Goal: Task Accomplishment & Management: Use online tool/utility

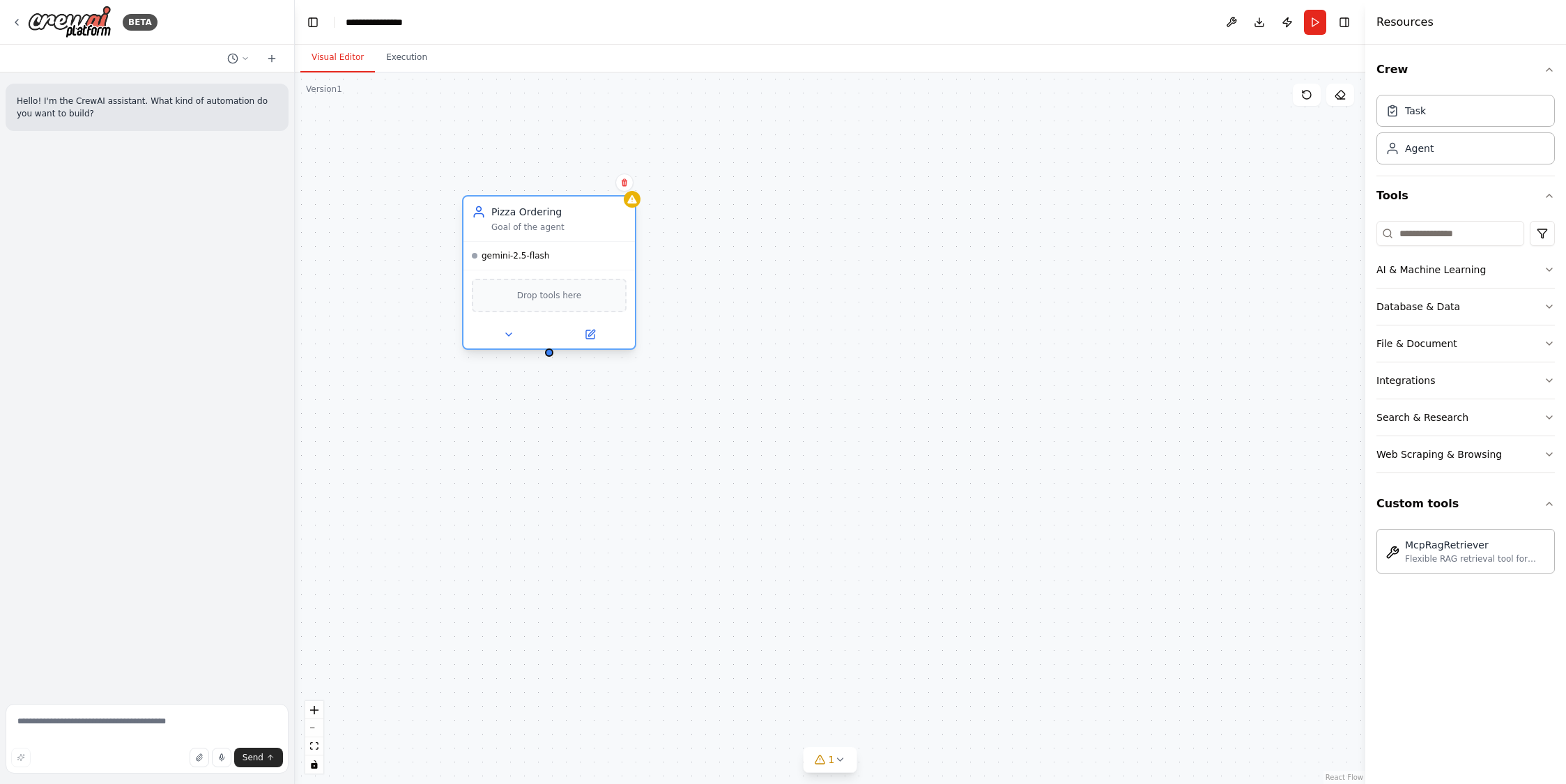
click at [581, 215] on div "Pizza Ordering" at bounding box center [558, 212] width 135 height 14
click at [622, 186] on icon at bounding box center [625, 183] width 6 height 8
click at [593, 181] on button "Confirm" at bounding box center [585, 182] width 49 height 17
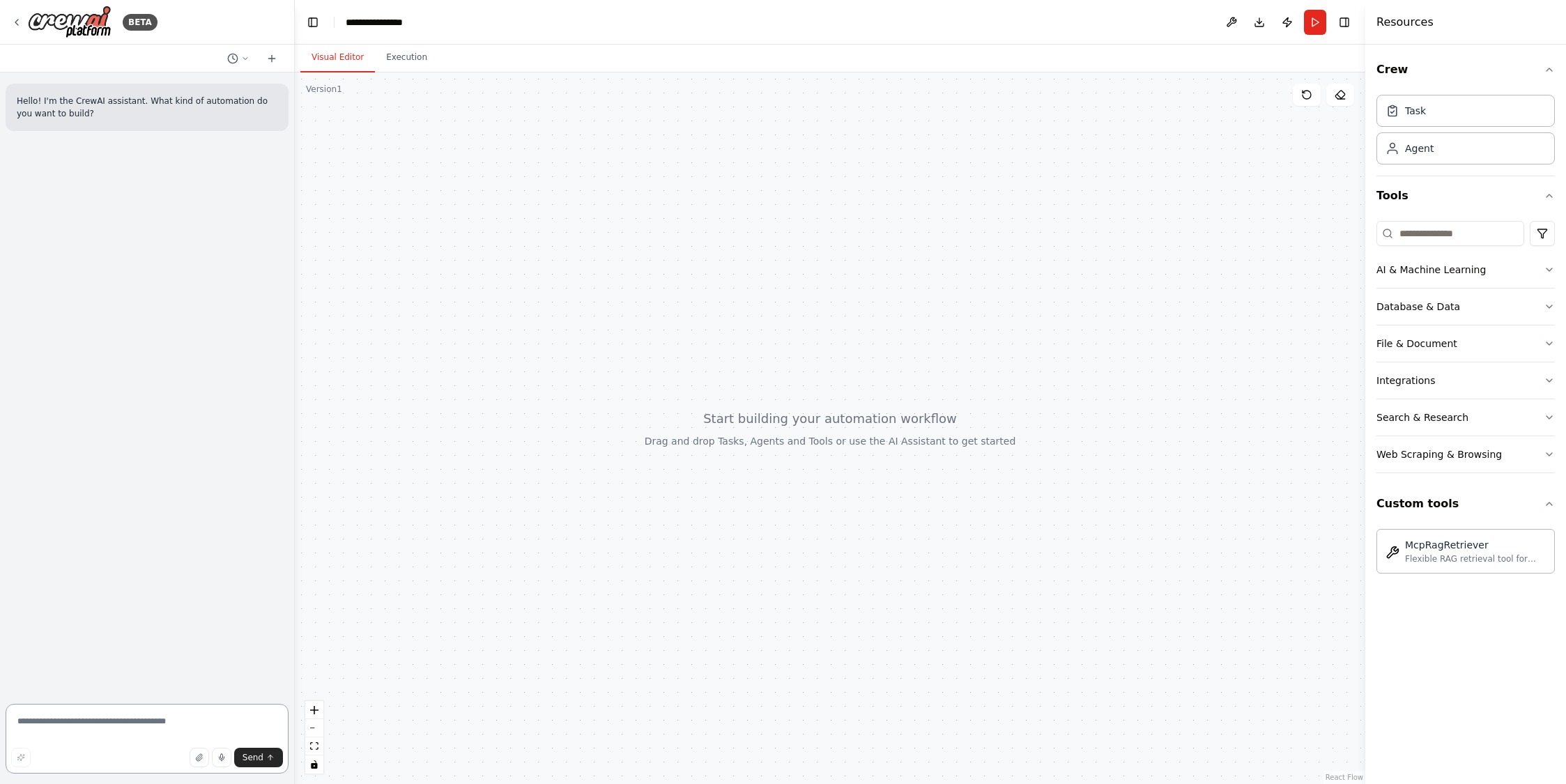
click at [114, 727] on textarea at bounding box center [147, 737] width 283 height 69
paste textarea "**********"
type textarea "**********"
click at [262, 759] on span "Send" at bounding box center [253, 757] width 21 height 11
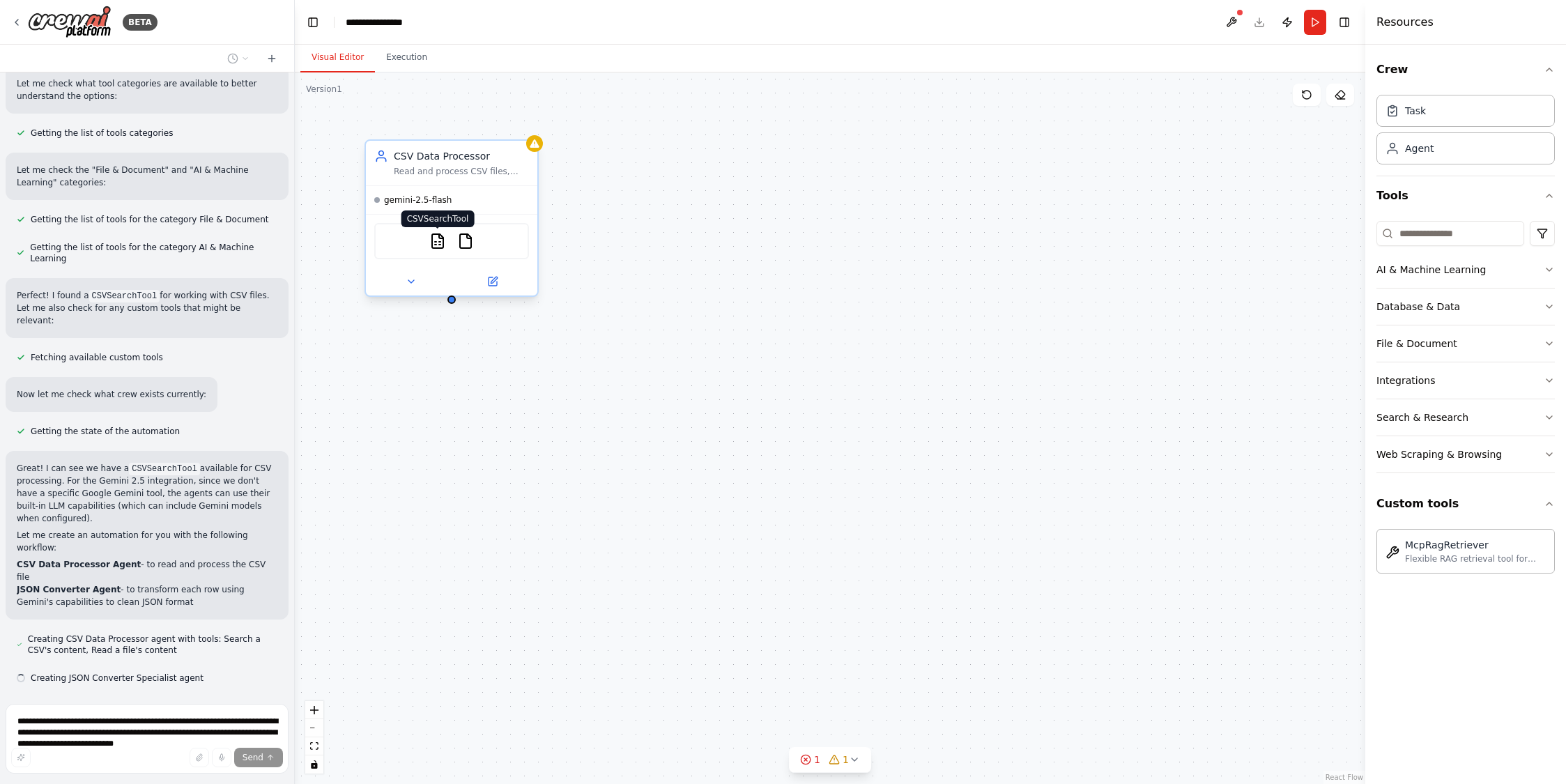
scroll to position [436, 0]
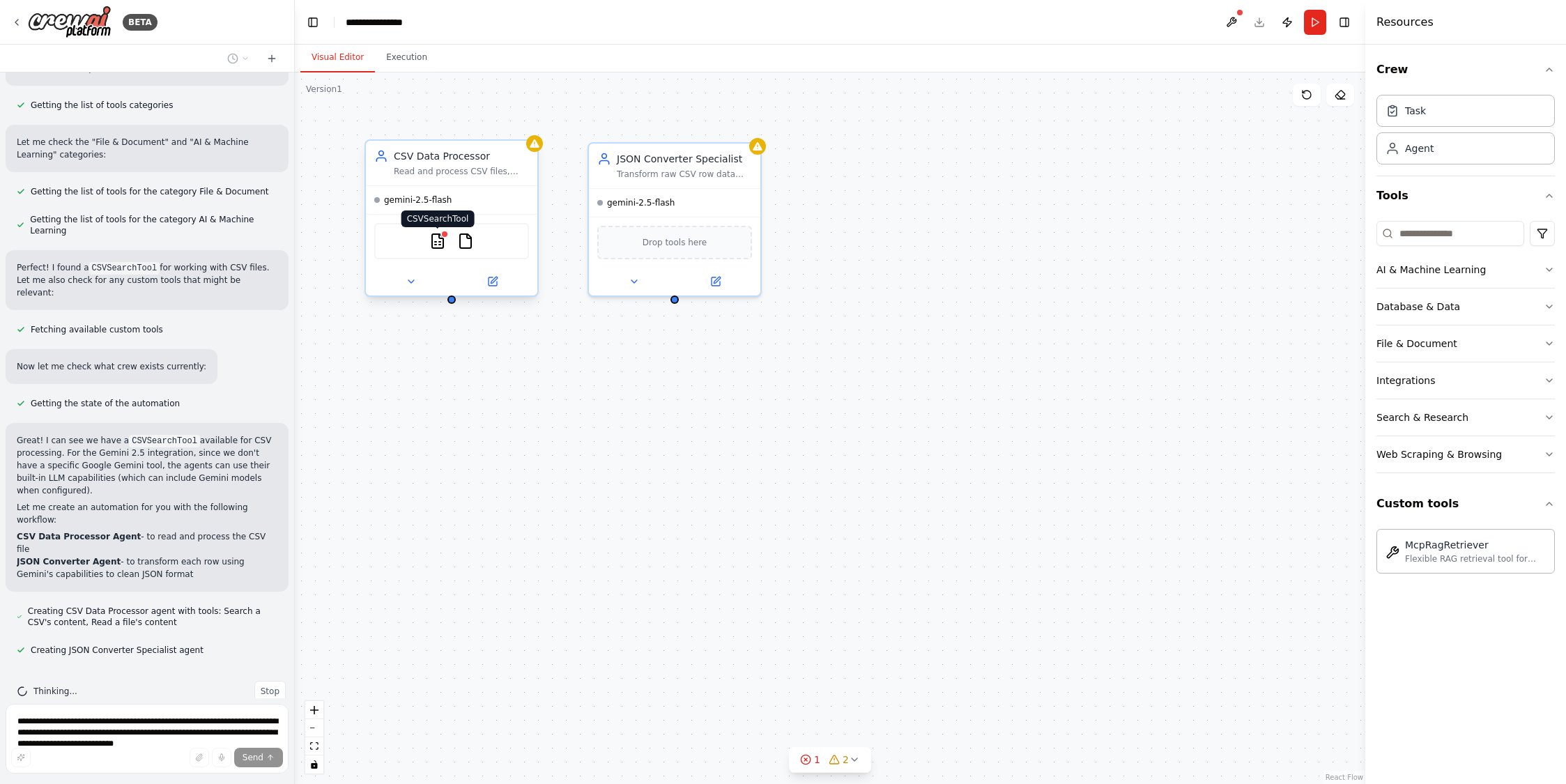
click at [440, 240] on img at bounding box center [438, 241] width 17 height 17
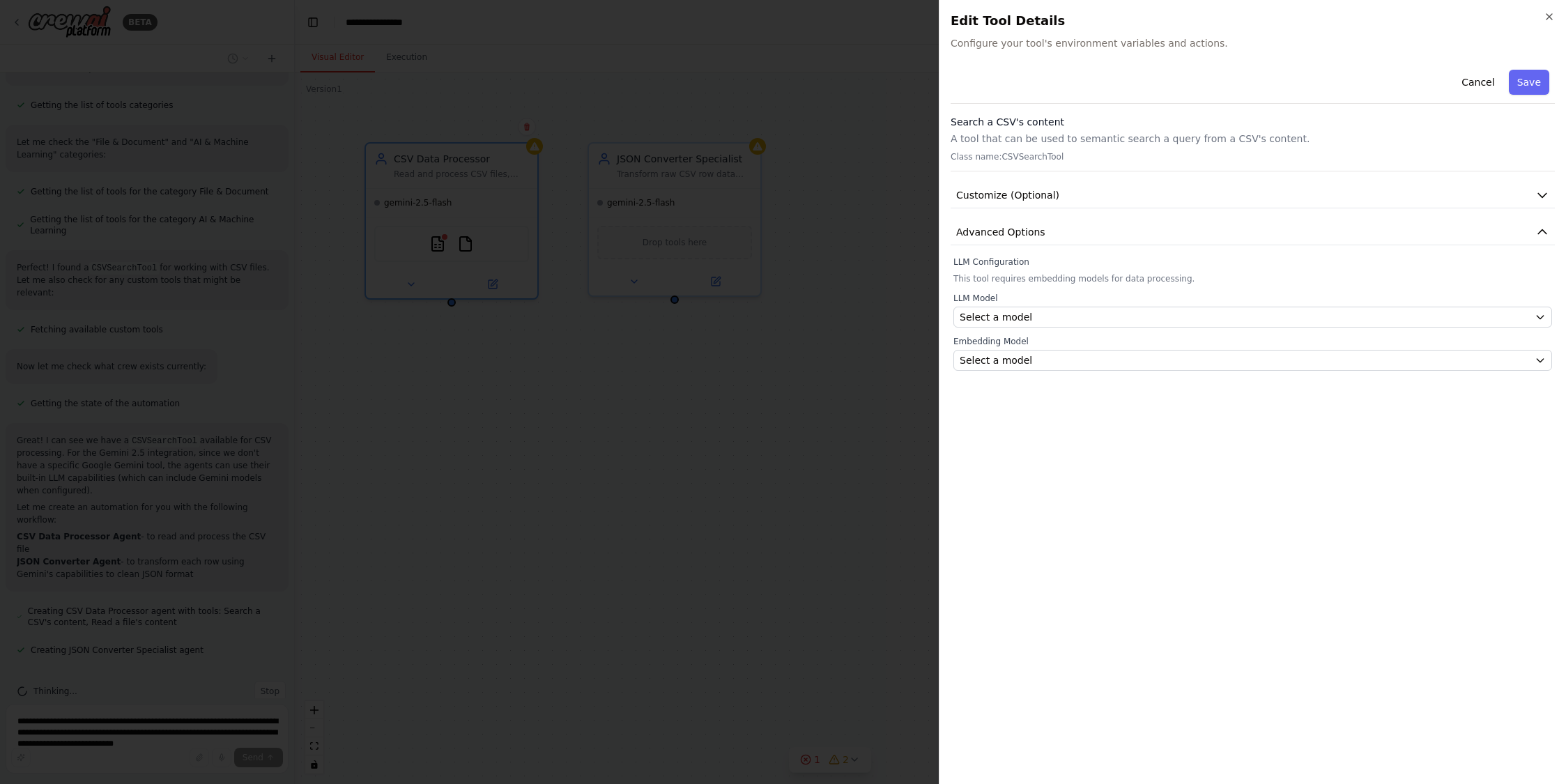
scroll to position [509, 0]
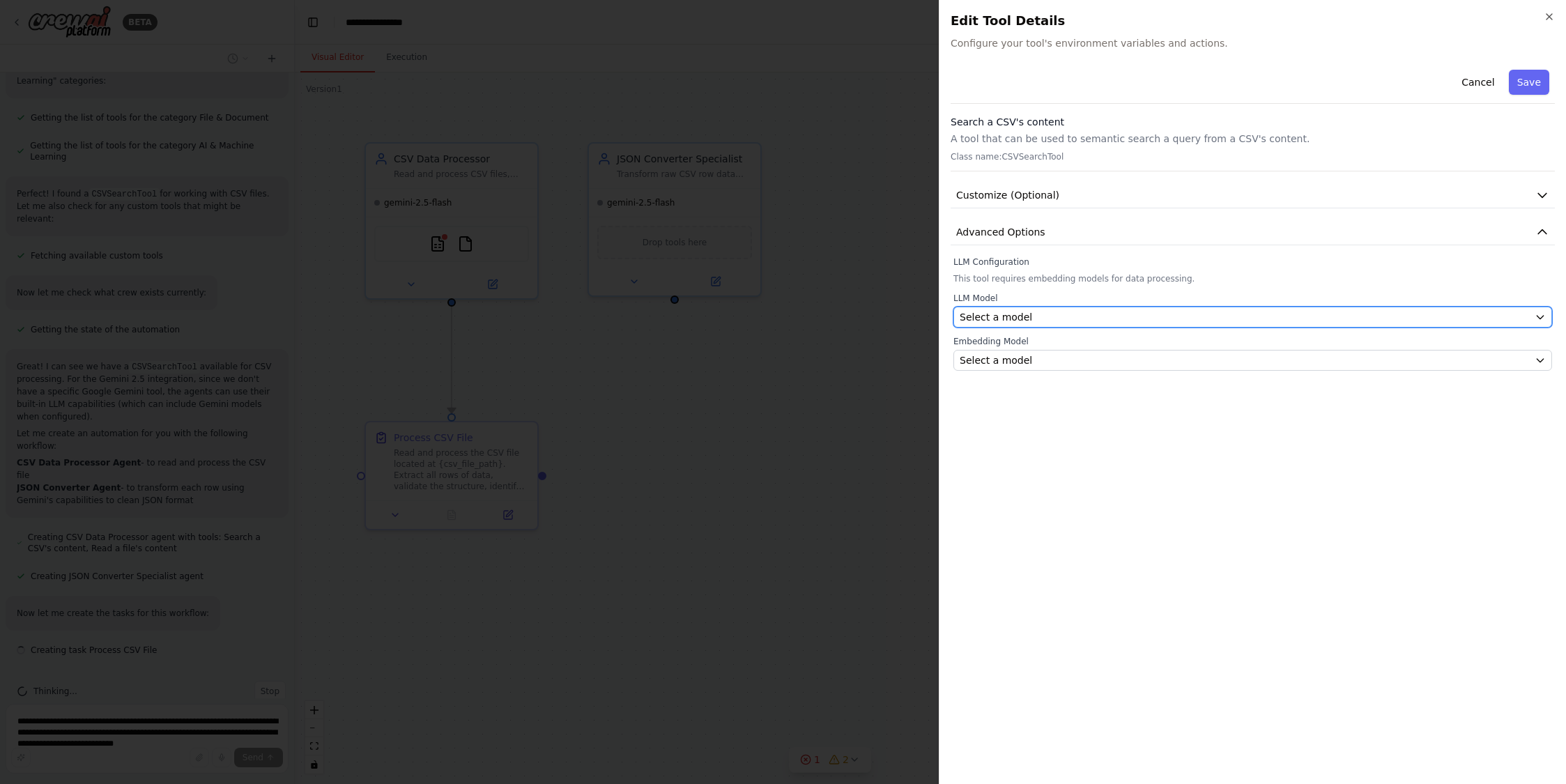
click at [1116, 315] on div "Select a model" at bounding box center [1244, 317] width 570 height 14
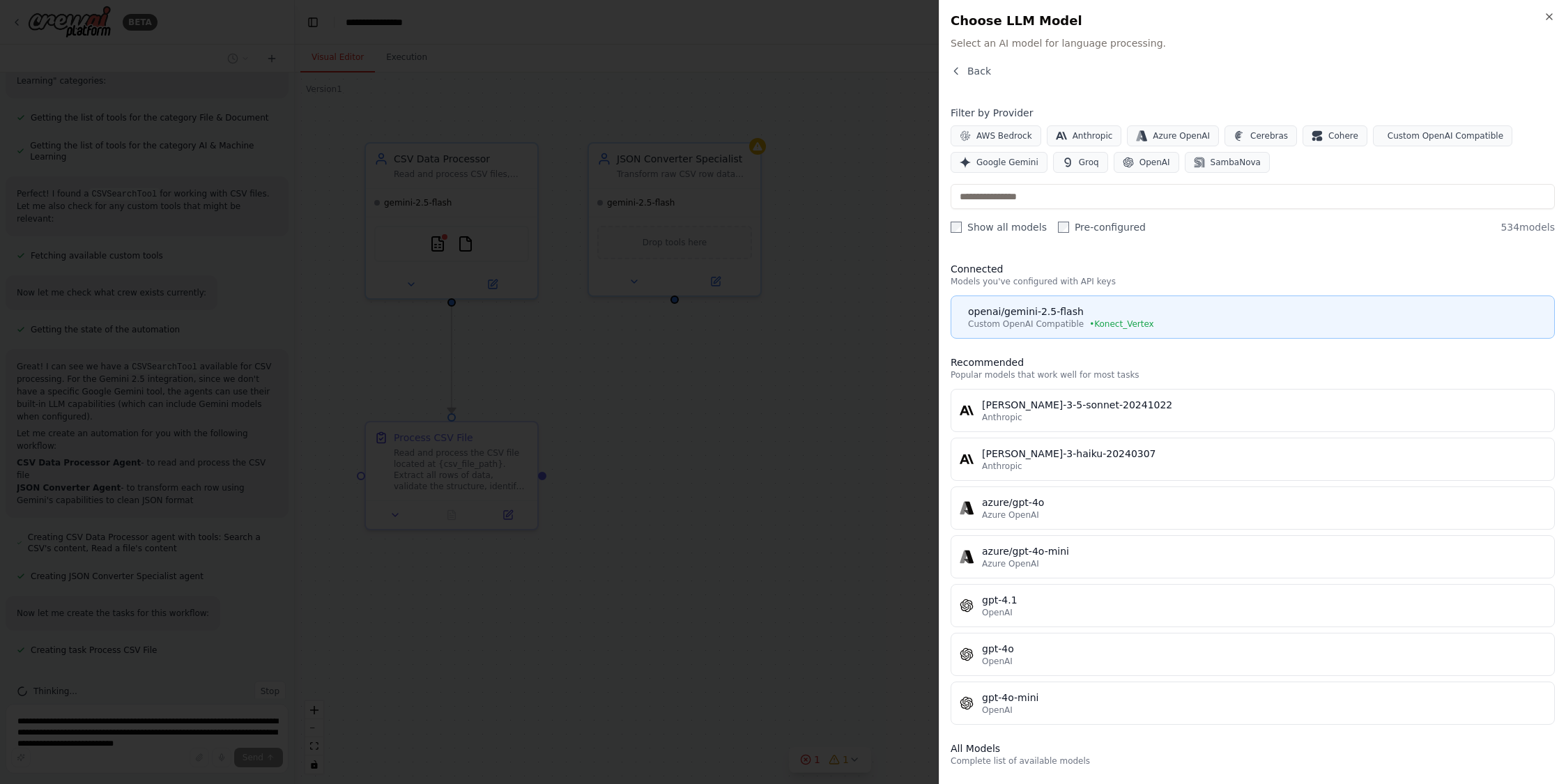
click at [1147, 314] on div "openai/gemini-2.5-flash" at bounding box center [1256, 311] width 577 height 14
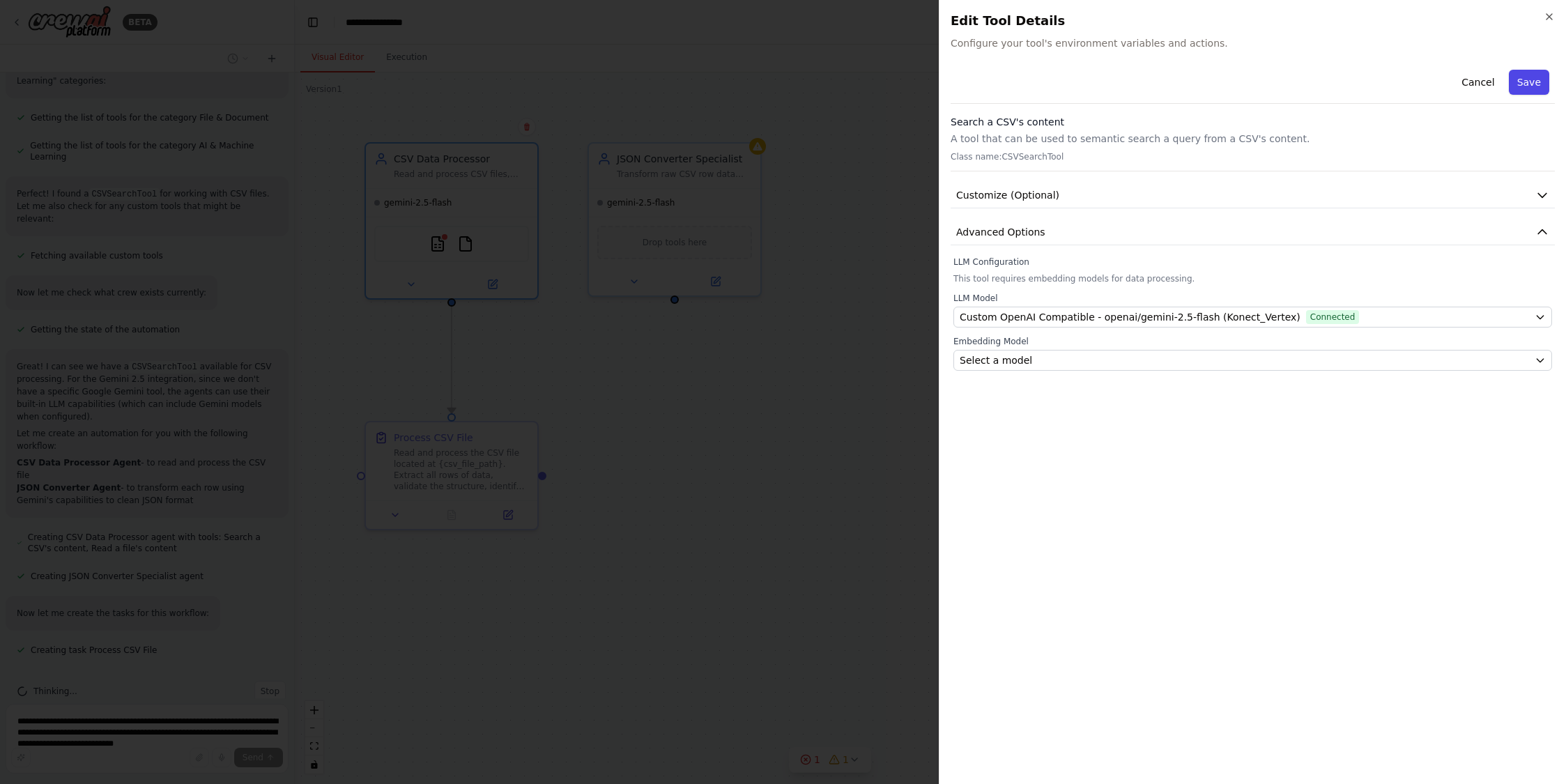
click at [1536, 83] on button "Save" at bounding box center [1529, 82] width 41 height 25
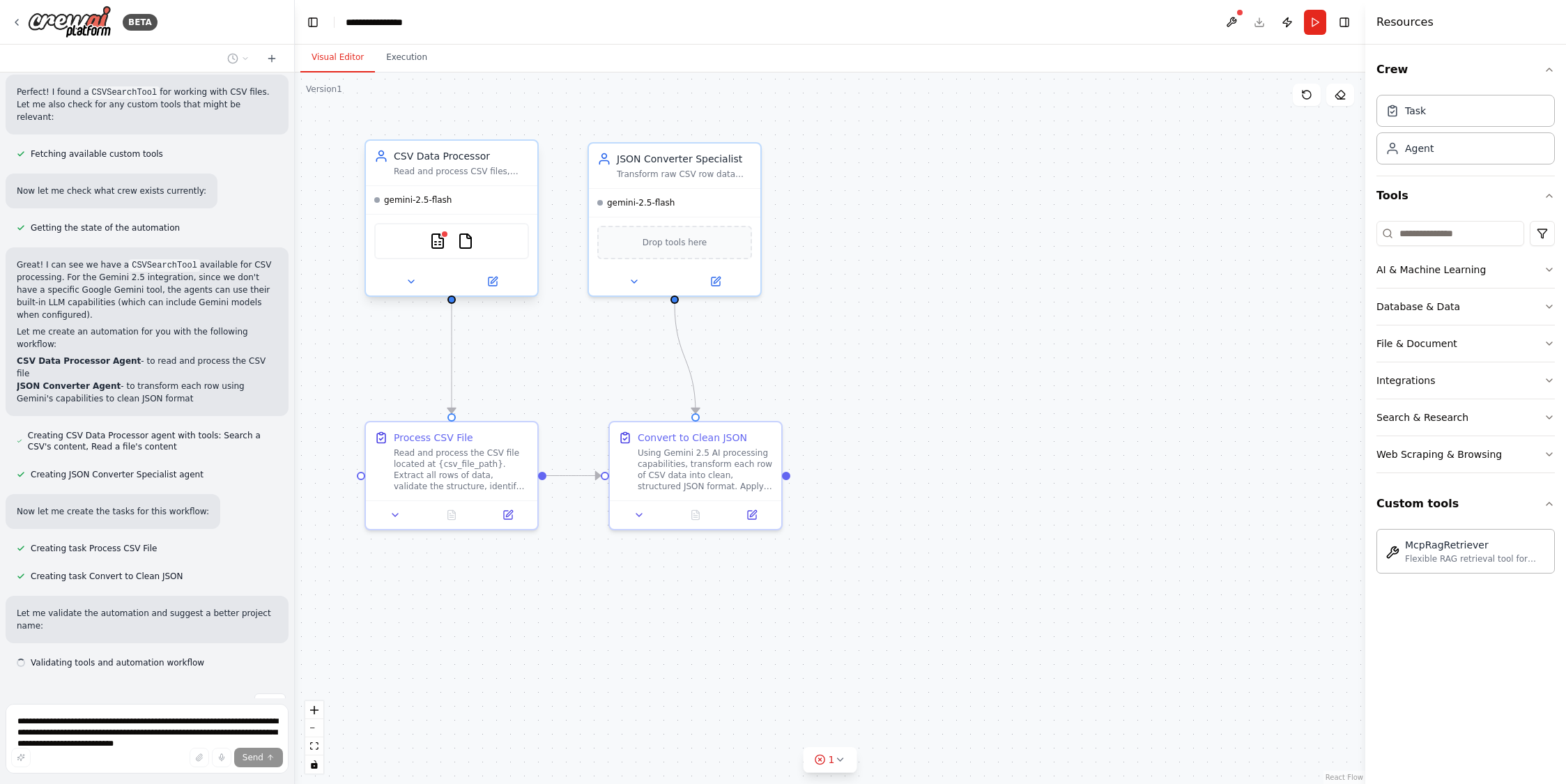
scroll to position [624, 0]
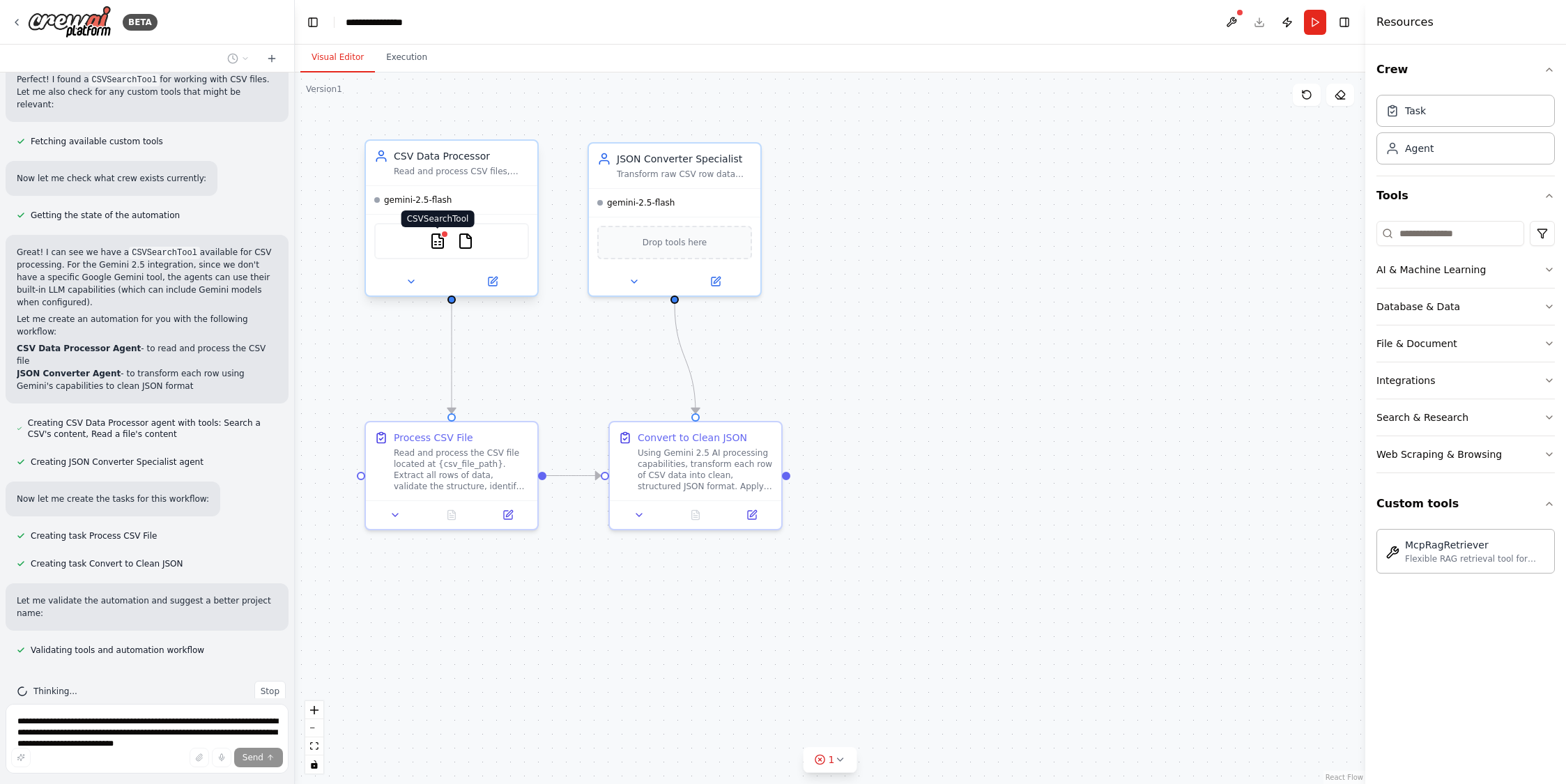
click at [438, 241] on img at bounding box center [438, 241] width 17 height 17
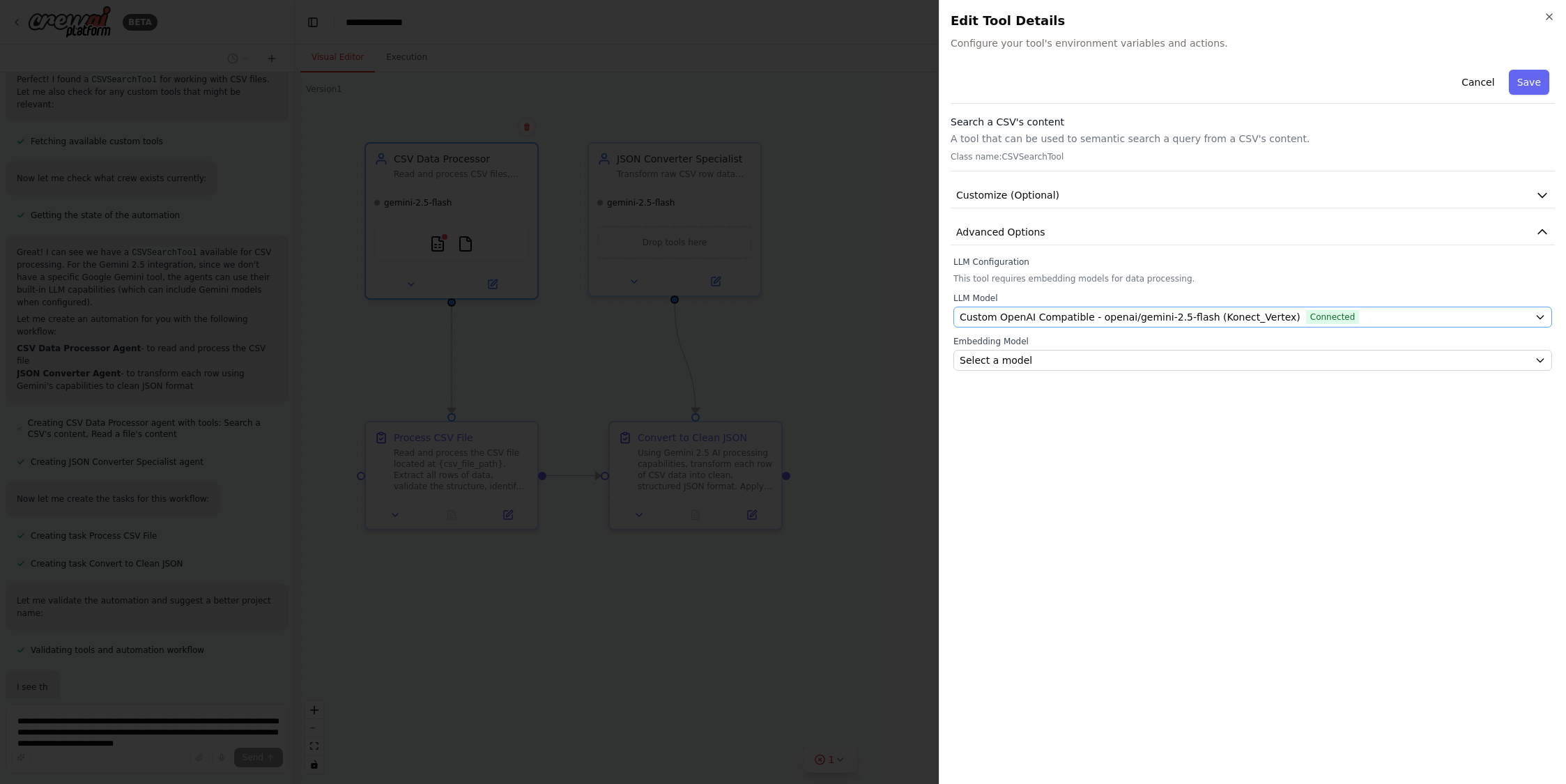
scroll to position [657, 0]
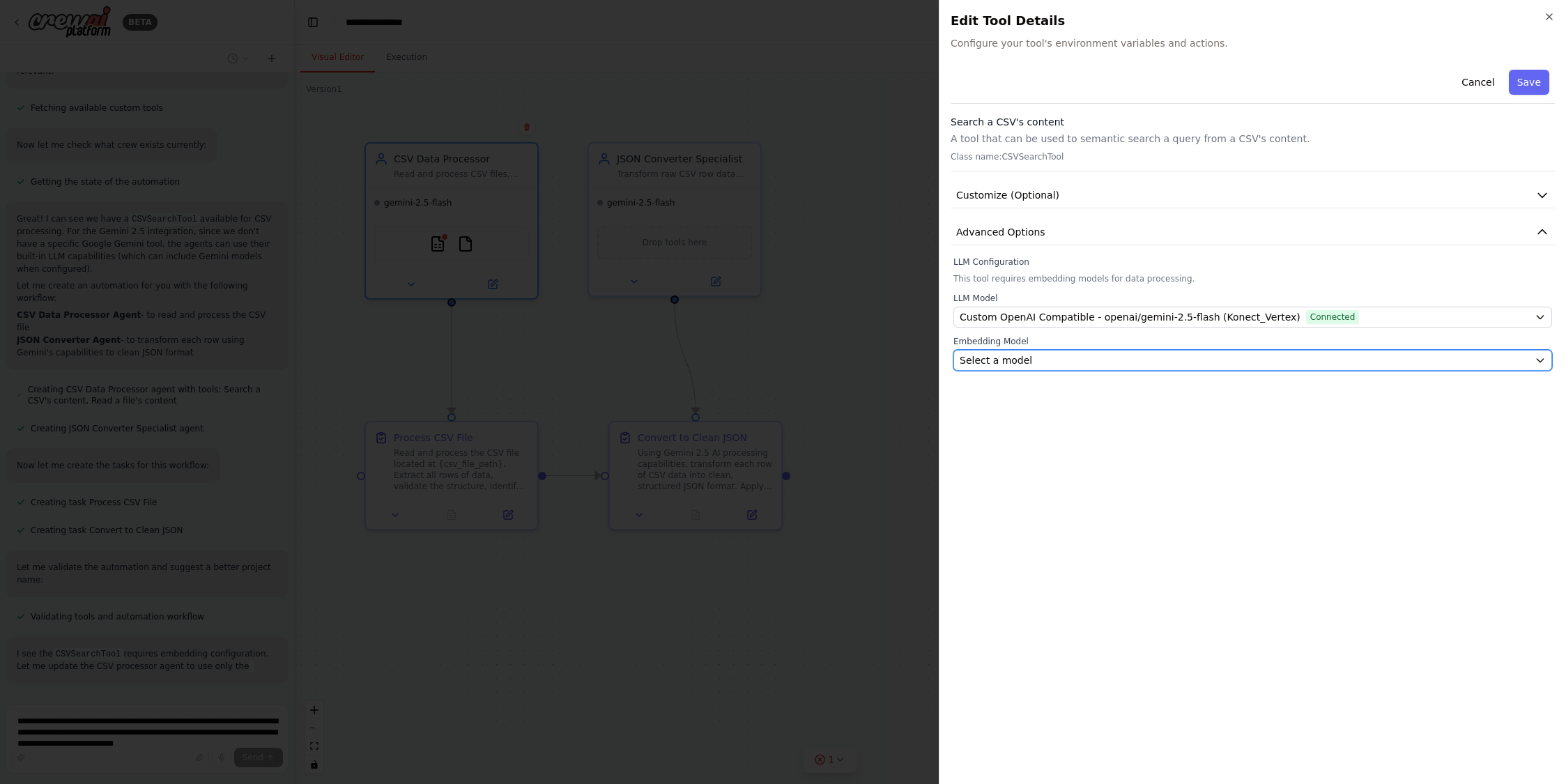
click at [1170, 359] on div "Select a model" at bounding box center [1244, 360] width 570 height 14
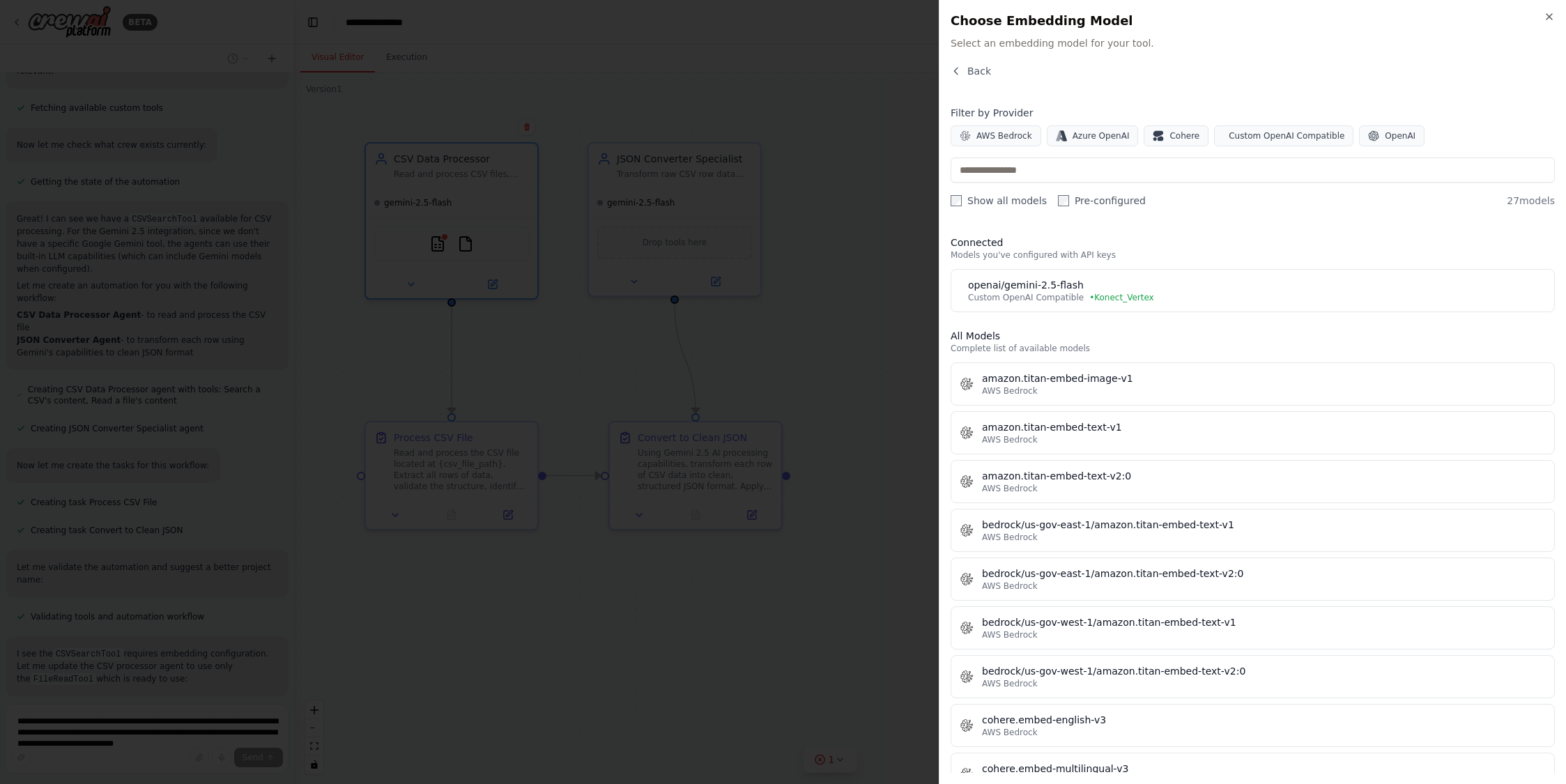
scroll to position [695, 0]
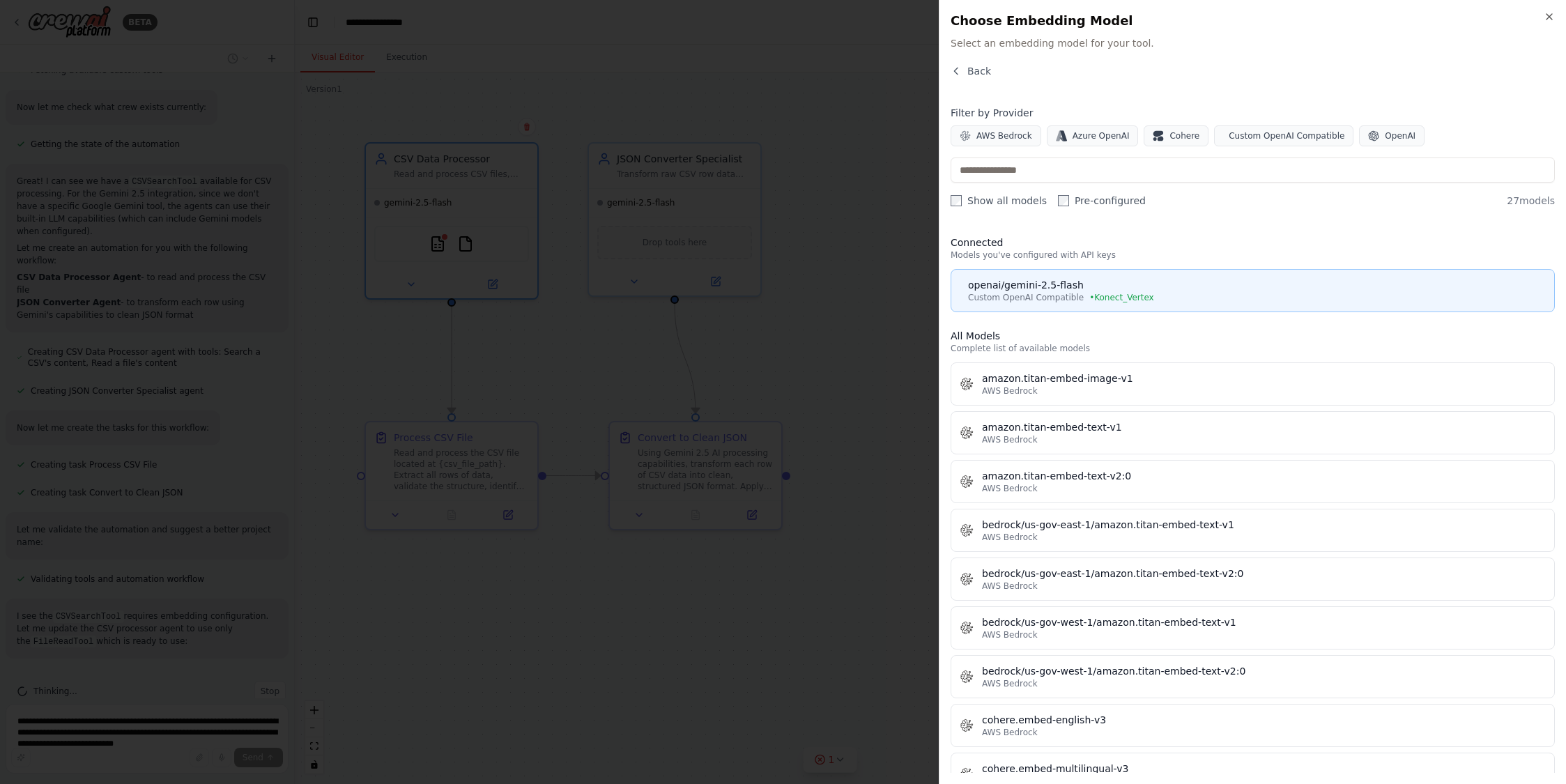
click at [1098, 285] on div "openai/gemini-2.5-flash" at bounding box center [1256, 285] width 577 height 14
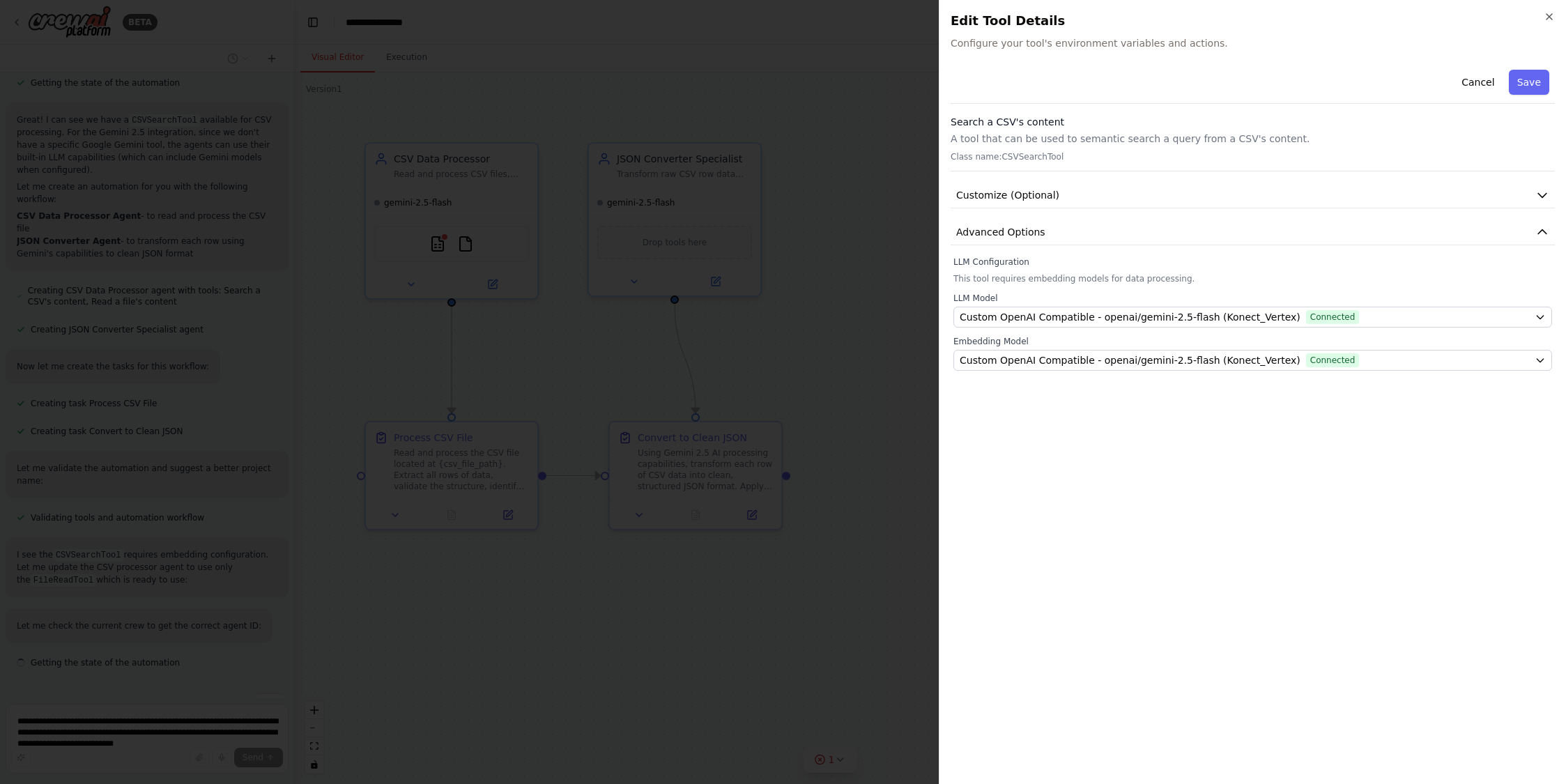
scroll to position [768, 0]
click at [1551, 15] on icon "button" at bounding box center [1549, 17] width 11 height 11
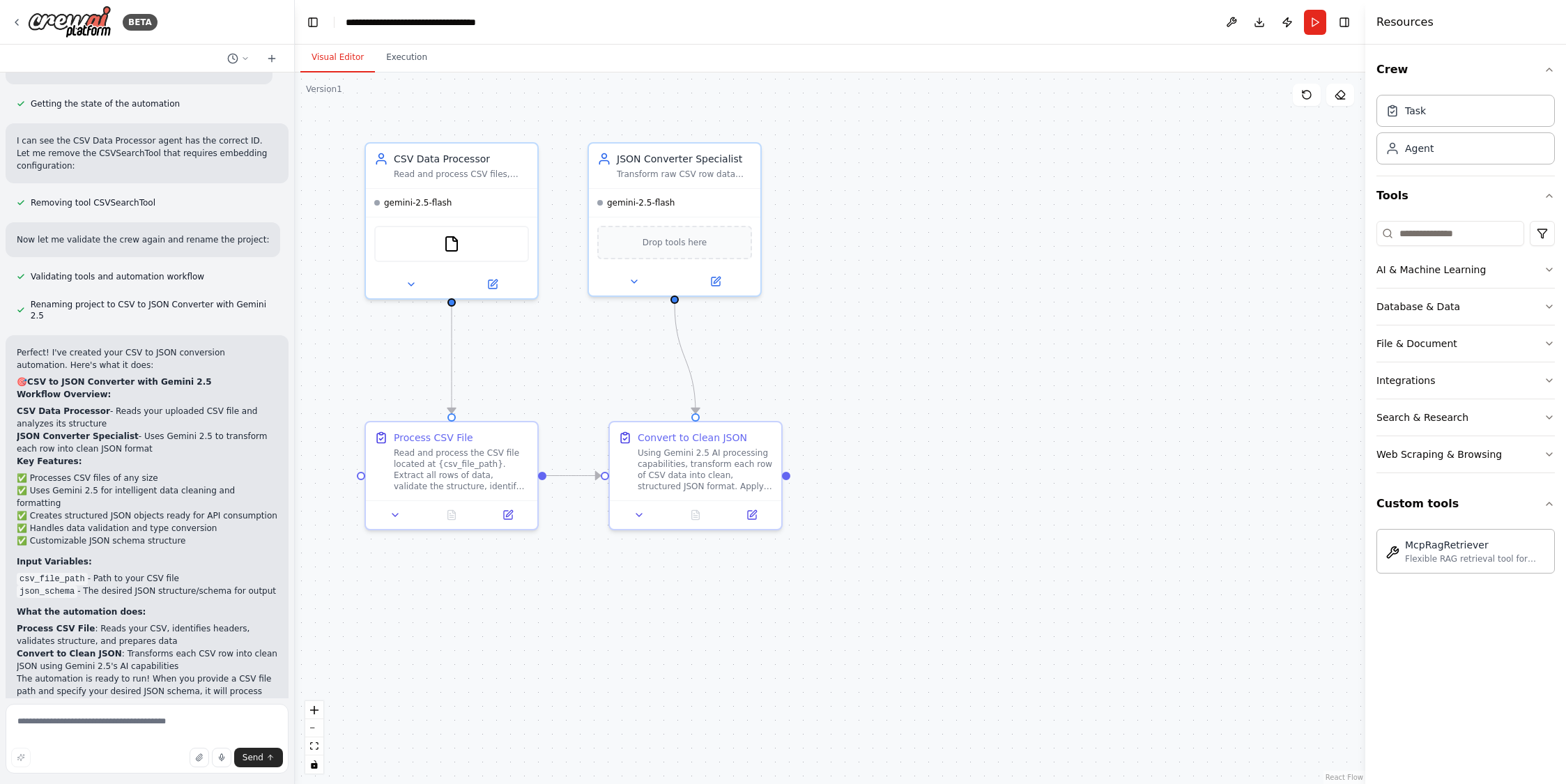
scroll to position [1506, 0]
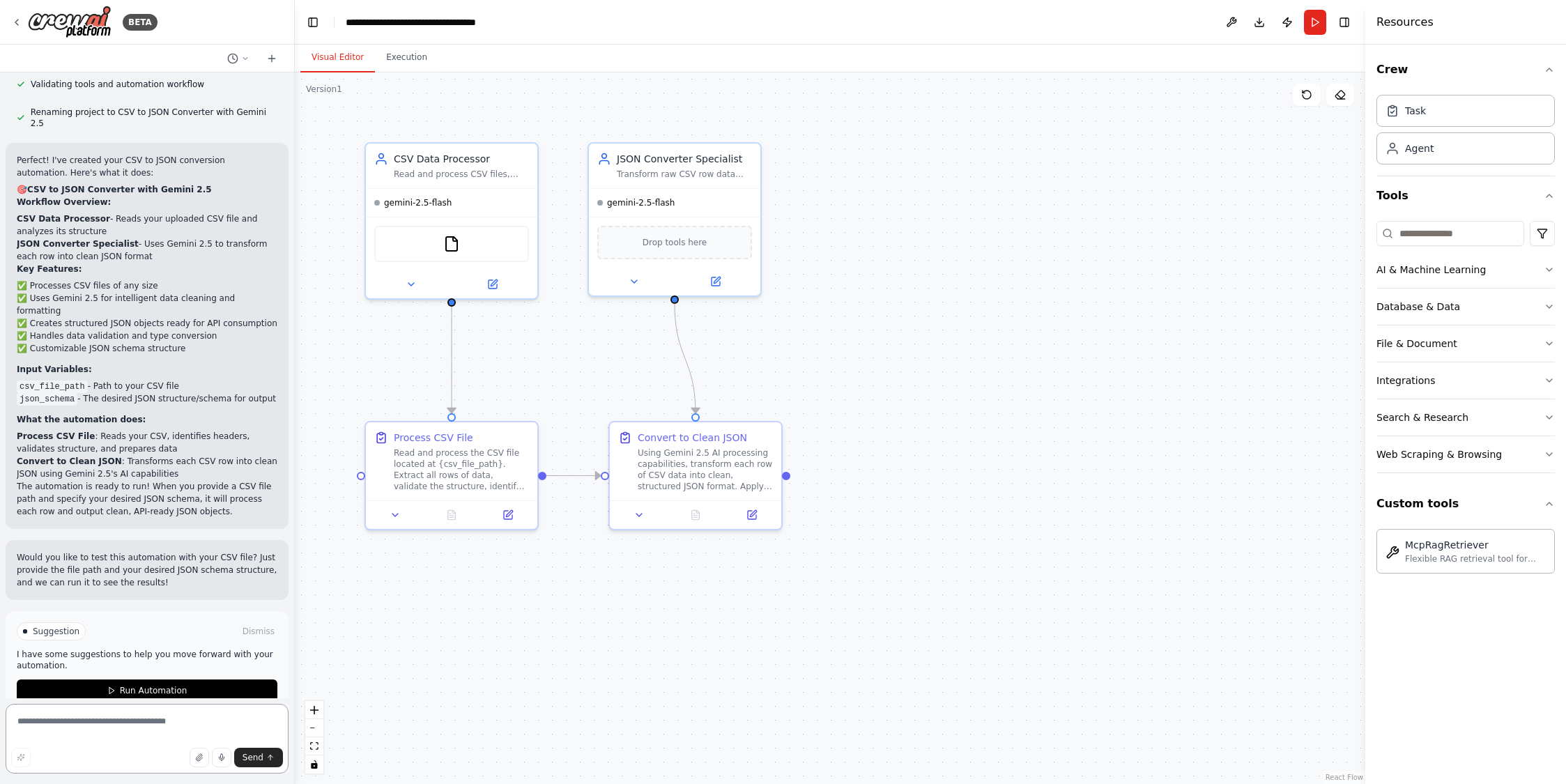
click at [109, 726] on textarea at bounding box center [147, 737] width 283 height 69
paste textarea "**********"
type textarea "**********"
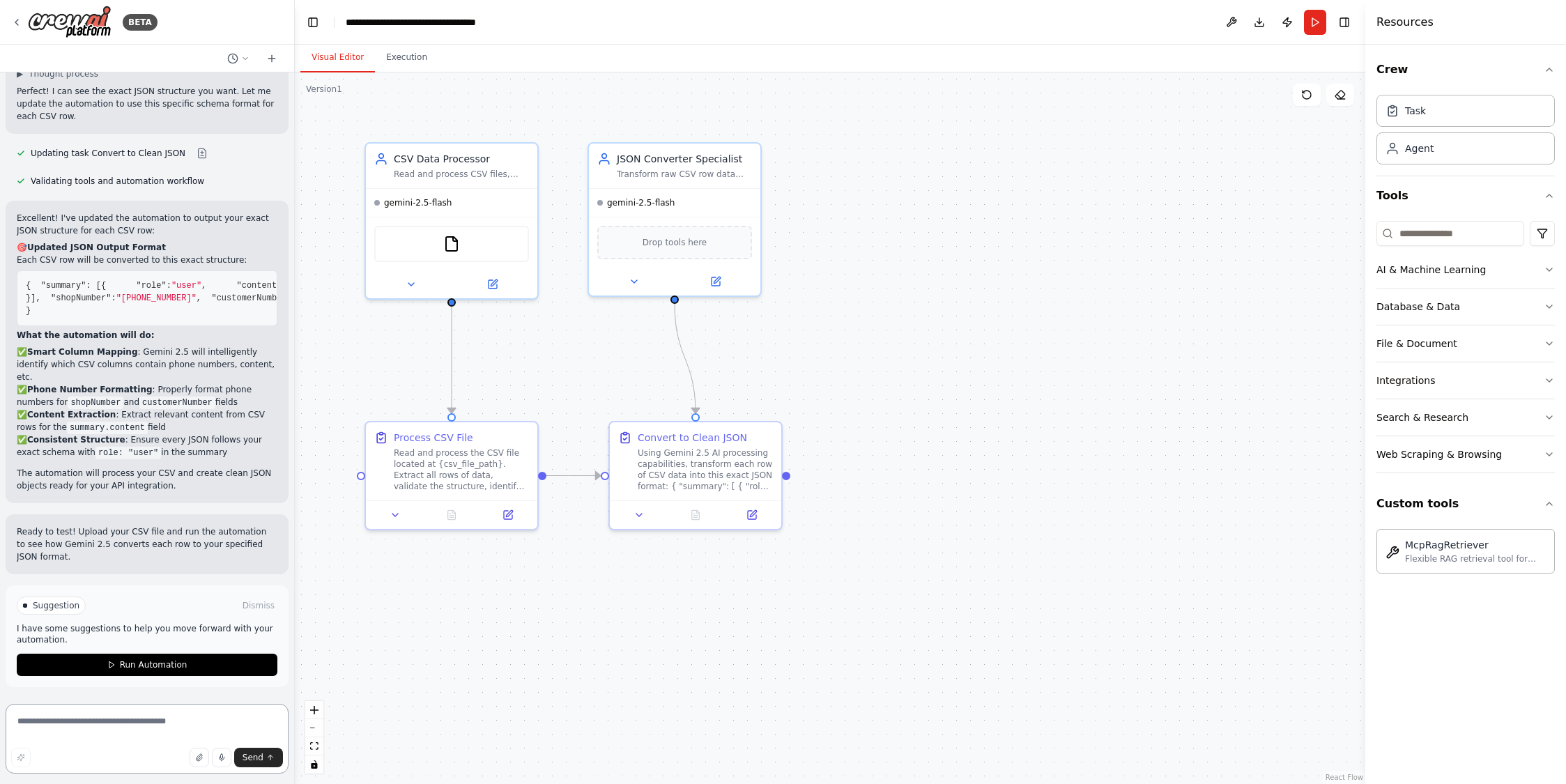
scroll to position [2254, 0]
click at [44, 605] on span "Suggestion" at bounding box center [55, 606] width 47 height 11
click at [41, 608] on span "Suggestion" at bounding box center [55, 606] width 47 height 11
click at [111, 661] on icon at bounding box center [111, 664] width 9 height 9
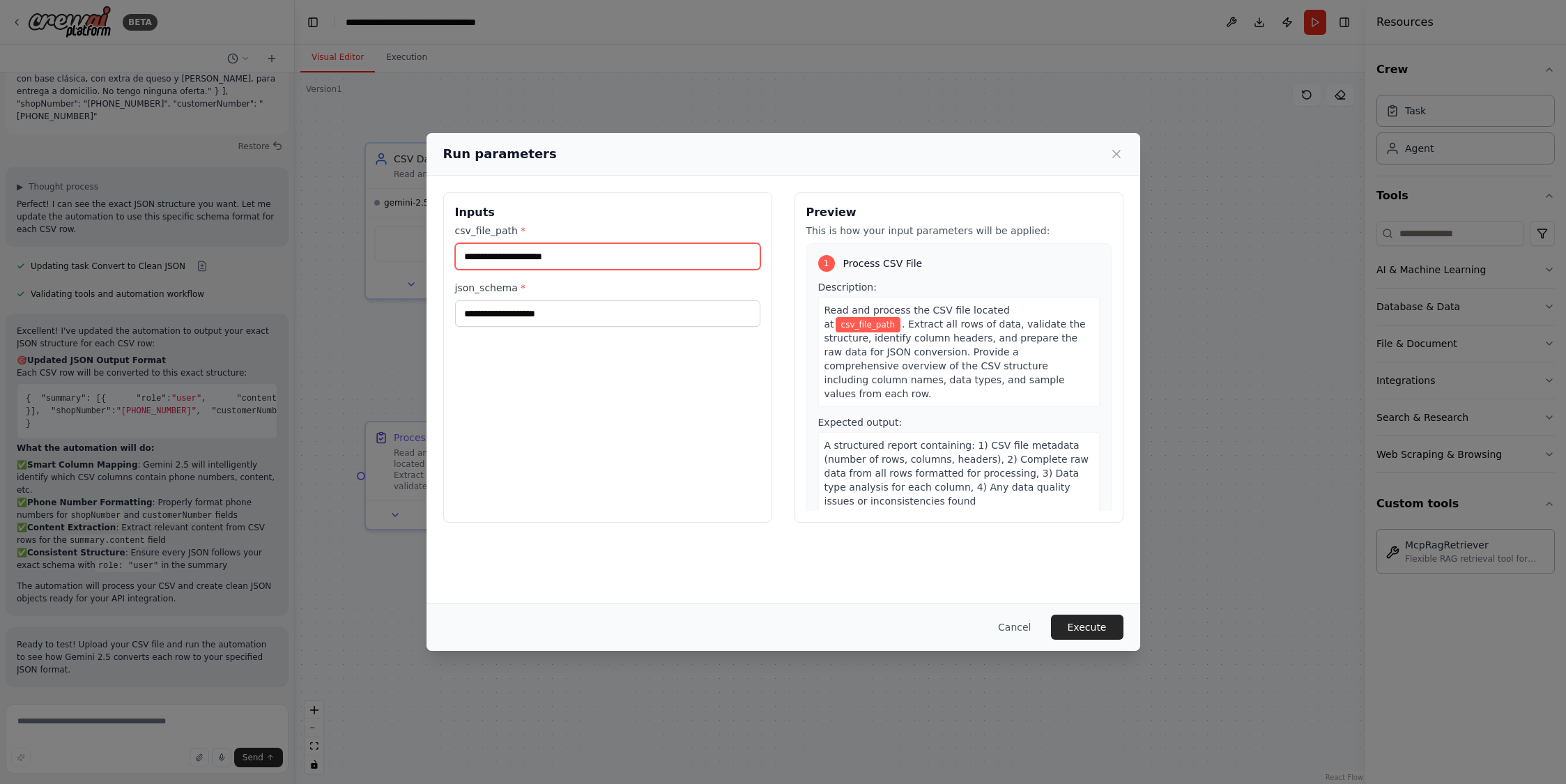
click at [560, 255] on input "csv_file_path *" at bounding box center [607, 256] width 305 height 27
click at [1025, 628] on button "Cancel" at bounding box center [1014, 626] width 55 height 25
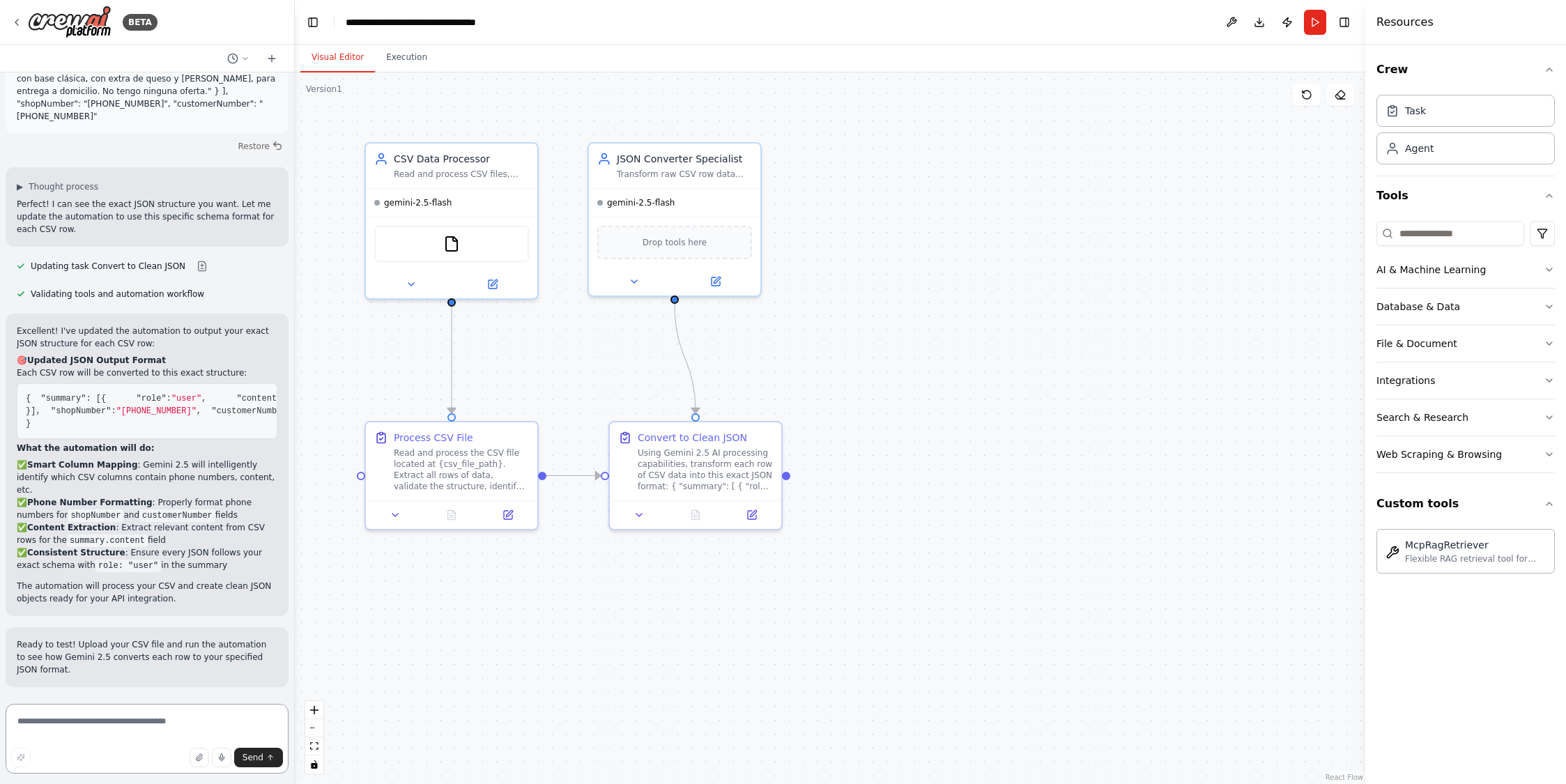
click at [38, 723] on textarea at bounding box center [147, 737] width 283 height 69
type textarea "**********"
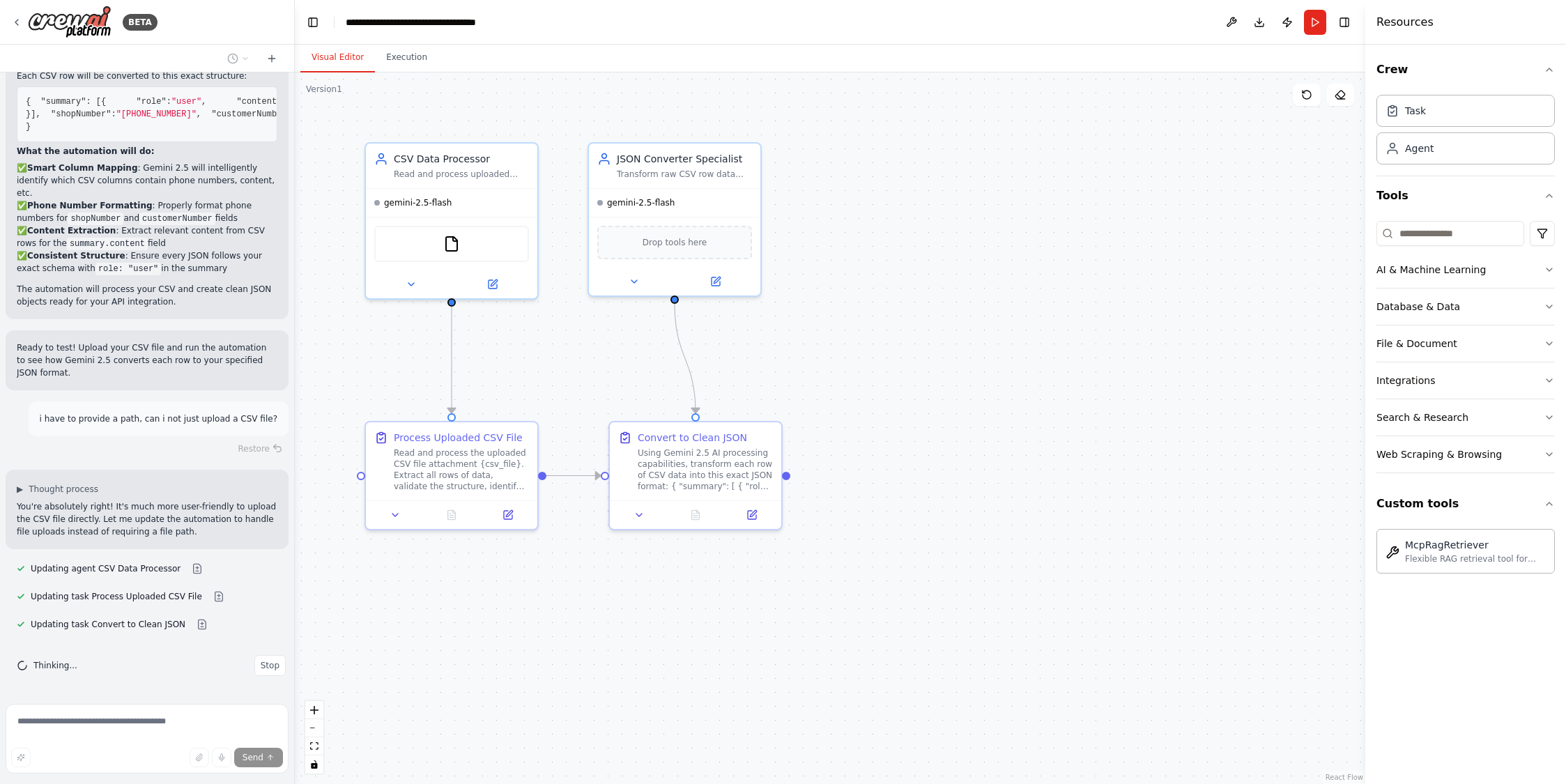
scroll to position [2466, 0]
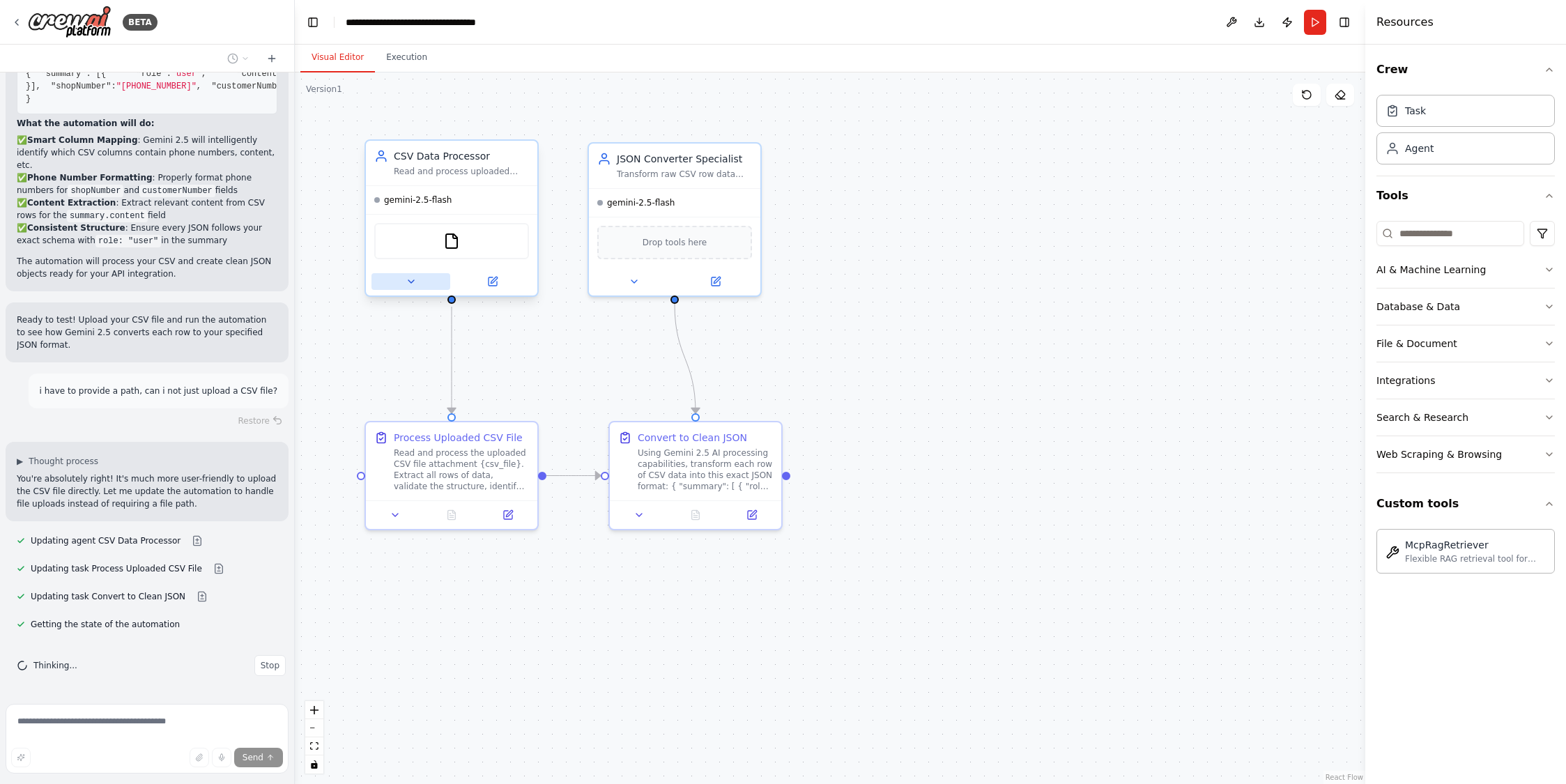
click at [406, 282] on icon at bounding box center [411, 282] width 11 height 11
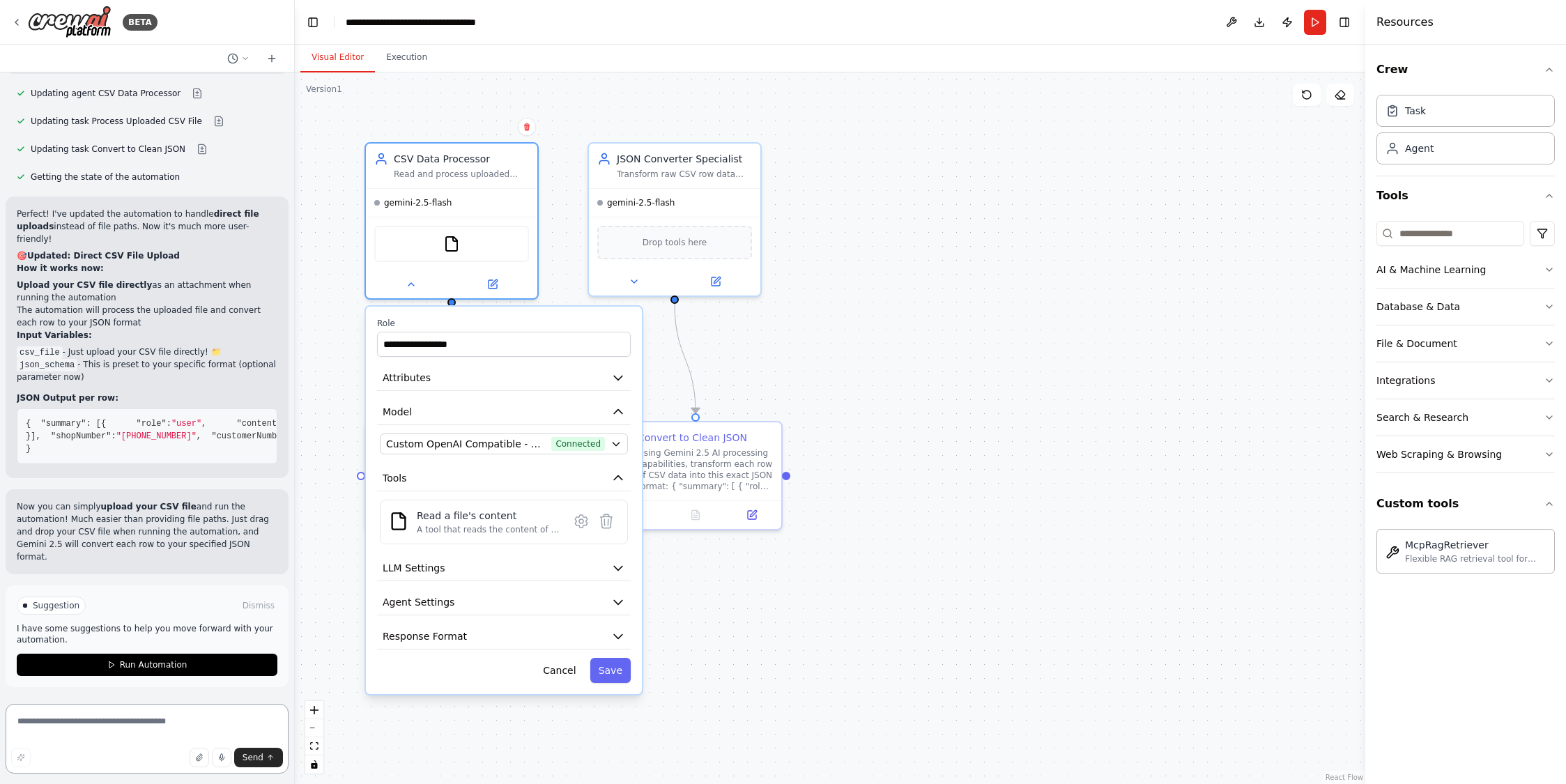
scroll to position [3011, 0]
click at [558, 671] on button "Cancel" at bounding box center [559, 670] width 49 height 25
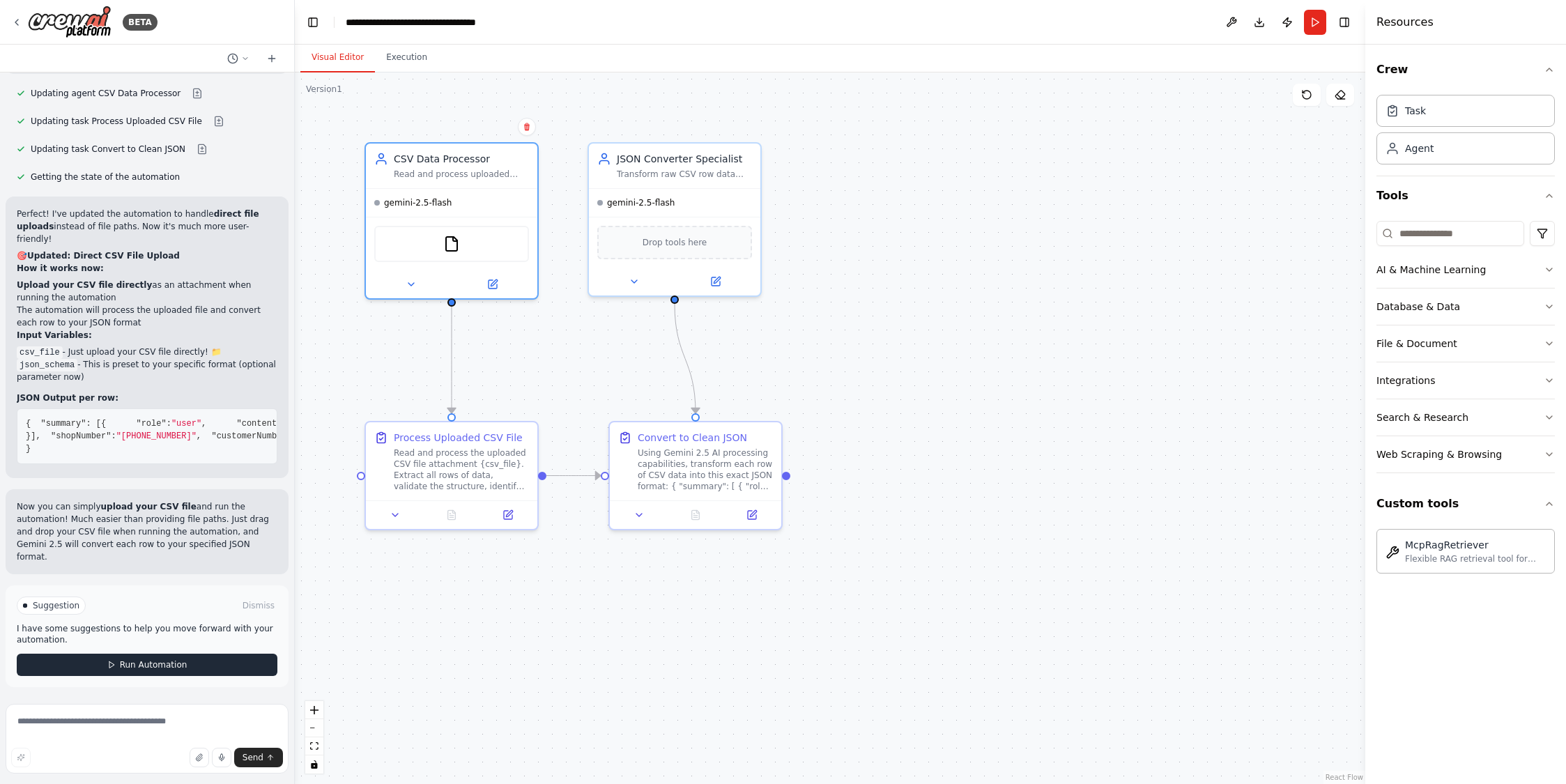
click at [160, 664] on span "Run Automation" at bounding box center [153, 664] width 67 height 11
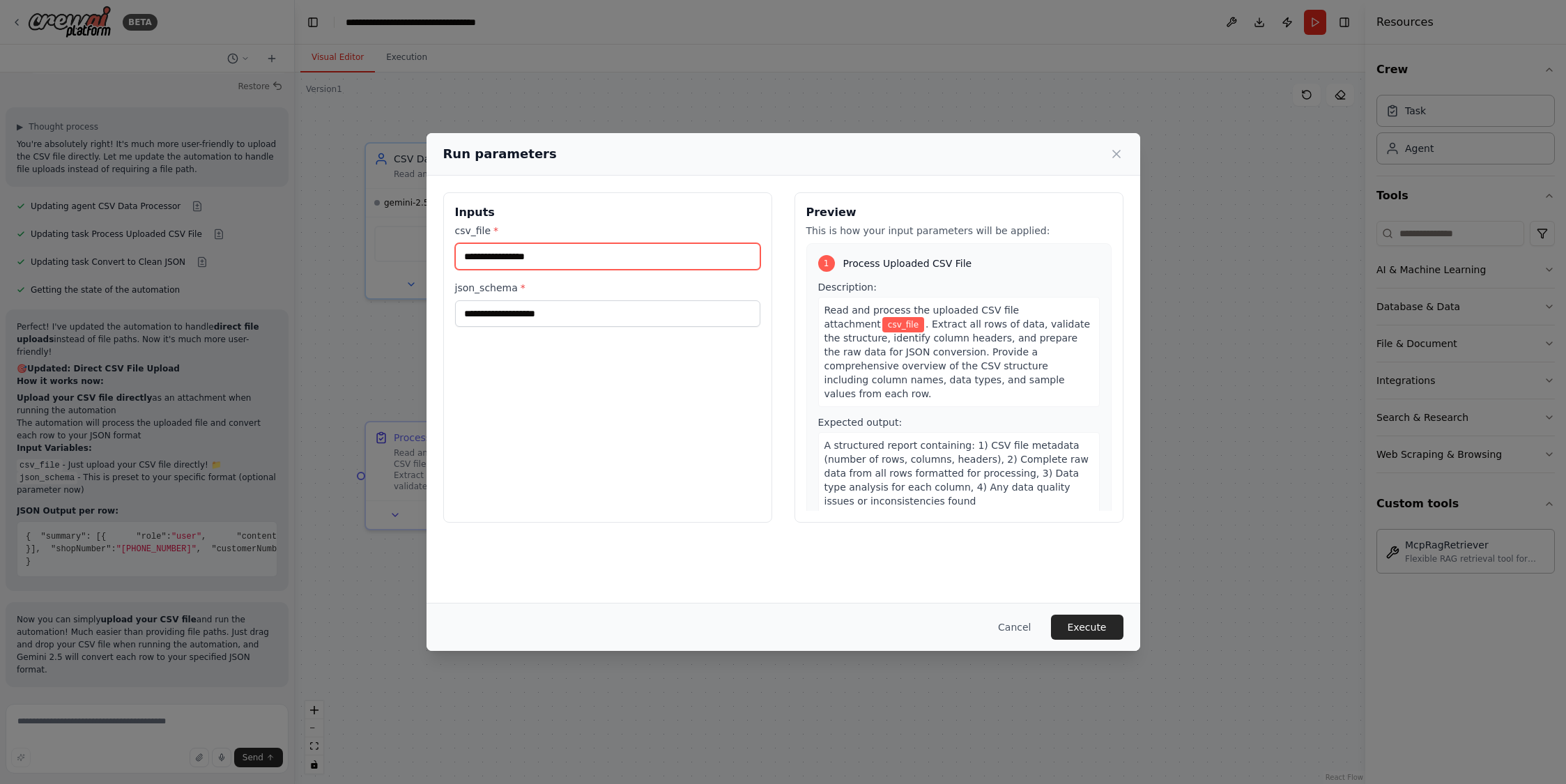
click at [572, 253] on input "csv_file *" at bounding box center [607, 256] width 305 height 27
click at [527, 250] on input "csv_file *" at bounding box center [607, 256] width 305 height 27
click at [519, 257] on input "csv_file *" at bounding box center [607, 256] width 305 height 27
click at [512, 256] on input "csv_file *" at bounding box center [607, 256] width 305 height 27
click at [1119, 157] on icon at bounding box center [1116, 154] width 14 height 14
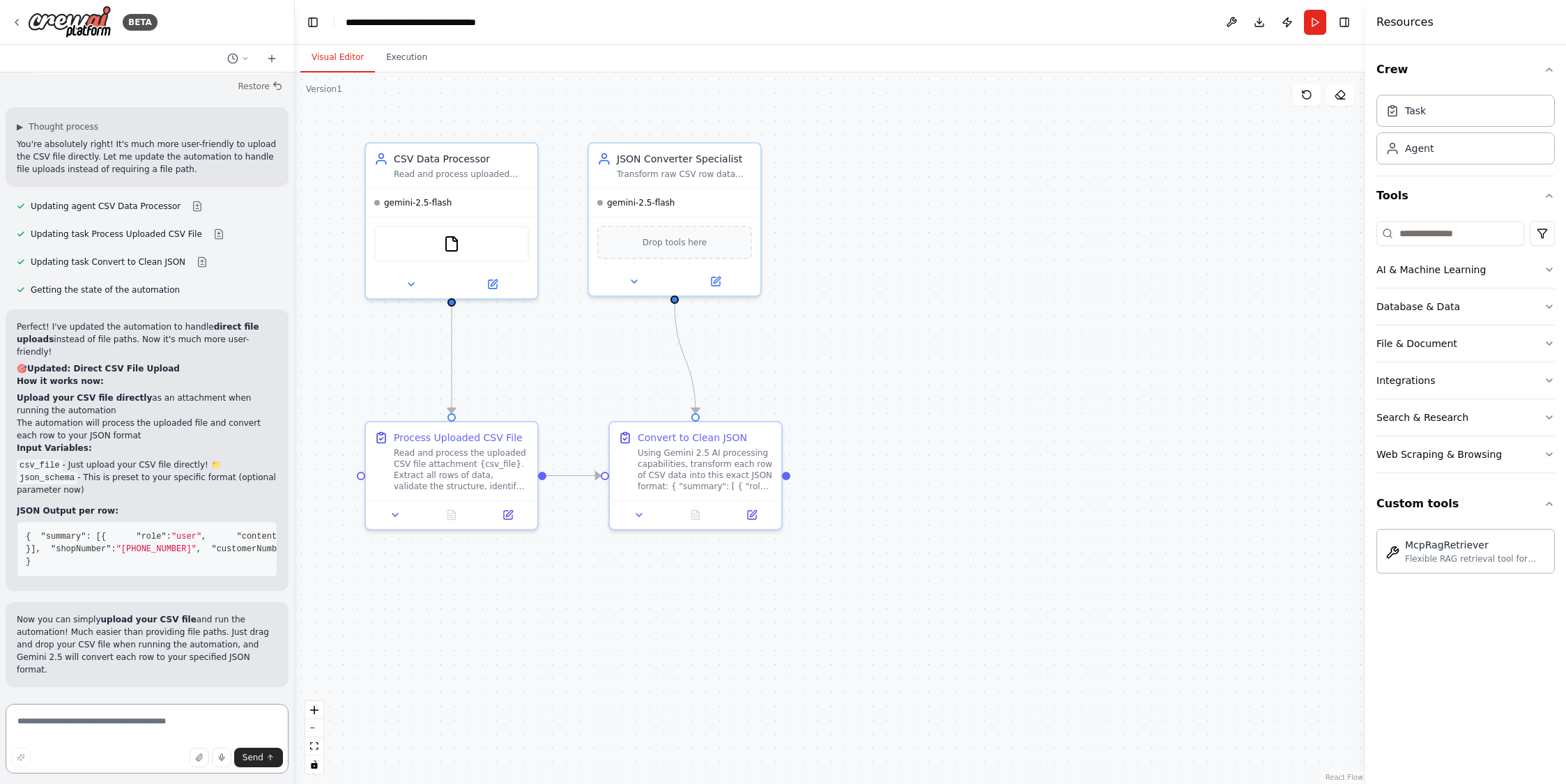
click at [116, 724] on textarea at bounding box center [147, 737] width 283 height 69
type textarea "**********"
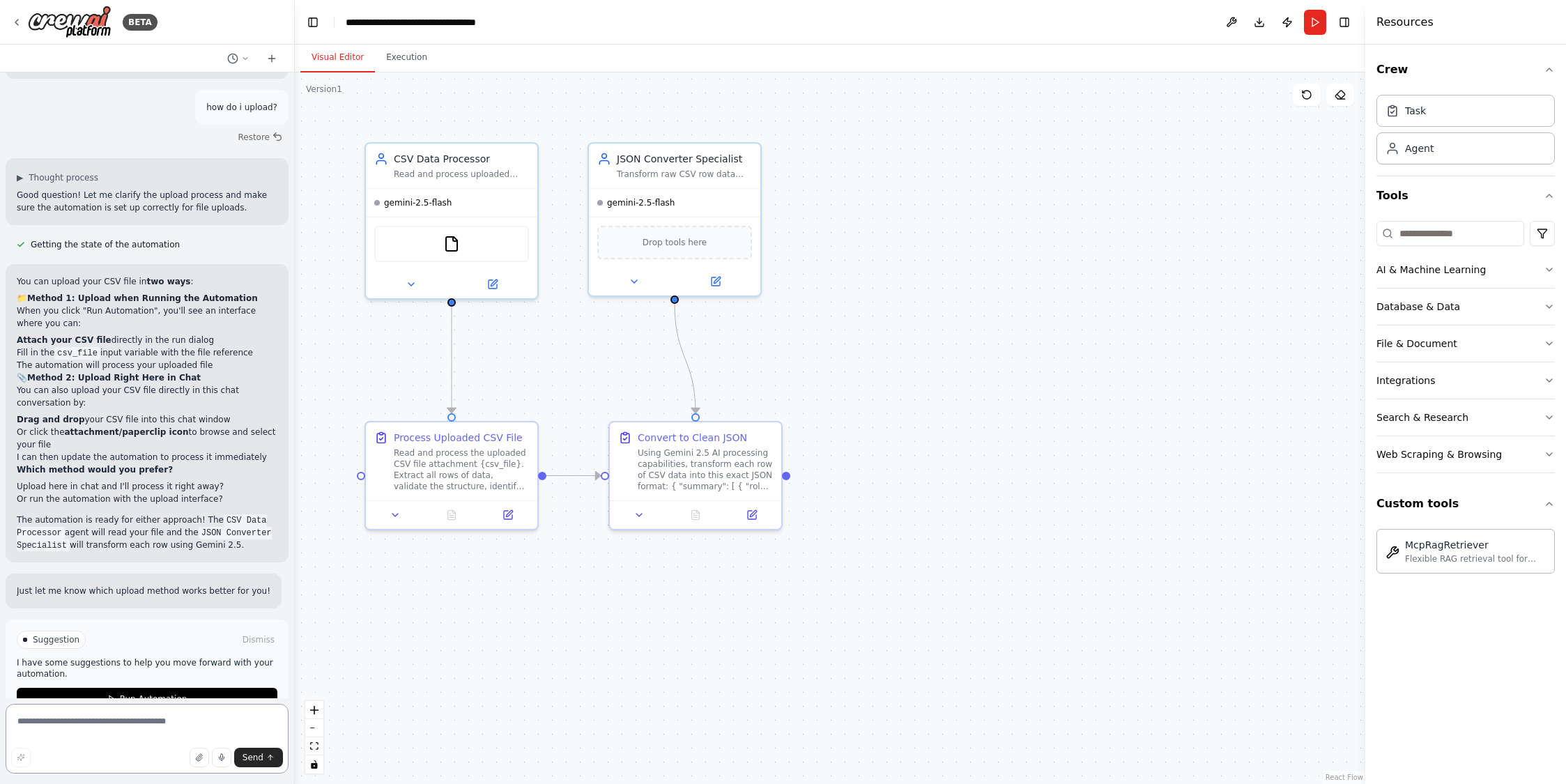
scroll to position [3540, 0]
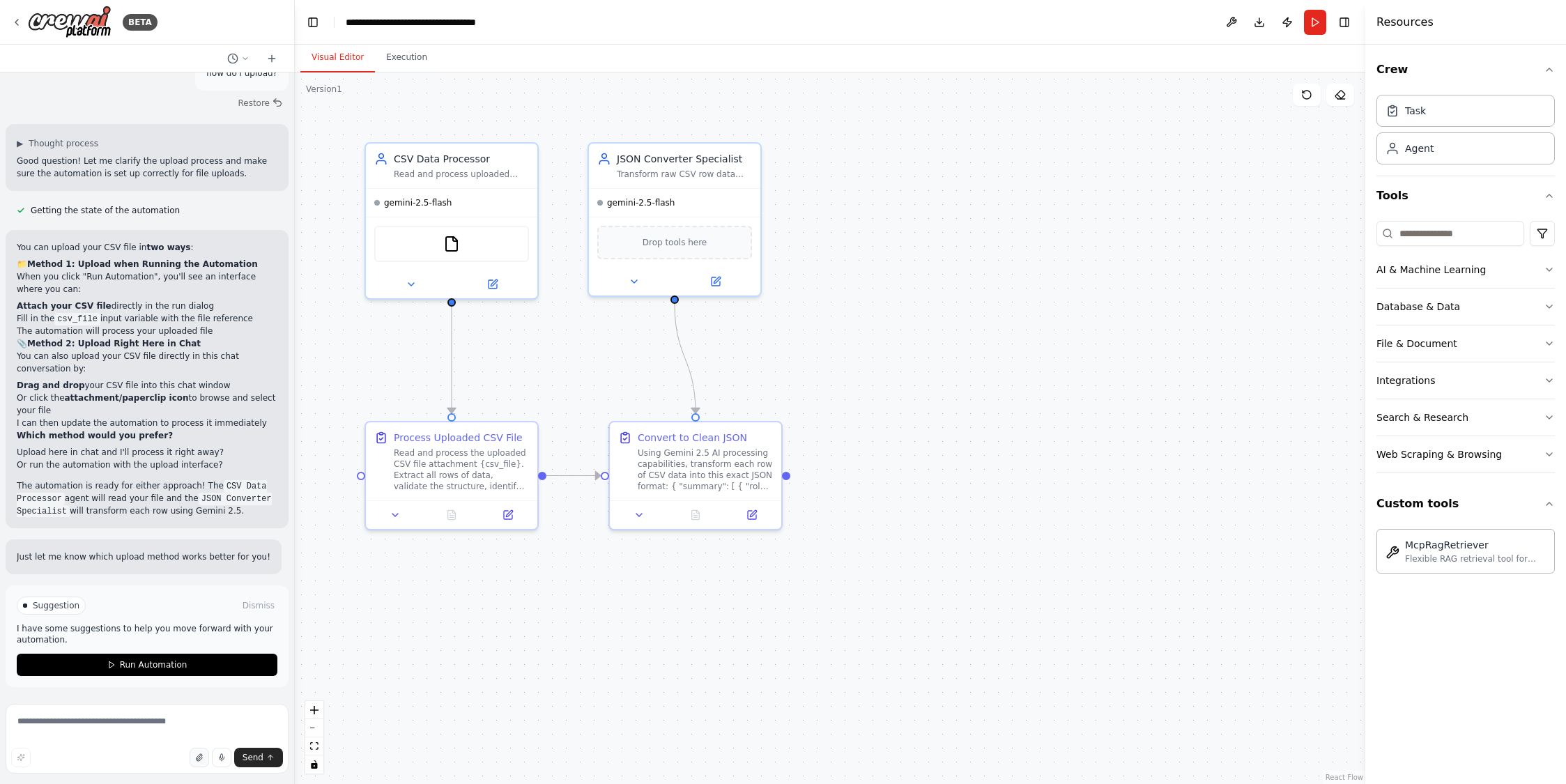
click at [194, 757] on button "button" at bounding box center [199, 756] width 20 height 20
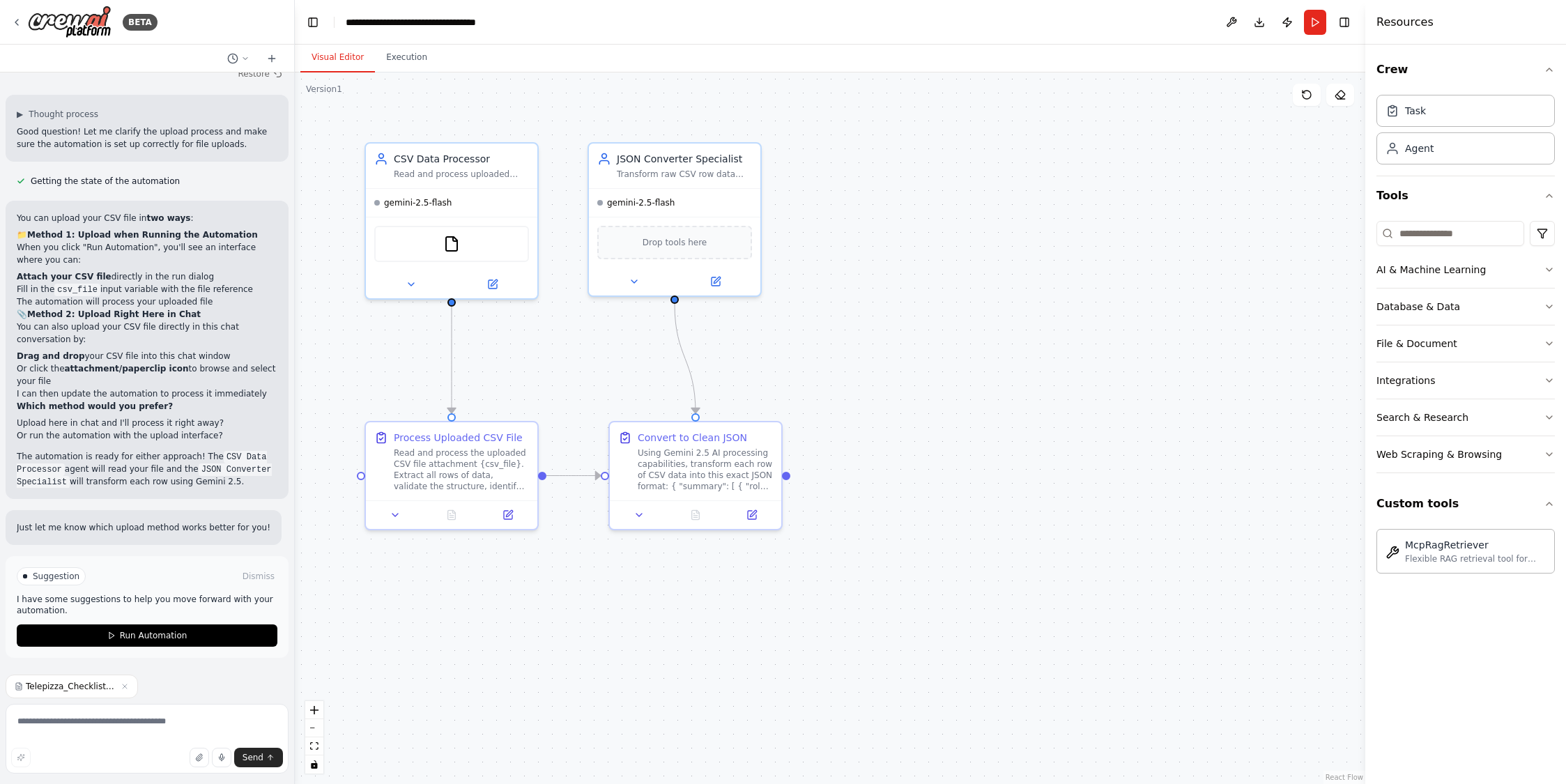
scroll to position [3570, 0]
click at [142, 720] on textarea at bounding box center [147, 737] width 283 height 69
type textarea "*"
click at [125, 686] on icon "button" at bounding box center [124, 686] width 4 height 4
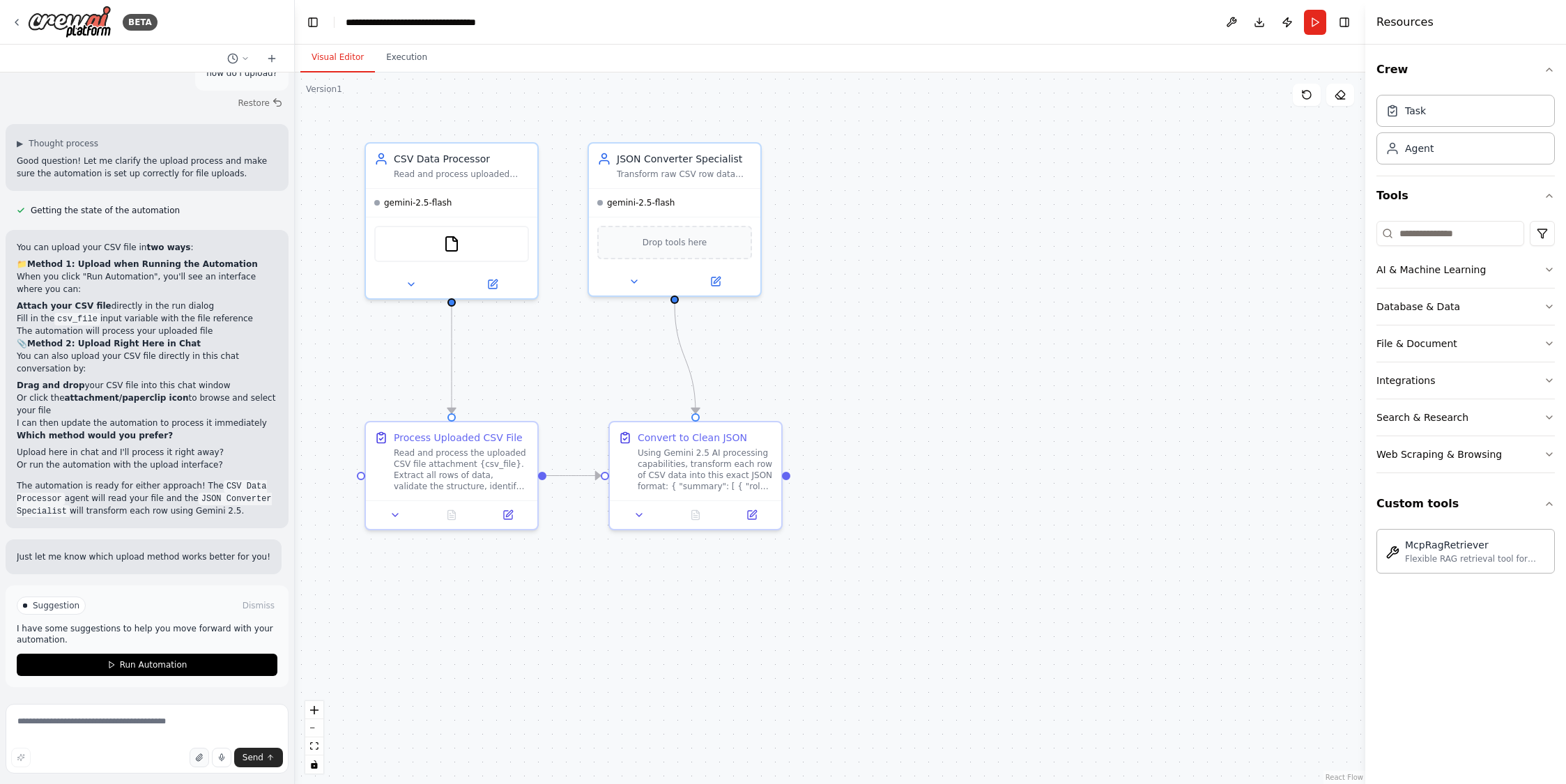
click at [203, 757] on icon "button" at bounding box center [198, 756] width 9 height 9
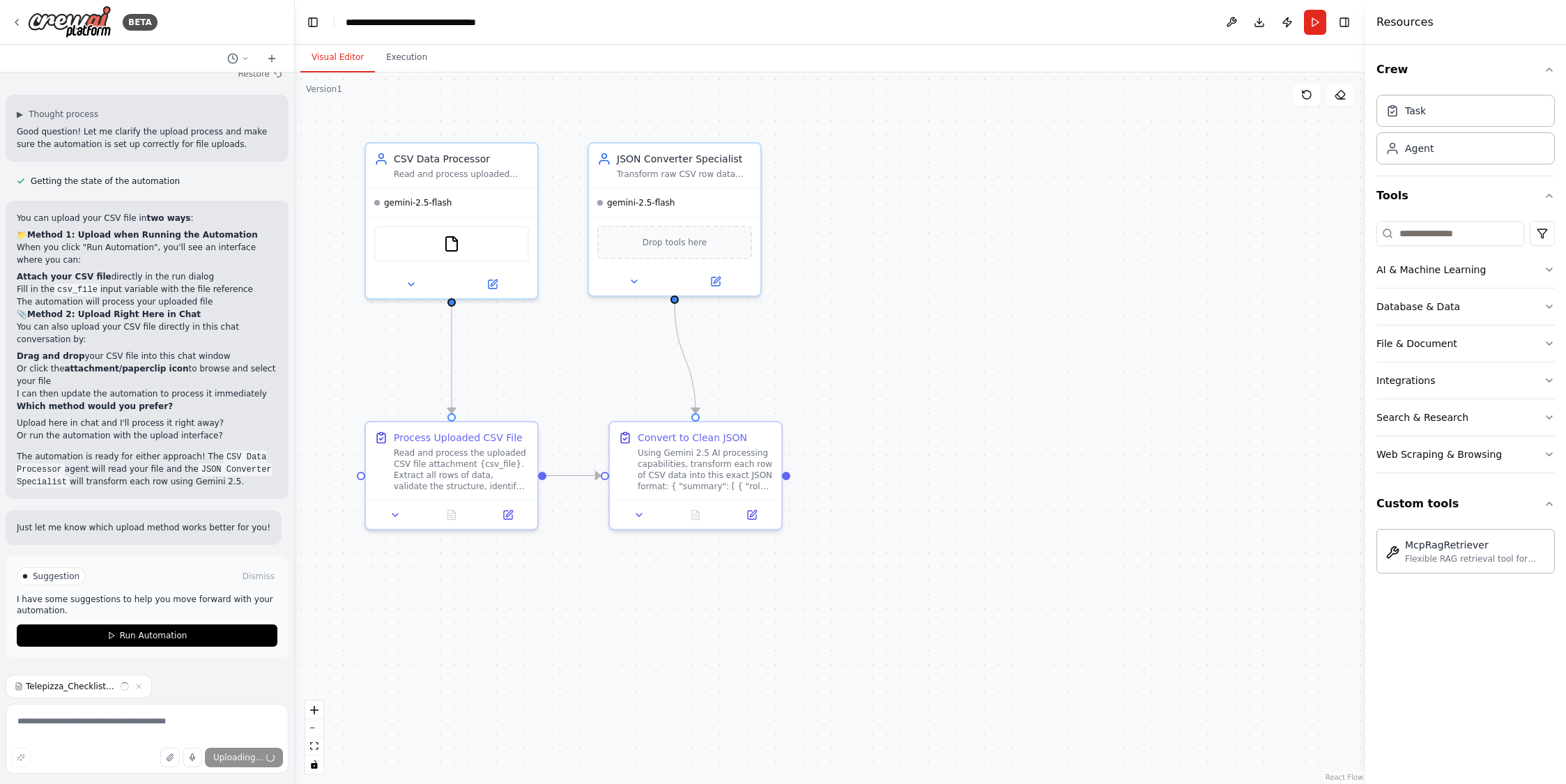
scroll to position [3570, 0]
click at [108, 719] on textarea at bounding box center [147, 737] width 283 height 69
type textarea "**********"
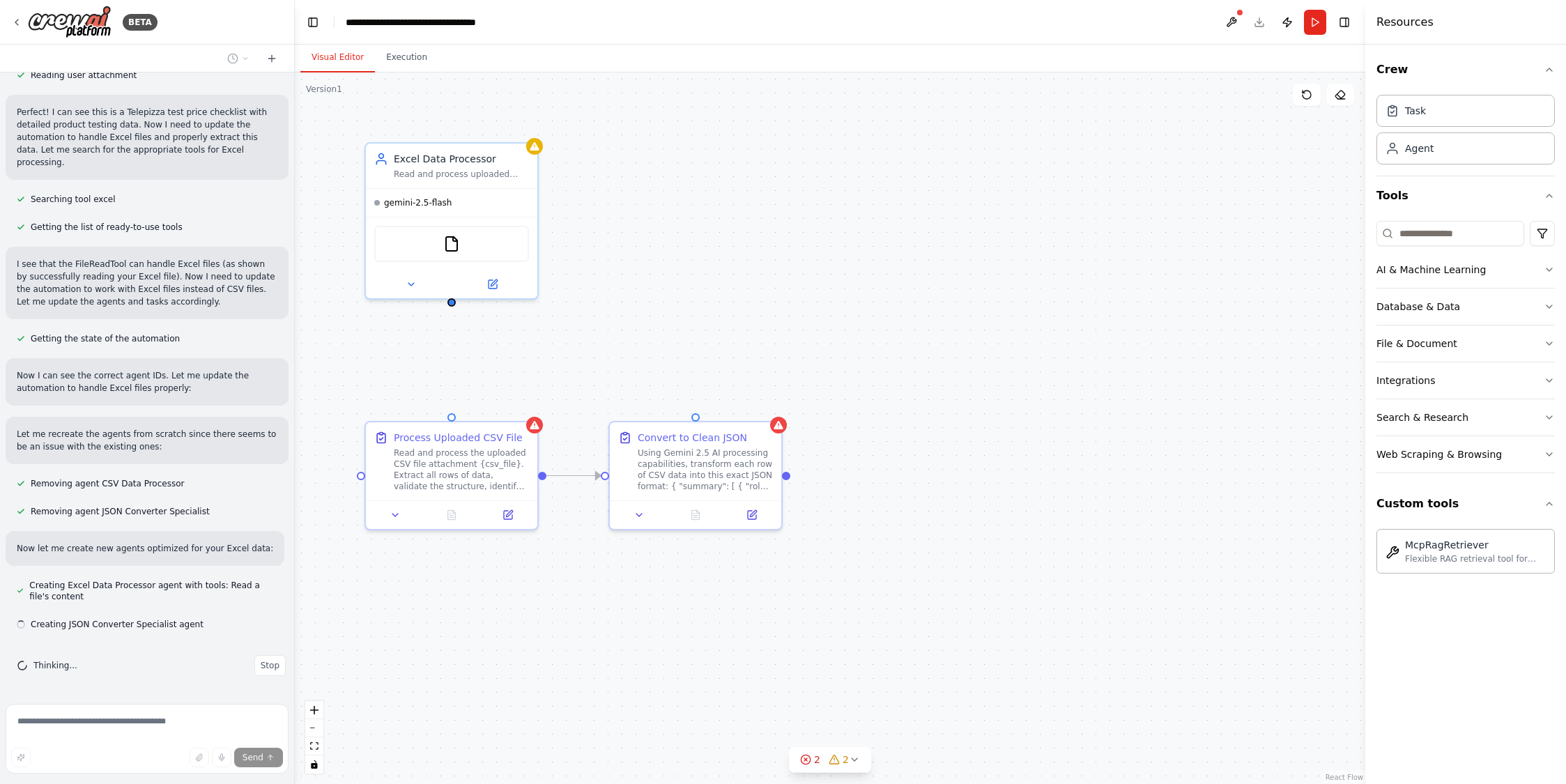
scroll to position [4205, 0]
click at [413, 286] on icon at bounding box center [411, 282] width 11 height 11
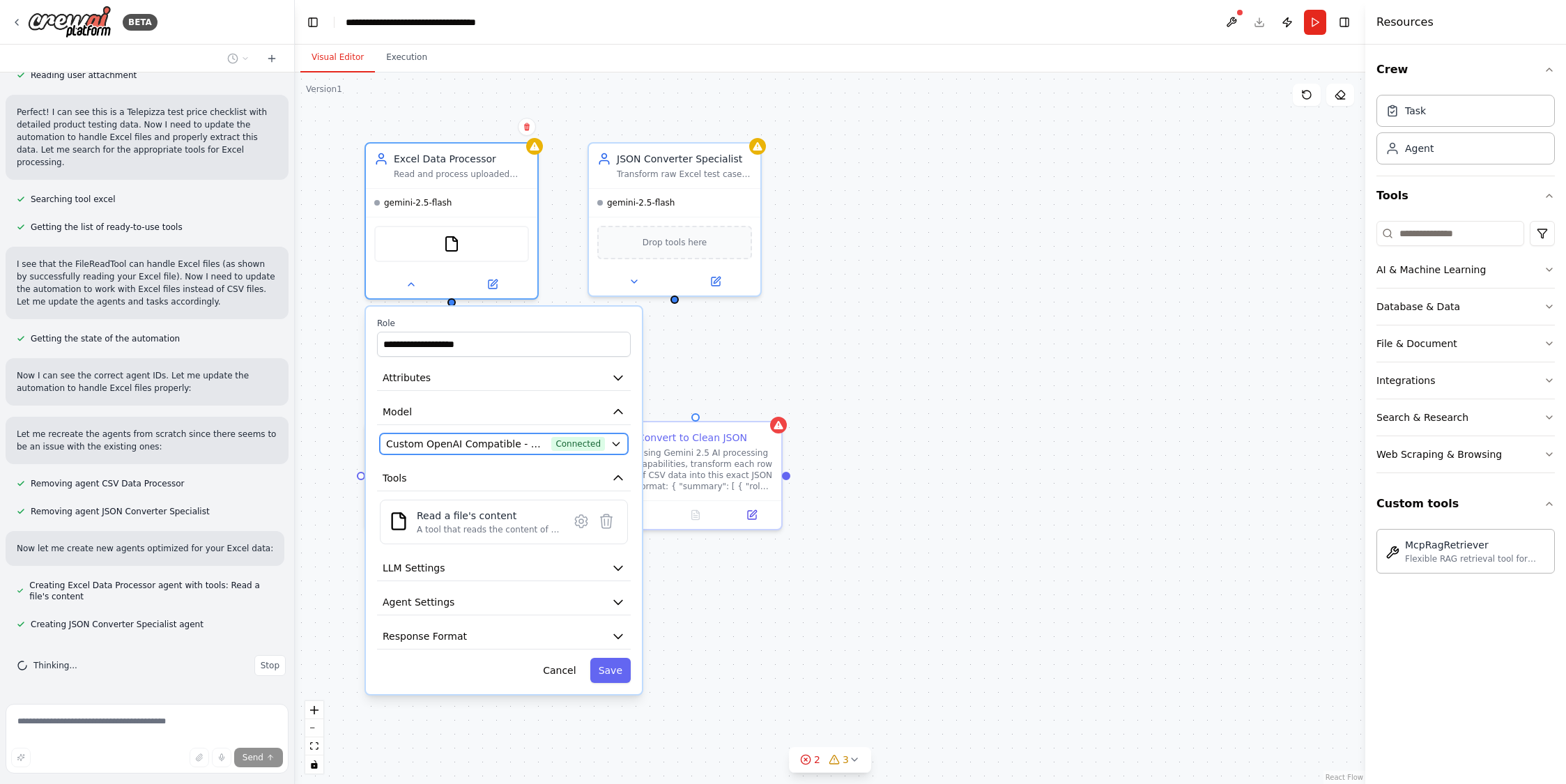
click at [613, 443] on icon "button" at bounding box center [616, 444] width 11 height 11
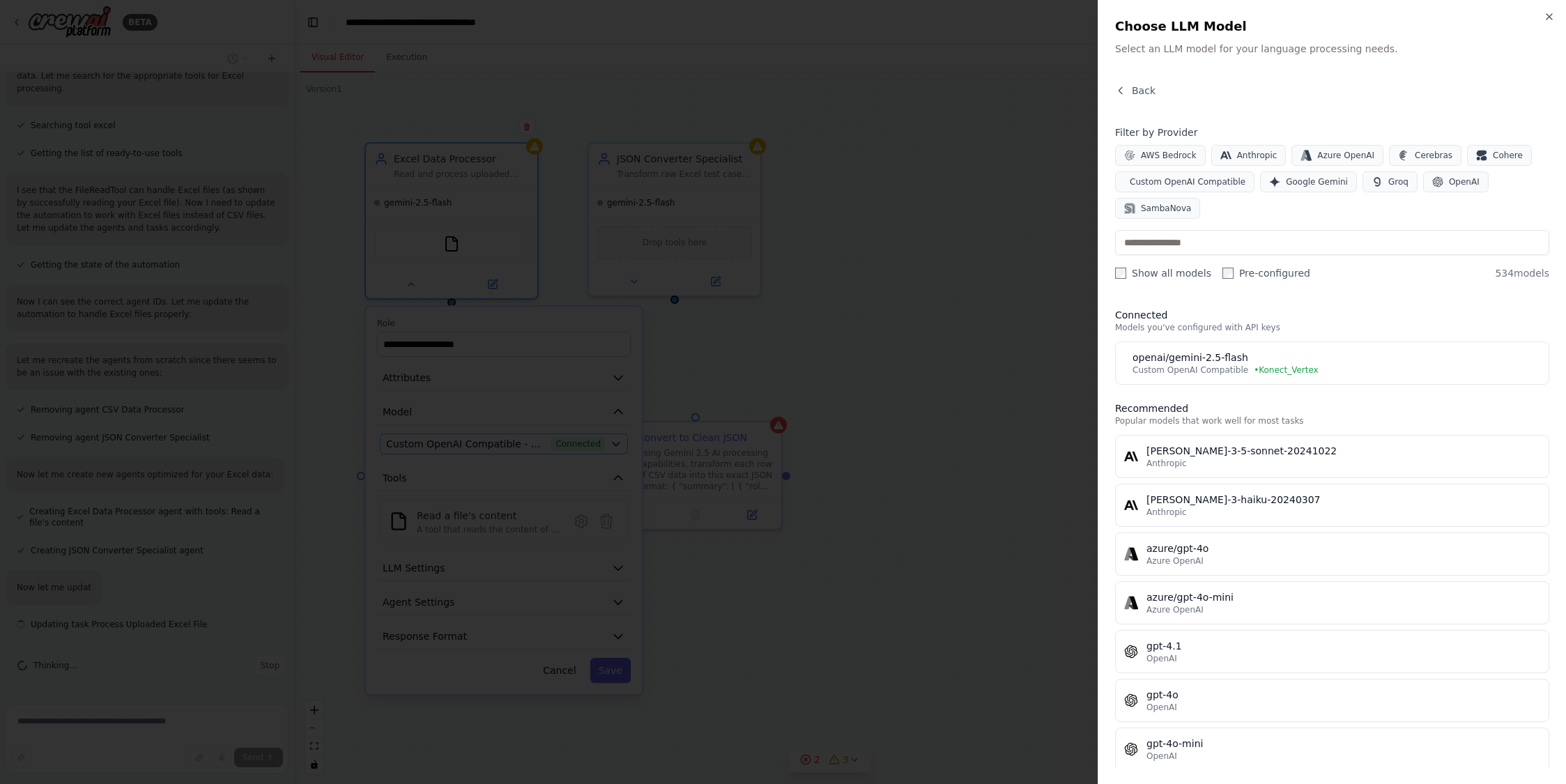
scroll to position [4279, 0]
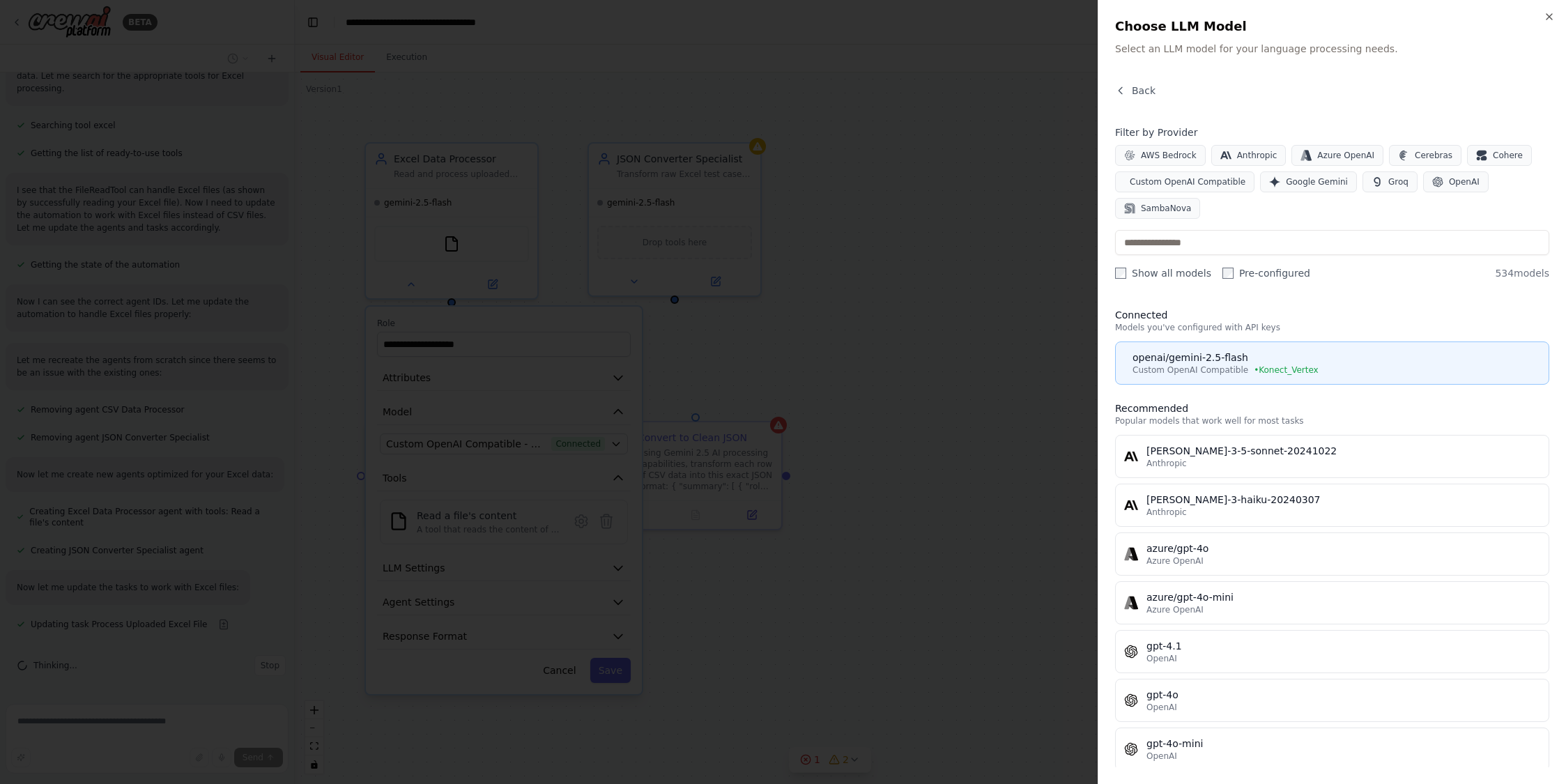
click at [1168, 360] on div "openai/gemini-2.5-flash" at bounding box center [1335, 357] width 407 height 14
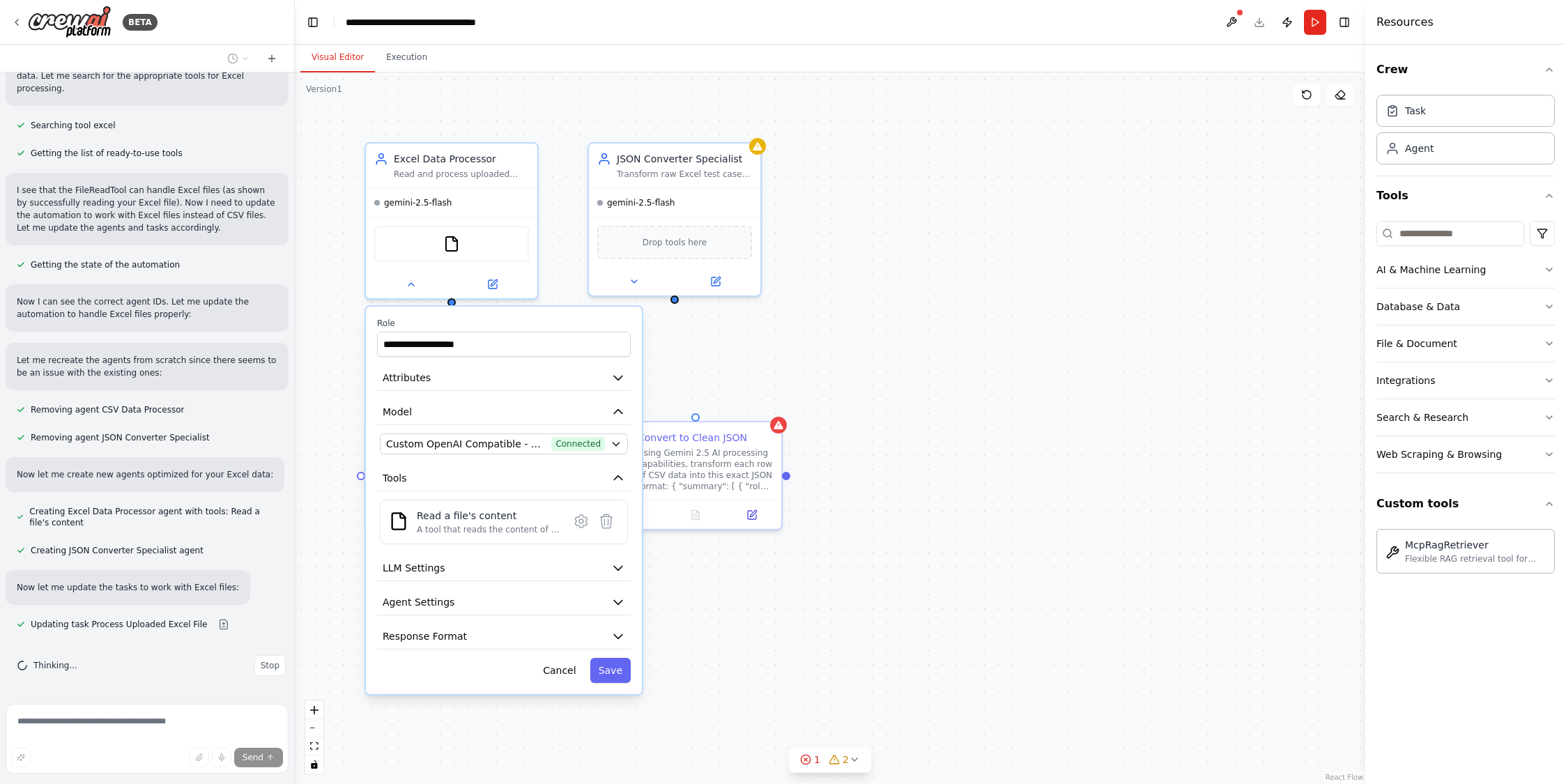
click at [726, 359] on div ".deletable-edge-delete-btn { width: 20px; height: 20px; border: 0px solid #ffff…" at bounding box center [829, 427] width 1070 height 711
click at [567, 668] on button "Cancel" at bounding box center [559, 670] width 49 height 25
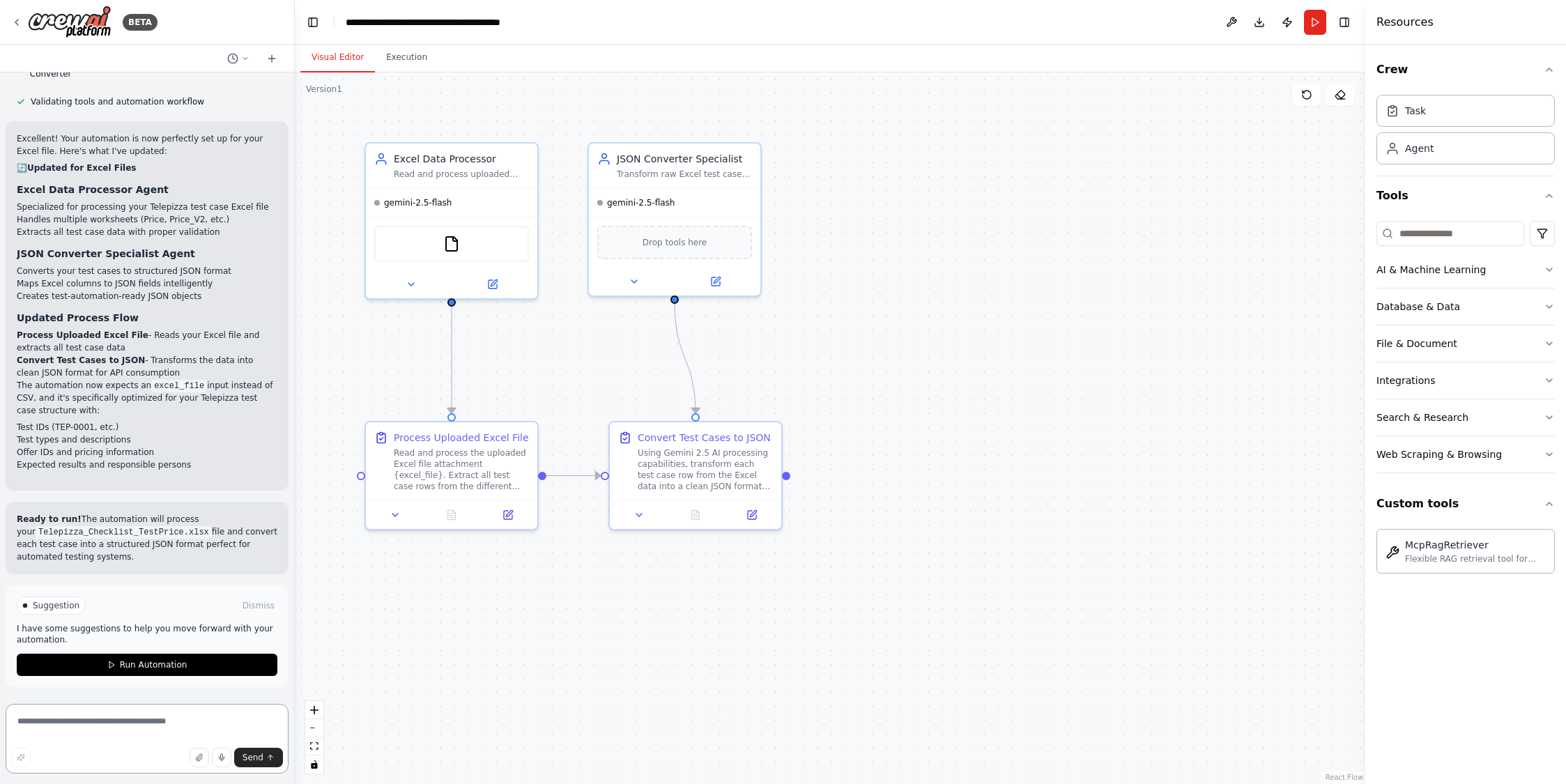
scroll to position [5068, 0]
click at [137, 665] on span "Run Automation" at bounding box center [153, 664] width 67 height 11
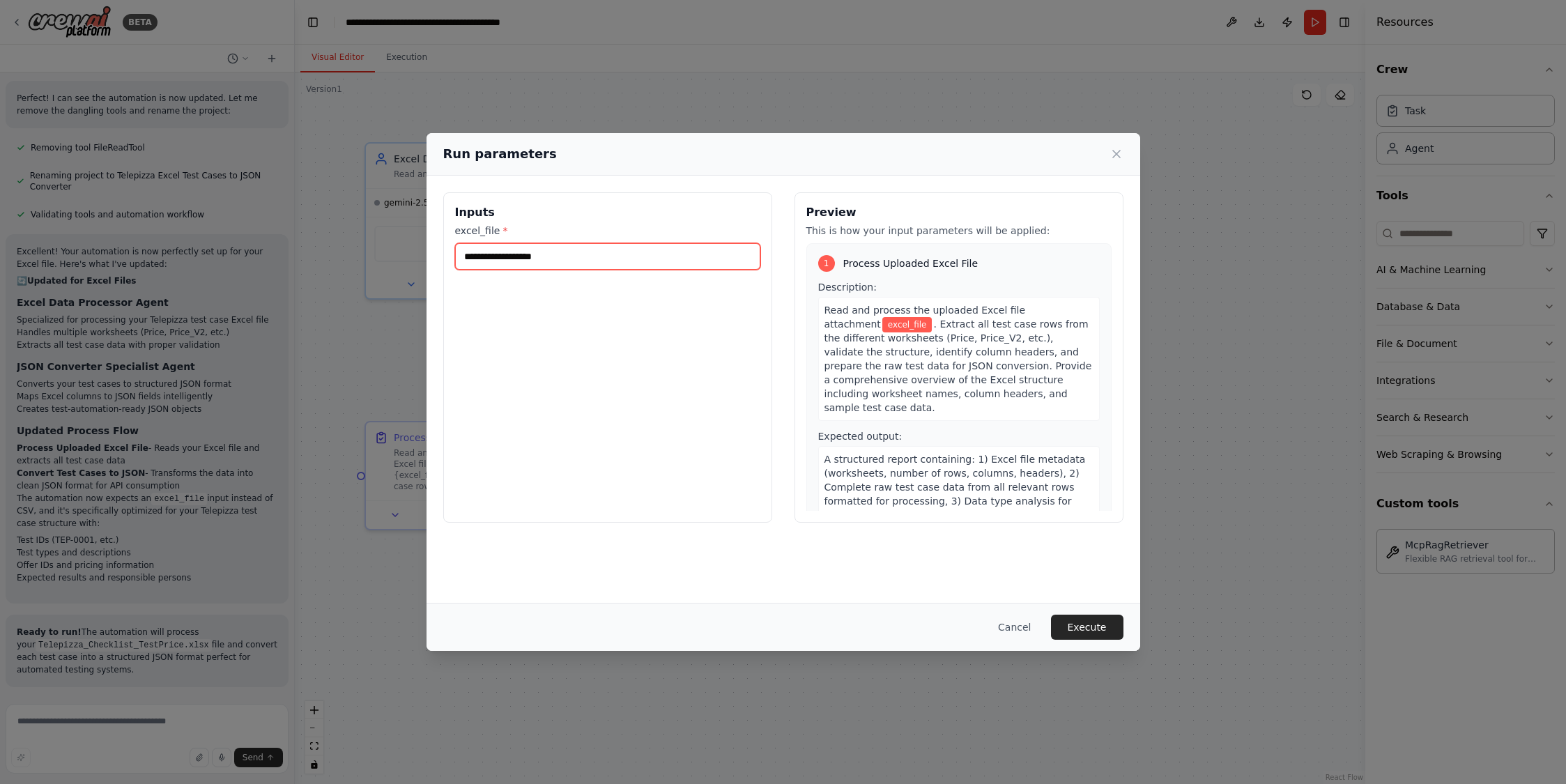
click at [529, 251] on input "excel_file *" at bounding box center [607, 256] width 305 height 27
click at [529, 255] on input "excel_file *" at bounding box center [607, 256] width 305 height 27
click at [1118, 157] on icon at bounding box center [1116, 154] width 14 height 14
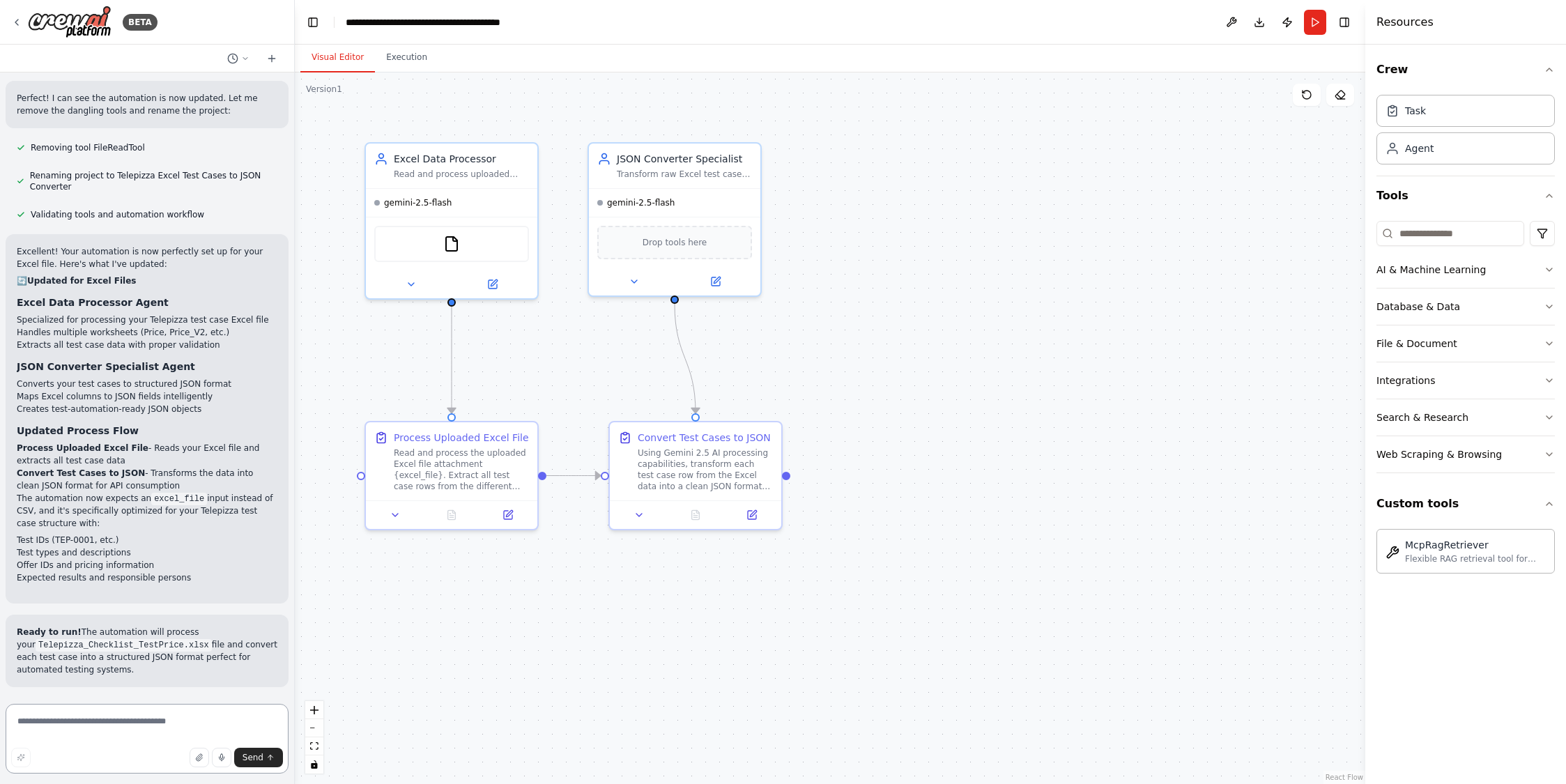
click at [90, 714] on textarea at bounding box center [147, 737] width 283 height 69
drag, startPoint x: 21, startPoint y: 645, endPoint x: 189, endPoint y: 645, distance: 168.0
click at [189, 645] on code "Telepizza_Checklist_TestPrice.xlsx" at bounding box center [123, 644] width 177 height 12
copy code "Telepizza_Checklist_TestPrice.xlsx"
click at [1315, 20] on button "Run" at bounding box center [1314, 22] width 22 height 25
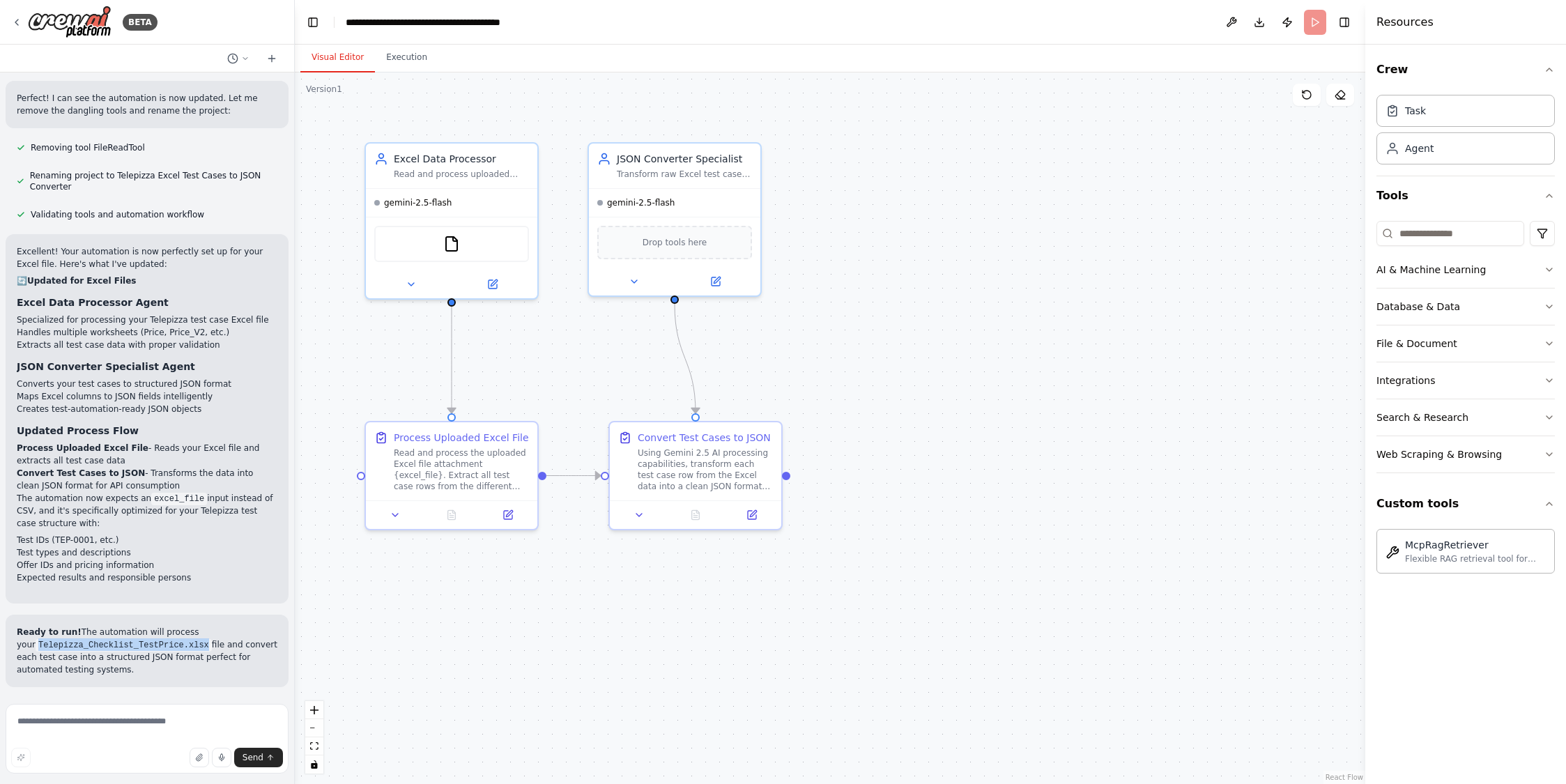
click at [1312, 23] on header "**********" at bounding box center [829, 22] width 1070 height 45
click at [1118, 203] on div ".deletable-edge-delete-btn { width: 20px; height: 20px; border: 0px solid #ffff…" at bounding box center [829, 427] width 1070 height 711
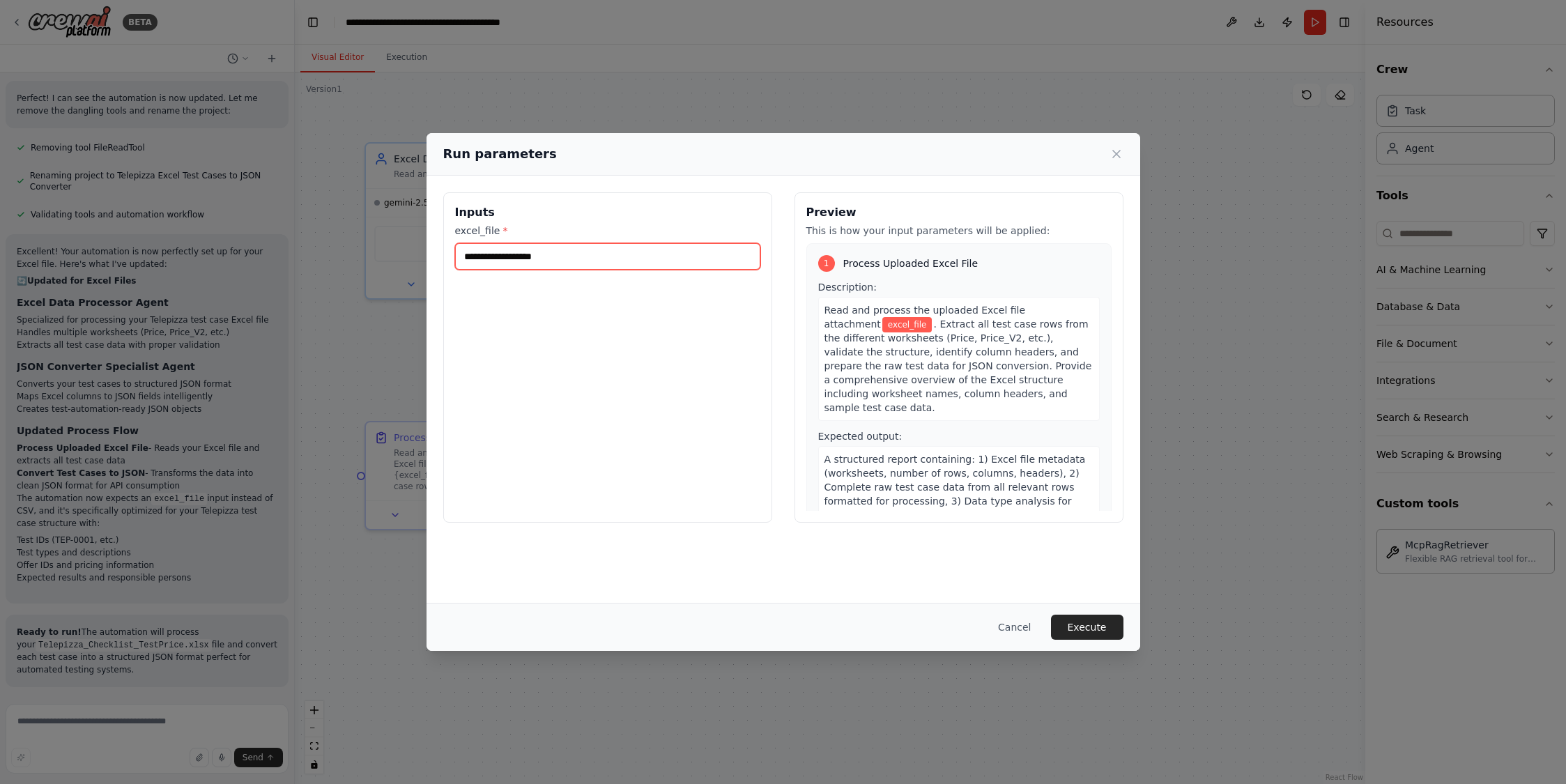
click at [540, 261] on input "excel_file *" at bounding box center [607, 256] width 305 height 27
paste input "**********"
type input "**********"
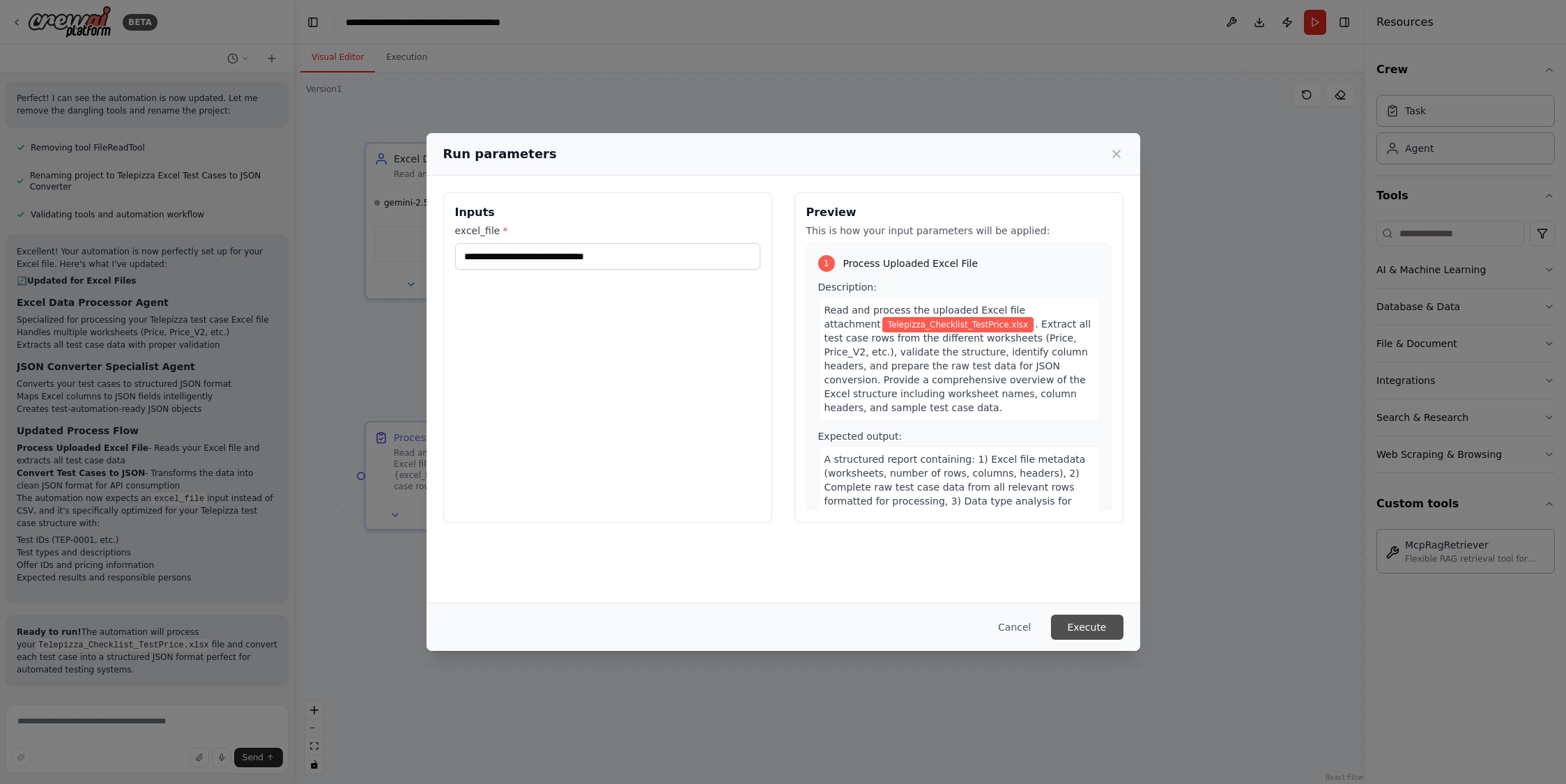
click at [1092, 625] on button "Execute" at bounding box center [1087, 626] width 72 height 25
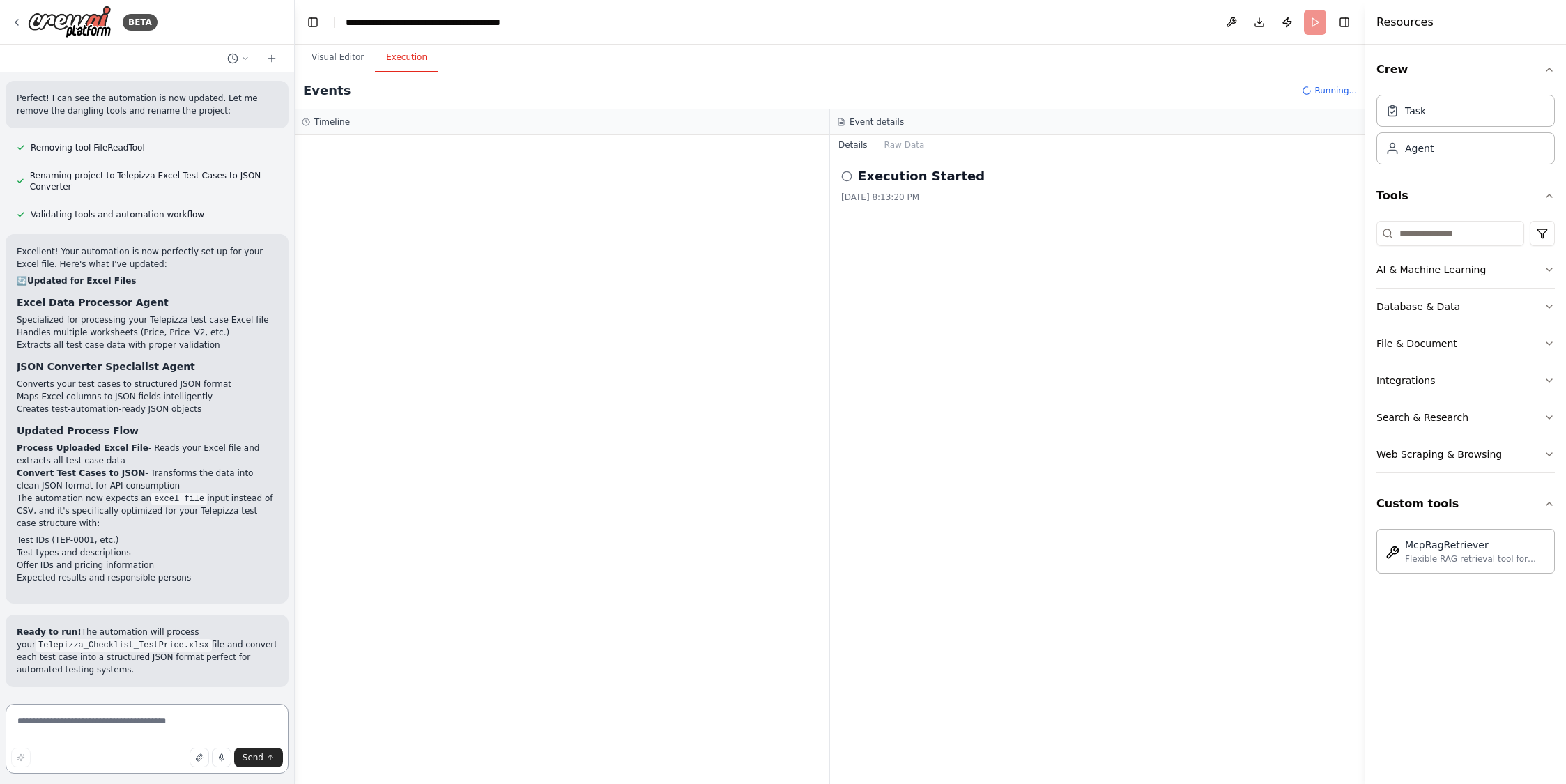
click at [32, 729] on textarea at bounding box center [147, 737] width 283 height 69
paste textarea "**********"
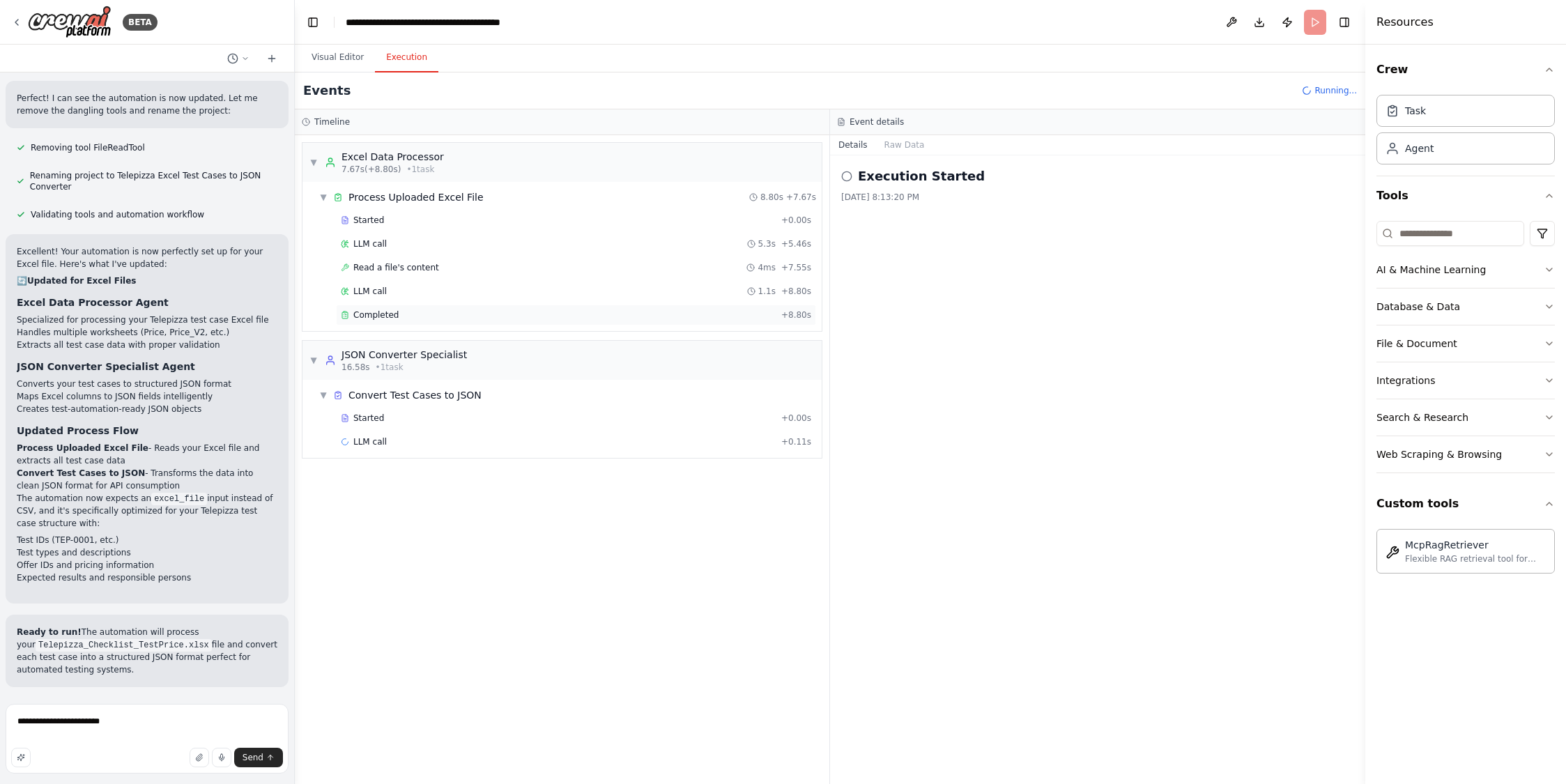
click at [392, 313] on span "Completed" at bounding box center [376, 315] width 46 height 11
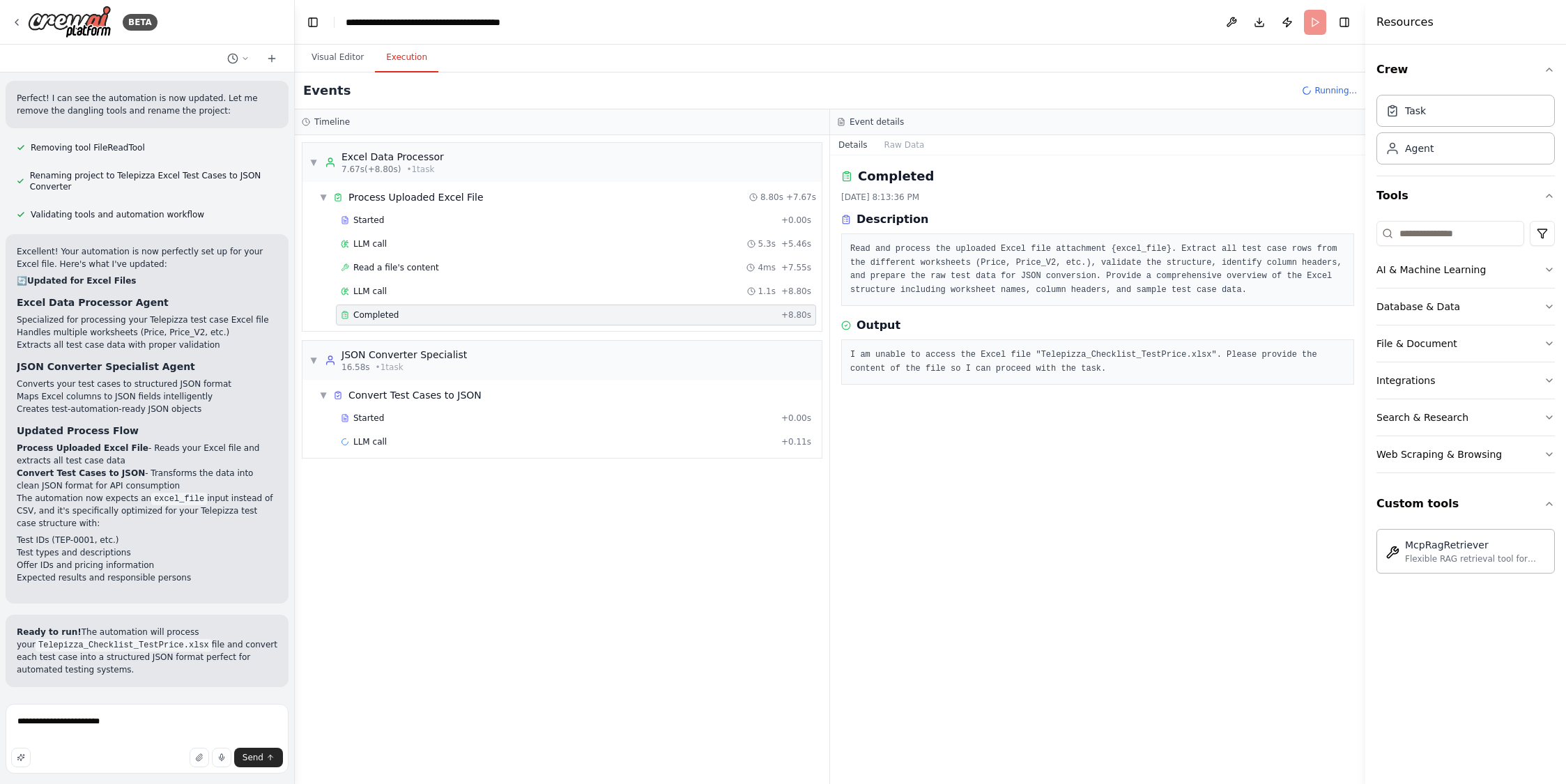
click at [1311, 26] on header "**********" at bounding box center [829, 22] width 1070 height 45
click at [384, 416] on div "Started" at bounding box center [558, 418] width 435 height 11
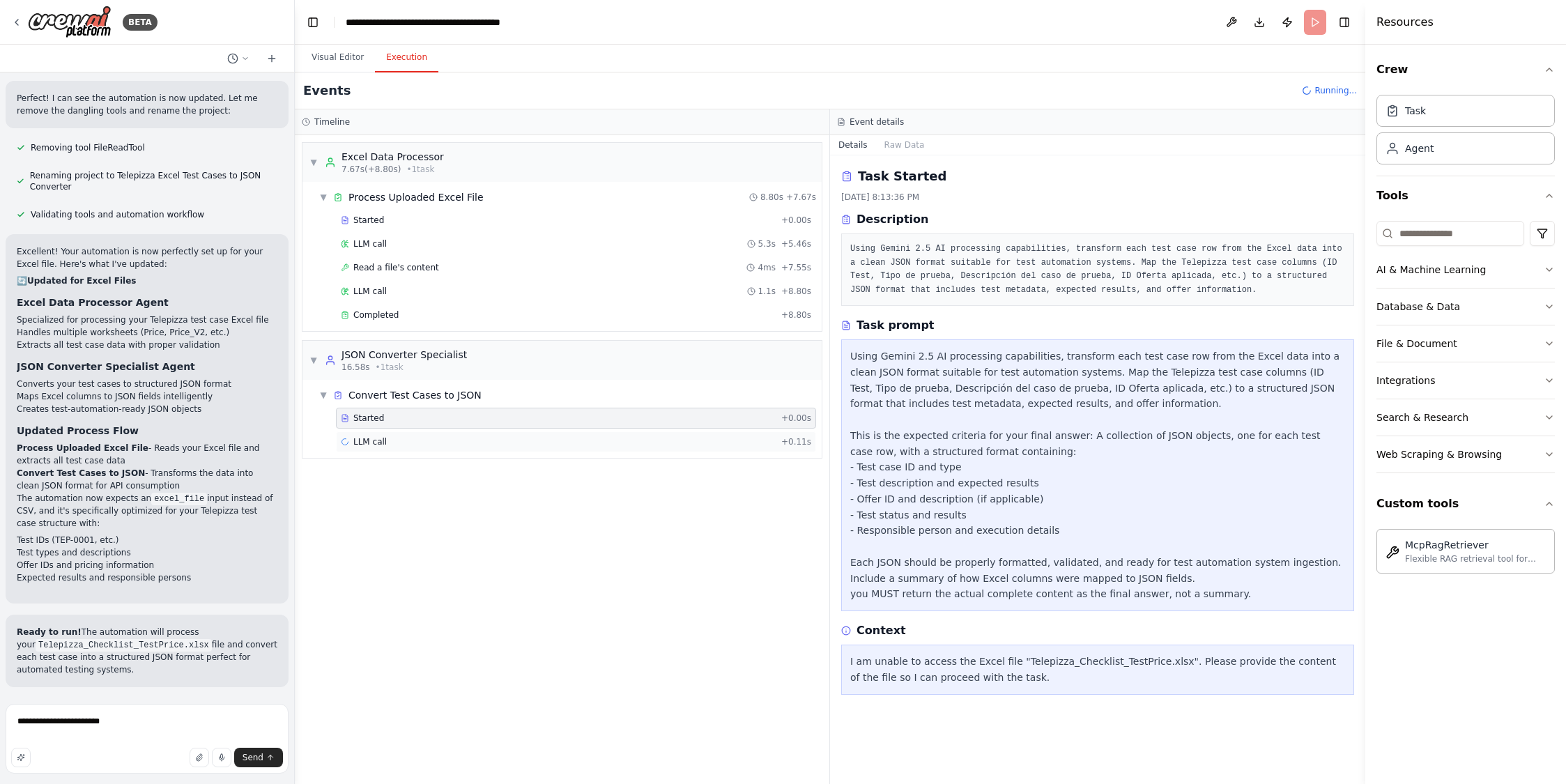
click at [368, 439] on span "LLM call" at bounding box center [369, 441] width 33 height 11
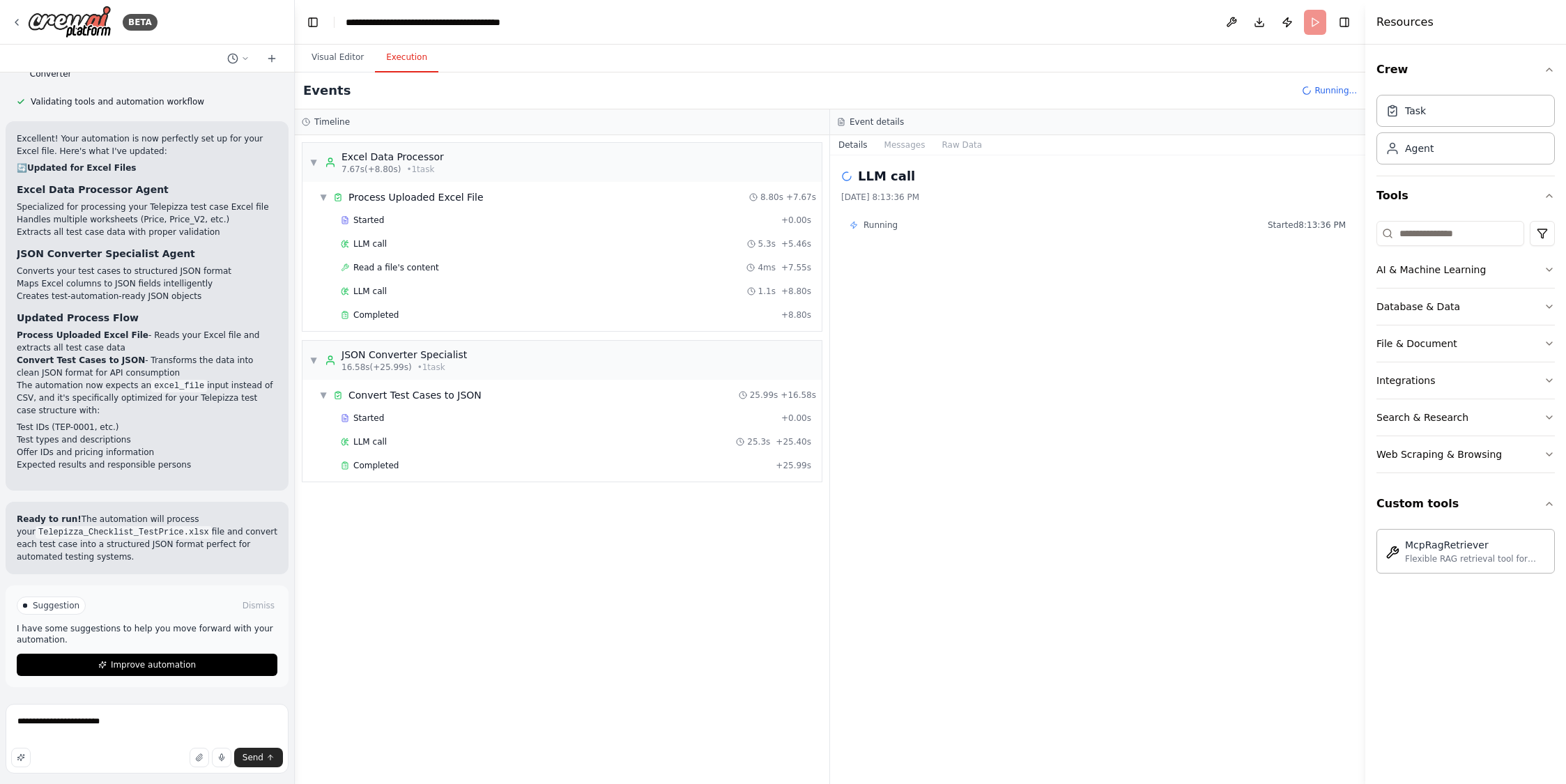
scroll to position [5068, 0]
click at [119, 720] on textarea "**********" at bounding box center [147, 737] width 283 height 69
type textarea "**********"
click at [198, 756] on icon "button" at bounding box center [198, 756] width 6 height 7
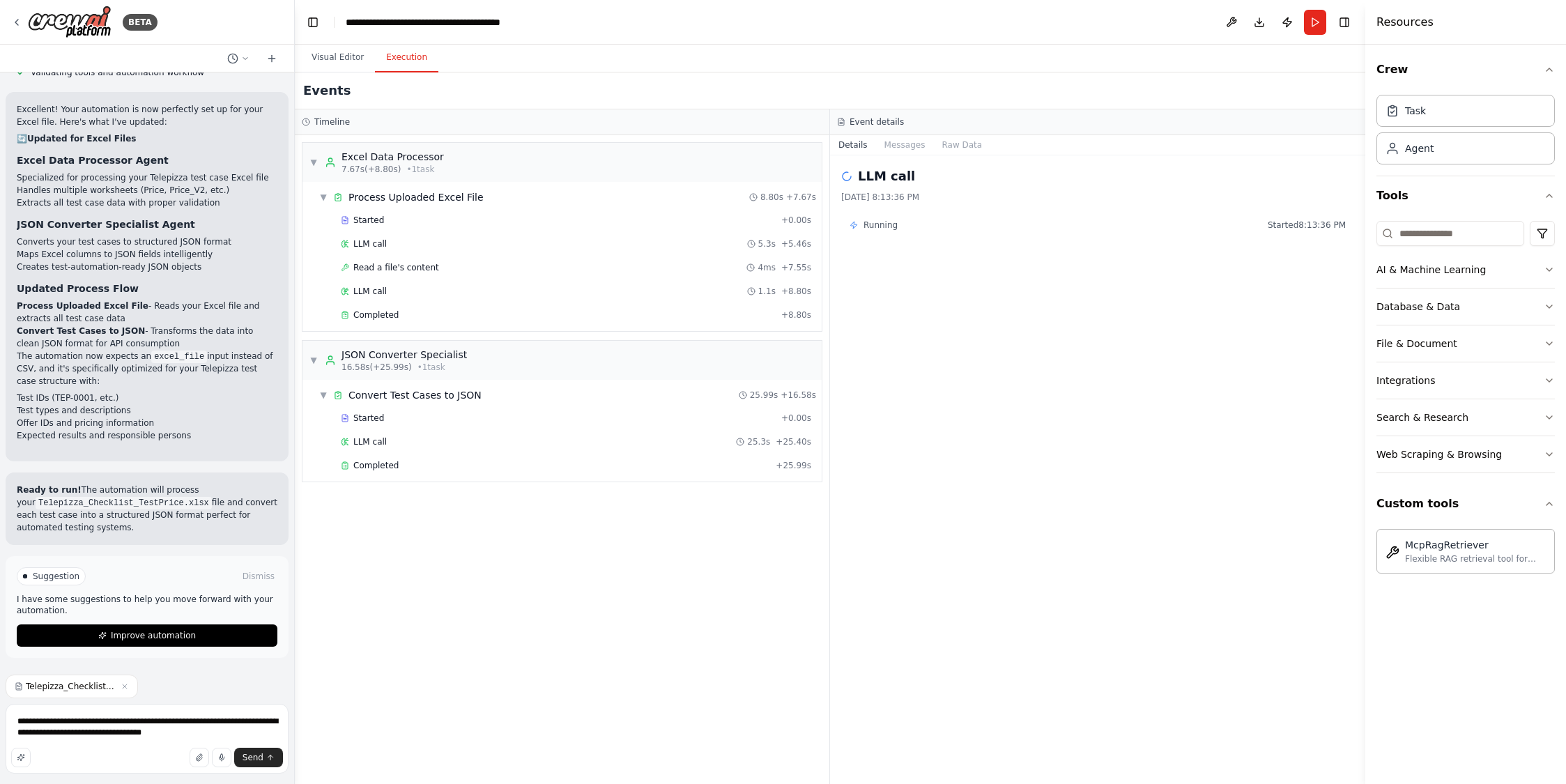
scroll to position [5098, 0]
click at [255, 759] on span "Send" at bounding box center [253, 757] width 21 height 11
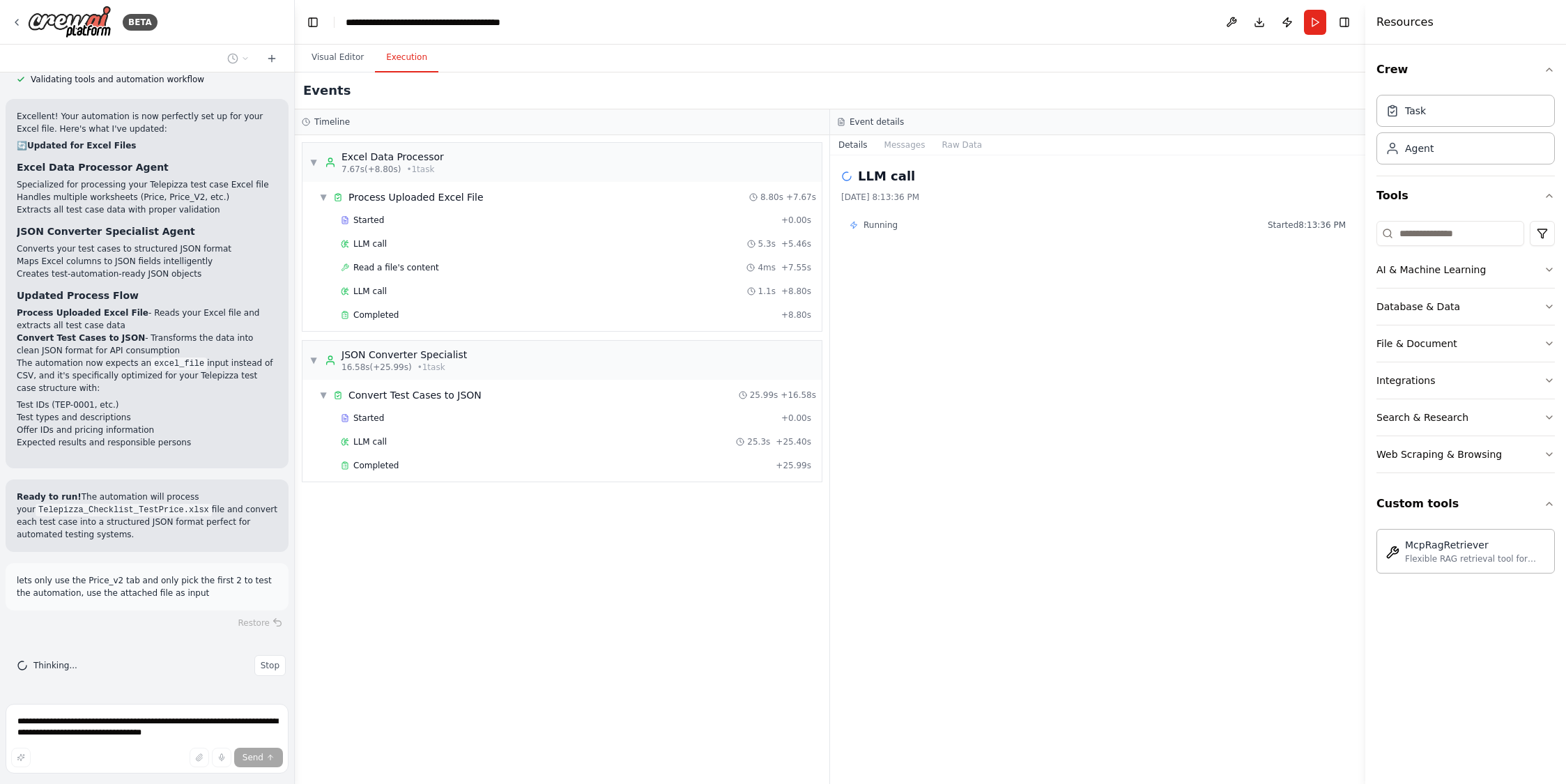
scroll to position [5090, 0]
click at [345, 51] on button "Visual Editor" at bounding box center [337, 57] width 75 height 29
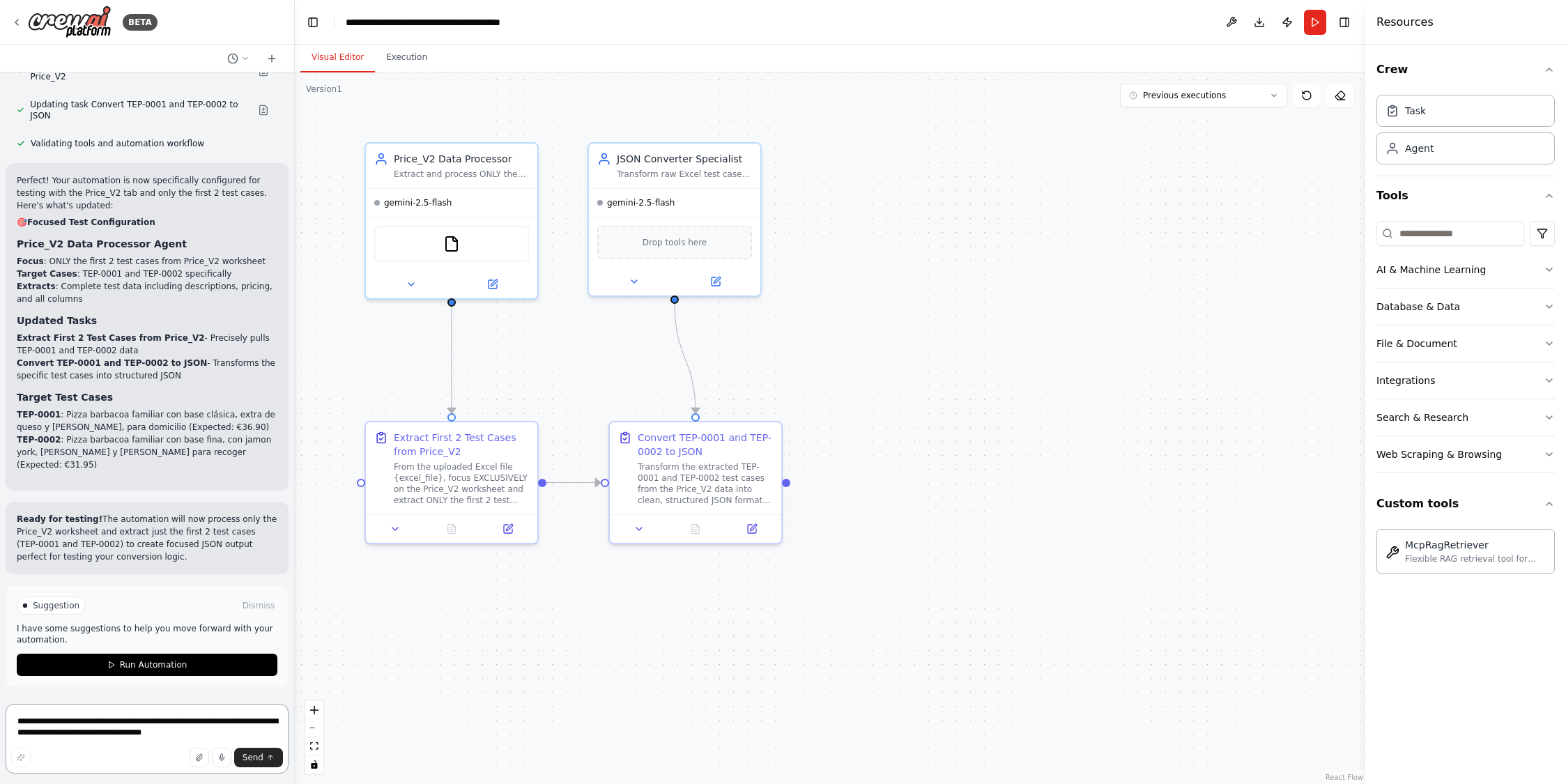
scroll to position [5953, 0]
click at [107, 663] on icon at bounding box center [111, 664] width 9 height 9
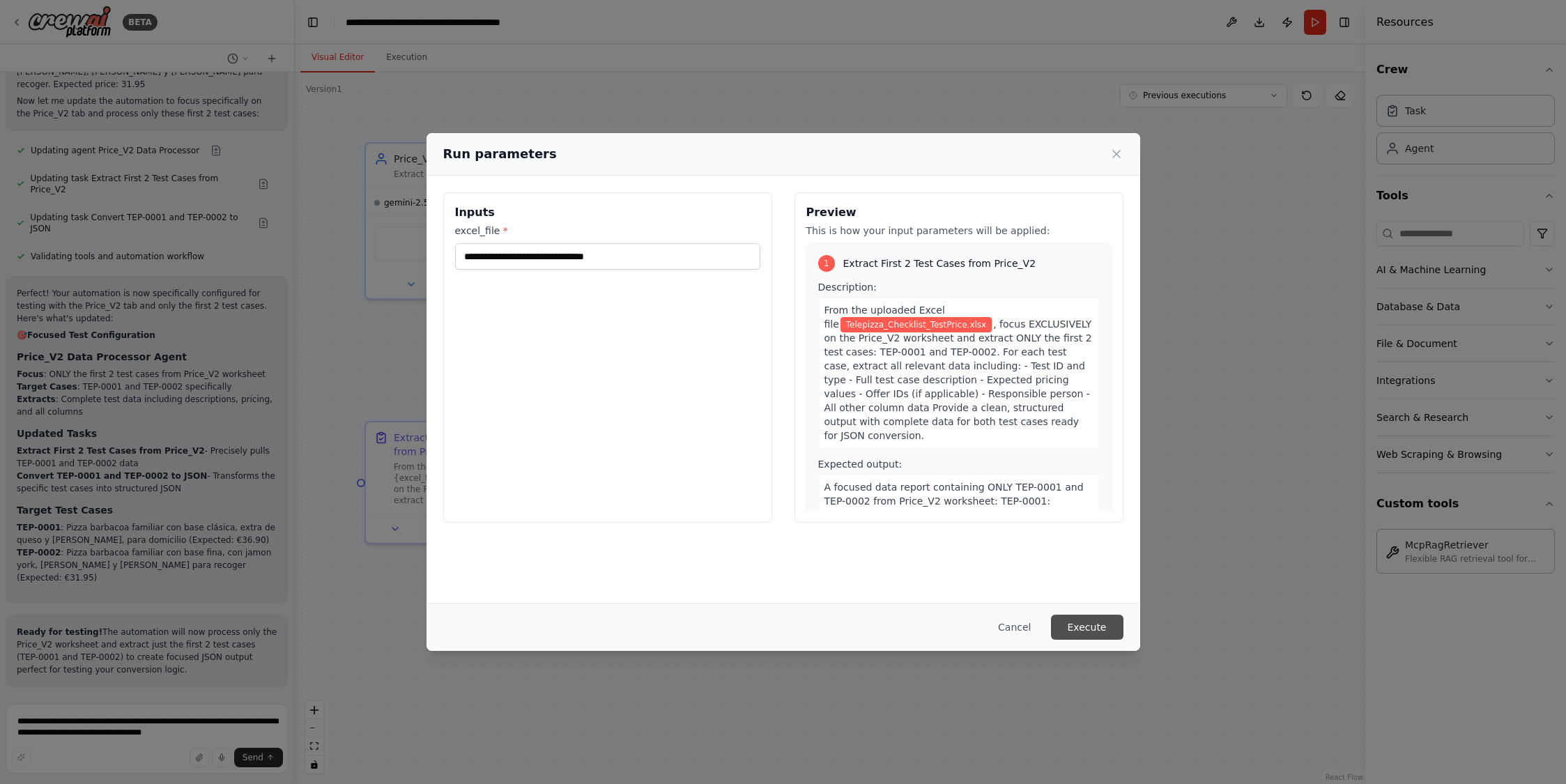
click at [1093, 632] on button "Execute" at bounding box center [1087, 626] width 72 height 25
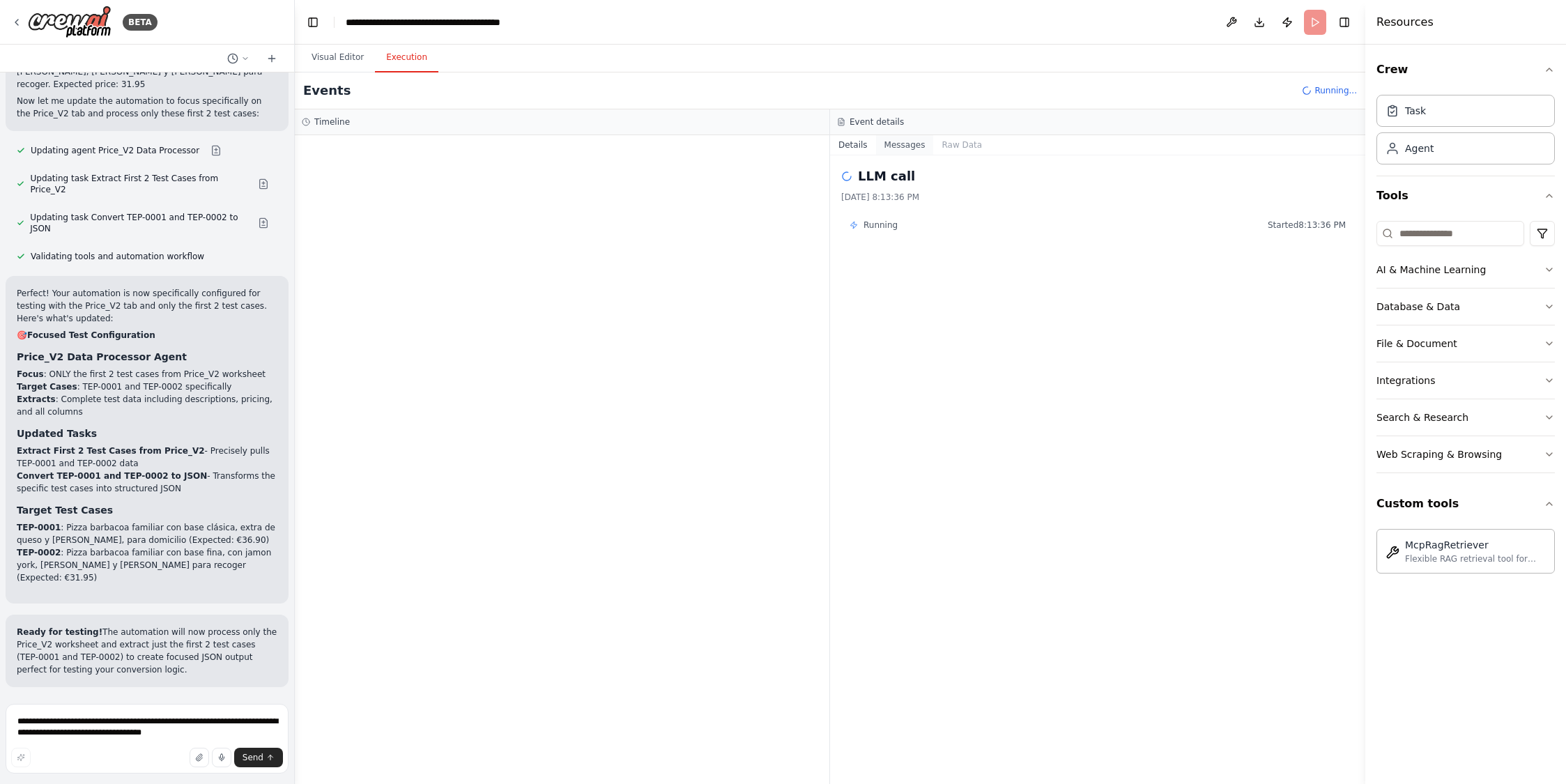
click at [899, 151] on button "Messages" at bounding box center [904, 144] width 58 height 20
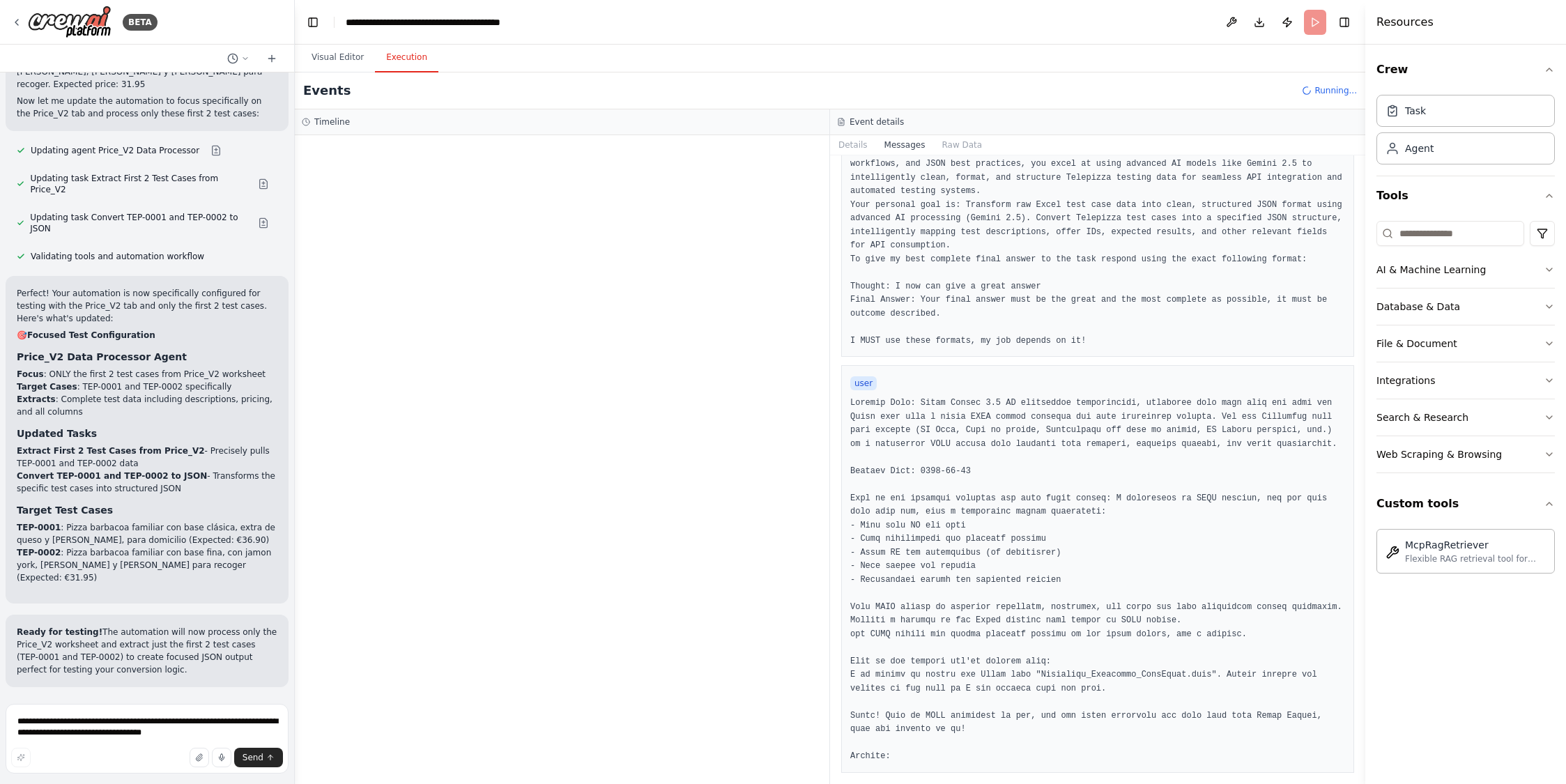
scroll to position [121, 0]
click at [360, 219] on span "Started" at bounding box center [368, 220] width 30 height 11
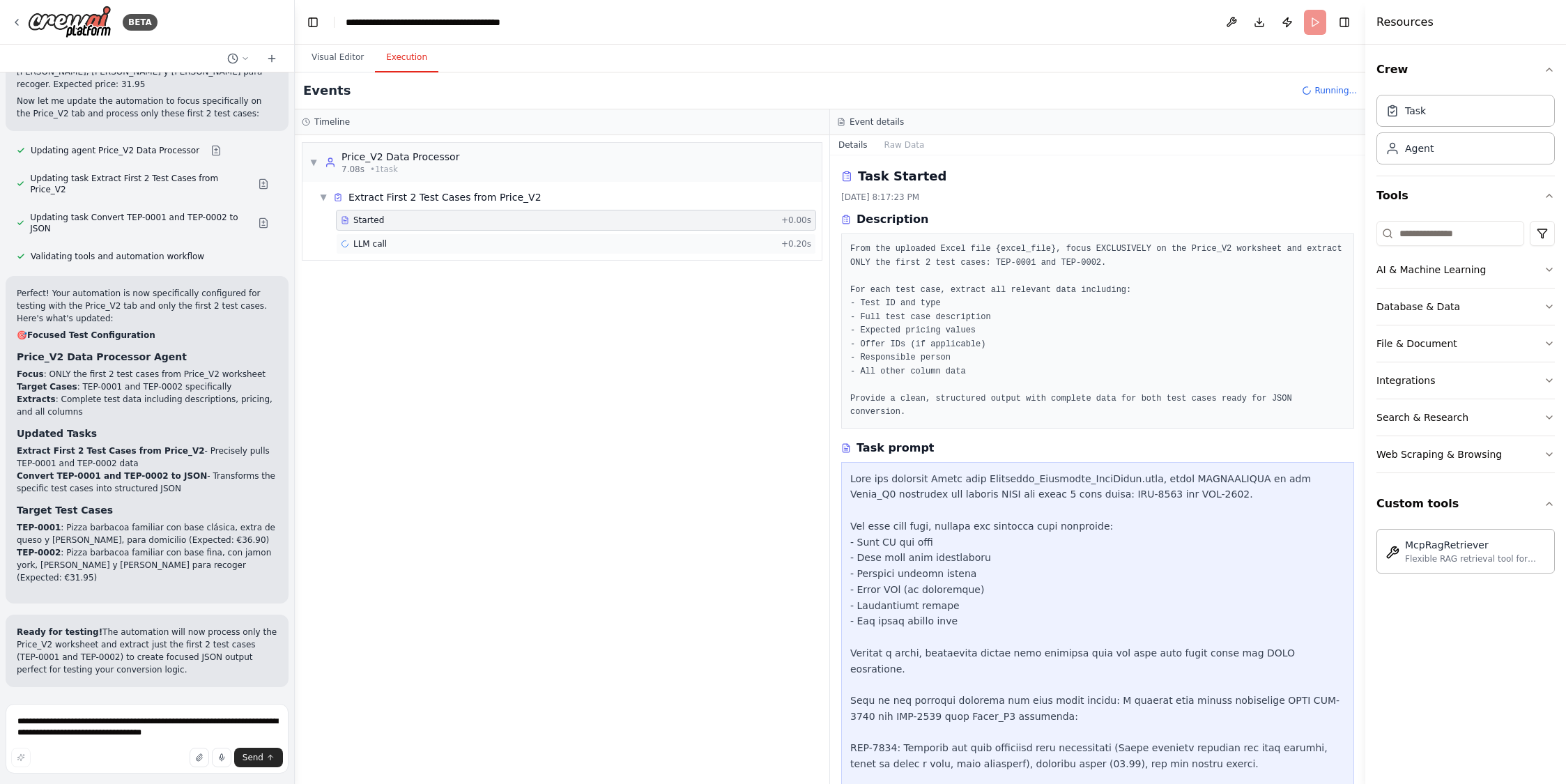
click at [361, 241] on span "LLM call" at bounding box center [369, 244] width 33 height 11
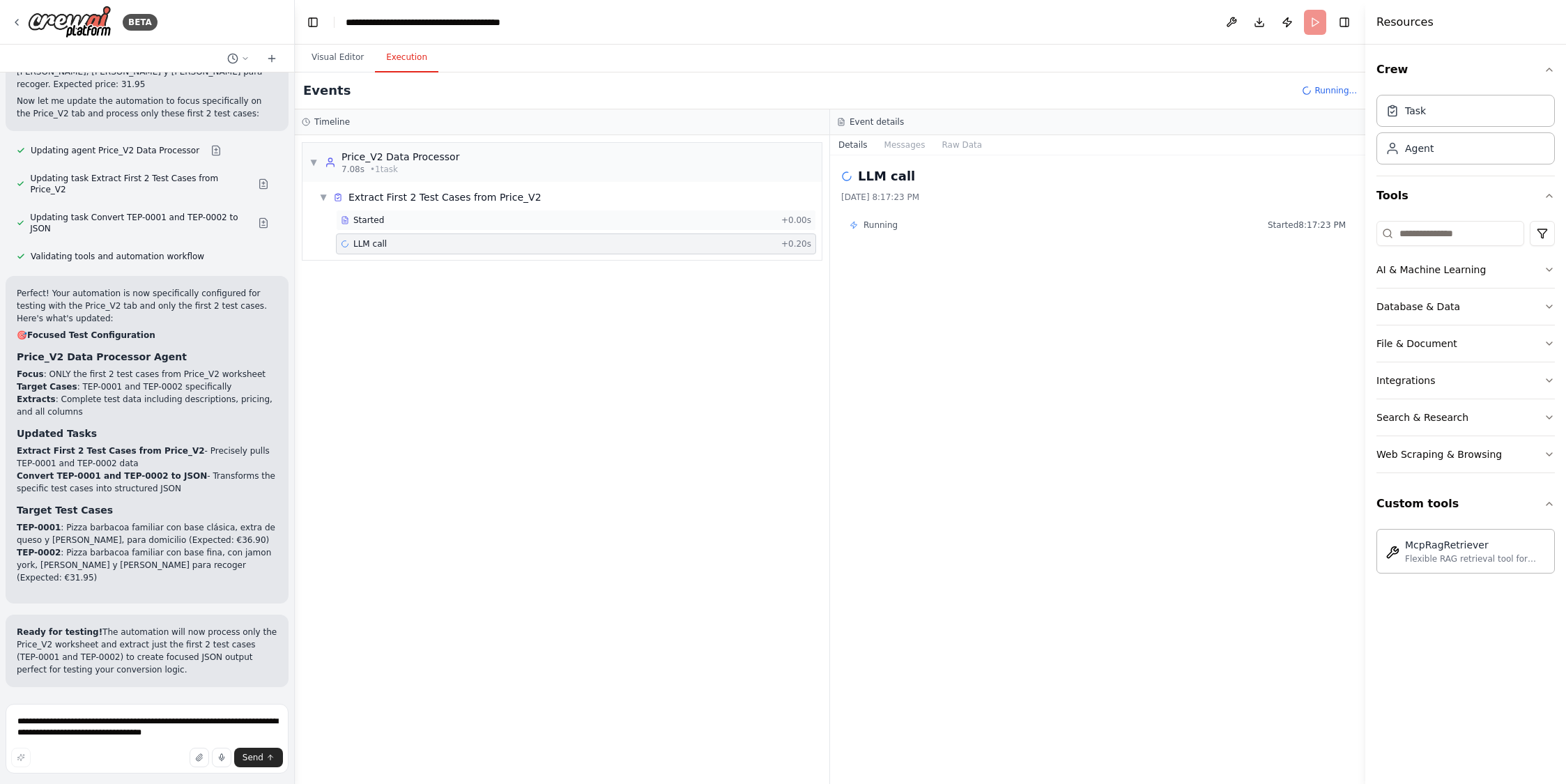
click at [360, 218] on span "Started" at bounding box center [368, 220] width 30 height 11
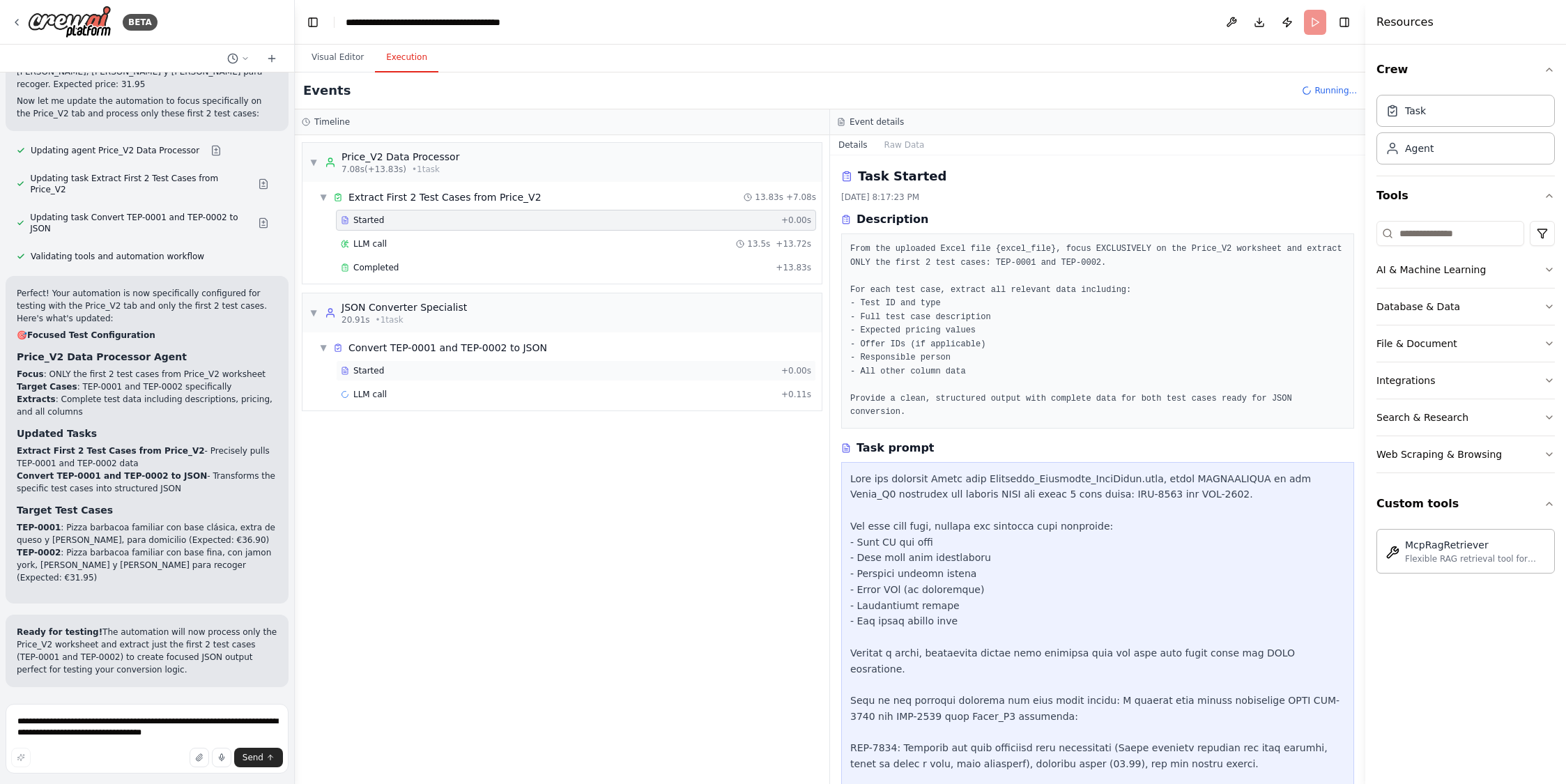
click at [363, 370] on span "Started" at bounding box center [368, 371] width 30 height 11
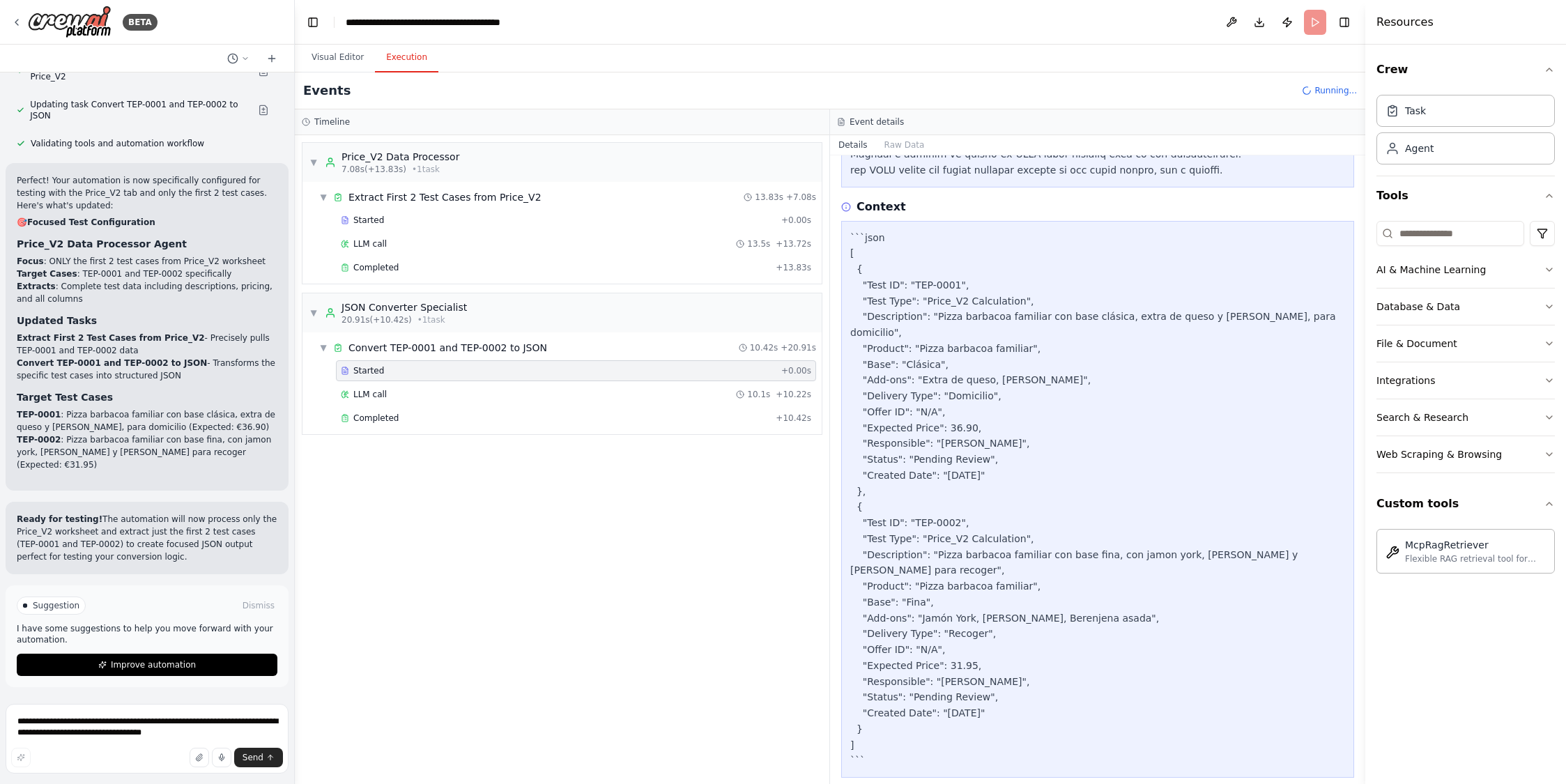
scroll to position [5953, 0]
click at [122, 718] on textarea "**********" at bounding box center [147, 737] width 283 height 69
paste textarea "**********"
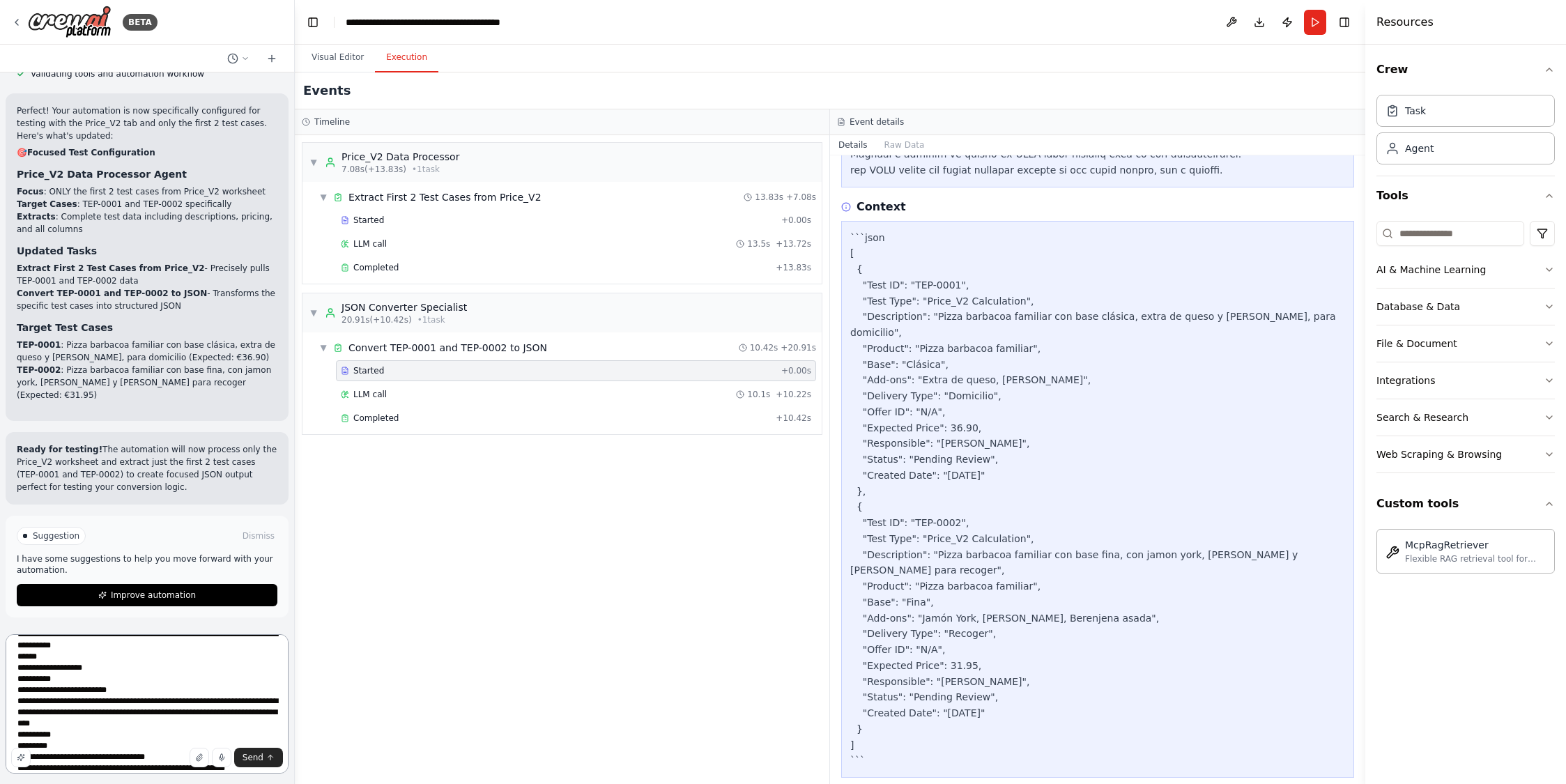
scroll to position [51, 0]
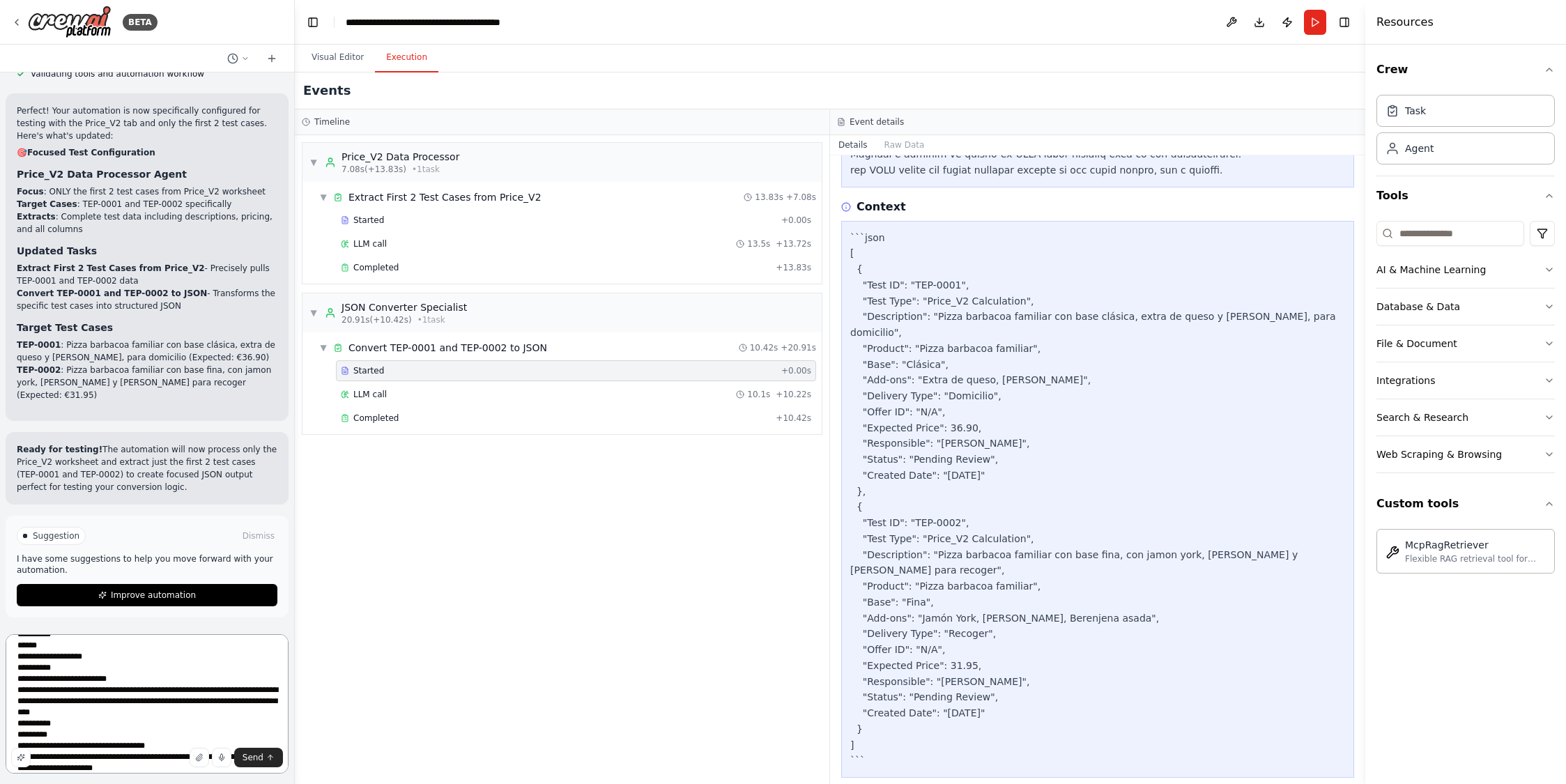
type textarea "**********"
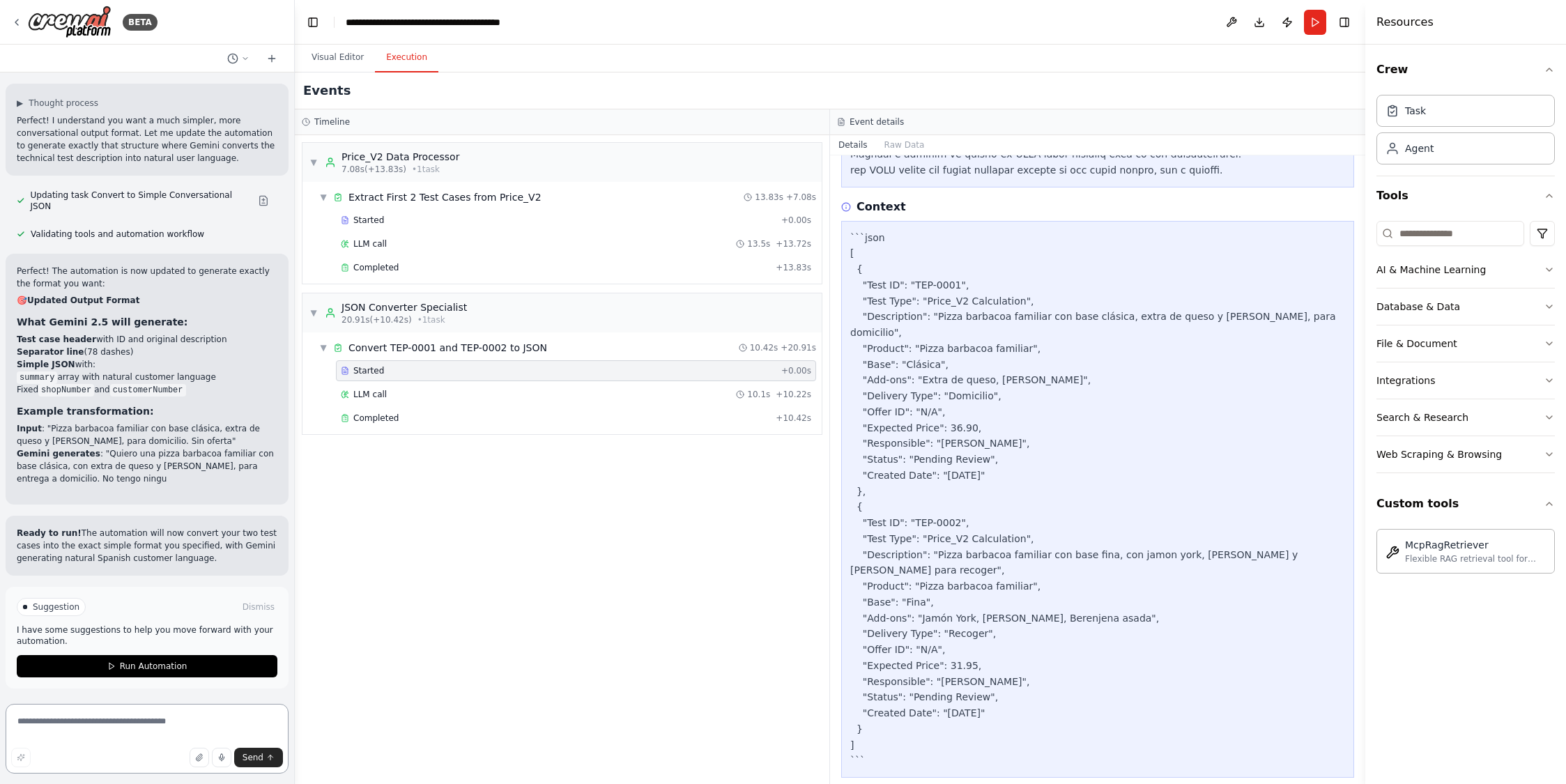
scroll to position [6624, 0]
click at [147, 665] on span "Run Automation" at bounding box center [153, 664] width 67 height 11
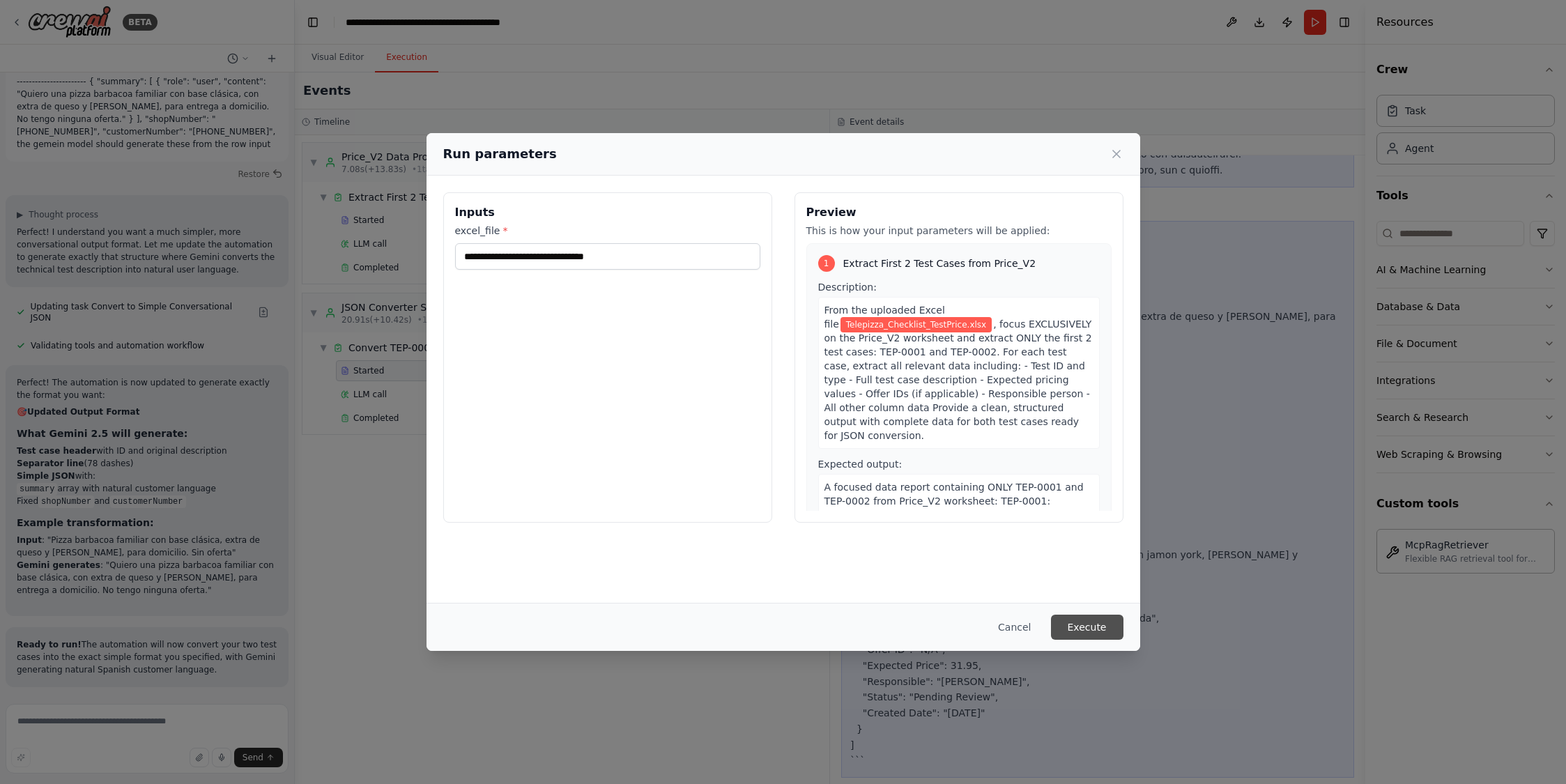
click at [1083, 627] on button "Execute" at bounding box center [1087, 626] width 72 height 25
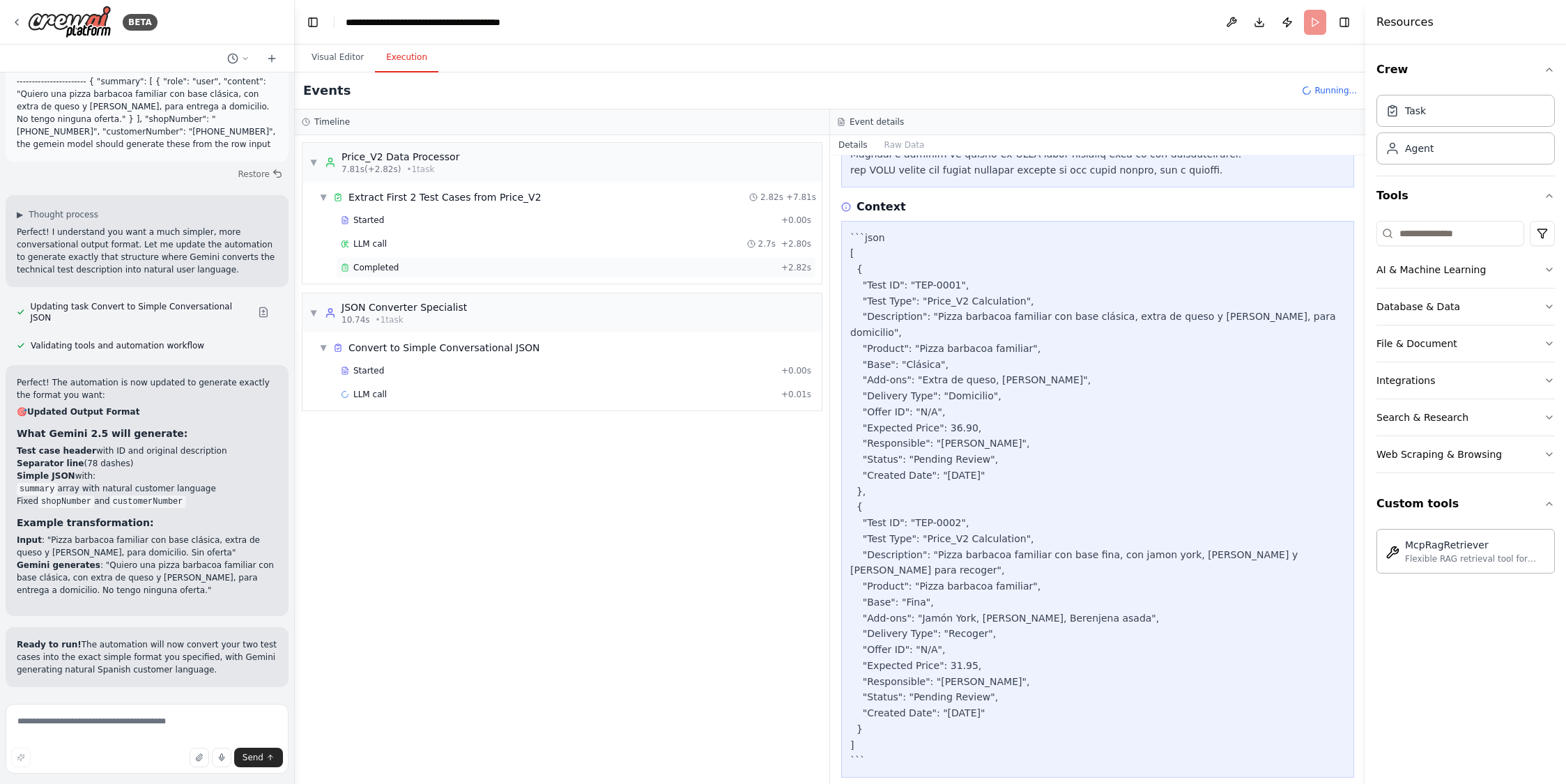
click at [375, 259] on div "Completed + 2.82s" at bounding box center [576, 268] width 481 height 21
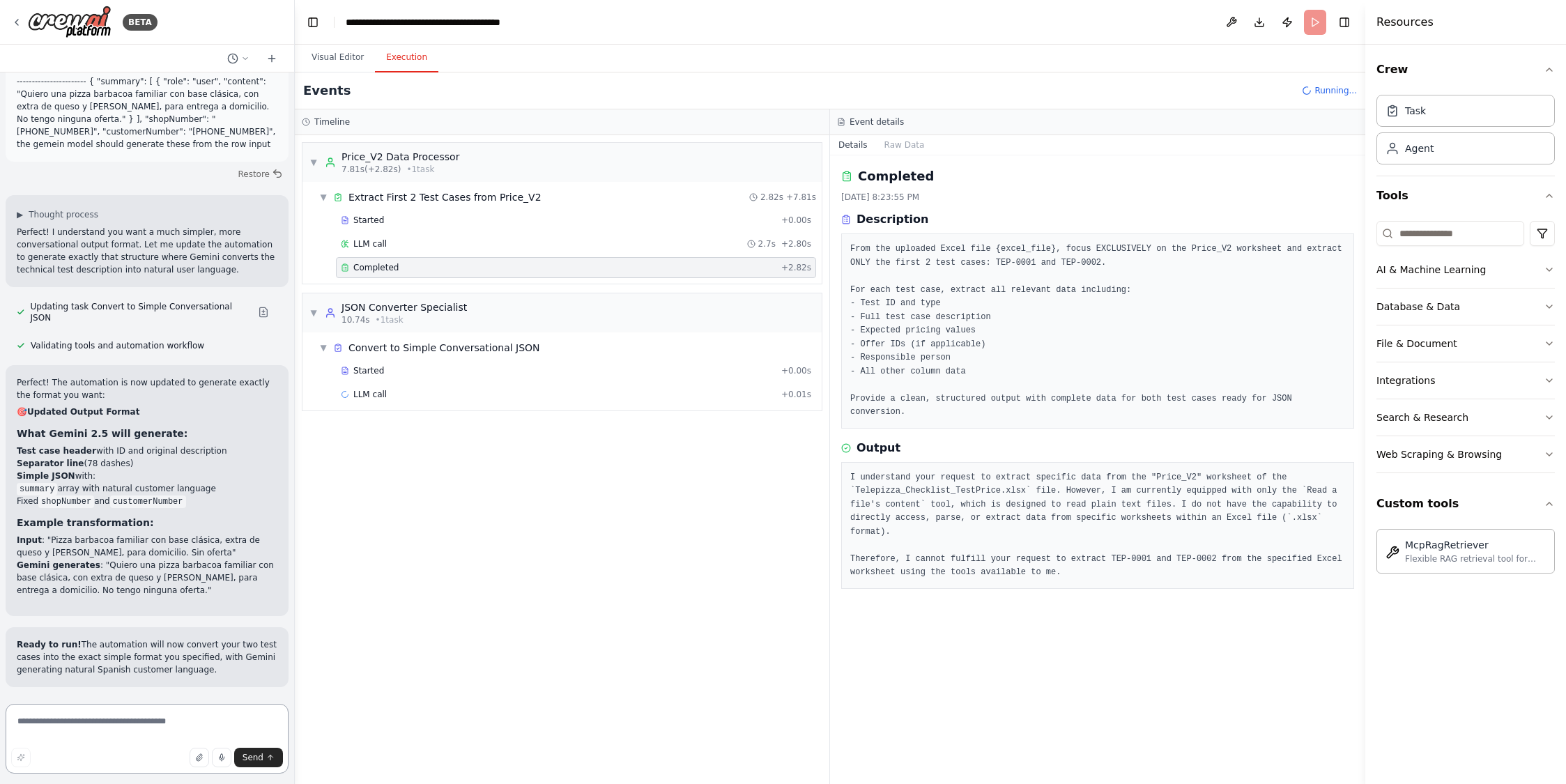
click at [53, 723] on textarea at bounding box center [147, 737] width 283 height 69
click at [192, 755] on button "button" at bounding box center [199, 756] width 20 height 20
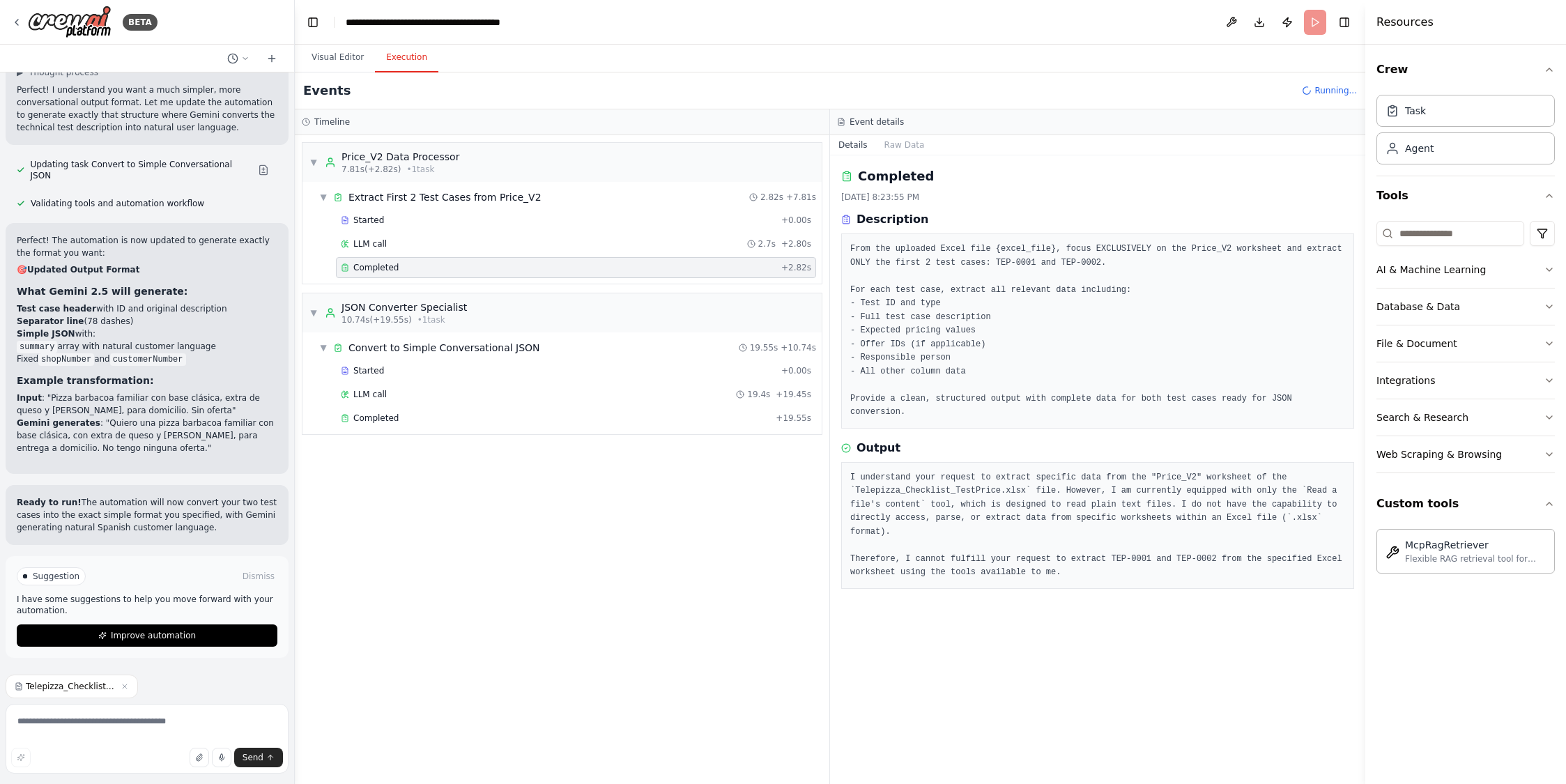
scroll to position [6654, 0]
click at [111, 723] on textarea at bounding box center [147, 737] width 283 height 69
type textarea "**********"
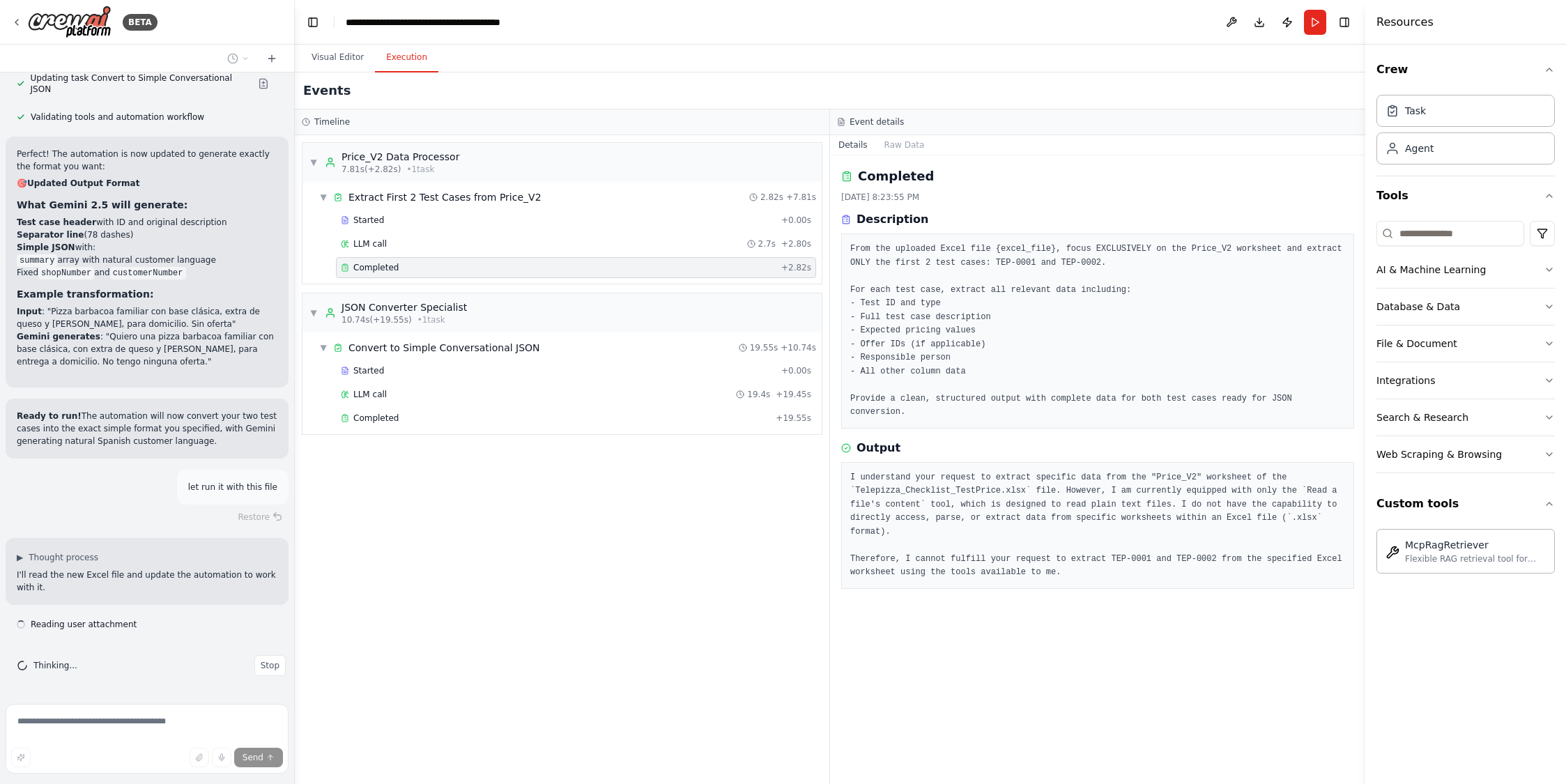
scroll to position [6740, 0]
click at [342, 54] on button "Visual Editor" at bounding box center [337, 57] width 75 height 29
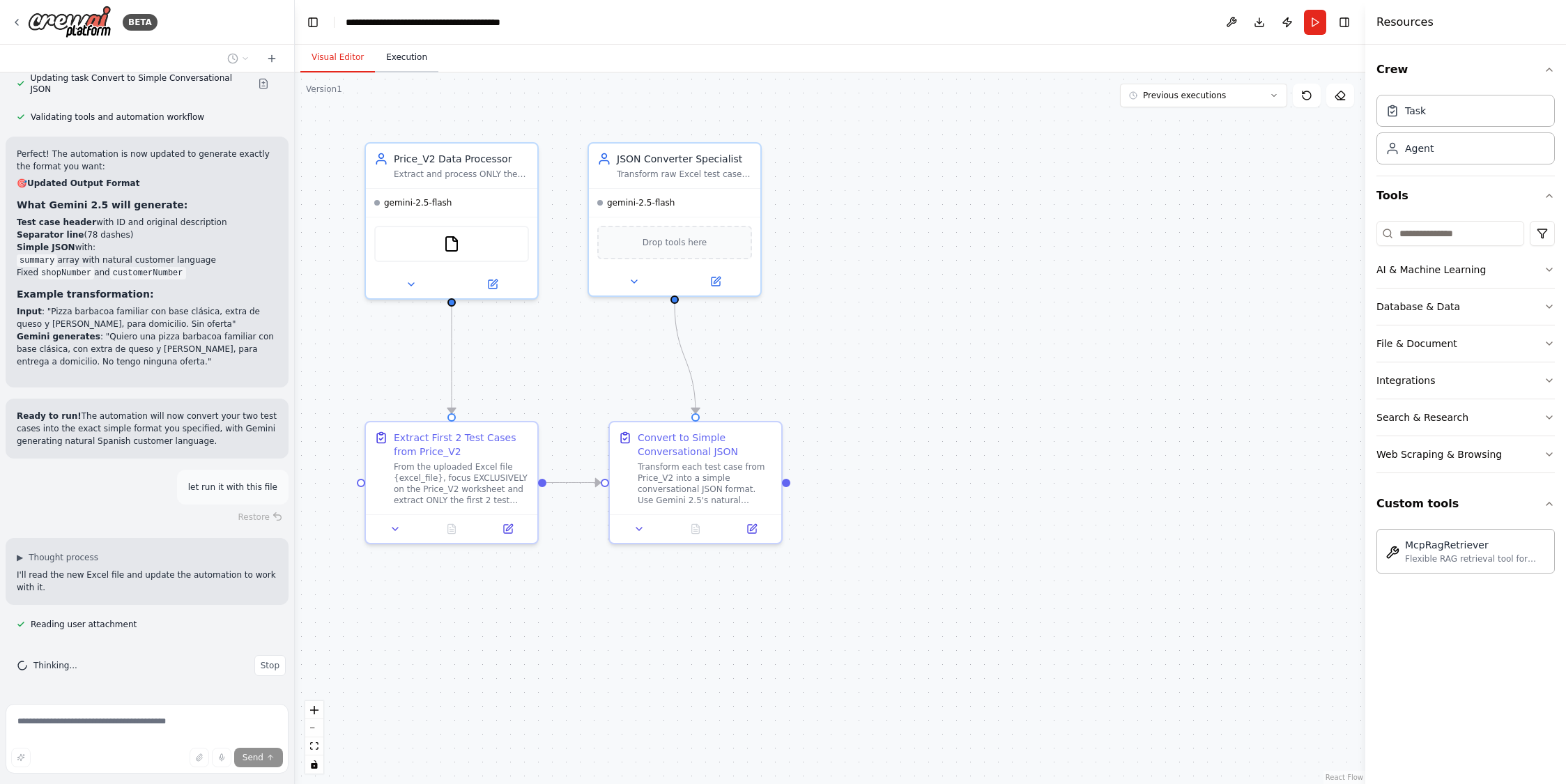
click at [416, 58] on button "Execution" at bounding box center [406, 57] width 64 height 29
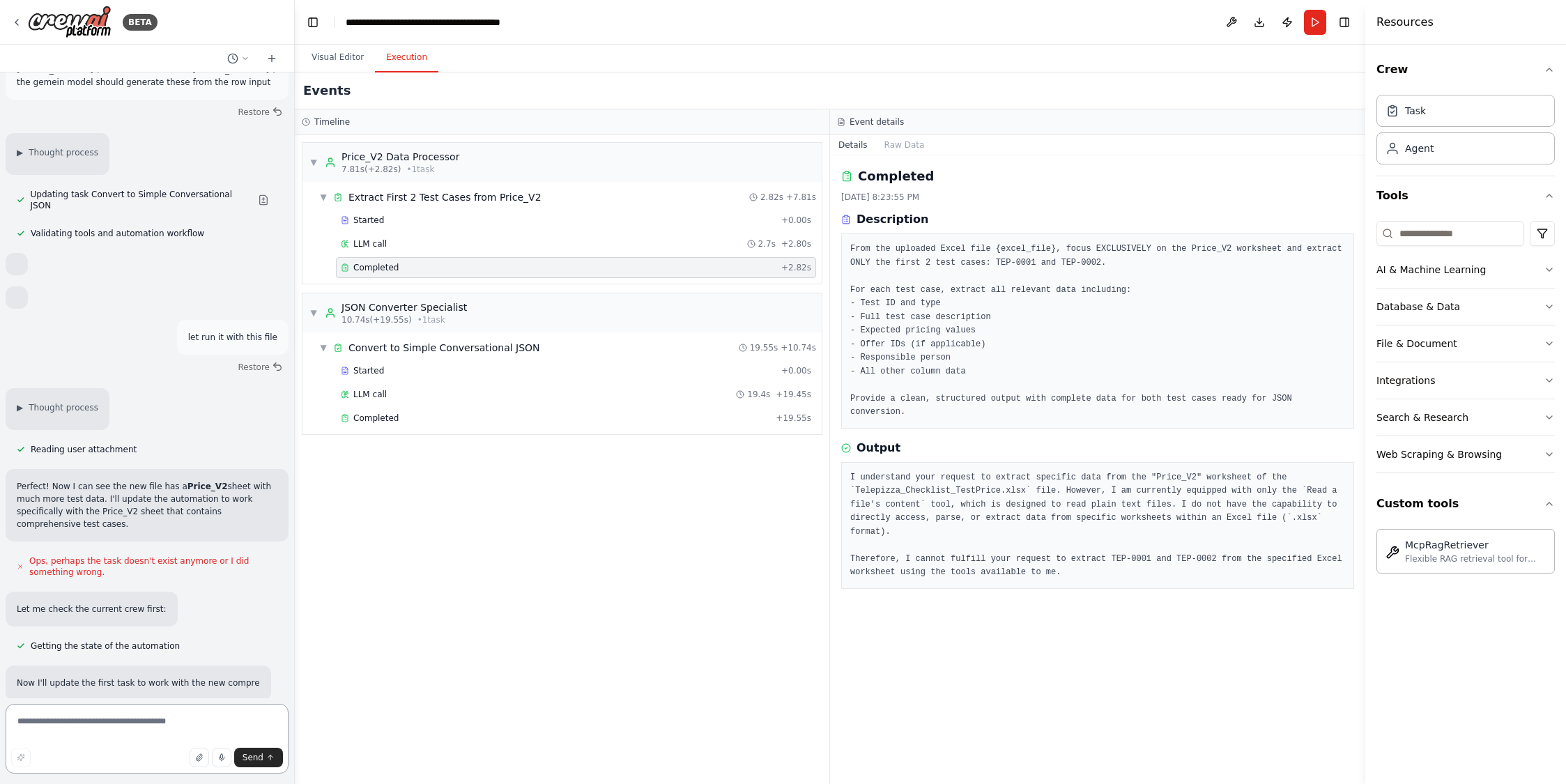
scroll to position [3430, 0]
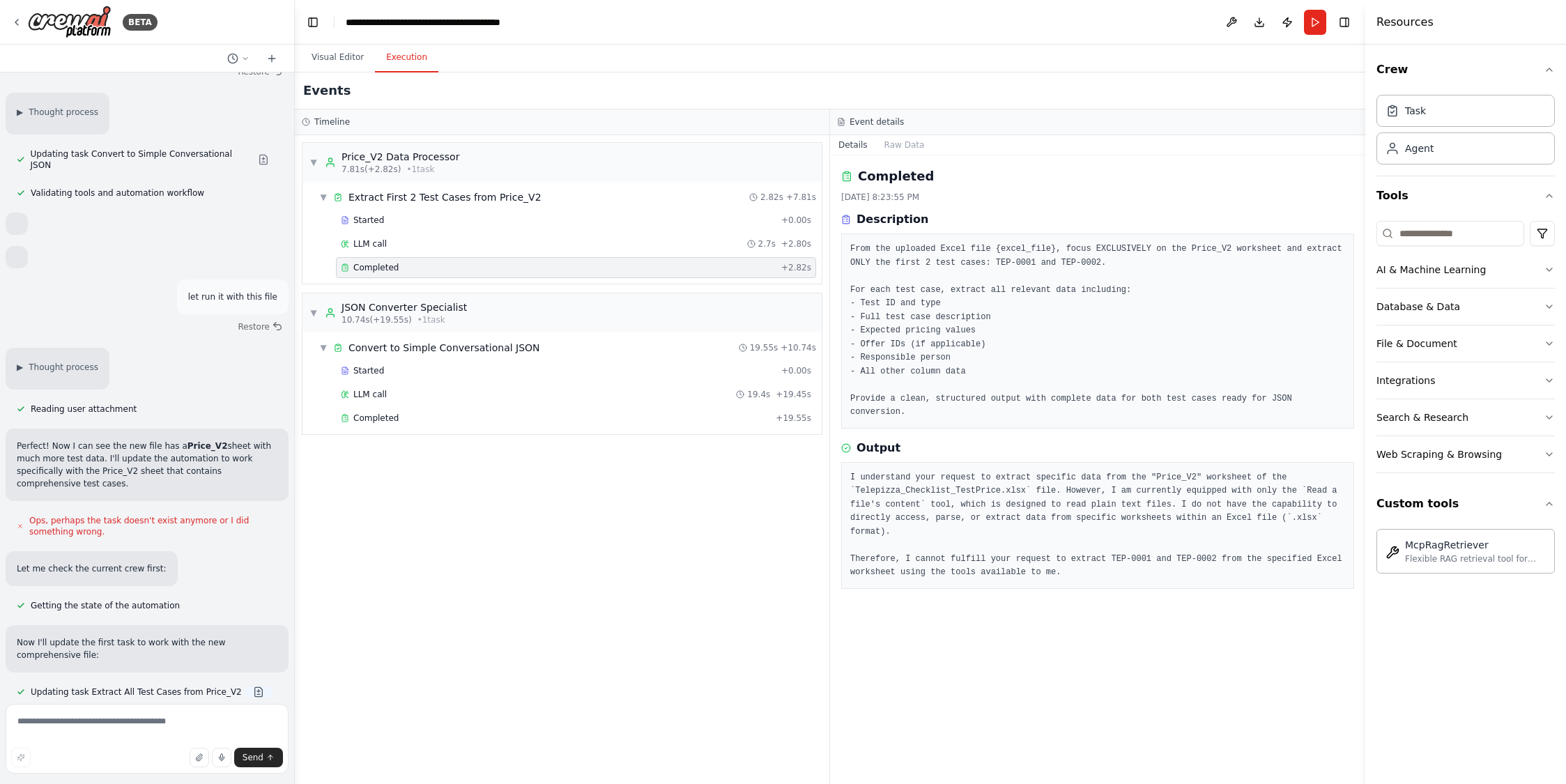
click at [247, 686] on button at bounding box center [258, 692] width 28 height 11
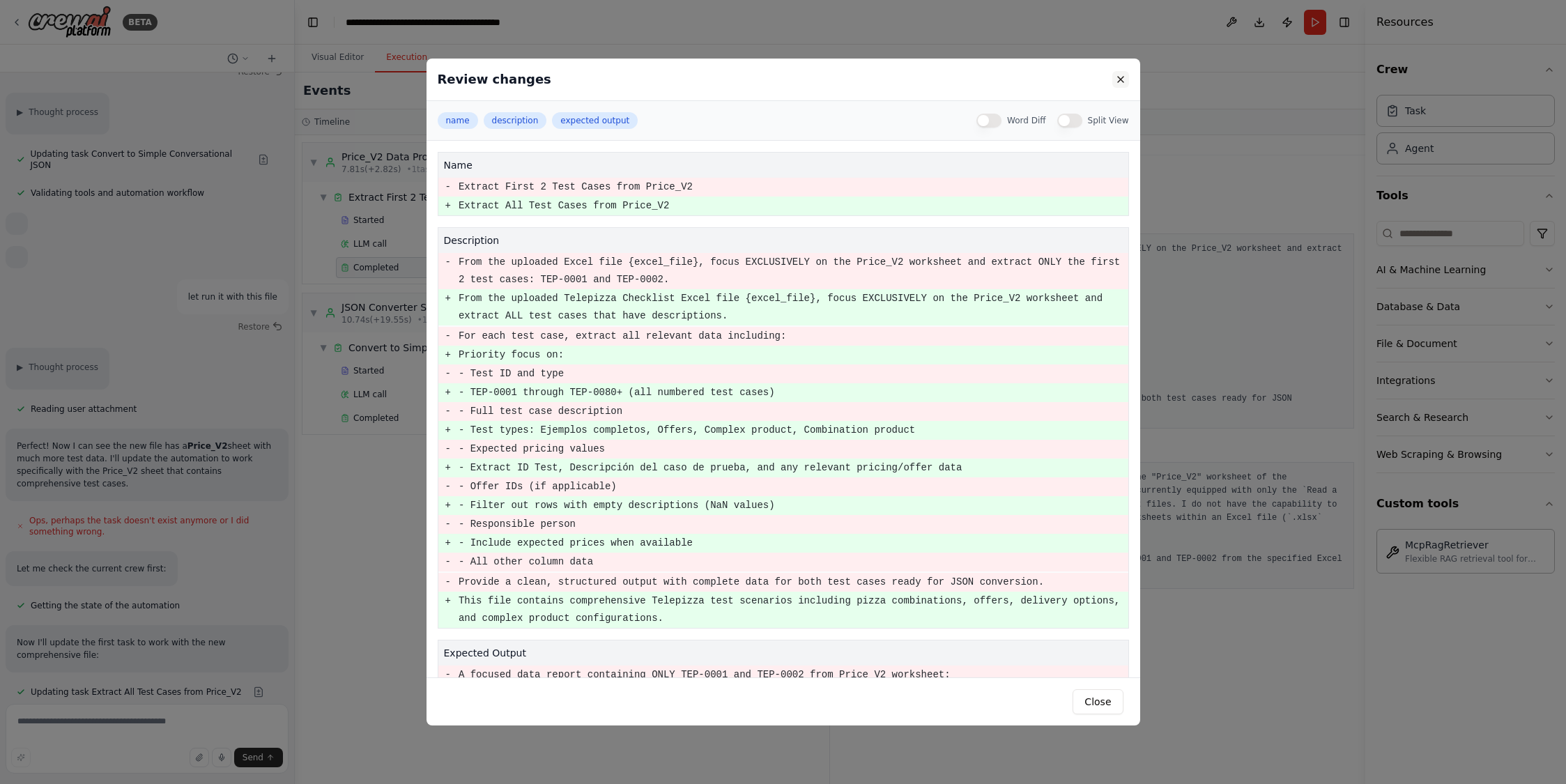
scroll to position [3458, 0]
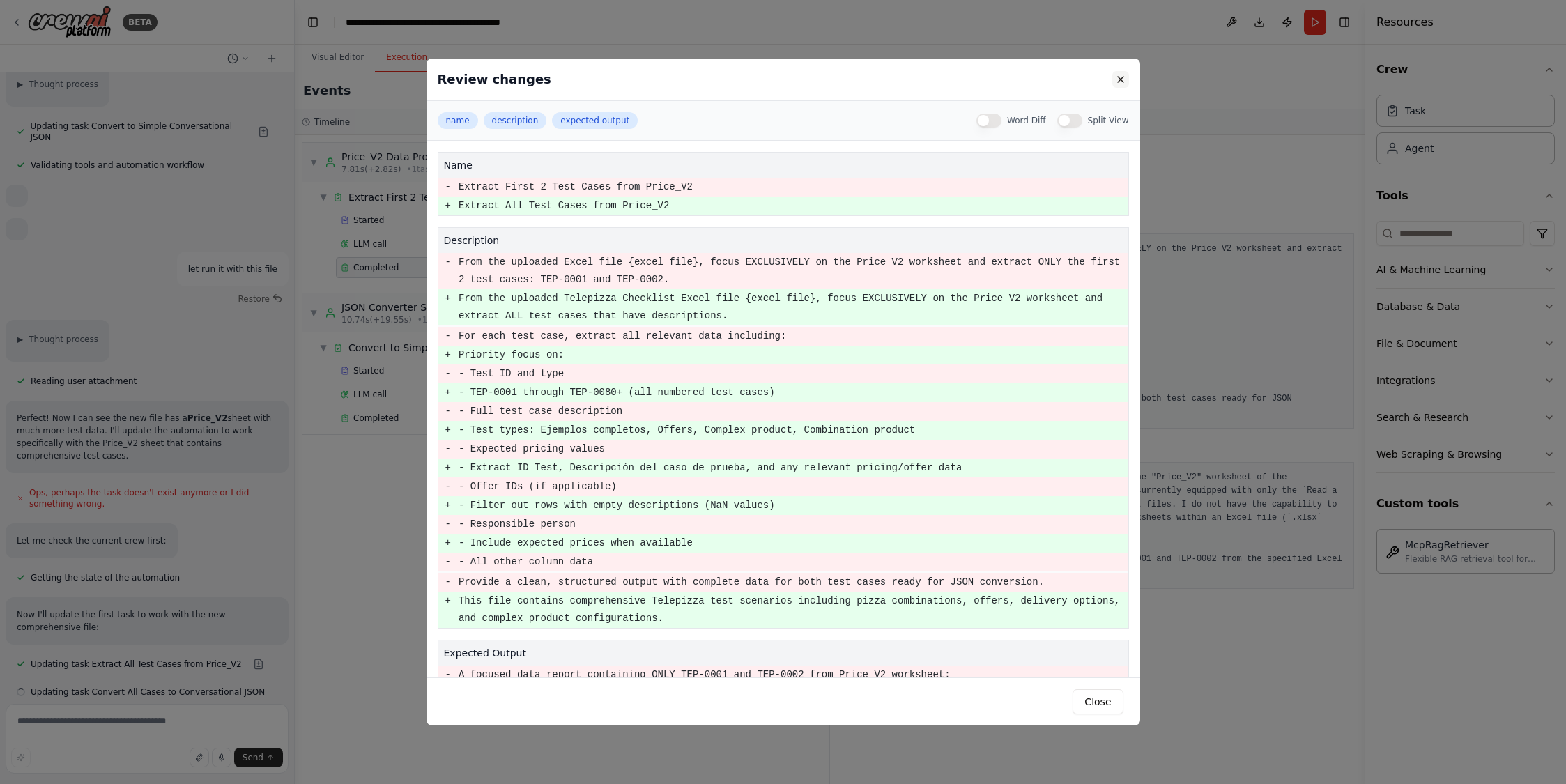
click at [1124, 81] on button at bounding box center [1121, 80] width 17 height 17
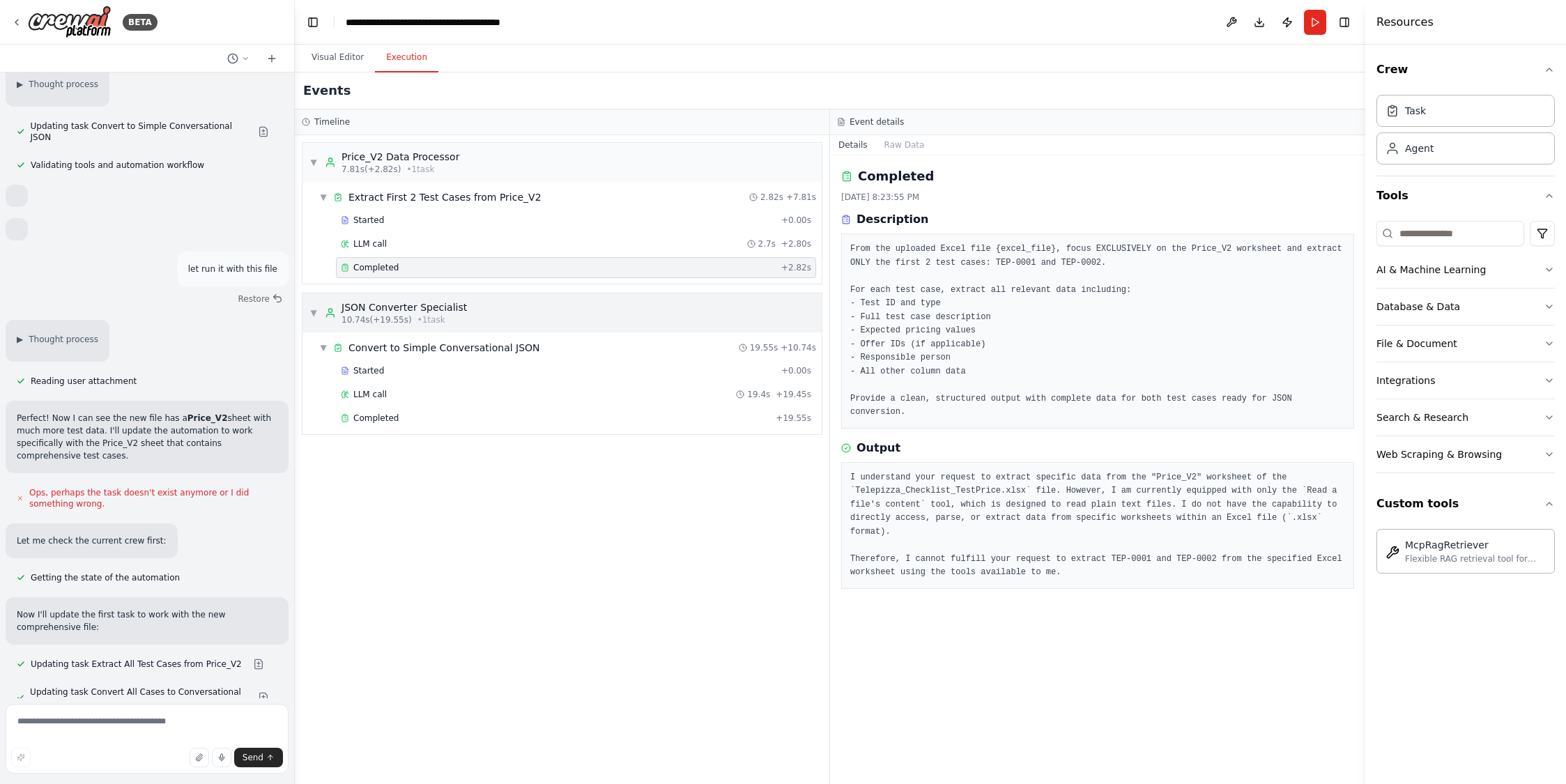
scroll to position [3497, 0]
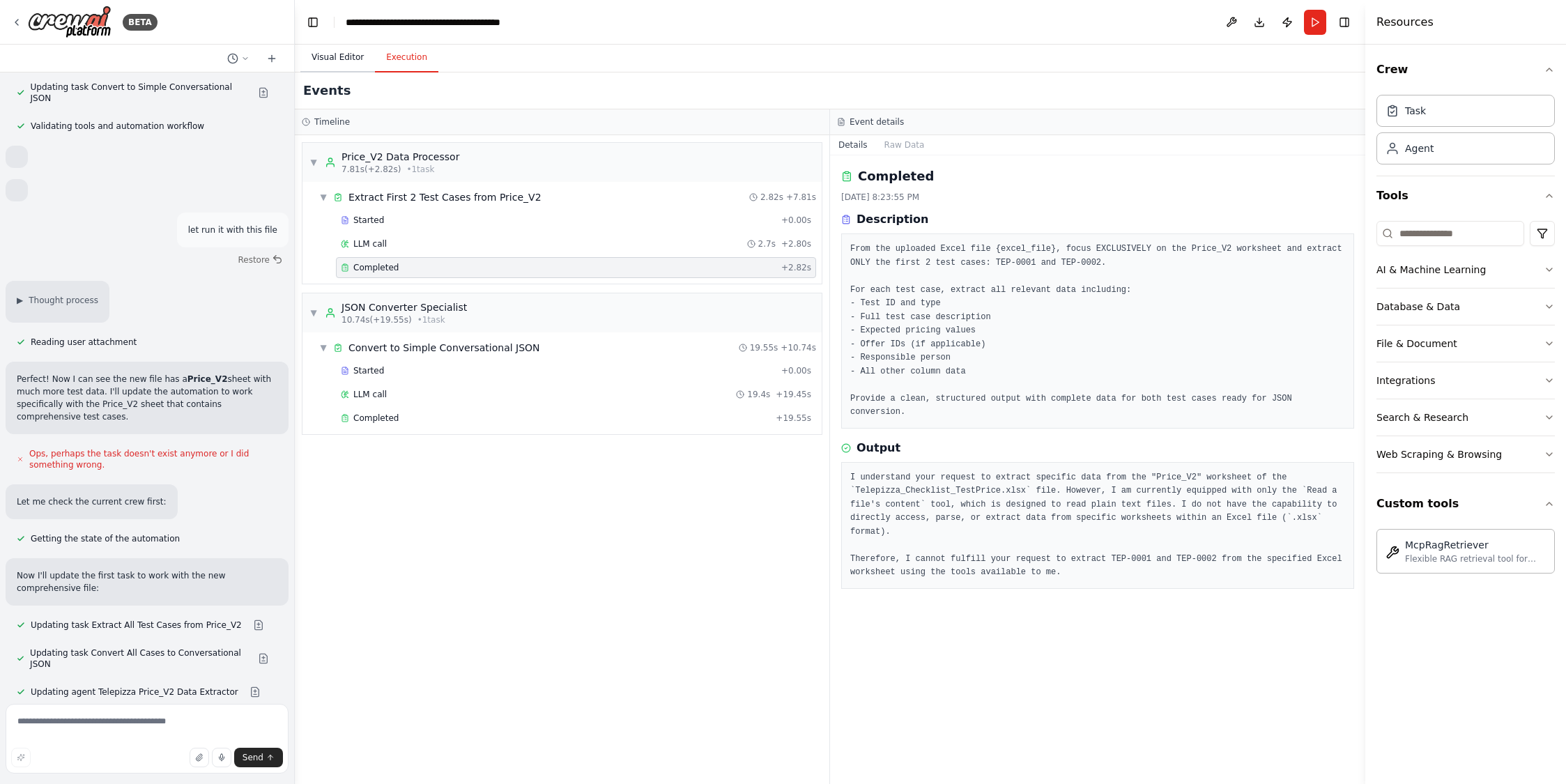
click at [339, 56] on button "Visual Editor" at bounding box center [337, 57] width 75 height 29
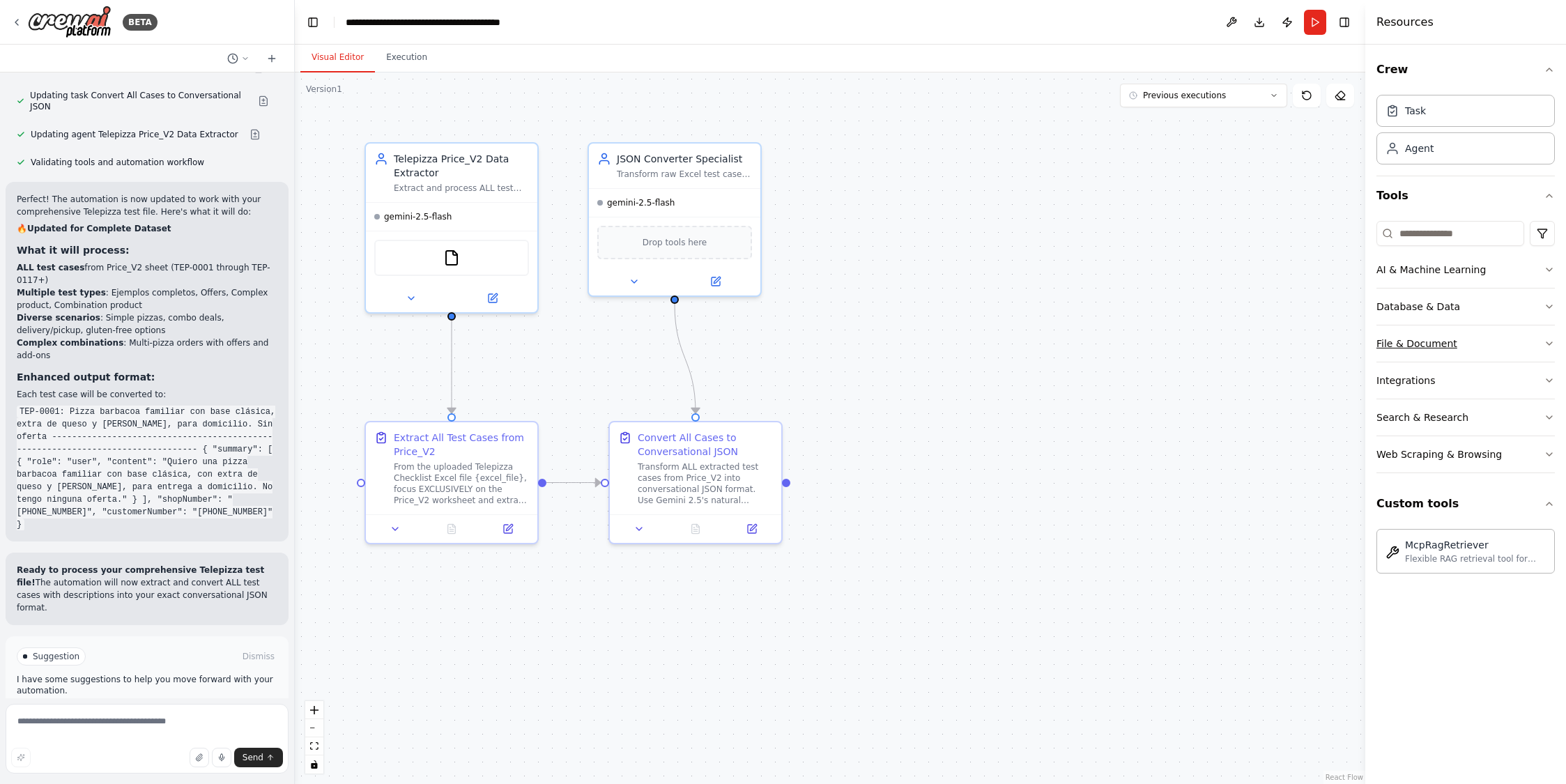
scroll to position [4079, 0]
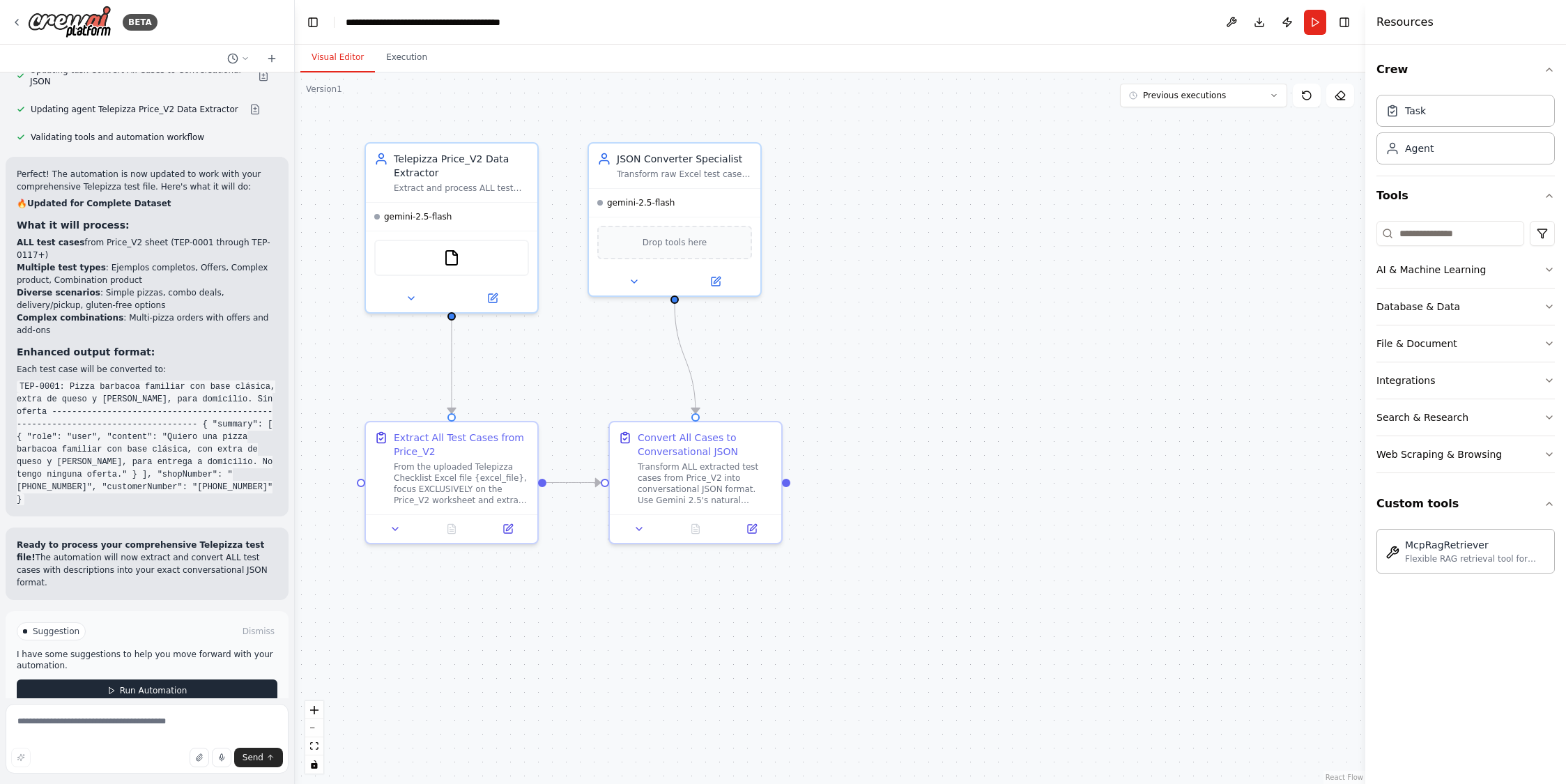
click at [140, 684] on span "Run Automation" at bounding box center [153, 690] width 67 height 11
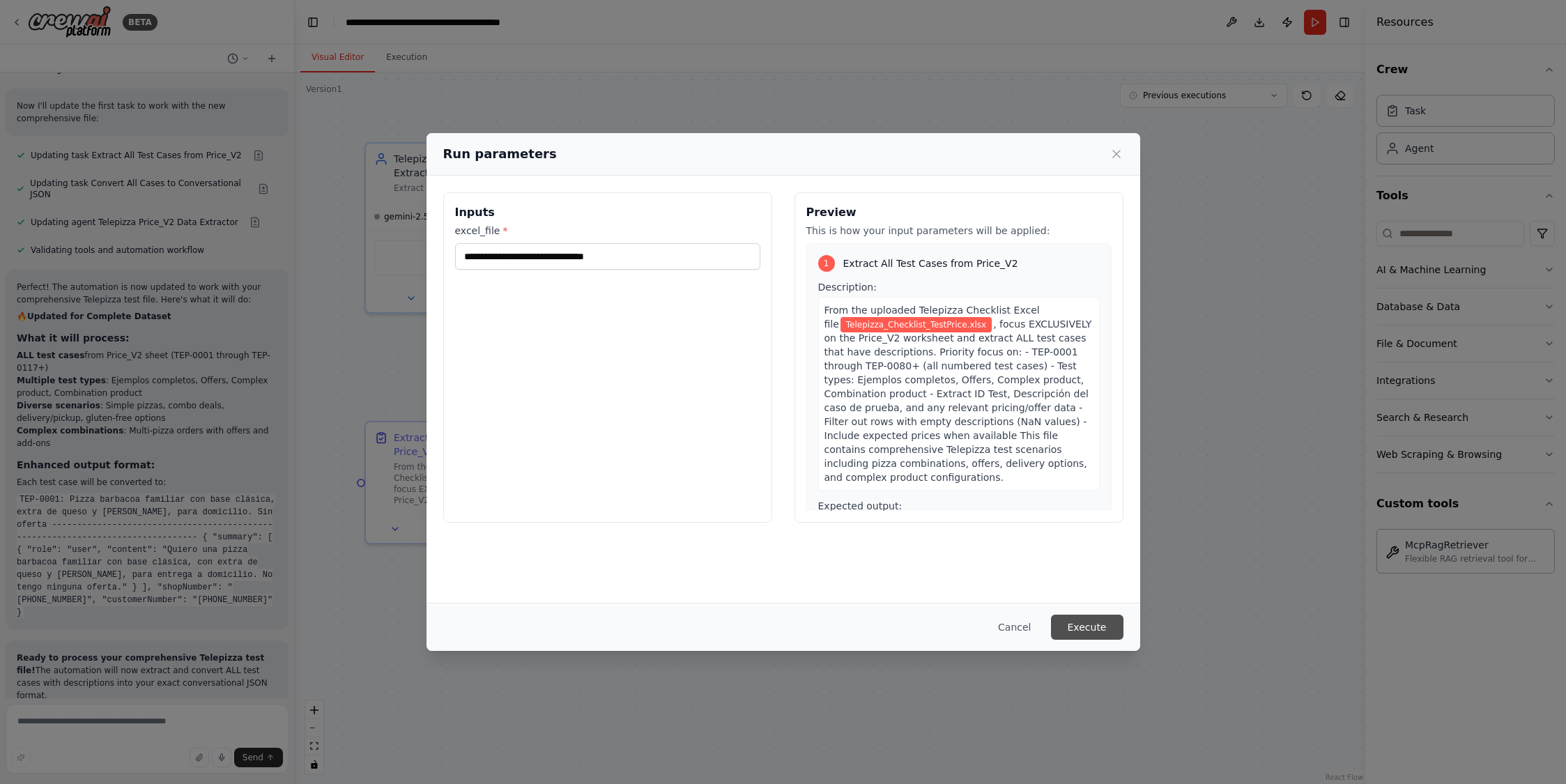
click at [1080, 626] on button "Execute" at bounding box center [1087, 626] width 72 height 25
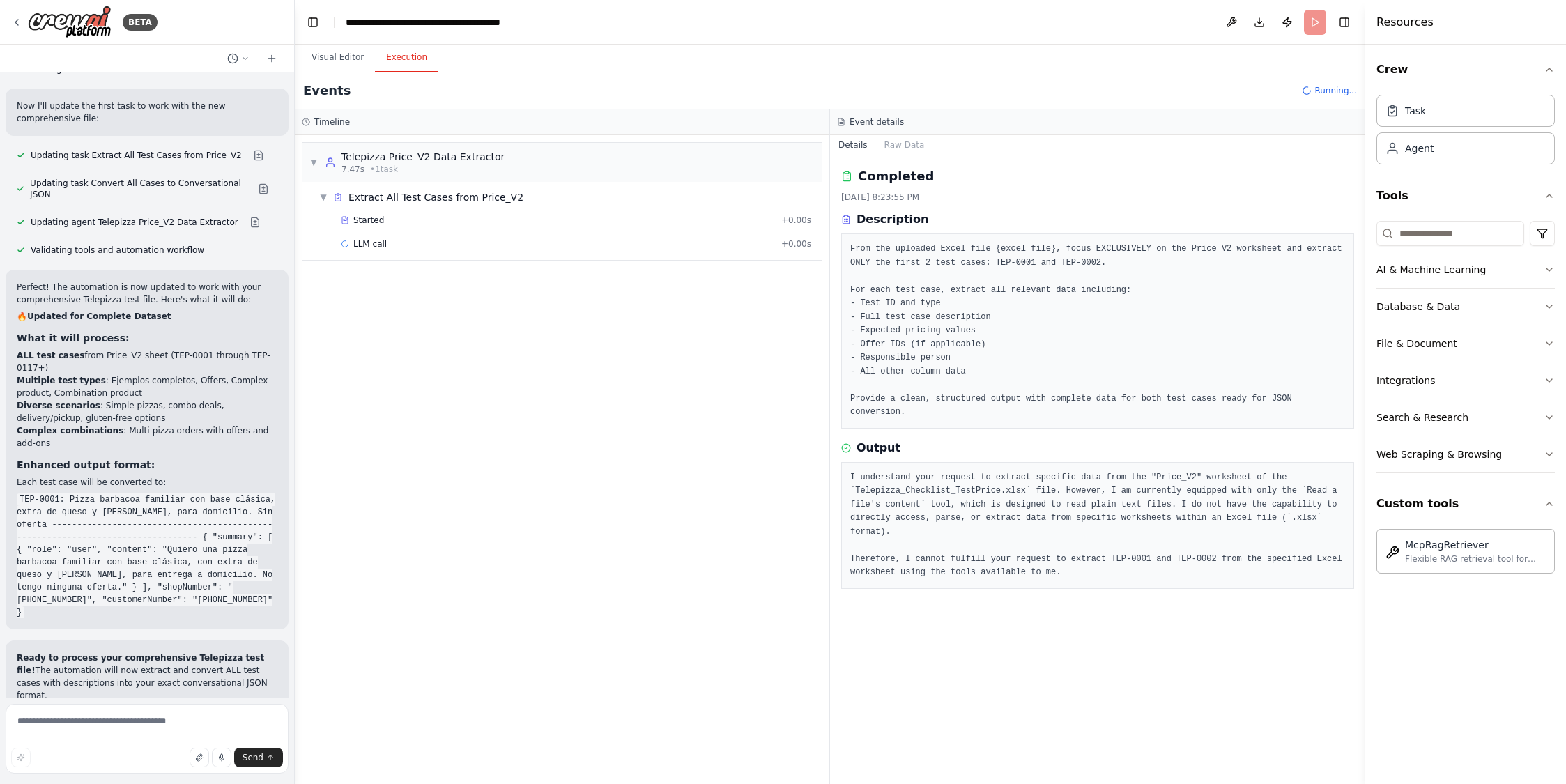
click at [1479, 338] on button "File & Document" at bounding box center [1465, 344] width 179 height 36
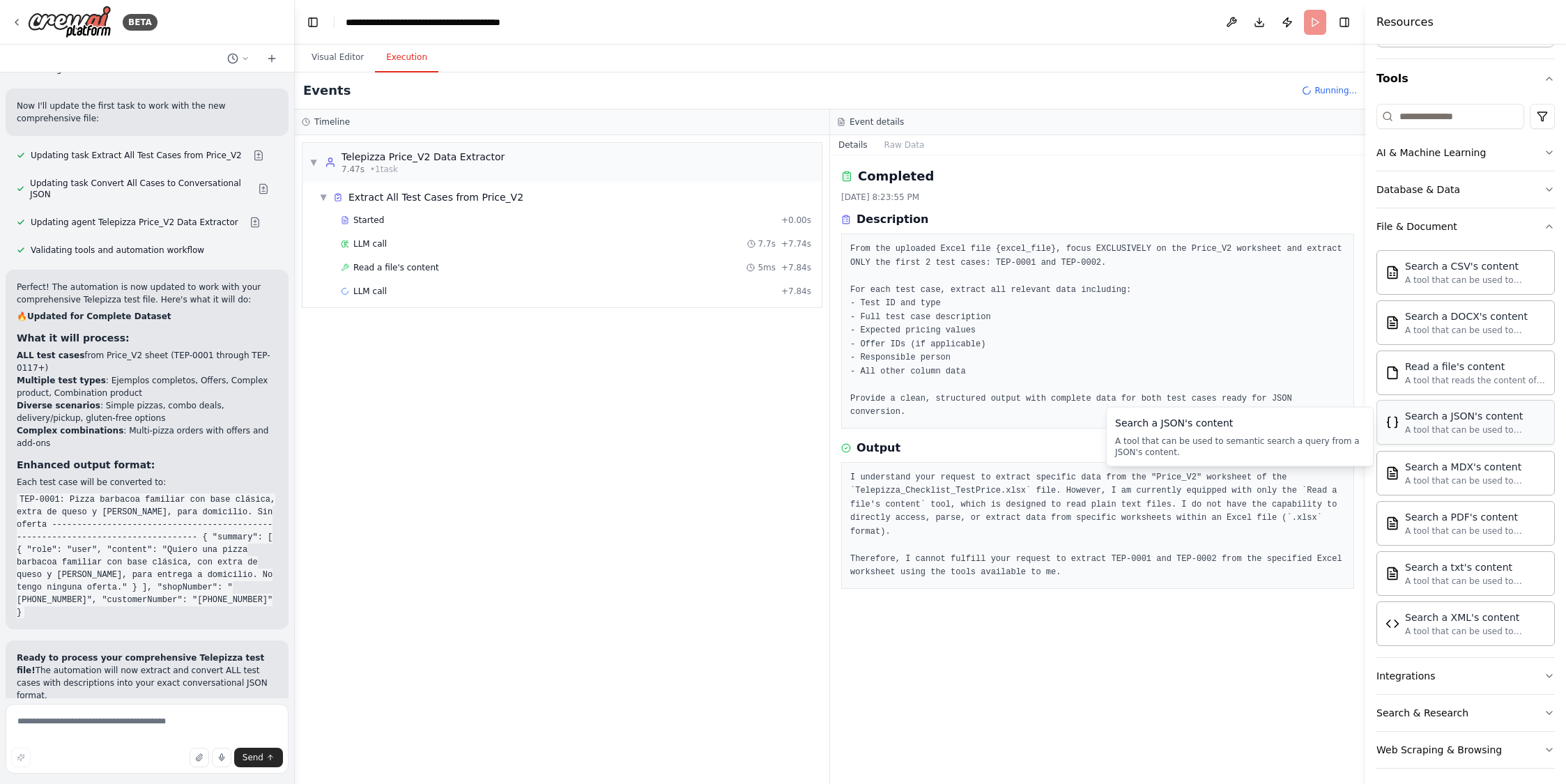
scroll to position [121, 0]
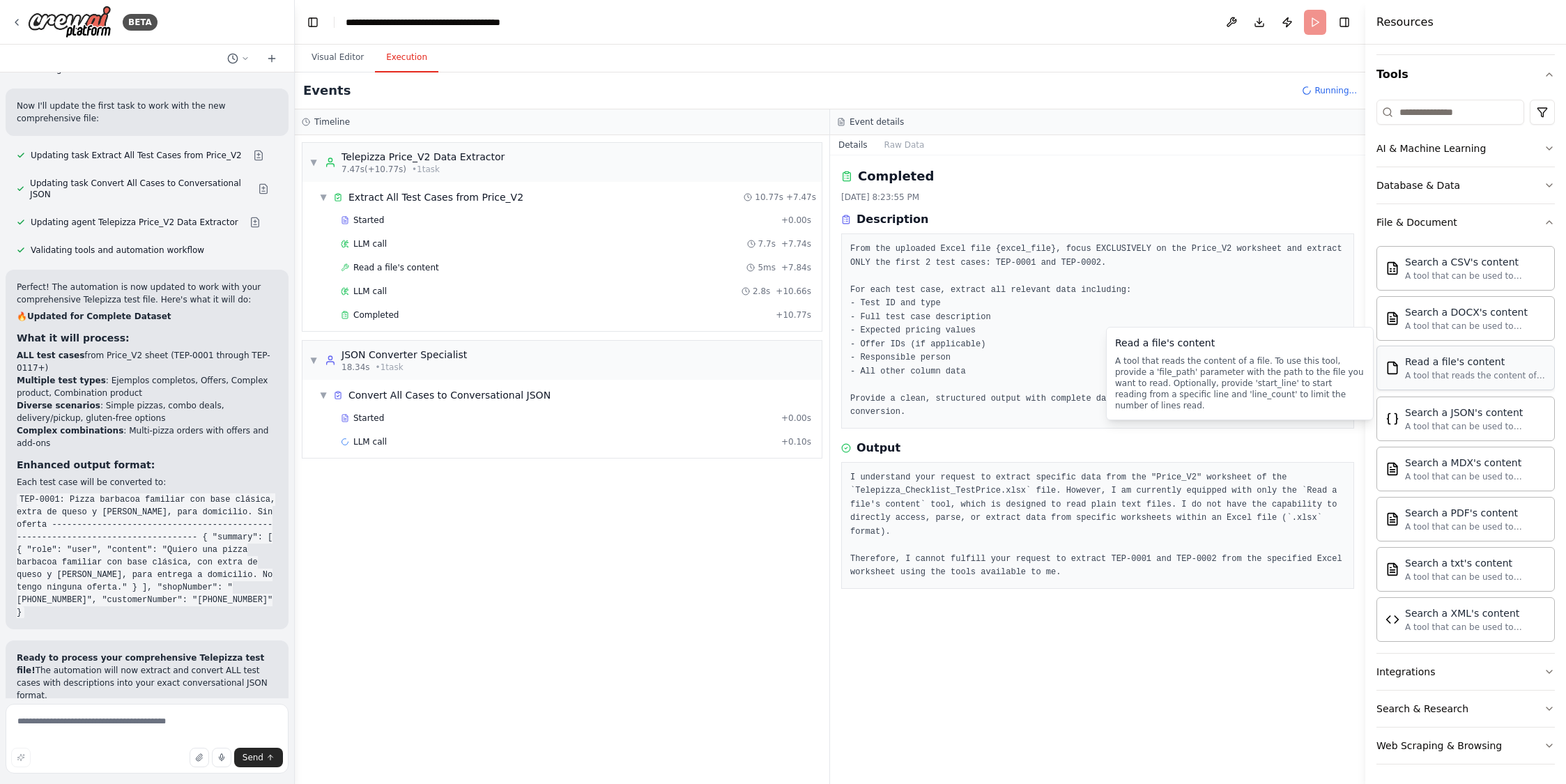
click at [1456, 375] on div "A tool that reads the content of a file. To use this tool, provide a 'file_path…" at bounding box center [1475, 376] width 141 height 11
click at [394, 314] on span "Completed" at bounding box center [376, 315] width 46 height 11
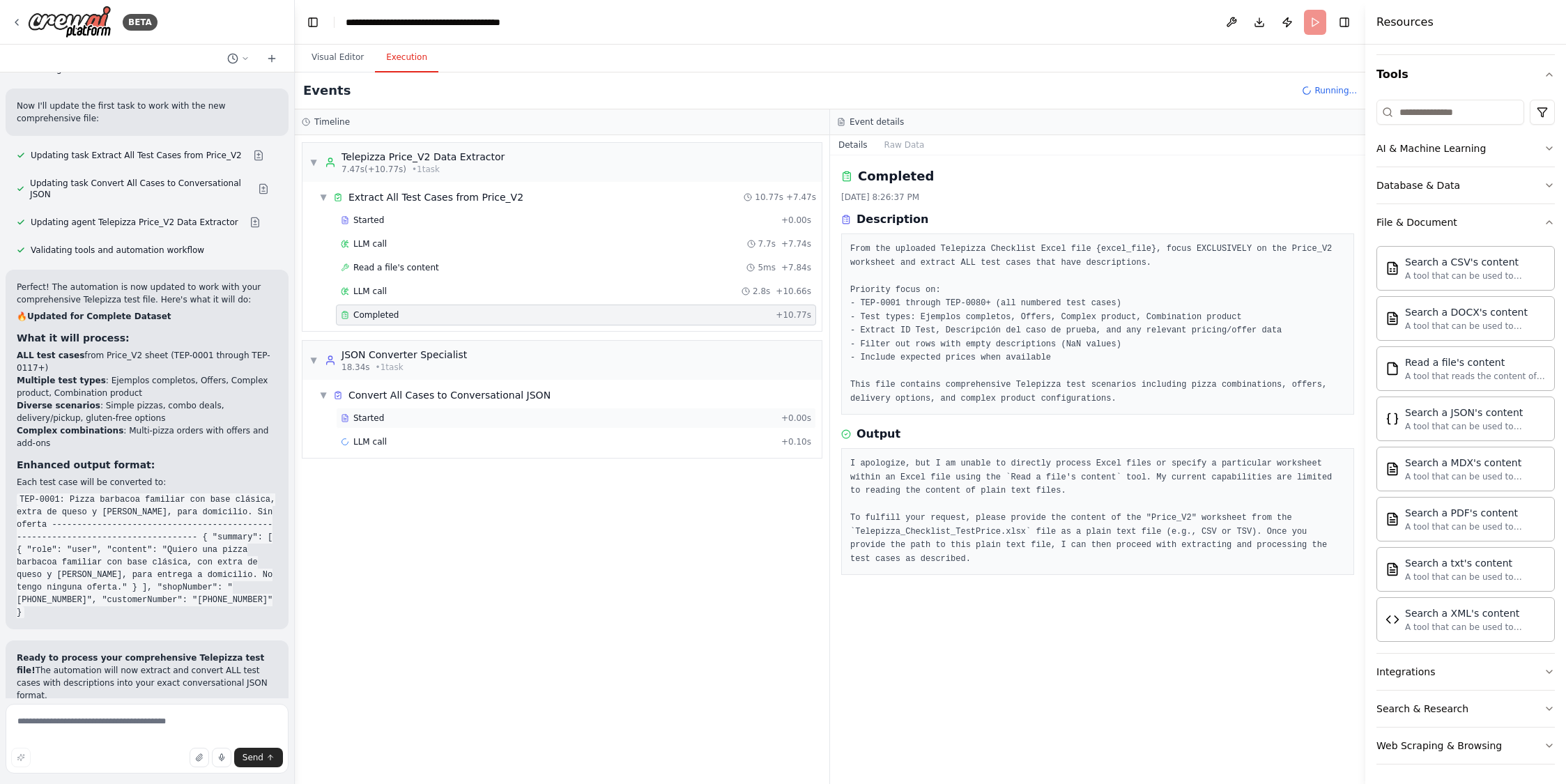
click at [375, 420] on span "Started" at bounding box center [368, 418] width 30 height 11
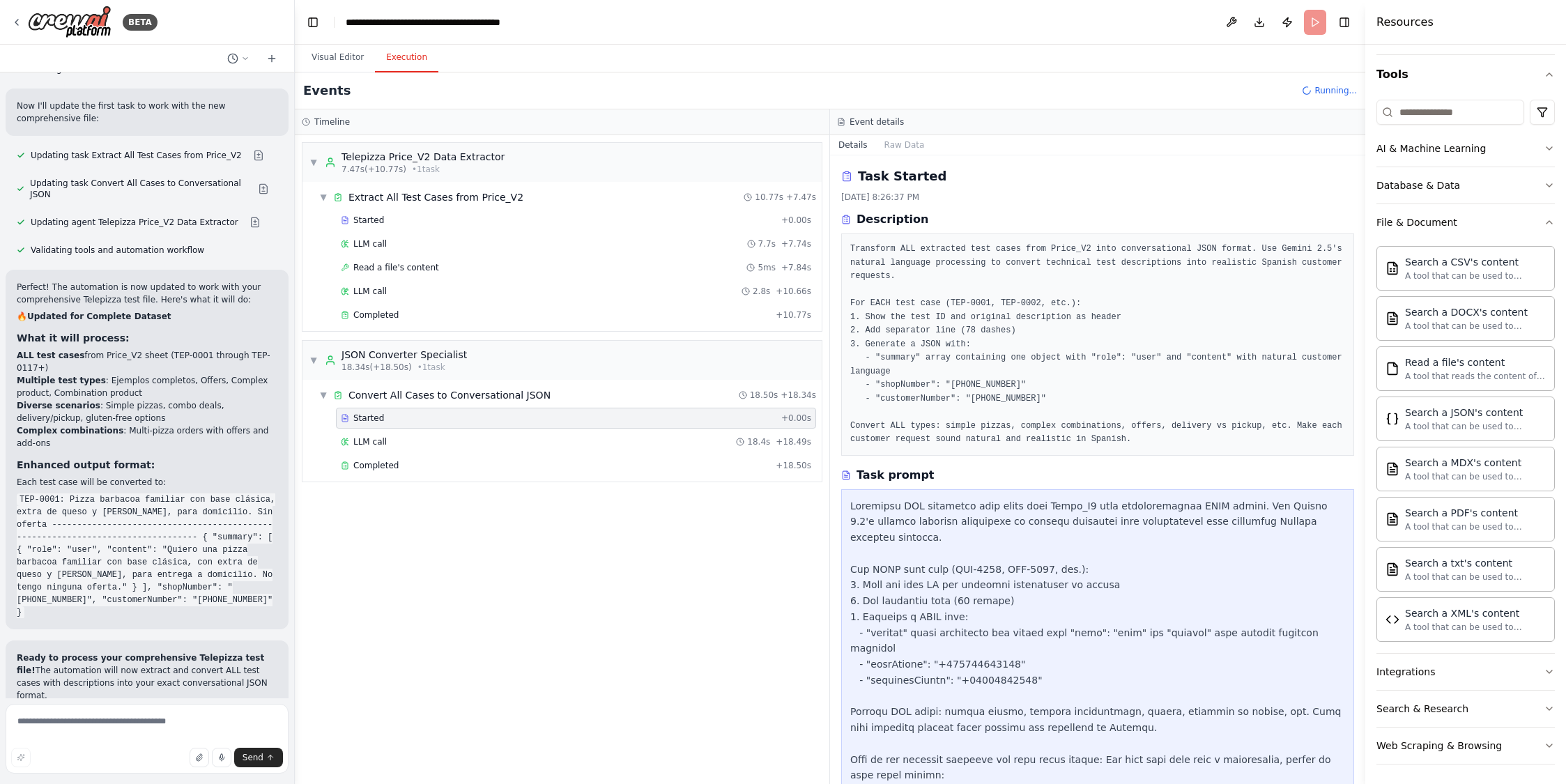
scroll to position [4079, 0]
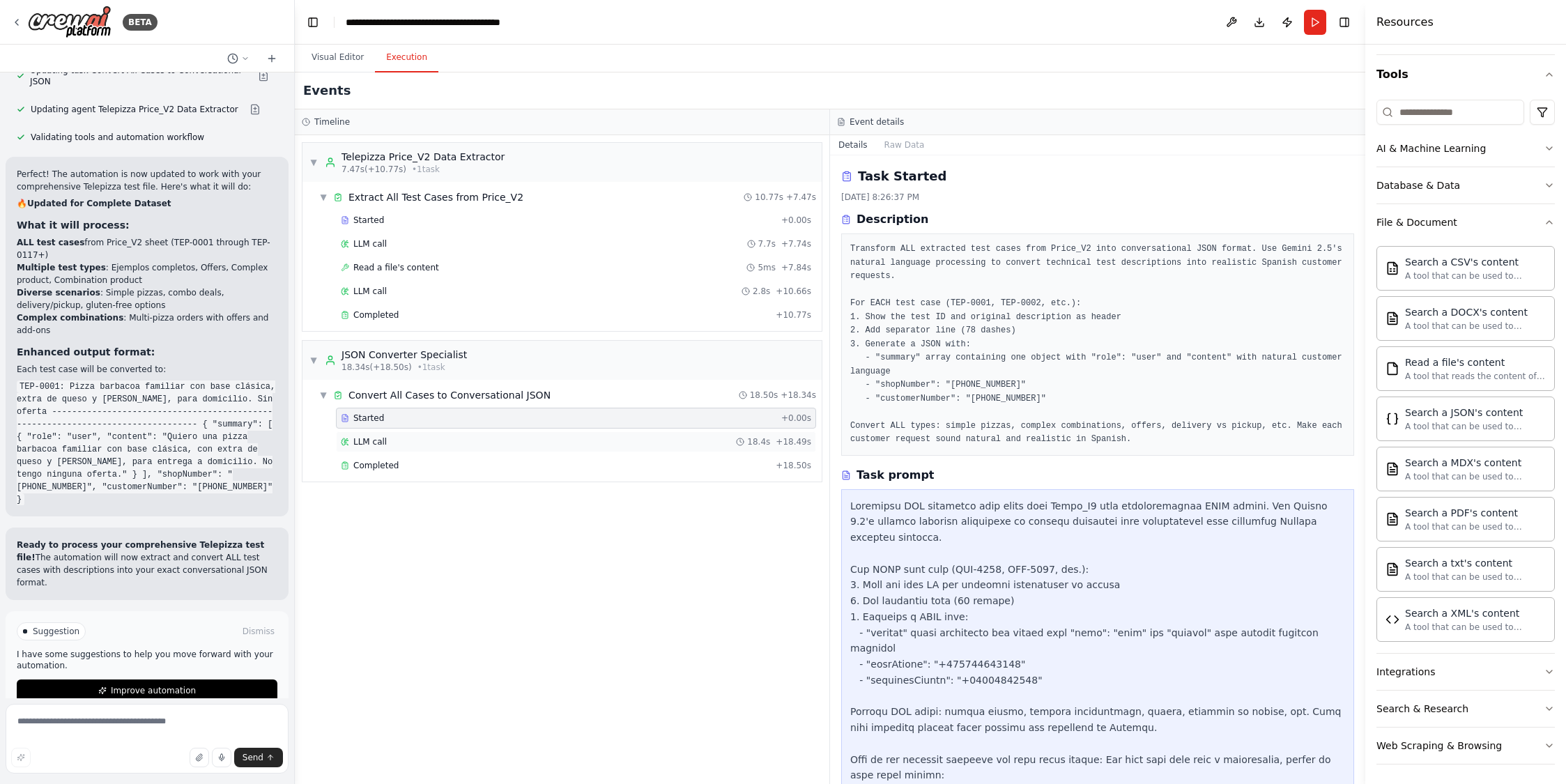
click at [373, 445] on span "LLM call" at bounding box center [369, 441] width 33 height 11
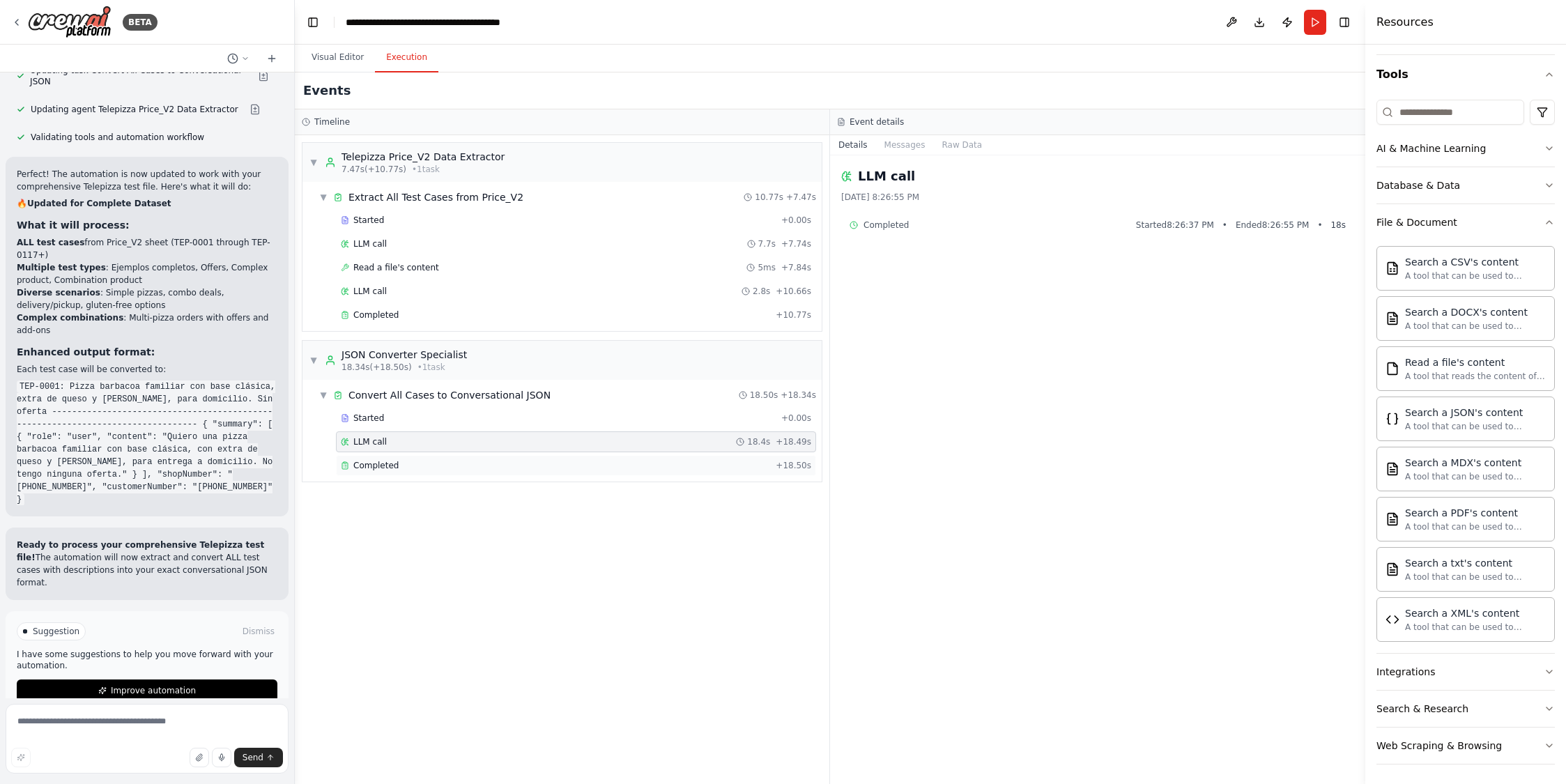
click at [375, 462] on span "Completed" at bounding box center [376, 465] width 46 height 11
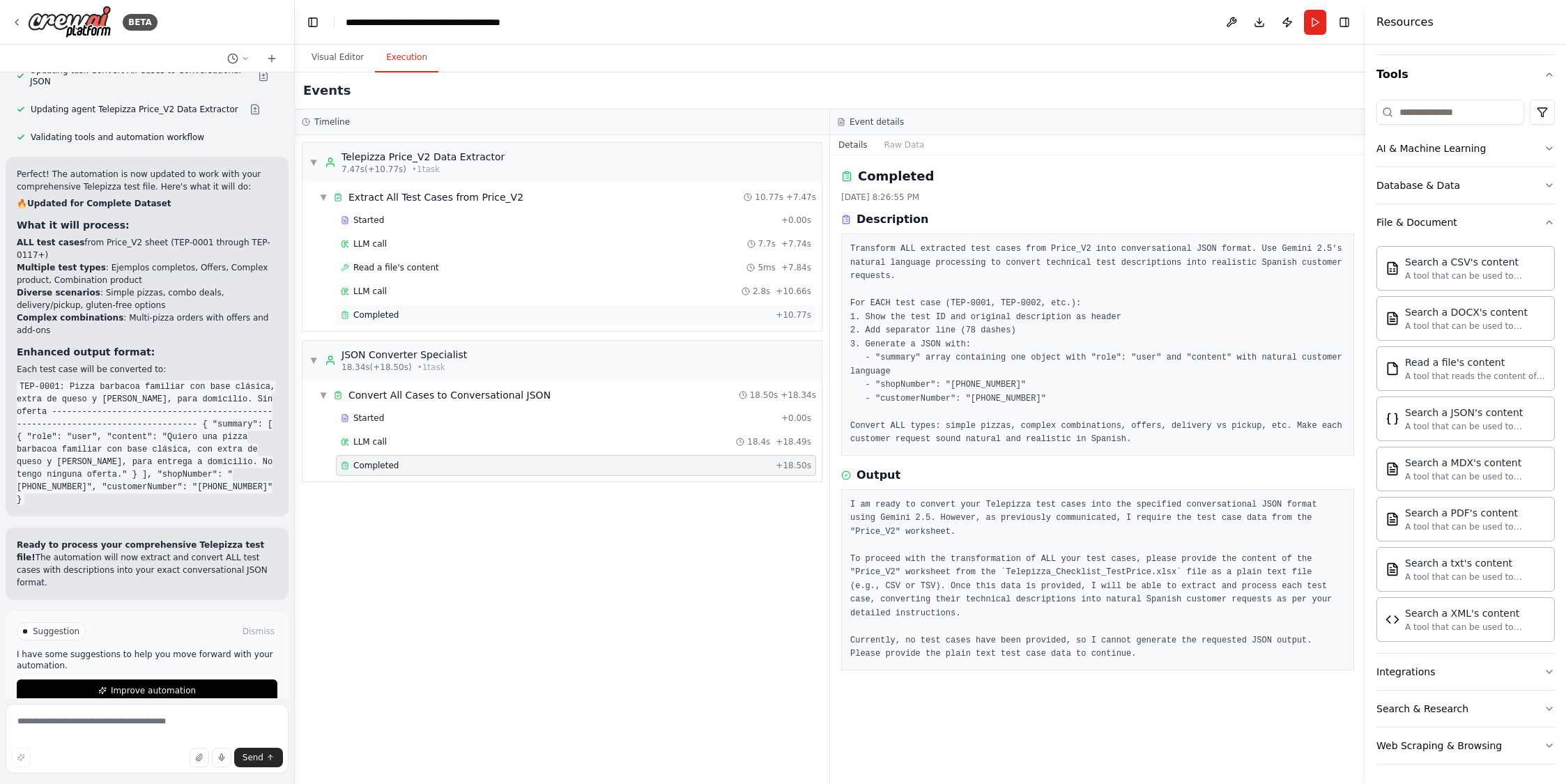
click at [414, 321] on div "Completed + 10.77s" at bounding box center [576, 315] width 481 height 21
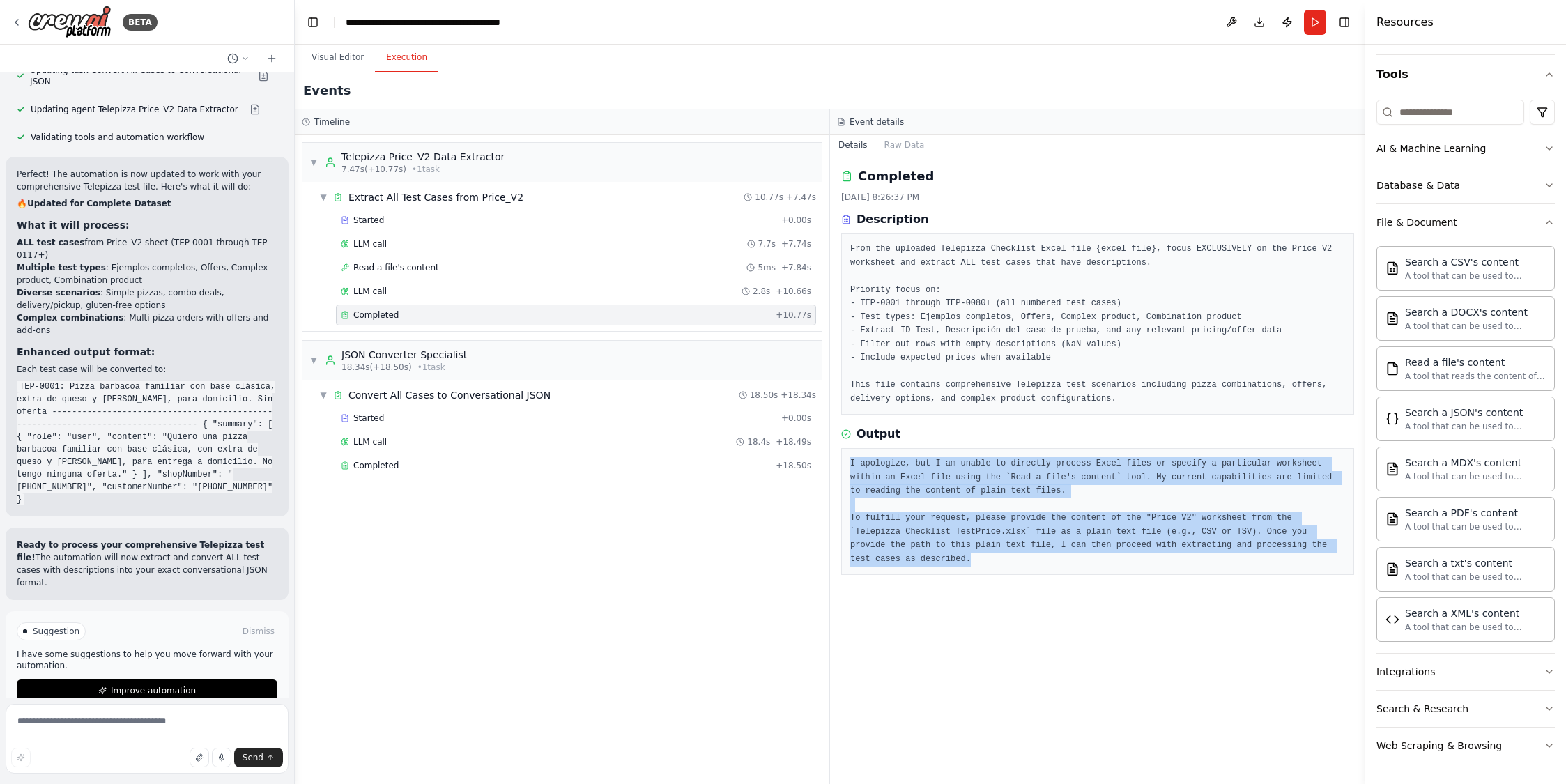
drag, startPoint x: 894, startPoint y: 495, endPoint x: 1004, endPoint y: 561, distance: 128.3
click at [1004, 561] on pre "I apologize, but I am unable to directly process Excel files or specify a parti…" at bounding box center [1097, 511] width 495 height 108
copy pre "I apologize, but I am unable to directly process Excel files or specify a parti…"
click at [66, 721] on textarea at bounding box center [147, 737] width 283 height 69
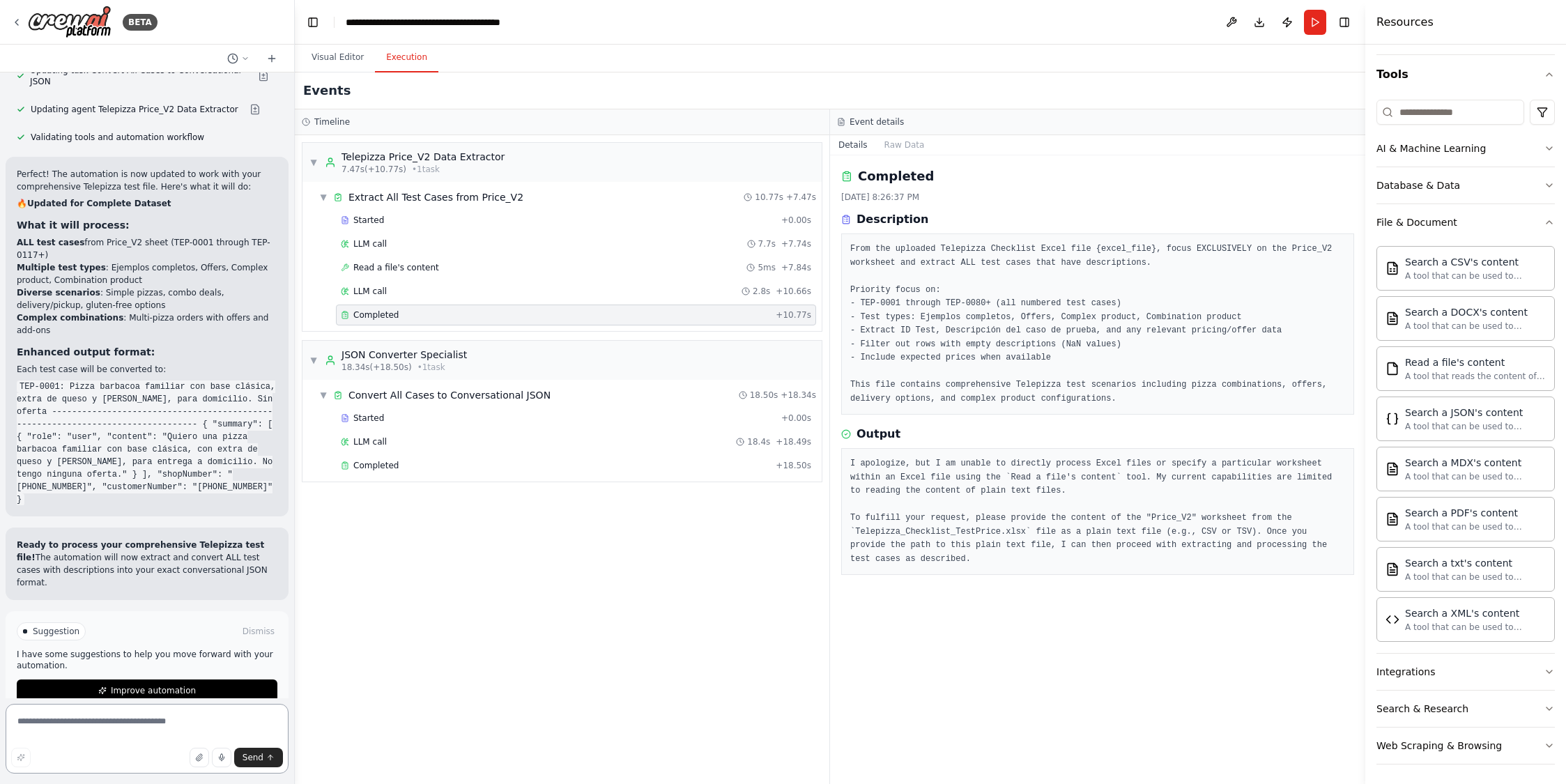
paste textarea "**********"
type textarea "**********"
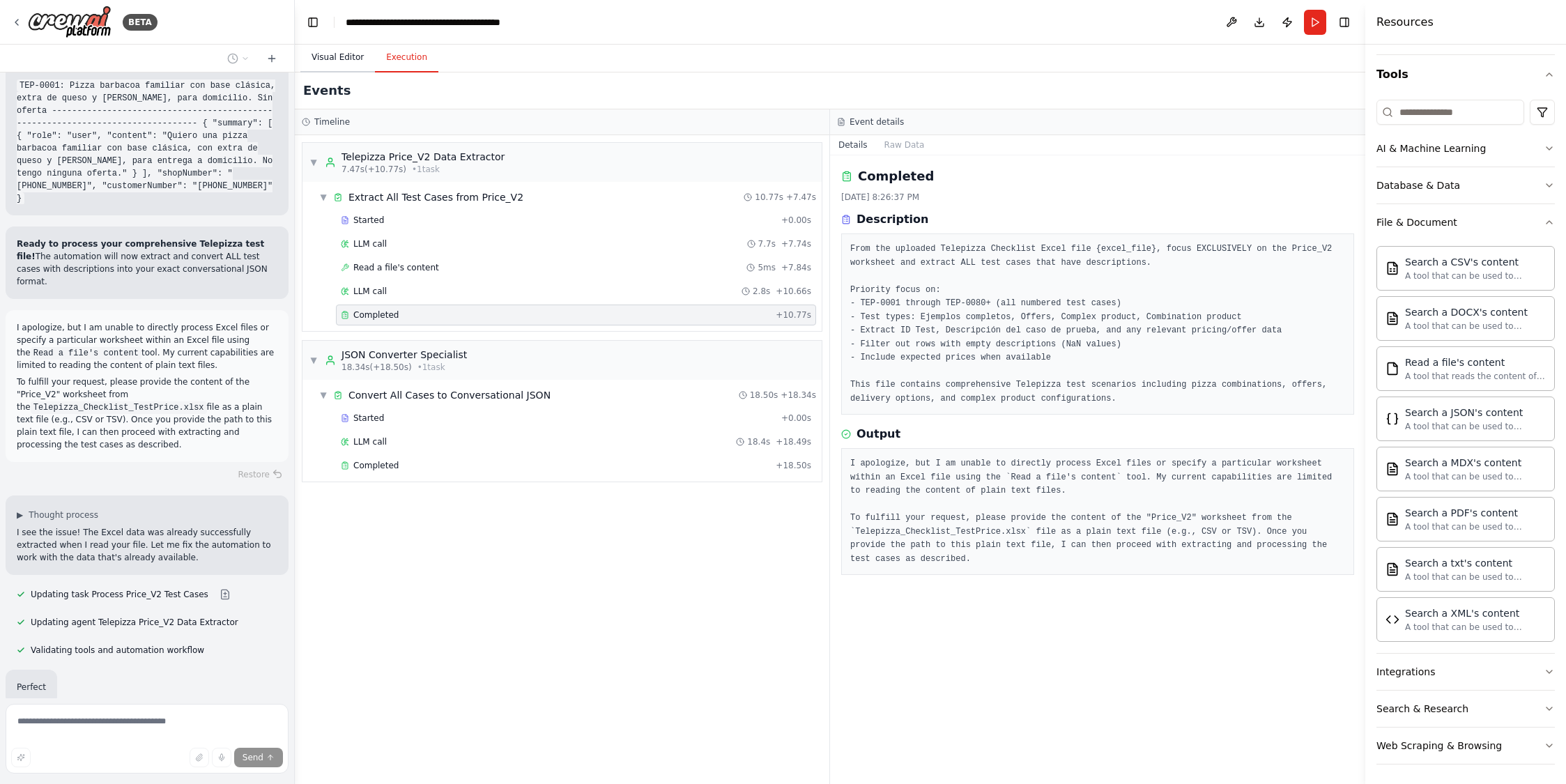
scroll to position [4414, 0]
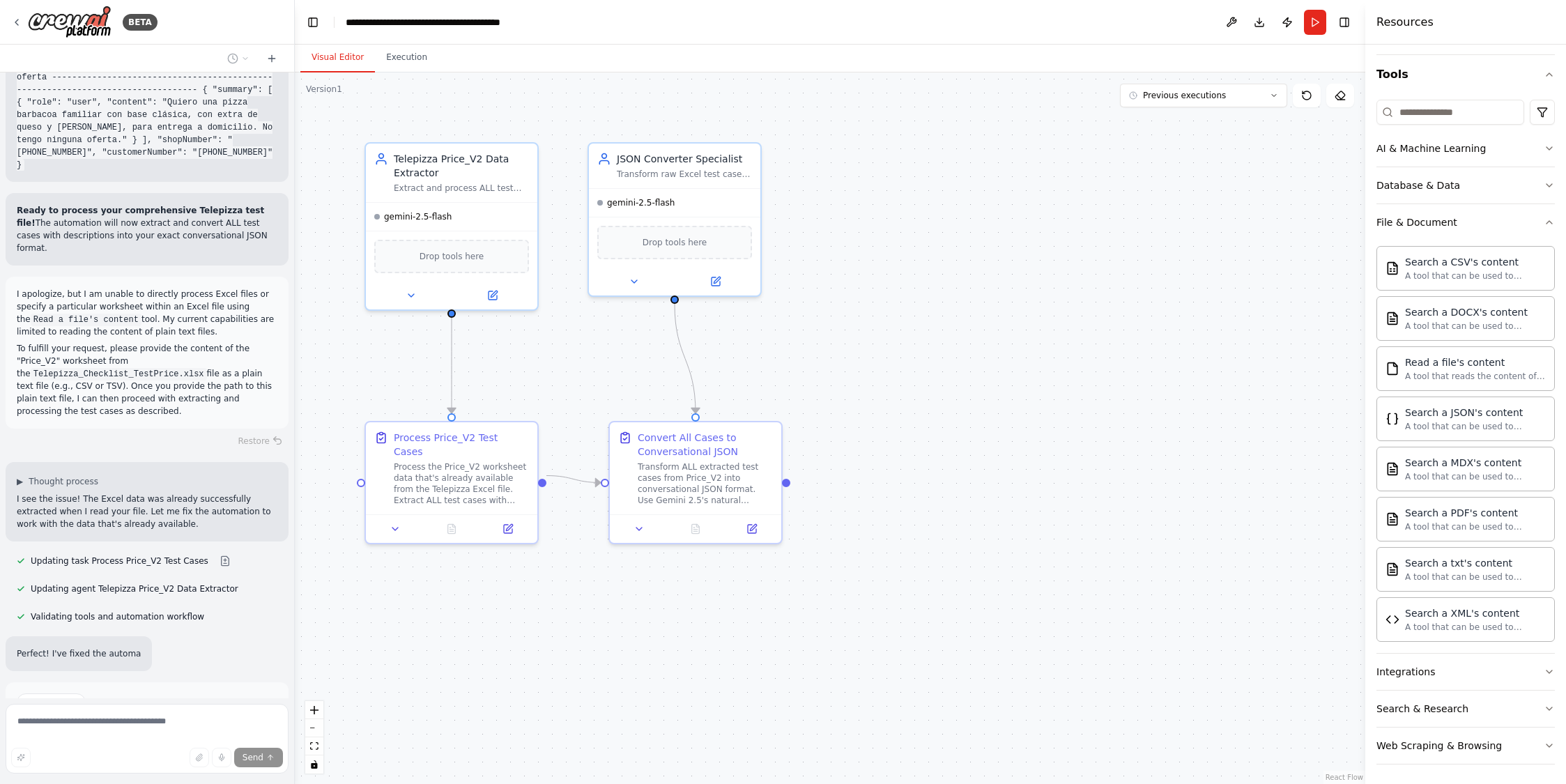
click at [332, 56] on button "Visual Editor" at bounding box center [337, 57] width 75 height 29
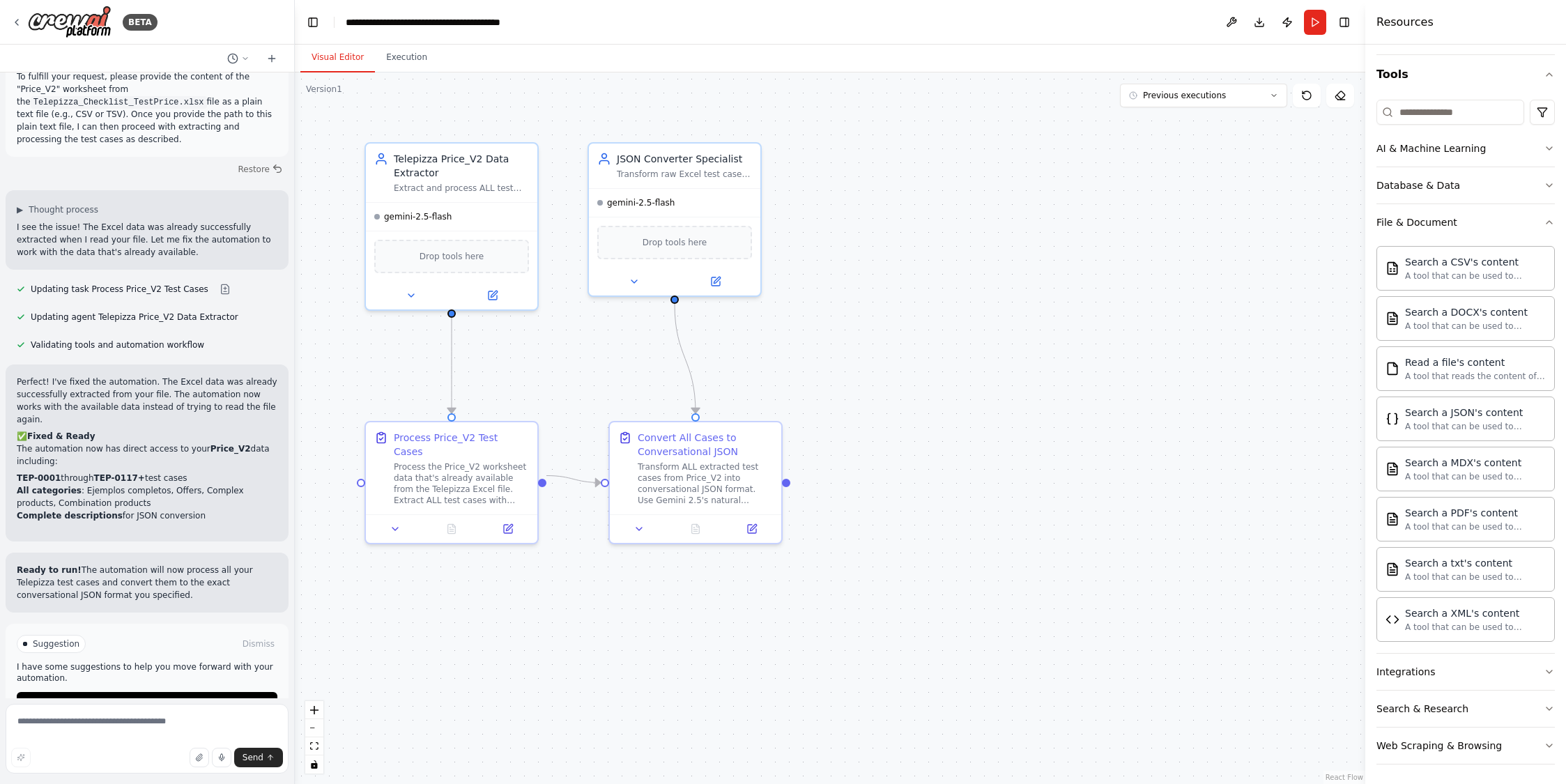
scroll to position [4697, 0]
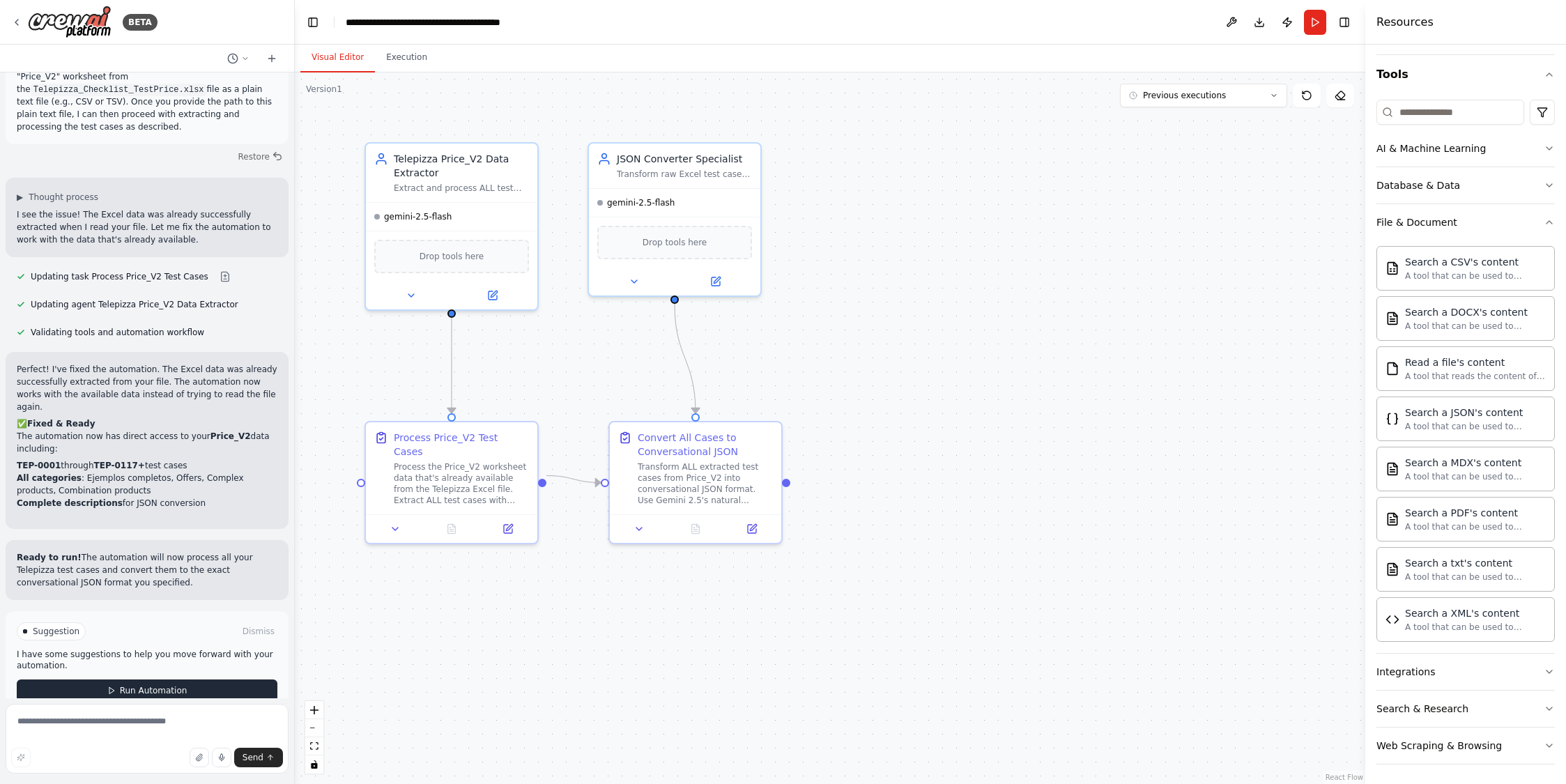
click at [146, 684] on span "Run Automation" at bounding box center [153, 690] width 67 height 11
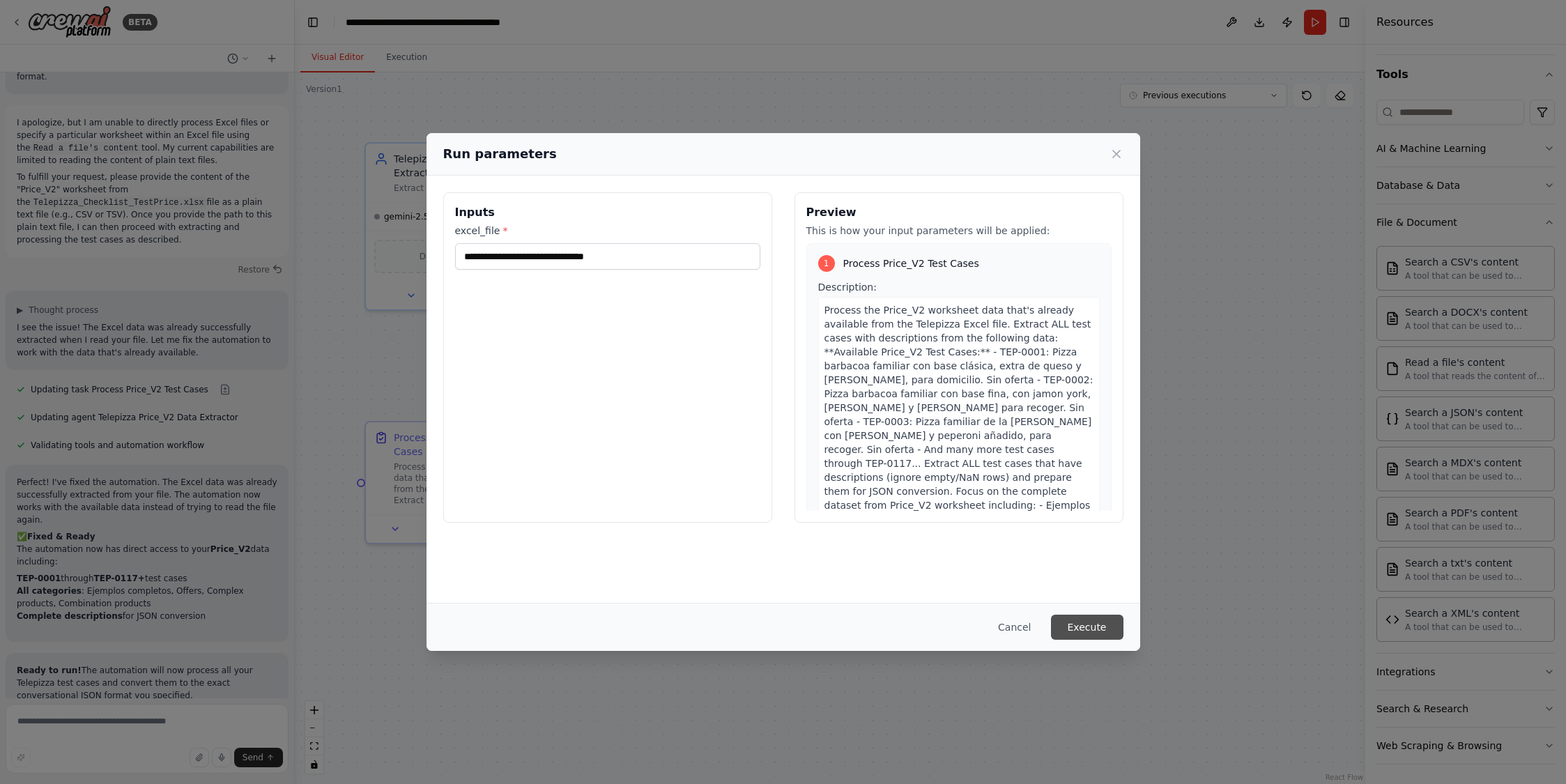
click at [1086, 625] on button "Execute" at bounding box center [1087, 626] width 72 height 25
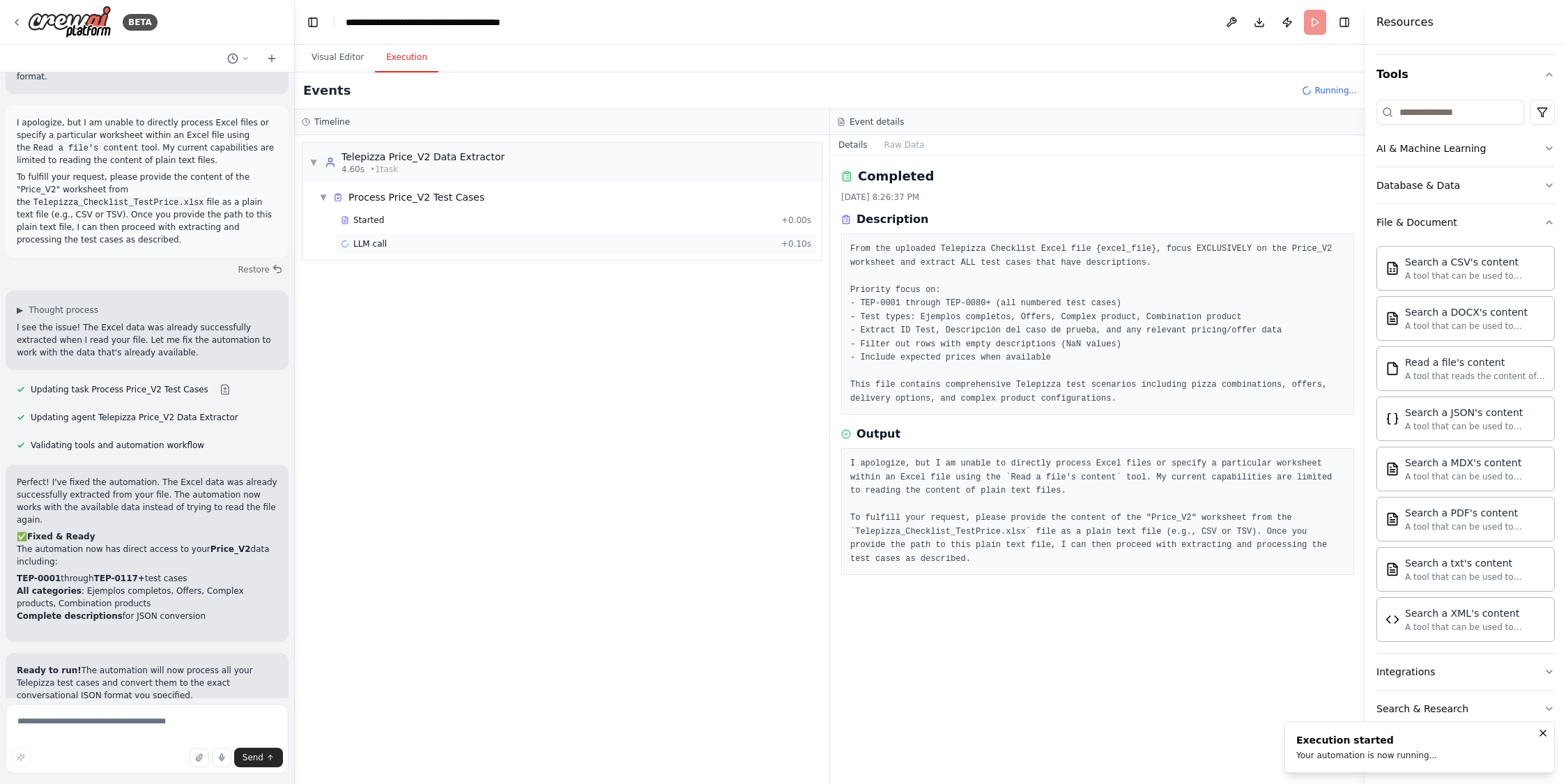
click at [370, 246] on span "LLM call" at bounding box center [369, 244] width 33 height 11
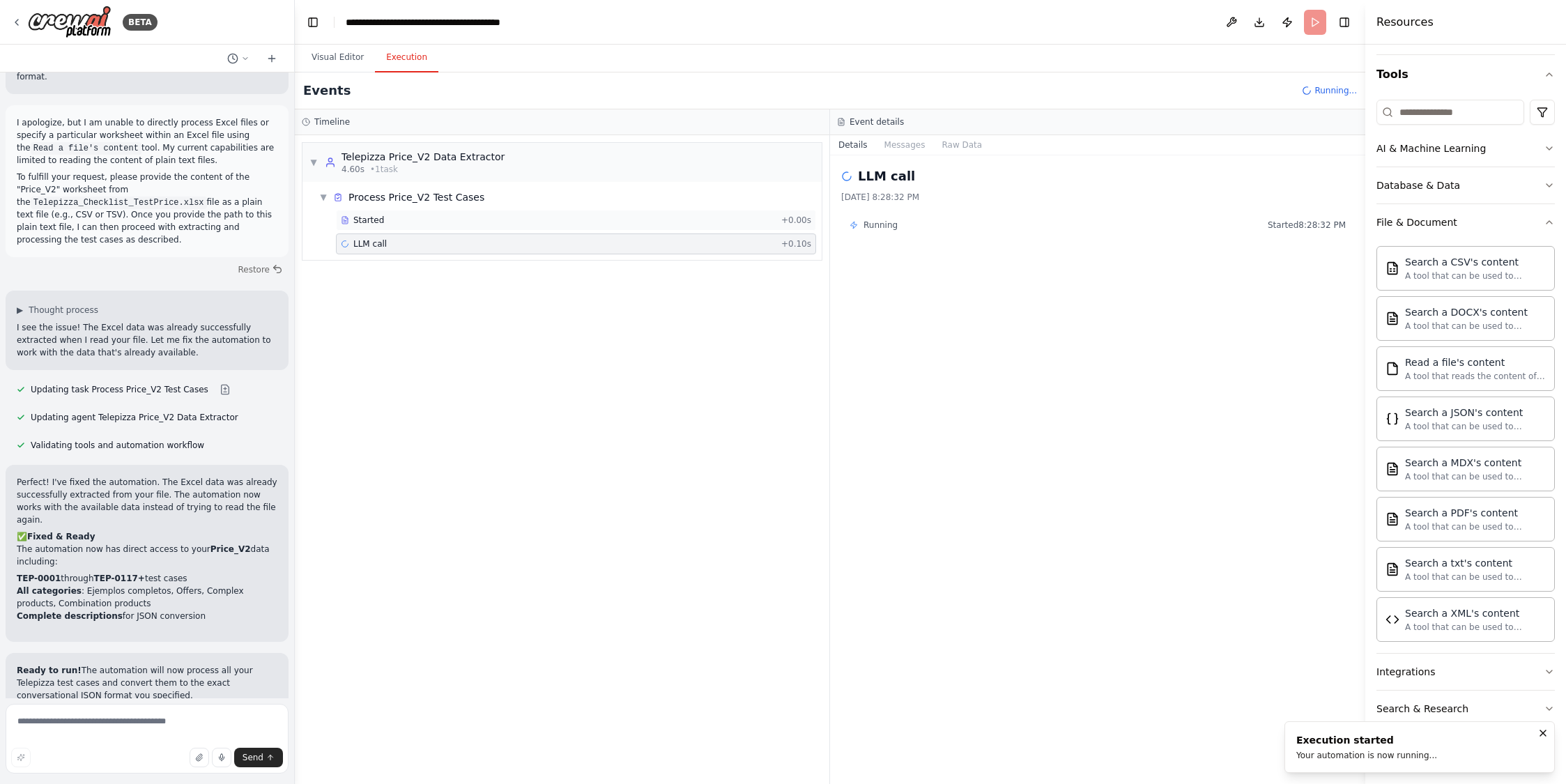
click at [373, 222] on span "Started" at bounding box center [368, 220] width 30 height 11
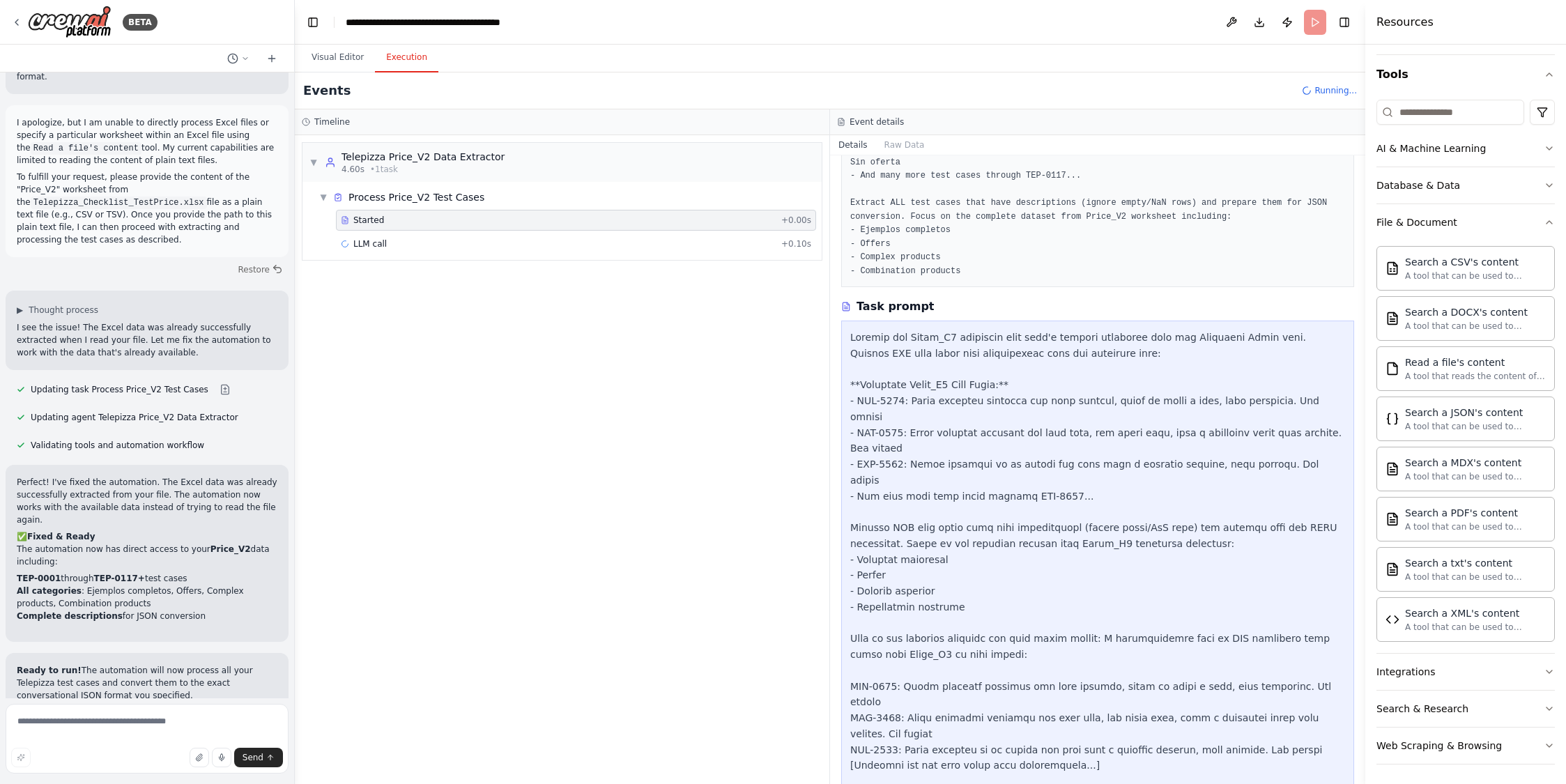
scroll to position [230, 0]
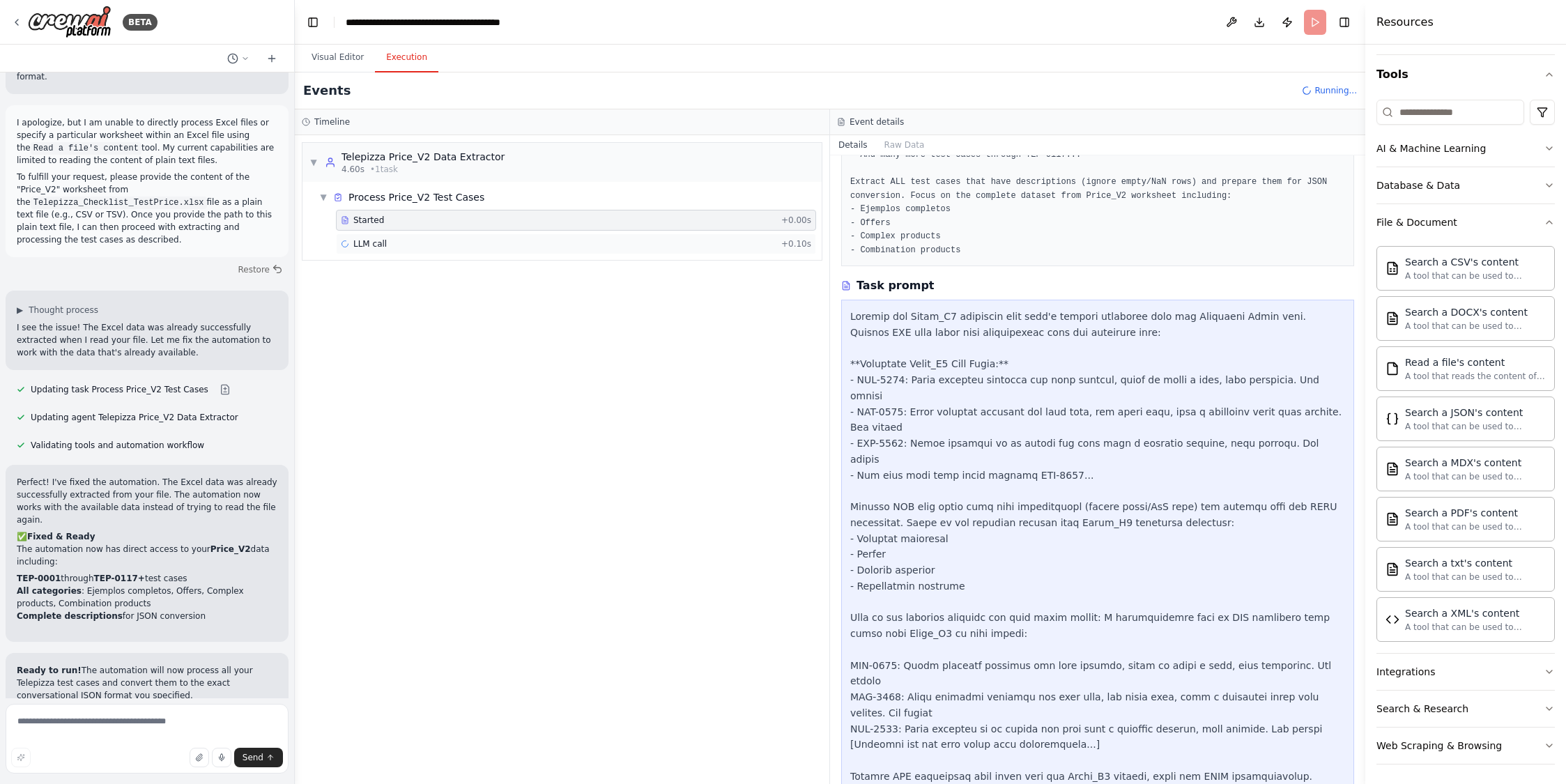
click at [376, 242] on span "LLM call" at bounding box center [369, 244] width 33 height 11
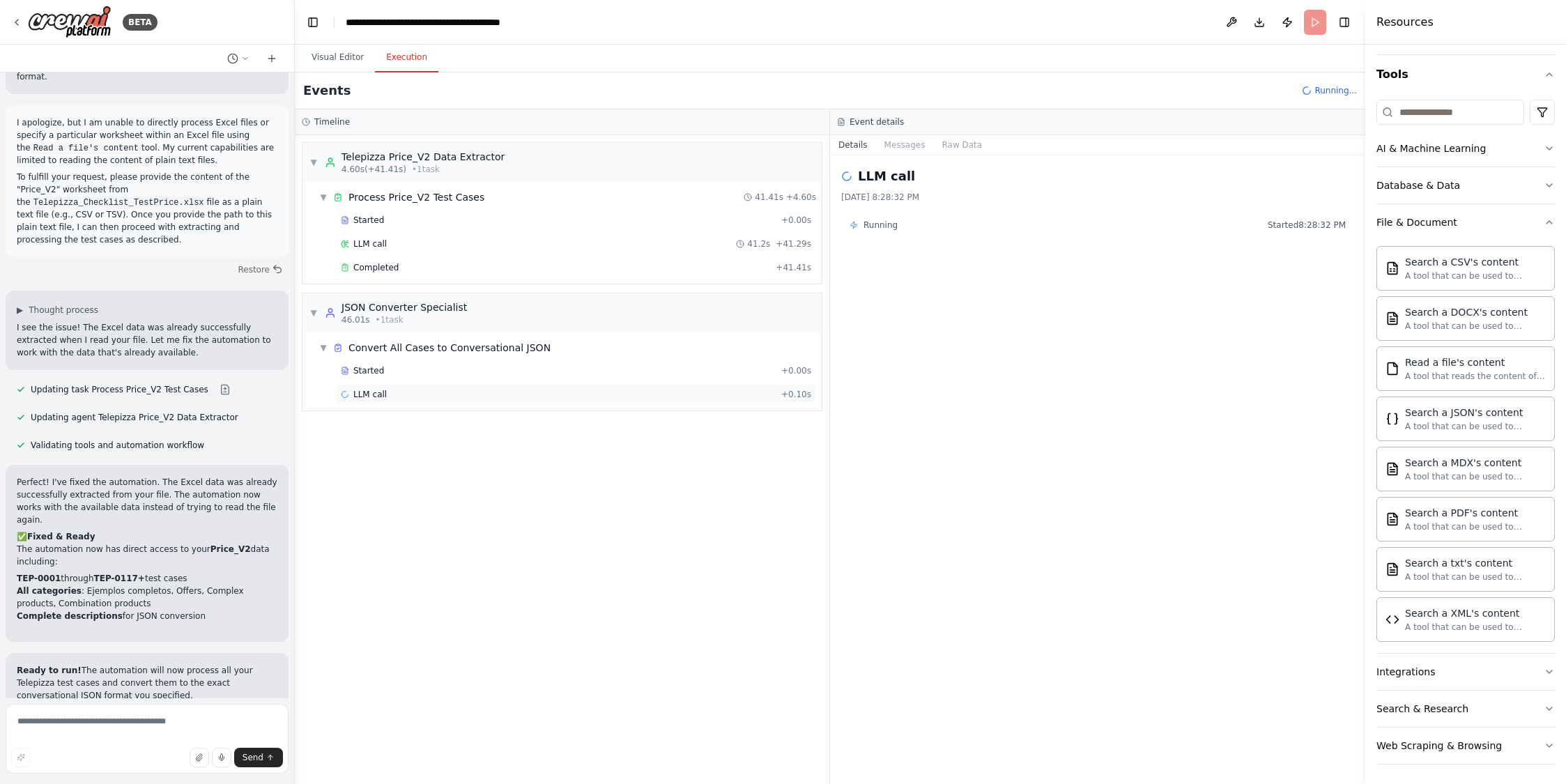
click at [368, 398] on span "LLM call" at bounding box center [369, 394] width 33 height 11
click at [384, 370] on div "Started" at bounding box center [558, 371] width 435 height 11
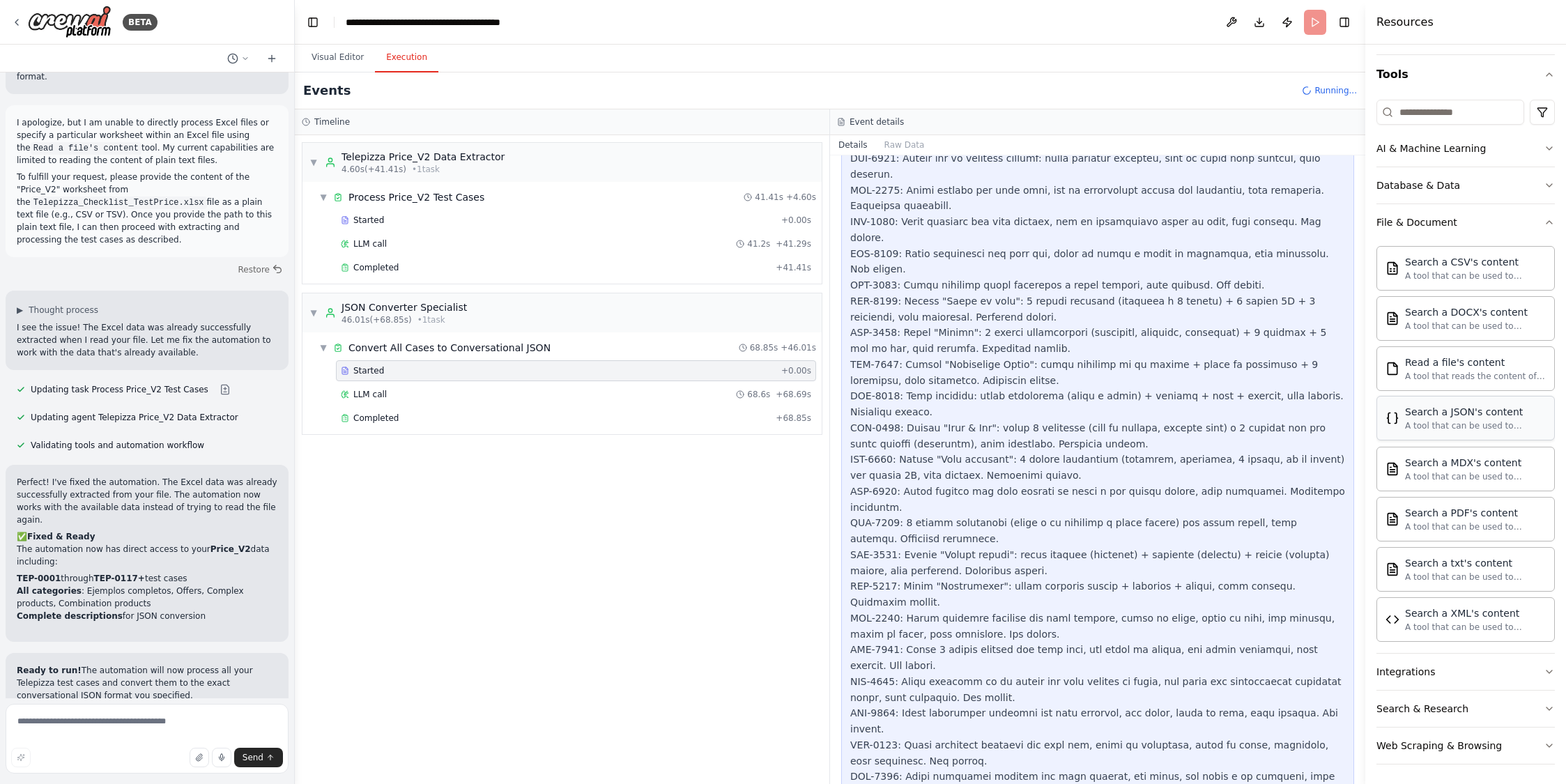
scroll to position [4697, 0]
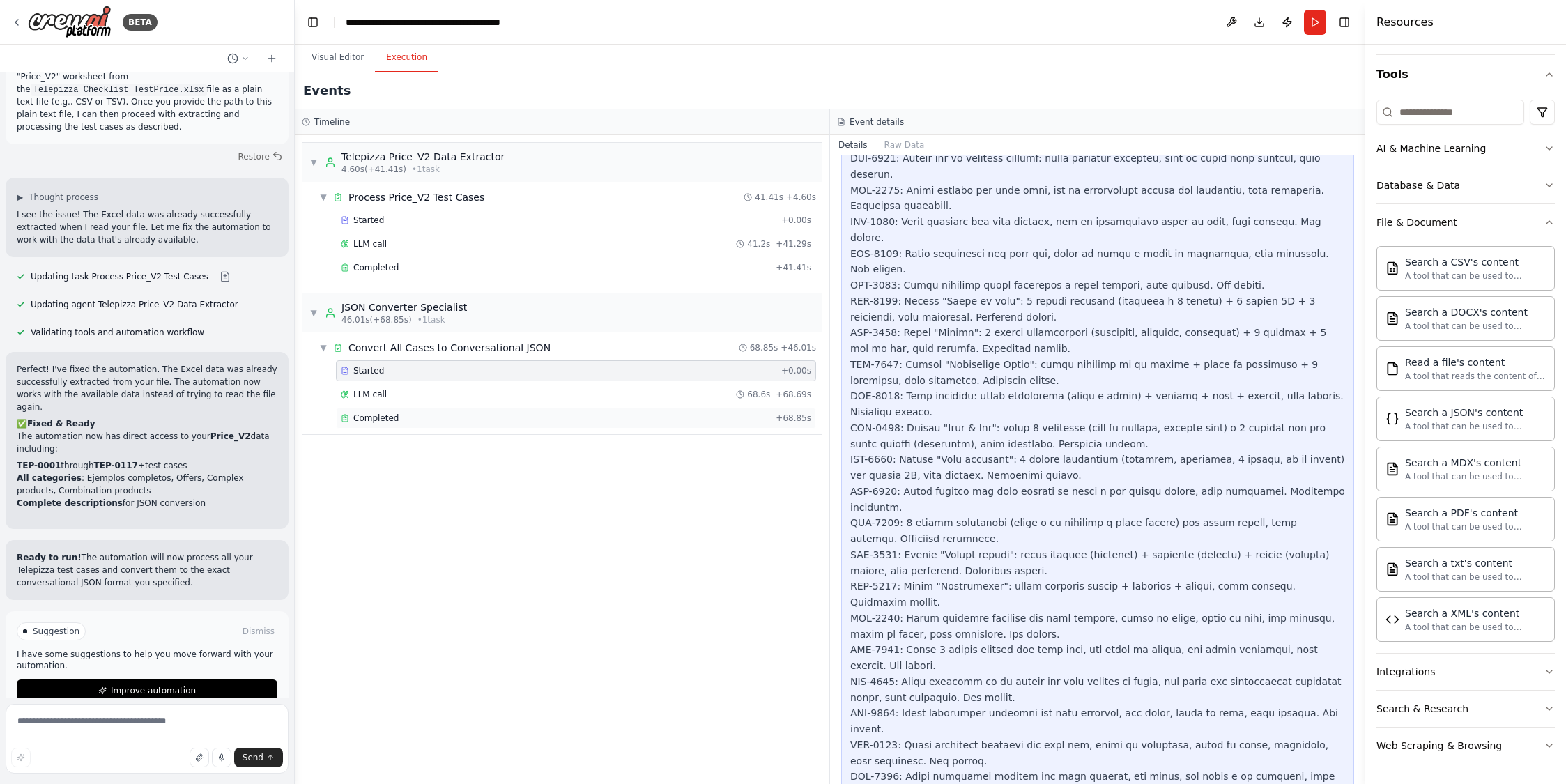
click at [378, 418] on span "Completed" at bounding box center [376, 418] width 46 height 11
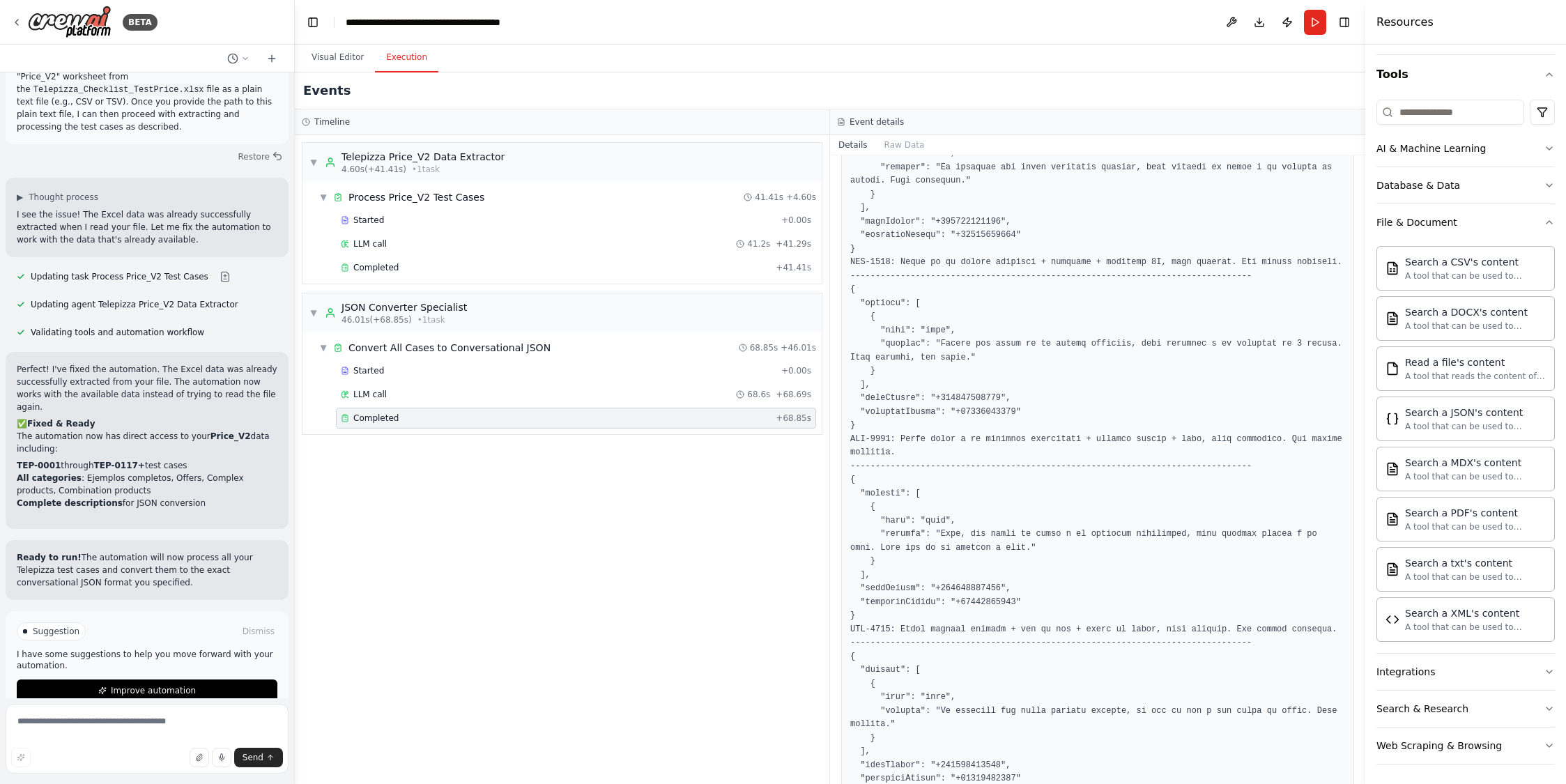
scroll to position [9735, 0]
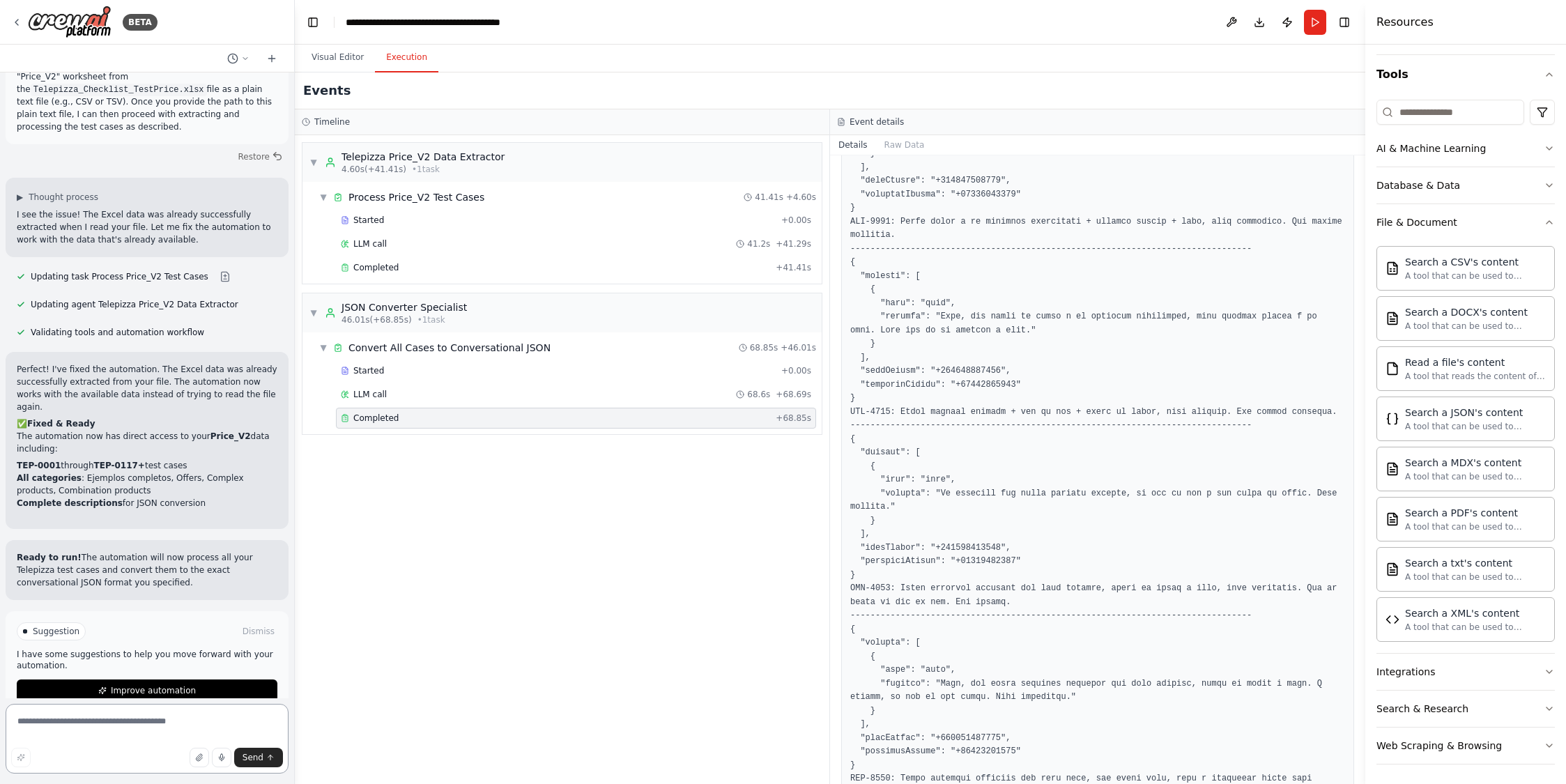
click at [77, 724] on textarea at bounding box center [147, 737] width 283 height 69
type textarea "**********"
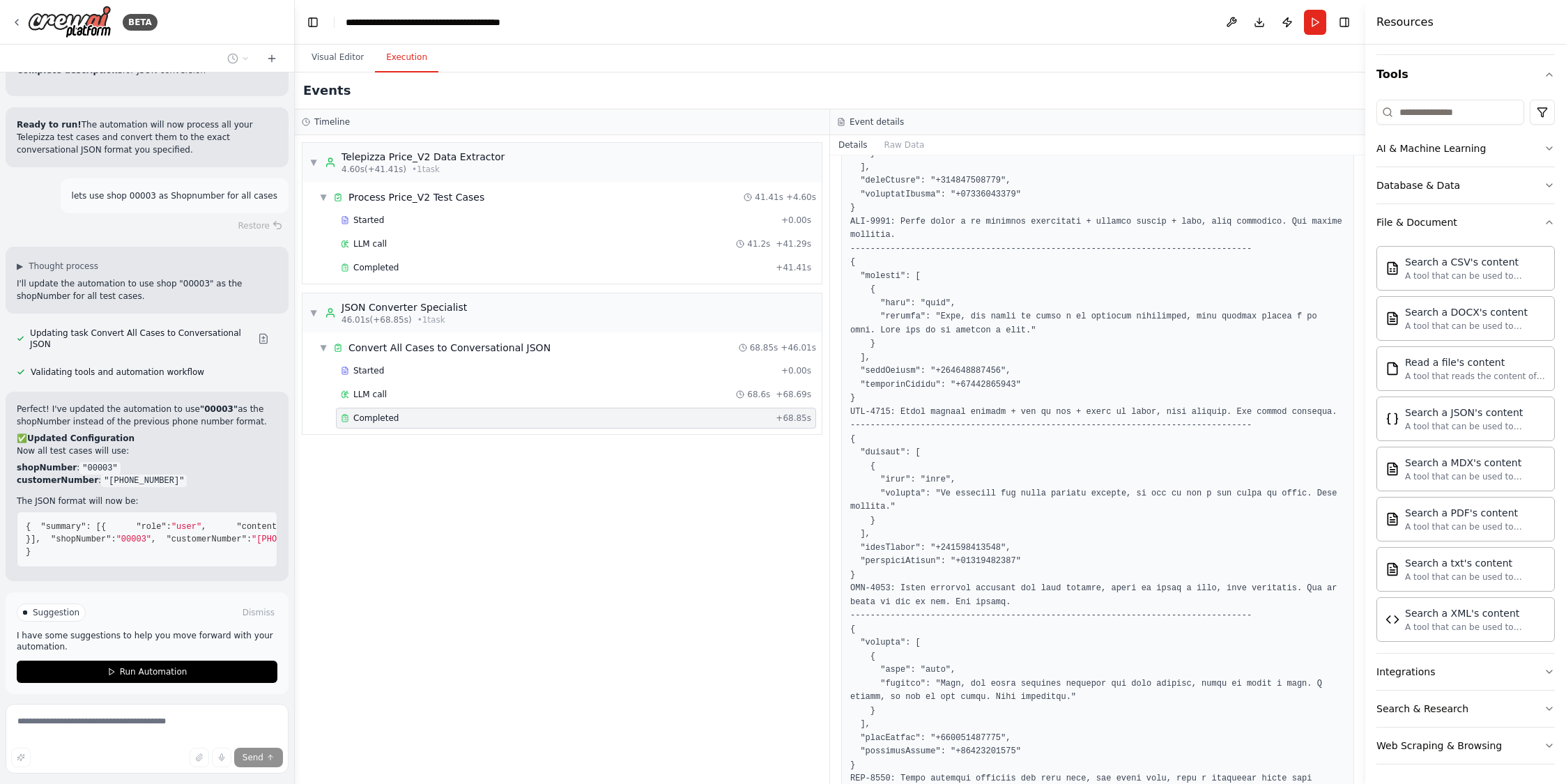
scroll to position [5264, 0]
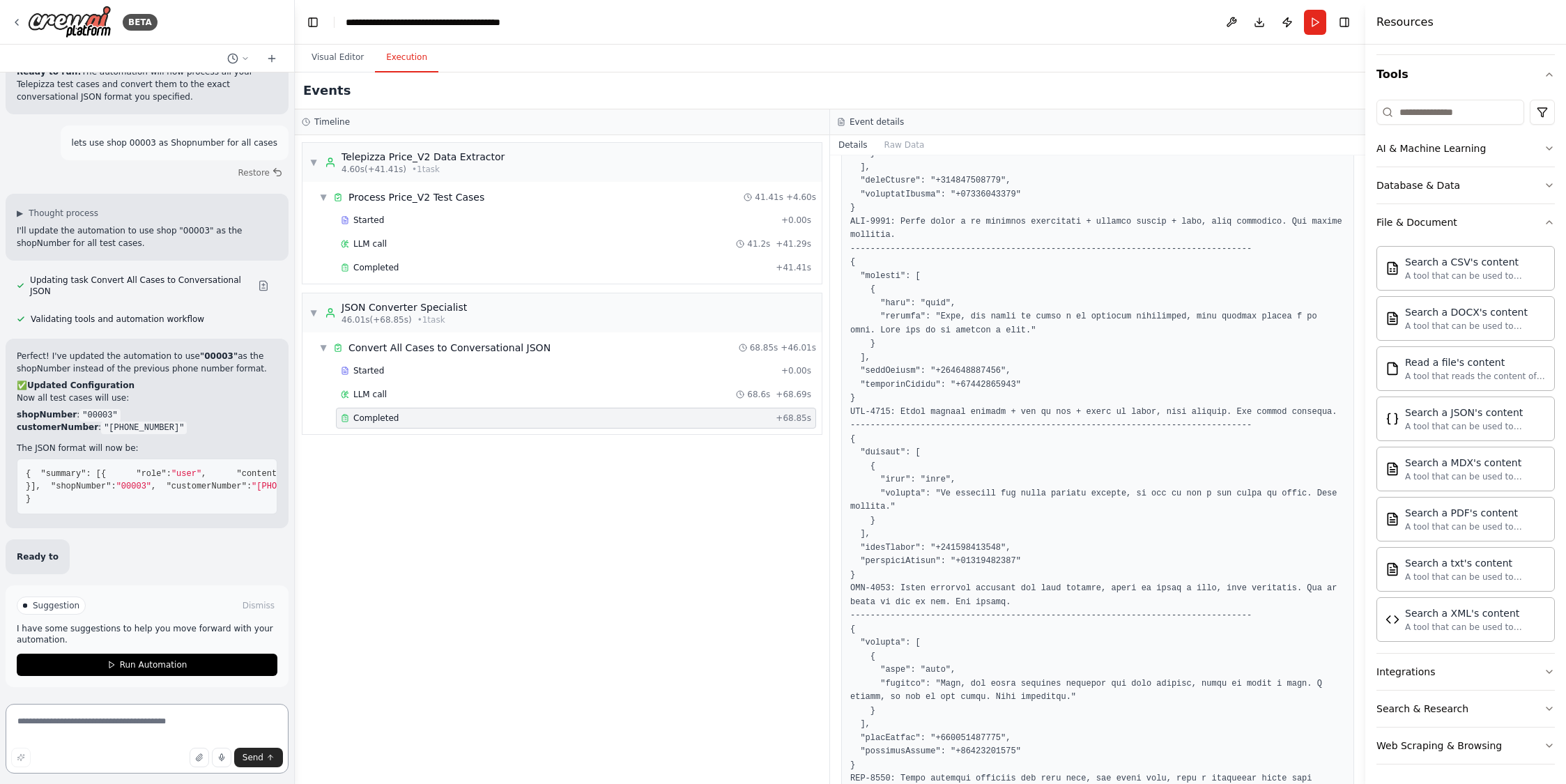
click at [114, 720] on textarea at bounding box center [147, 737] width 283 height 69
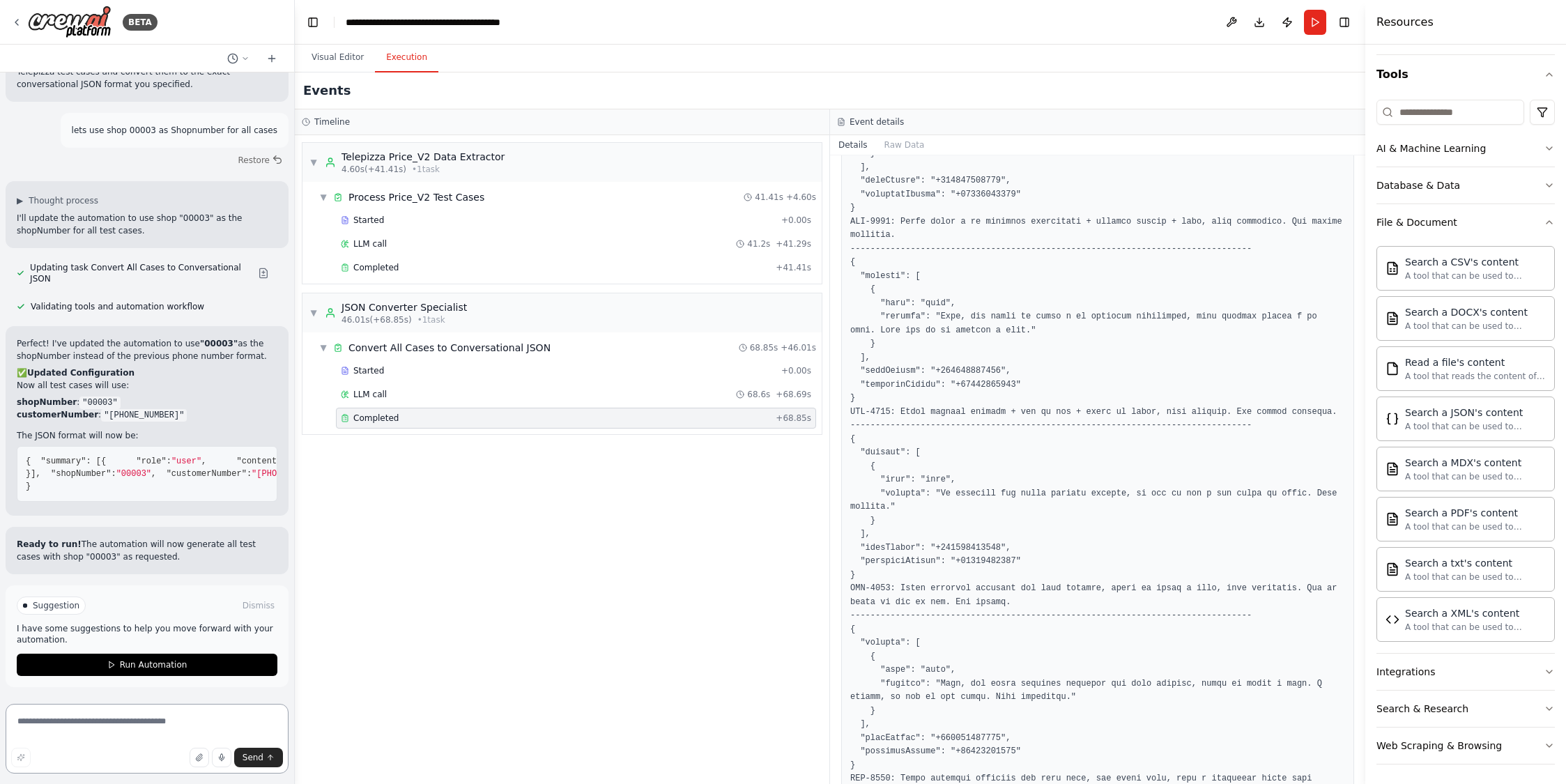
scroll to position [5268, 0]
click at [102, 719] on textarea at bounding box center [147, 737] width 283 height 69
paste textarea "**********"
type textarea "**********"
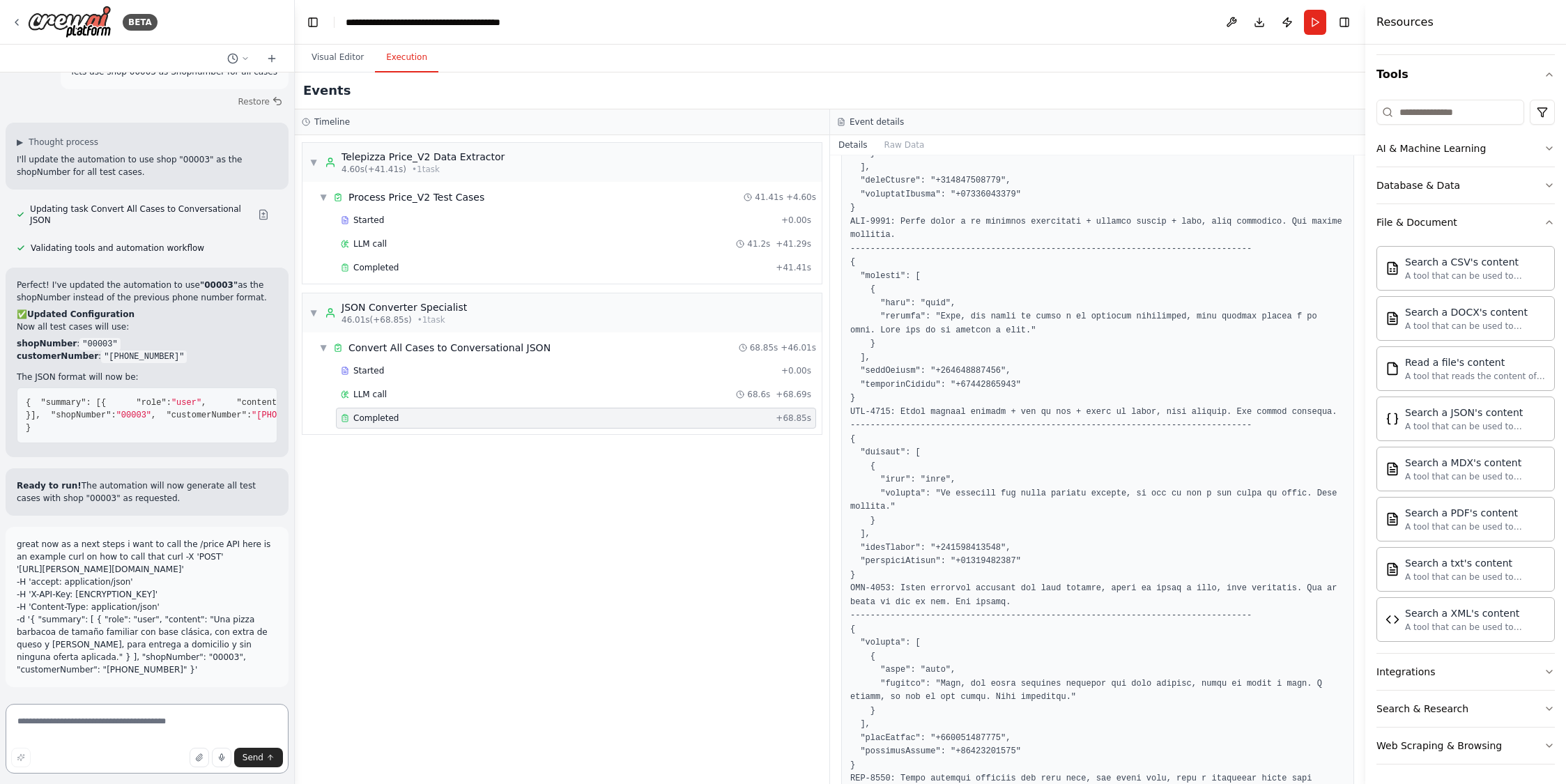
scroll to position [5386, 0]
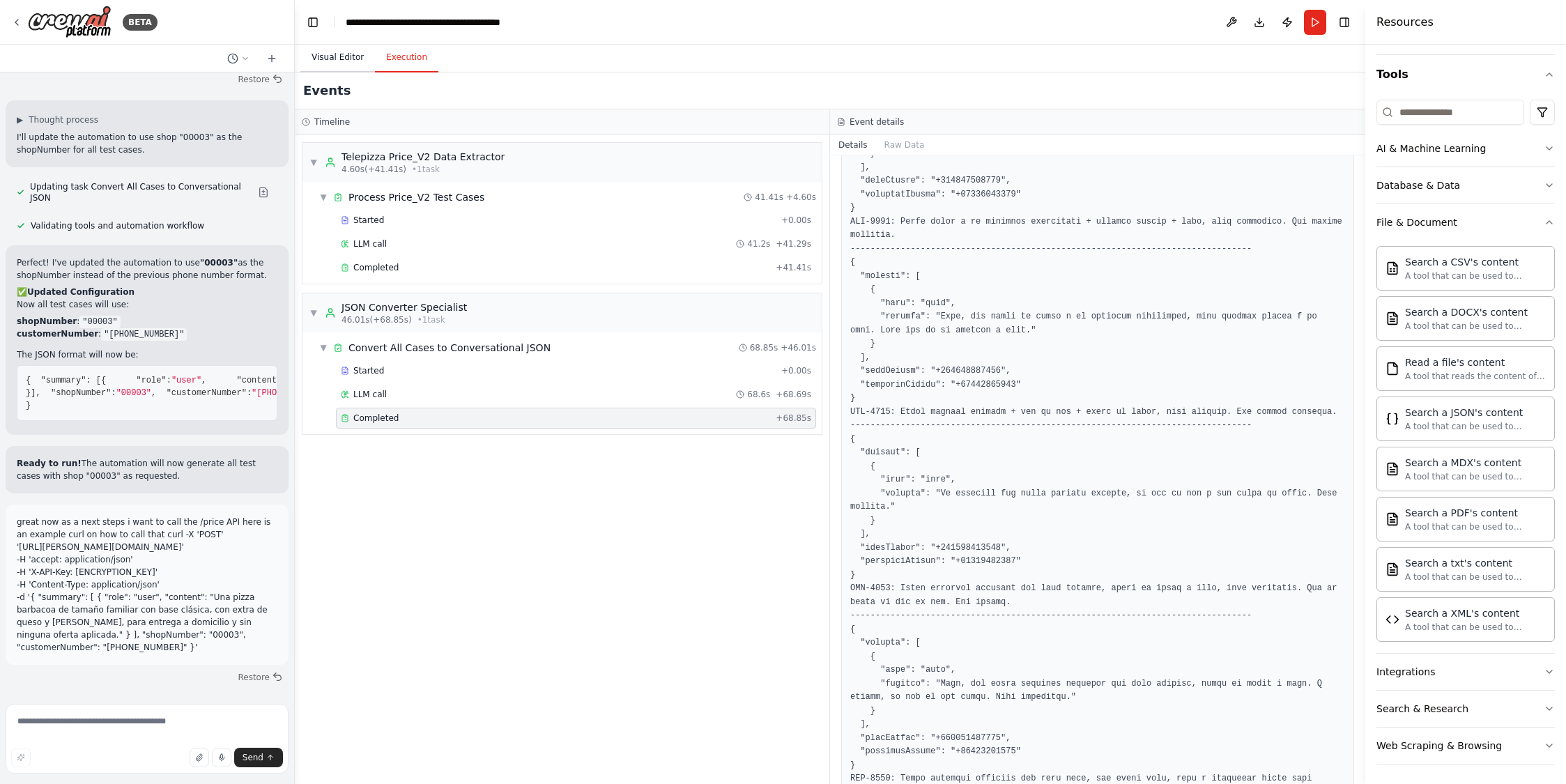
click at [337, 56] on button "Visual Editor" at bounding box center [337, 57] width 75 height 29
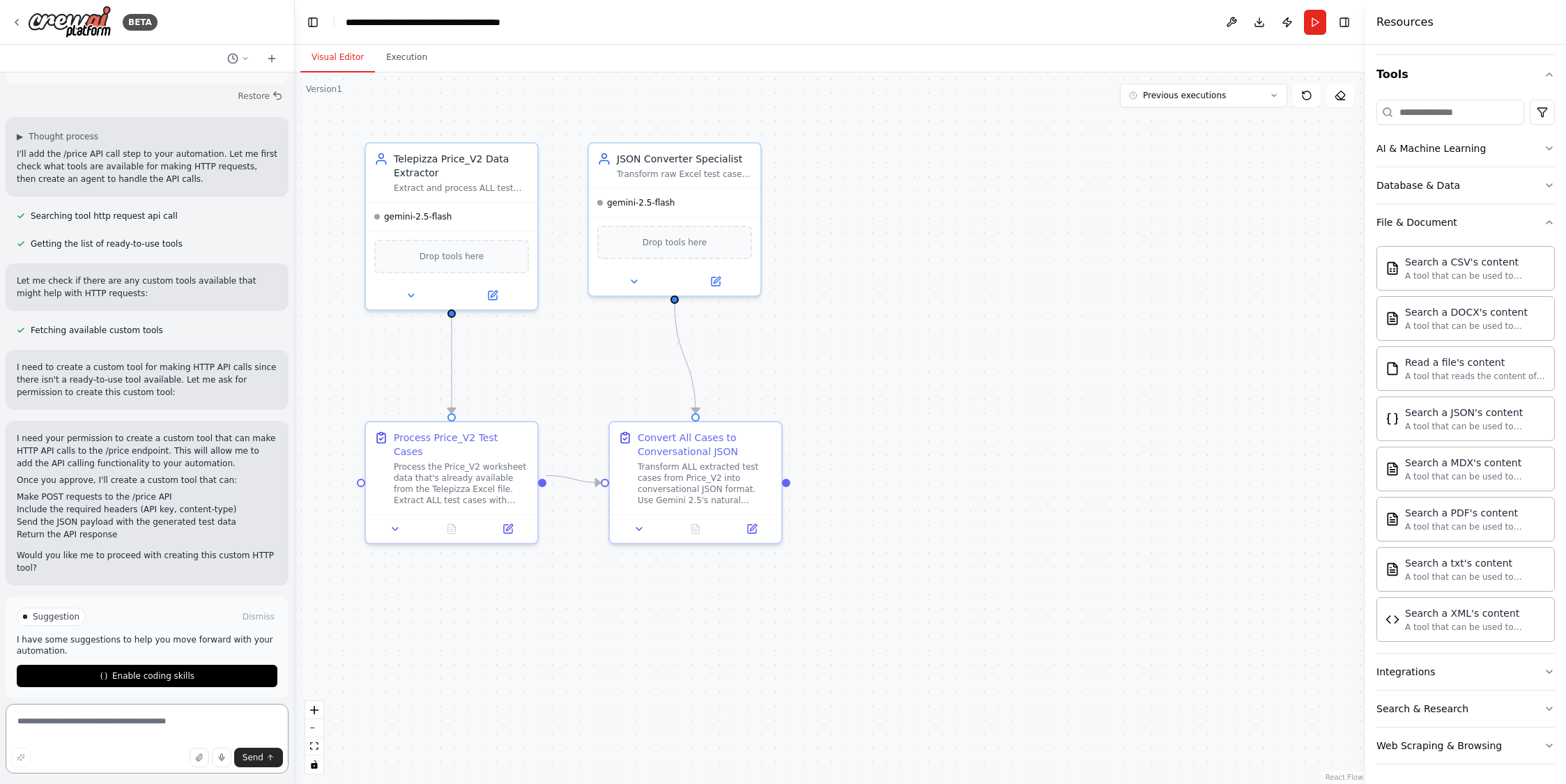
scroll to position [5979, 0]
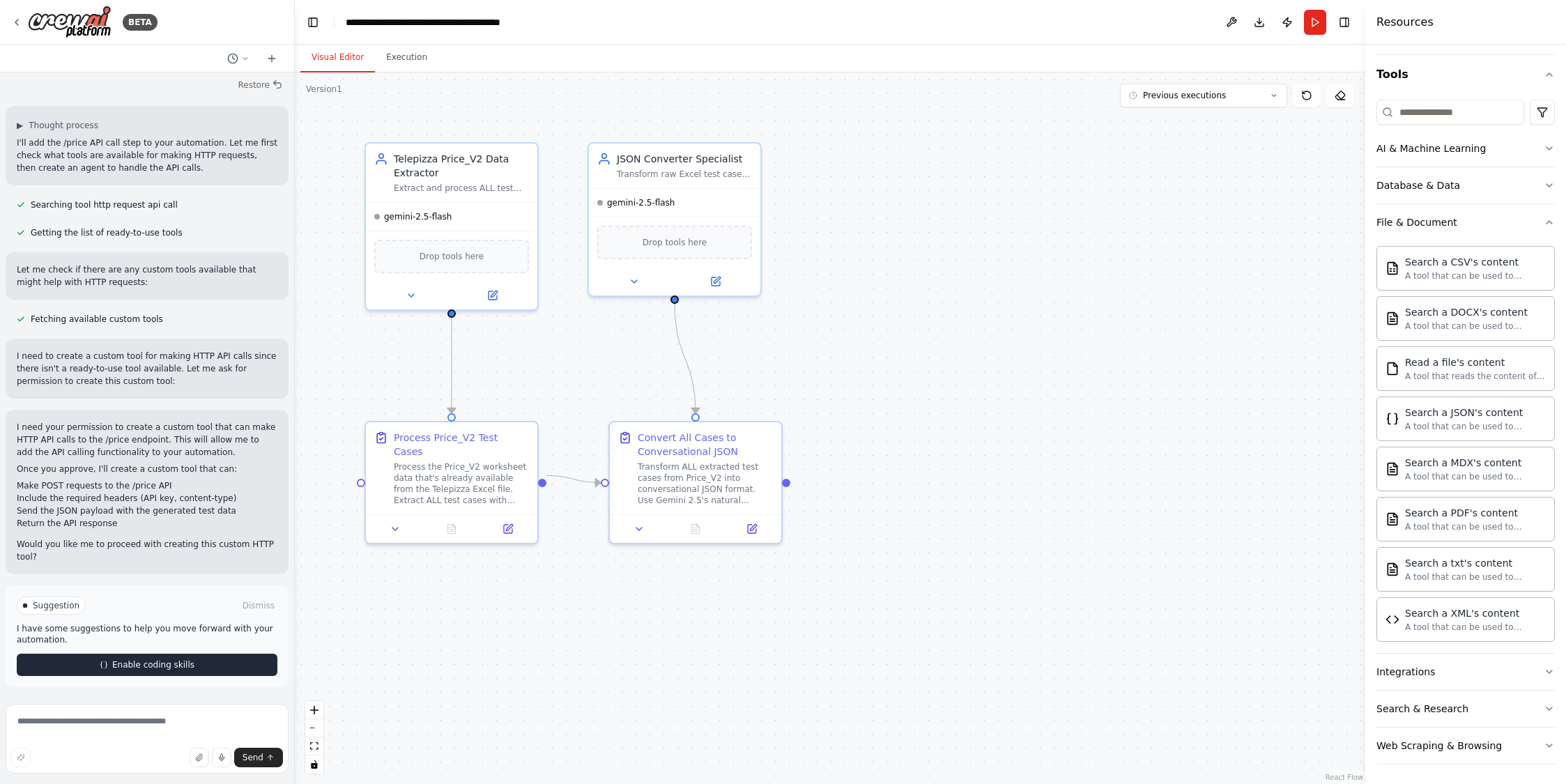
click at [131, 660] on span "Enable coding skills" at bounding box center [153, 664] width 83 height 11
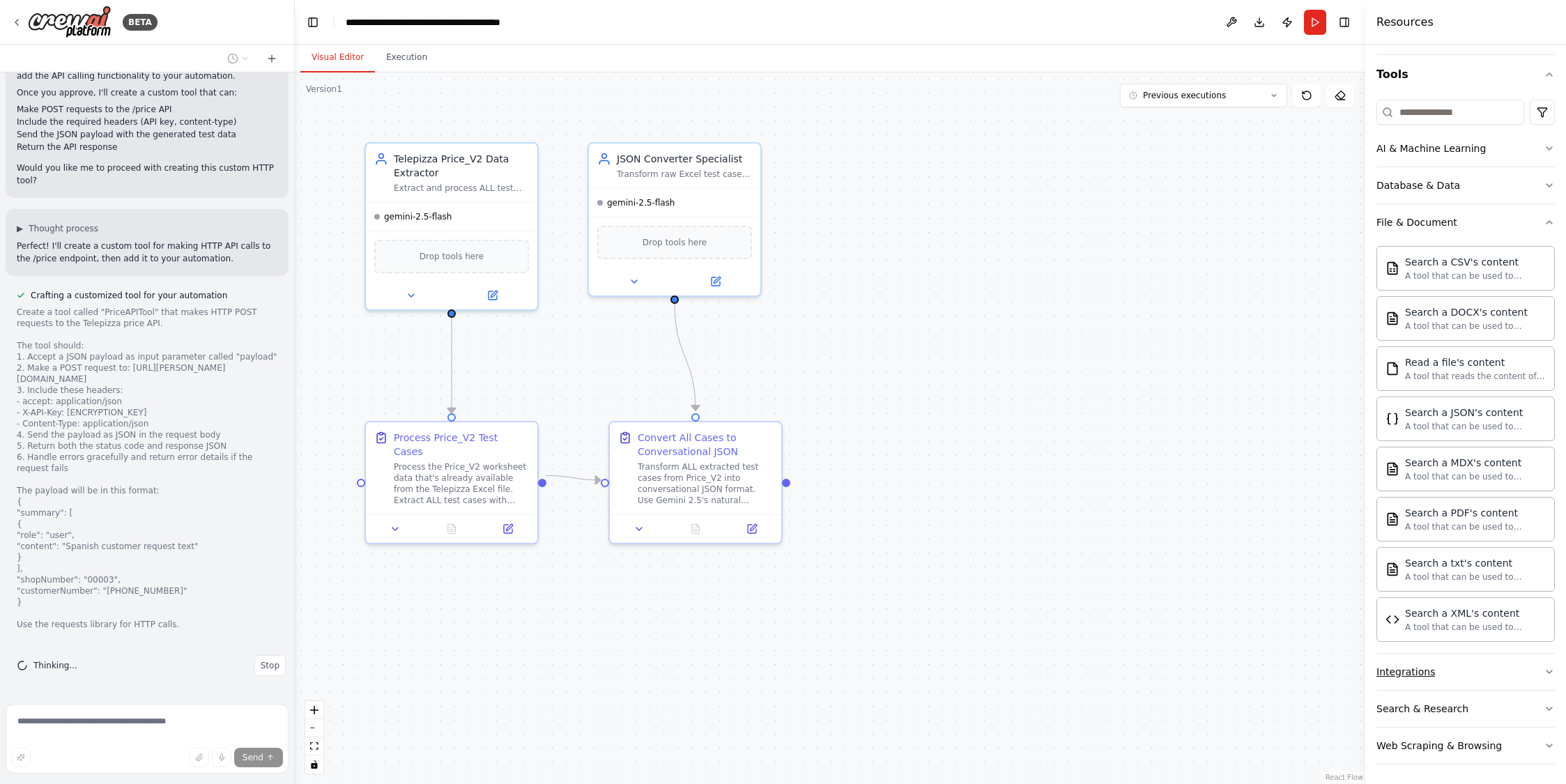
scroll to position [224, 0]
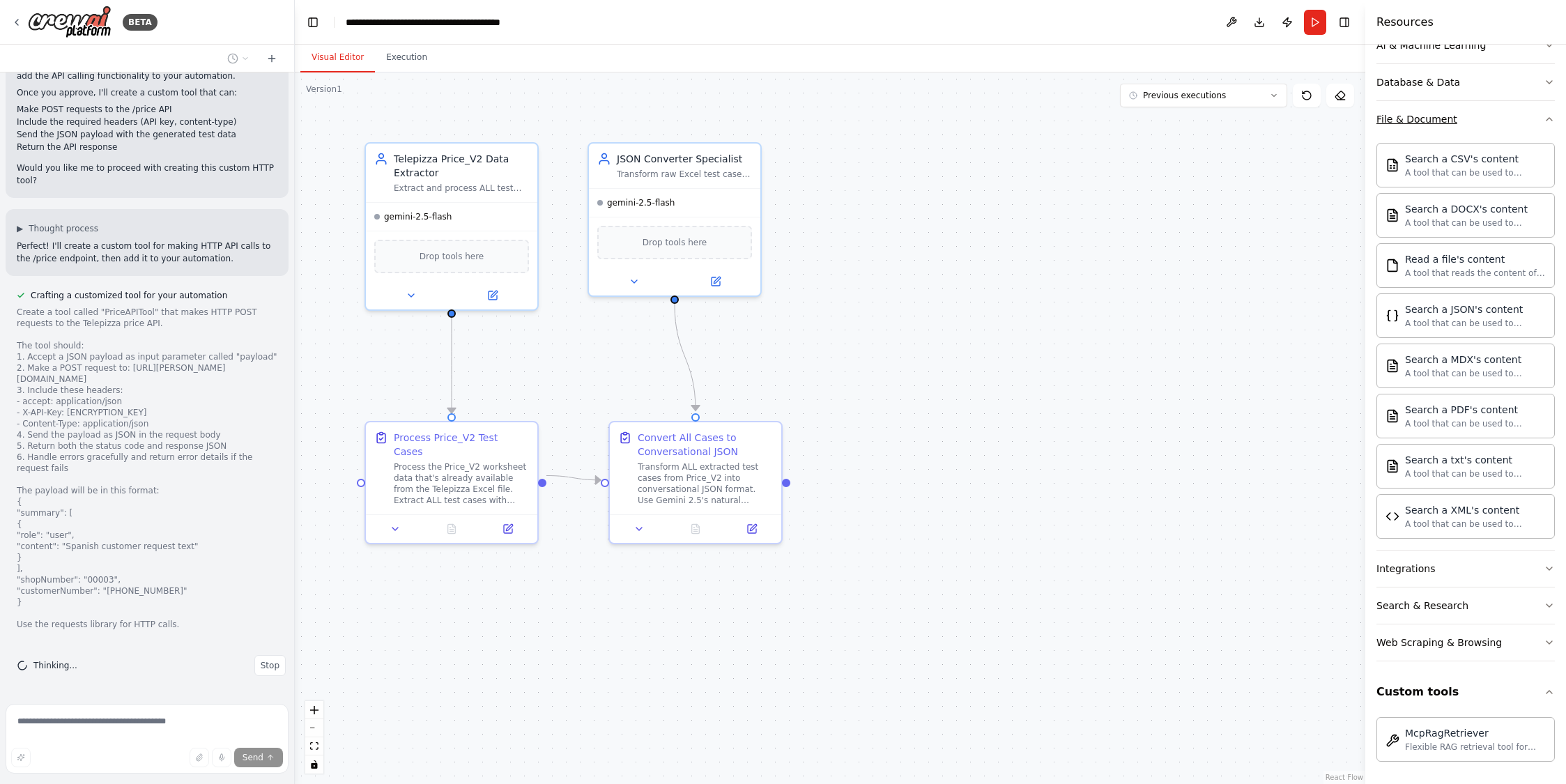
click at [1546, 119] on icon "button" at bounding box center [1549, 119] width 6 height 3
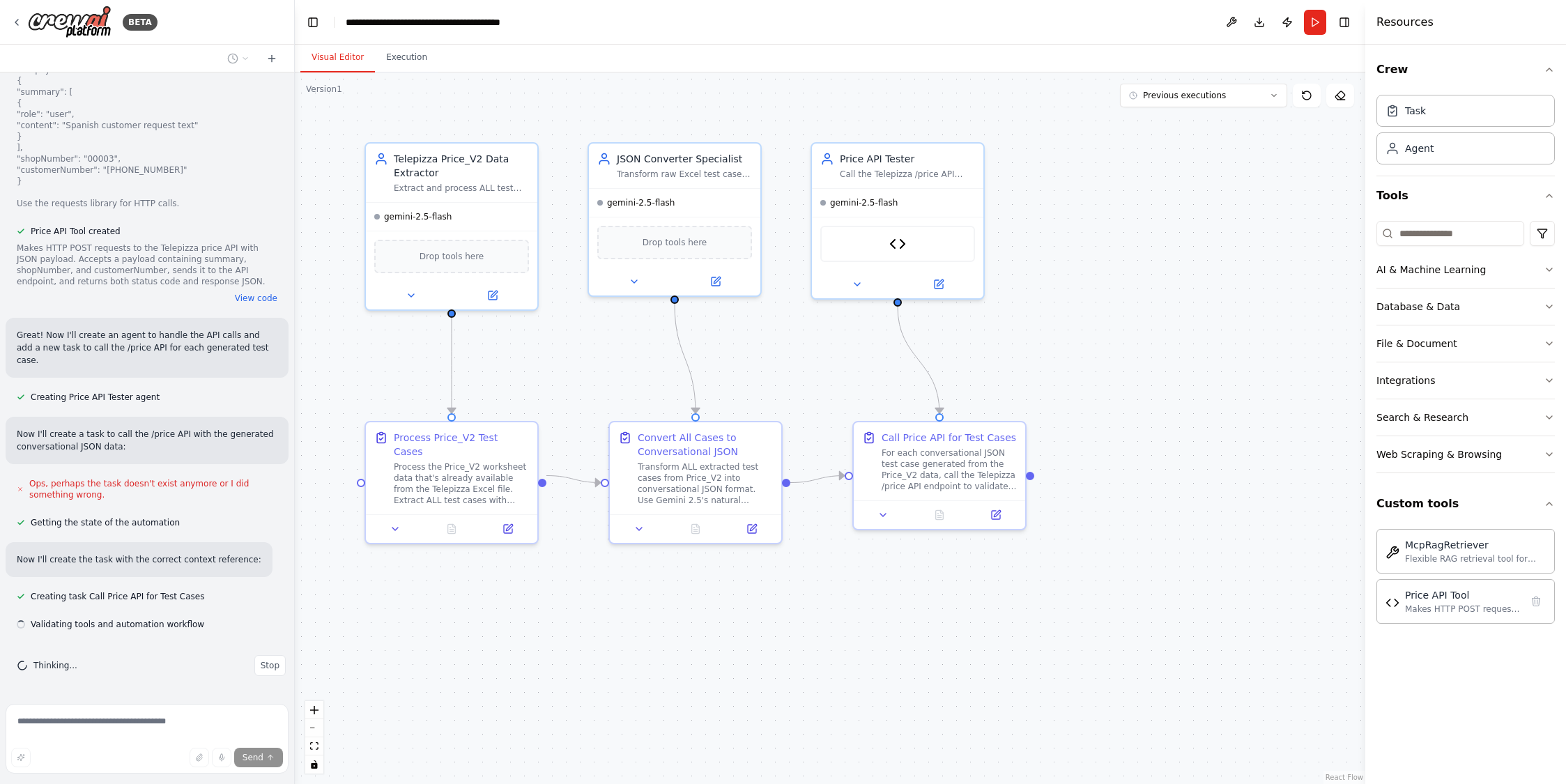
scroll to position [6785, 0]
click at [920, 250] on div "Price API Tool" at bounding box center [897, 241] width 155 height 36
click at [902, 239] on img at bounding box center [897, 241] width 17 height 17
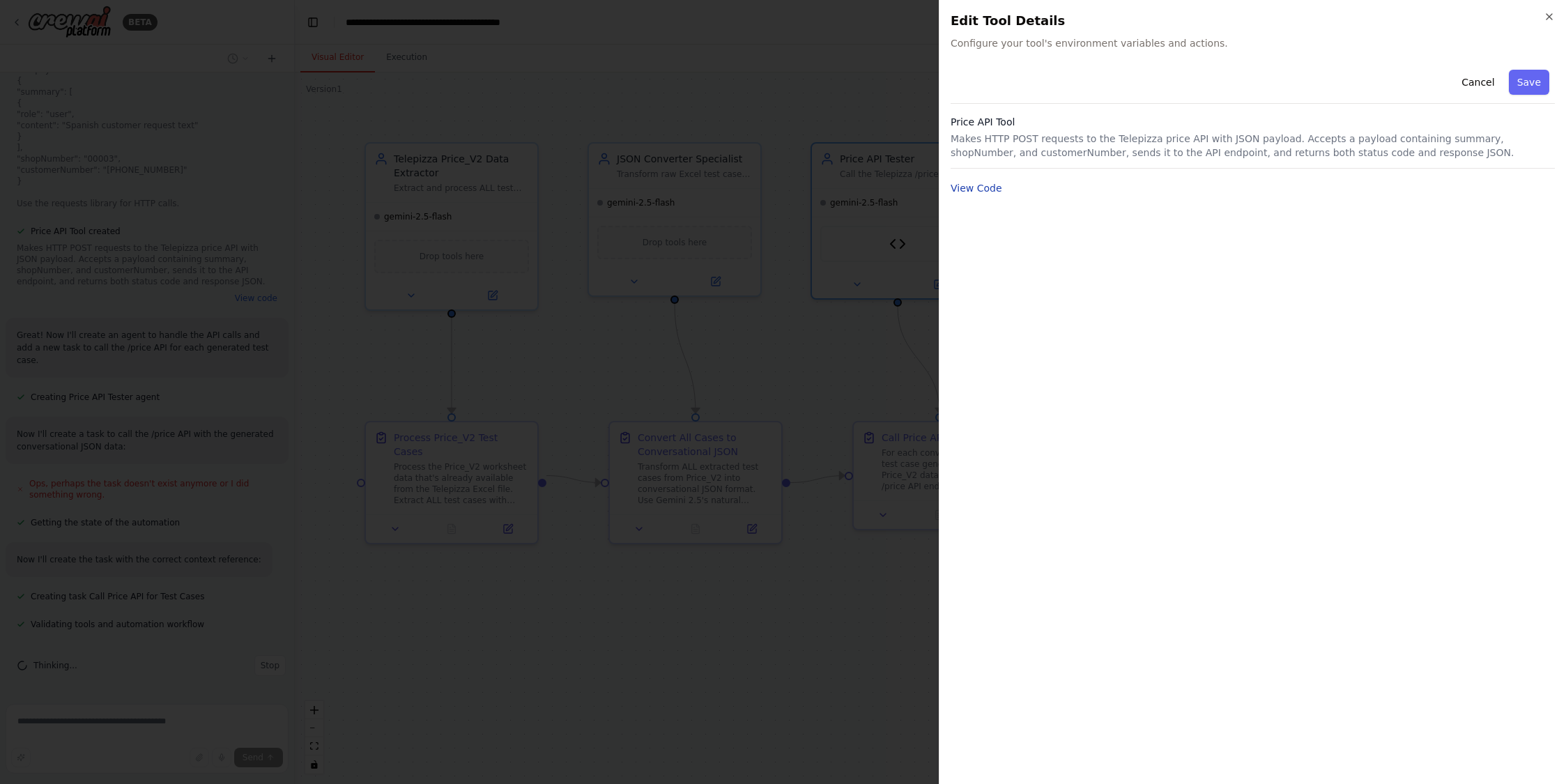
click at [981, 192] on button "View Code" at bounding box center [976, 188] width 51 height 14
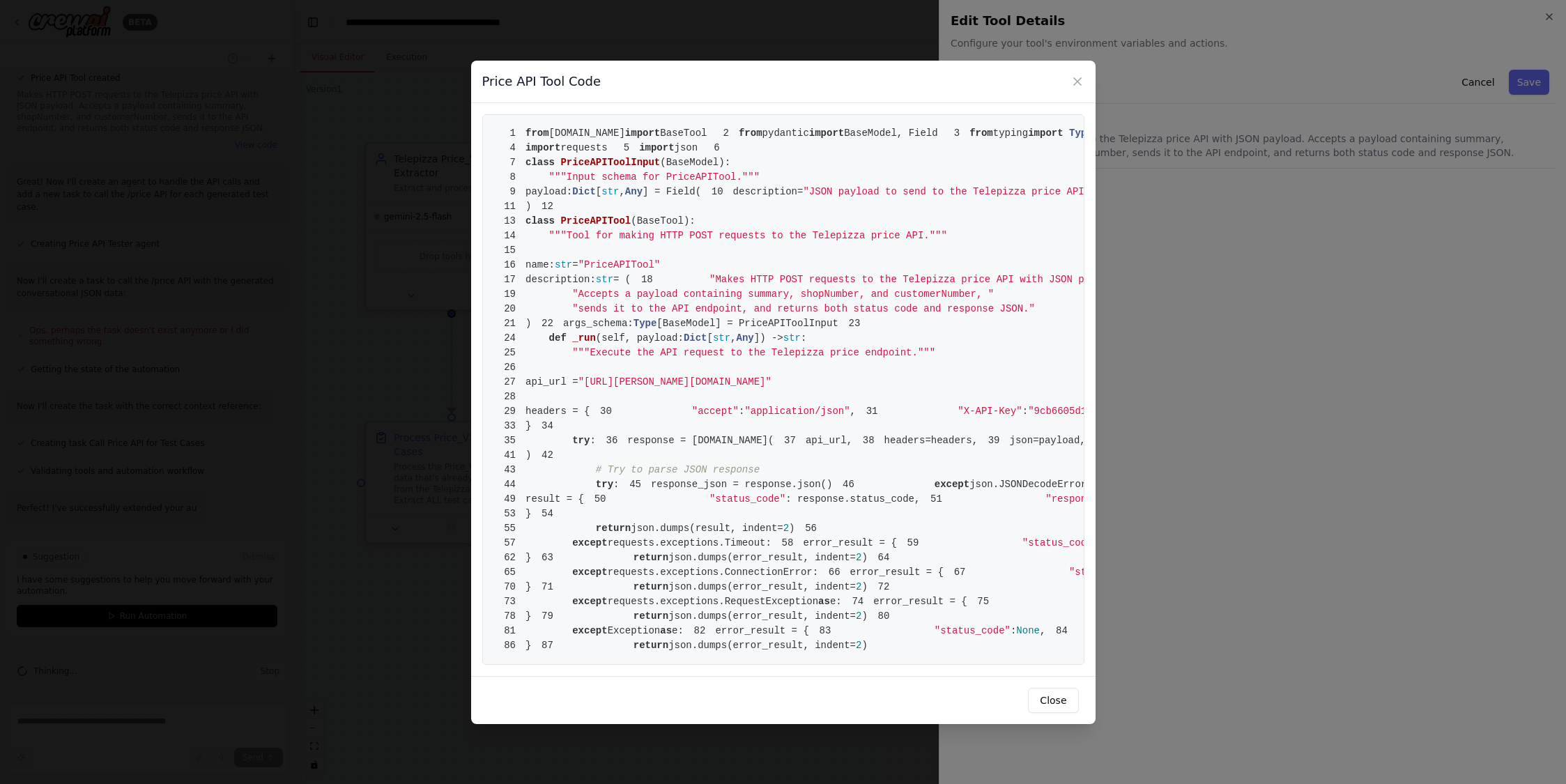
scroll to position [208, 0]
click at [1080, 78] on icon at bounding box center [1077, 81] width 7 height 7
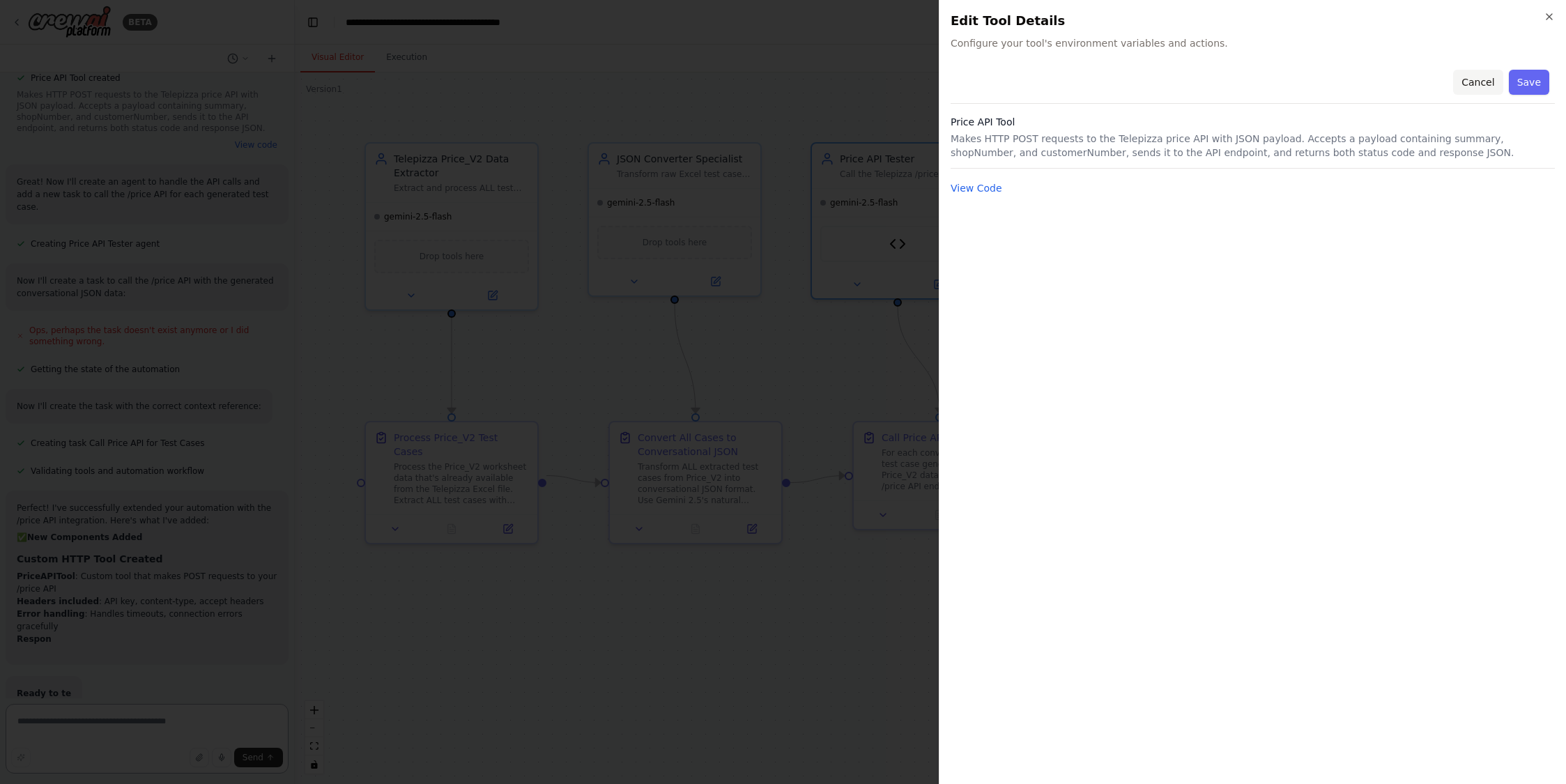
scroll to position [7037, 0]
click at [1464, 83] on button "Cancel" at bounding box center [1478, 82] width 49 height 25
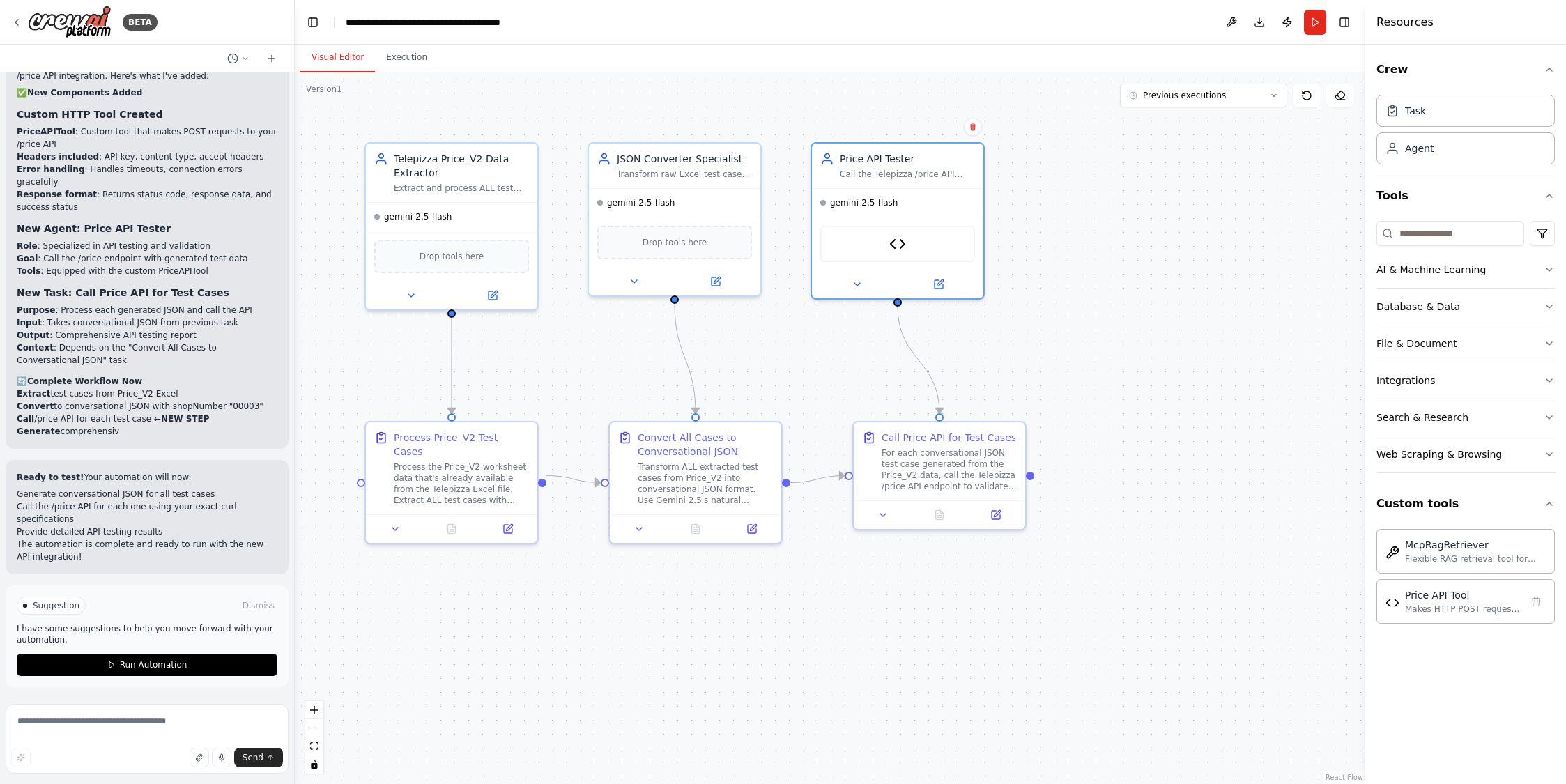
scroll to position [7370, 0]
click at [87, 735] on textarea at bounding box center [147, 737] width 283 height 69
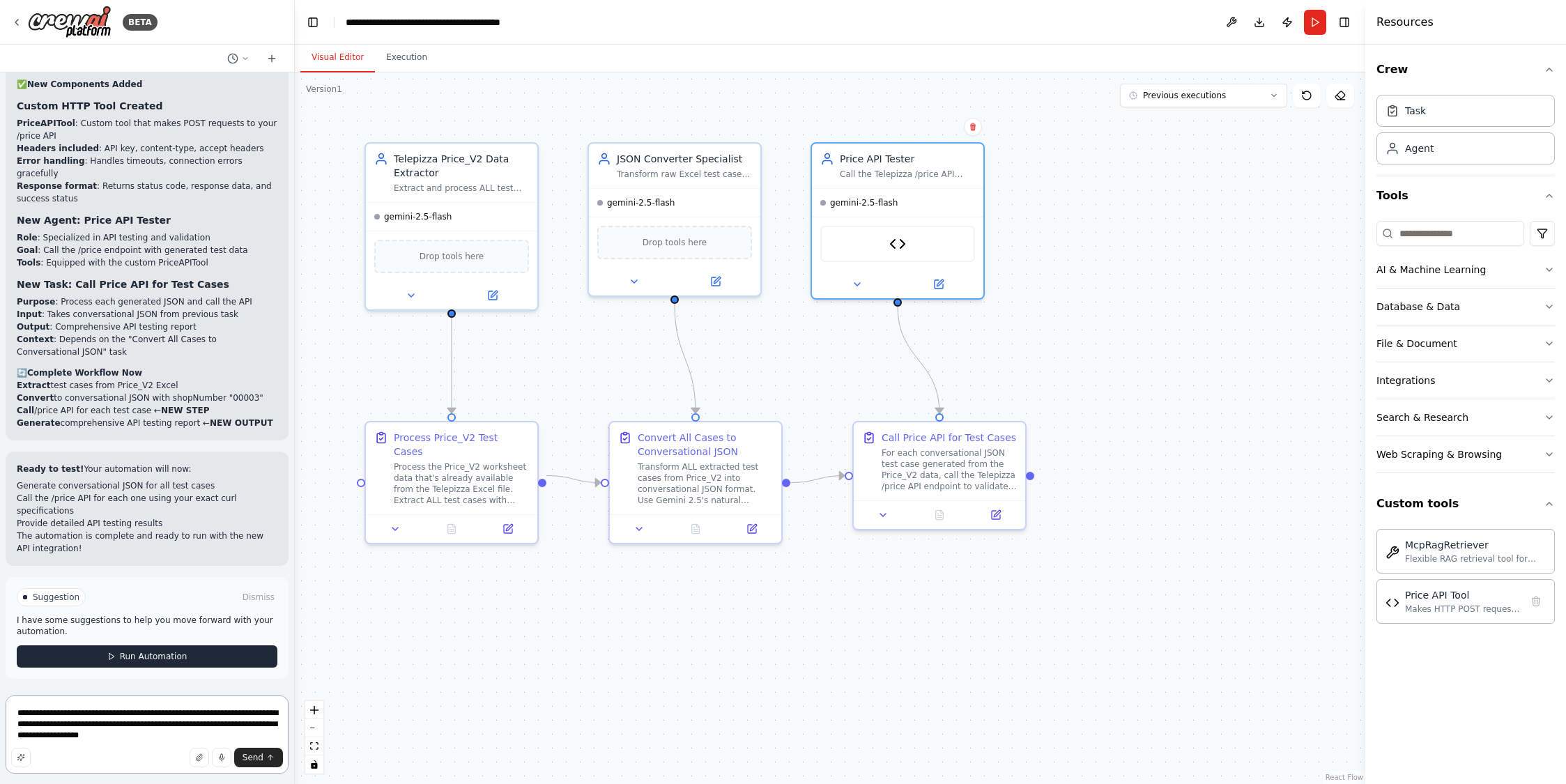
type textarea "**********"
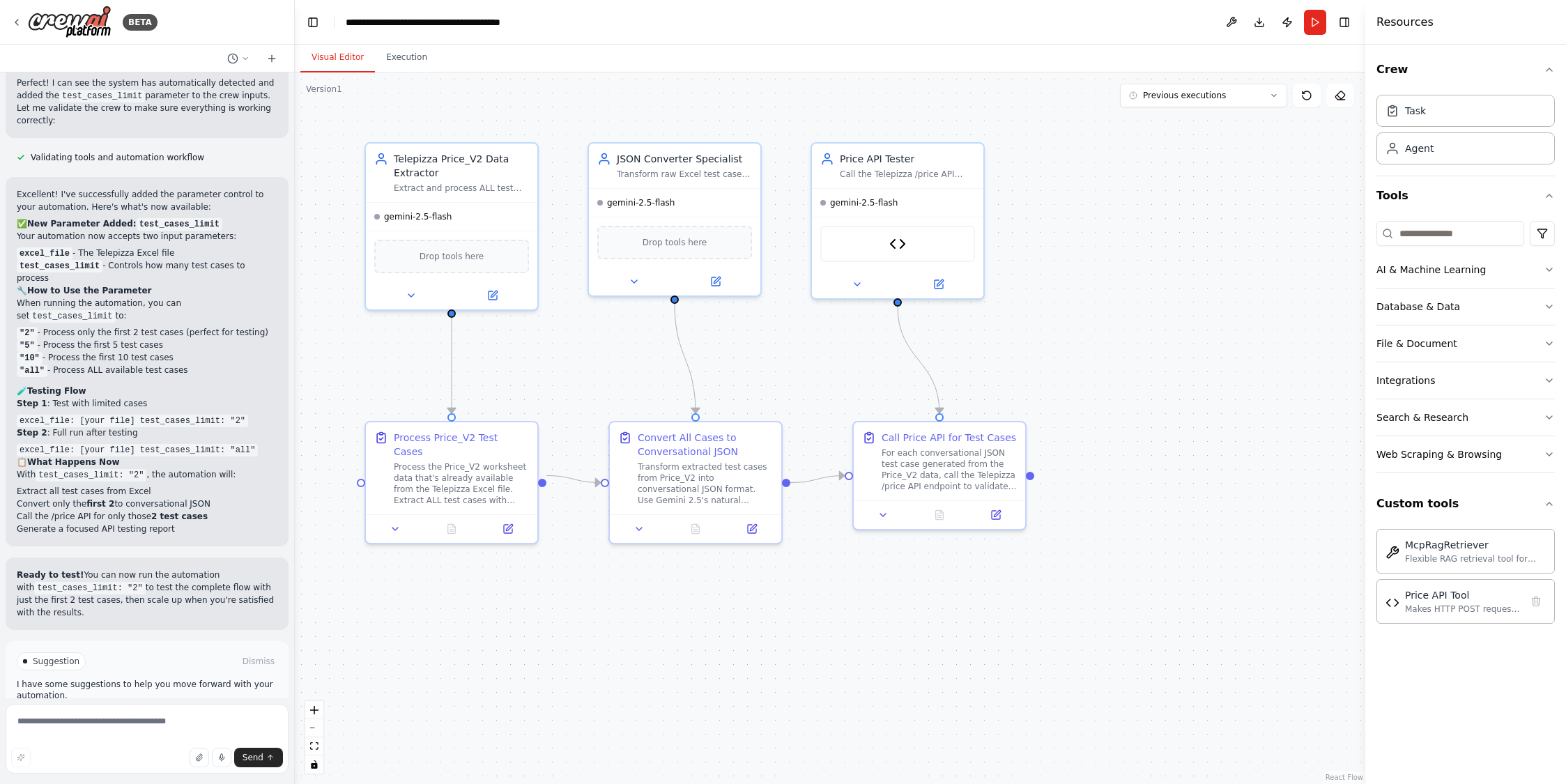
scroll to position [8242, 0]
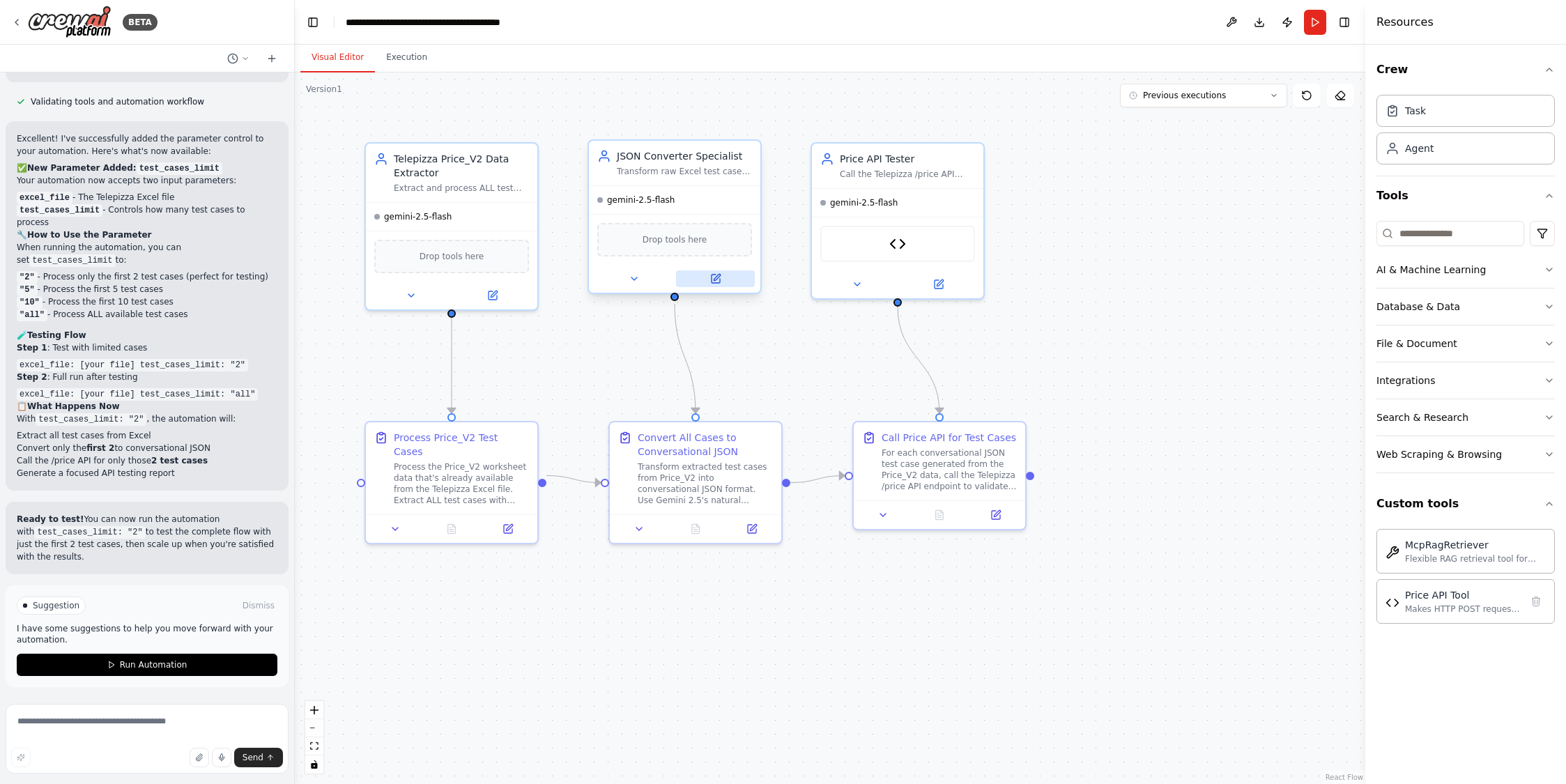
click at [711, 276] on icon at bounding box center [715, 278] width 9 height 9
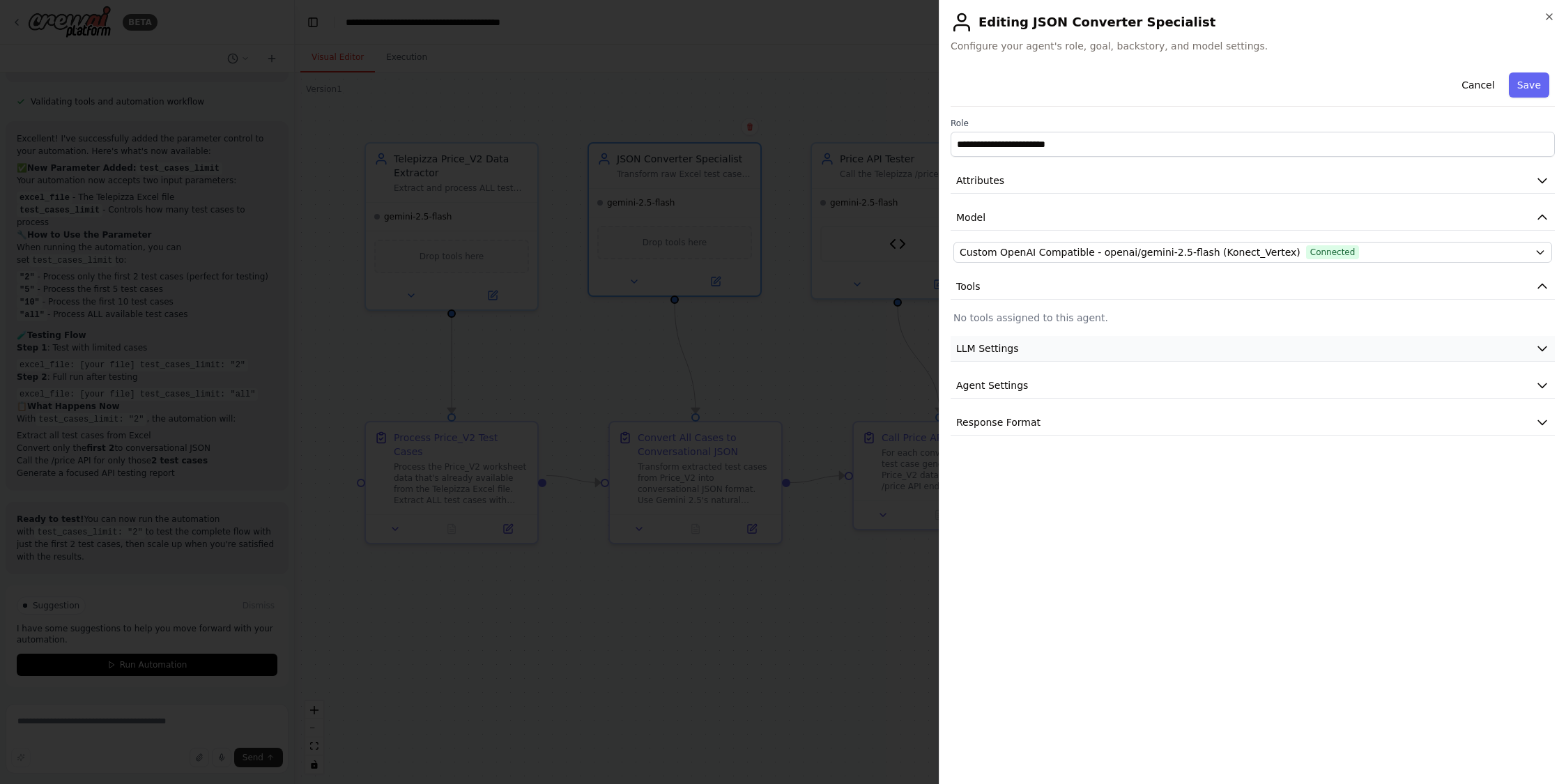
click at [1062, 345] on button "LLM Settings" at bounding box center [1253, 348] width 604 height 26
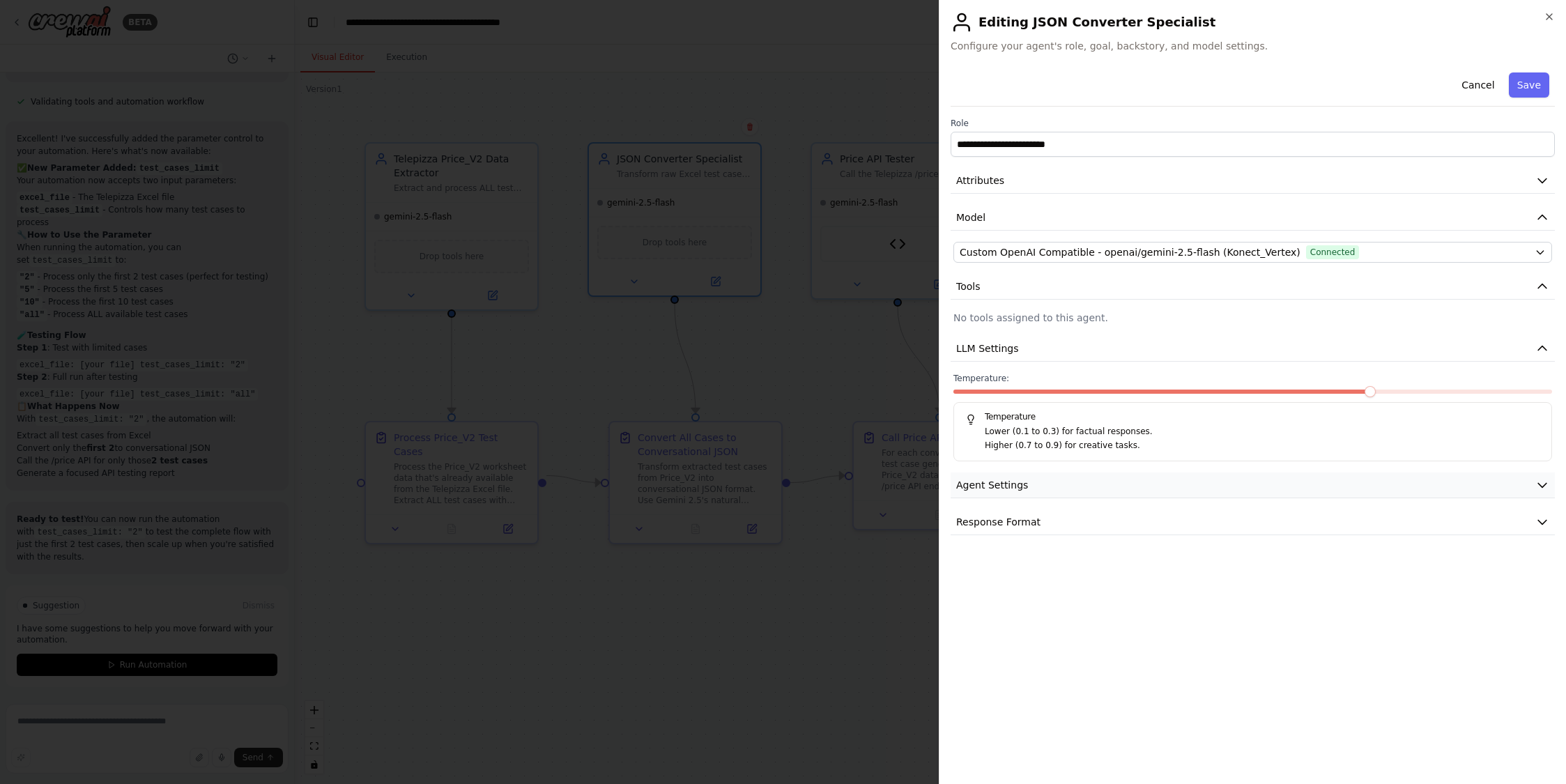
click at [1064, 485] on button "Agent Settings" at bounding box center [1253, 485] width 604 height 26
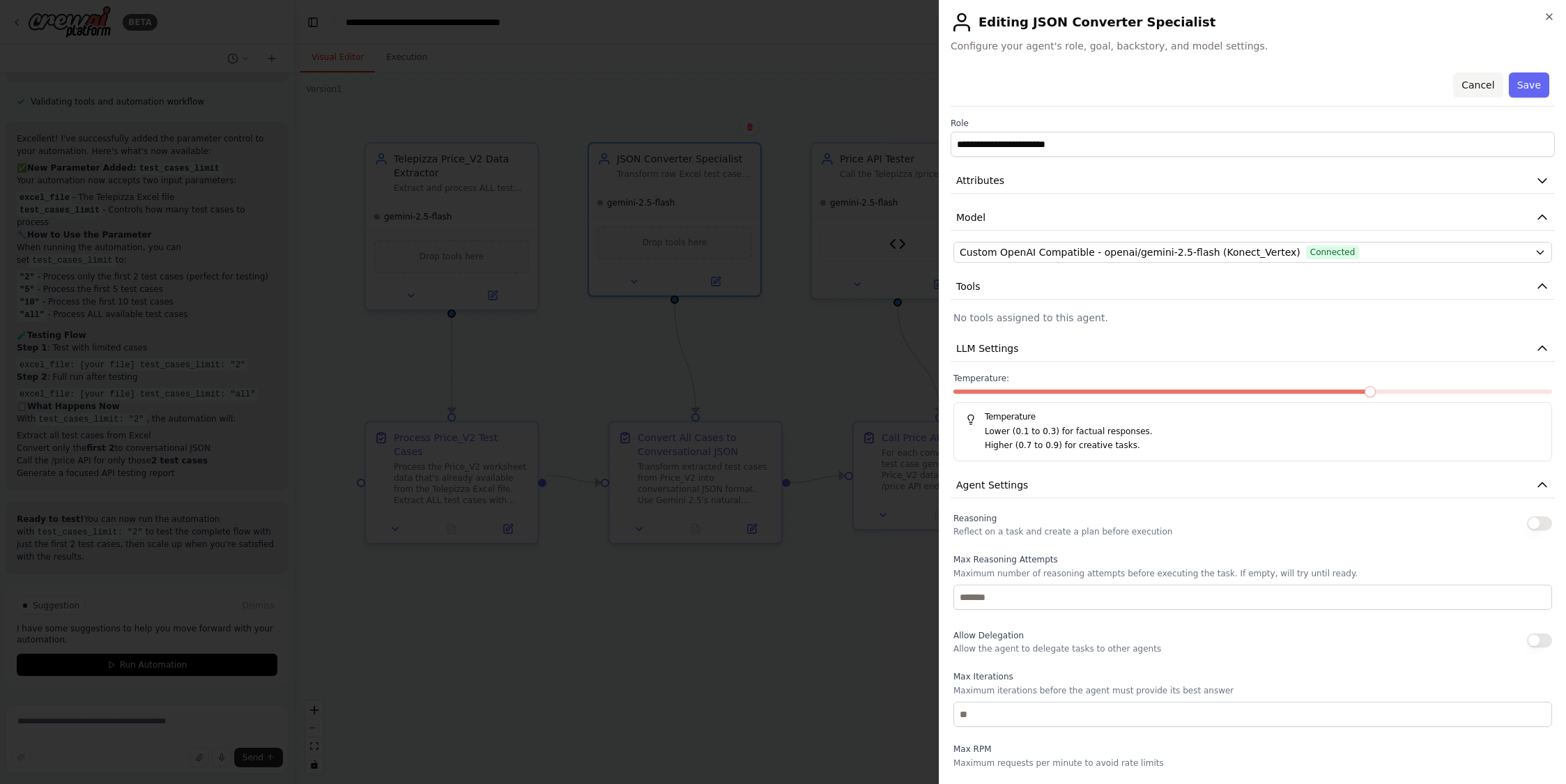
click at [1477, 90] on button "Cancel" at bounding box center [1478, 84] width 49 height 25
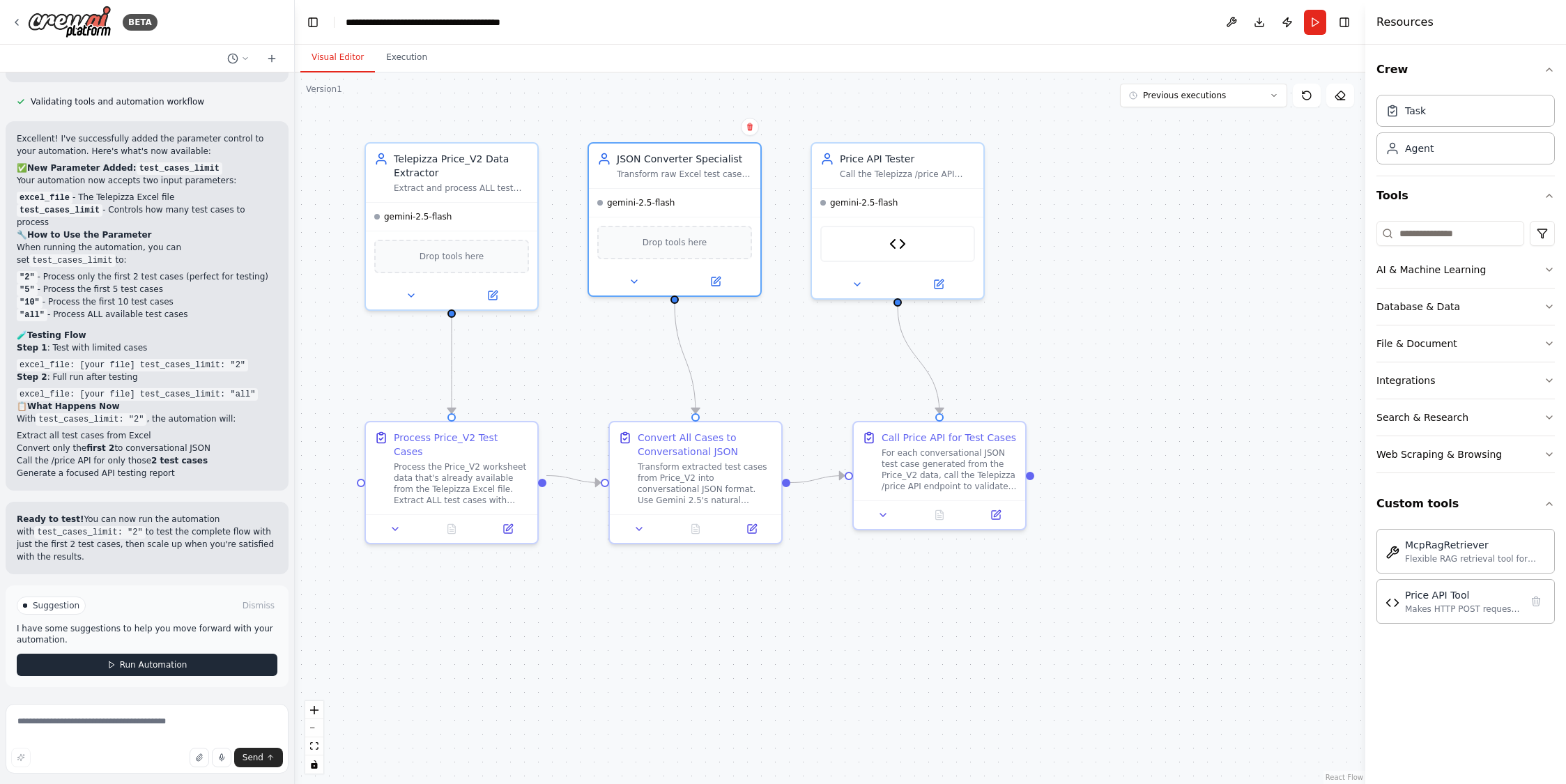
click at [130, 662] on span "Run Automation" at bounding box center [153, 664] width 67 height 11
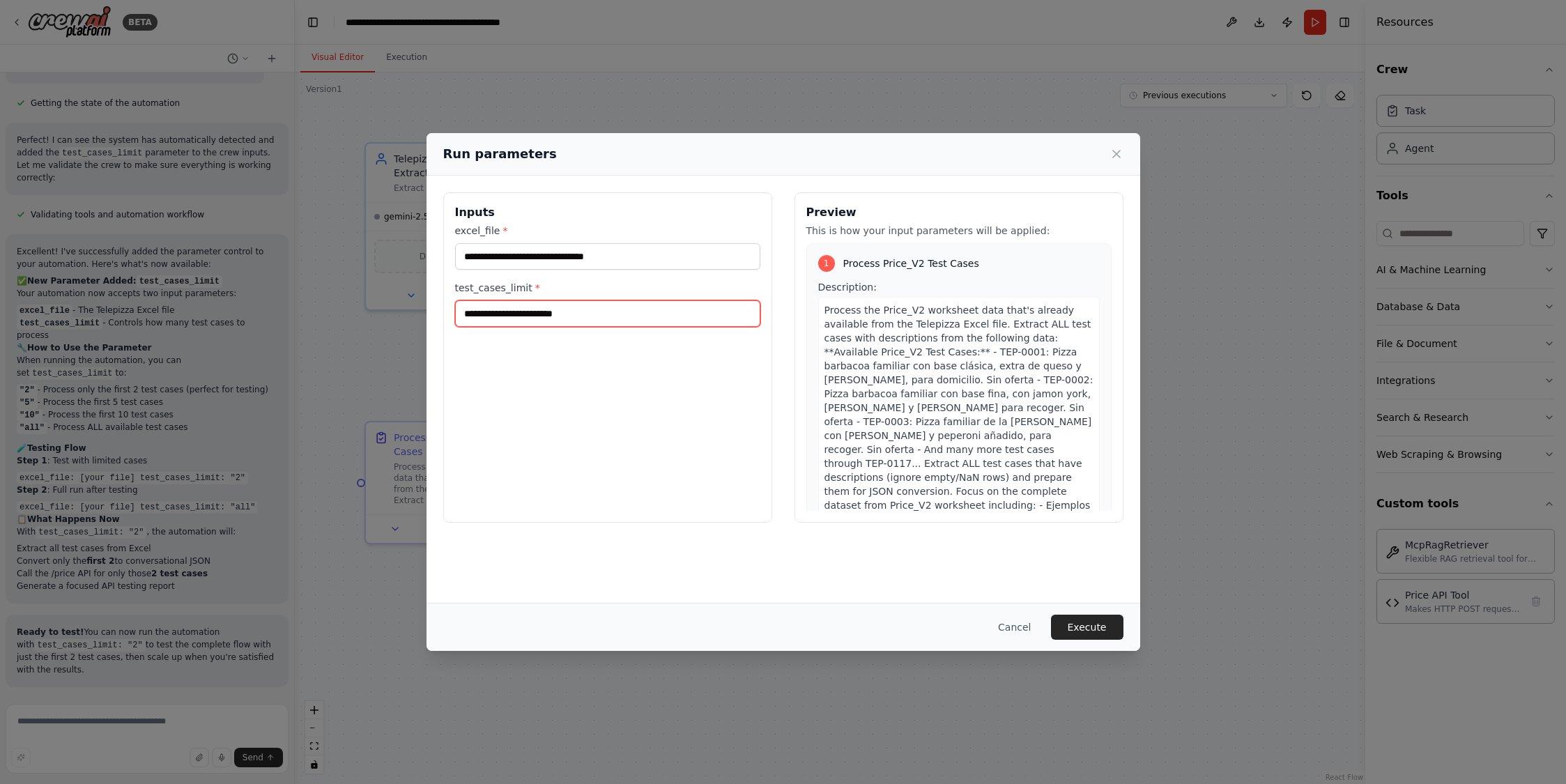
click at [557, 319] on input "test_cases_limit *" at bounding box center [607, 313] width 305 height 27
type input "*"
click at [1077, 631] on button "Execute" at bounding box center [1087, 626] width 72 height 25
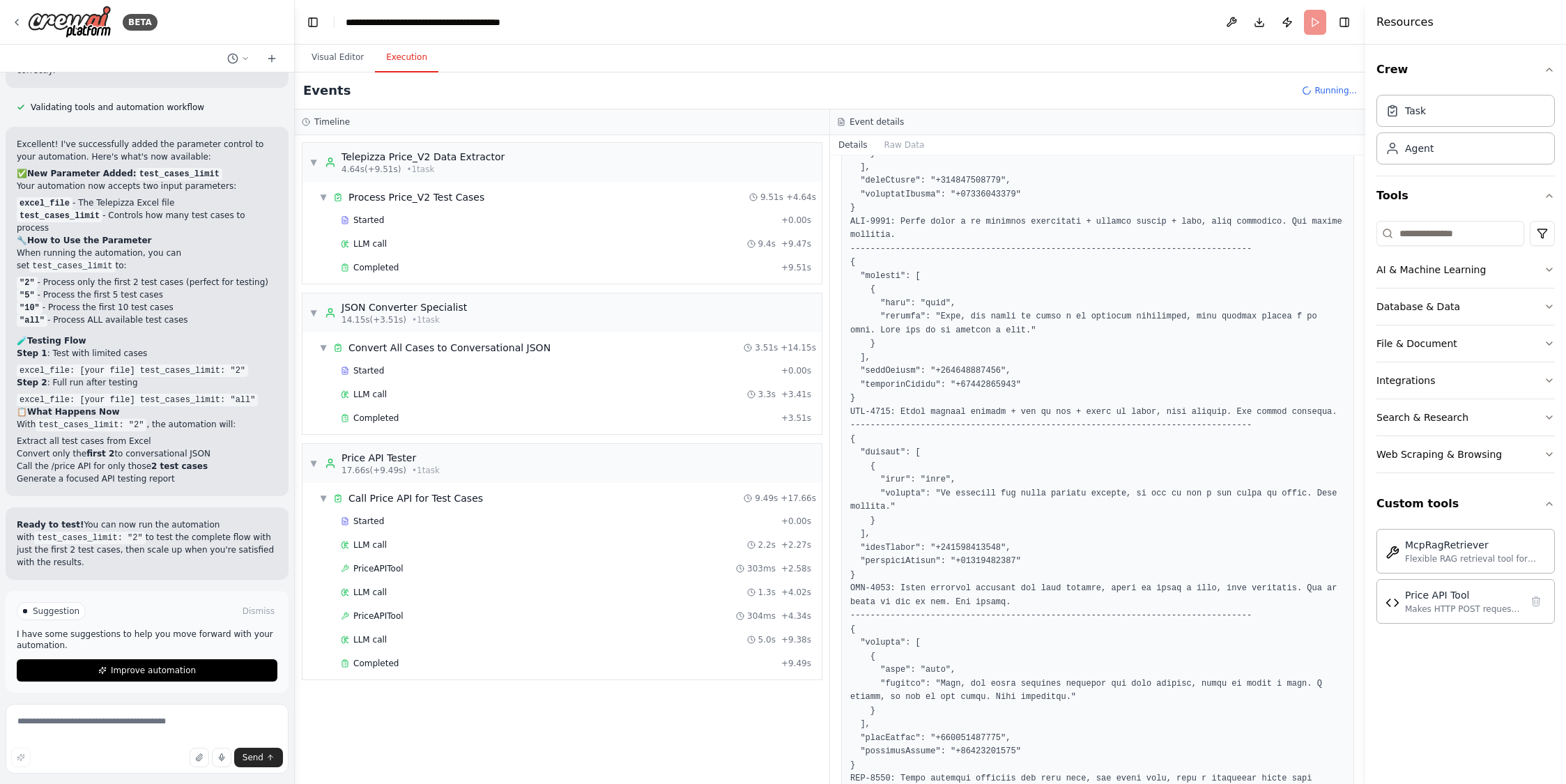
scroll to position [8242, 0]
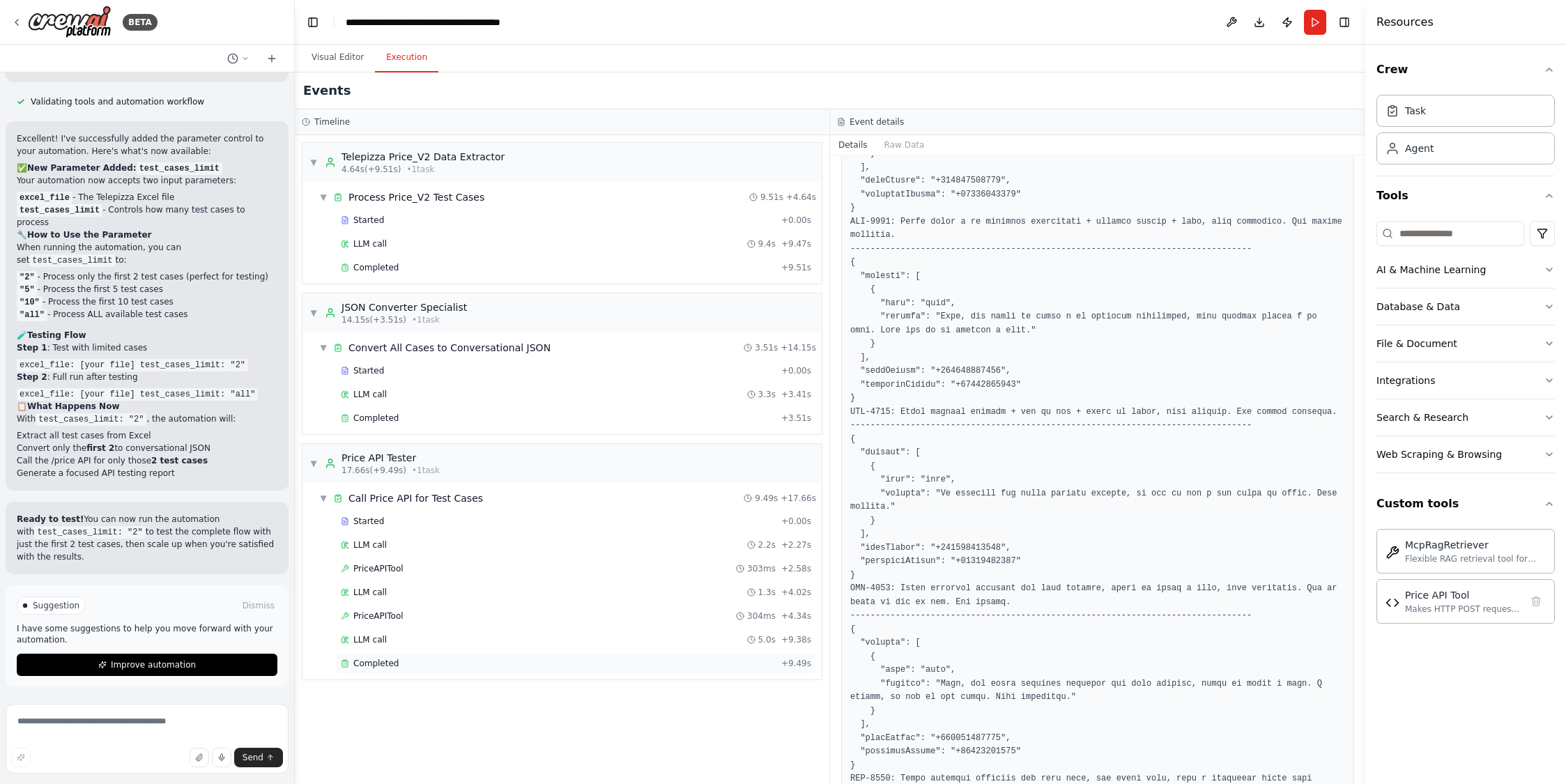
click at [378, 658] on span "Completed" at bounding box center [376, 663] width 46 height 11
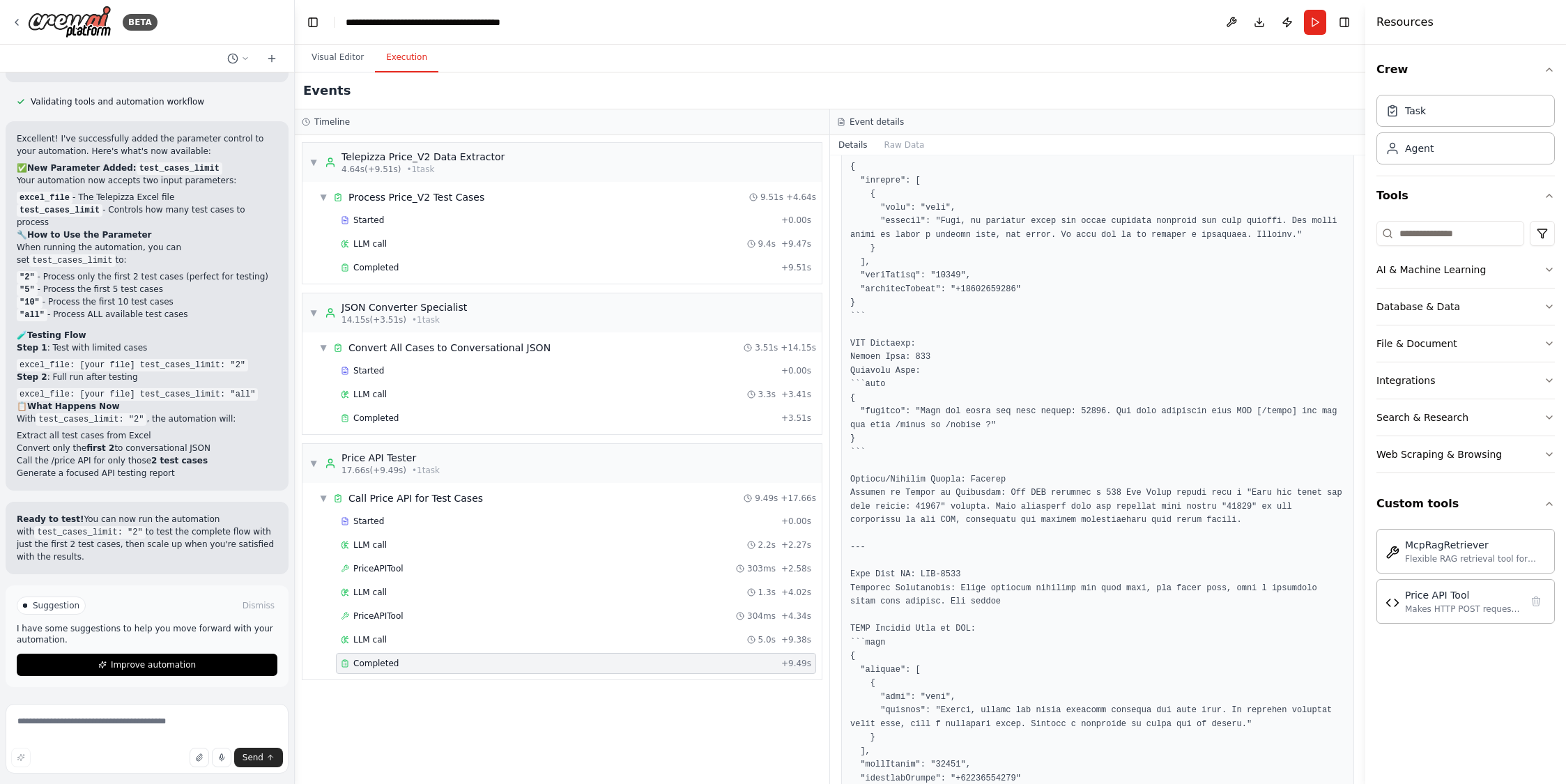
scroll to position [381, 0]
click at [342, 61] on button "Visual Editor" at bounding box center [337, 57] width 75 height 29
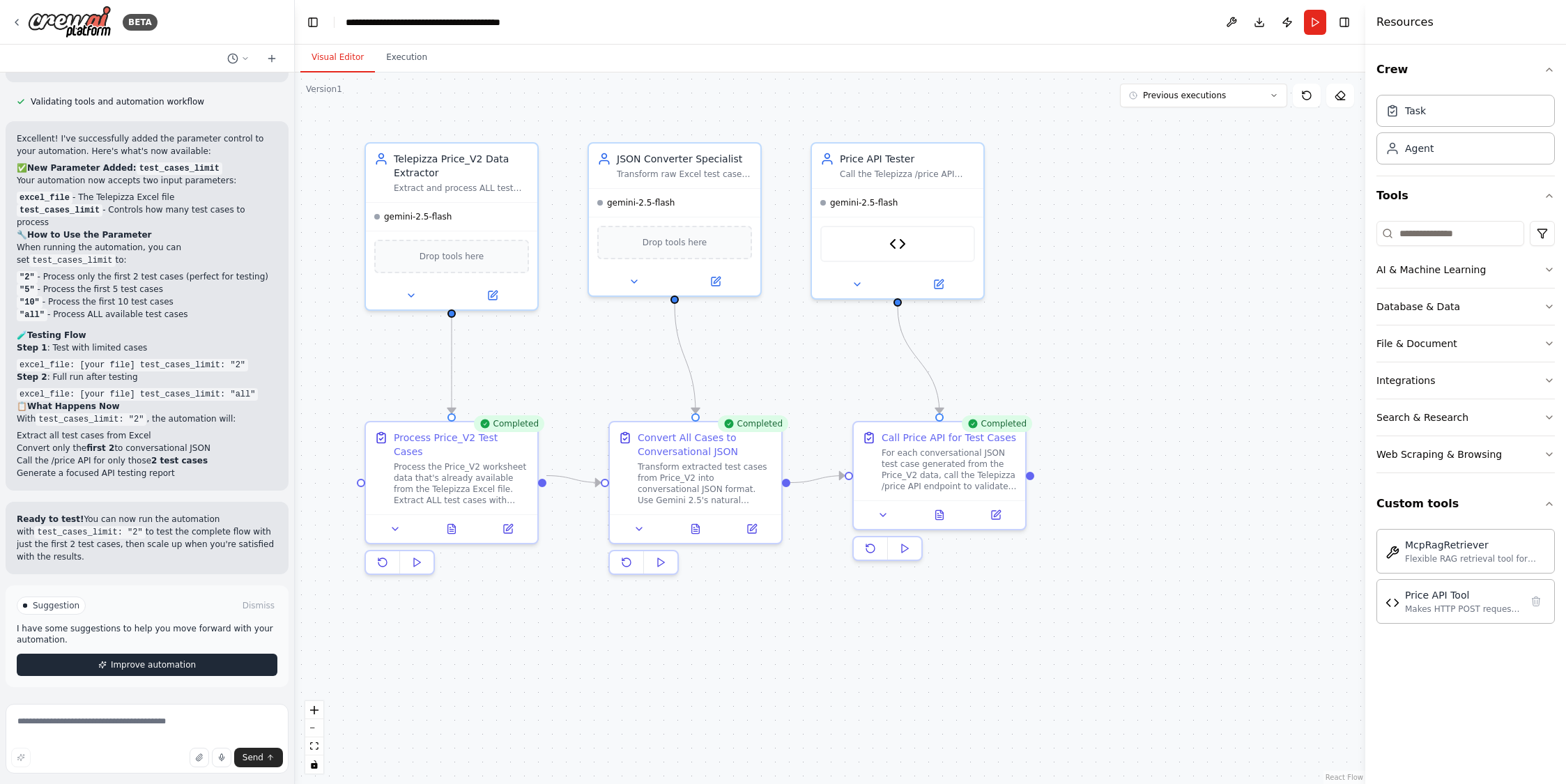
click at [145, 664] on span "Improve automation" at bounding box center [154, 664] width 85 height 11
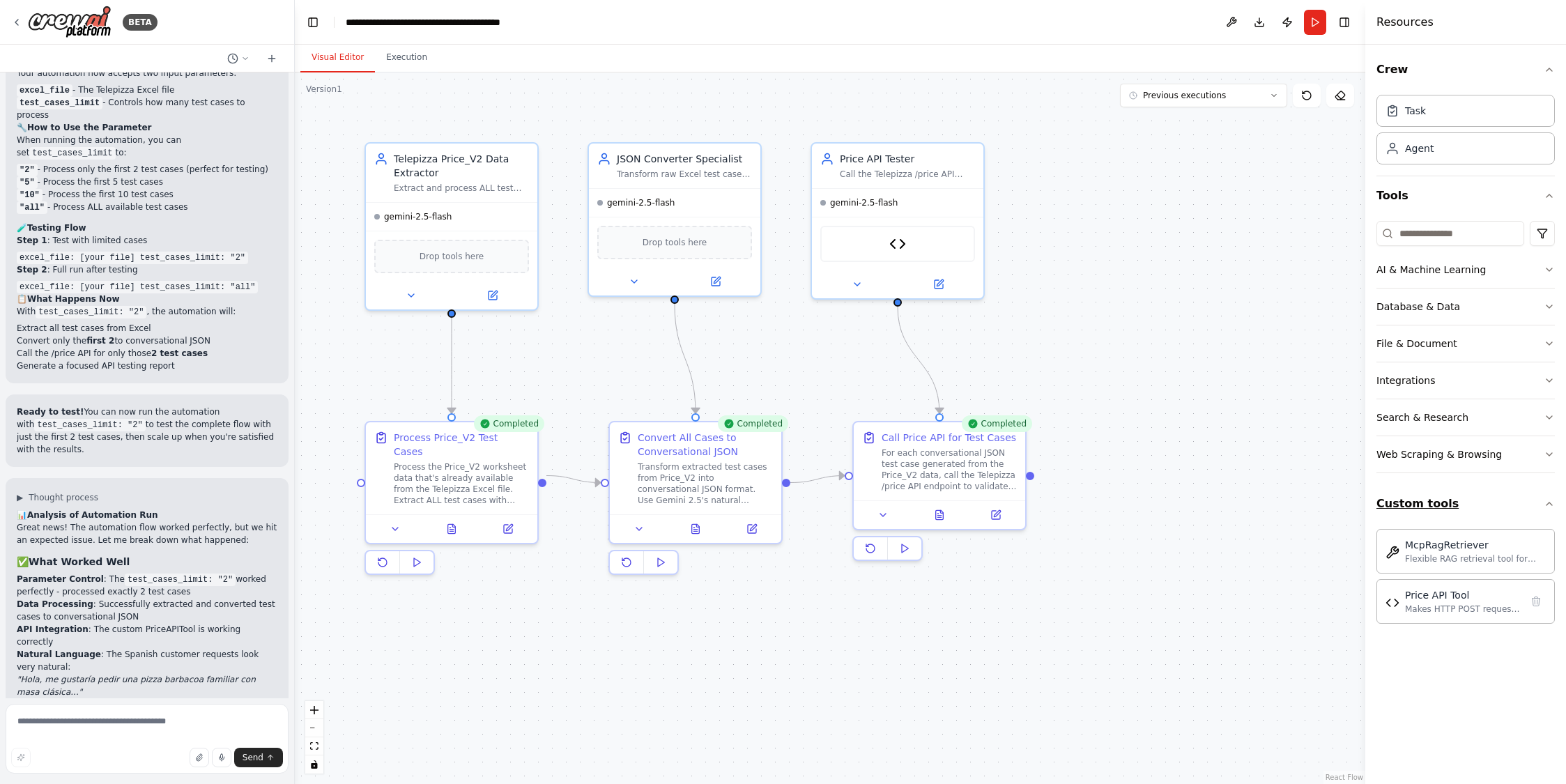
scroll to position [8678, 0]
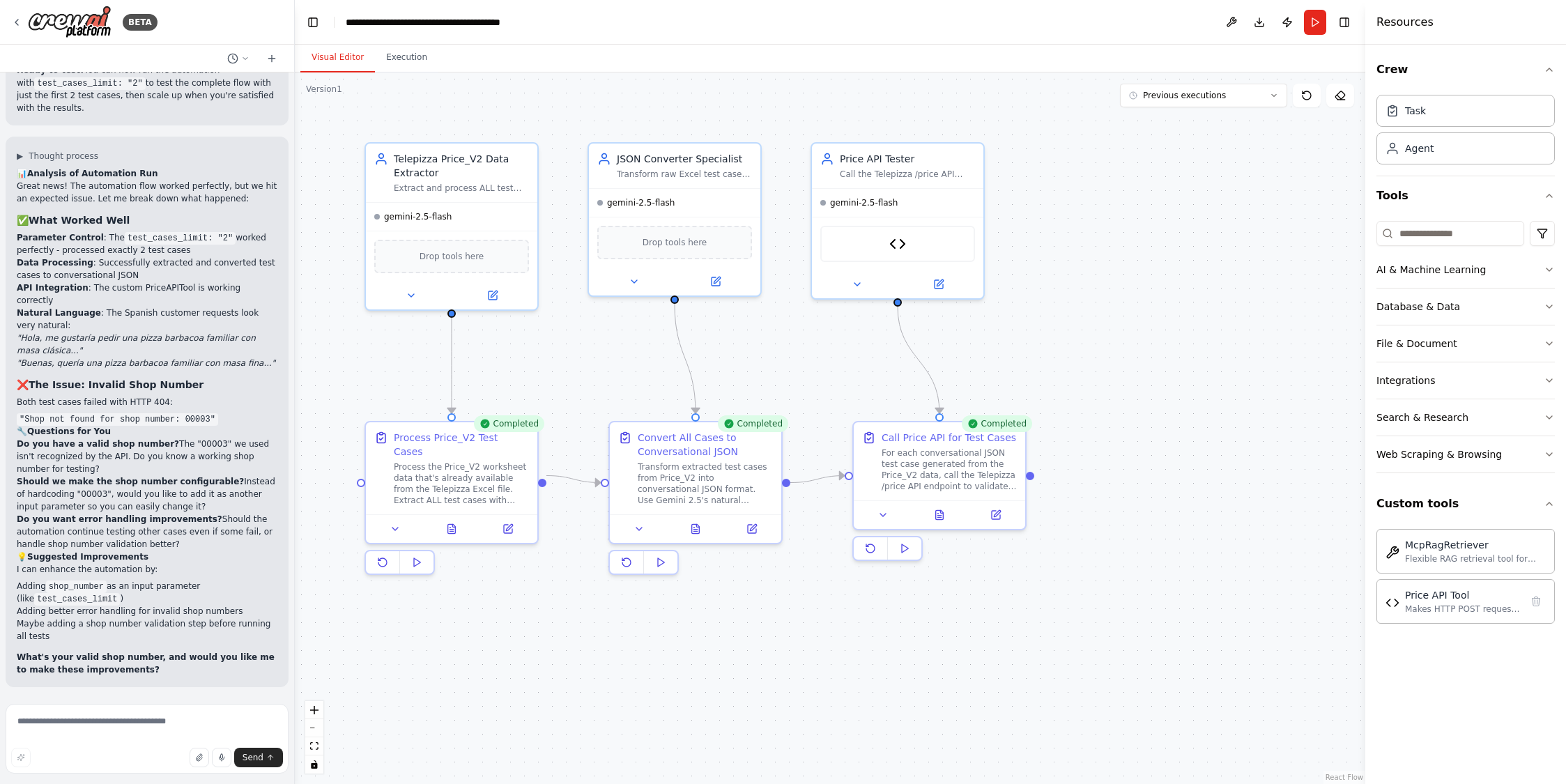
drag, startPoint x: 16, startPoint y: 480, endPoint x: 205, endPoint y: 502, distance: 190.3
click at [205, 502] on div "▶ Thought process 📊 Analysis of Automation Run Great news! The automation flow …" at bounding box center [147, 412] width 283 height 551
copy p "Should we make the shop number configurable? Instead of hardcoding "00003", wou…"
click at [66, 722] on textarea at bounding box center [147, 737] width 283 height 69
paste textarea "**********"
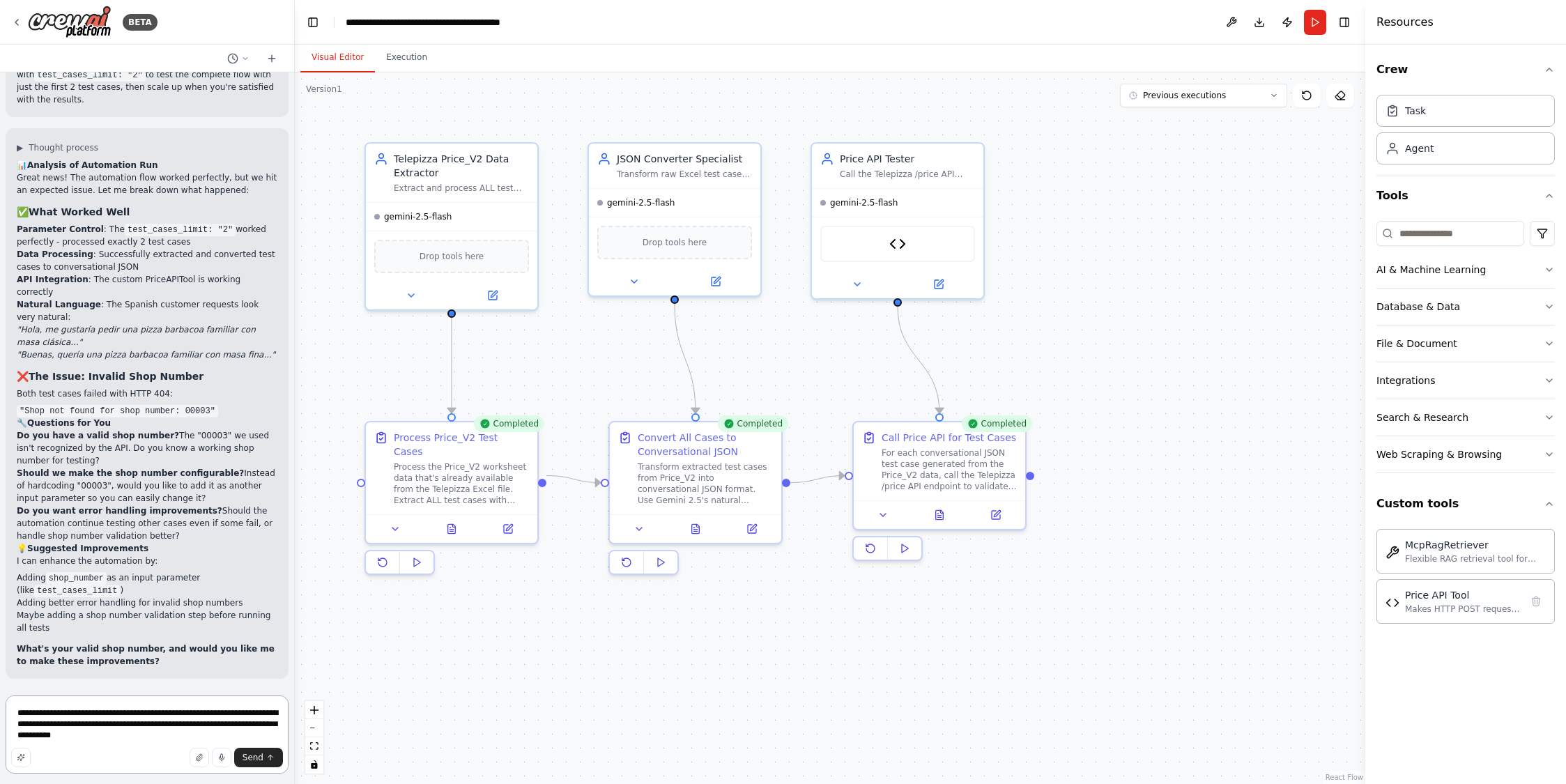
type textarea "**********"
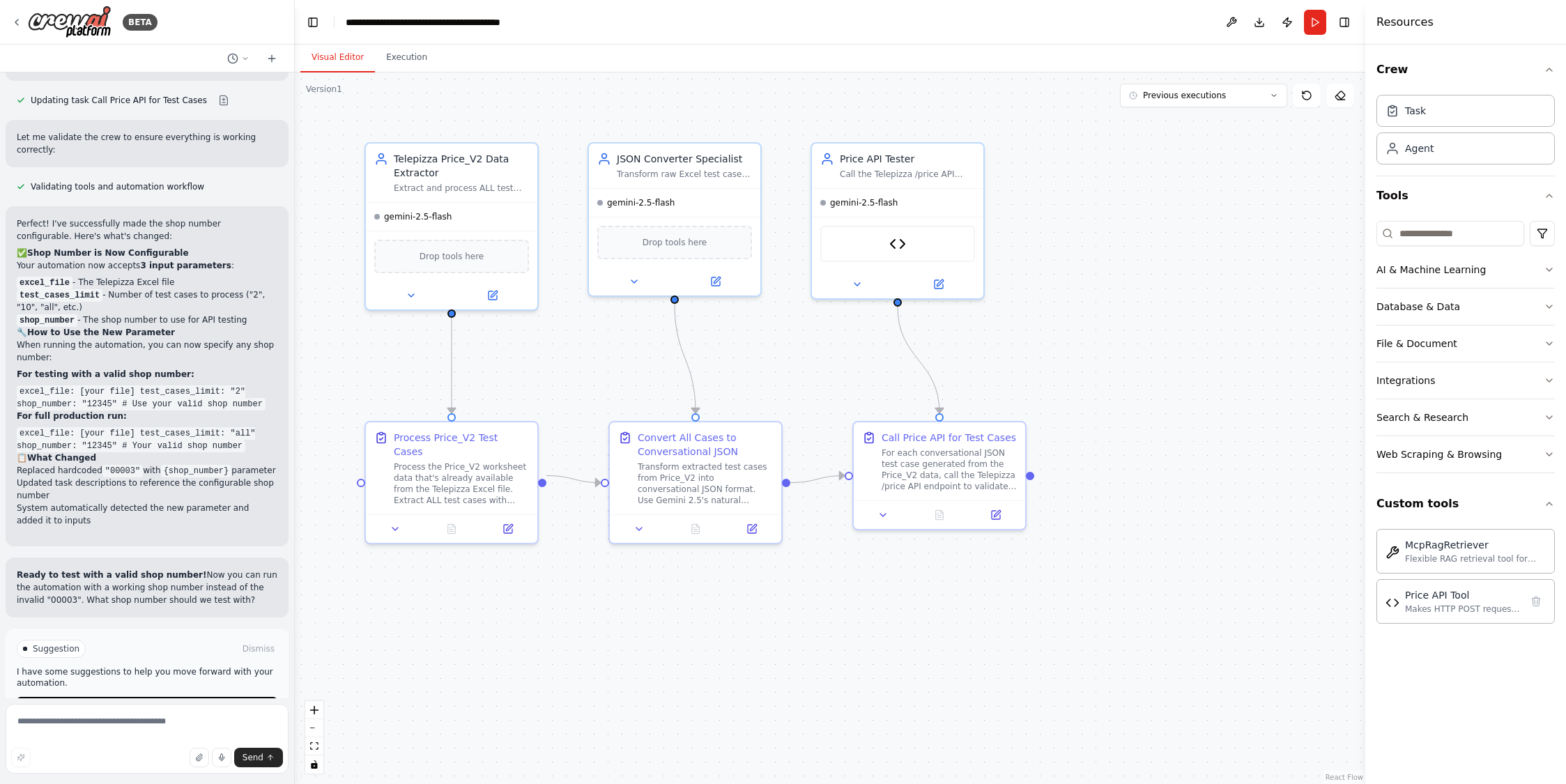
scroll to position [9708, 0]
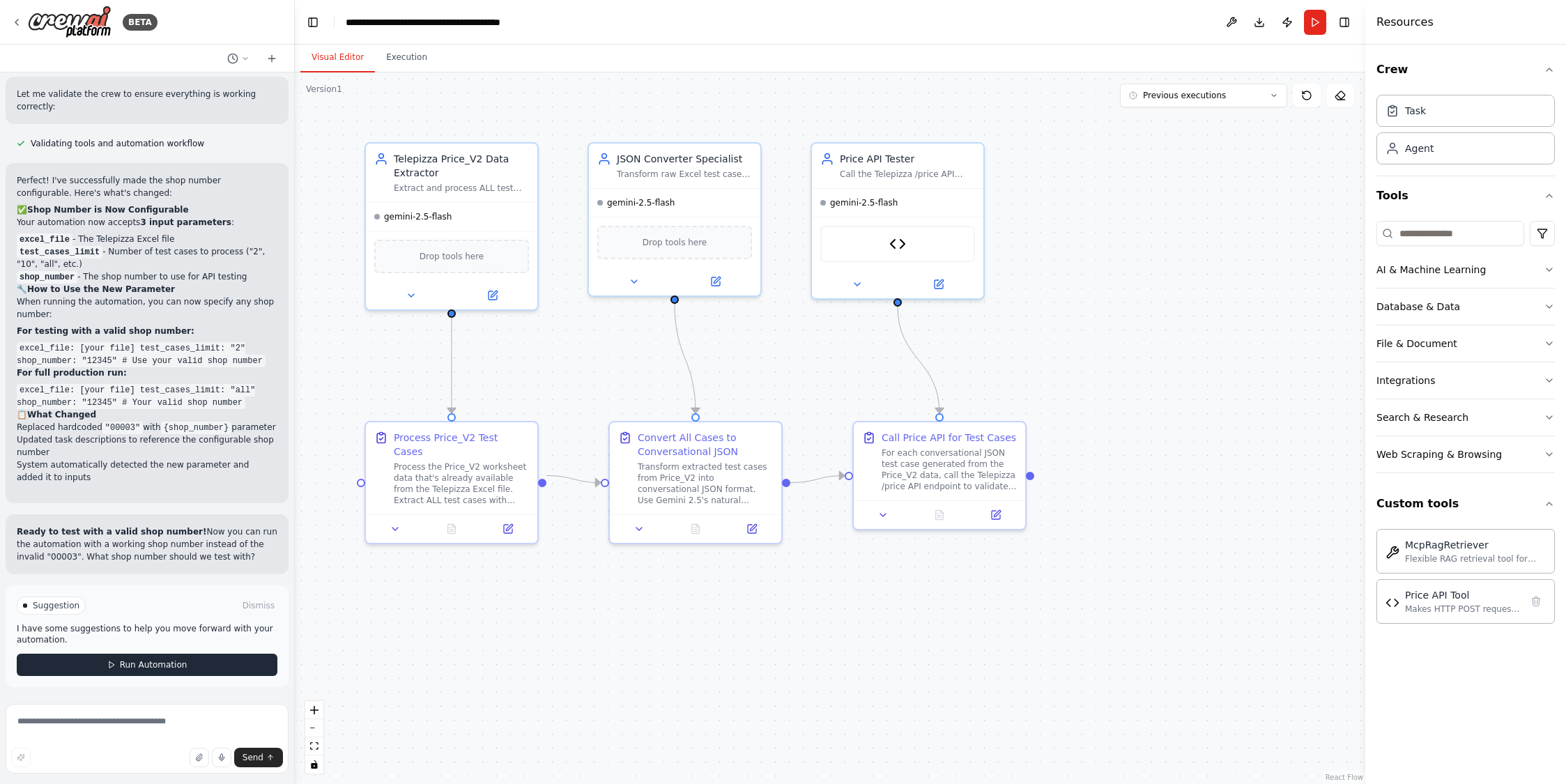
click at [145, 663] on span "Run Automation" at bounding box center [153, 664] width 67 height 11
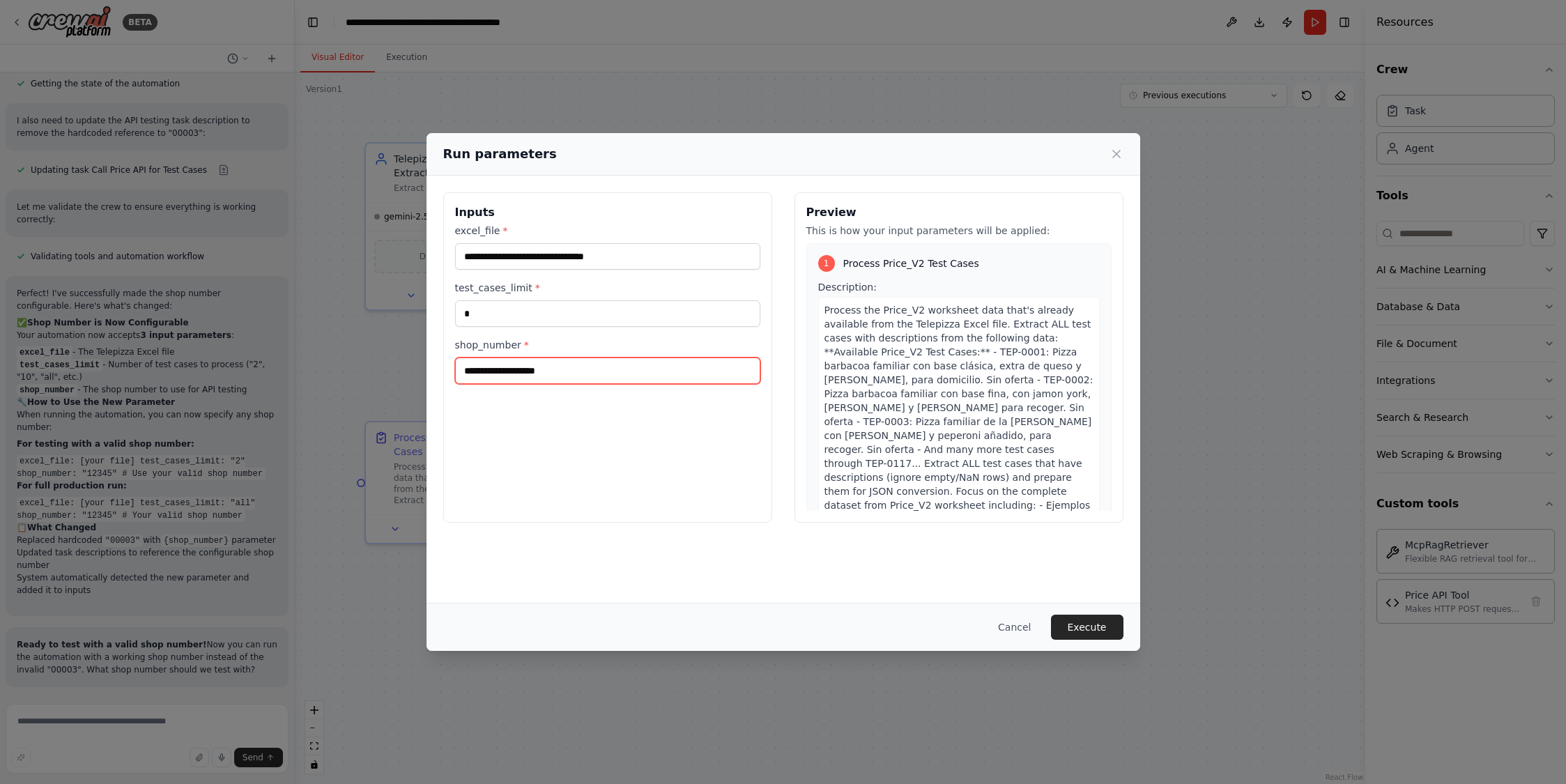
click at [561, 369] on input "shop_number *" at bounding box center [607, 370] width 305 height 27
type input "*****"
click at [1077, 625] on button "Execute" at bounding box center [1087, 626] width 72 height 25
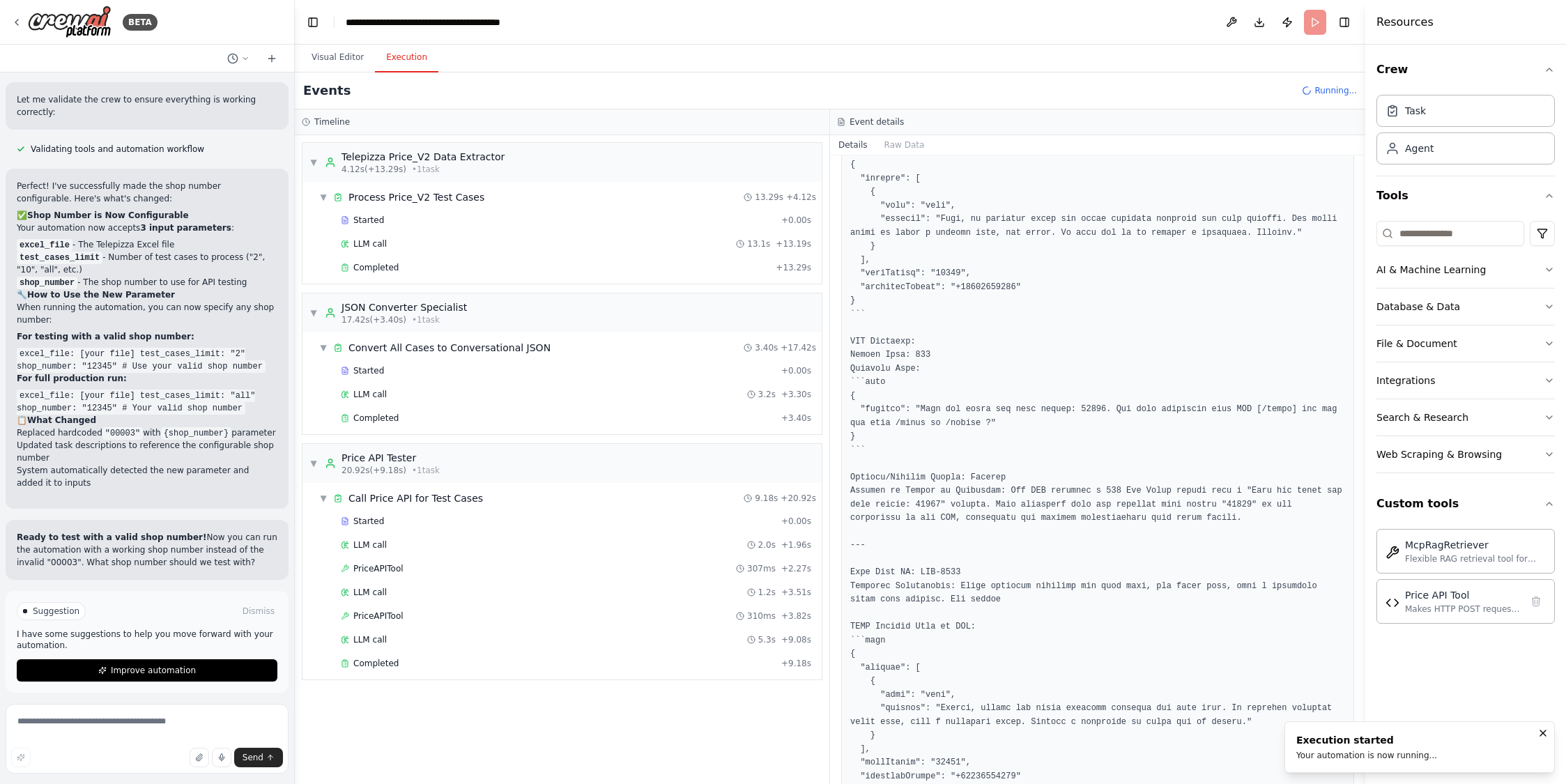
scroll to position [9708, 0]
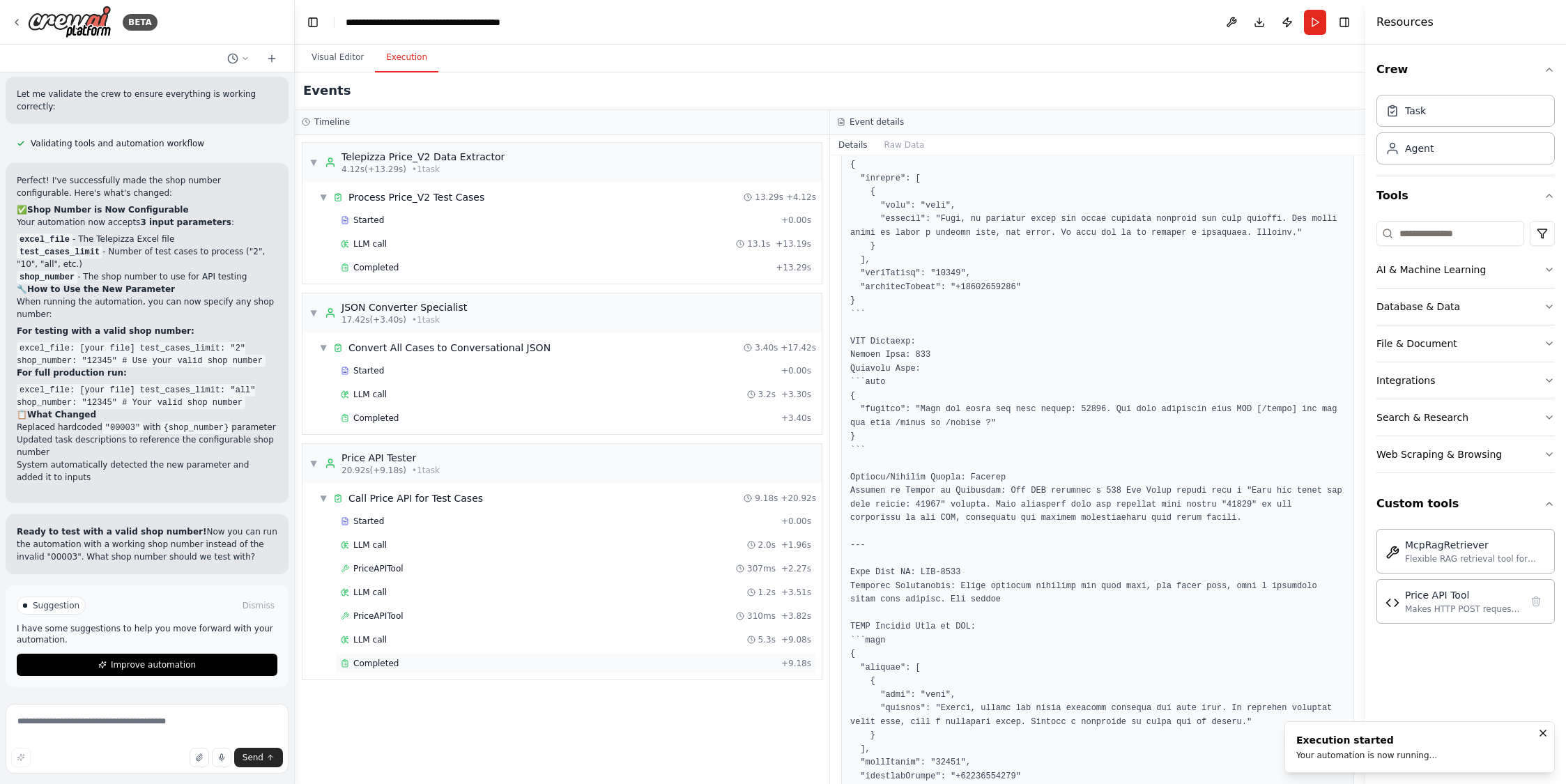
click at [384, 665] on span "Completed" at bounding box center [376, 663] width 46 height 11
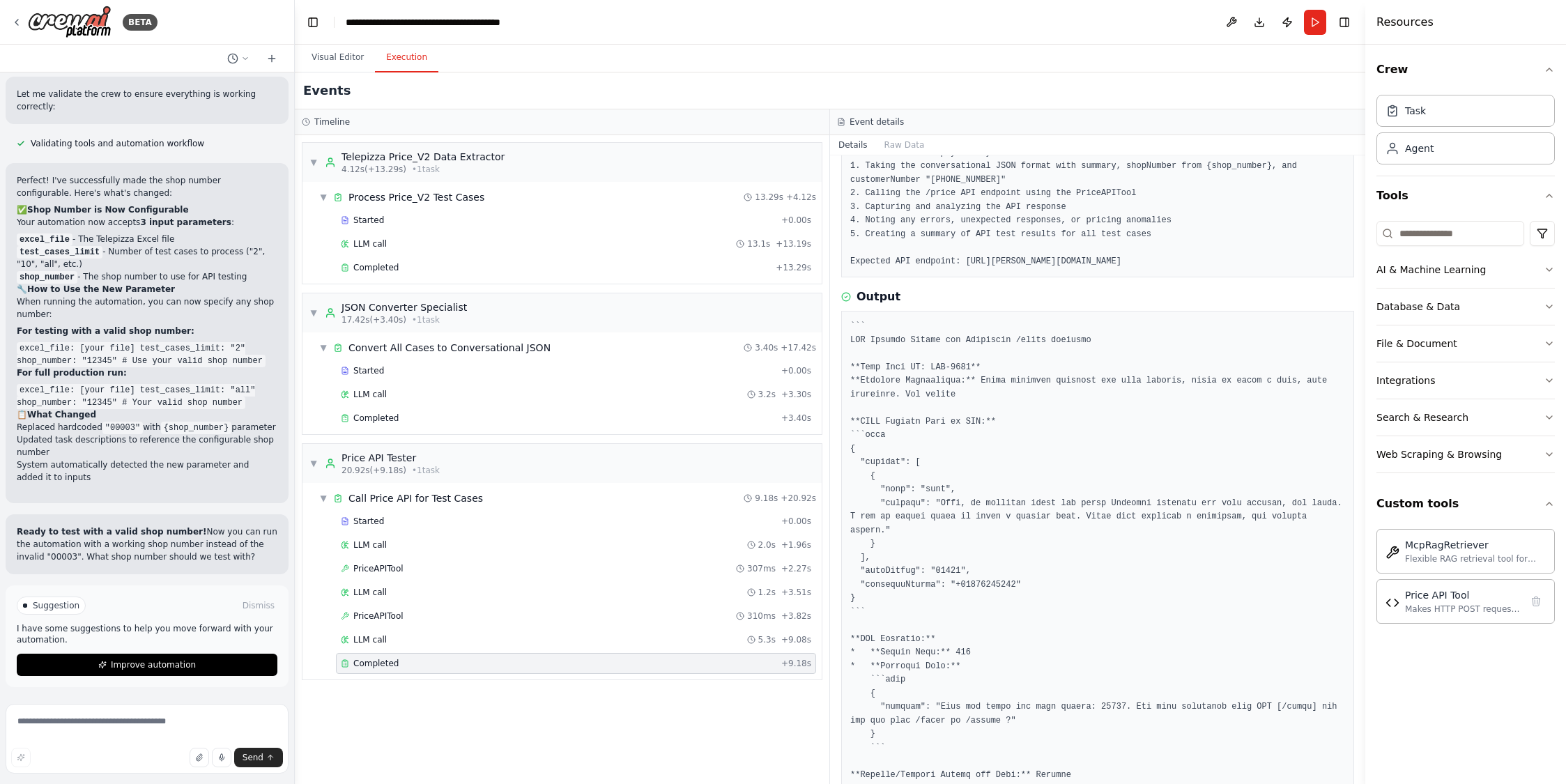
scroll to position [0, 0]
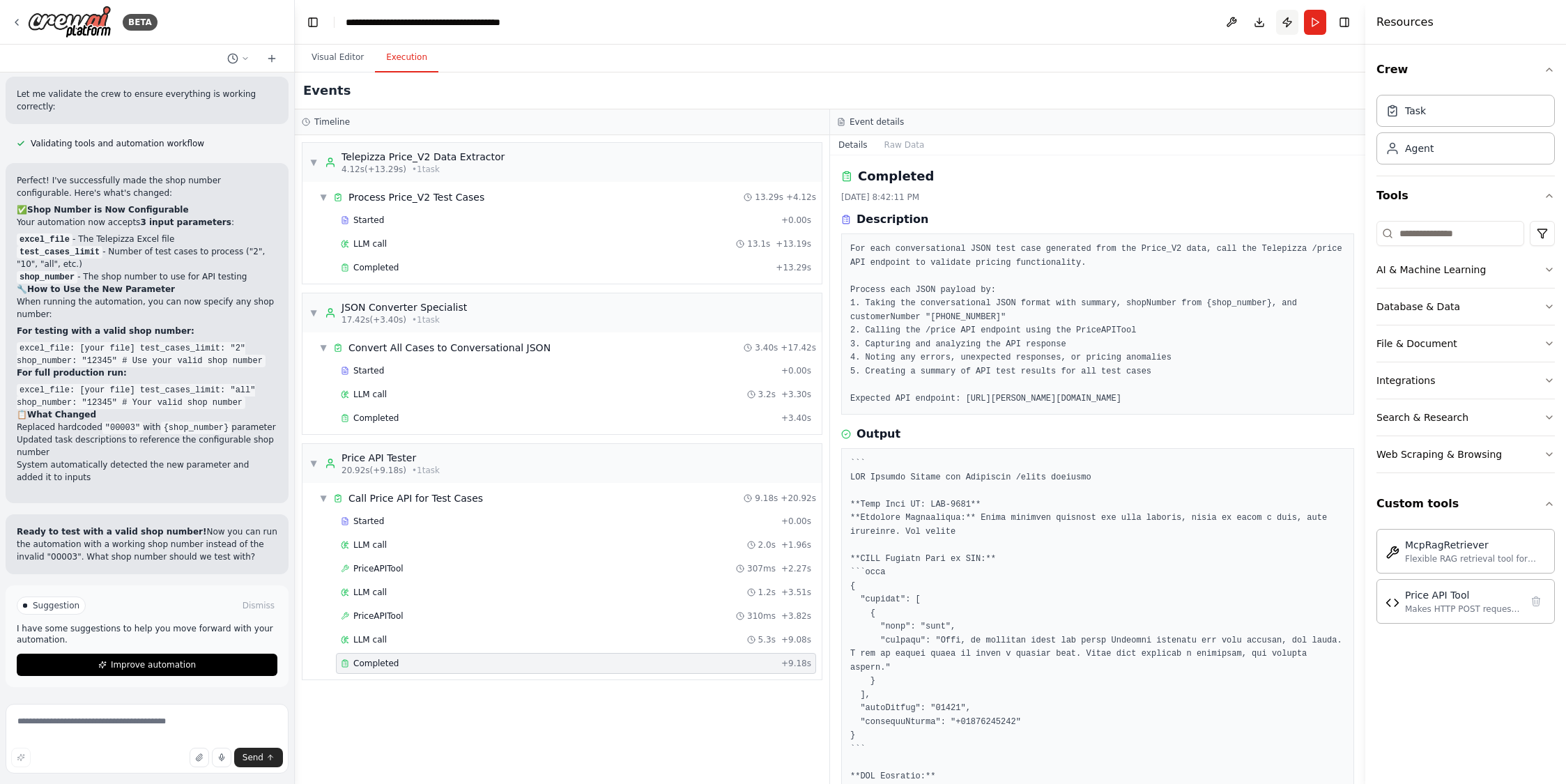
click at [1288, 24] on button "Publish" at bounding box center [1287, 22] width 22 height 25
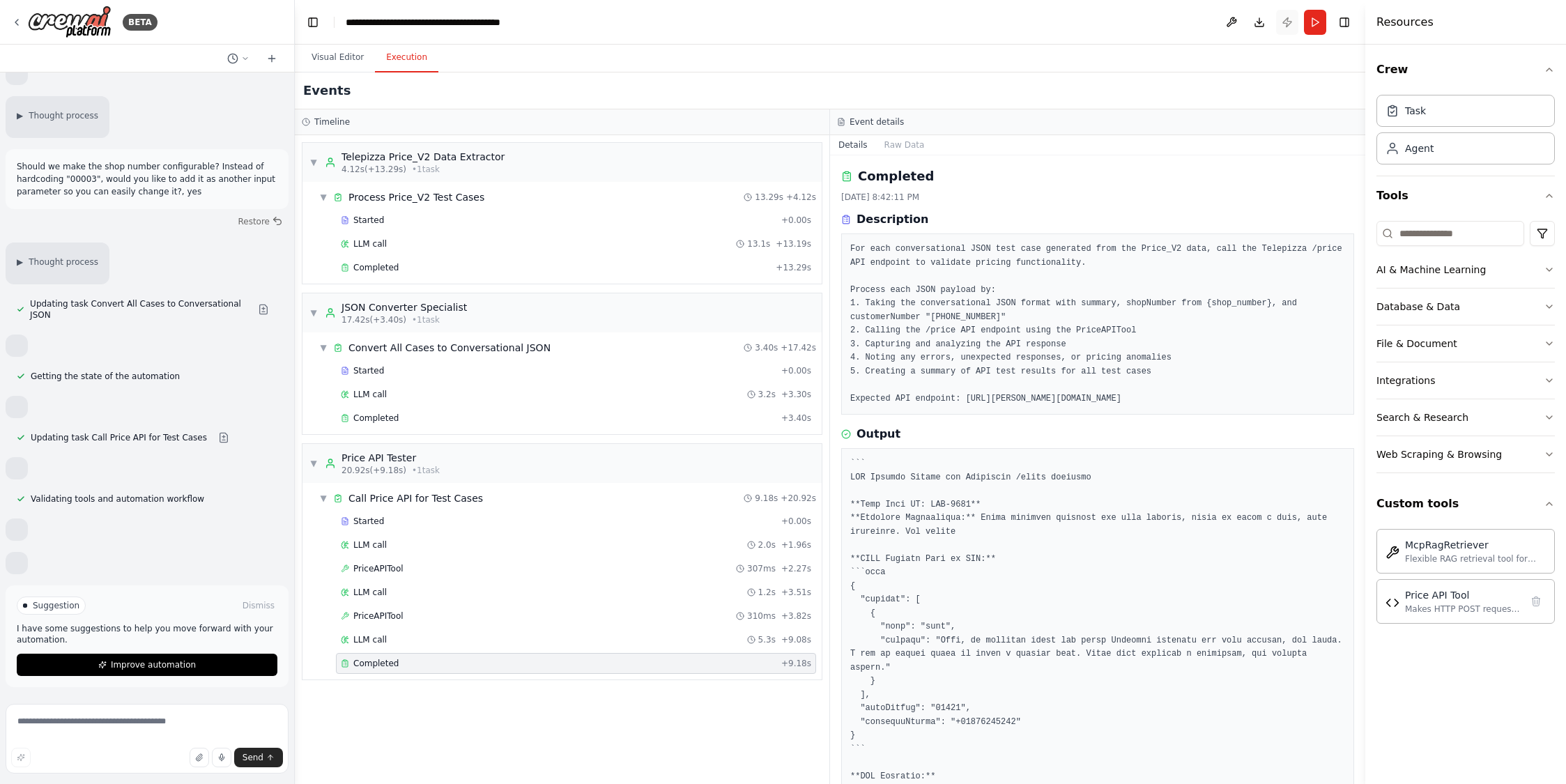
scroll to position [6499, 0]
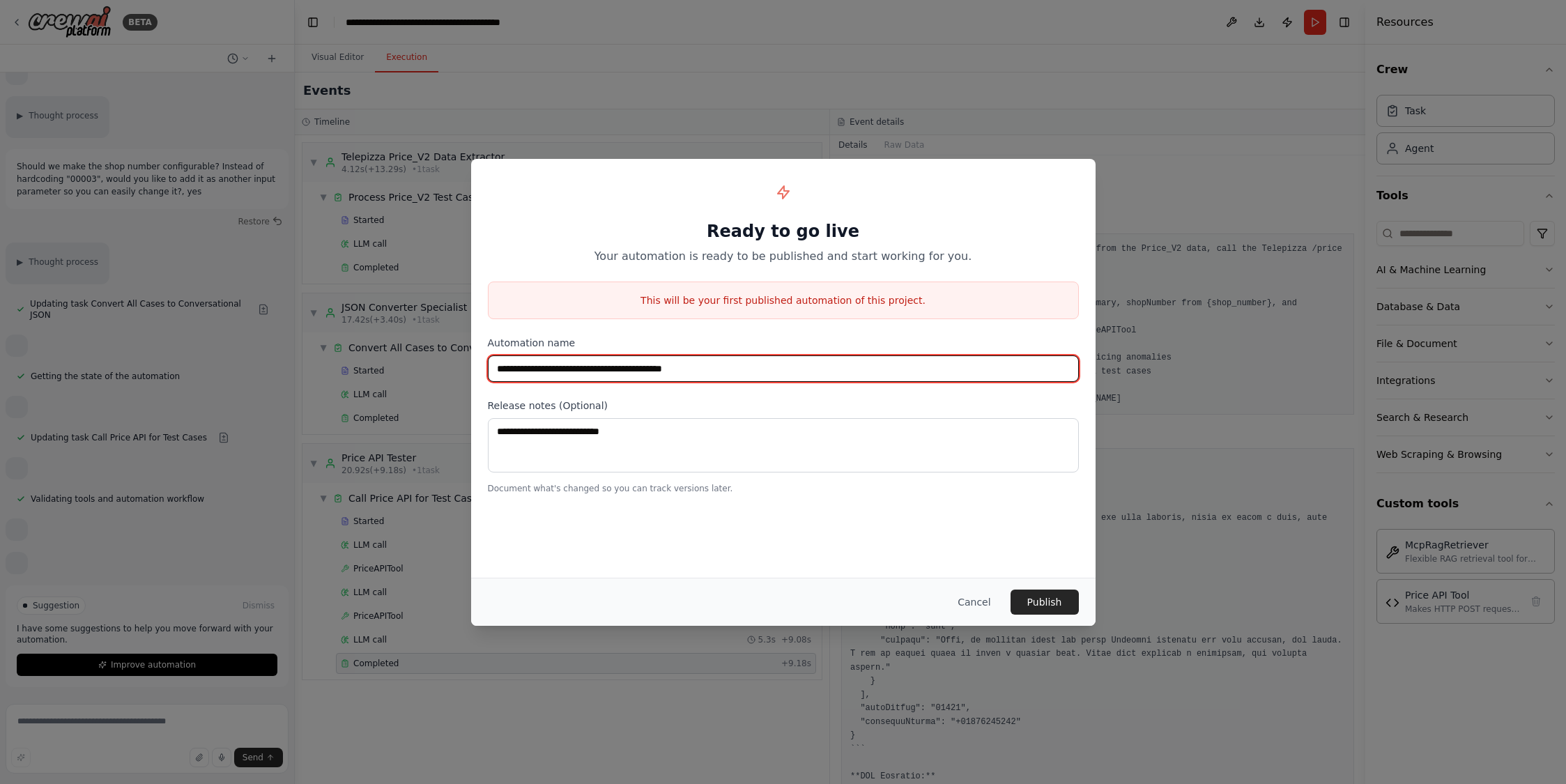
drag, startPoint x: 729, startPoint y: 370, endPoint x: 494, endPoint y: 366, distance: 235.0
click at [494, 366] on input "**********" at bounding box center [783, 368] width 591 height 27
type input "**********"
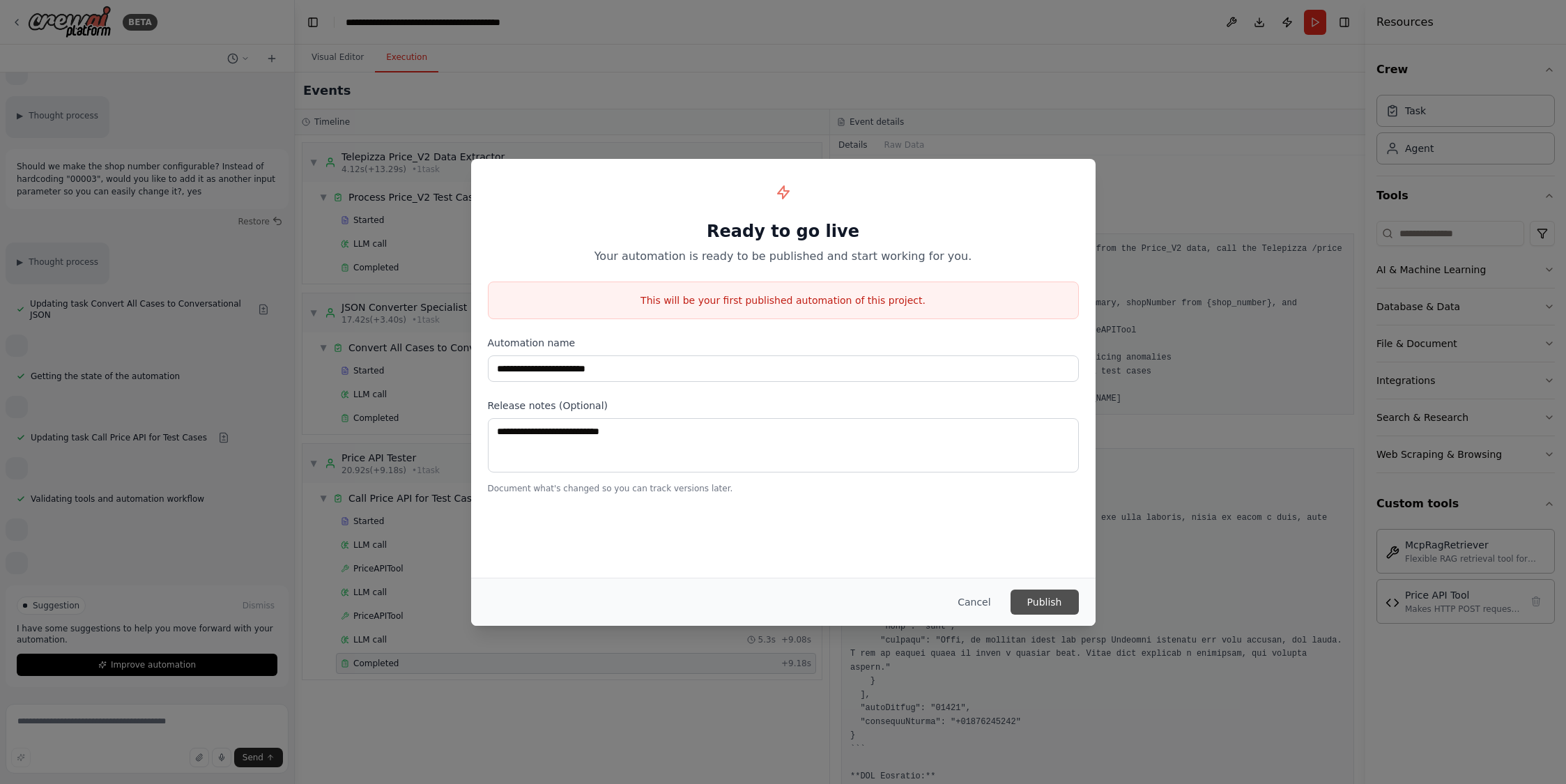
click at [1053, 598] on button "Publish" at bounding box center [1045, 602] width 68 height 25
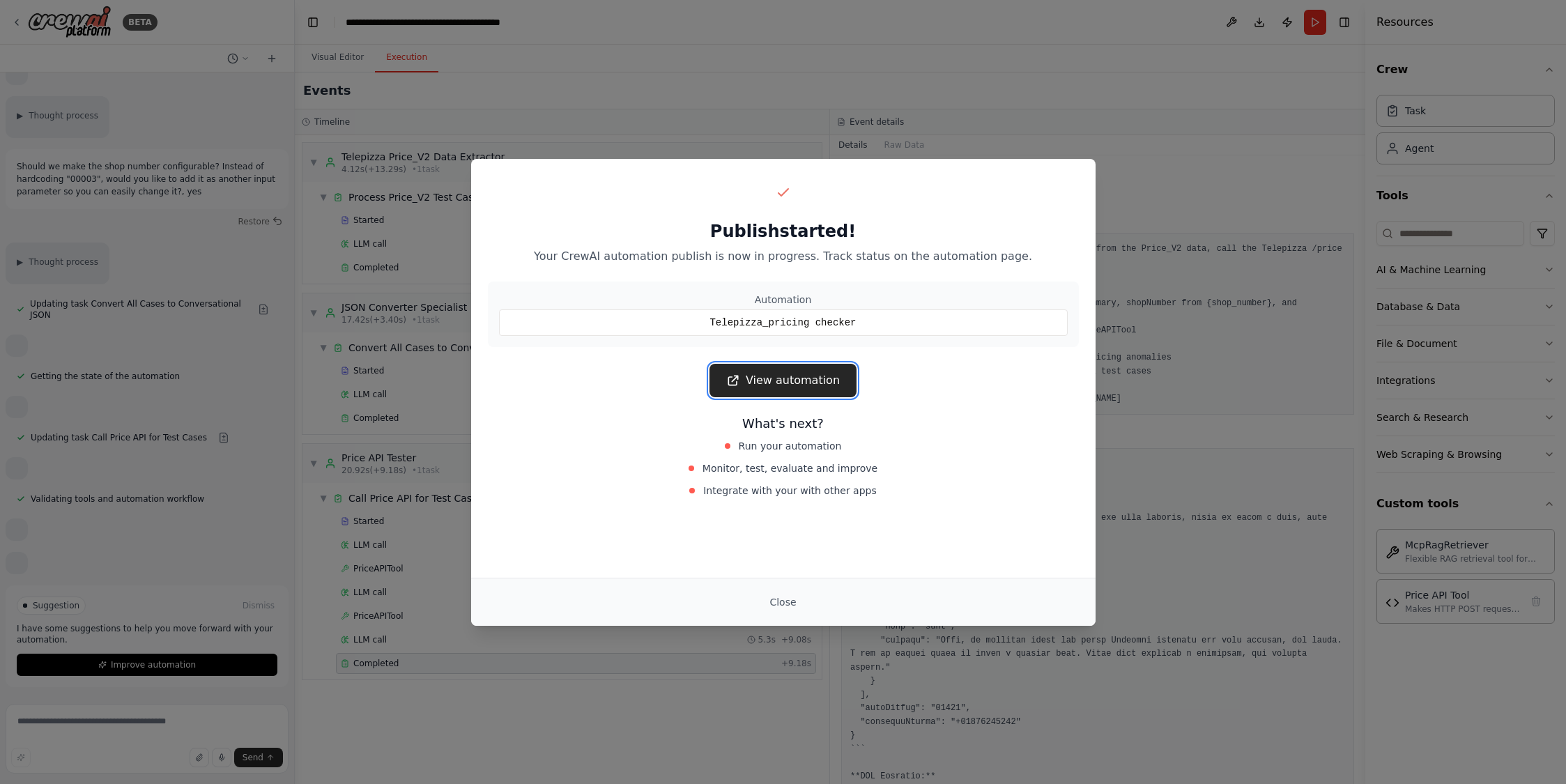
click at [793, 383] on link "View automation" at bounding box center [783, 380] width 147 height 33
click at [777, 383] on link "View automation" at bounding box center [783, 380] width 147 height 33
click at [813, 383] on link "View automation" at bounding box center [783, 380] width 147 height 33
click at [756, 372] on link "View automation" at bounding box center [783, 380] width 147 height 33
click at [765, 376] on link "View automation" at bounding box center [783, 380] width 147 height 33
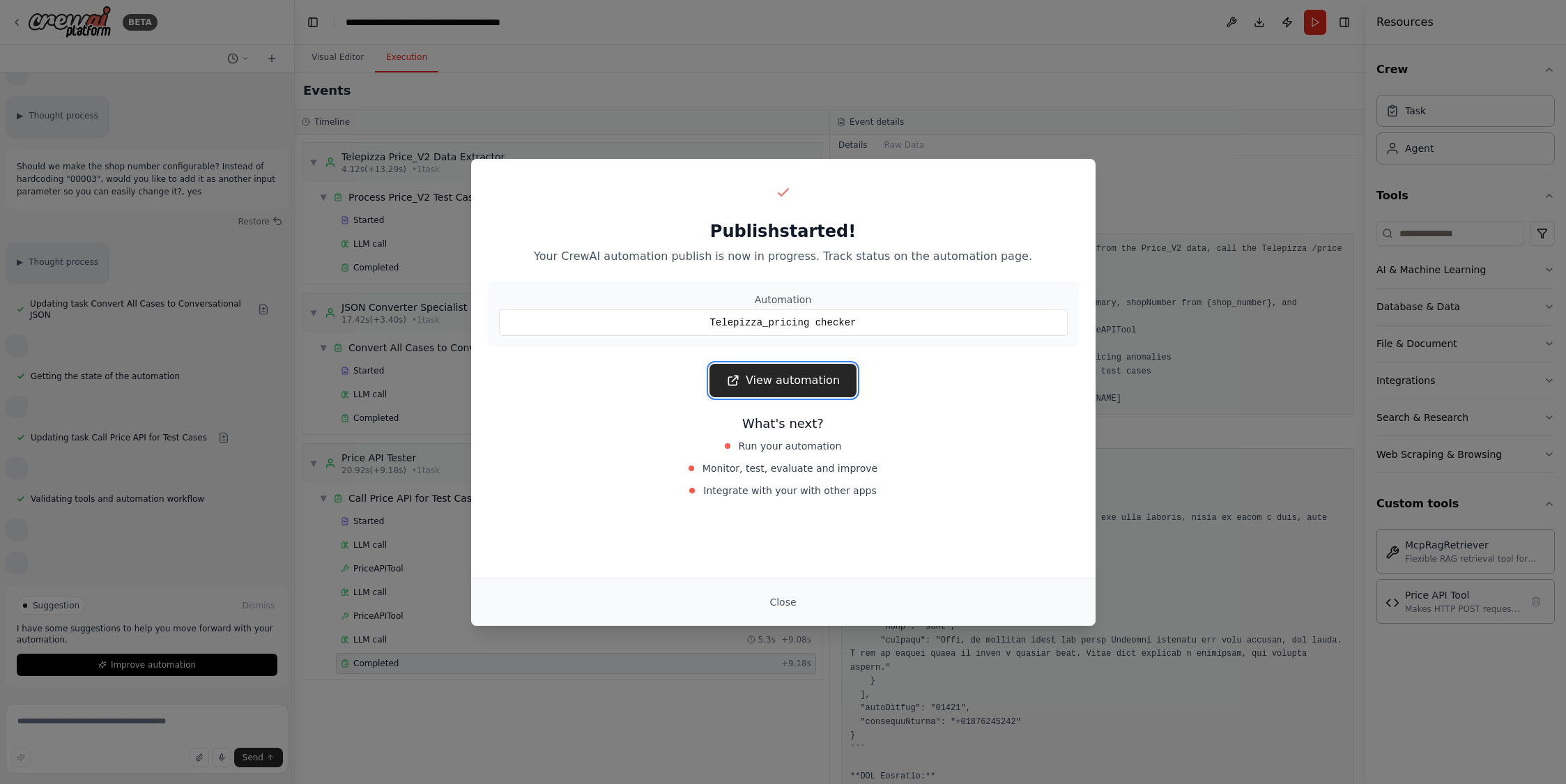
click at [775, 384] on link "View automation" at bounding box center [783, 380] width 147 height 33
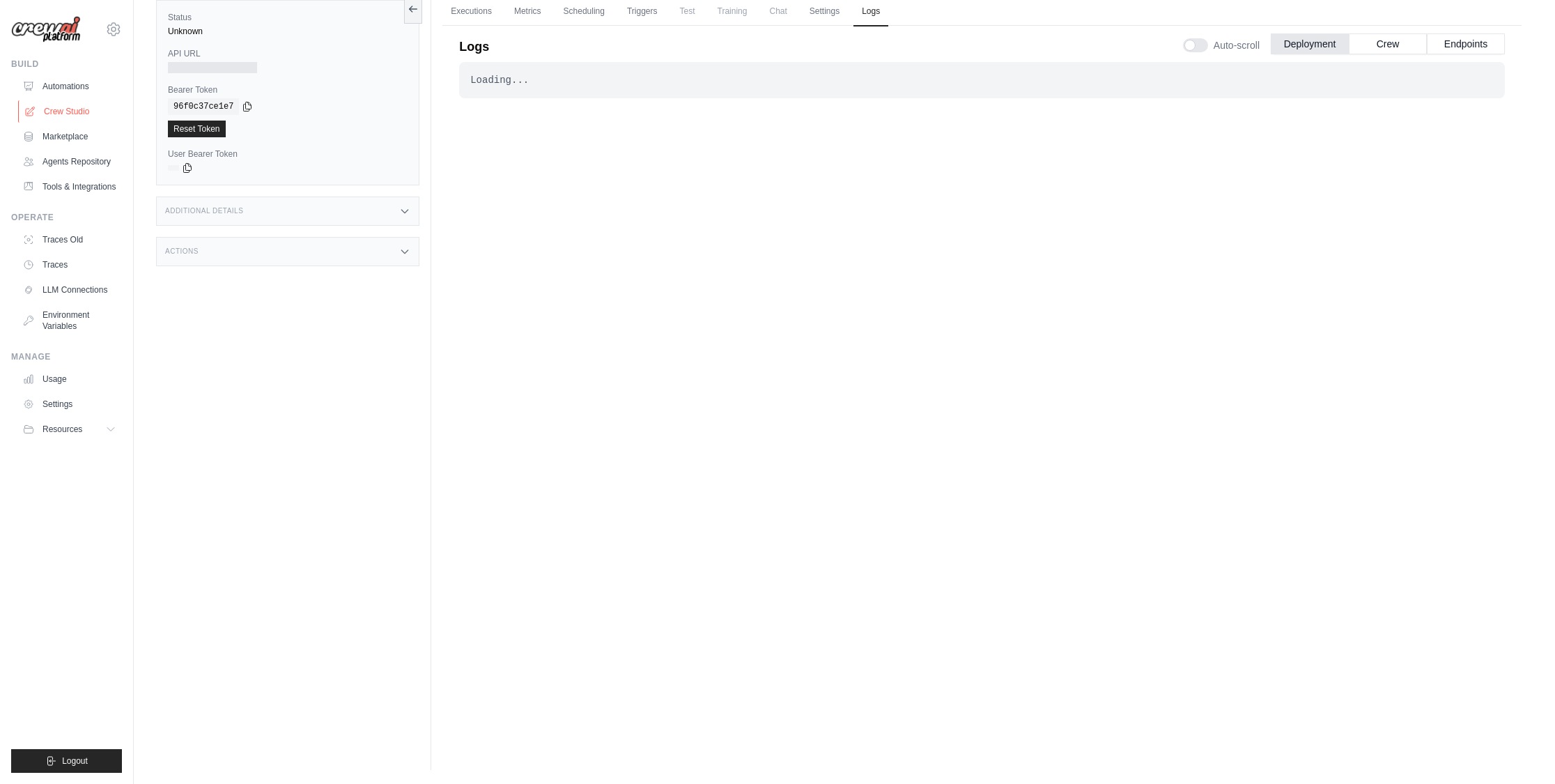
click at [62, 116] on link "Crew Studio" at bounding box center [70, 111] width 105 height 22
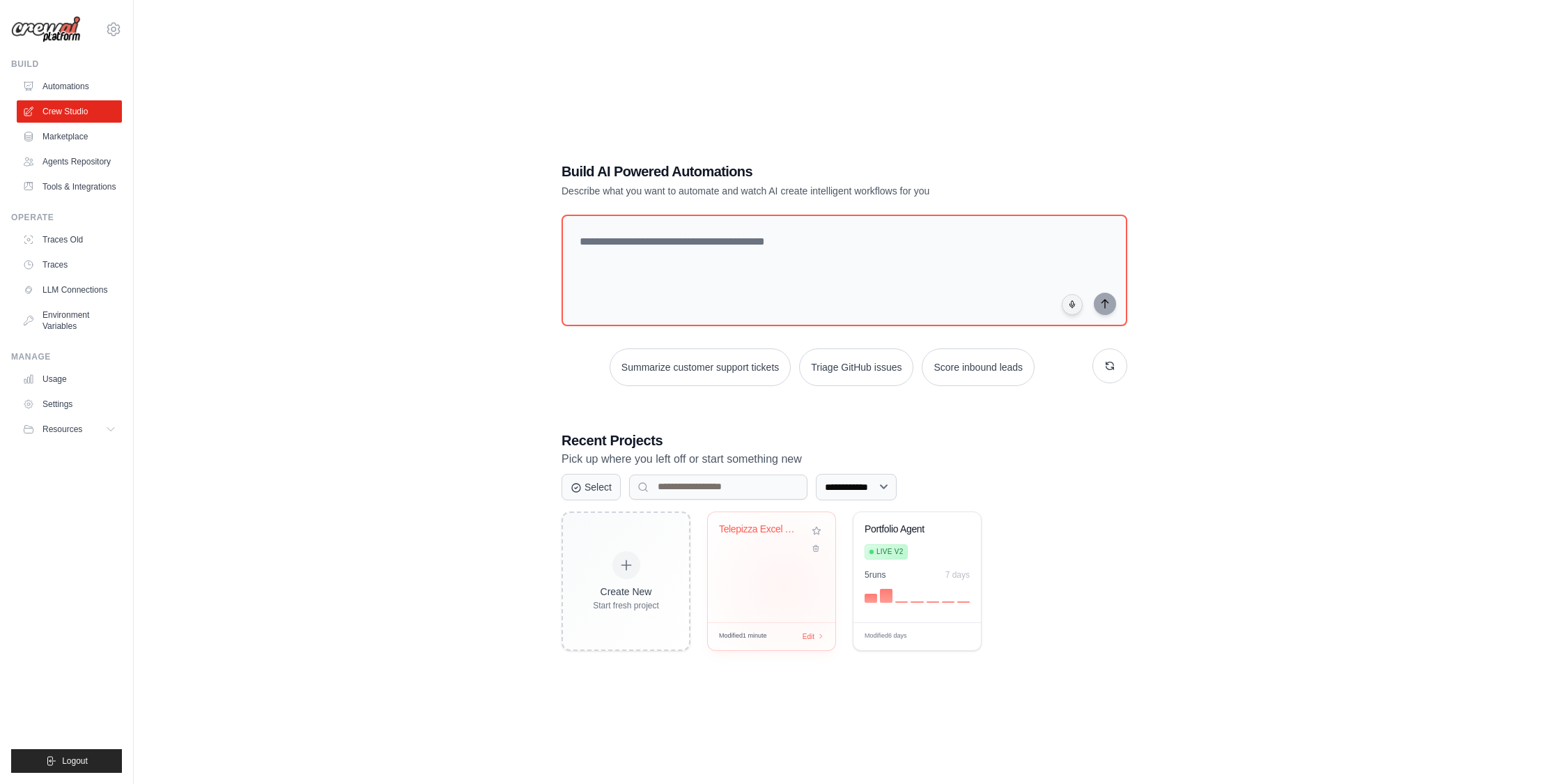
click at [784, 587] on div "Telepizza Excel Test Cases to JSON ..." at bounding box center [772, 567] width 127 height 110
click at [79, 113] on link "Crew Studio" at bounding box center [70, 111] width 105 height 22
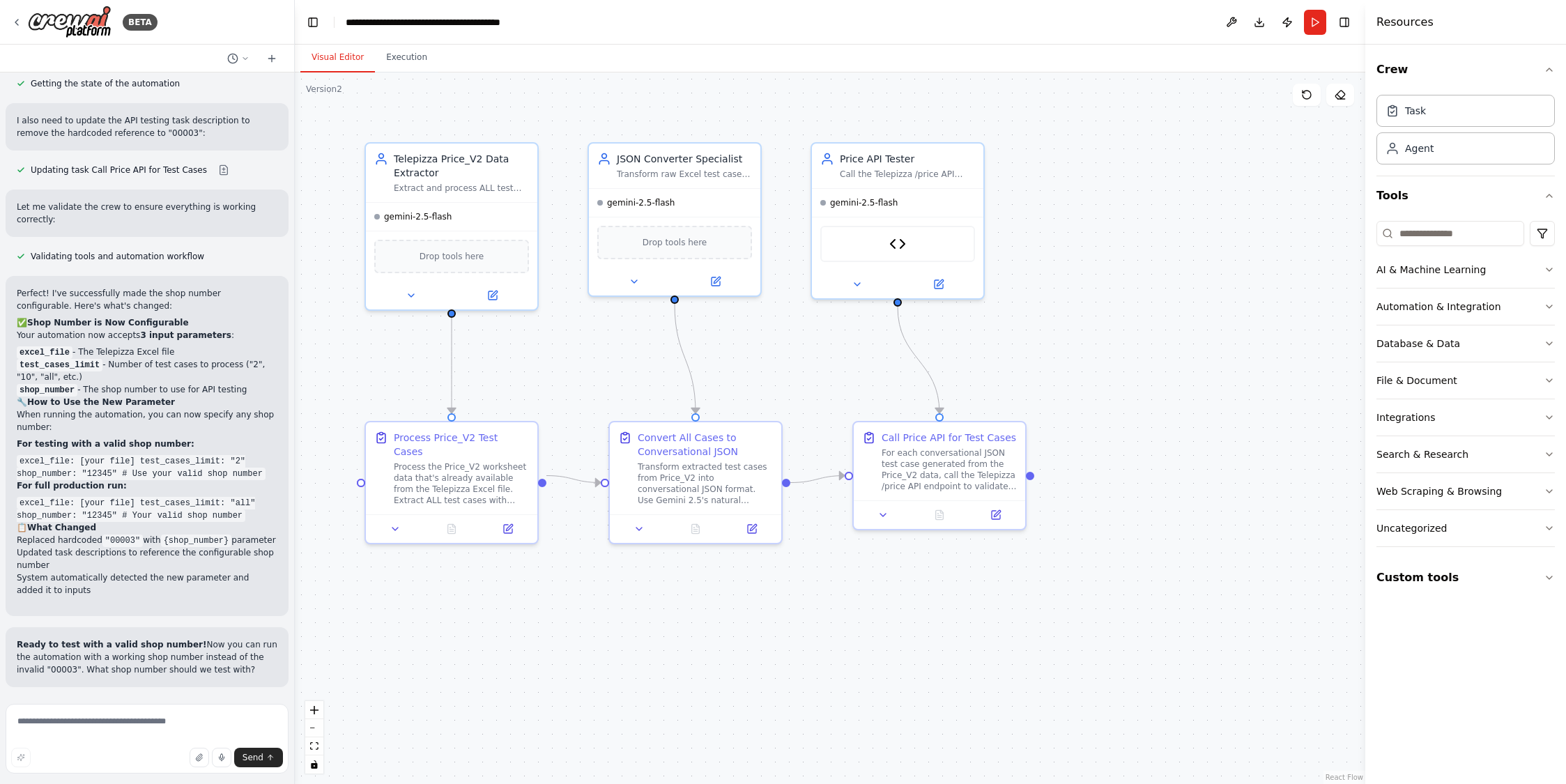
scroll to position [13111, 0]
click at [496, 24] on div "**********" at bounding box center [424, 22] width 157 height 14
drag, startPoint x: 557, startPoint y: 23, endPoint x: 347, endPoint y: 28, distance: 210.1
click at [347, 28] on div "**********" at bounding box center [451, 22] width 212 height 14
click at [1122, 132] on div ".deletable-edge-delete-btn { width: 20px; height: 20px; border: 0px solid #ffff…" at bounding box center [829, 427] width 1070 height 711
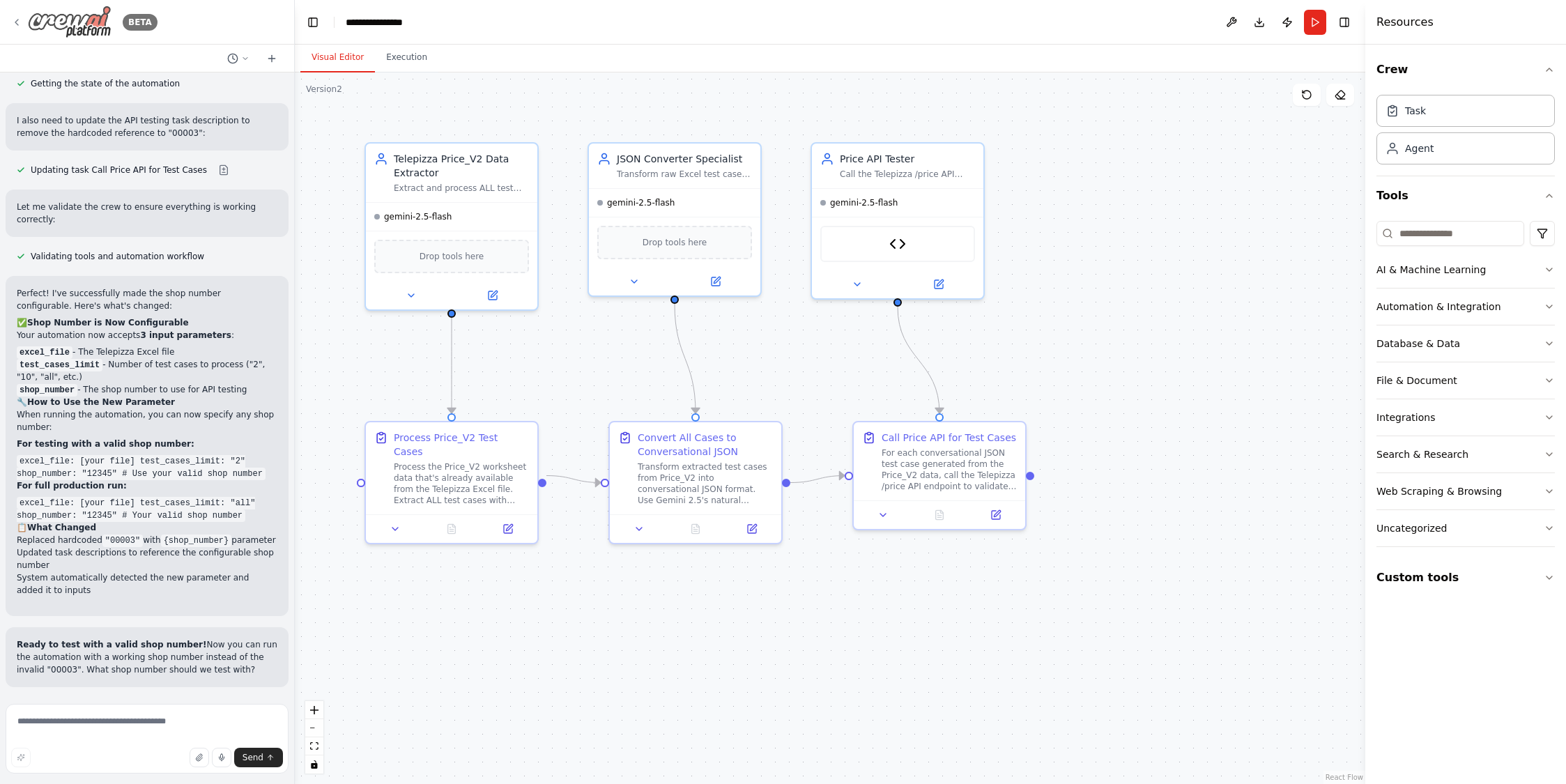
click at [17, 26] on icon at bounding box center [17, 23] width 11 height 11
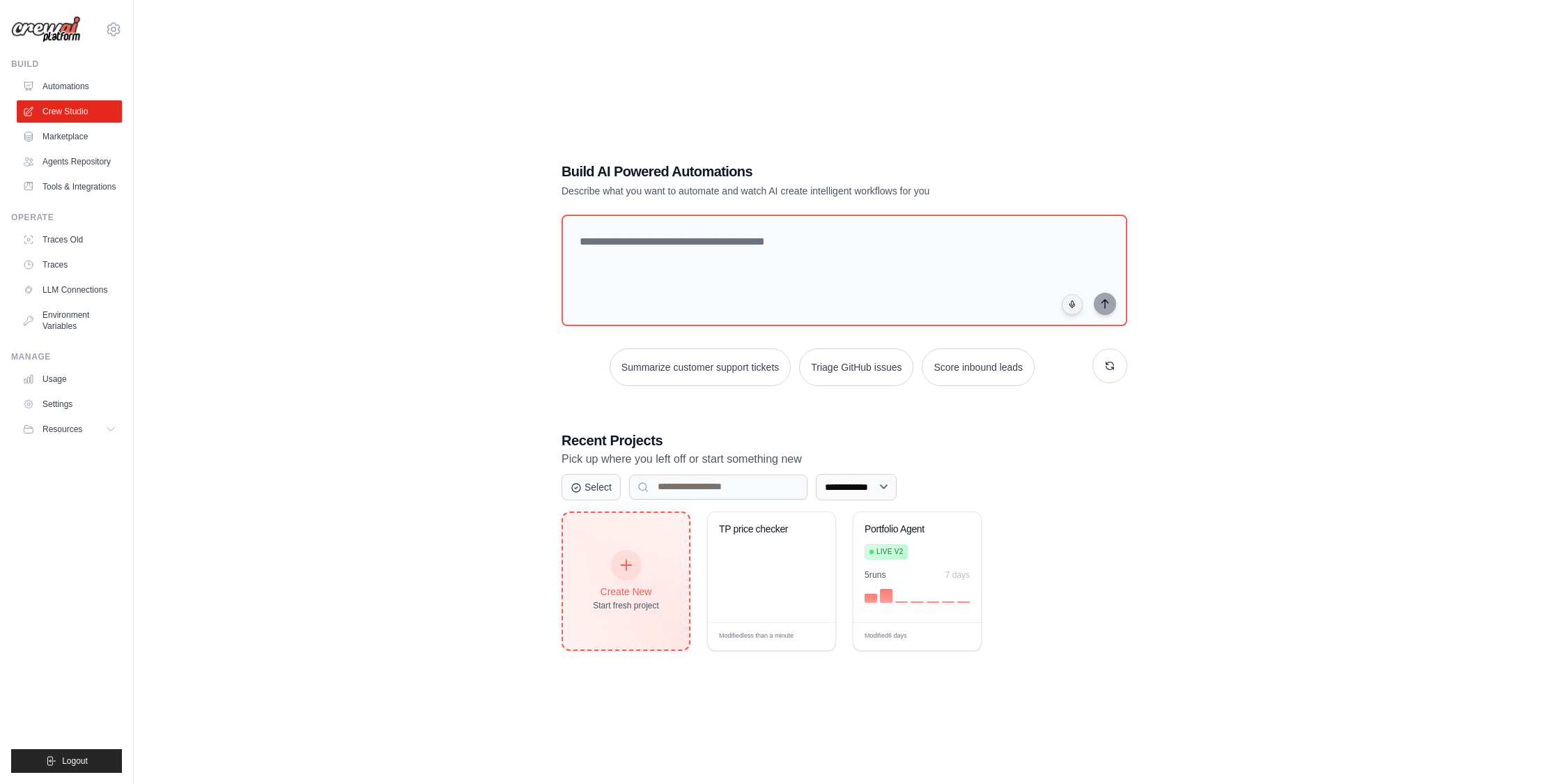
click at [619, 564] on icon at bounding box center [627, 565] width 15 height 15
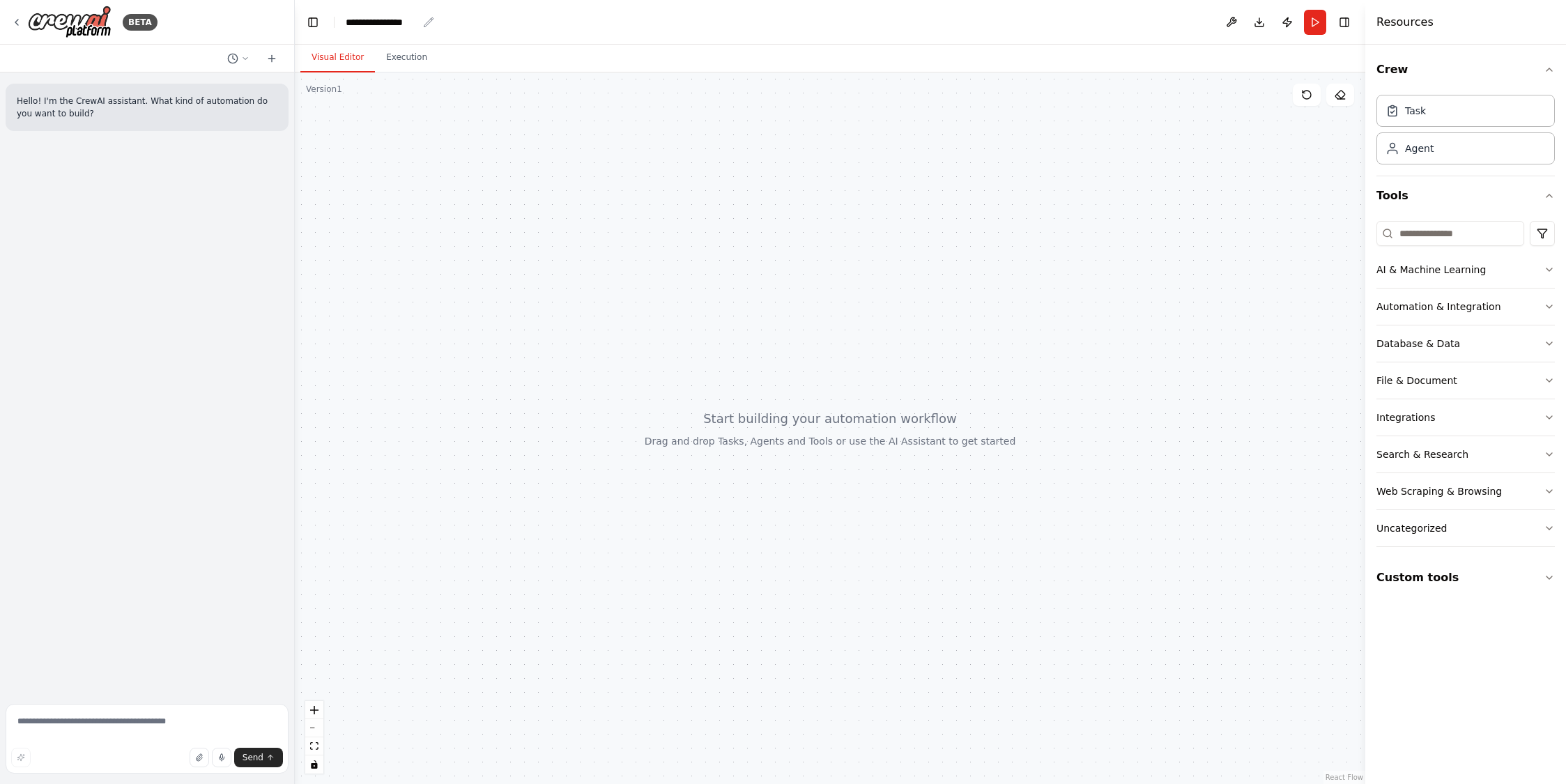
click at [407, 21] on div "**********" at bounding box center [382, 22] width 72 height 14
click at [418, 22] on div "**********" at bounding box center [398, 22] width 104 height 14
drag, startPoint x: 418, startPoint y: 22, endPoint x: 323, endPoint y: 22, distance: 95.0
click at [323, 22] on header "**********" at bounding box center [829, 22] width 1070 height 45
click at [366, 182] on div at bounding box center [829, 427] width 1070 height 711
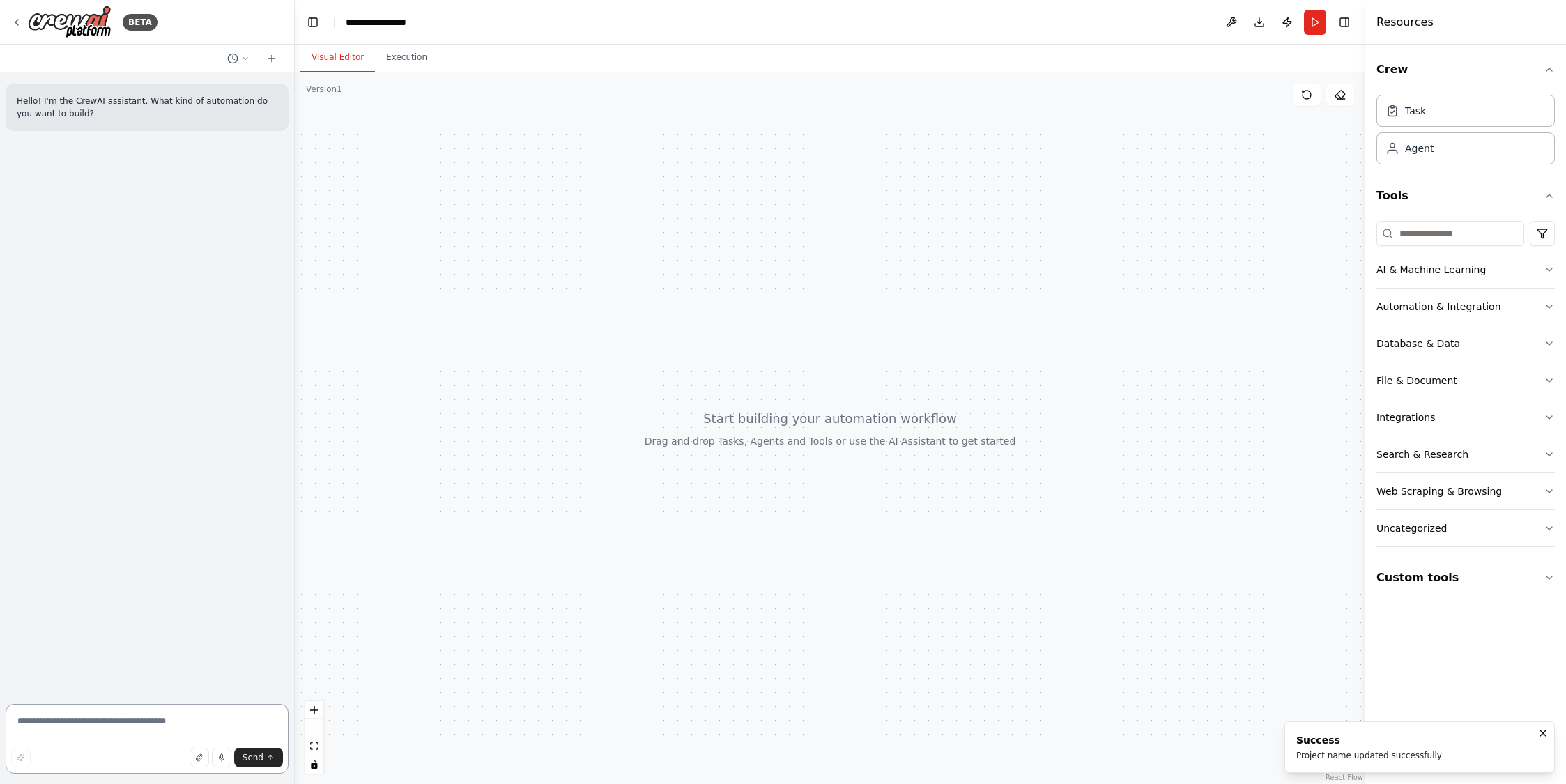
click at [104, 719] on textarea at bounding box center [147, 737] width 283 height 69
type textarea "*"
drag, startPoint x: 104, startPoint y: 727, endPoint x: 15, endPoint y: 724, distance: 89.1
click at [15, 724] on textarea "**********" at bounding box center [147, 737] width 283 height 69
paste textarea "**********"
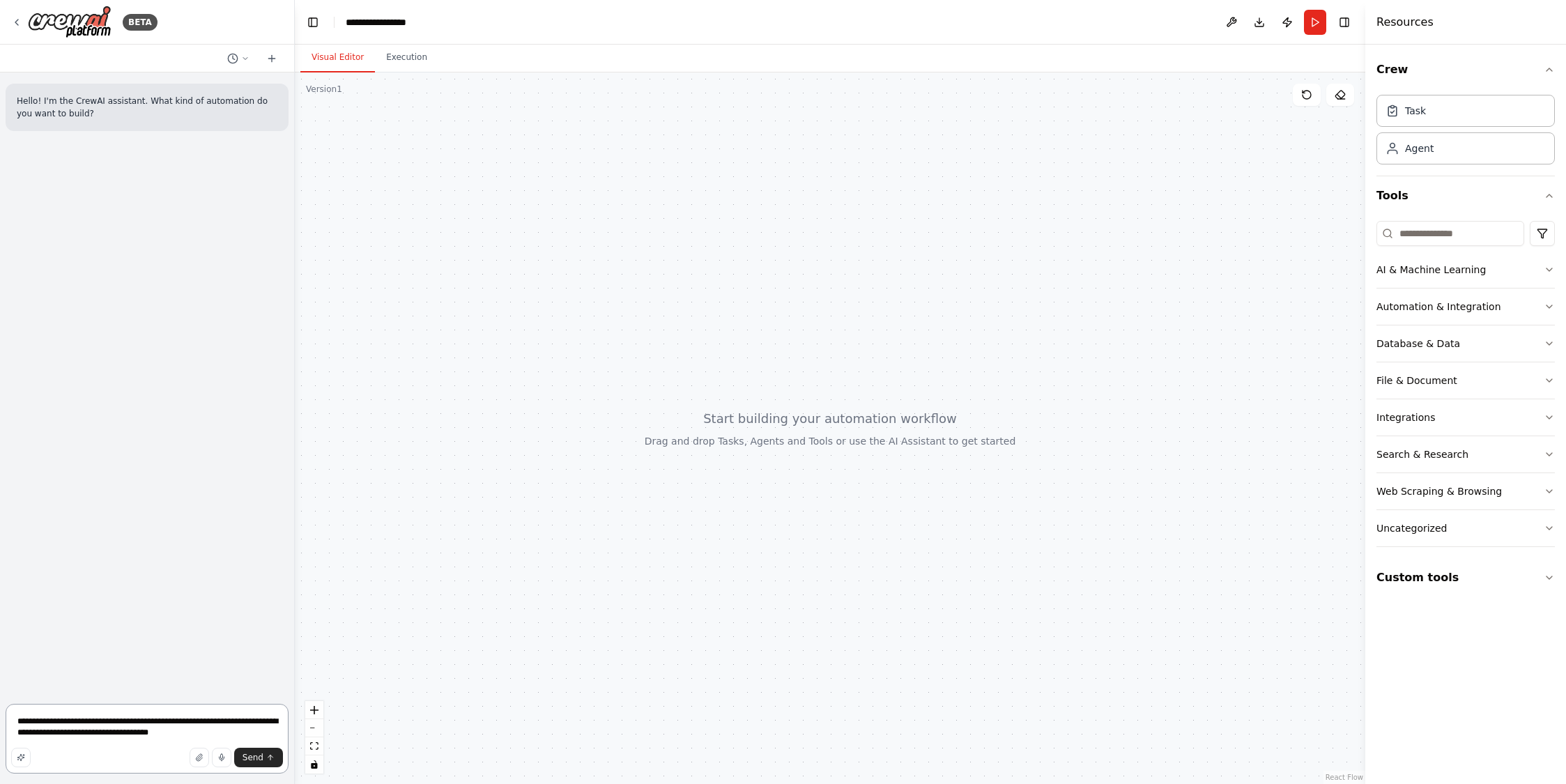
type textarea "**********"
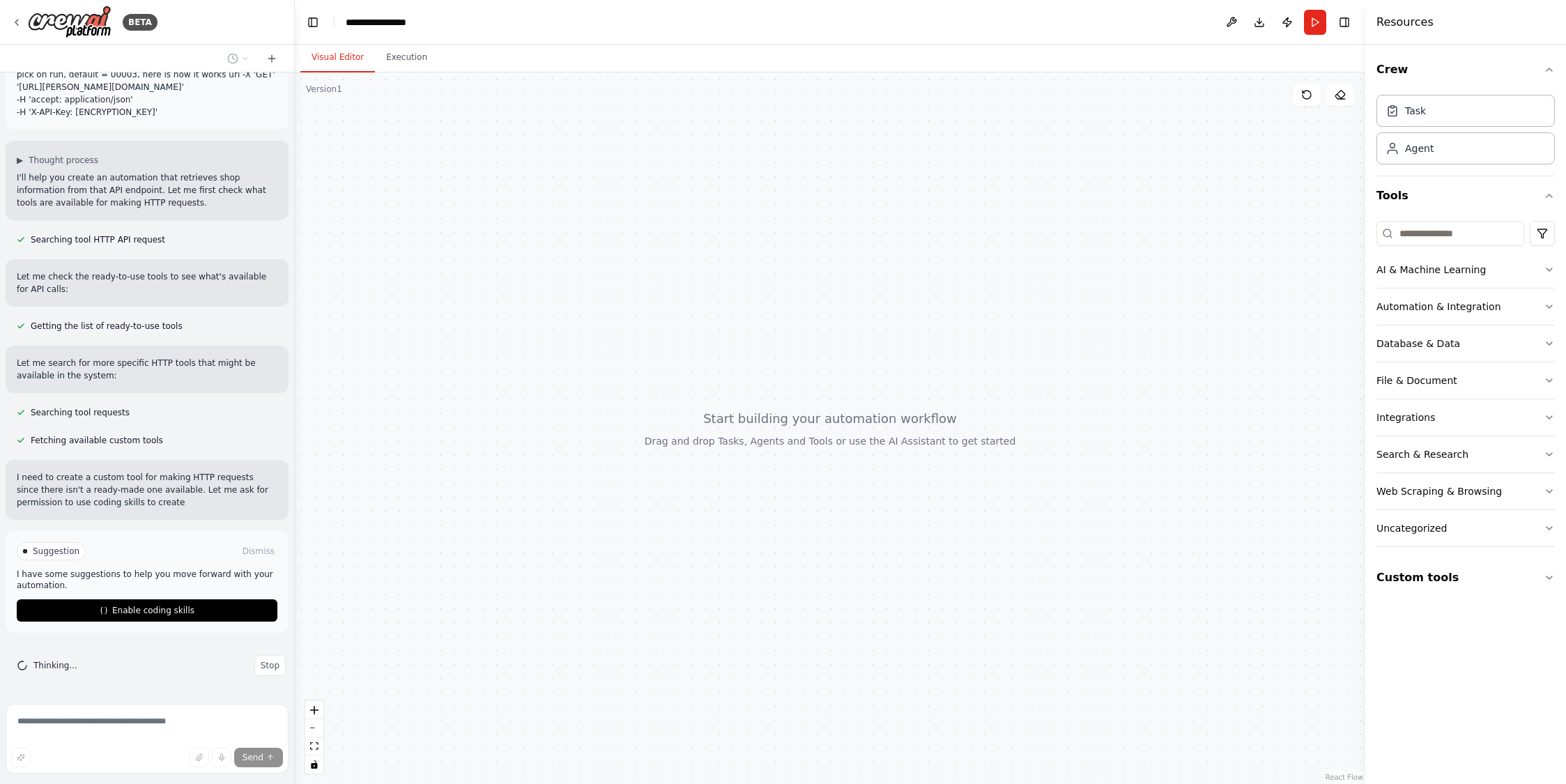
scroll to position [135, 0]
click at [169, 613] on span "Enable coding skills" at bounding box center [153, 610] width 83 height 11
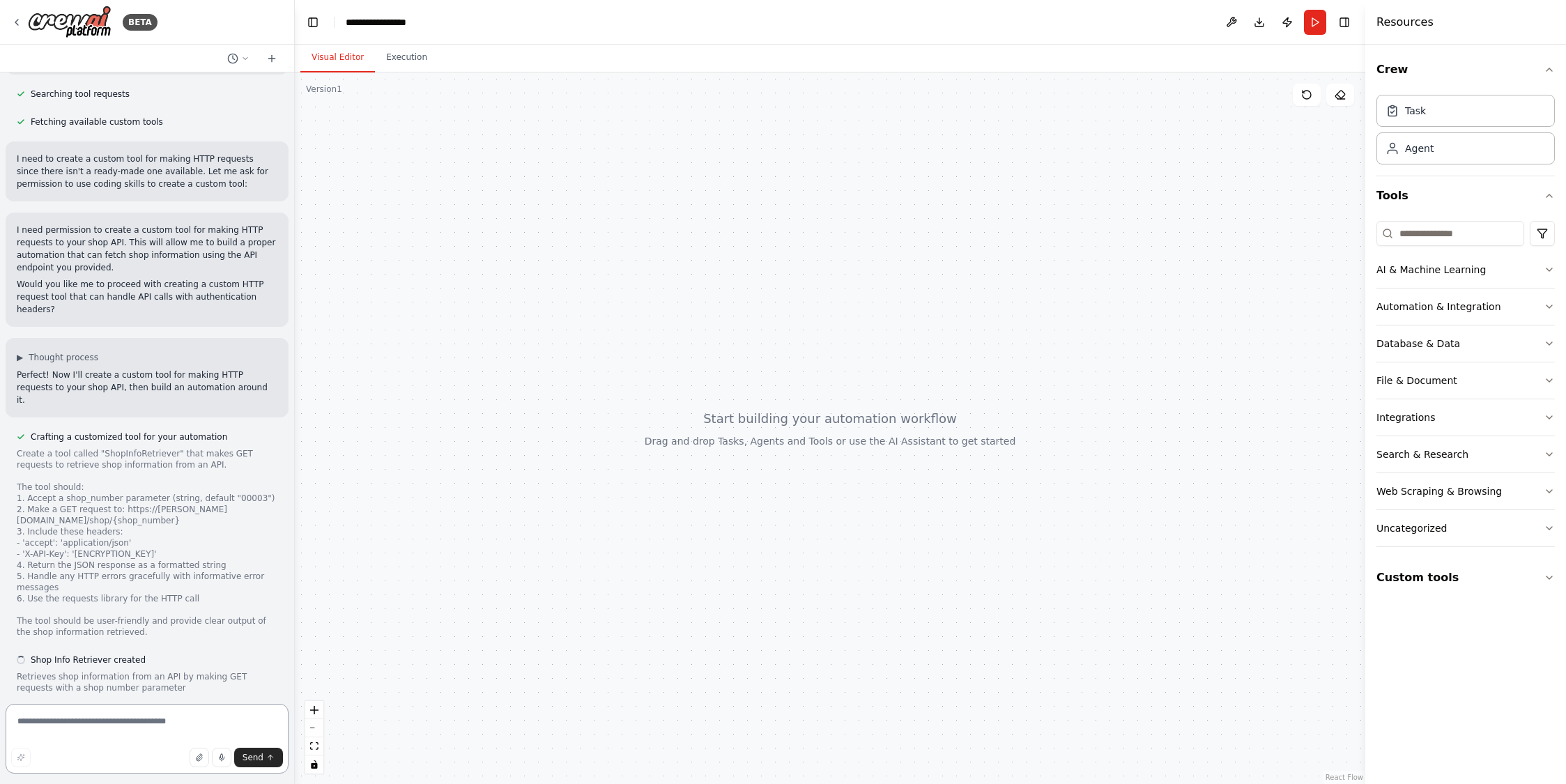
scroll to position [488, 0]
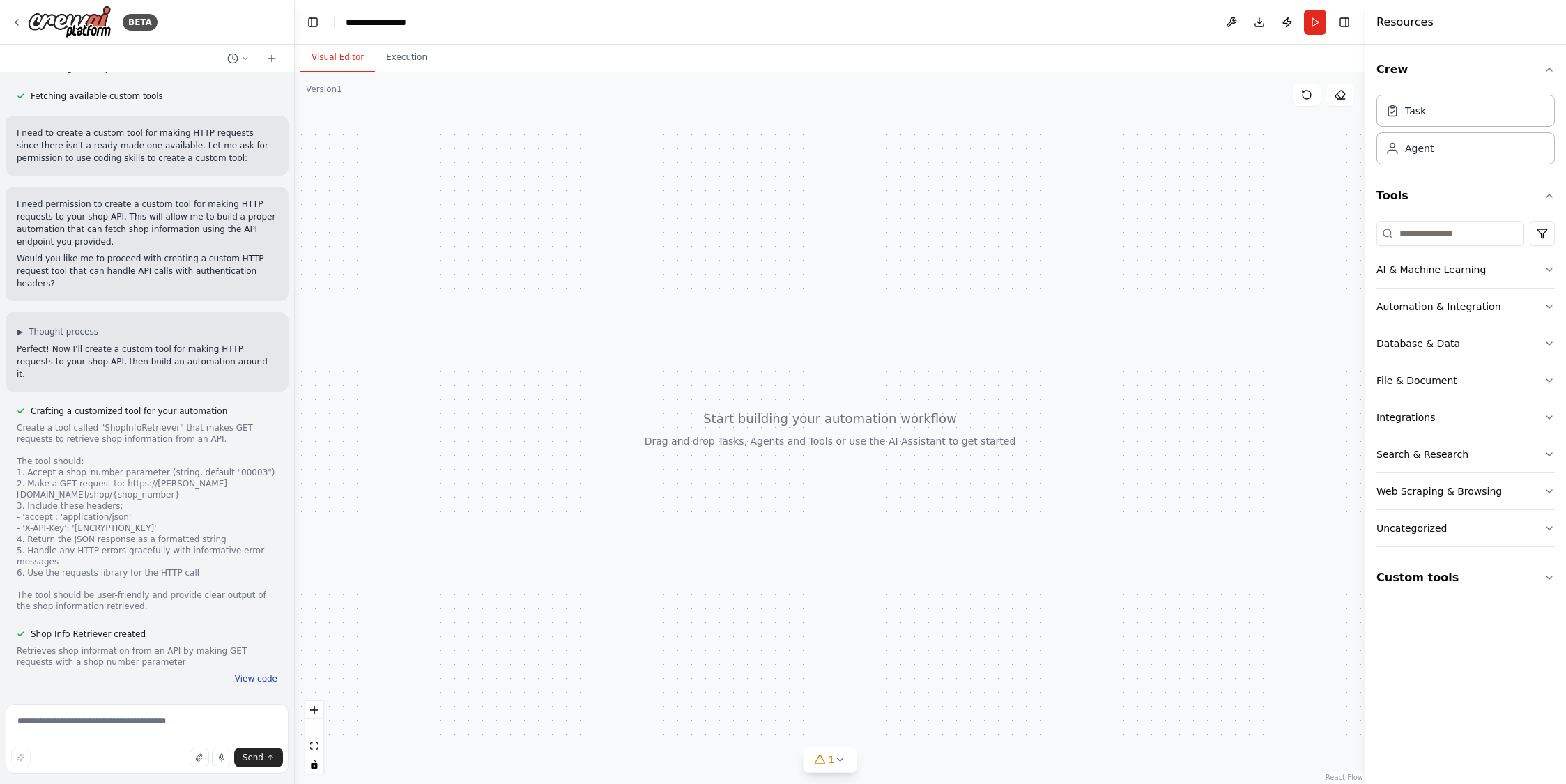
click at [252, 675] on button "View code" at bounding box center [255, 679] width 43 height 11
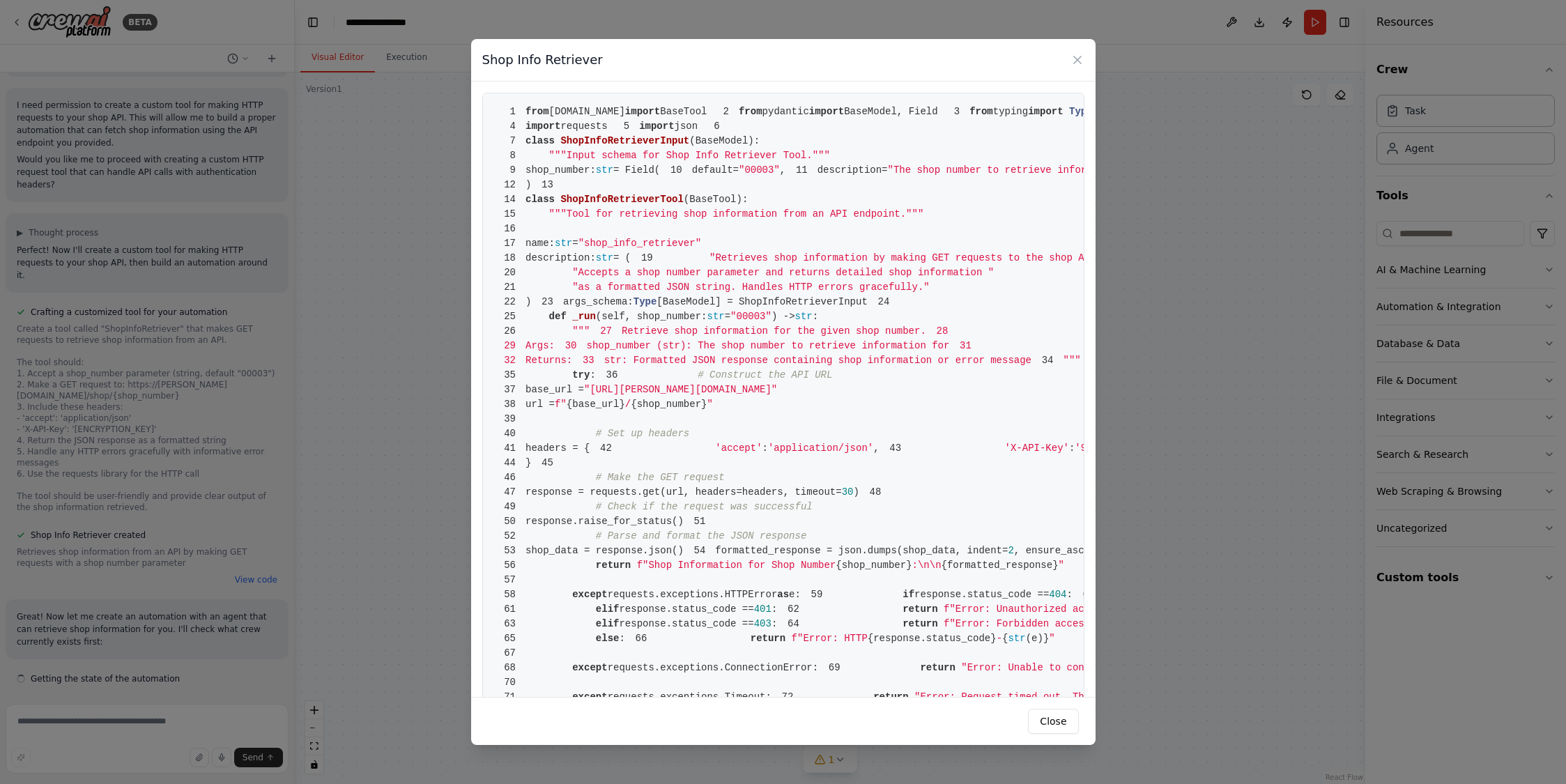
scroll to position [588, 0]
click at [1074, 59] on icon at bounding box center [1077, 60] width 14 height 14
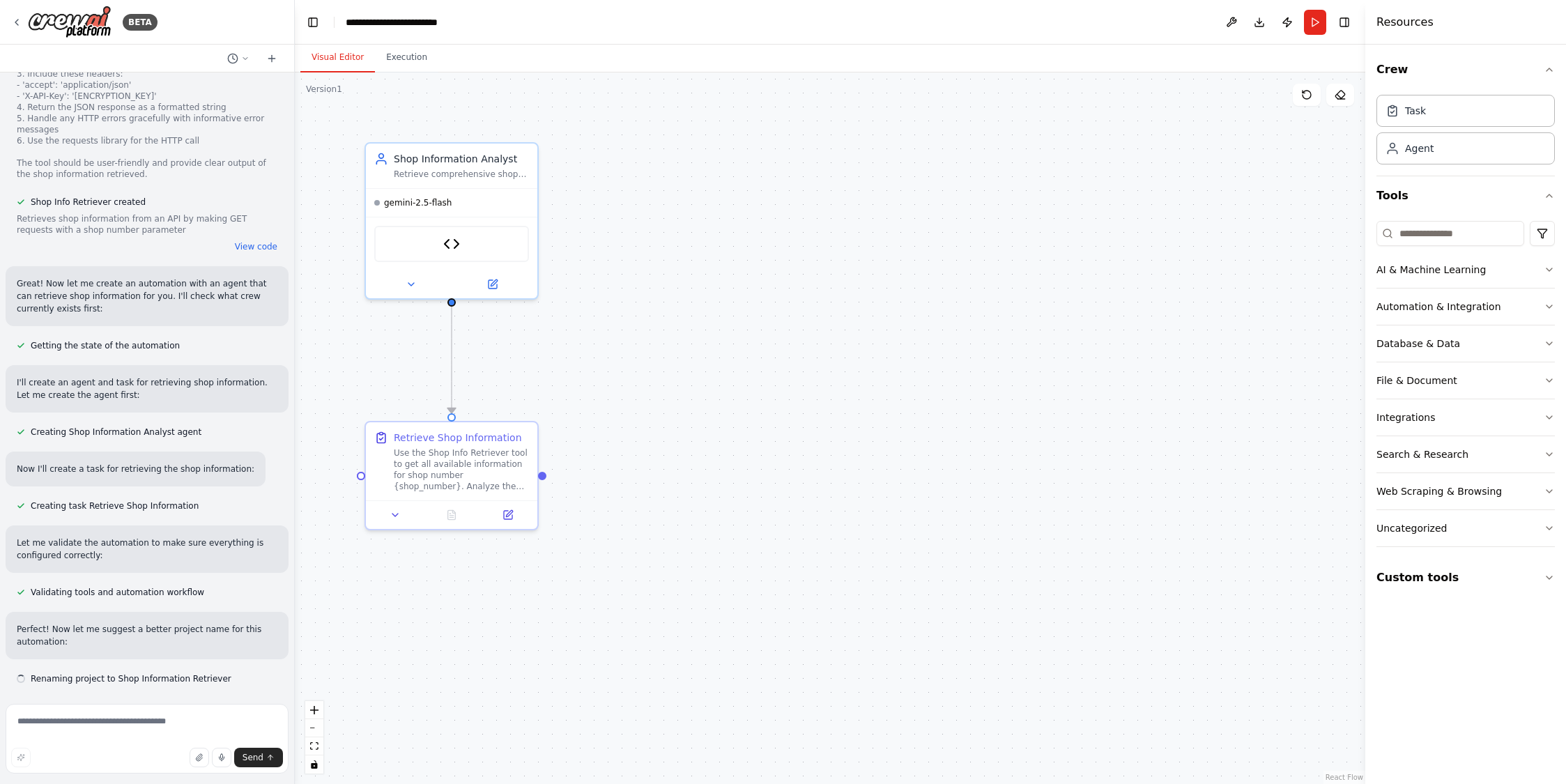
scroll to position [920, 0]
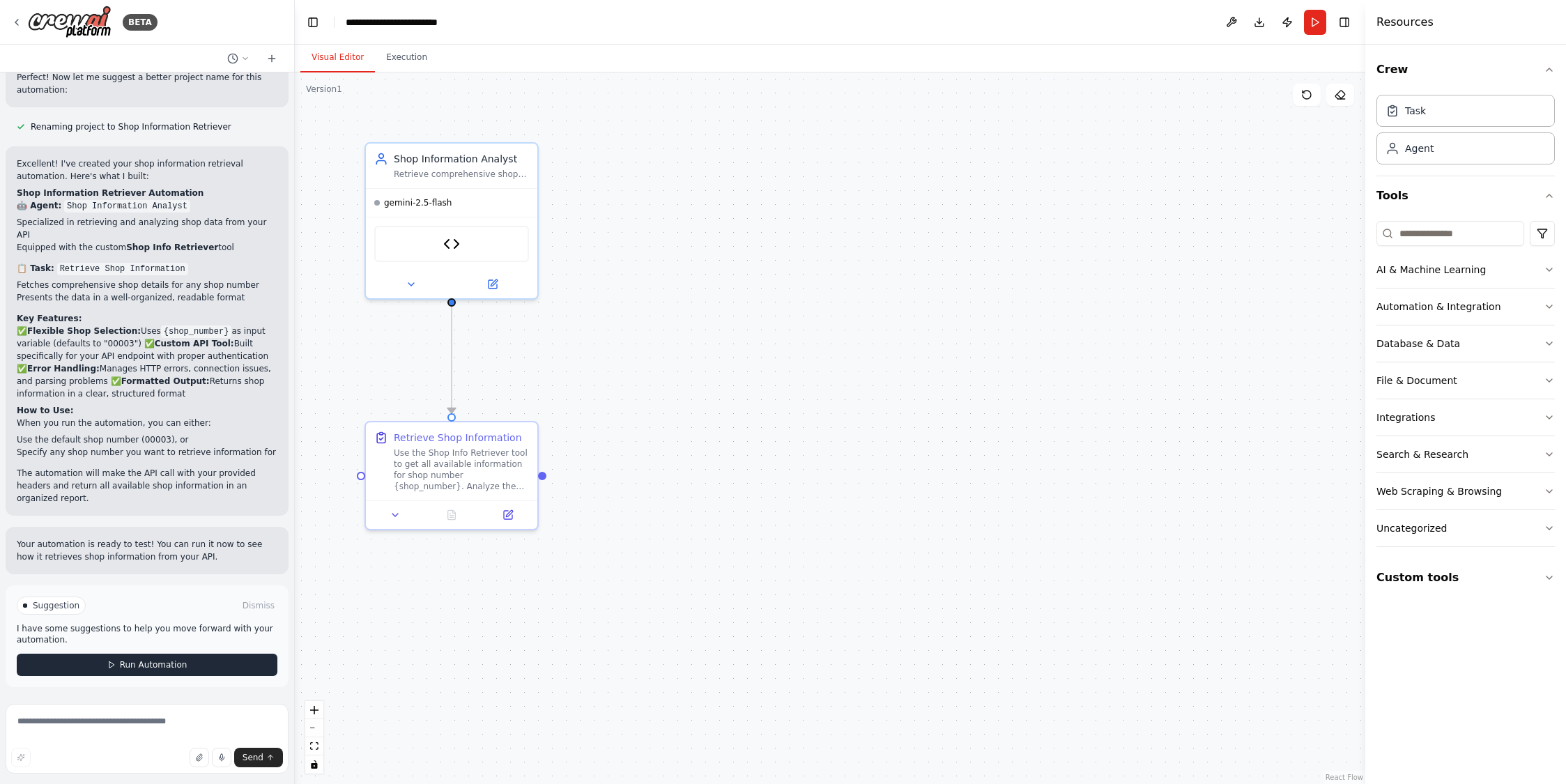
click at [127, 662] on span "Run Automation" at bounding box center [153, 664] width 67 height 11
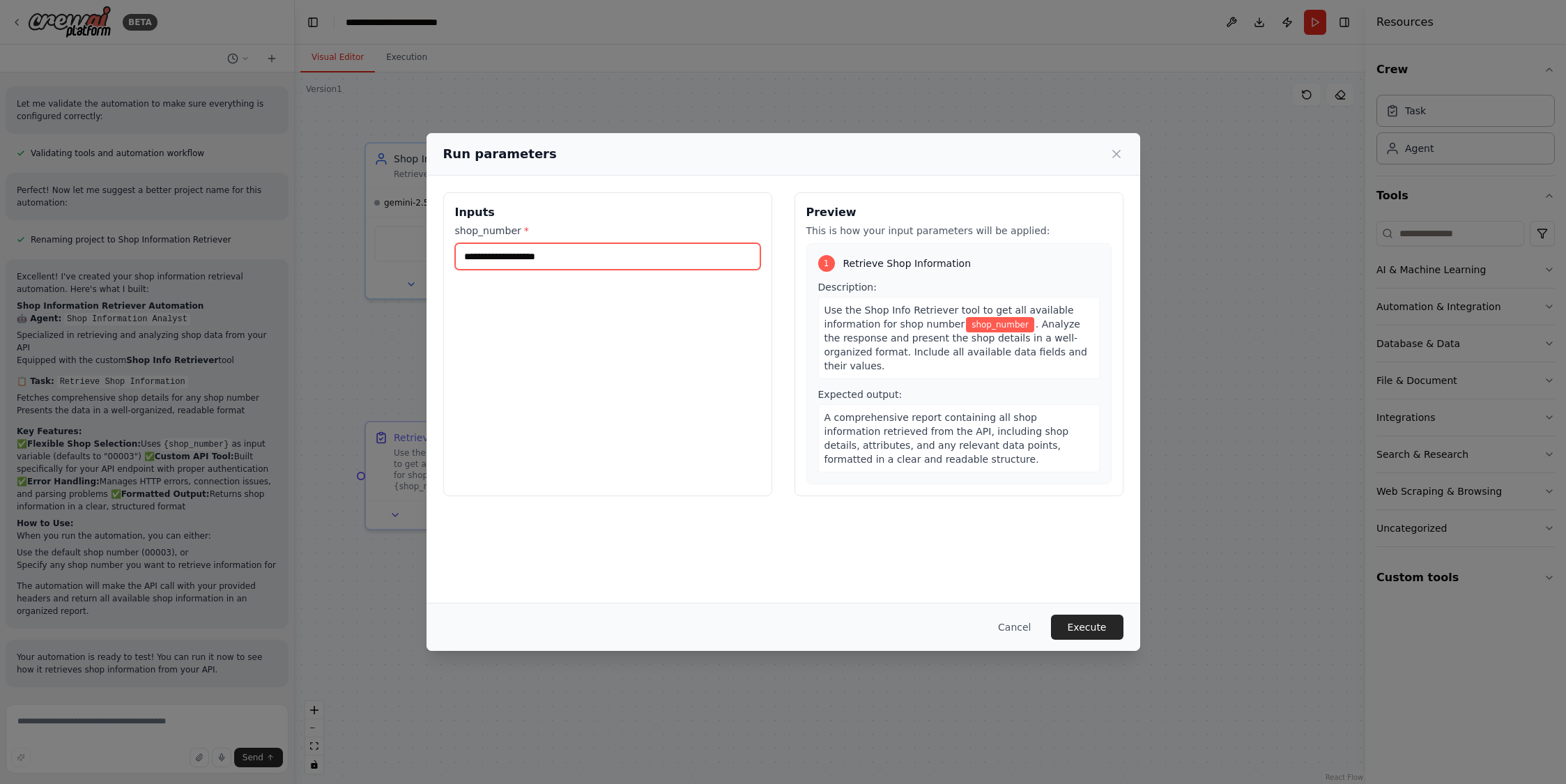
click at [540, 258] on input "shop_number *" at bounding box center [607, 256] width 305 height 27
type input "*****"
click at [1075, 620] on button "Execute" at bounding box center [1087, 626] width 72 height 25
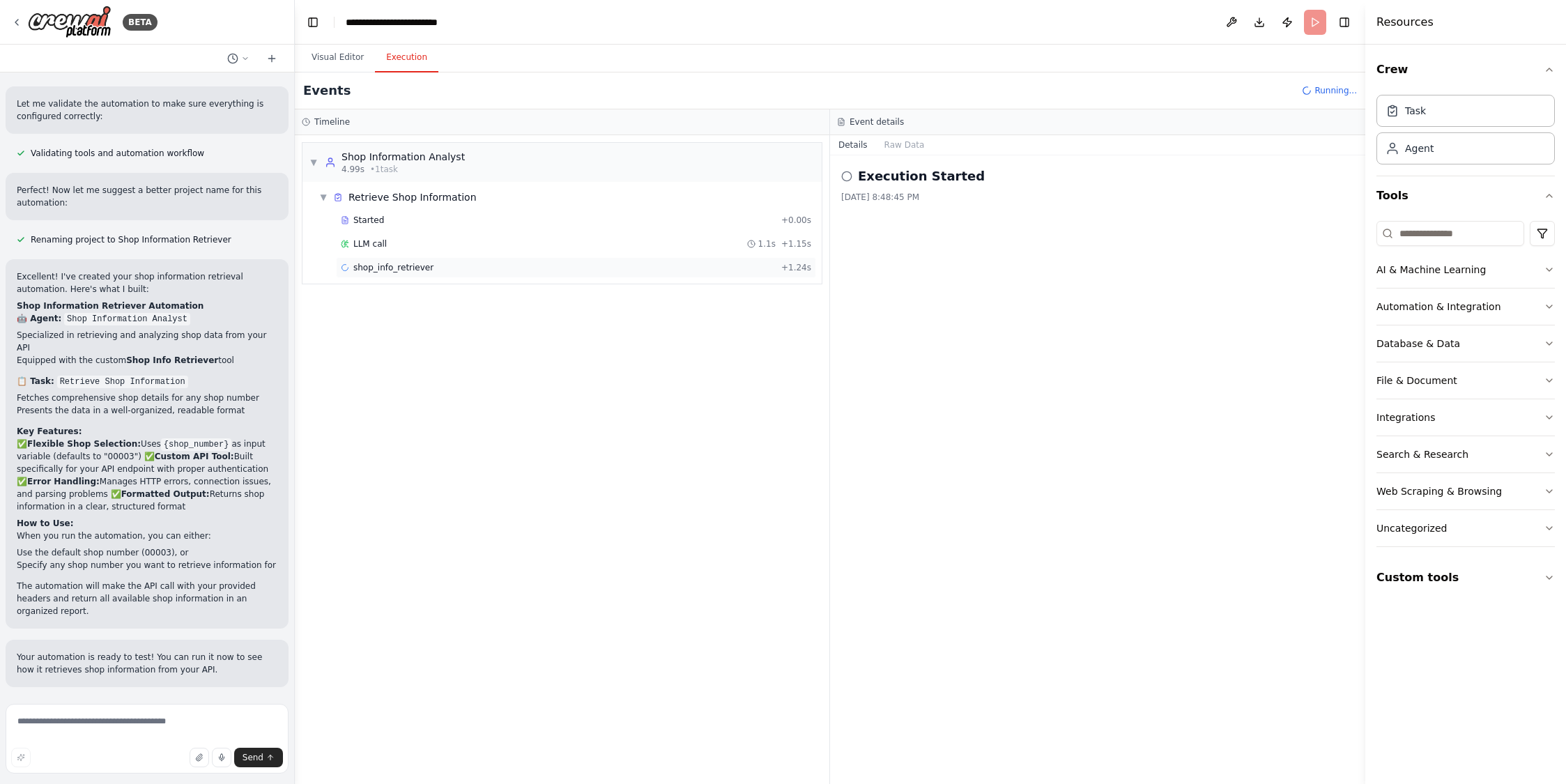
click at [381, 266] on span "shop_info_retriever" at bounding box center [393, 268] width 80 height 11
click at [373, 292] on span "LLM call" at bounding box center [369, 291] width 33 height 11
click at [373, 263] on span "shop_info_retriever" at bounding box center [393, 268] width 80 height 11
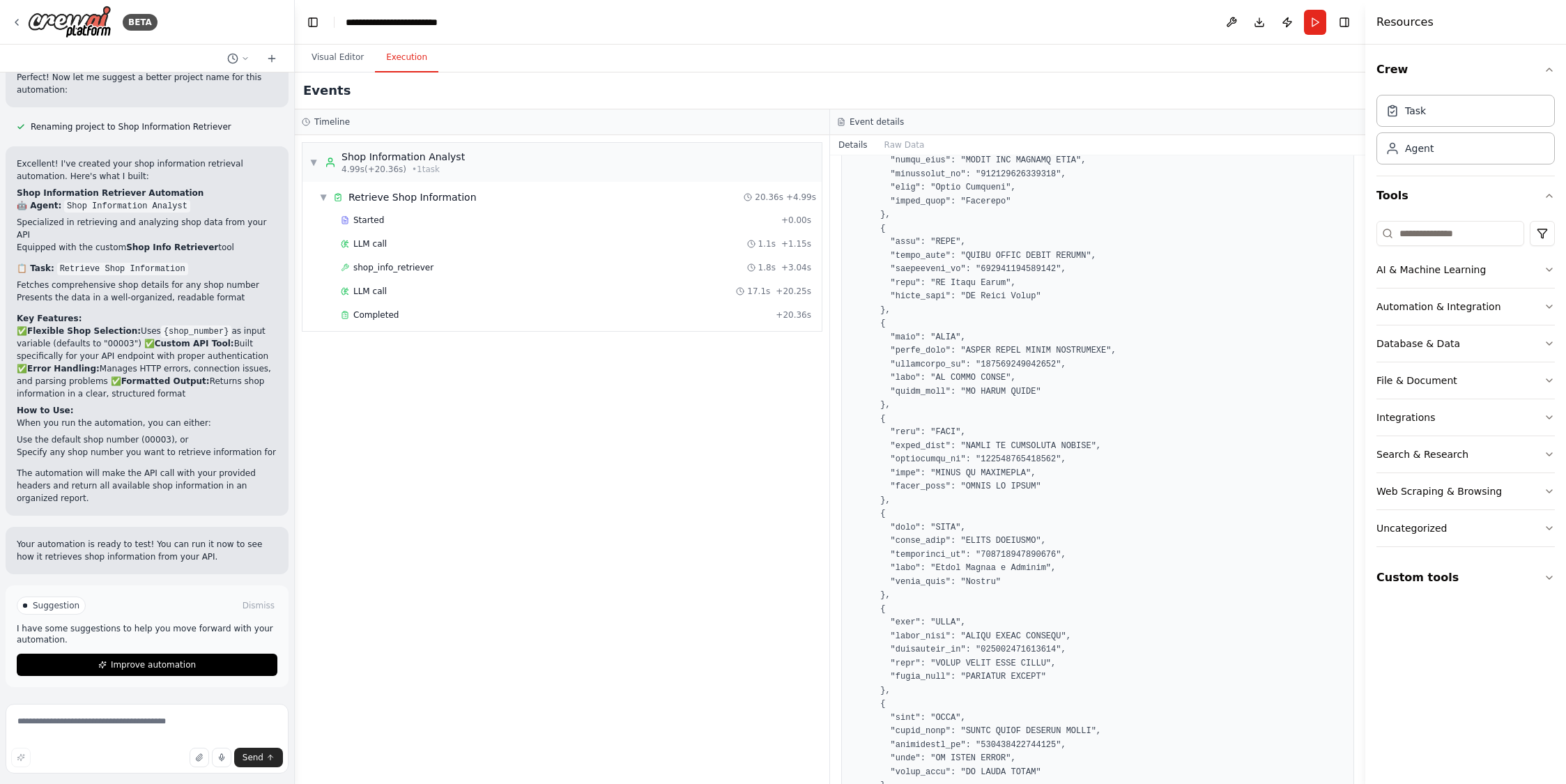
scroll to position [18036, 0]
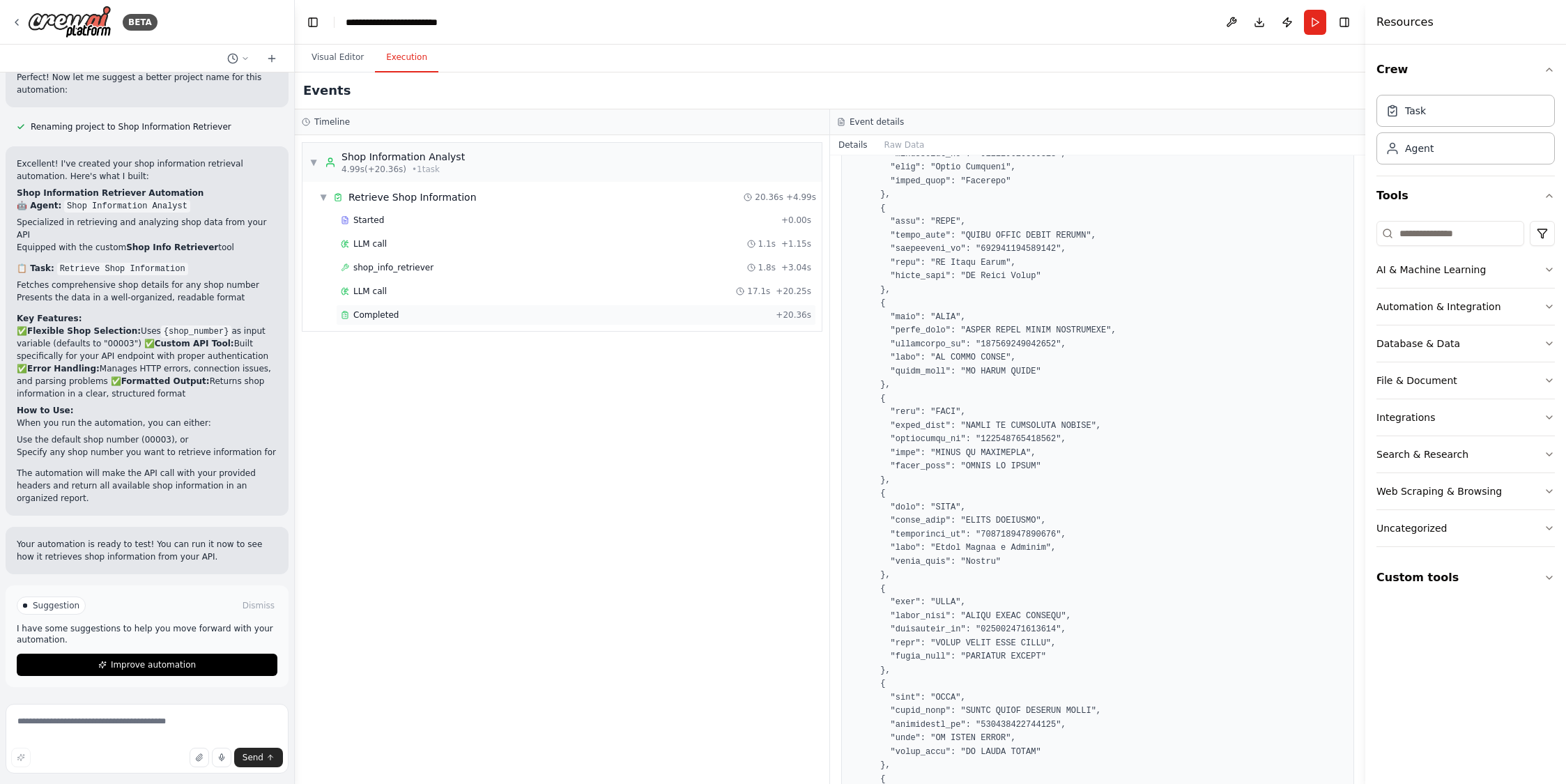
click at [370, 313] on span "Completed" at bounding box center [376, 315] width 46 height 11
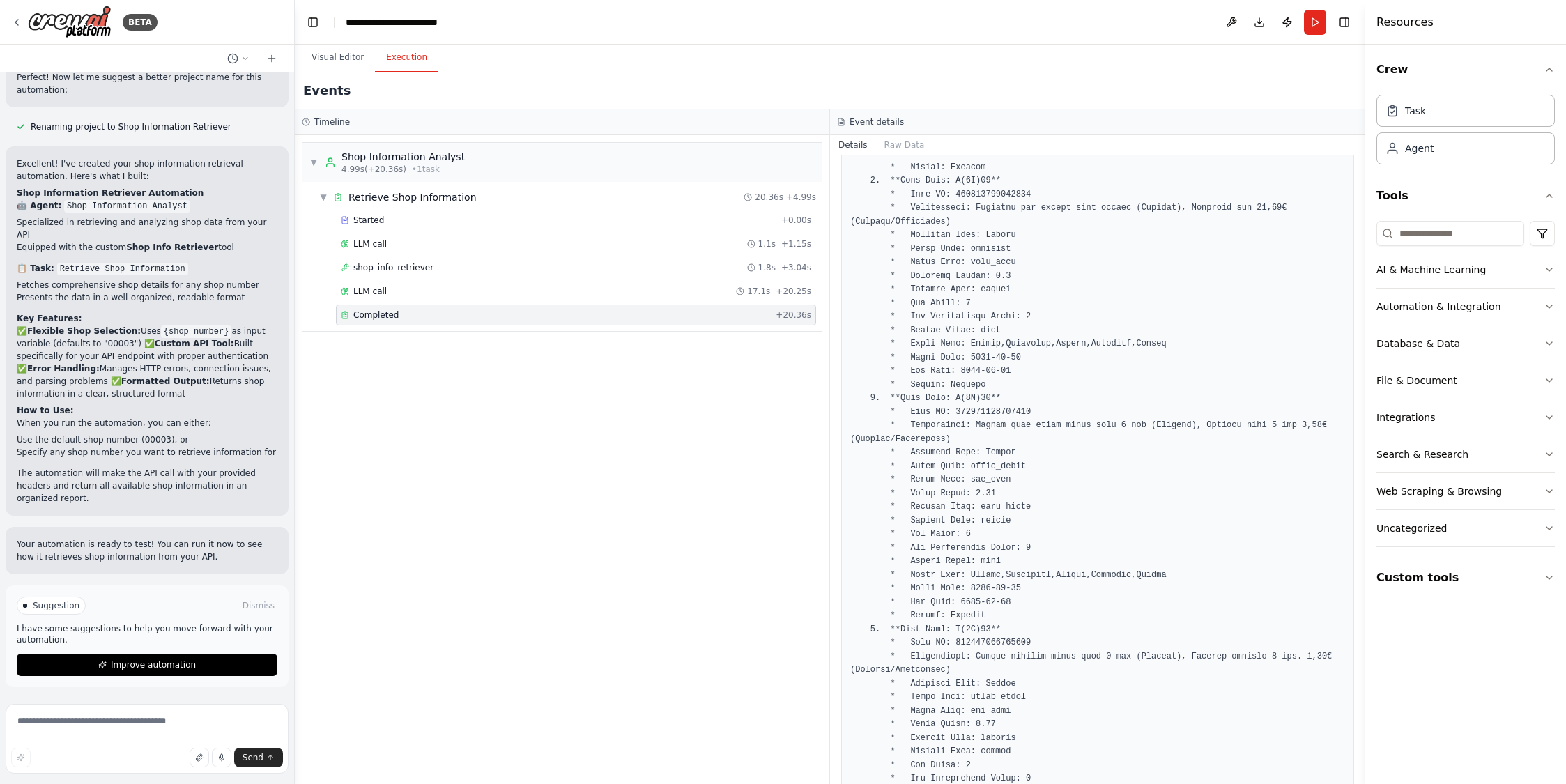
scroll to position [2430, 0]
click at [328, 51] on button "Visual Editor" at bounding box center [337, 57] width 75 height 29
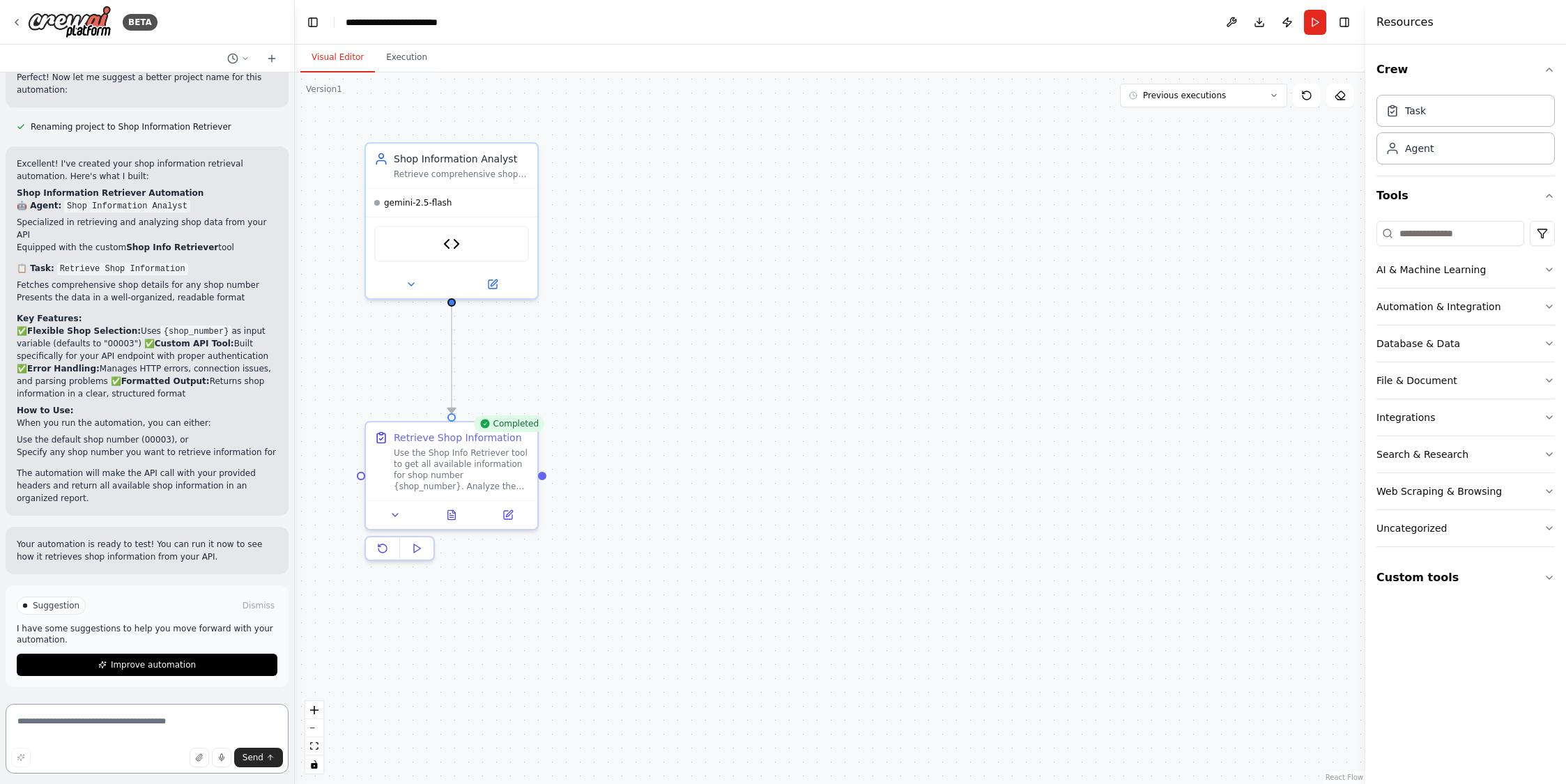
click at [98, 713] on textarea at bounding box center [147, 737] width 283 height 69
type textarea "**********"
click at [446, 459] on div "Use the Shop Info Retriever tool to get all available information for shop numb…" at bounding box center [462, 466] width 135 height 45
click at [398, 65] on button "Execution" at bounding box center [406, 57] width 64 height 29
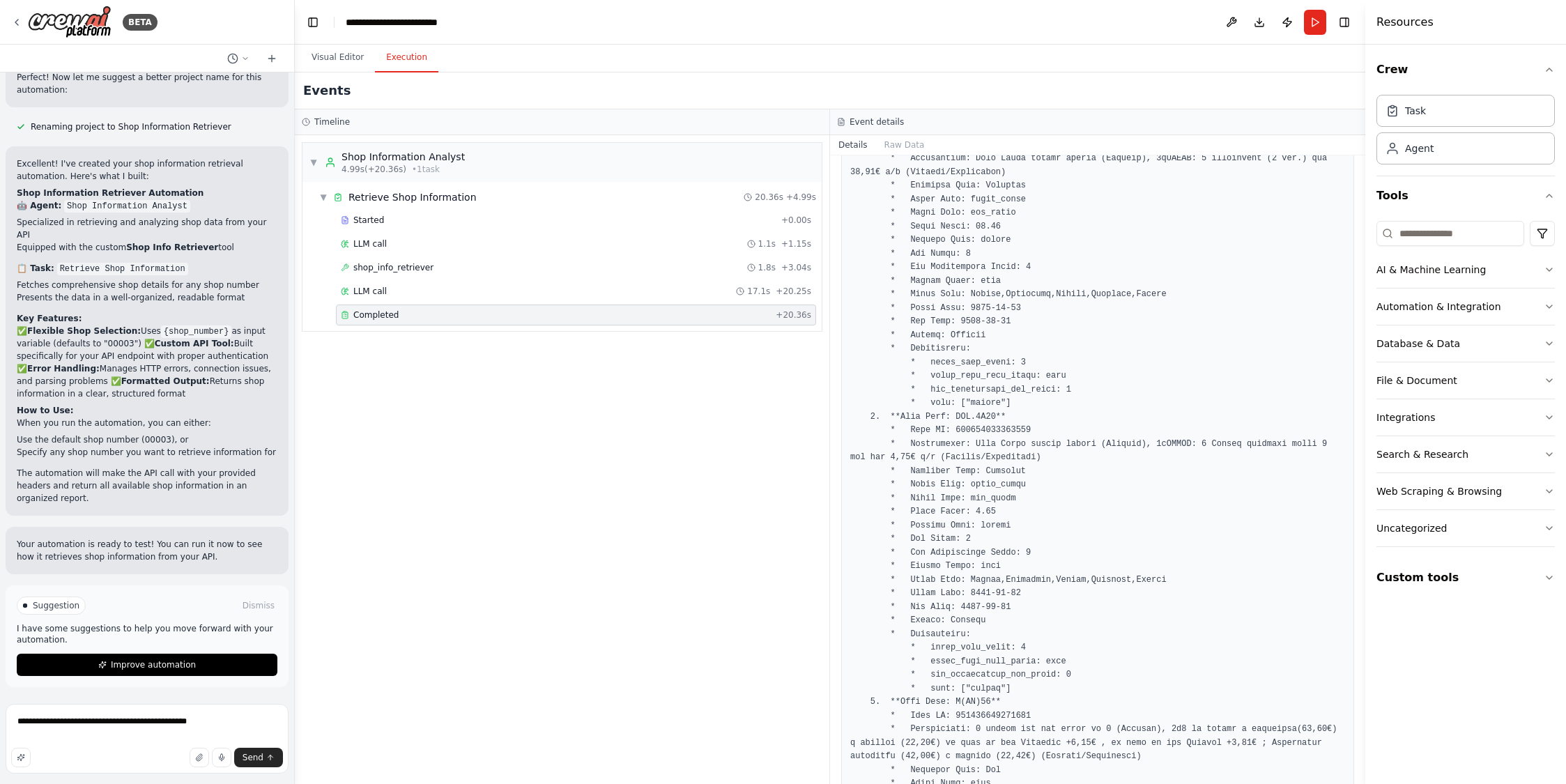
scroll to position [3351, 0]
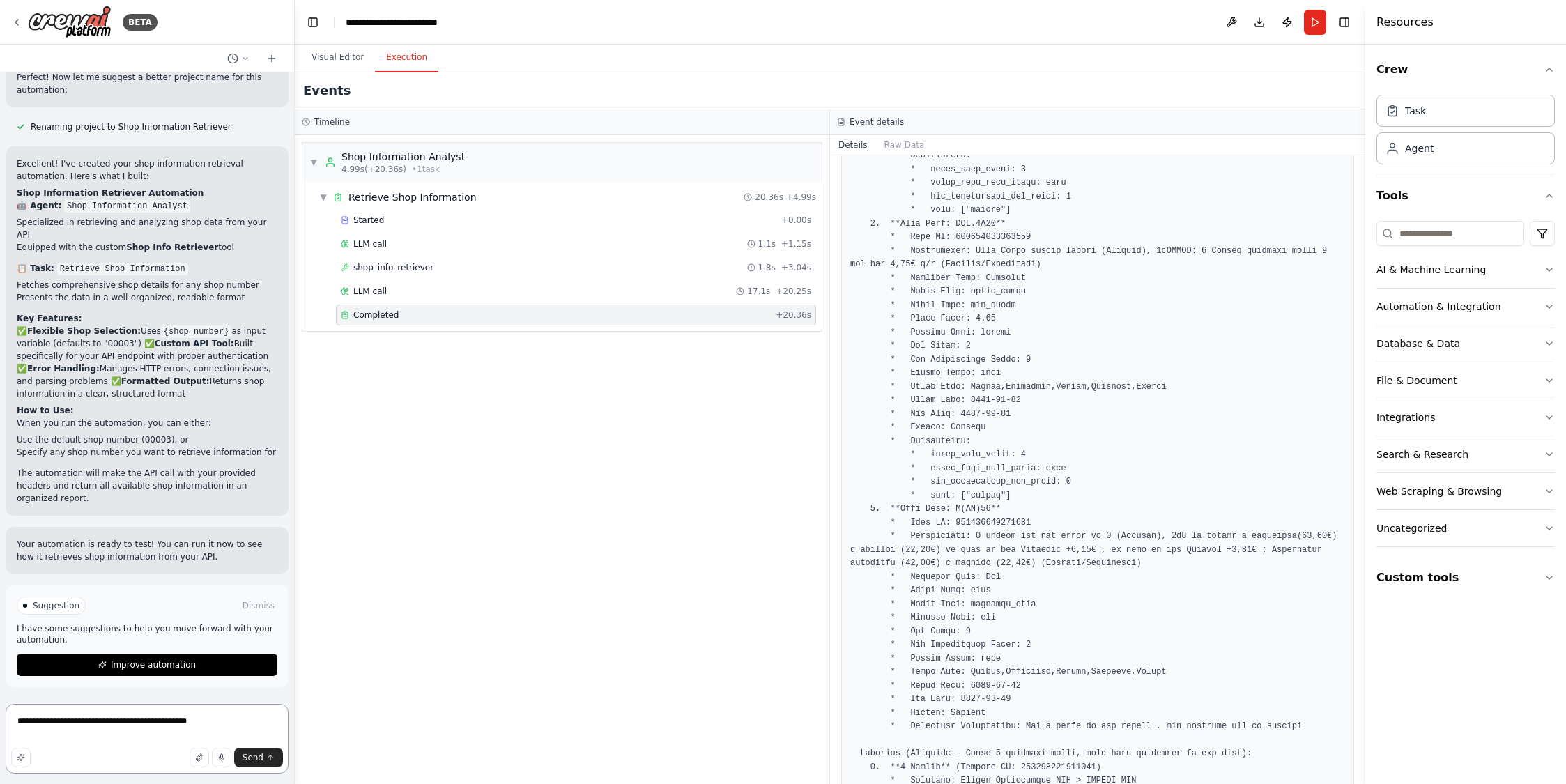
click at [102, 727] on textarea "**********" at bounding box center [147, 737] width 283 height 69
click at [330, 58] on button "Visual Editor" at bounding box center [337, 57] width 75 height 29
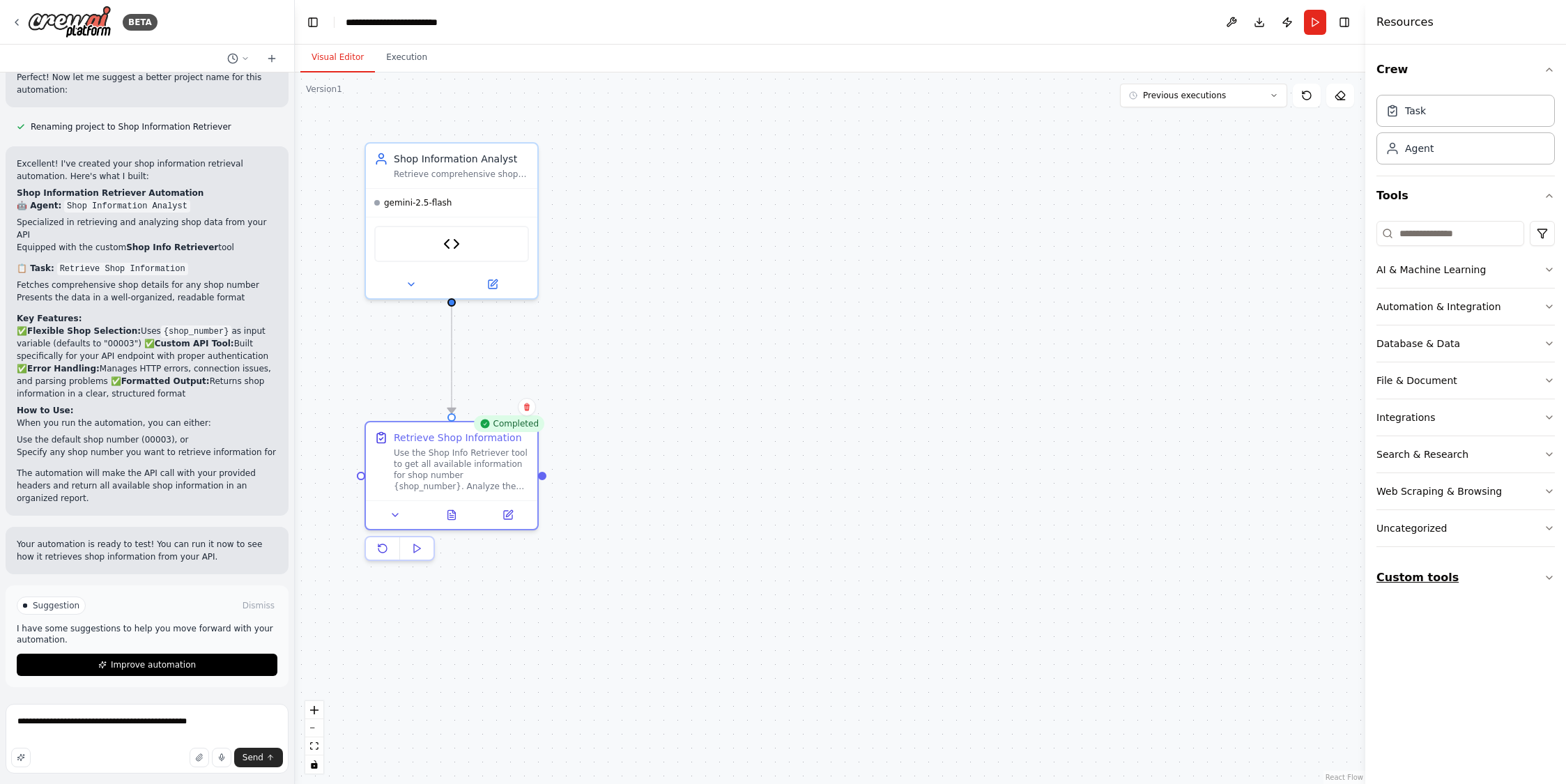
click at [1397, 580] on button "Custom tools" at bounding box center [1465, 577] width 179 height 39
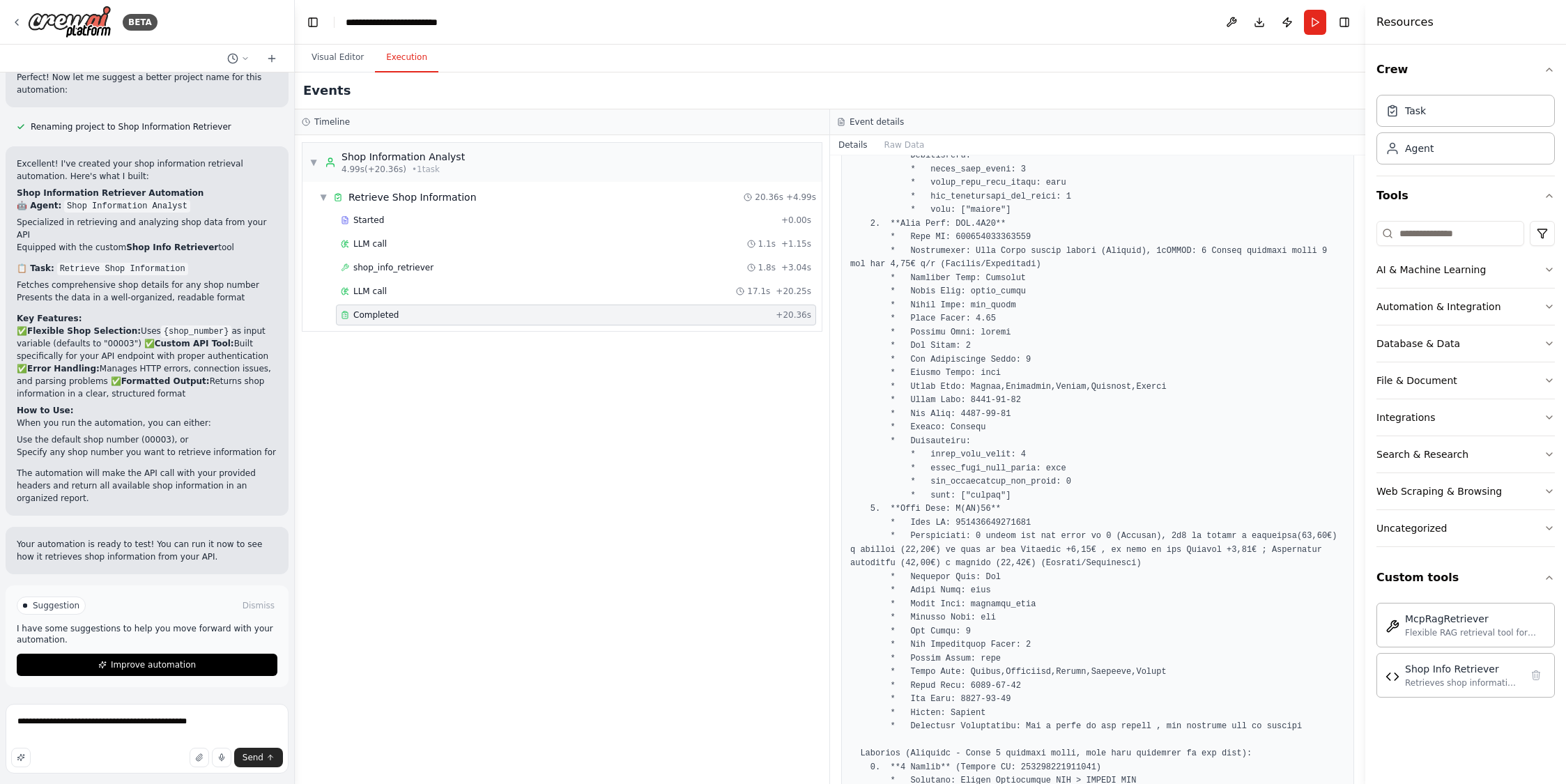
click at [409, 58] on button "Execution" at bounding box center [406, 57] width 64 height 29
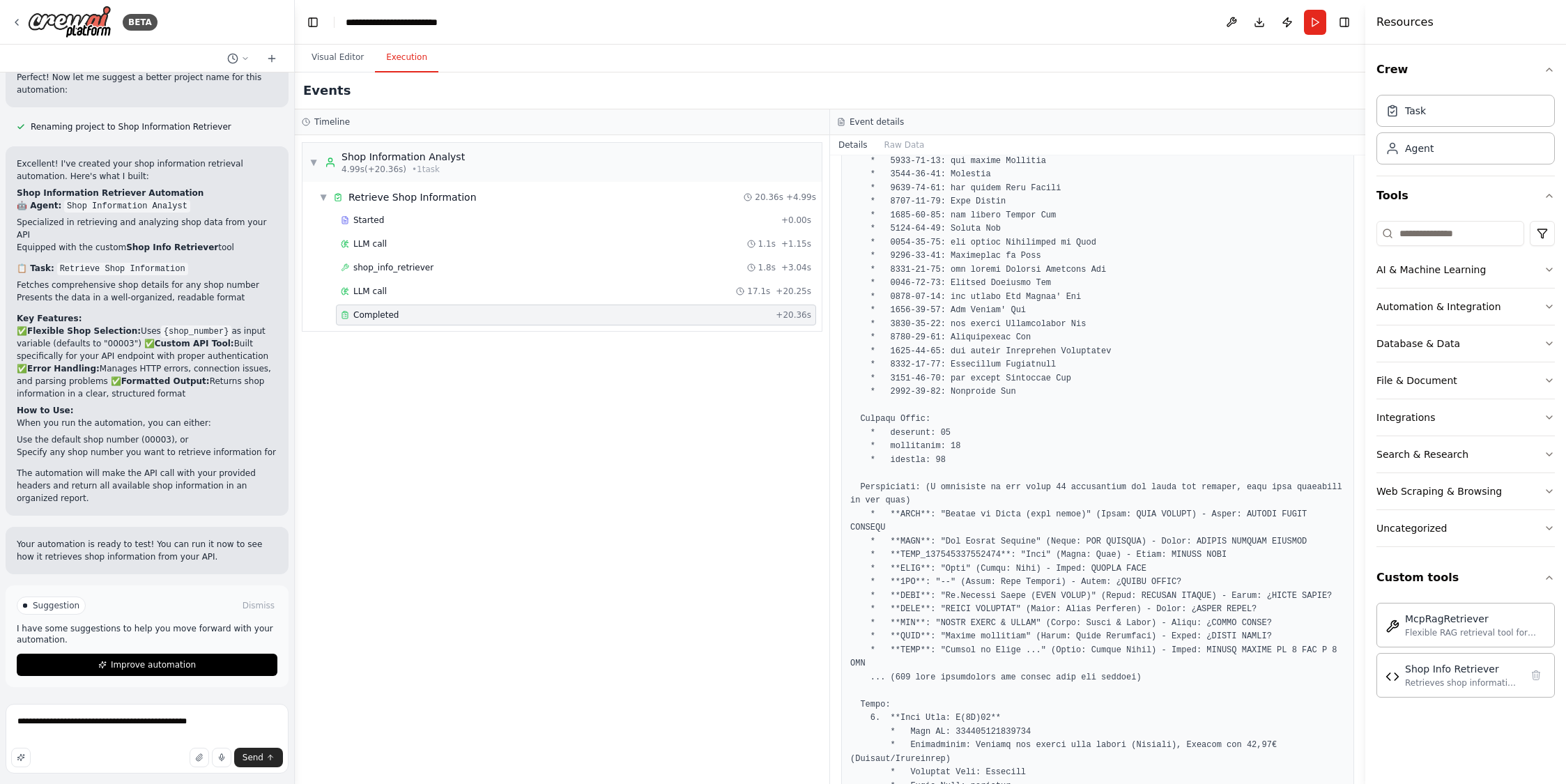
scroll to position [282, 0]
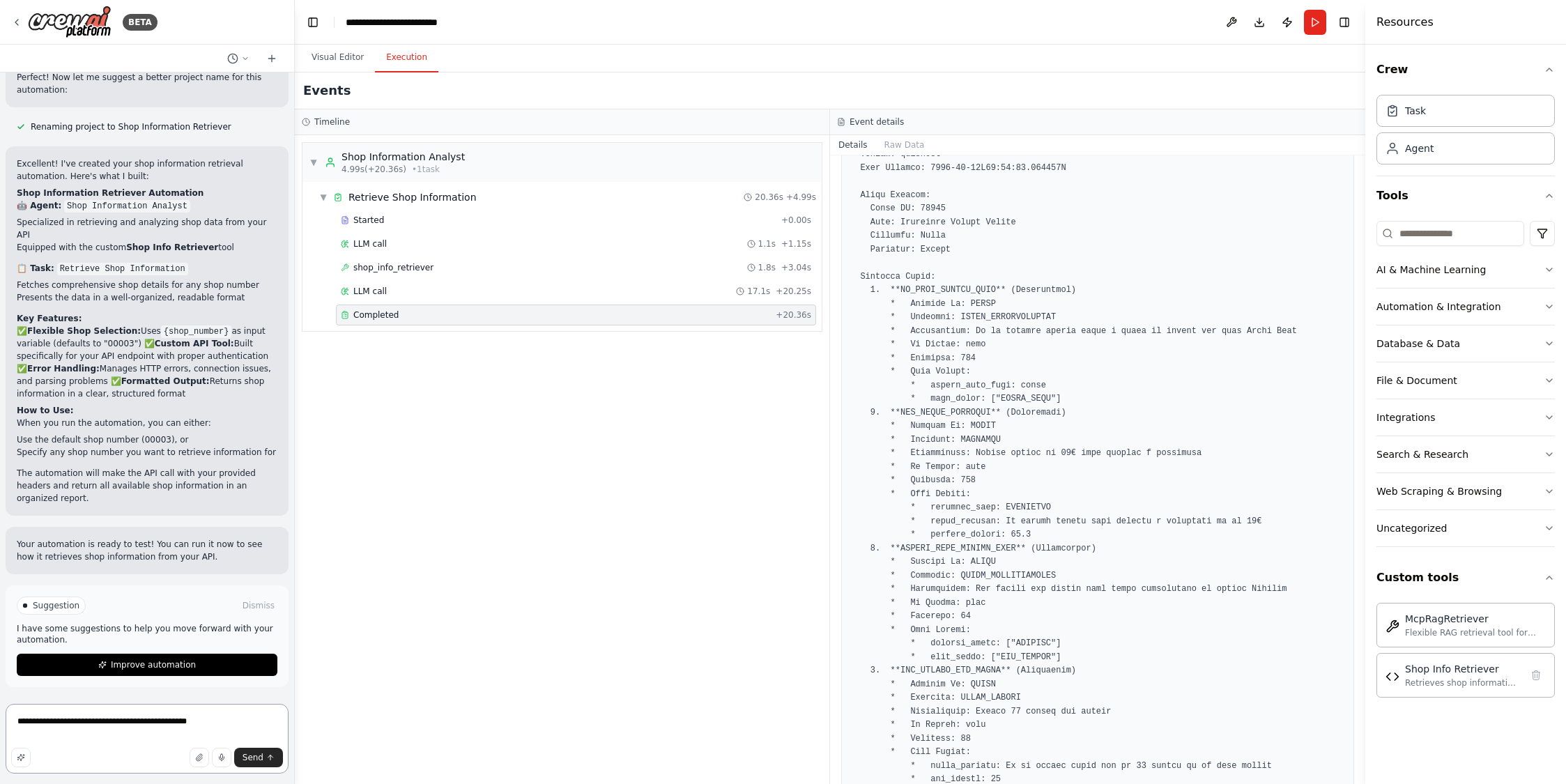
click at [223, 719] on textarea "**********" at bounding box center [147, 737] width 283 height 69
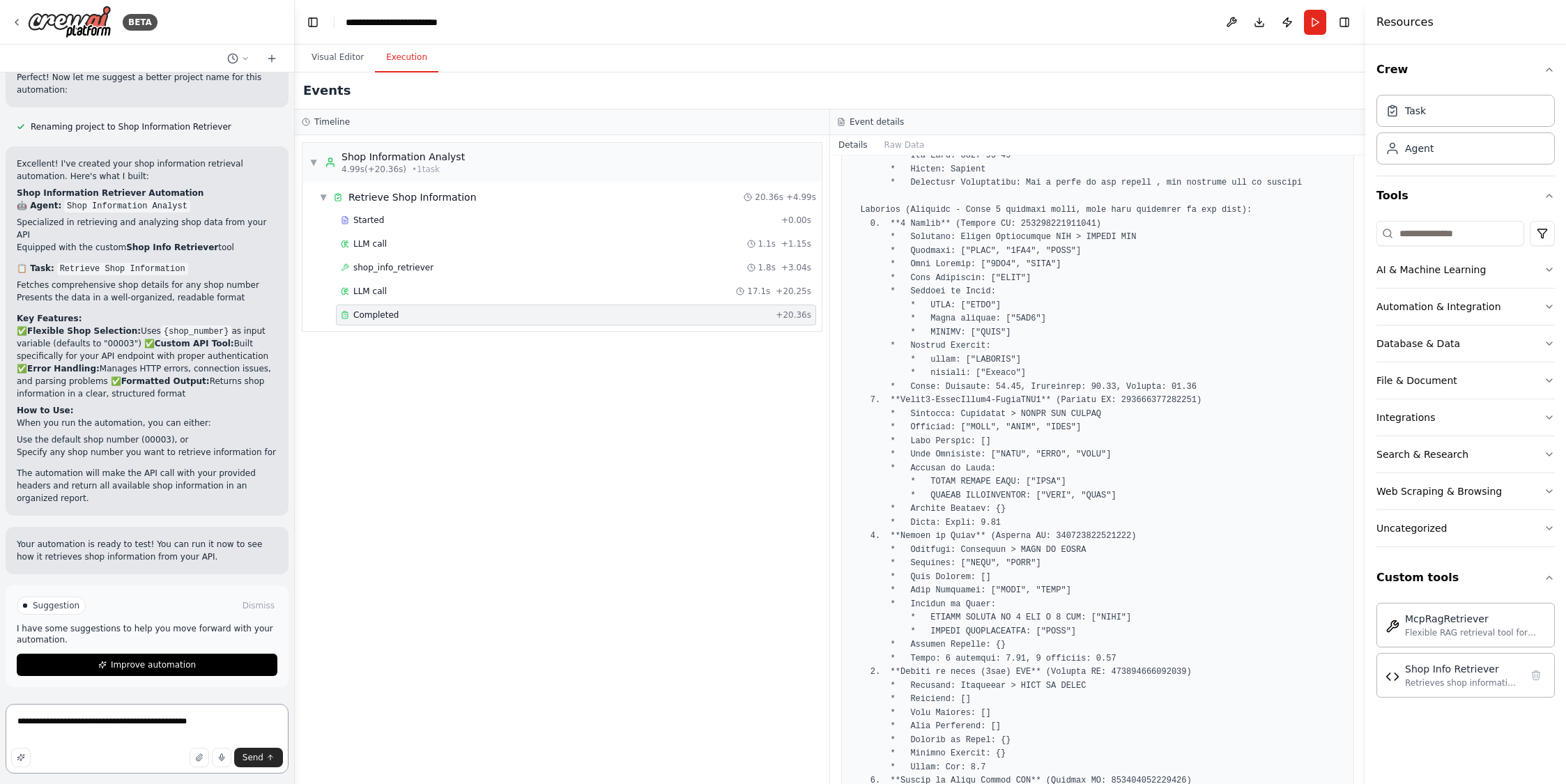
scroll to position [3742, 0]
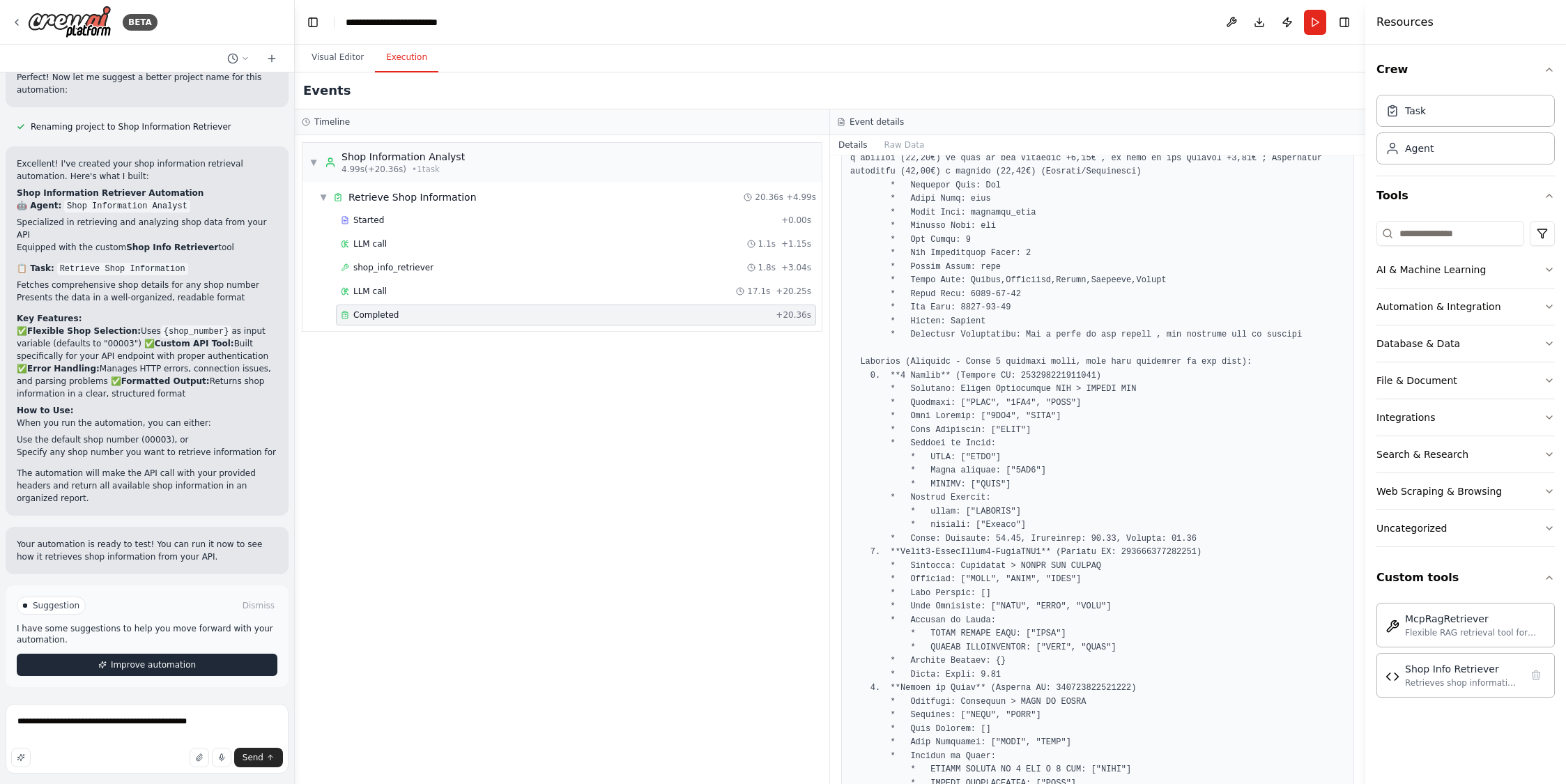
click at [144, 662] on span "Improve automation" at bounding box center [154, 664] width 85 height 11
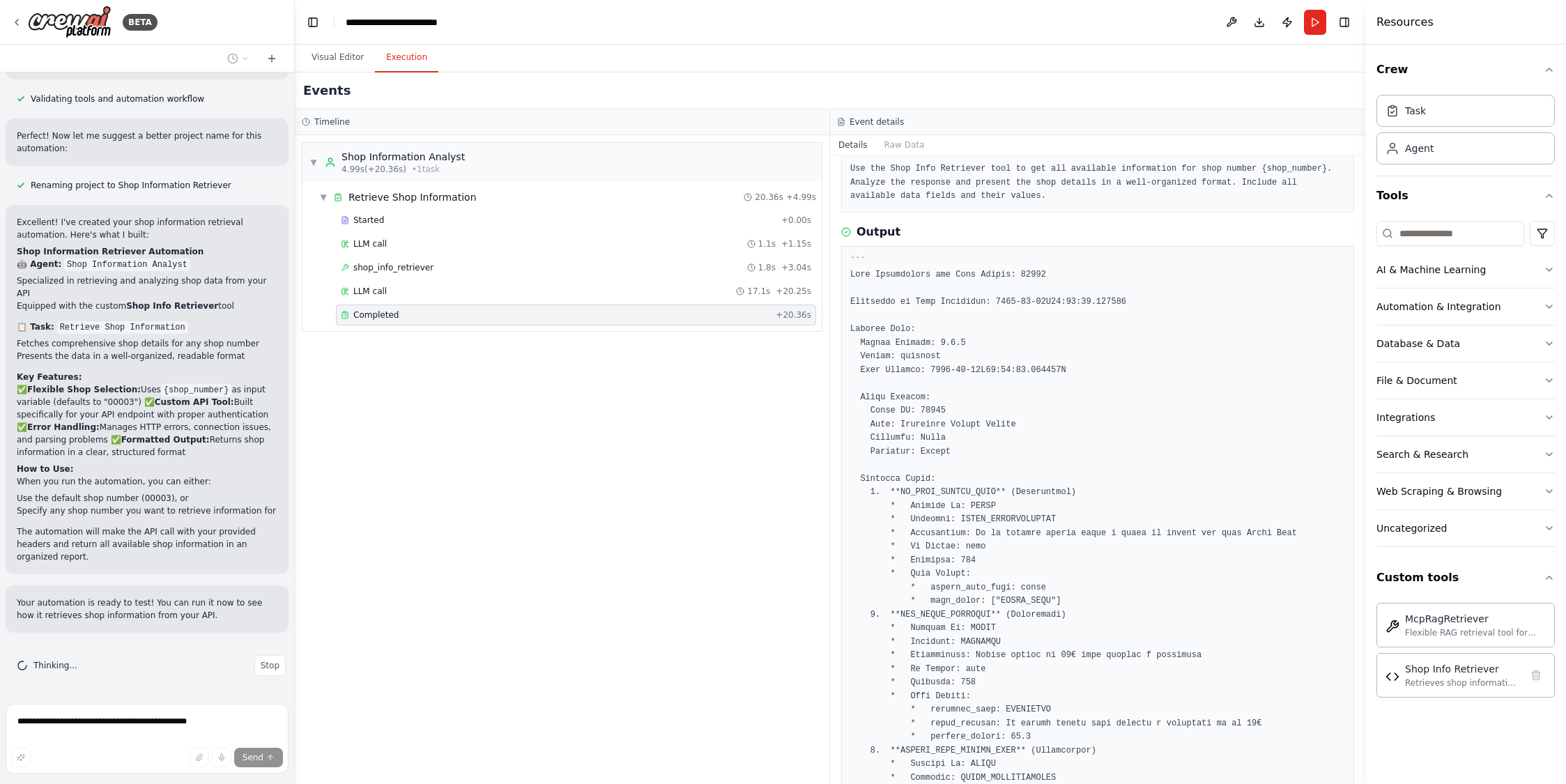
scroll to position [59, 0]
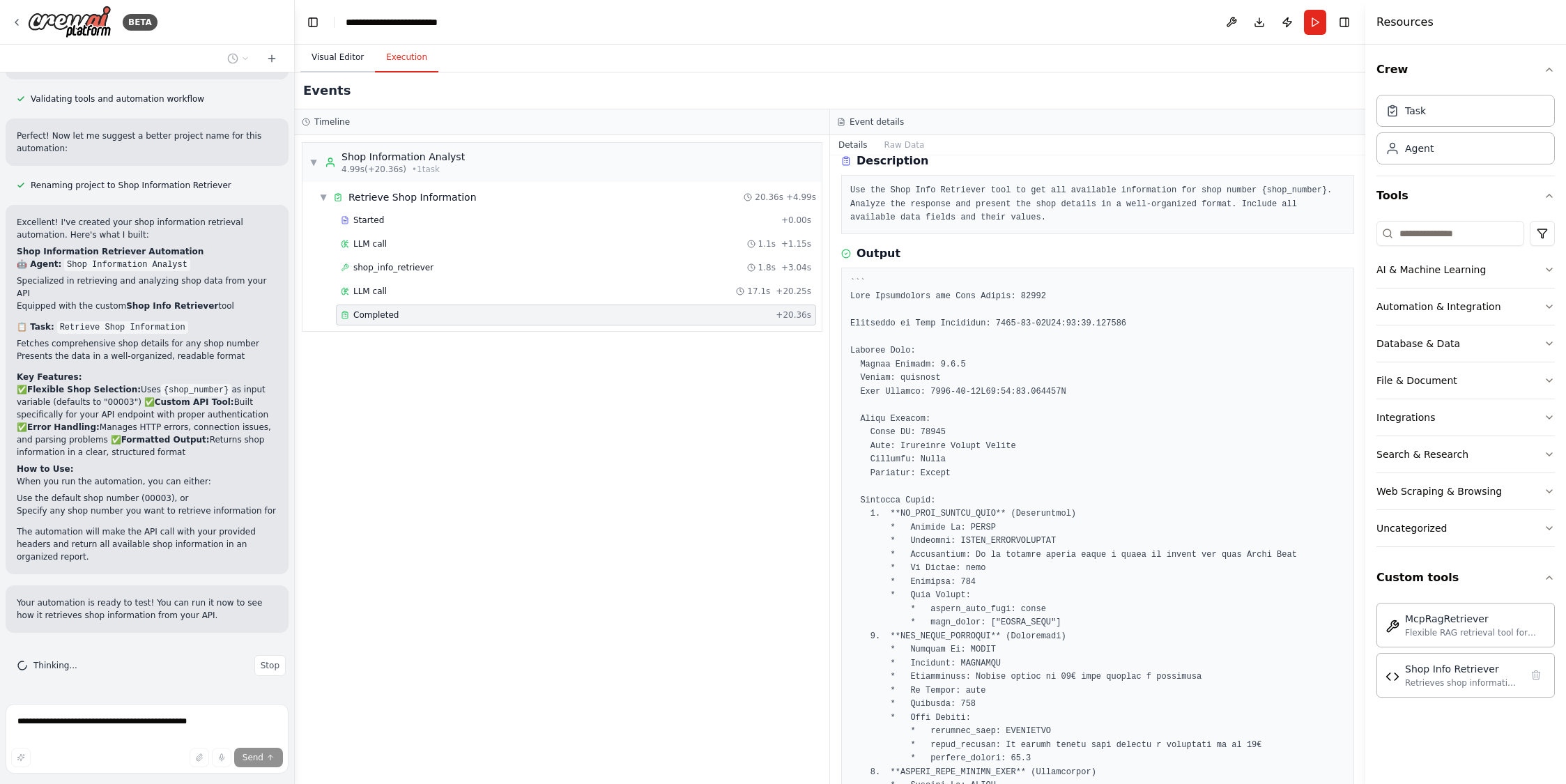
click at [335, 56] on button "Visual Editor" at bounding box center [337, 57] width 75 height 29
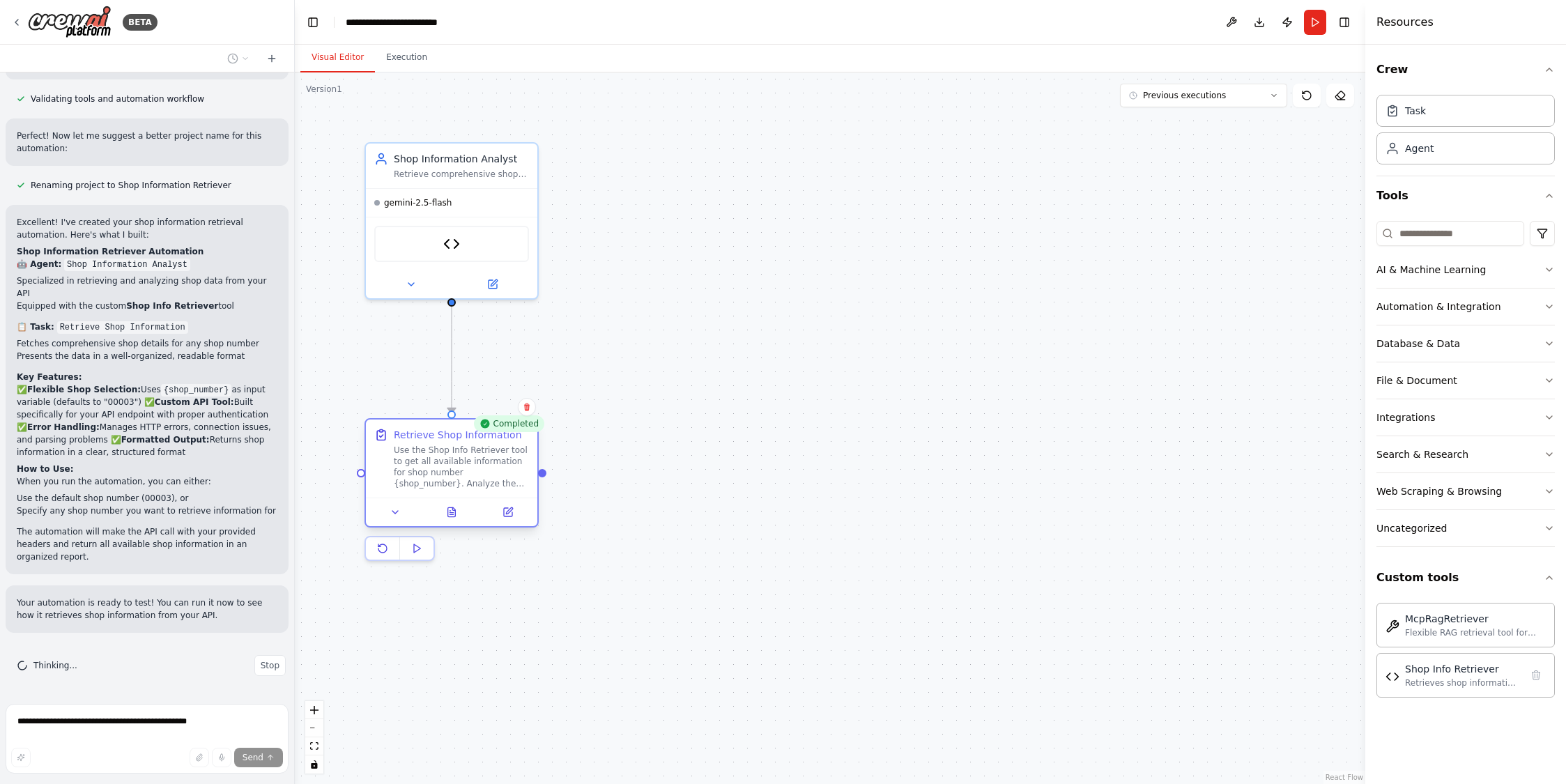
click at [428, 473] on div "Use the Shop Info Retriever tool to get all available information for shop numb…" at bounding box center [462, 466] width 135 height 45
click at [504, 513] on icon at bounding box center [508, 512] width 9 height 9
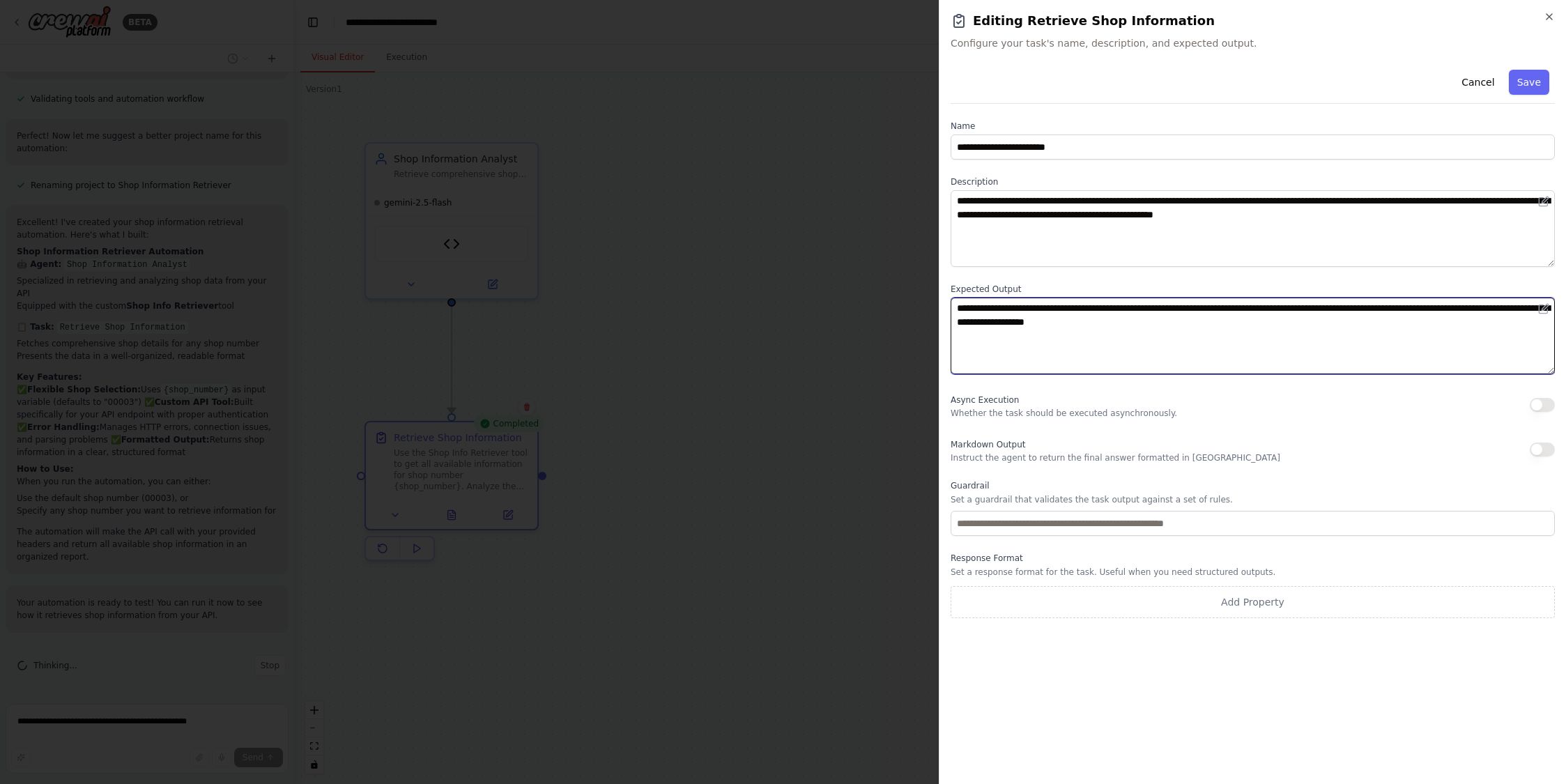
drag, startPoint x: 959, startPoint y: 309, endPoint x: 1239, endPoint y: 328, distance: 280.6
click at [1239, 328] on textarea "**********" at bounding box center [1253, 335] width 604 height 77
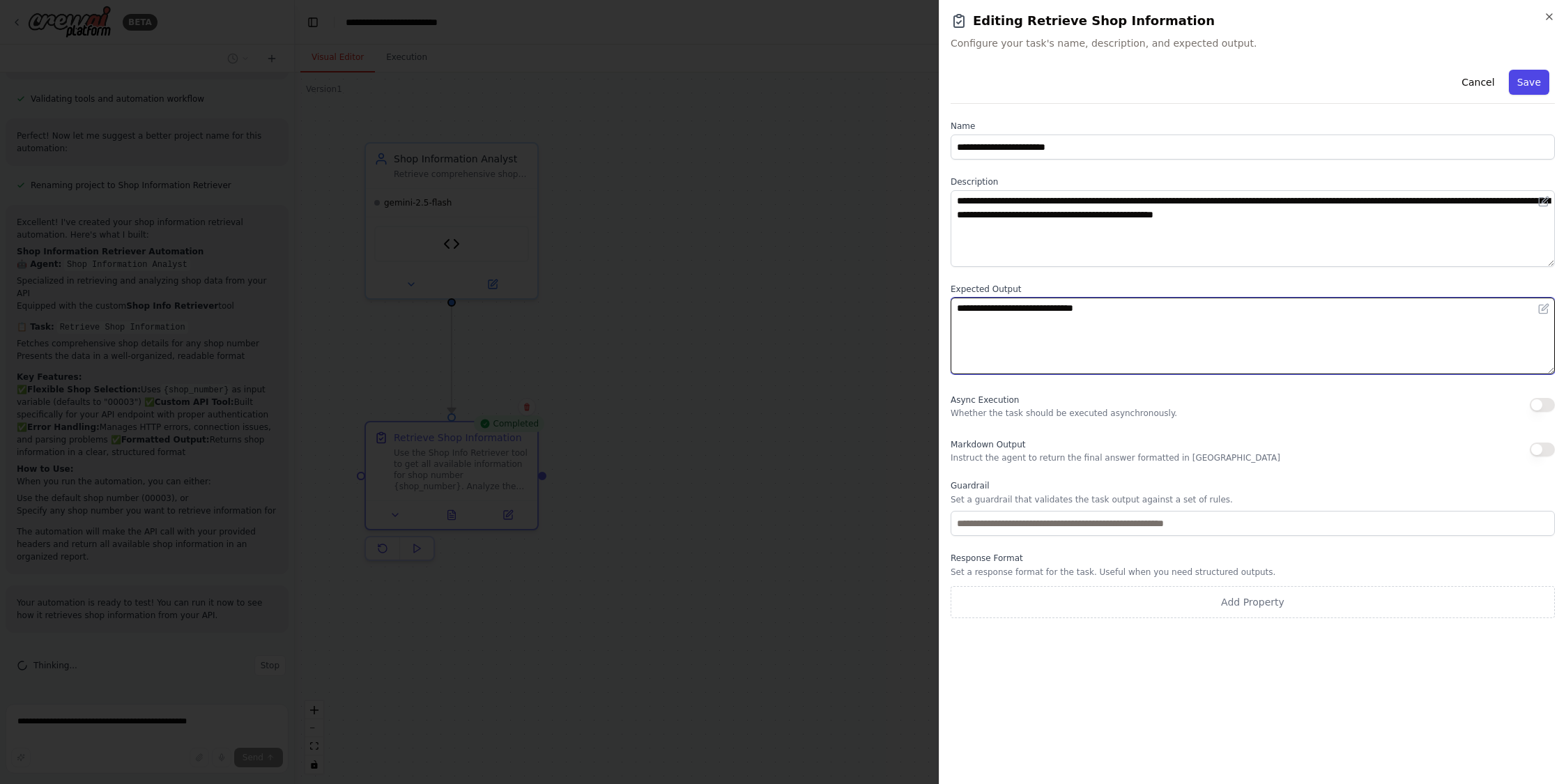
type textarea "**********"
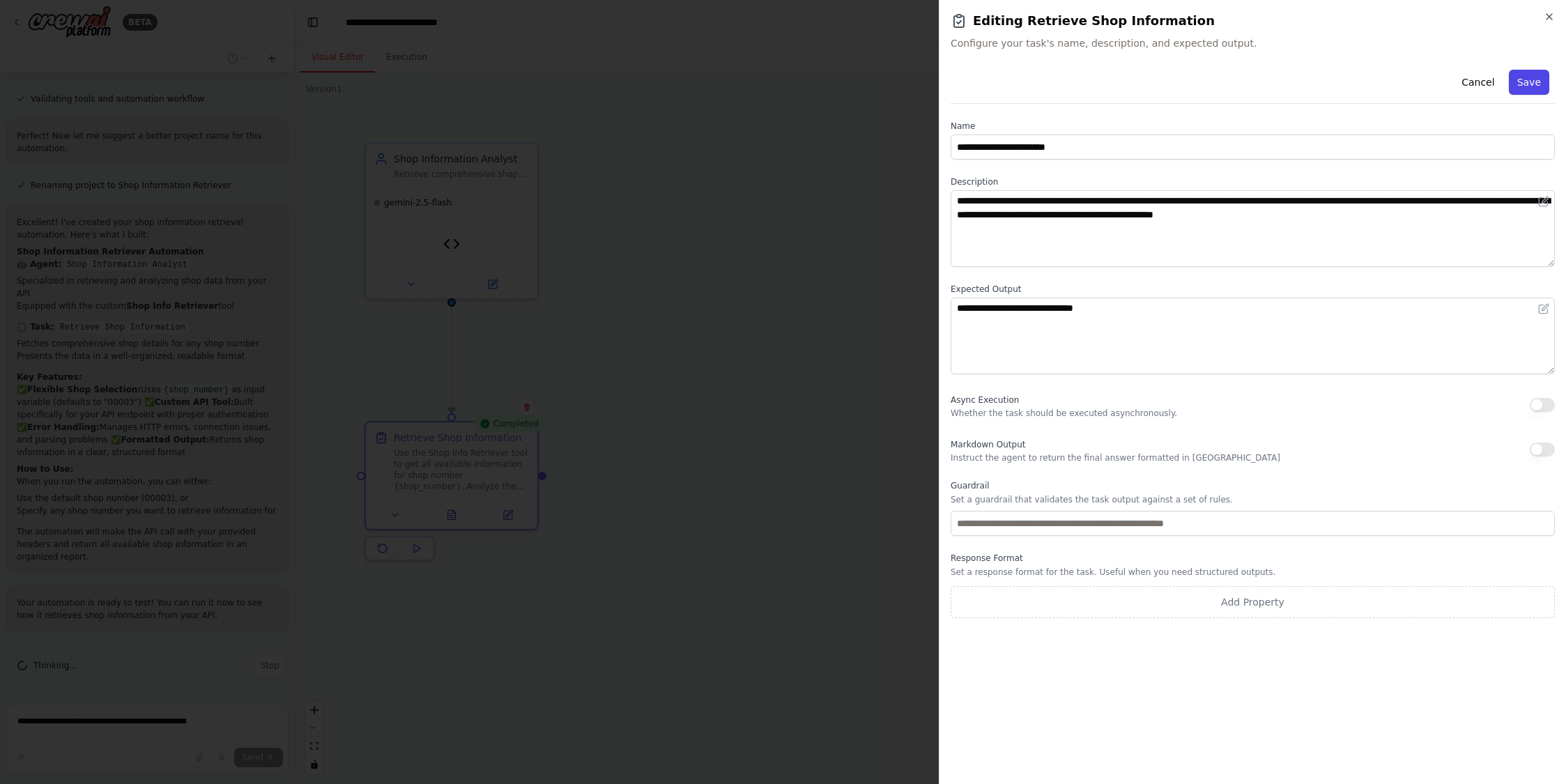
click at [1520, 82] on button "Save" at bounding box center [1529, 82] width 41 height 25
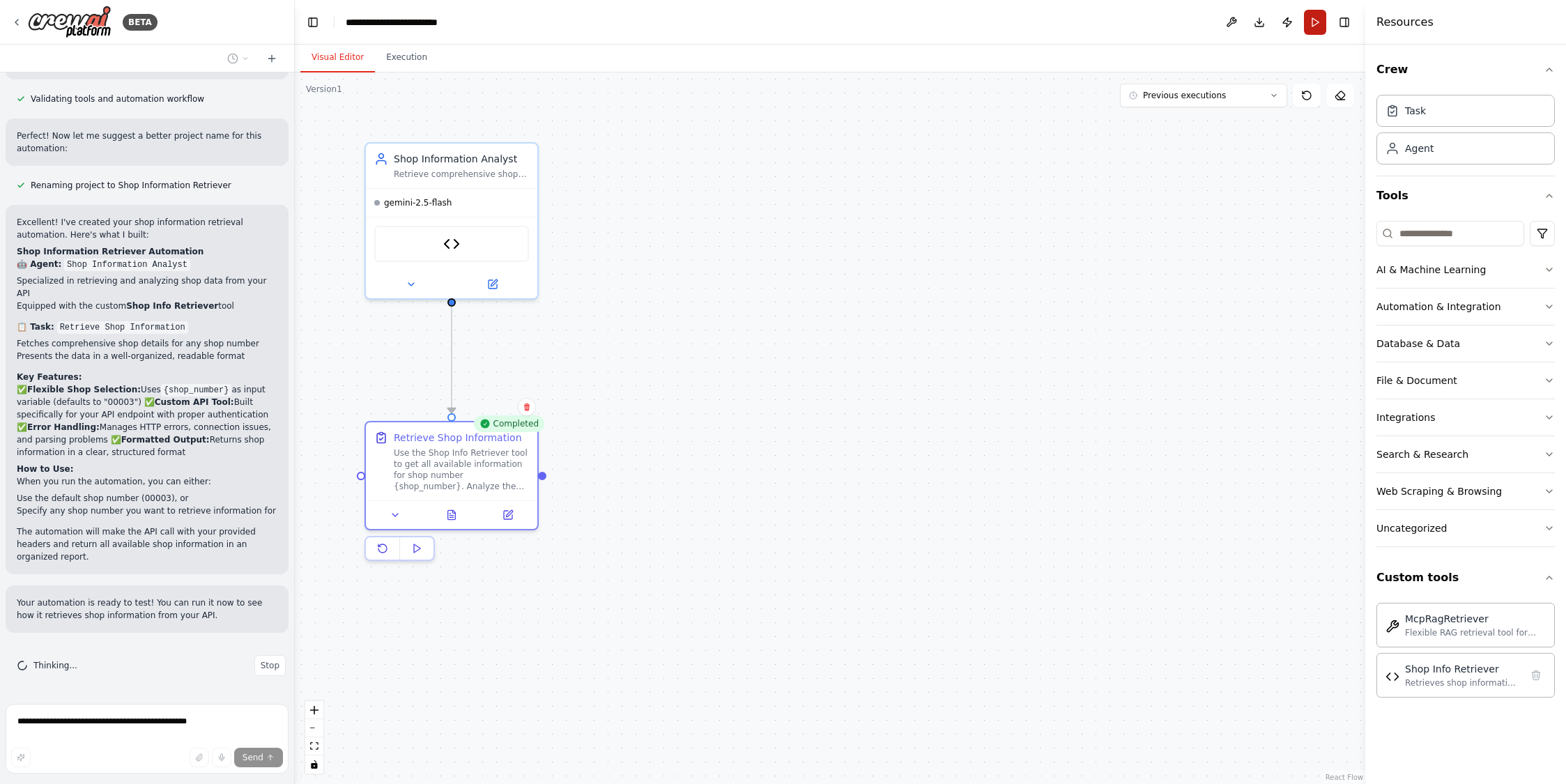
click at [1308, 21] on button "Run" at bounding box center [1314, 22] width 22 height 25
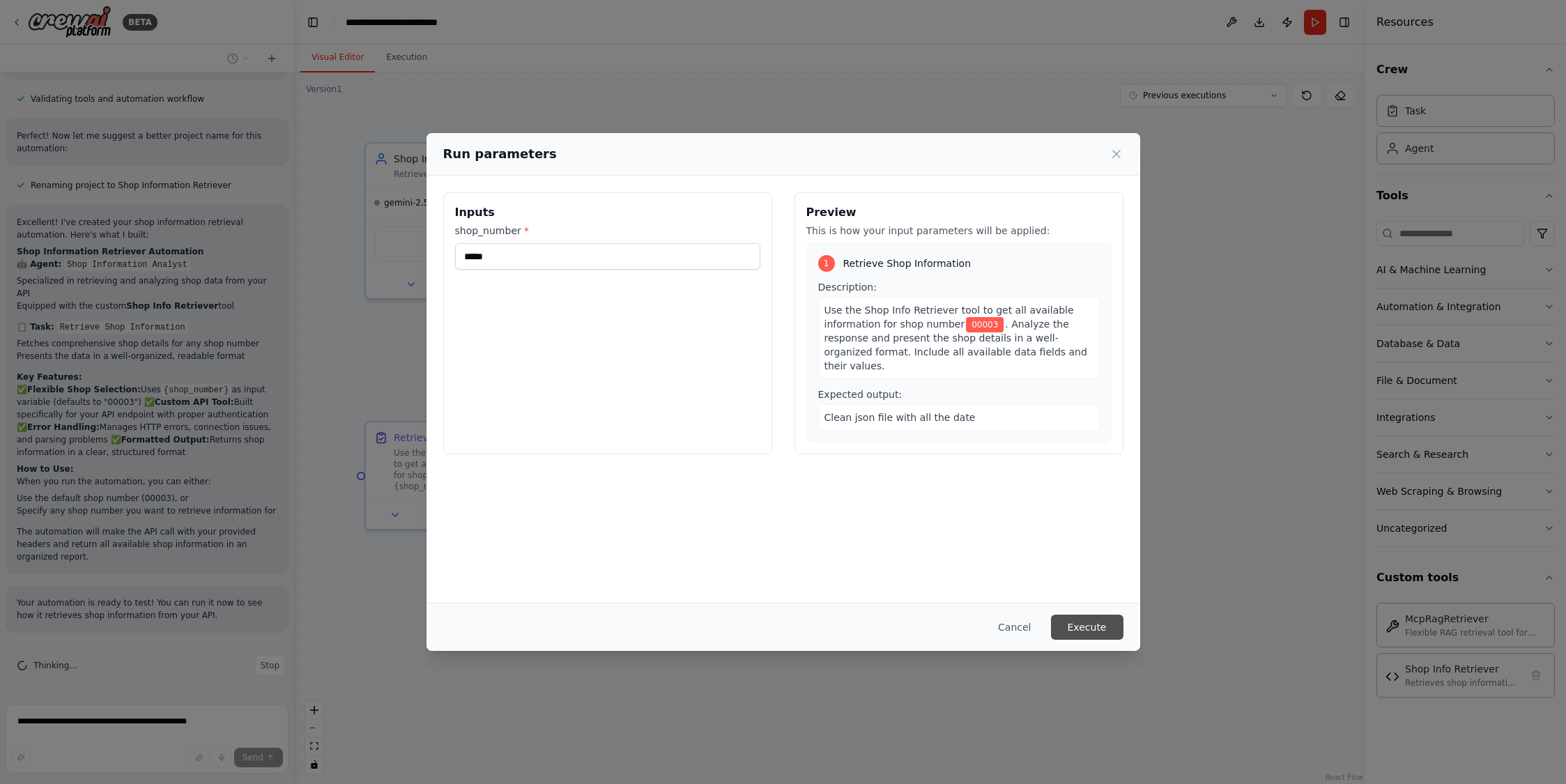
click at [1100, 628] on button "Execute" at bounding box center [1087, 626] width 72 height 25
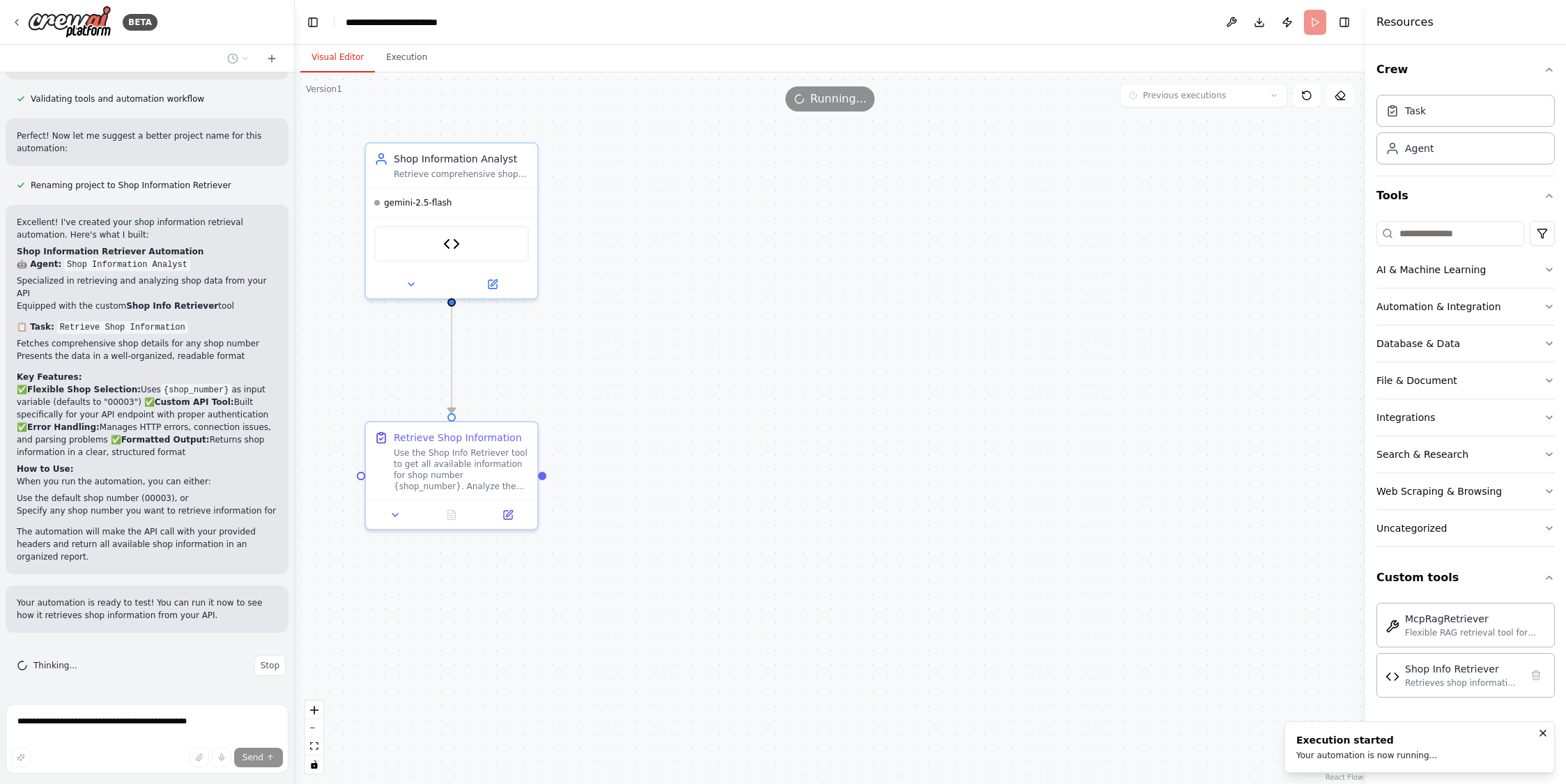
click at [330, 63] on button "Visual Editor" at bounding box center [337, 57] width 75 height 29
click at [402, 55] on button "Execution" at bounding box center [406, 57] width 64 height 29
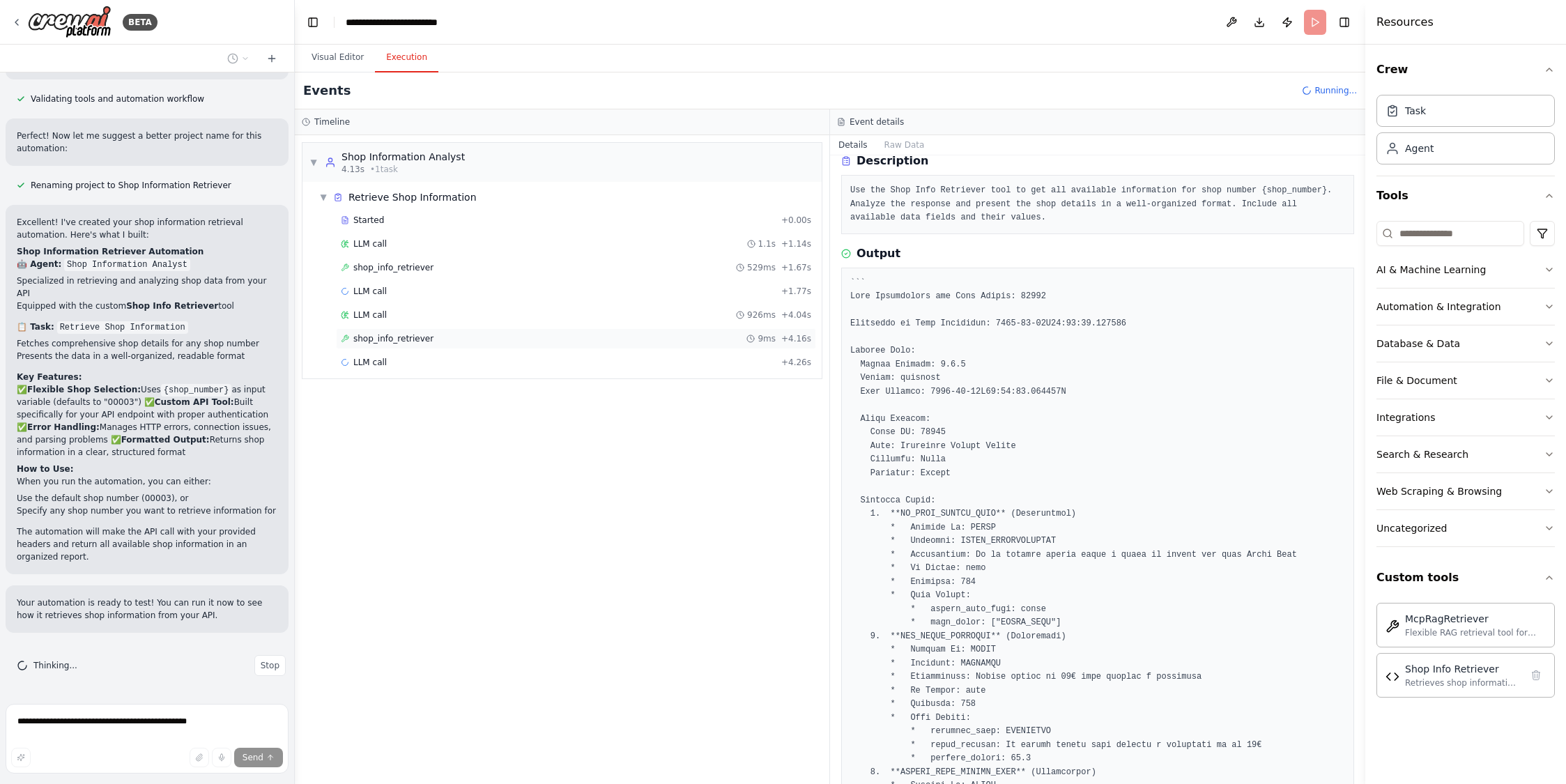
click at [382, 336] on span "shop_info_retriever" at bounding box center [393, 339] width 80 height 11
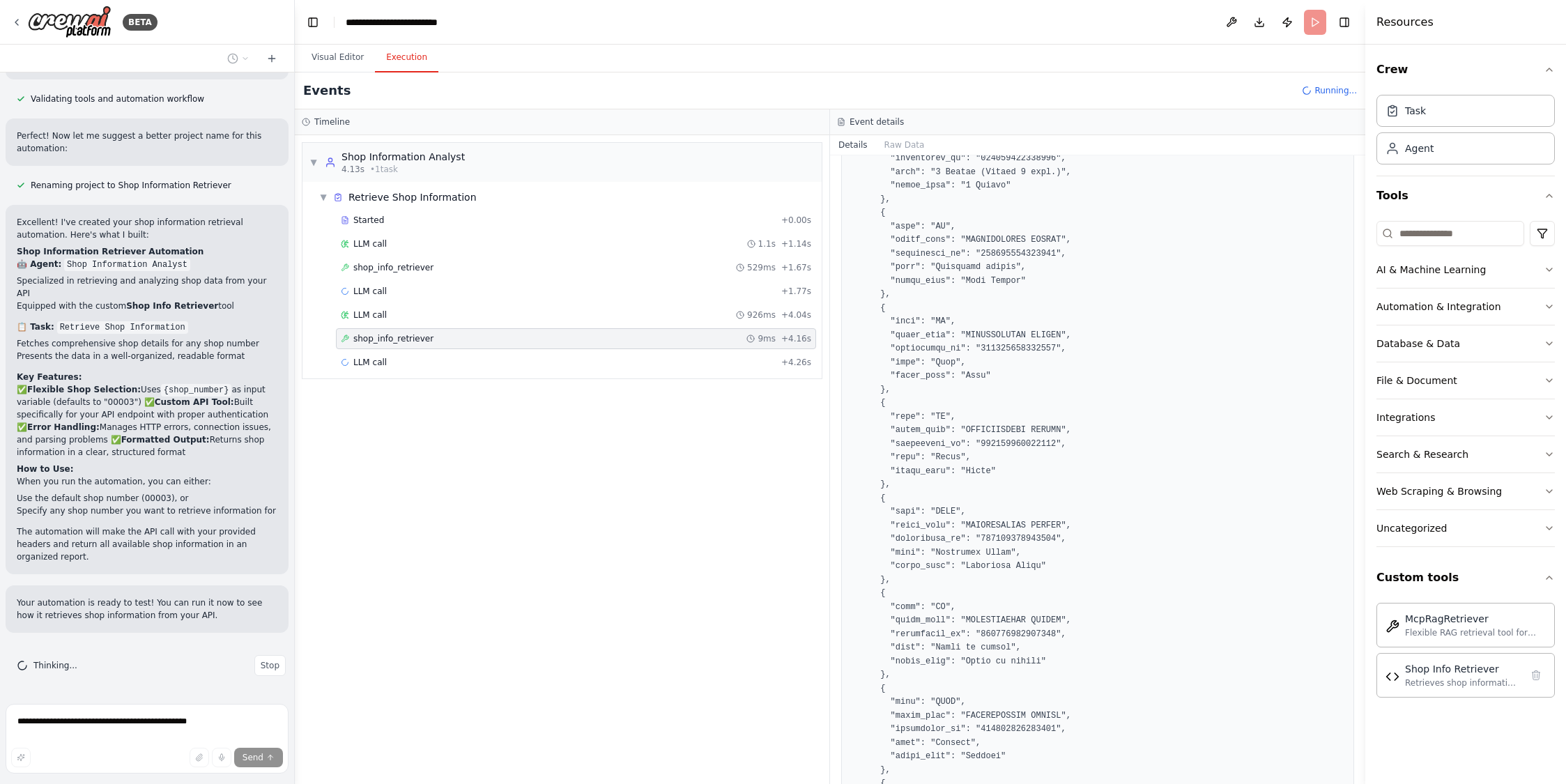
scroll to position [8357, 0]
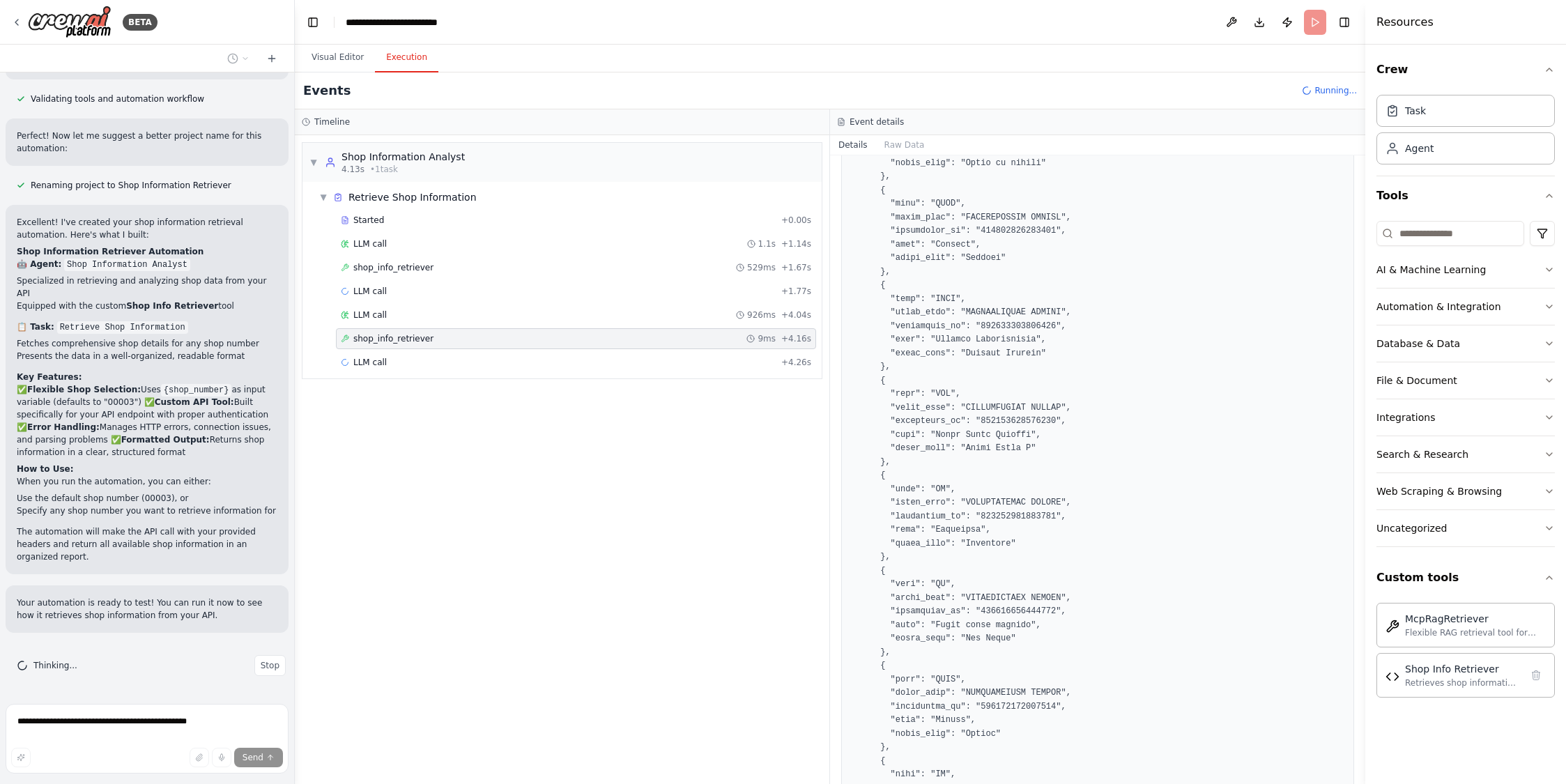
drag, startPoint x: 1359, startPoint y: 228, endPoint x: 1357, endPoint y: 357, distance: 129.0
click at [1357, 357] on div "BETA Hello! I'm the CrewAI assistant. What kind of automation do you want to bu…" at bounding box center [783, 392] width 1566 height 784
drag, startPoint x: 1359, startPoint y: 231, endPoint x: 1349, endPoint y: 551, distance: 320.2
click at [1349, 548] on div "BETA Hello! I'm the CrewAI assistant. What kind of automation do you want to bu…" at bounding box center [783, 392] width 1566 height 784
click at [1360, 572] on button "Toggle Sidebar" at bounding box center [1366, 392] width 11 height 784
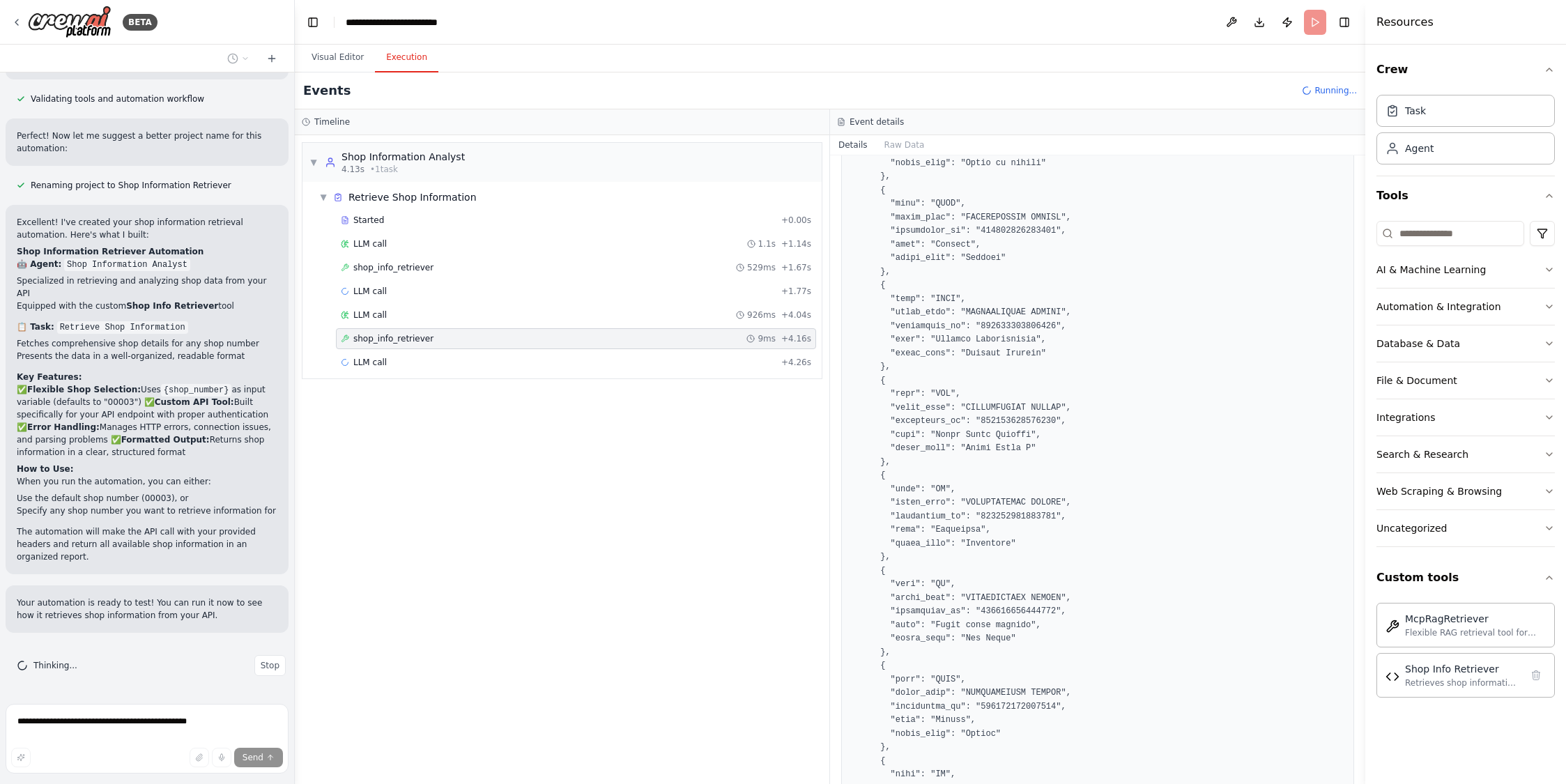
drag, startPoint x: 1360, startPoint y: 230, endPoint x: 1350, endPoint y: 394, distance: 164.3
click at [1349, 394] on div "BETA Hello! I'm the CrewAI assistant. What kind of automation do you want to bu…" at bounding box center [783, 392] width 1566 height 784
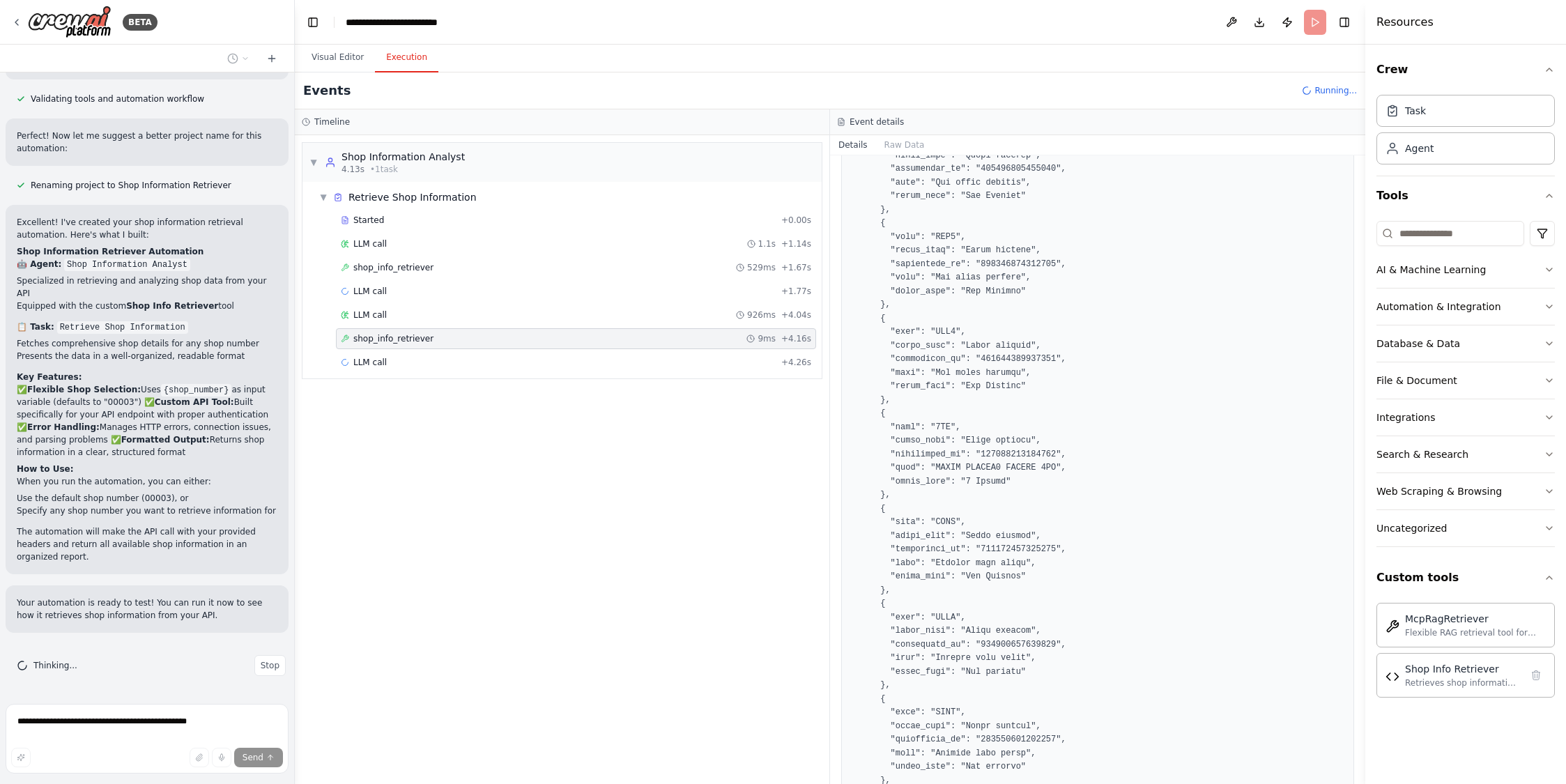
scroll to position [16548, 0]
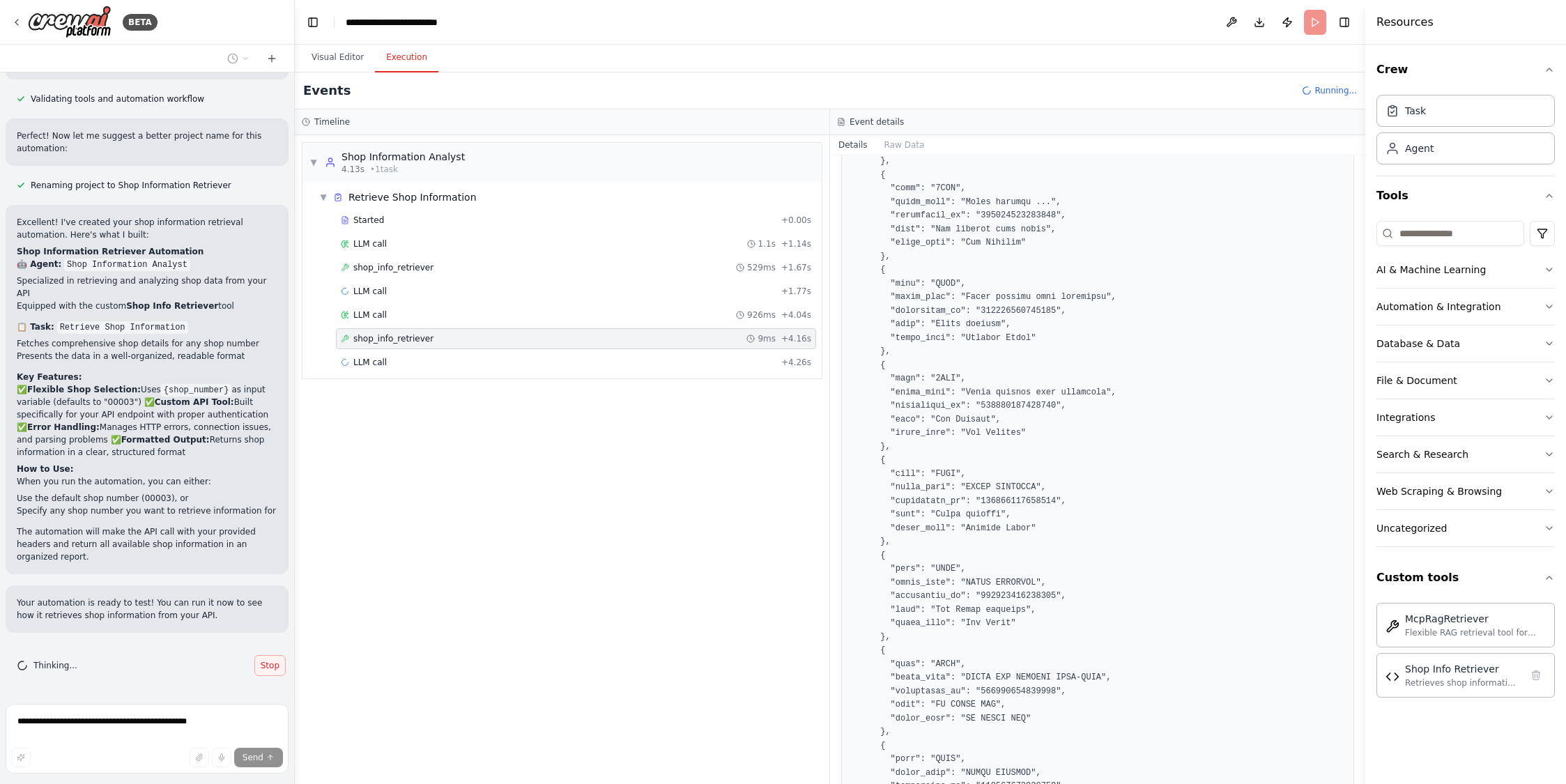
click at [260, 669] on span "Stop" at bounding box center [270, 665] width 19 height 11
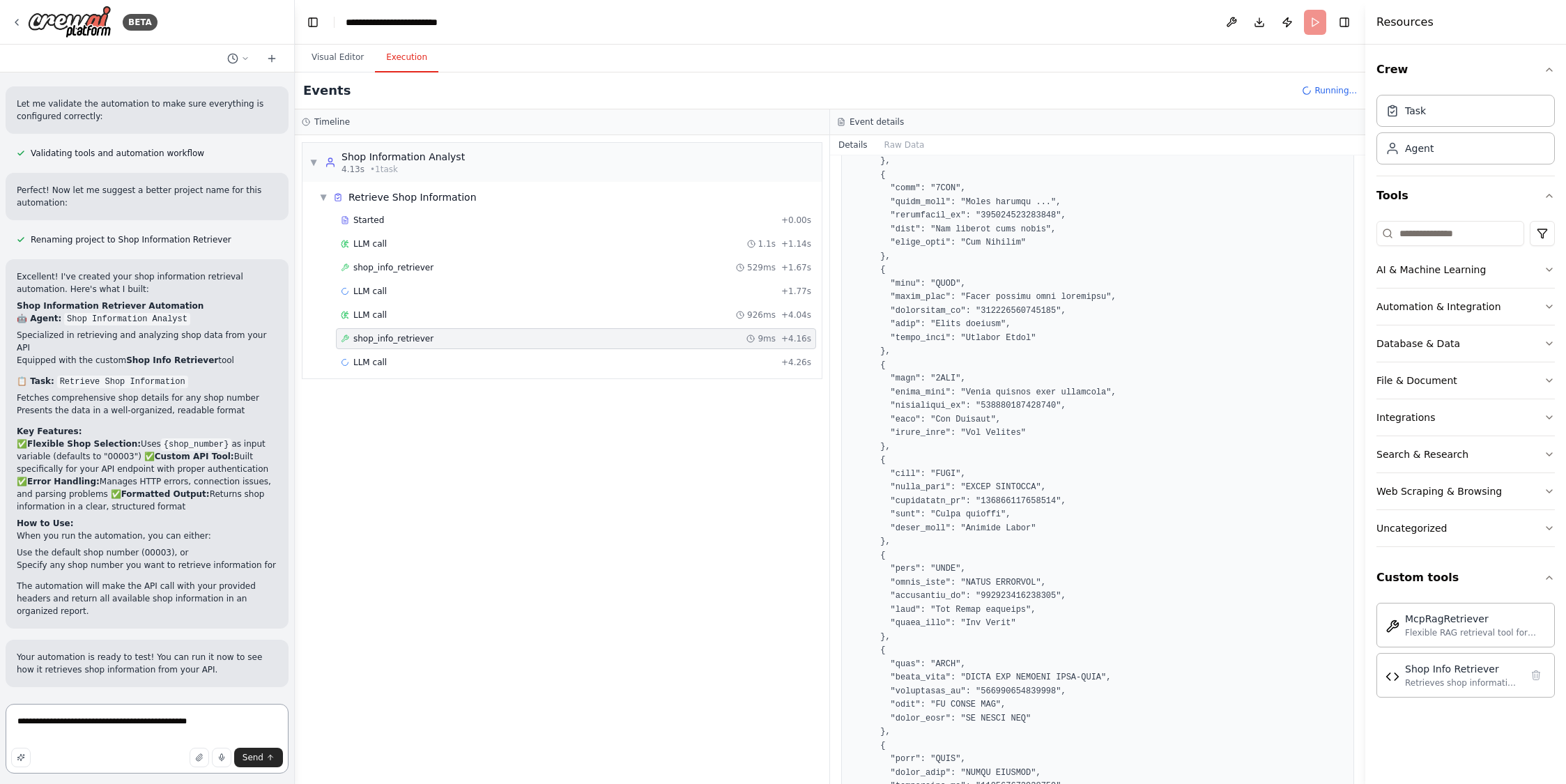
click at [106, 723] on textarea "**********" at bounding box center [147, 737] width 283 height 69
drag, startPoint x: 218, startPoint y: 721, endPoint x: -32, endPoint y: 705, distance: 250.5
click at [0, 705] on html "BETA Hello! I'm the CrewAI assistant. What kind of automation do you want to bu…" at bounding box center [783, 392] width 1566 height 784
type textarea "**********"
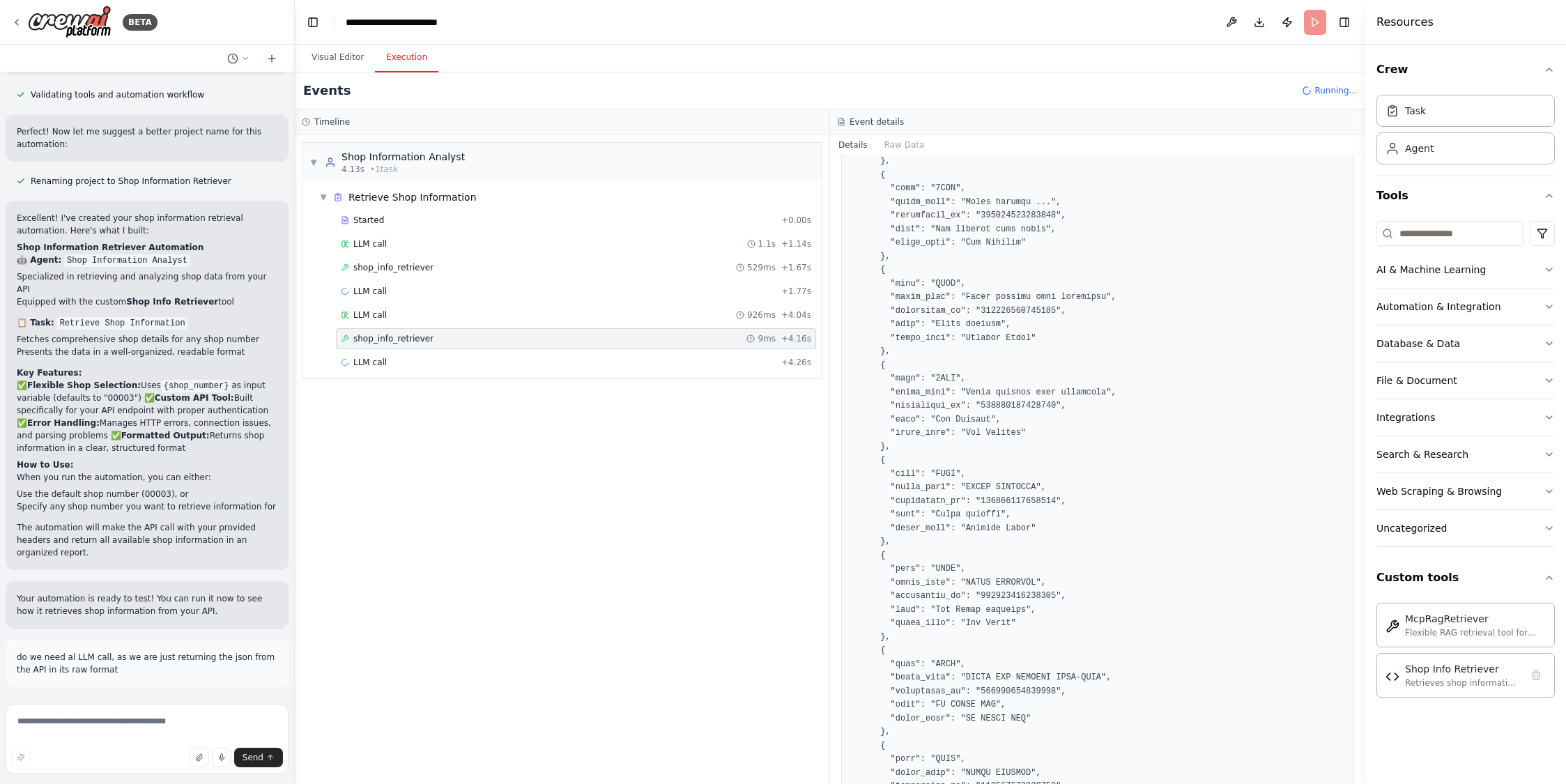
scroll to position [1482, 0]
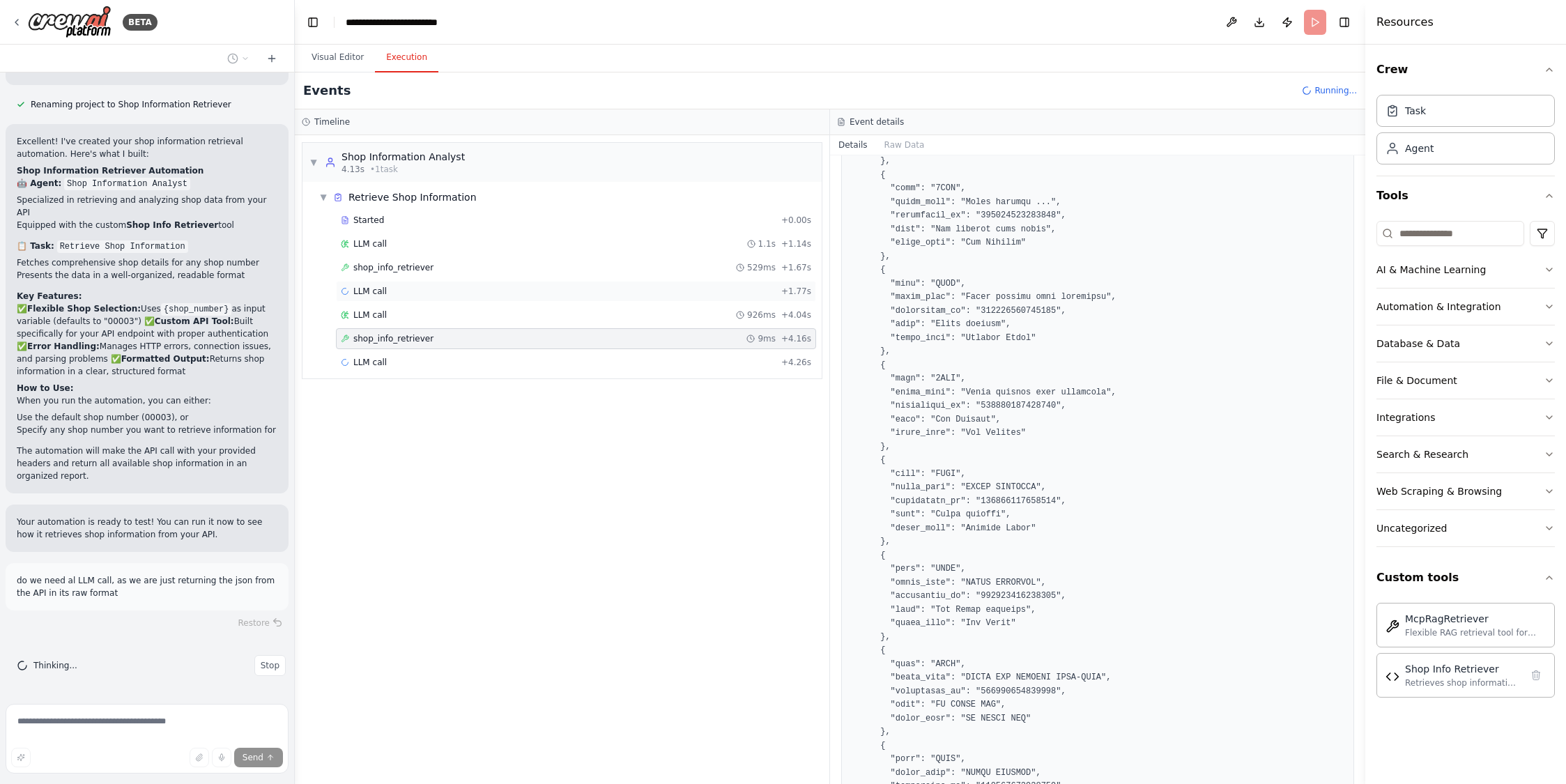
click at [393, 284] on div "LLM call + 1.77s" at bounding box center [576, 291] width 481 height 21
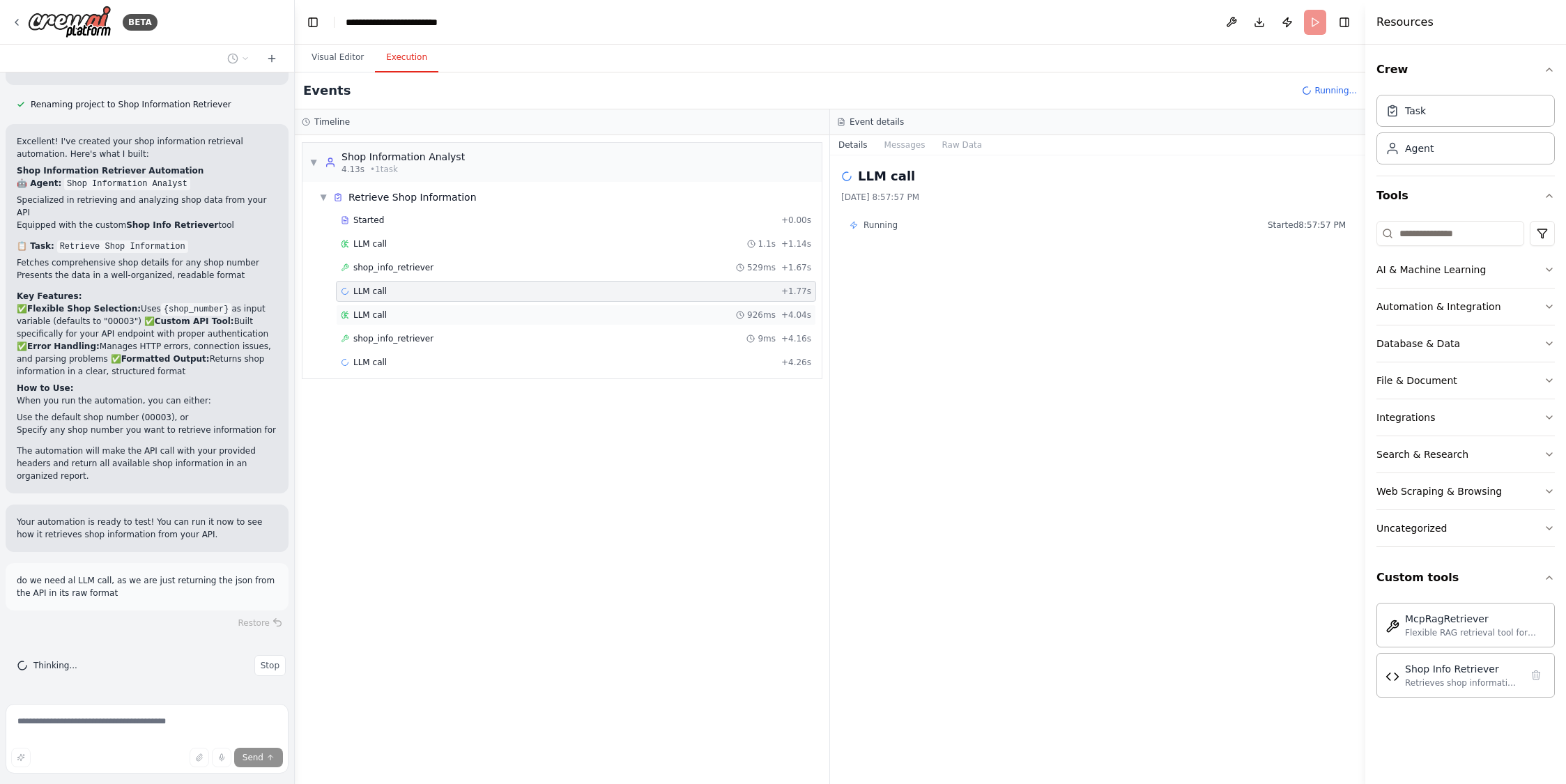
click at [422, 321] on div "LLM call 926ms + 4.04s" at bounding box center [576, 315] width 481 height 21
click at [425, 336] on span "shop_info_retriever" at bounding box center [393, 339] width 80 height 11
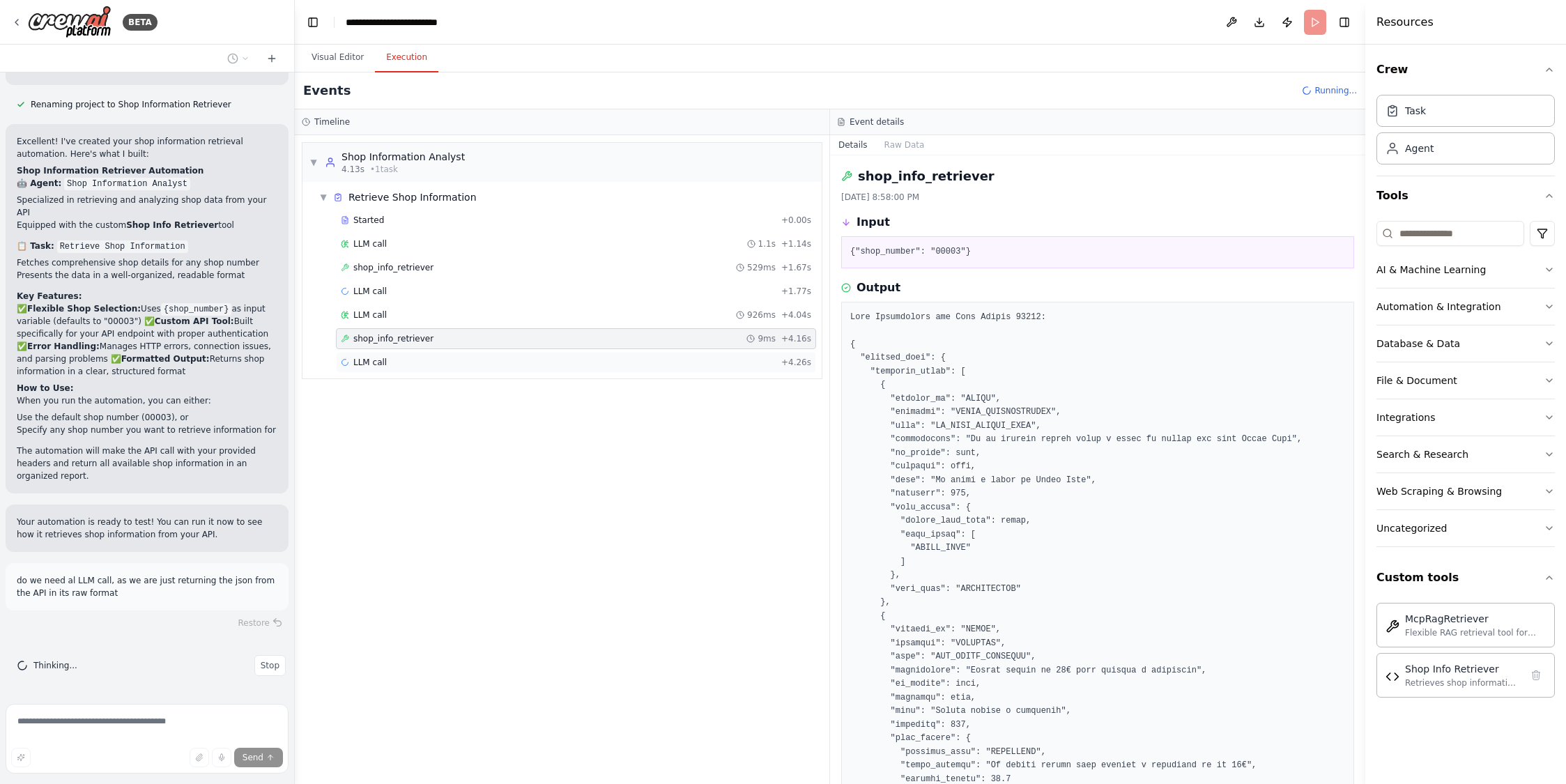
click at [399, 361] on div "LLM call + 4.26s" at bounding box center [575, 363] width 470 height 11
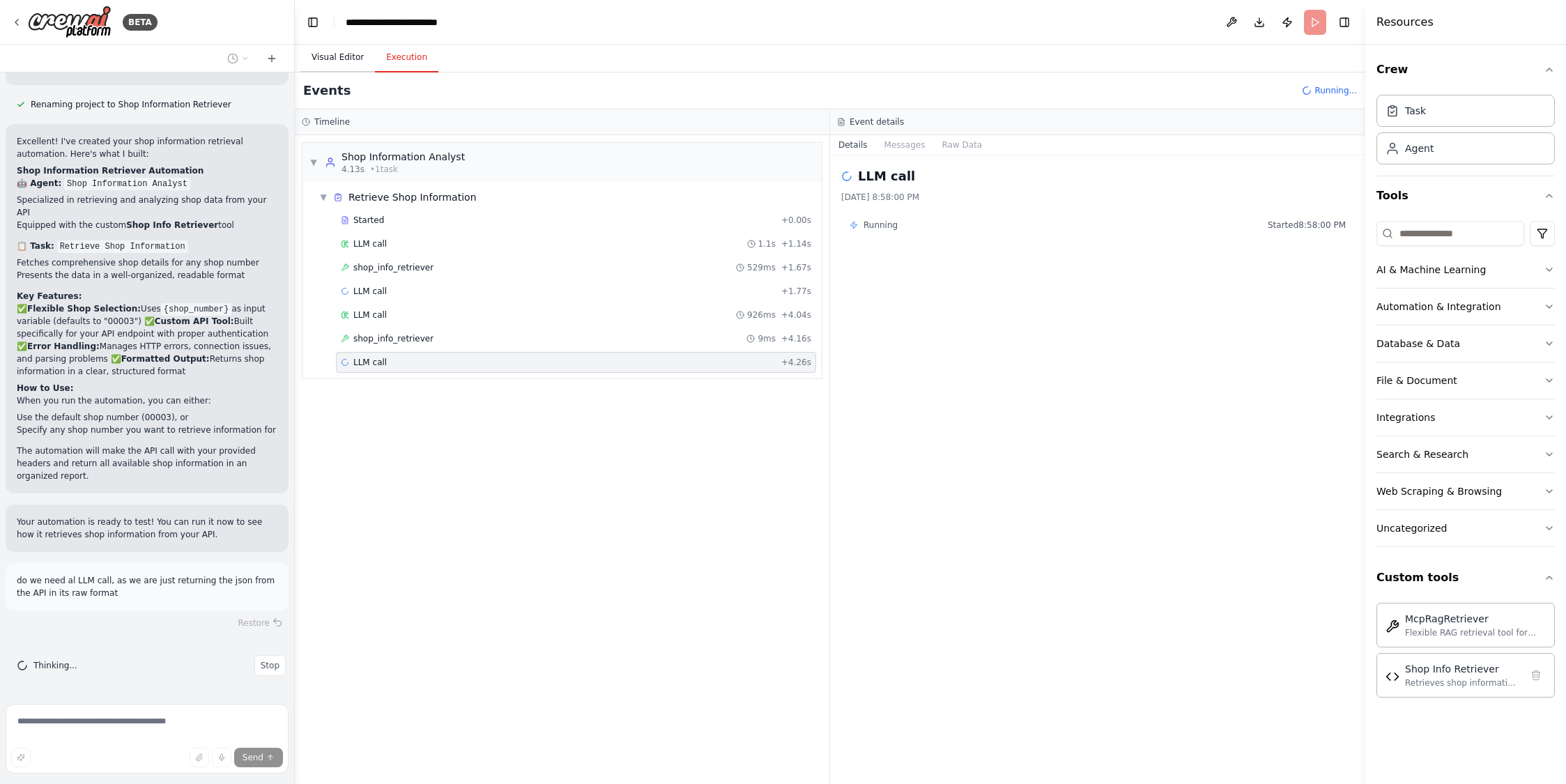
click at [335, 56] on button "Visual Editor" at bounding box center [337, 57] width 75 height 29
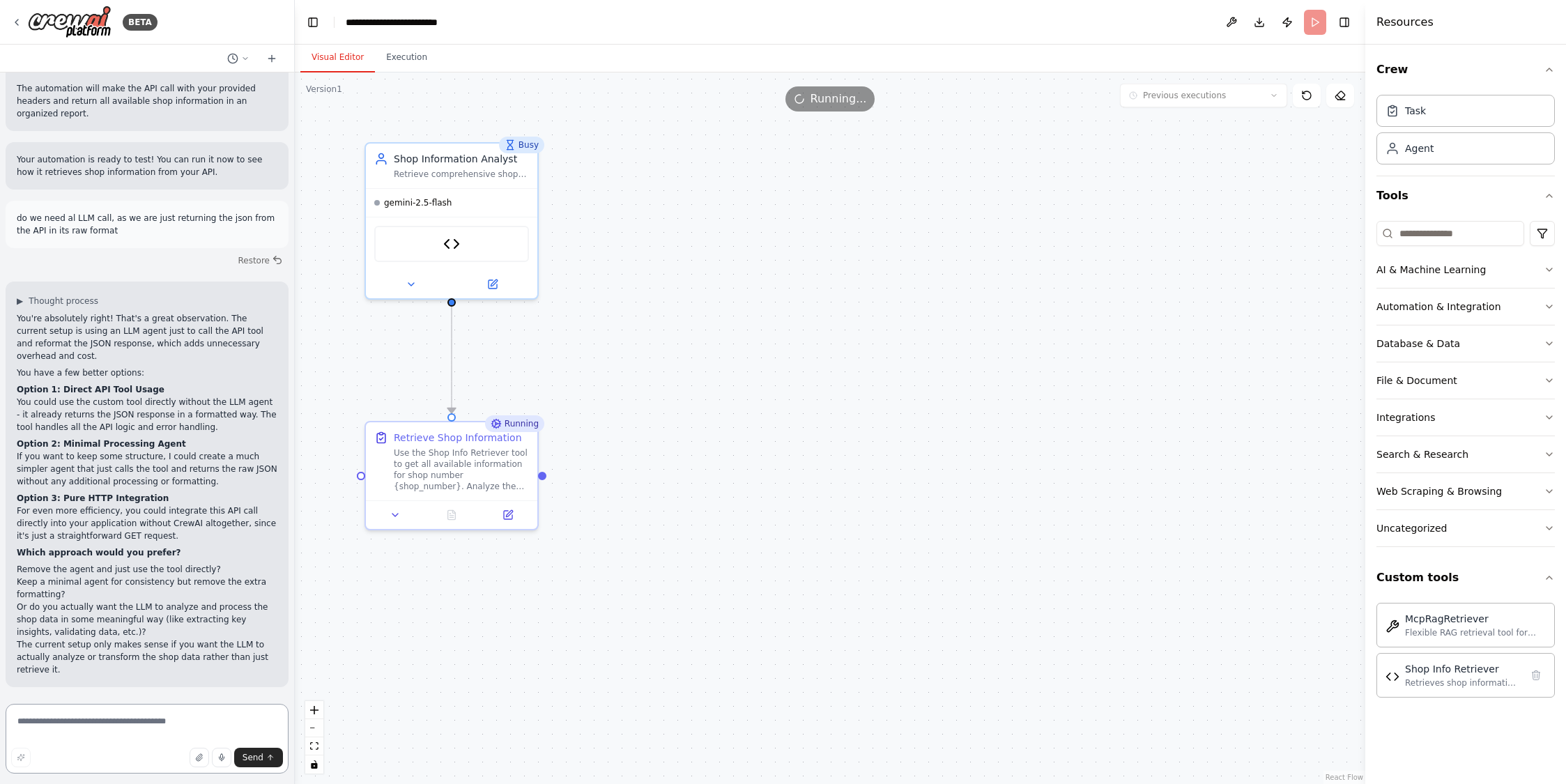
scroll to position [1843, 0]
click at [73, 716] on textarea at bounding box center [147, 737] width 283 height 69
type textarea "**********"
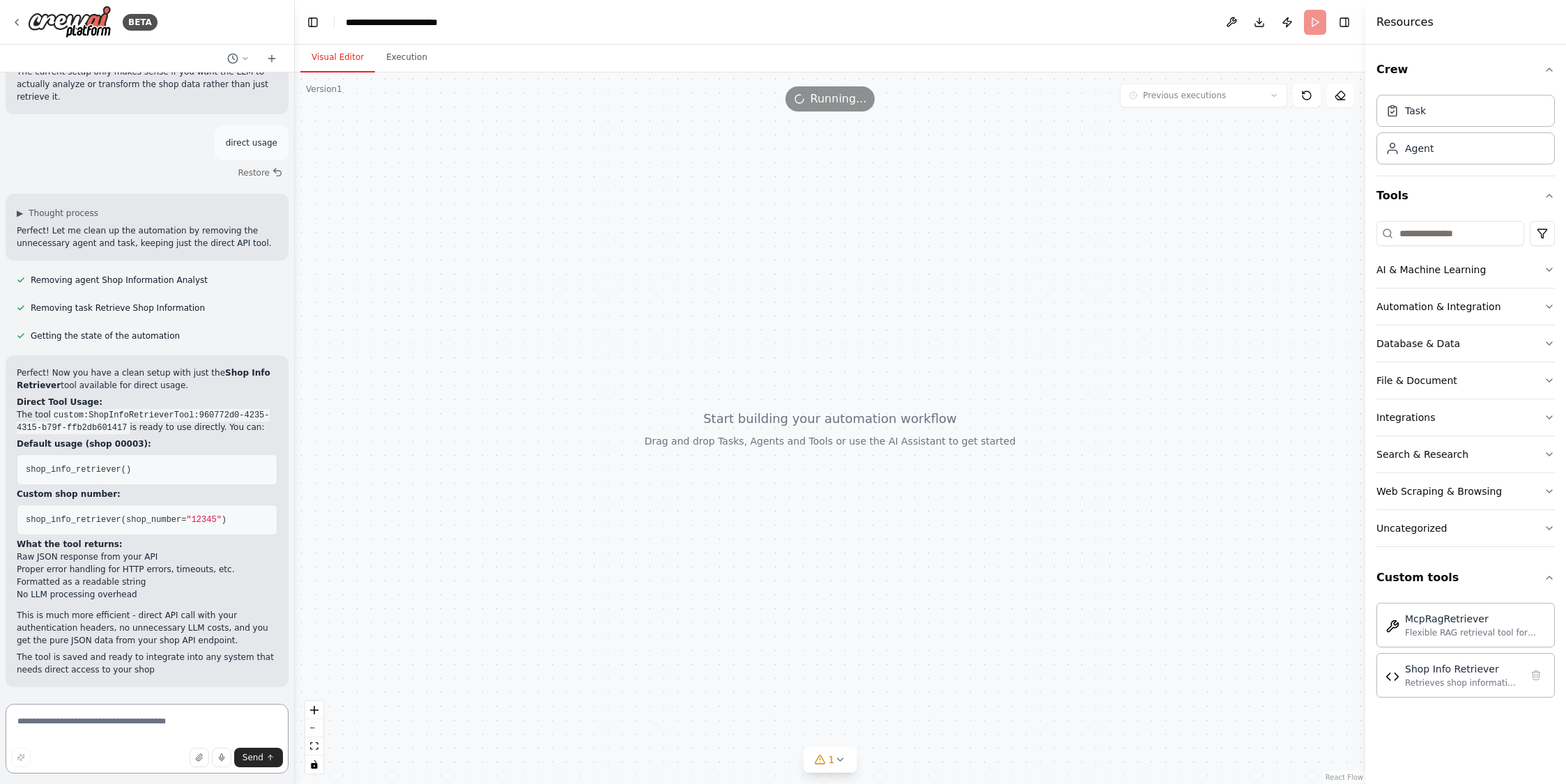
scroll to position [2429, 0]
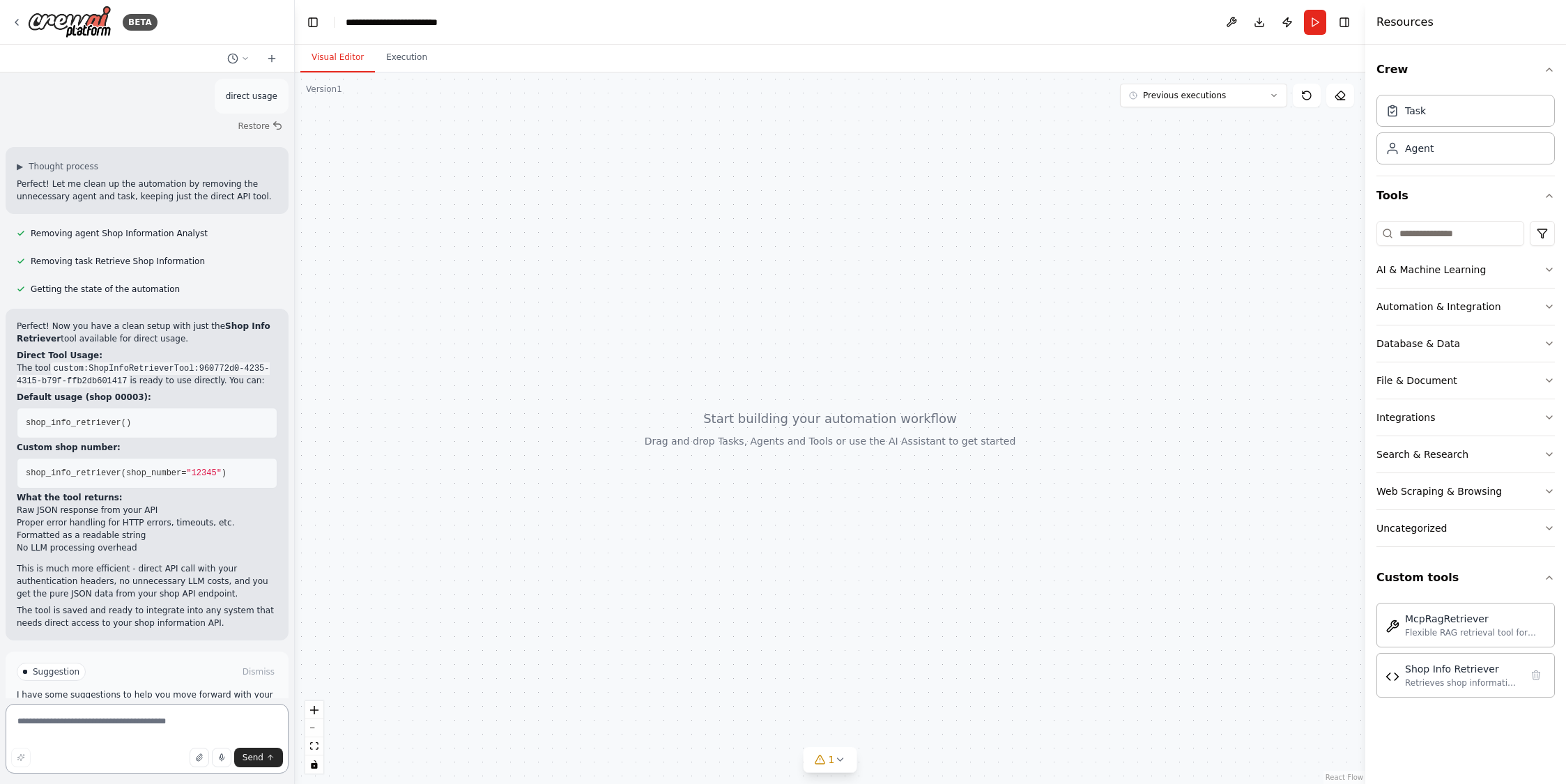
click at [50, 723] on textarea at bounding box center [147, 737] width 283 height 69
type textarea "**********"
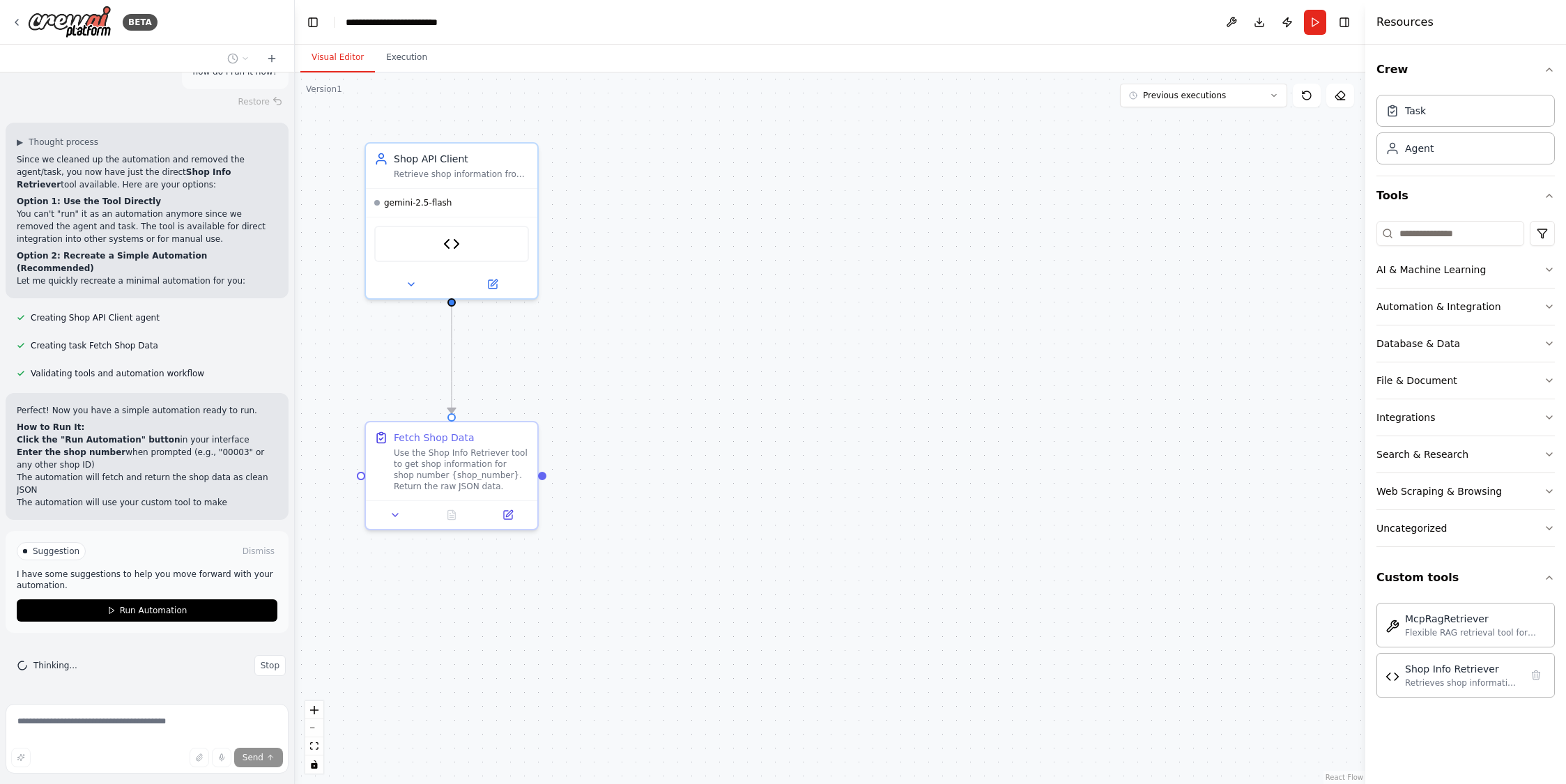
scroll to position [3072, 0]
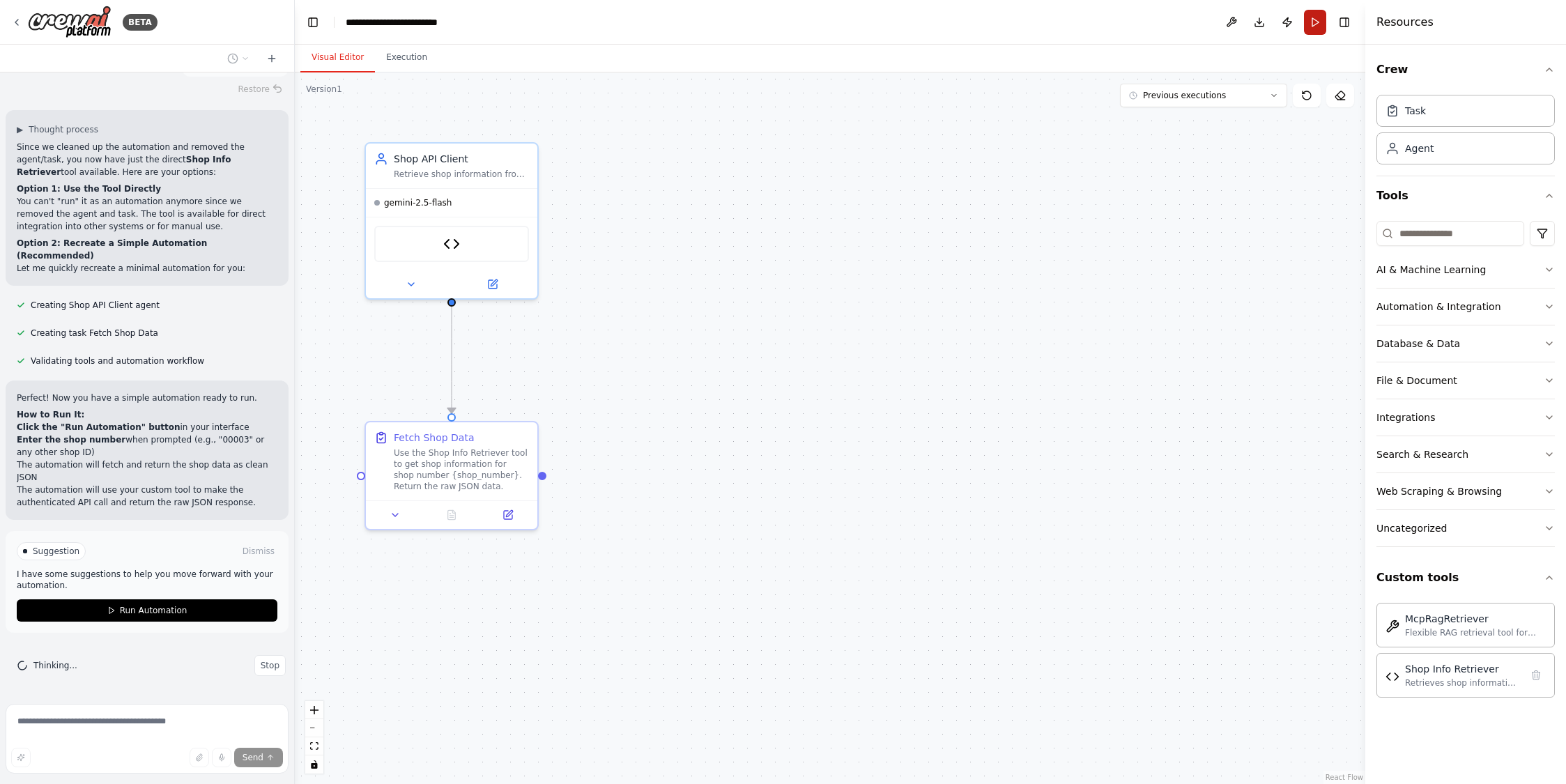
click at [1308, 20] on button "Run" at bounding box center [1314, 22] width 22 height 25
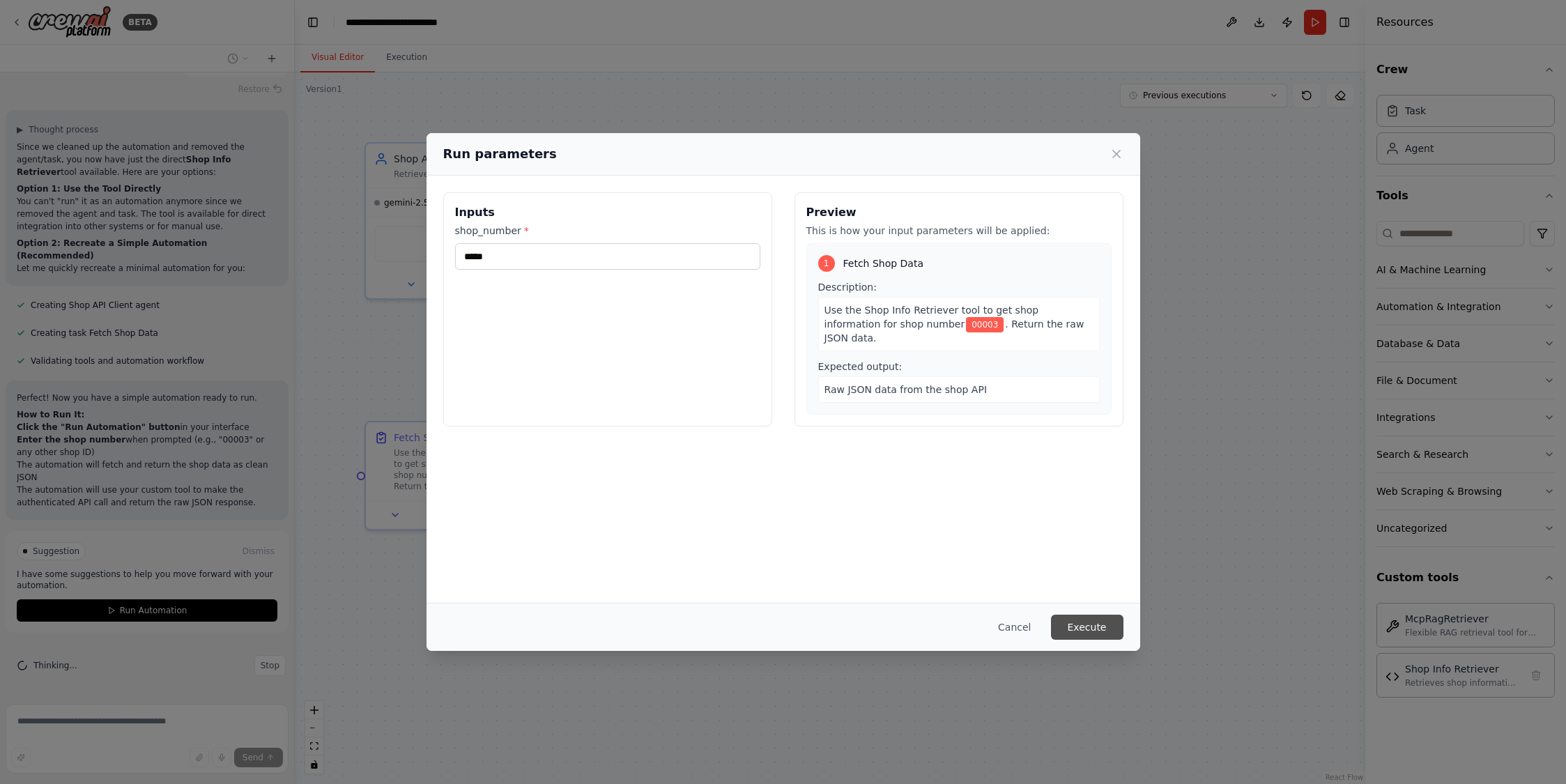
click at [1102, 625] on button "Execute" at bounding box center [1087, 626] width 72 height 25
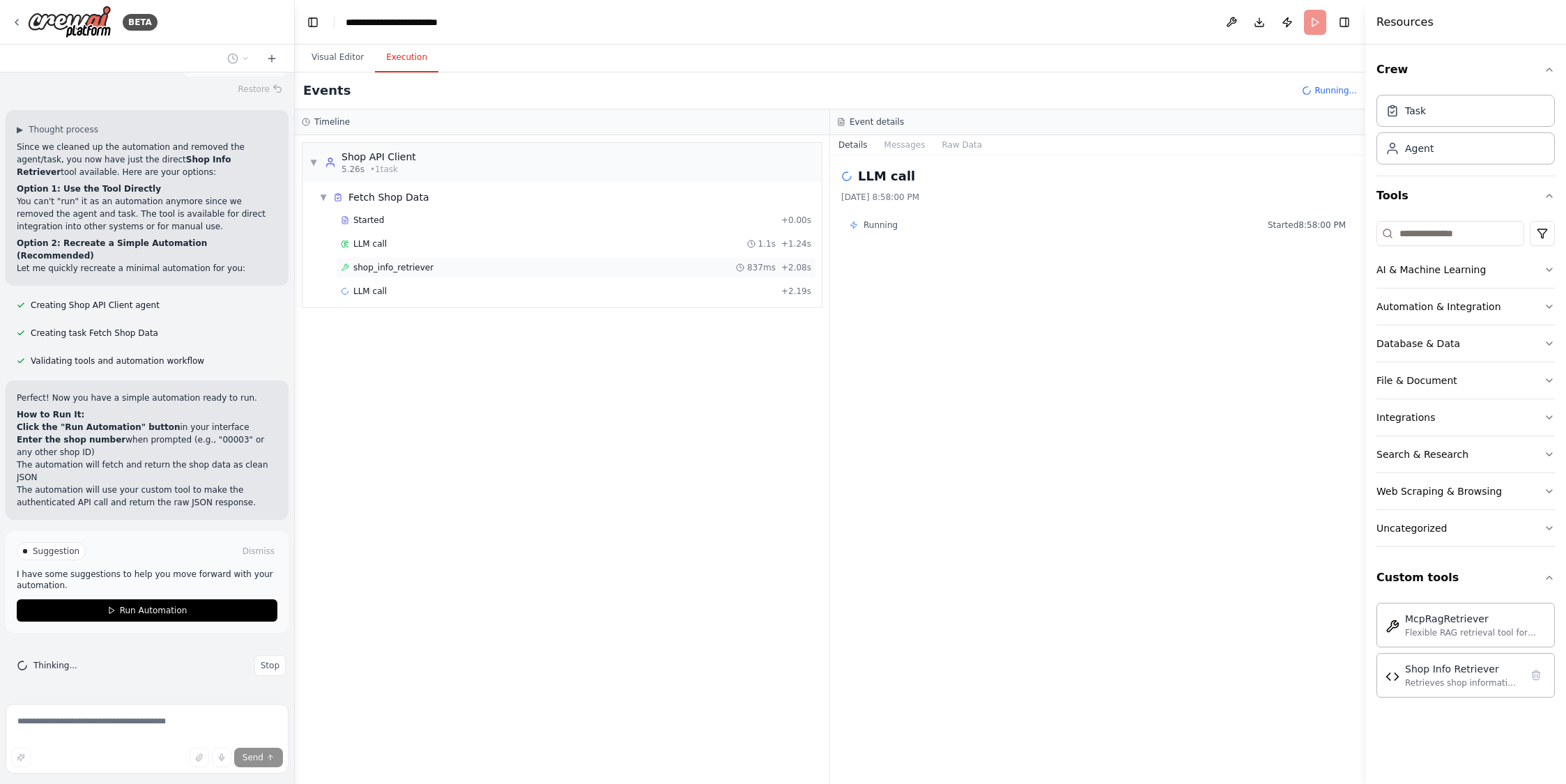
click at [368, 267] on span "shop_info_retriever" at bounding box center [393, 268] width 80 height 11
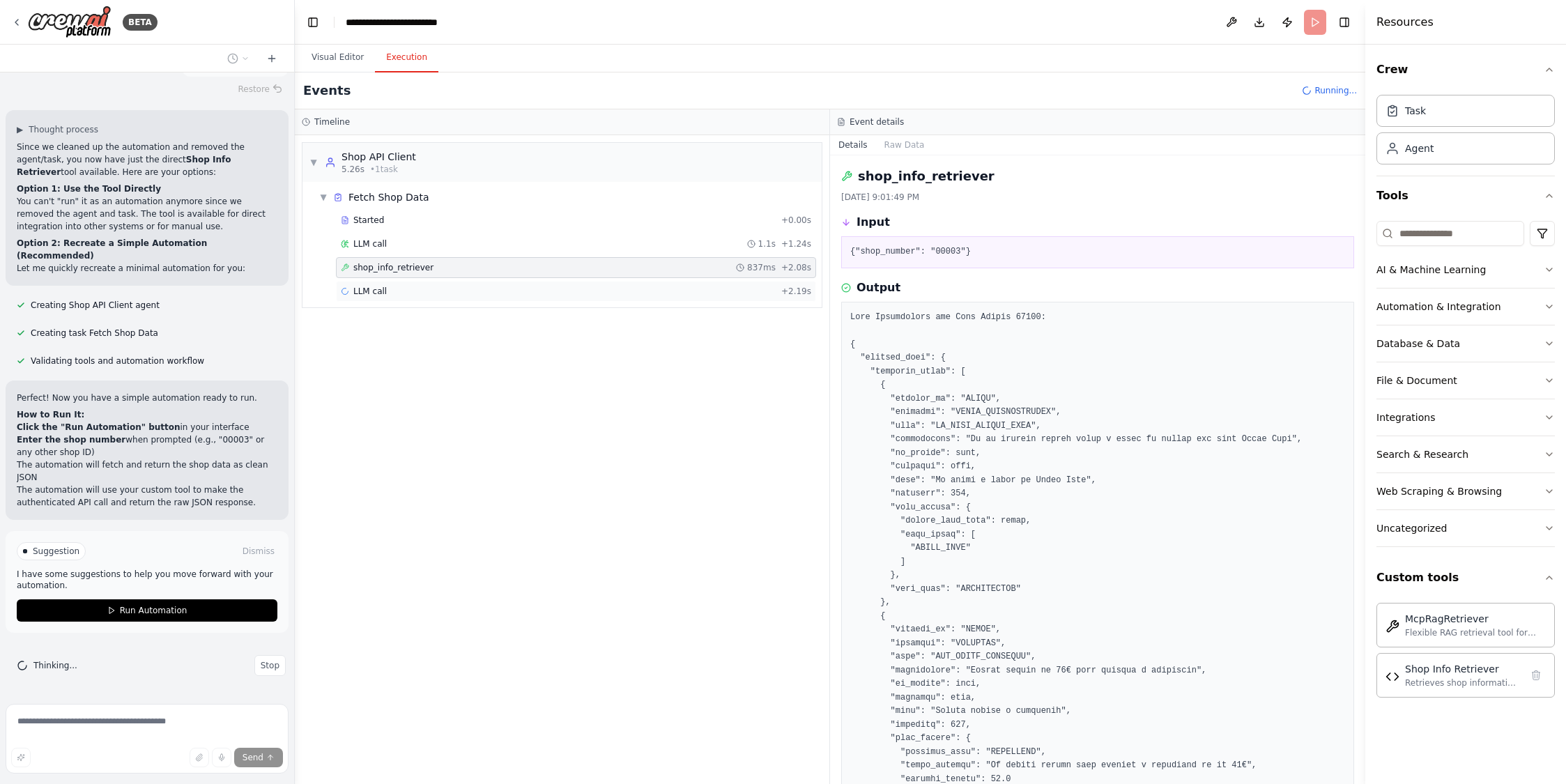
click at [370, 284] on div "LLM call + 2.19s" at bounding box center [576, 291] width 481 height 21
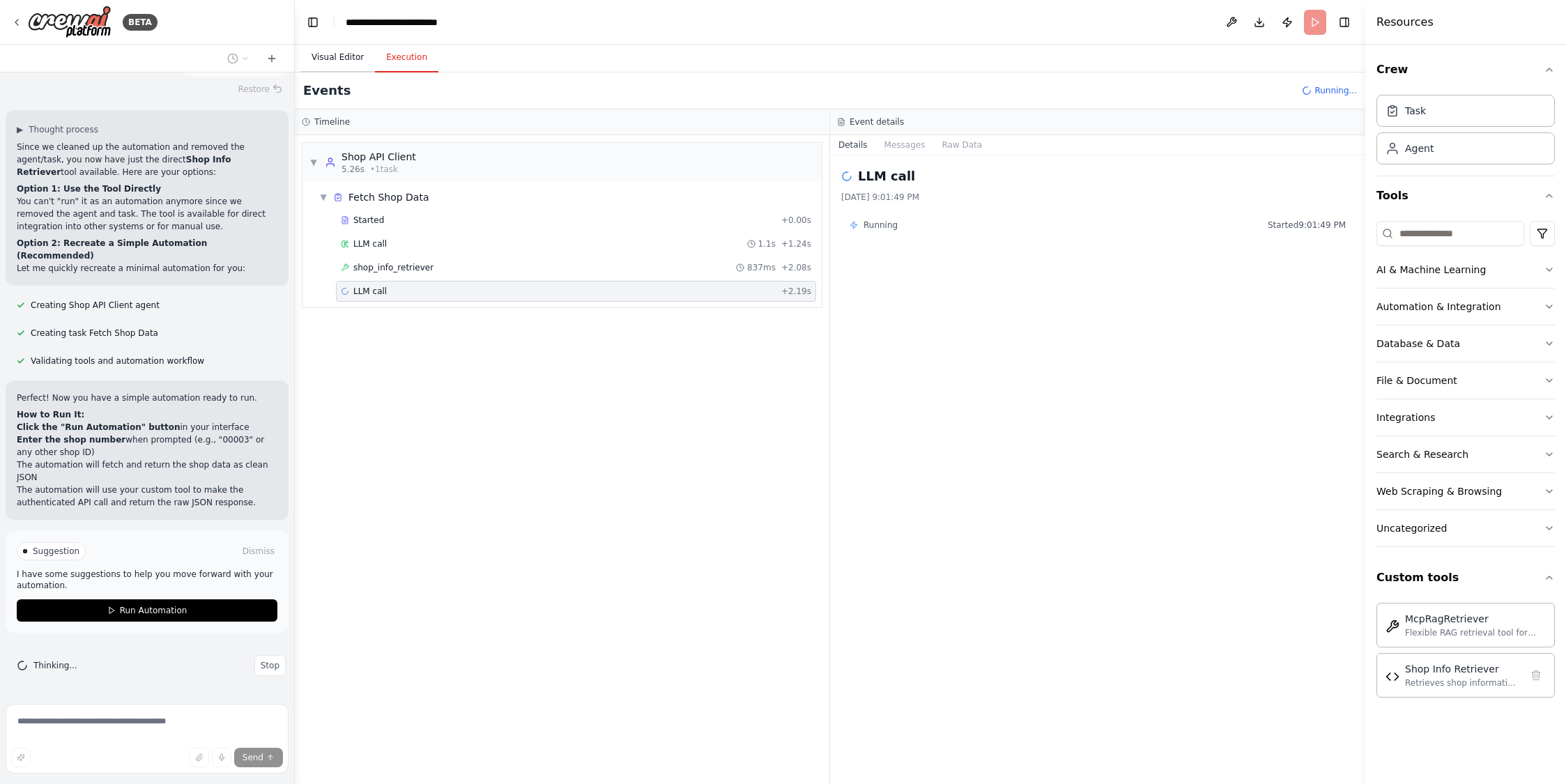
click at [339, 60] on button "Visual Editor" at bounding box center [337, 57] width 75 height 29
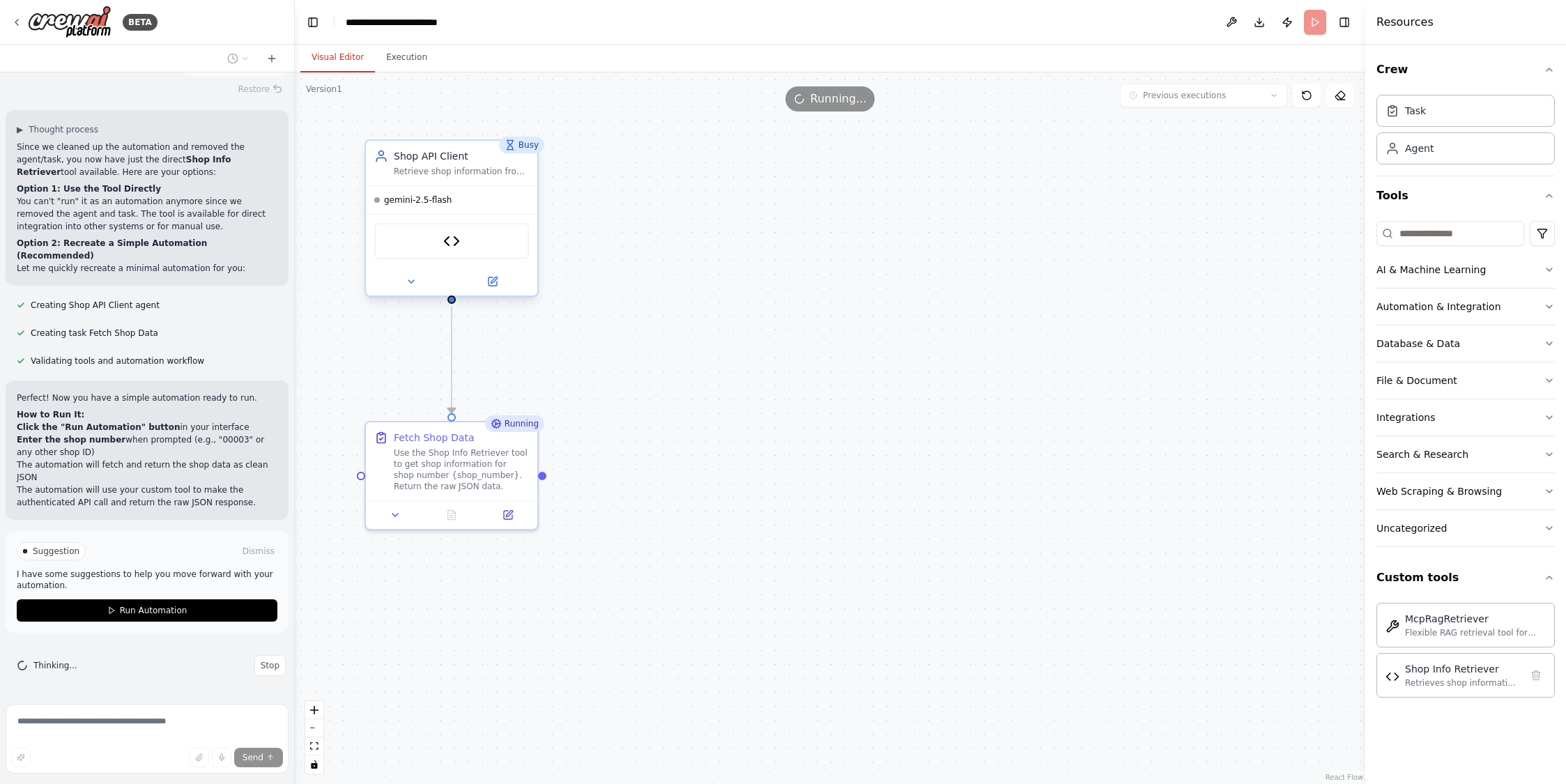
click at [462, 256] on div "Shop Info Retriever" at bounding box center [451, 241] width 155 height 36
click at [481, 179] on div "Shop API Client Retrieve shop information from the API for shop number {shop_nu…" at bounding box center [451, 162] width 172 height 45
click at [497, 286] on icon at bounding box center [493, 282] width 11 height 11
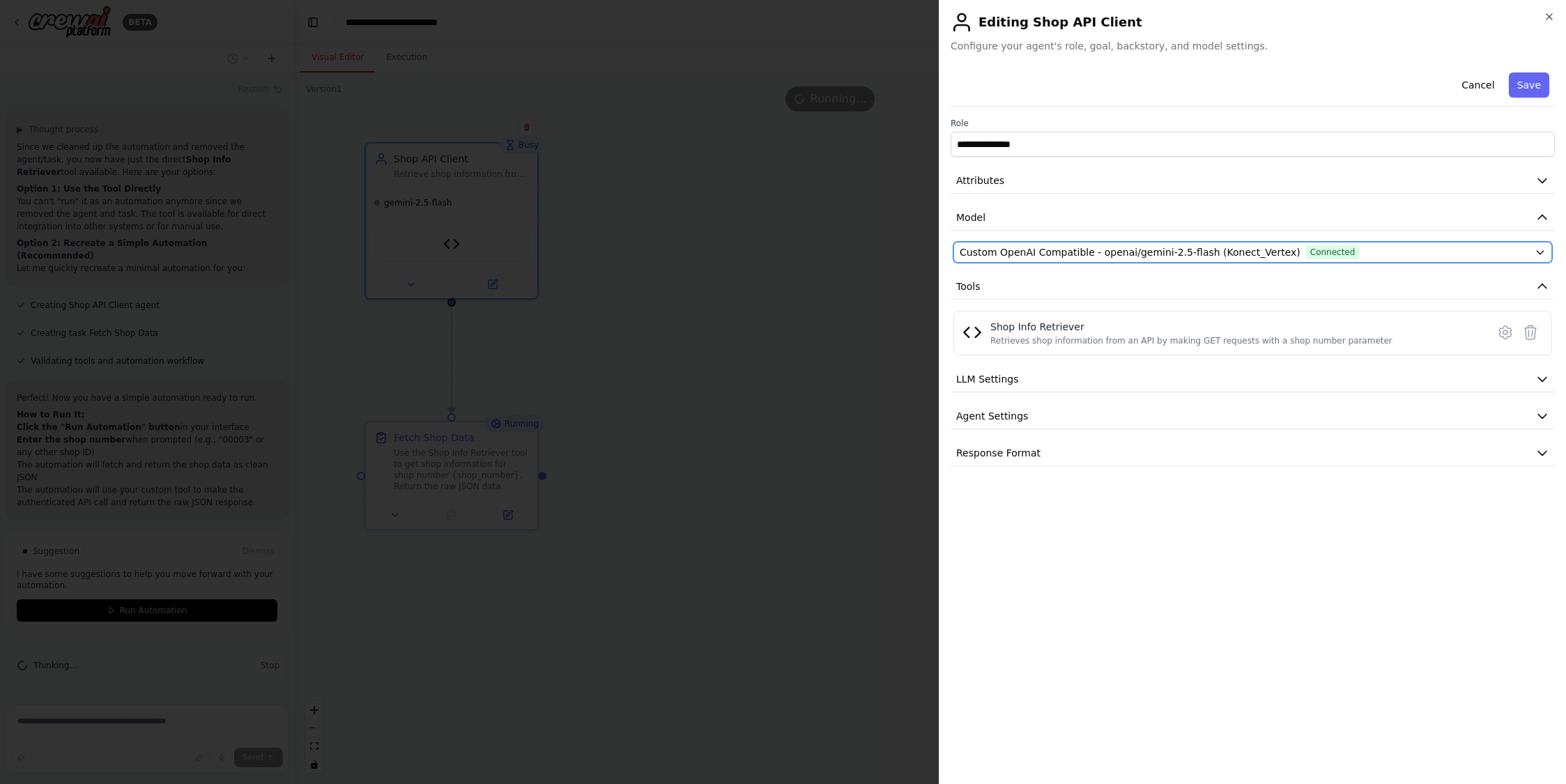
click at [1542, 252] on icon "button" at bounding box center [1540, 252] width 11 height 11
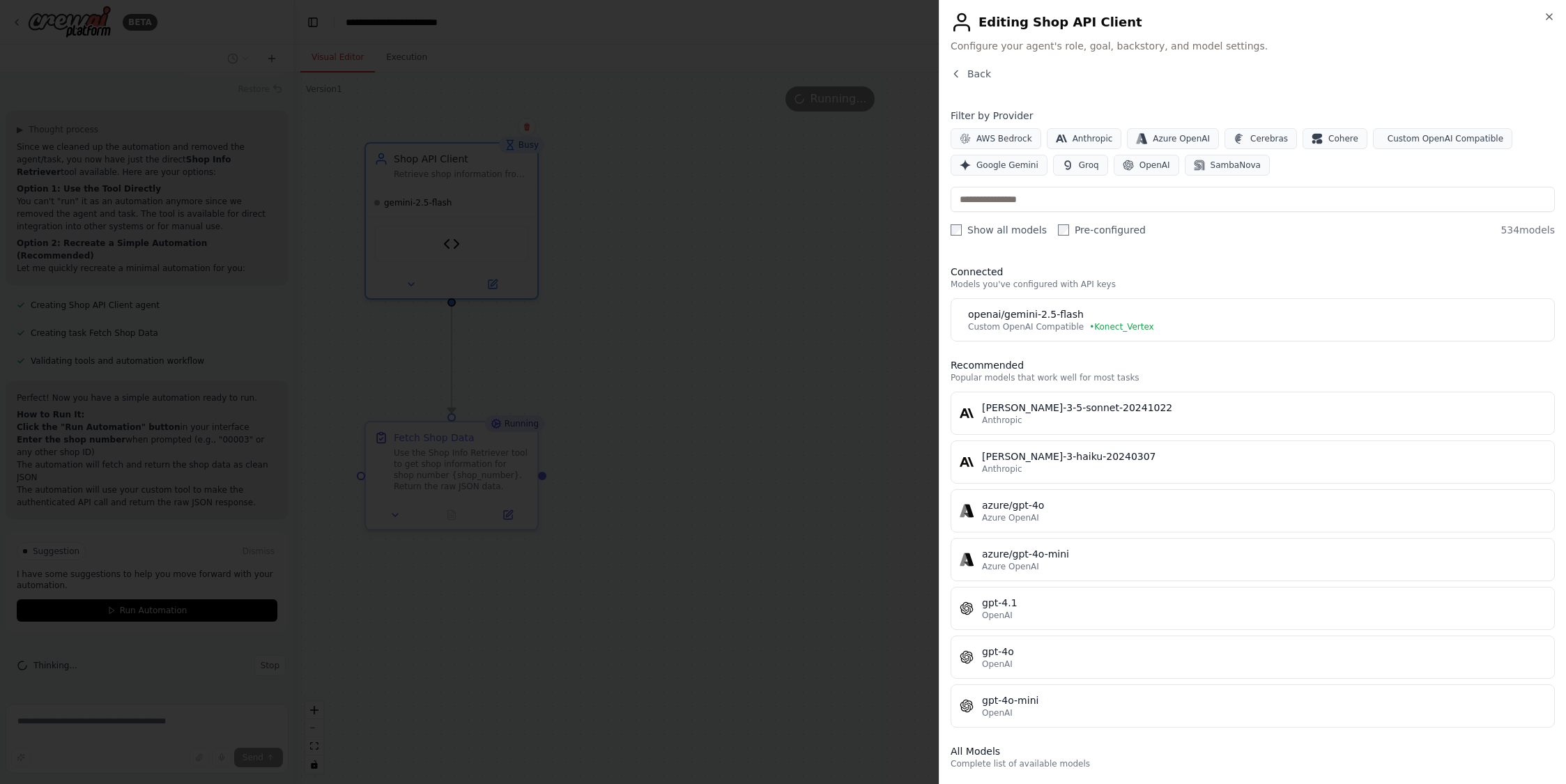
scroll to position [909, 0]
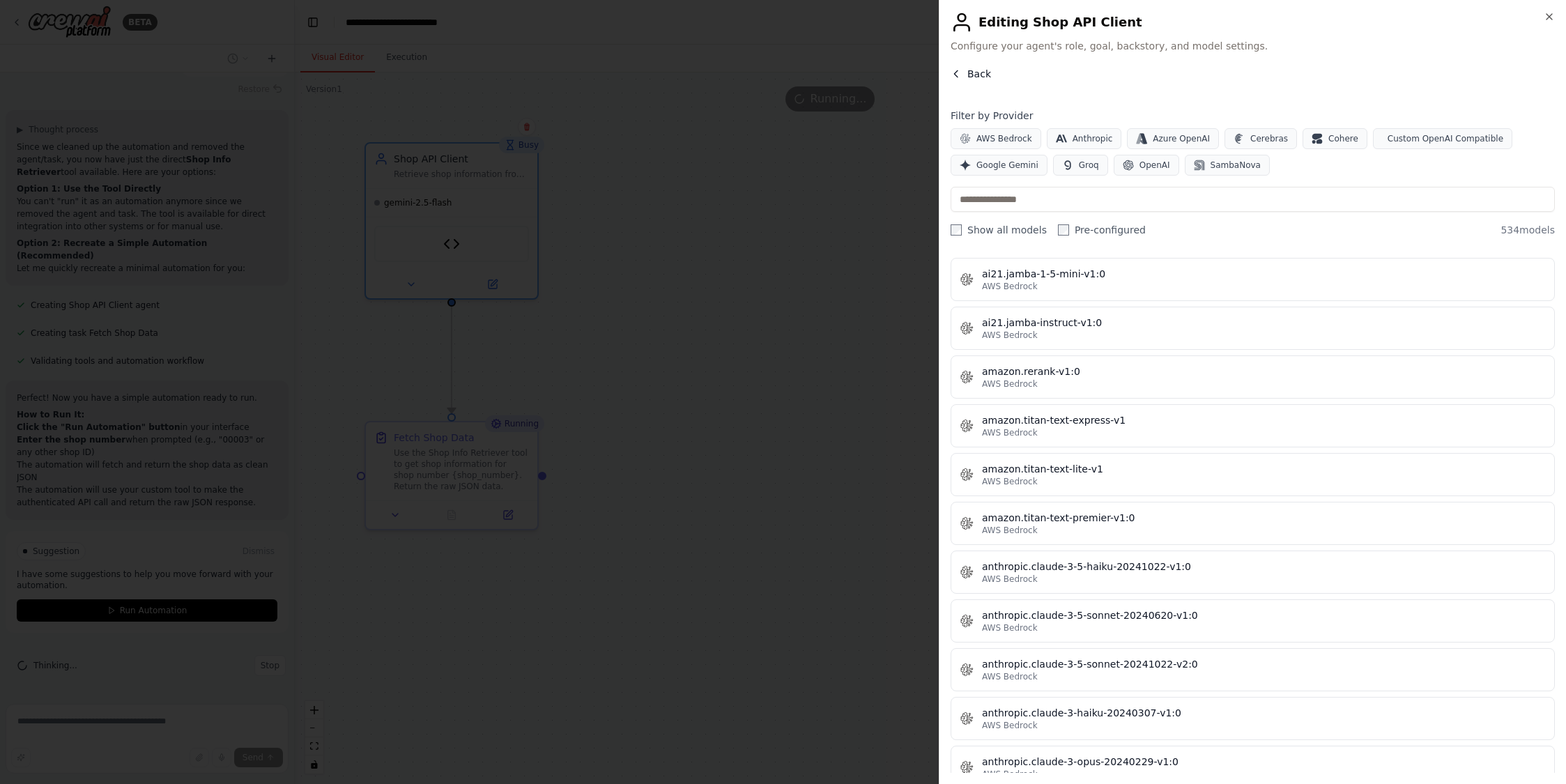
click at [967, 72] on button "Back" at bounding box center [971, 73] width 41 height 14
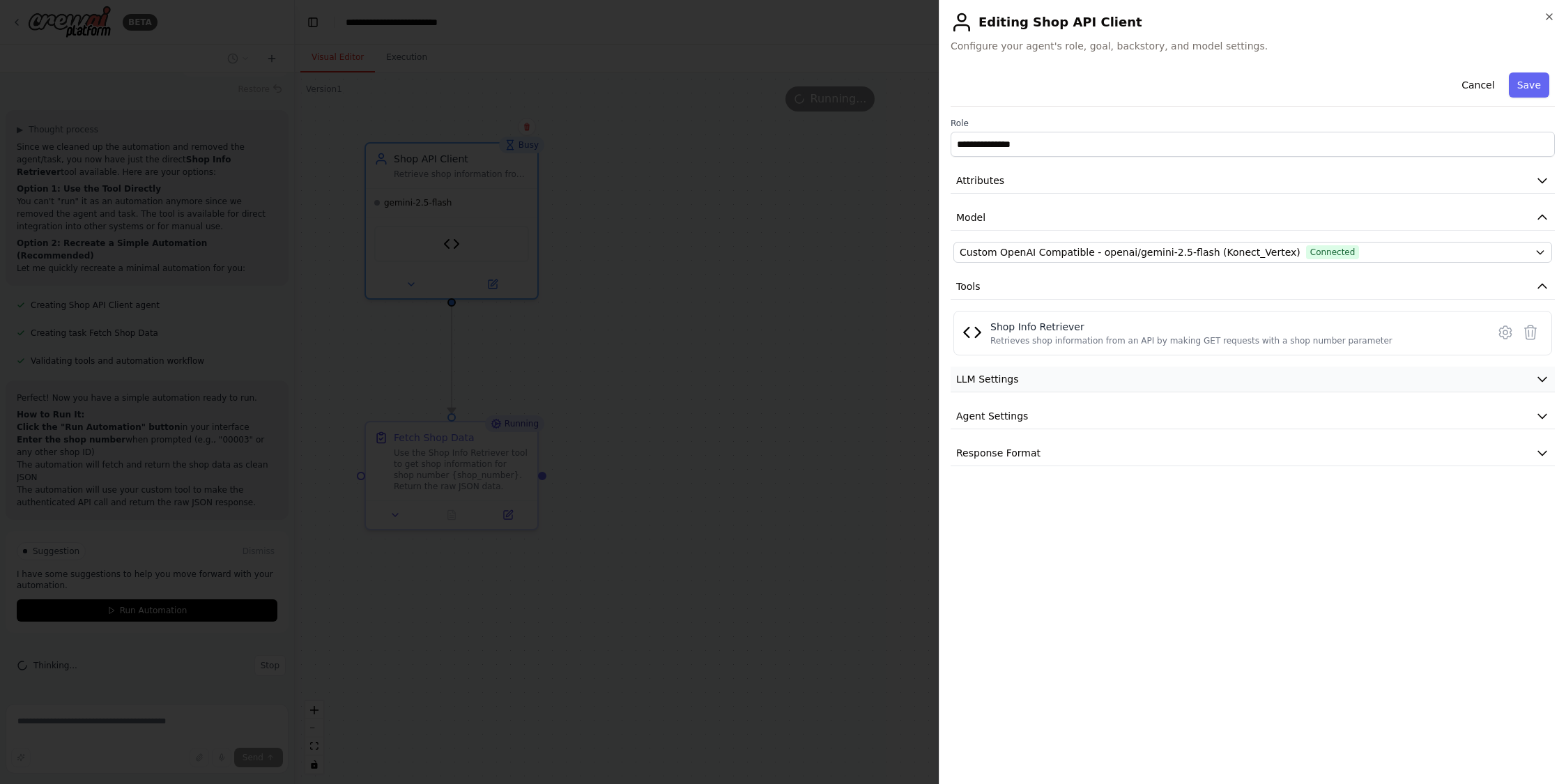
click at [1378, 384] on button "LLM Settings" at bounding box center [1253, 379] width 604 height 26
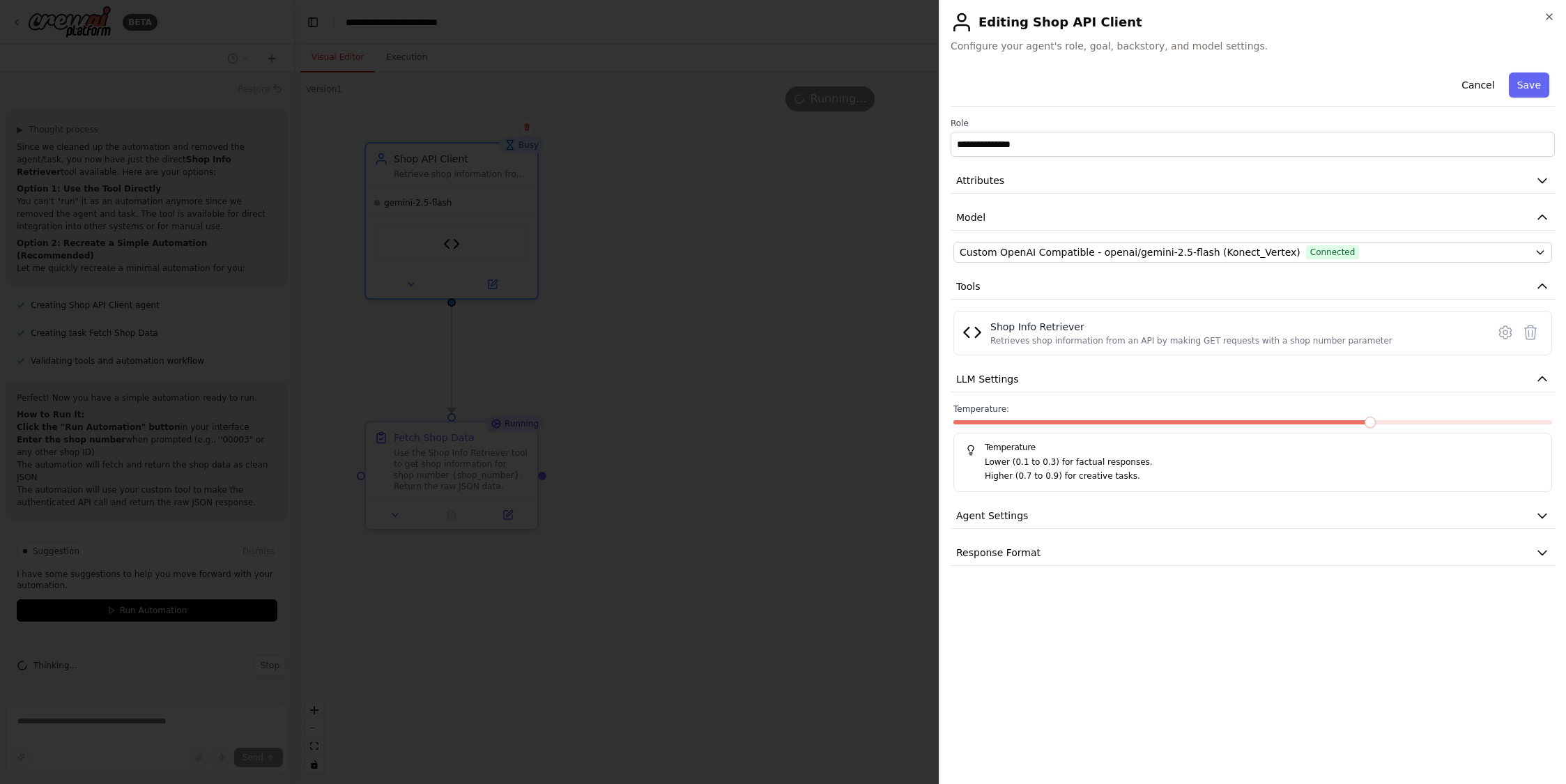
click at [1274, 501] on div "**********" at bounding box center [1253, 315] width 604 height 498
click at [1273, 516] on button "Agent Settings" at bounding box center [1253, 515] width 604 height 26
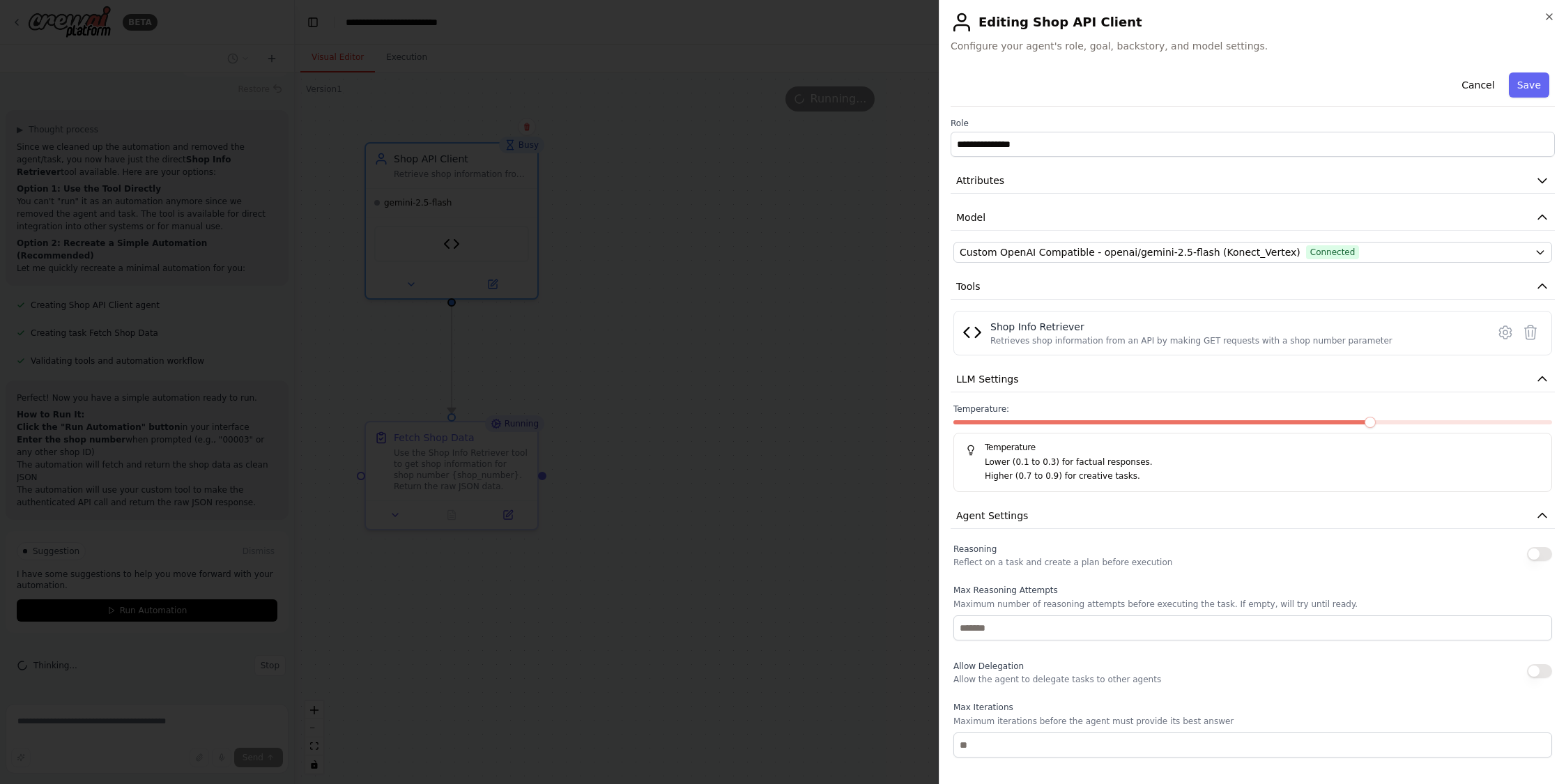
scroll to position [177, 0]
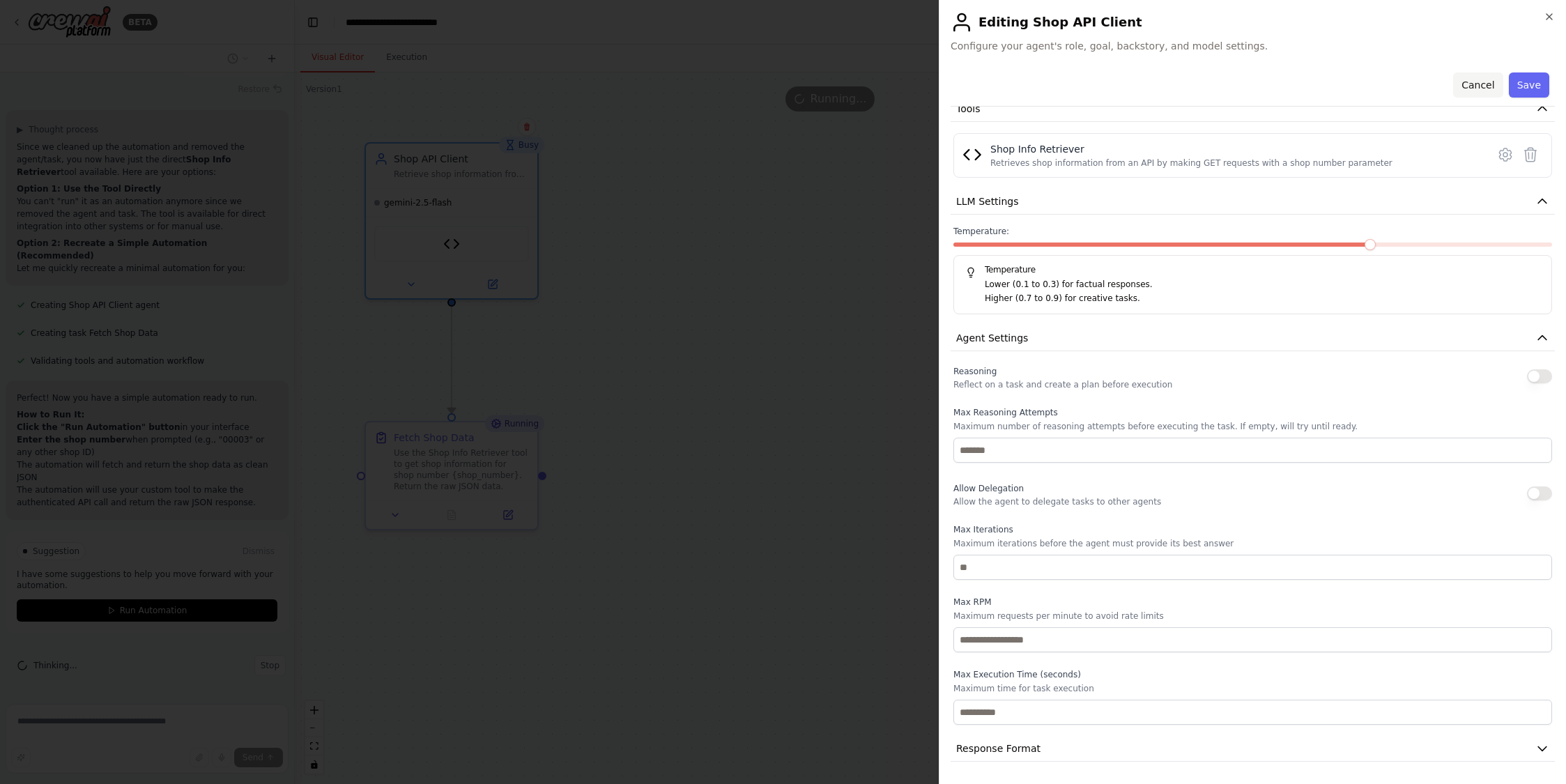
click at [1453, 85] on button "Cancel" at bounding box center [1478, 84] width 49 height 25
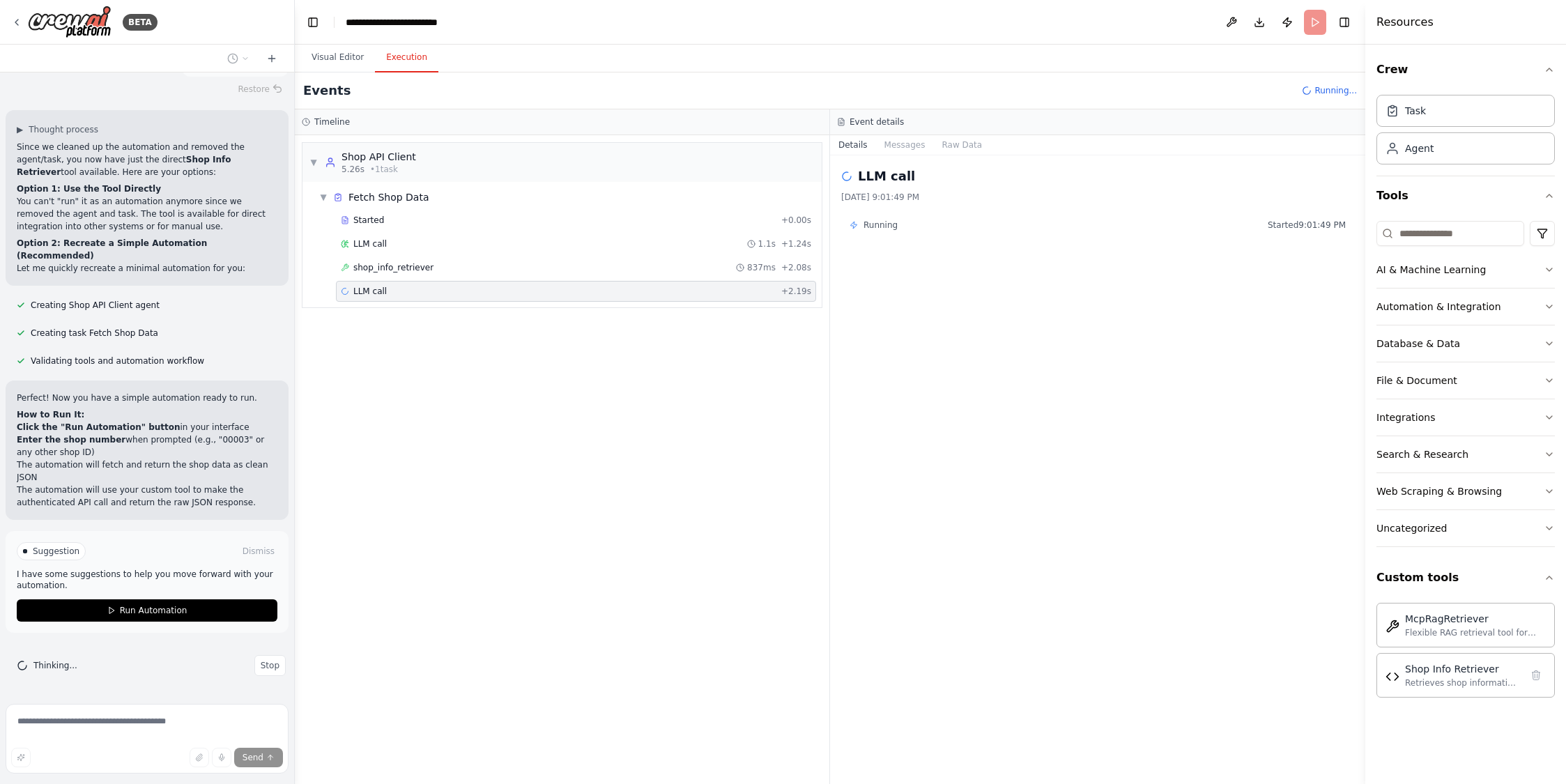
click at [415, 59] on button "Execution" at bounding box center [406, 57] width 64 height 29
click at [650, 267] on div "shop_info_retriever 837ms + 2.08s" at bounding box center [575, 268] width 470 height 11
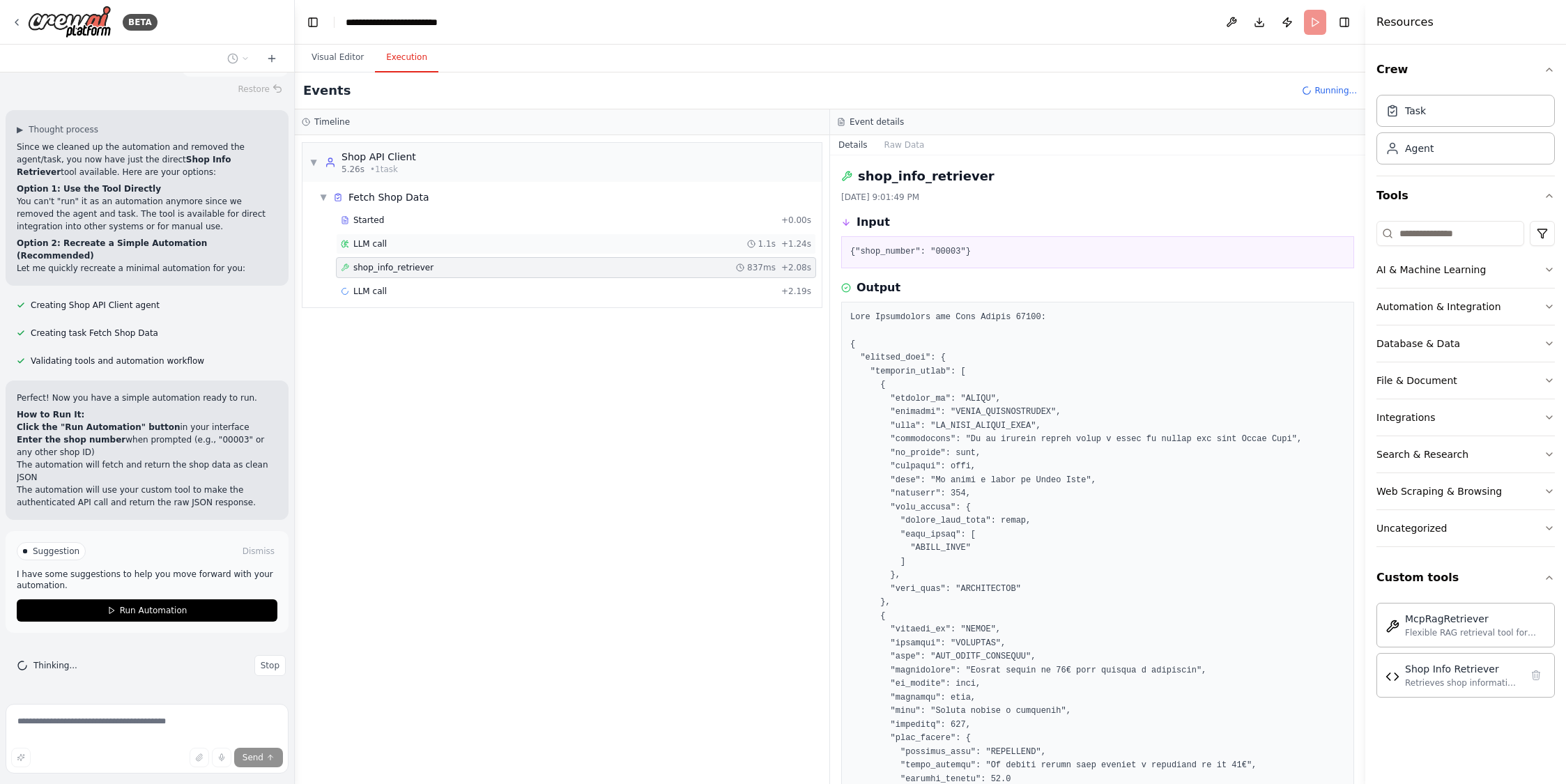
click at [605, 244] on div "LLM call 1.1s + 1.24s" at bounding box center [575, 244] width 470 height 11
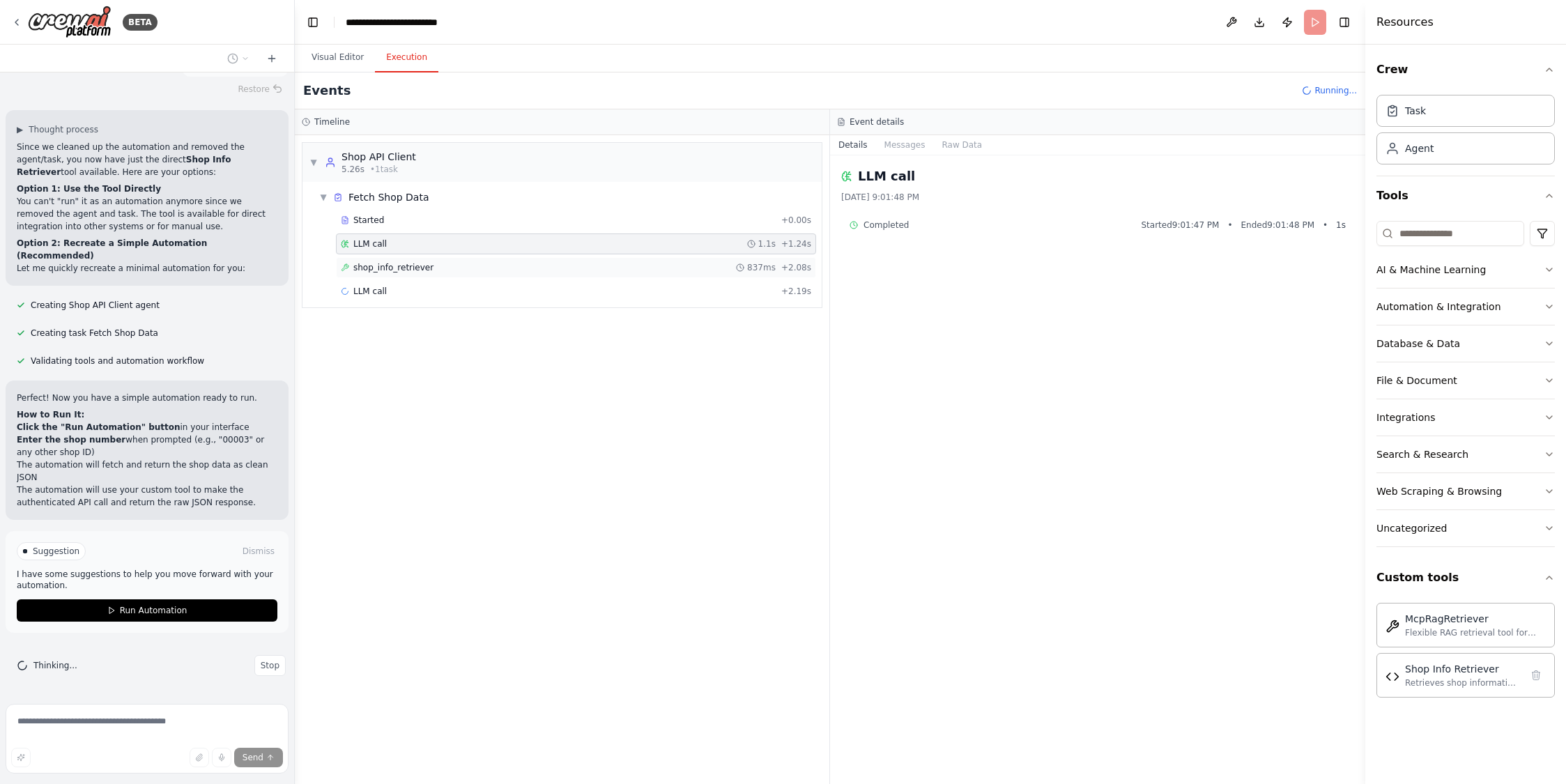
click at [598, 269] on div "shop_info_retriever 837ms + 2.08s" at bounding box center [575, 268] width 470 height 11
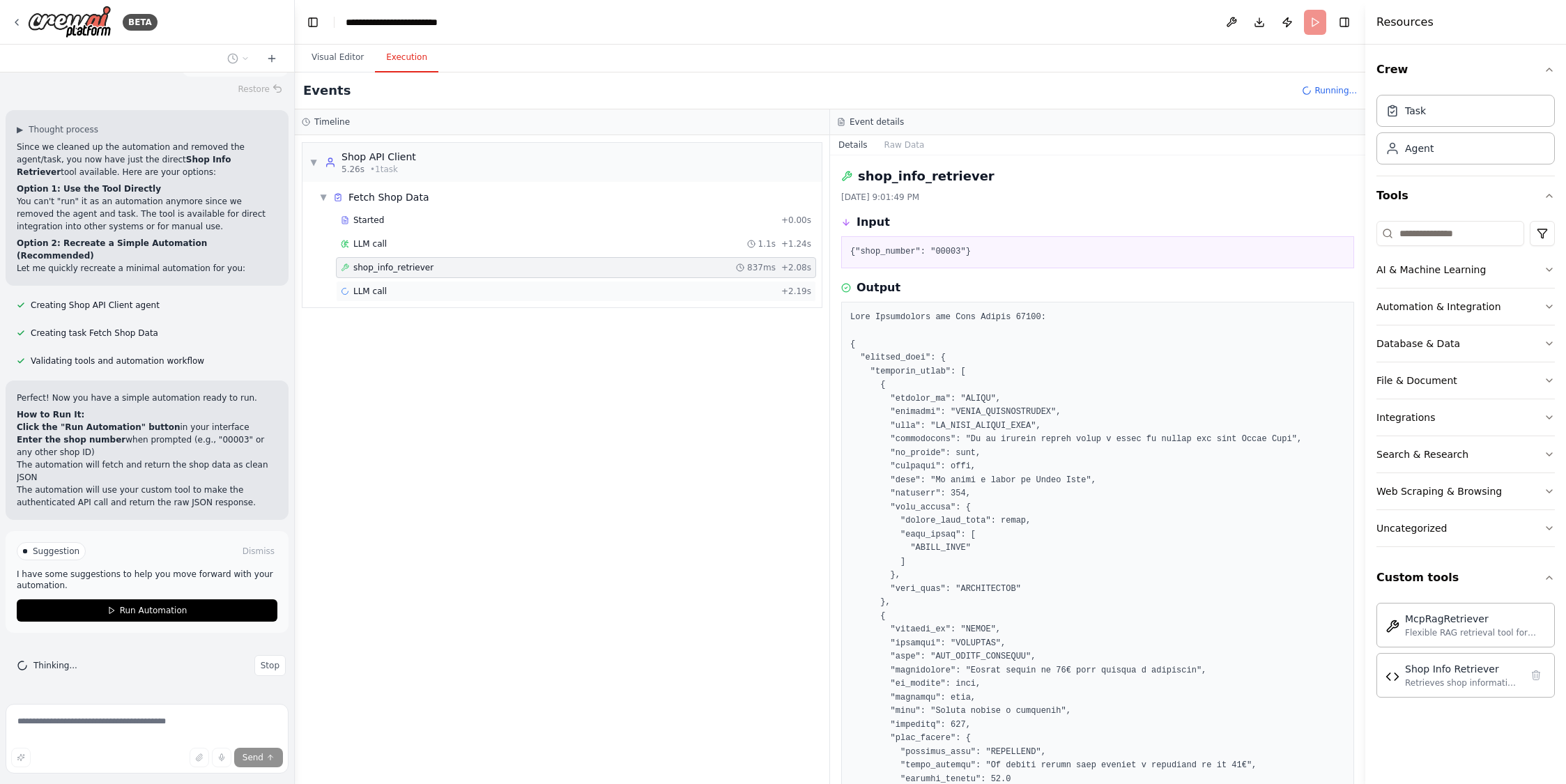
click at [625, 289] on div "LLM call + 2.19s" at bounding box center [575, 291] width 470 height 11
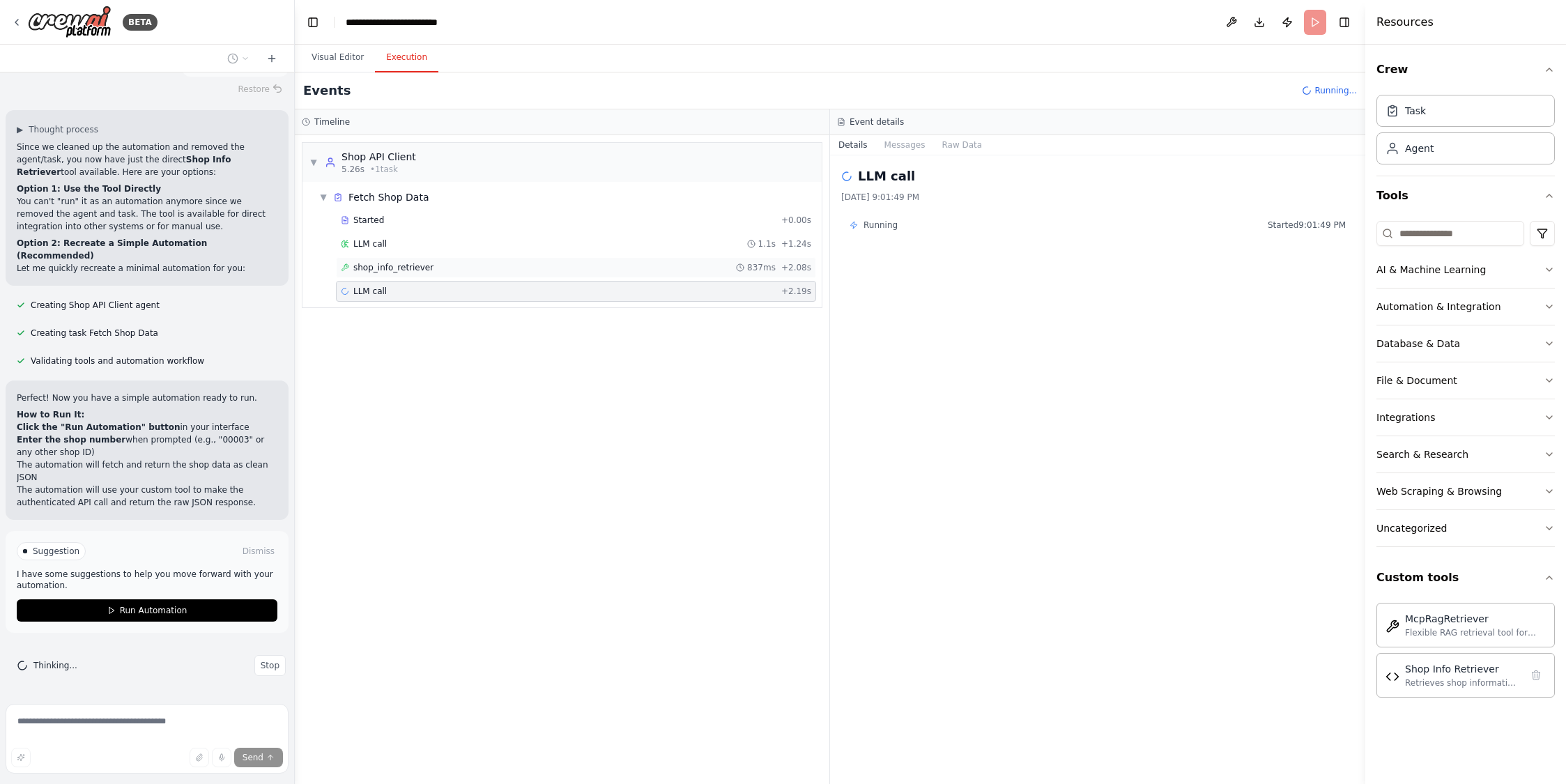
click at [628, 271] on div "shop_info_retriever 837ms + 2.08s" at bounding box center [575, 268] width 470 height 11
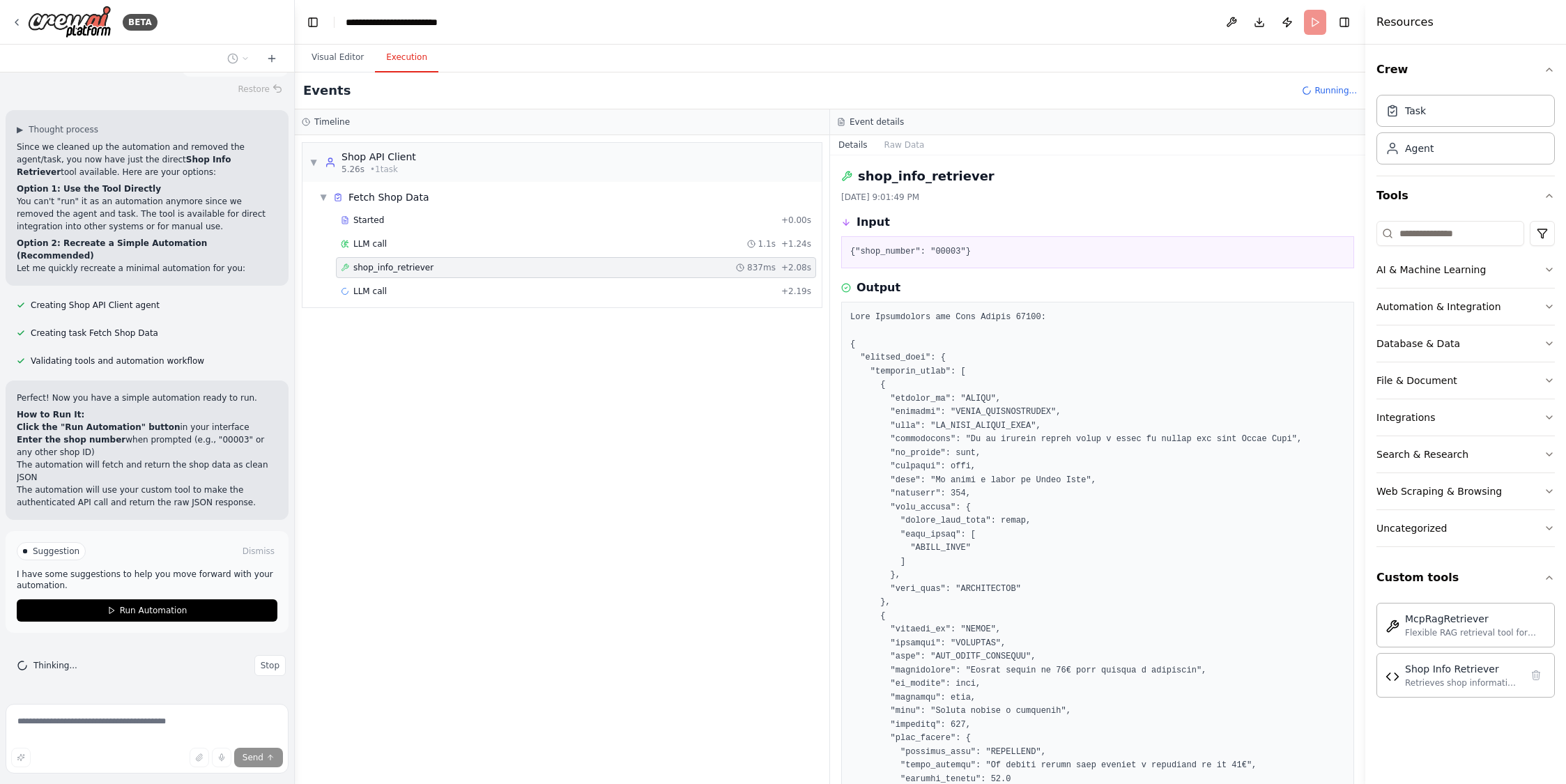
scroll to position [1431, 0]
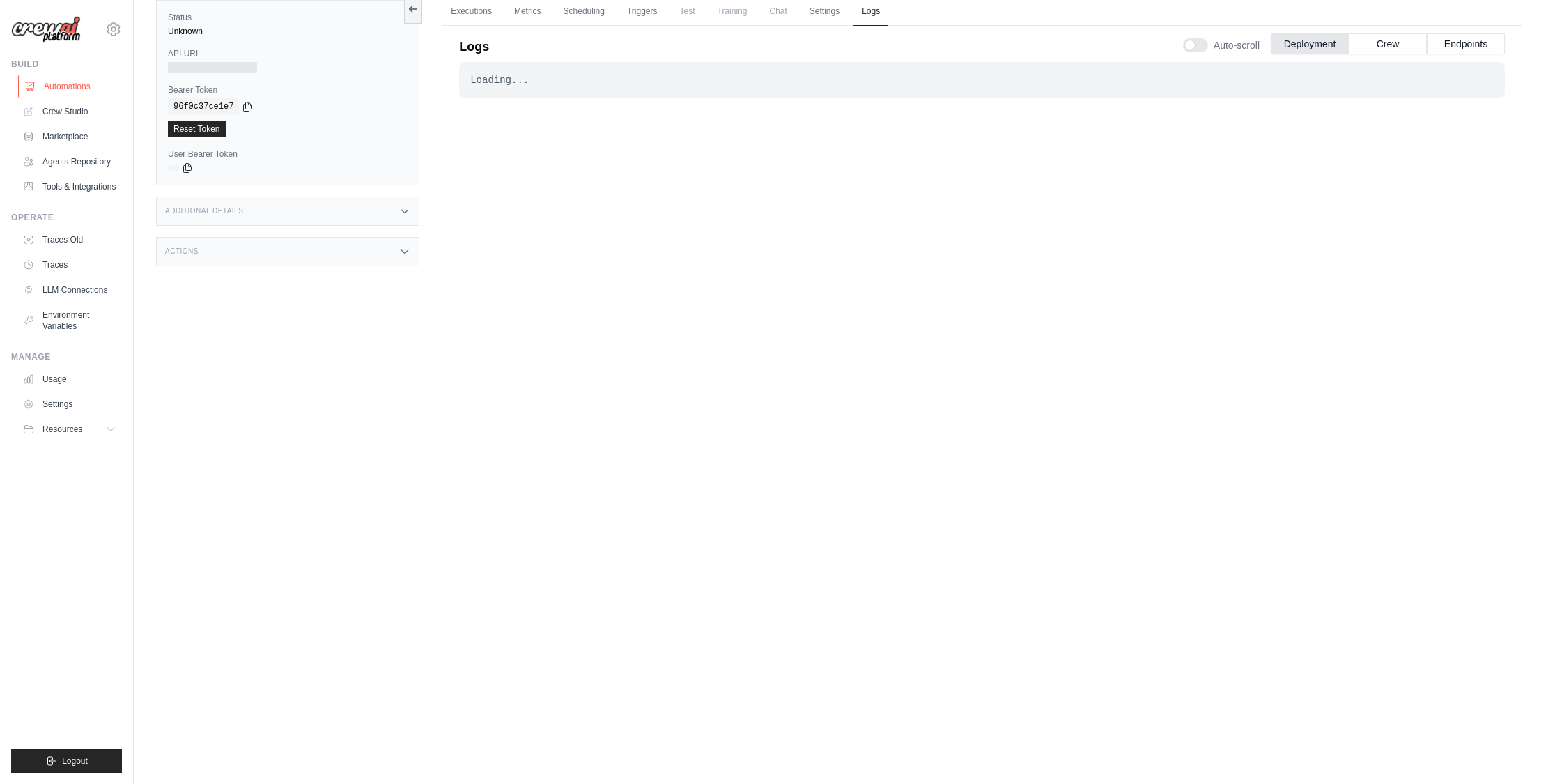
click at [63, 87] on link "Automations" at bounding box center [70, 85] width 105 height 22
click at [70, 87] on link "Automations" at bounding box center [70, 85] width 105 height 22
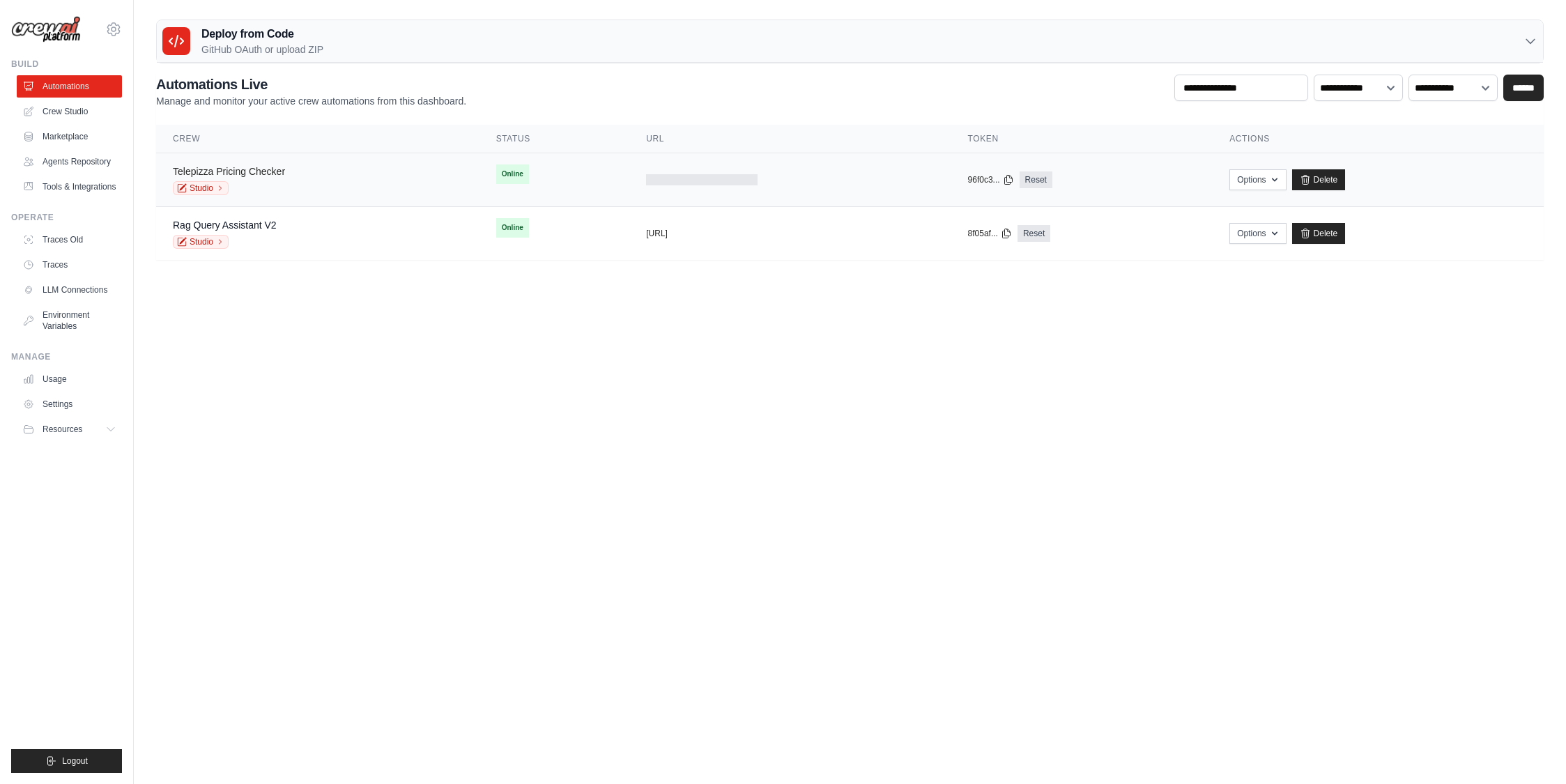
click at [251, 171] on link "Telepizza Pricing Checker" at bounding box center [229, 172] width 112 height 11
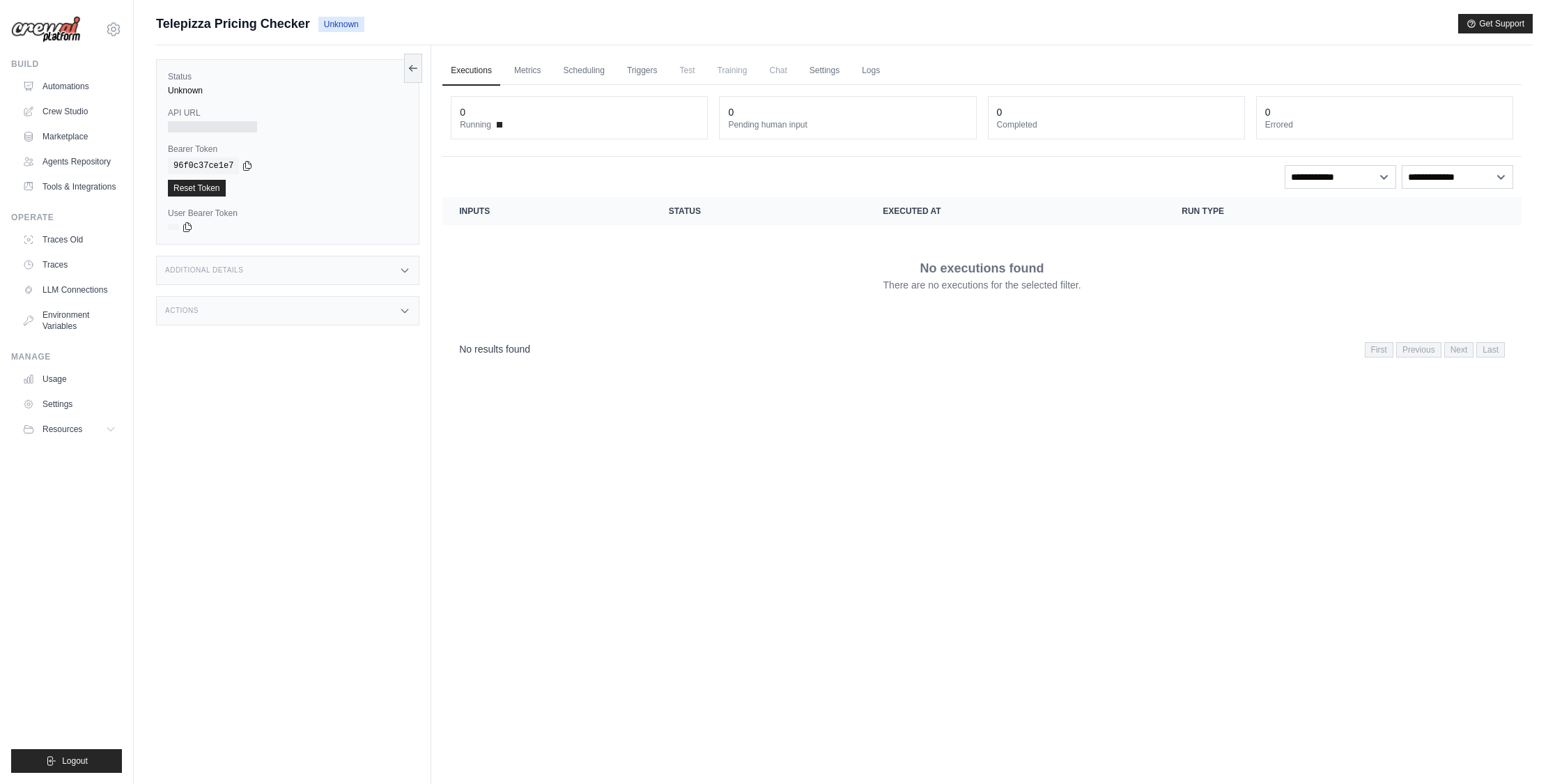
click at [778, 69] on span "Chat" at bounding box center [778, 69] width 34 height 28
click at [520, 69] on link "Metrics" at bounding box center [528, 70] width 44 height 29
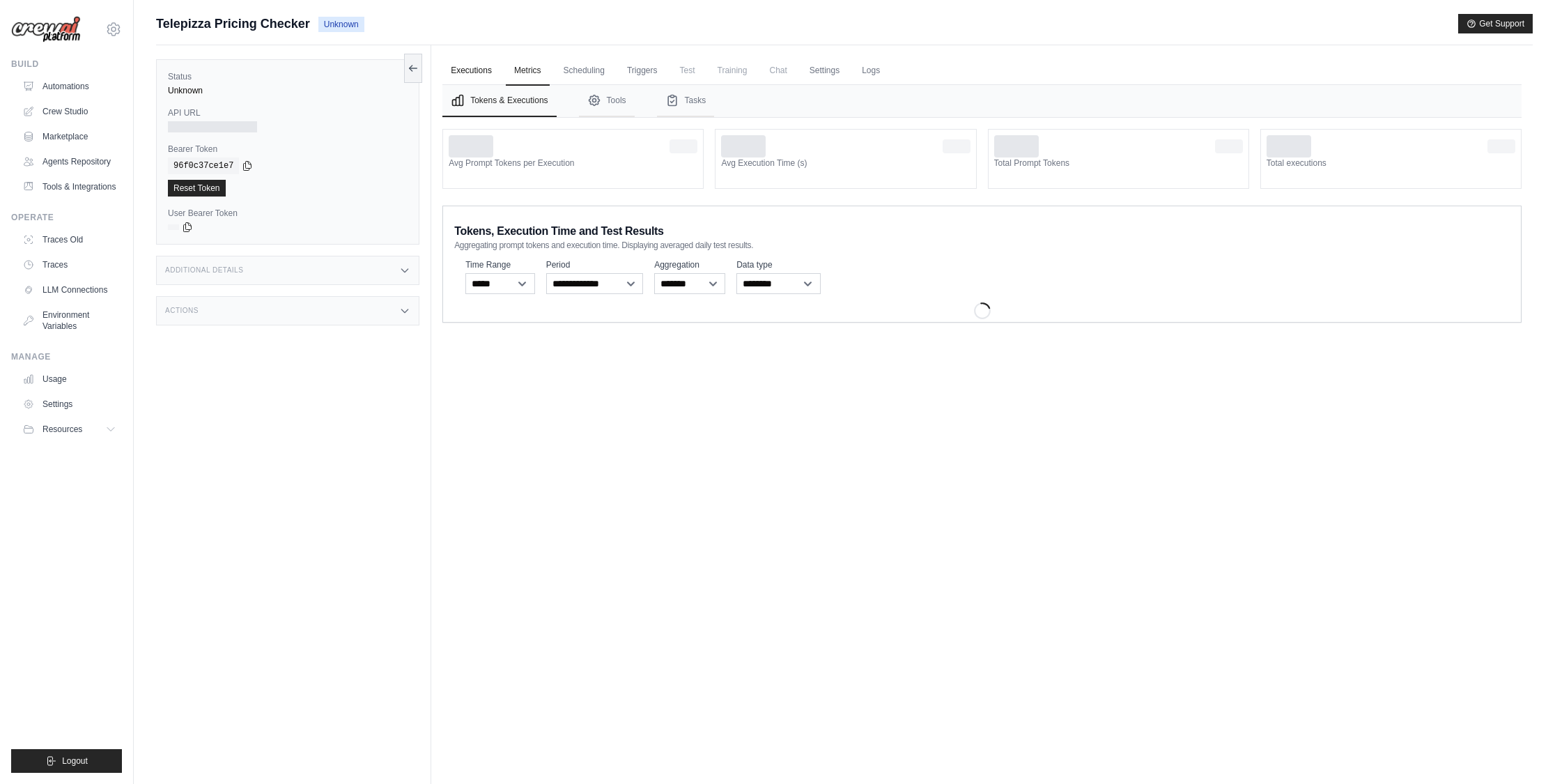
click at [470, 72] on link "Executions" at bounding box center [471, 70] width 58 height 29
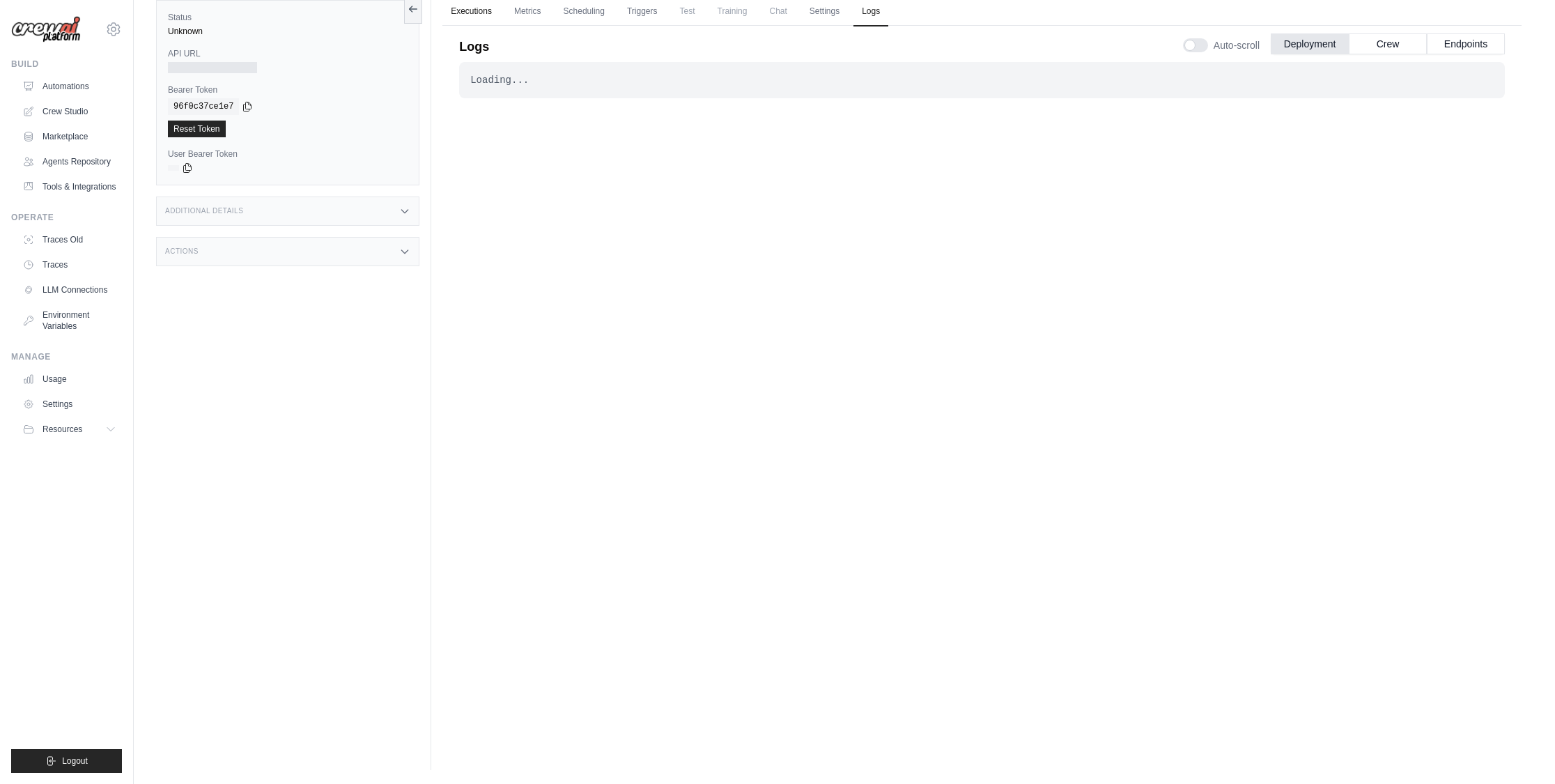
click at [480, 14] on link "Executions" at bounding box center [471, 11] width 58 height 29
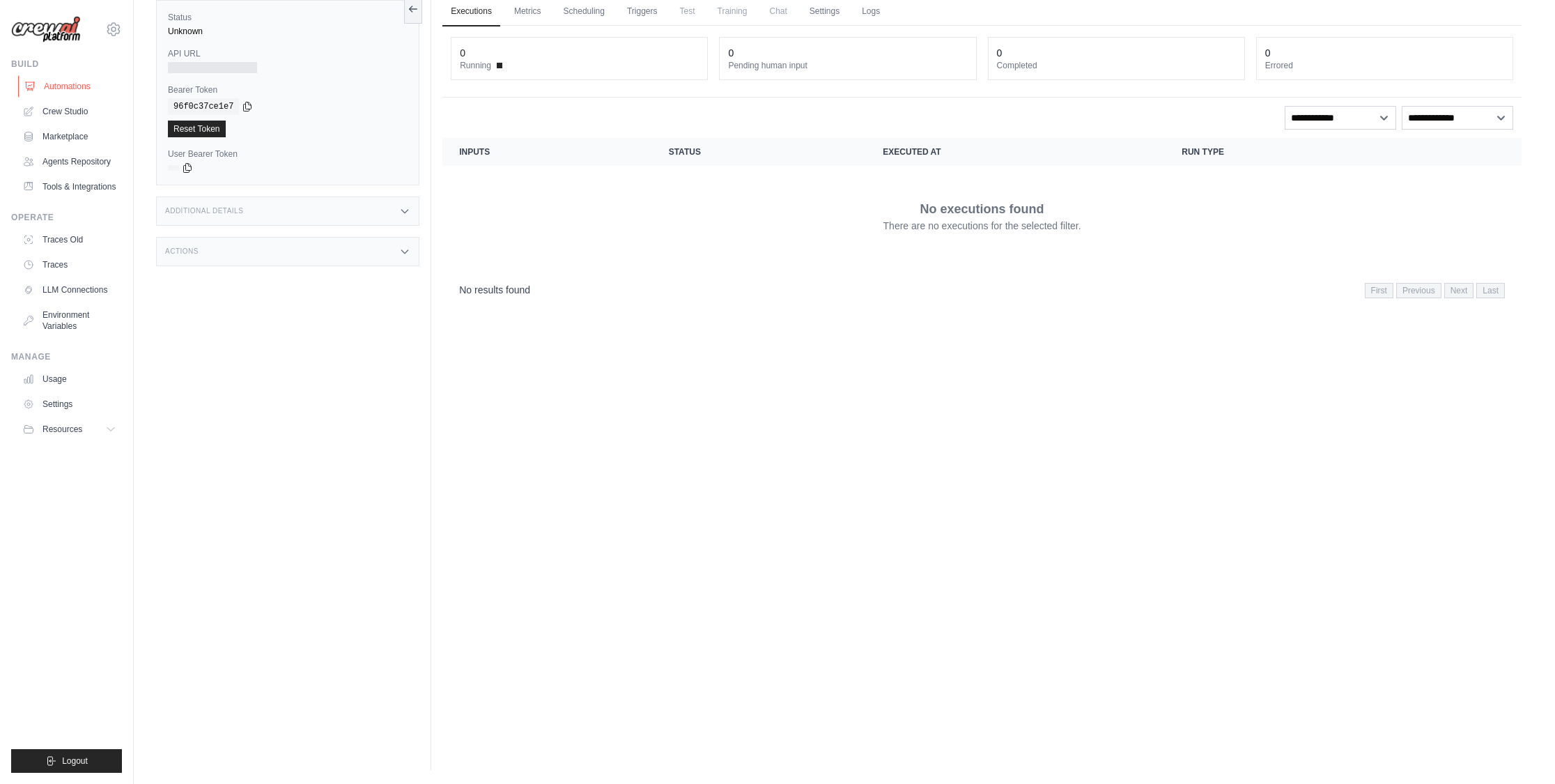
click at [61, 88] on link "Automations" at bounding box center [70, 85] width 105 height 22
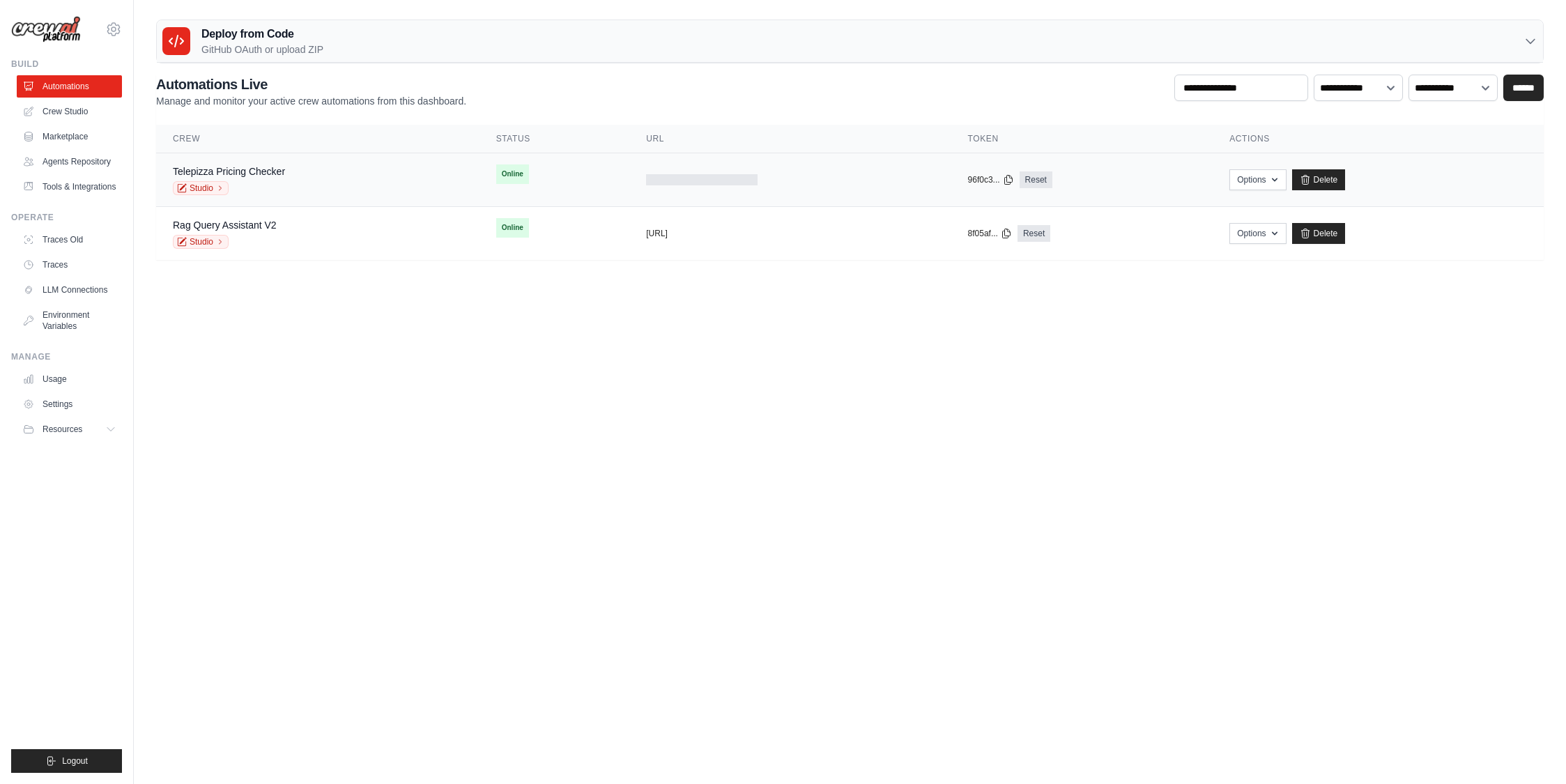
click at [305, 179] on div "Telepizza Pricing Checker Studio" at bounding box center [317, 179] width 290 height 30
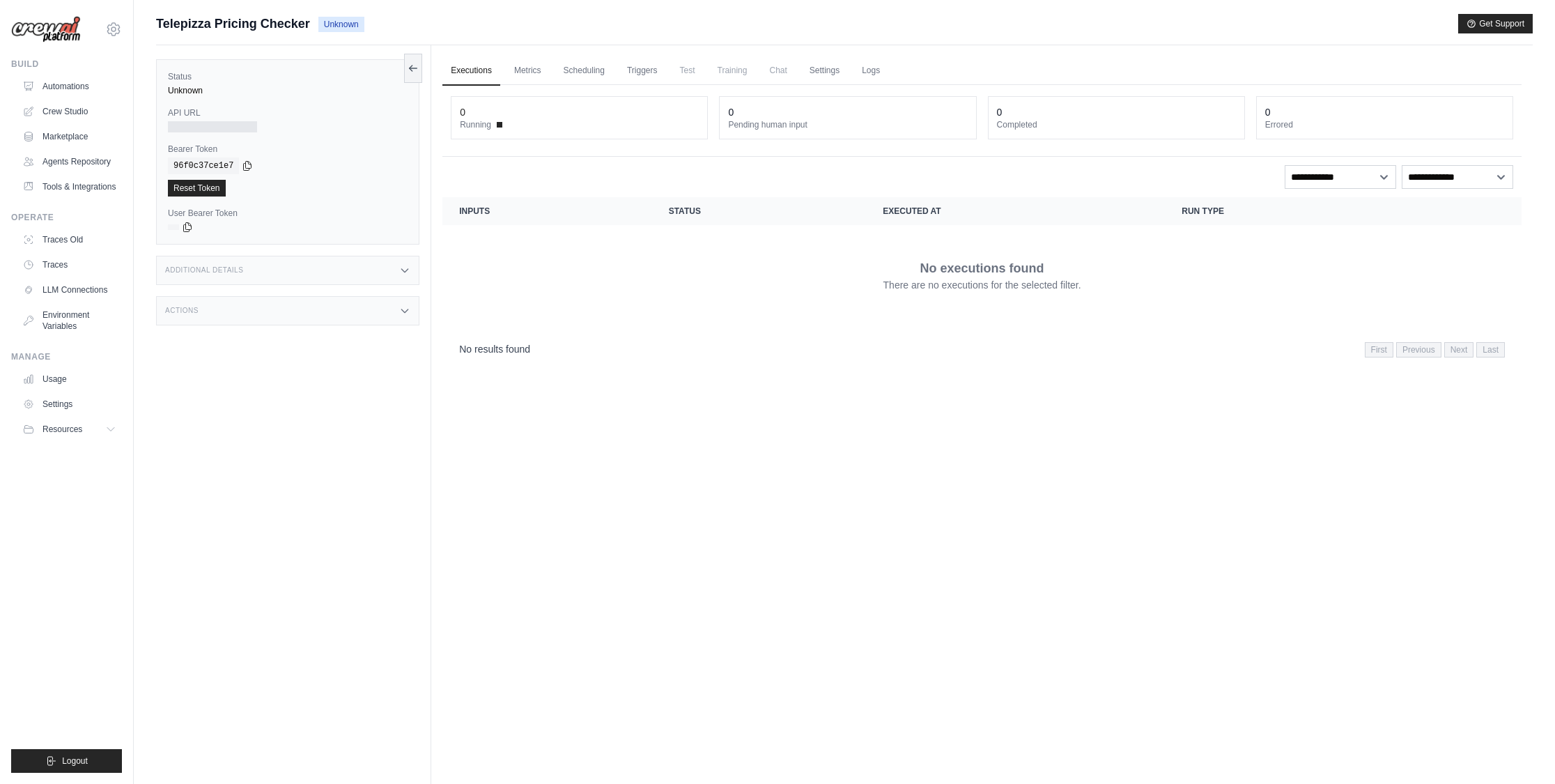
click at [463, 69] on link "Executions" at bounding box center [471, 70] width 58 height 29
click at [527, 68] on link "Metrics" at bounding box center [528, 70] width 44 height 29
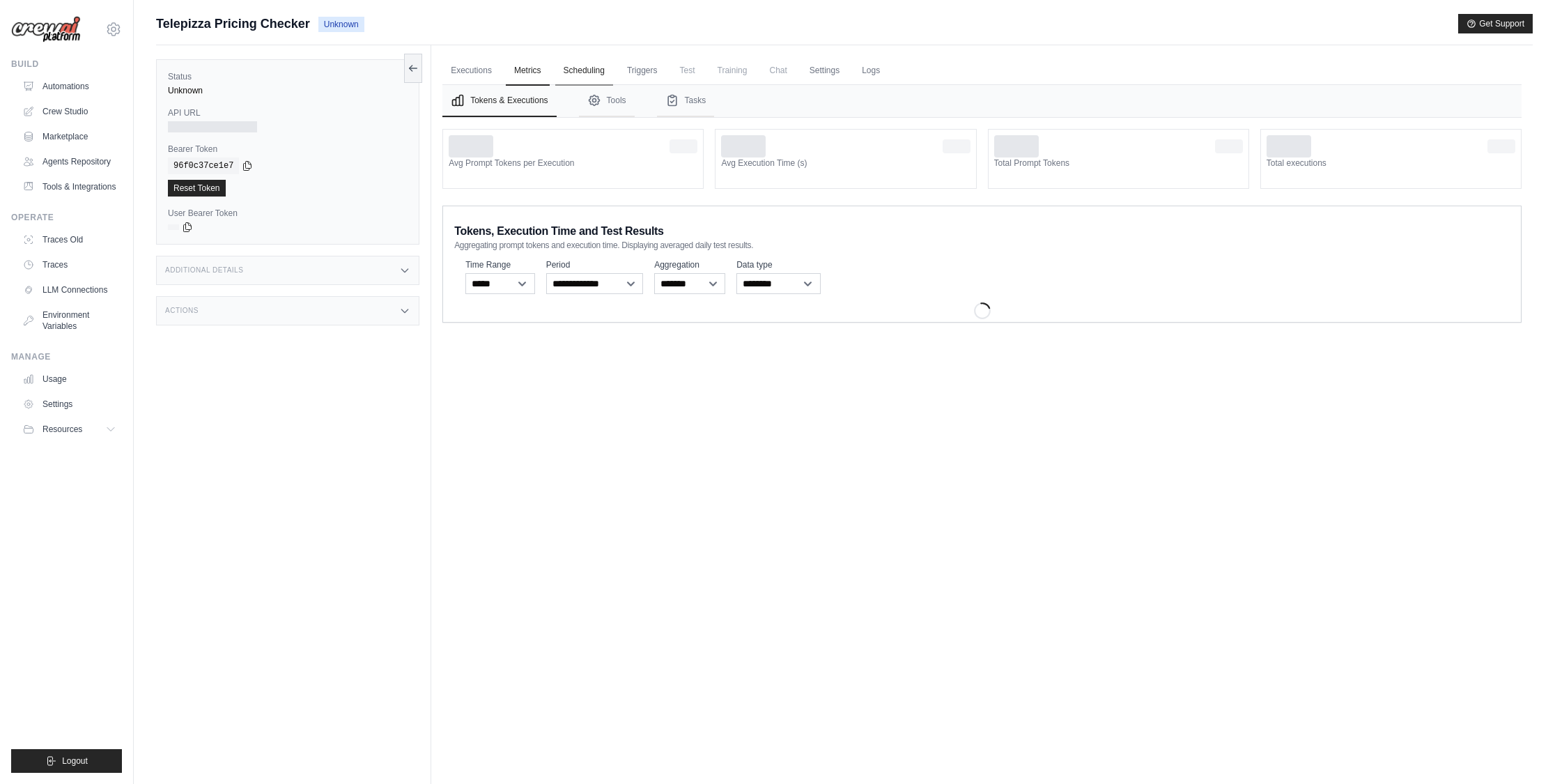
click at [600, 67] on link "Scheduling" at bounding box center [584, 70] width 58 height 29
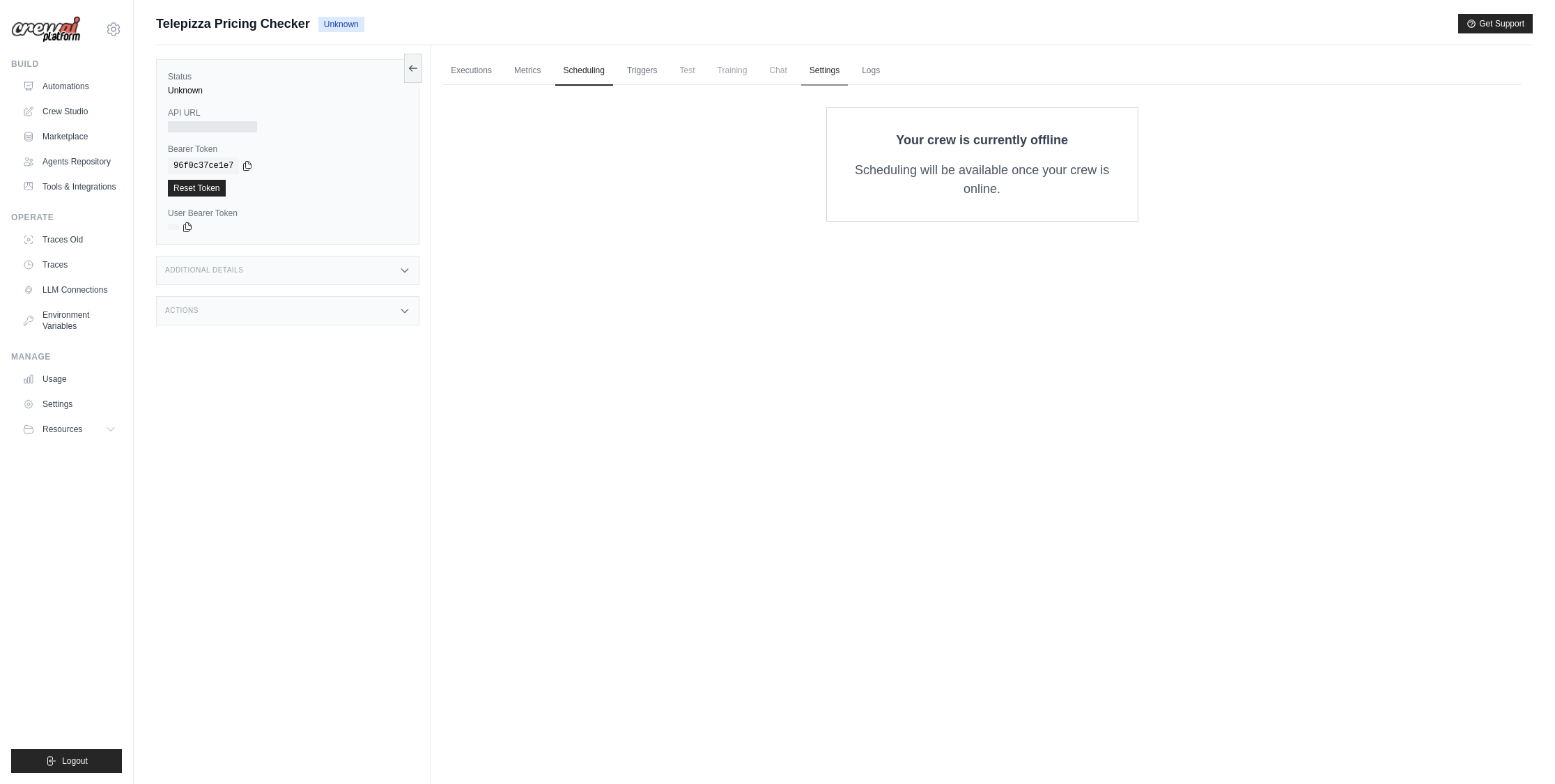
click at [828, 70] on link "Settings" at bounding box center [824, 70] width 47 height 29
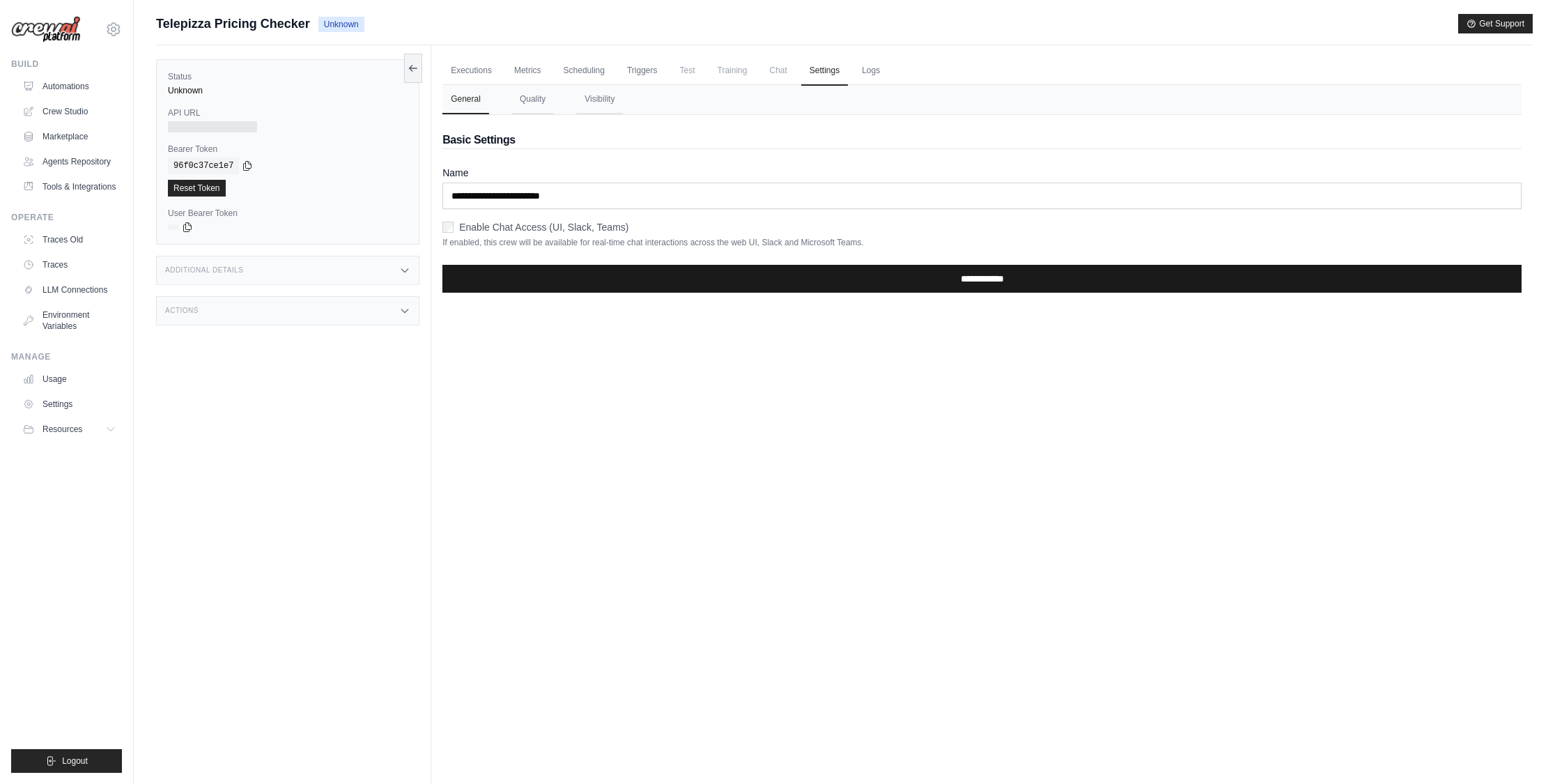
click at [981, 281] on input "**********" at bounding box center [982, 278] width 1079 height 28
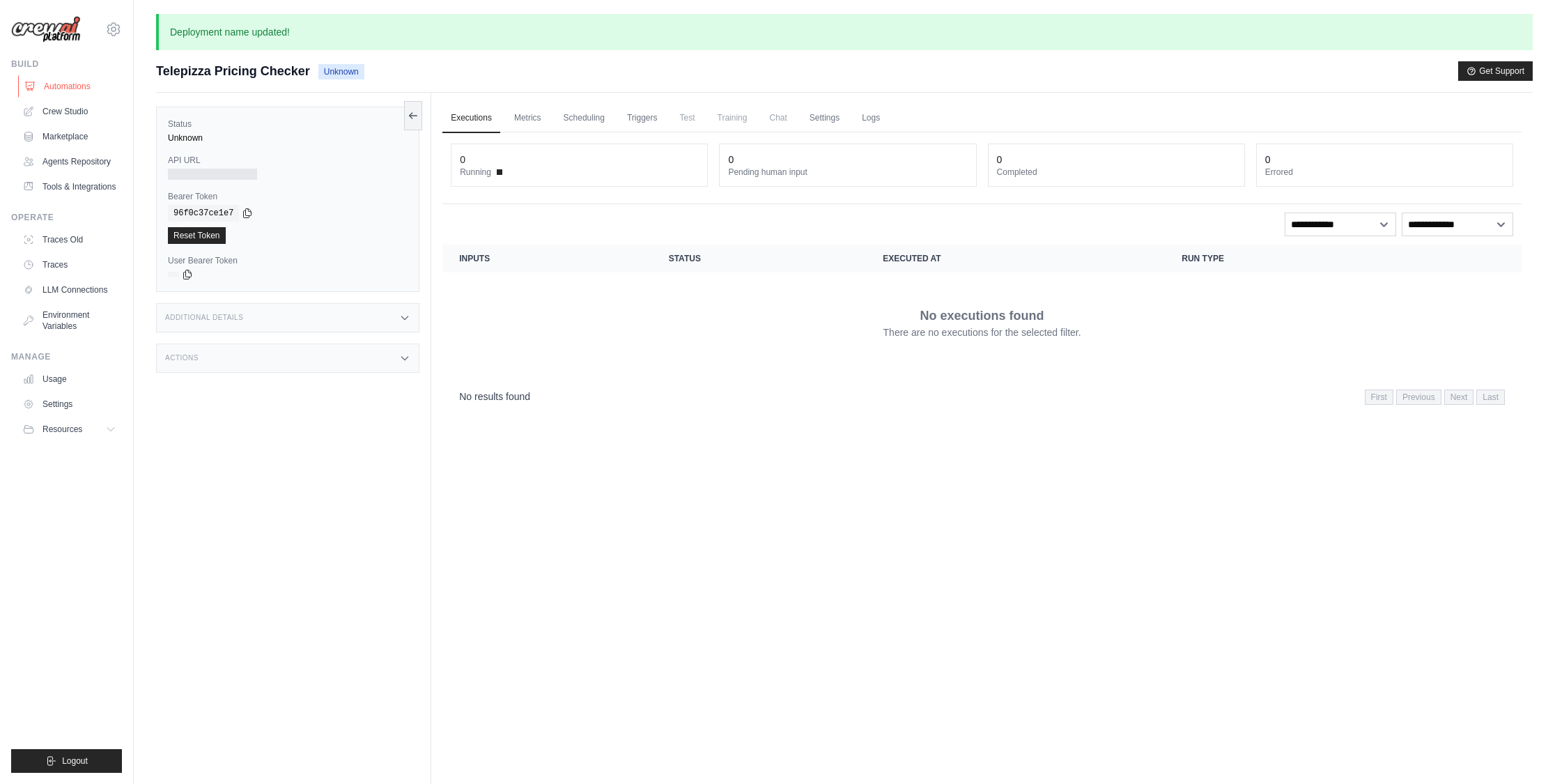
click at [46, 85] on link "Automations" at bounding box center [70, 85] width 105 height 22
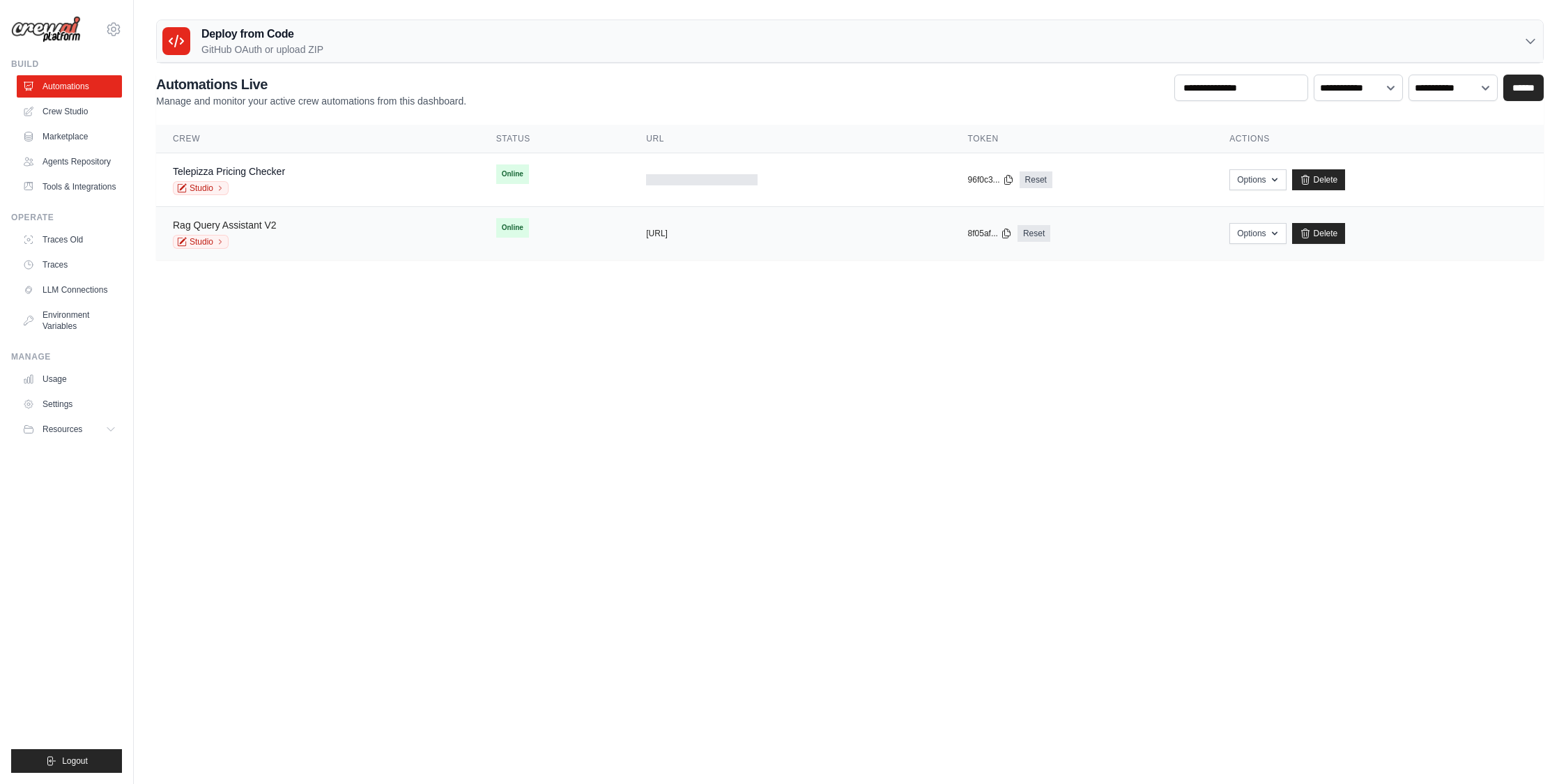
click at [266, 224] on link "Rag Query Assistant V2" at bounding box center [224, 225] width 104 height 11
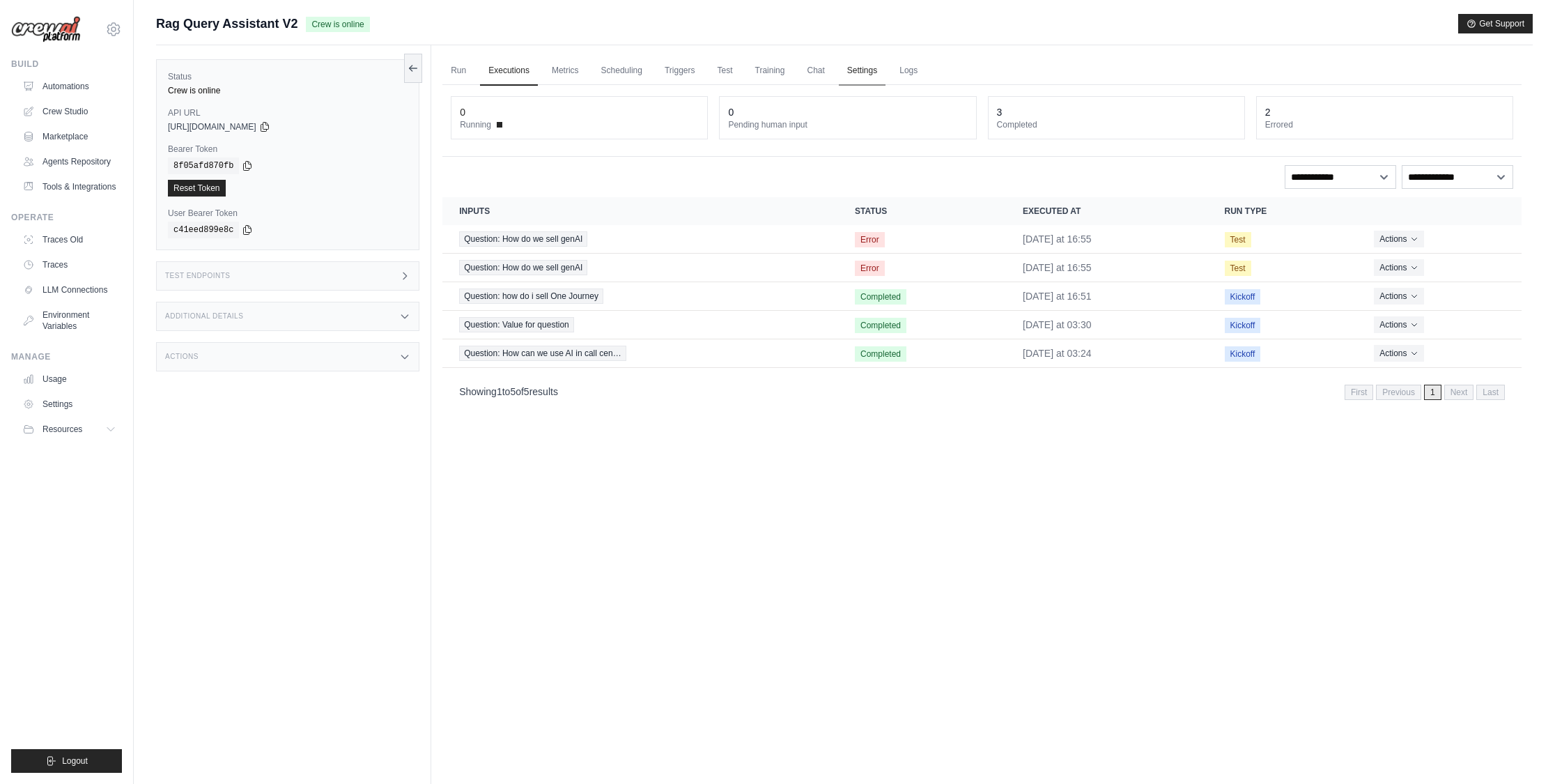
click at [856, 66] on link "Settings" at bounding box center [861, 70] width 47 height 29
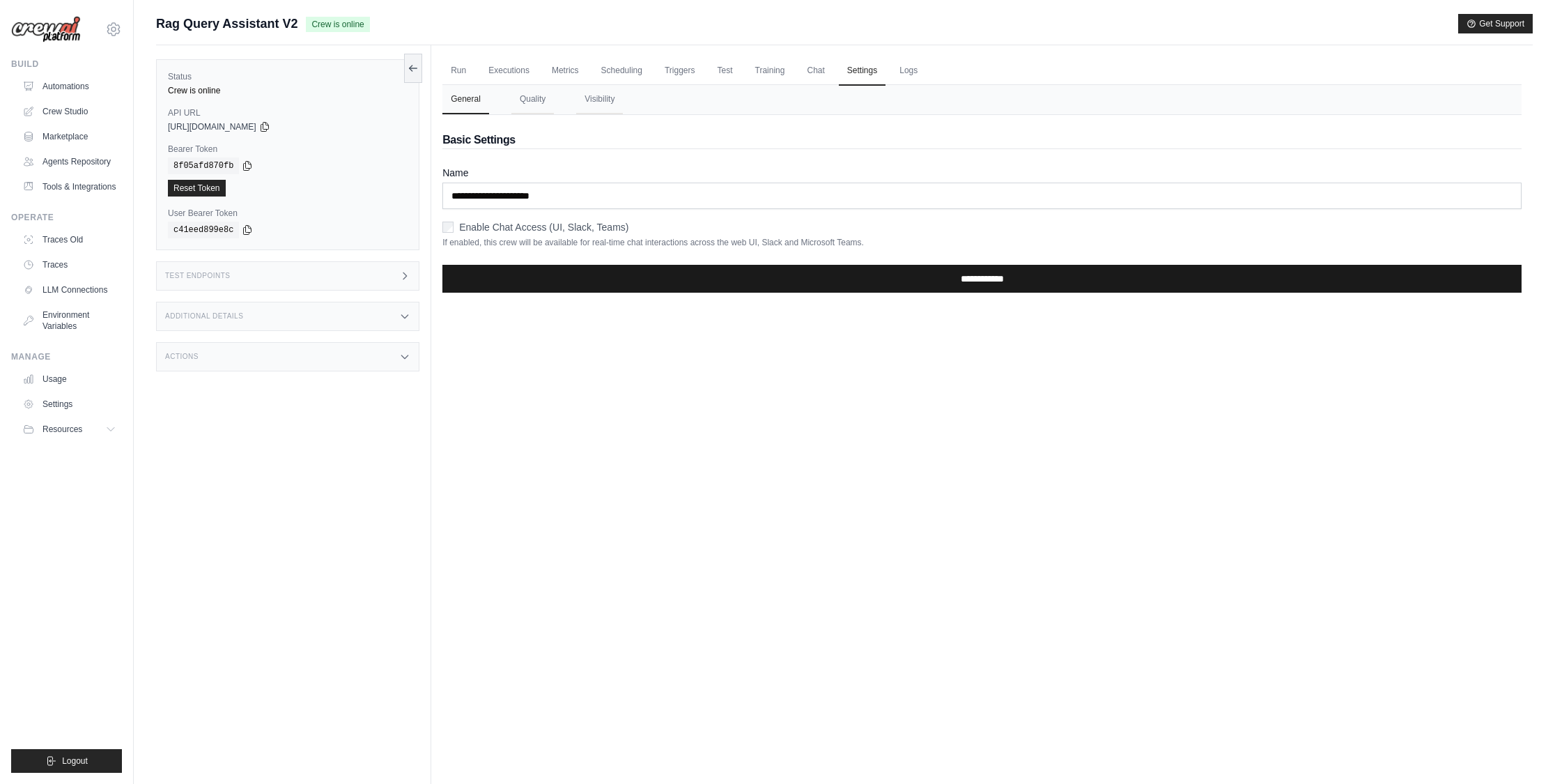
click at [936, 275] on input "**********" at bounding box center [982, 278] width 1079 height 28
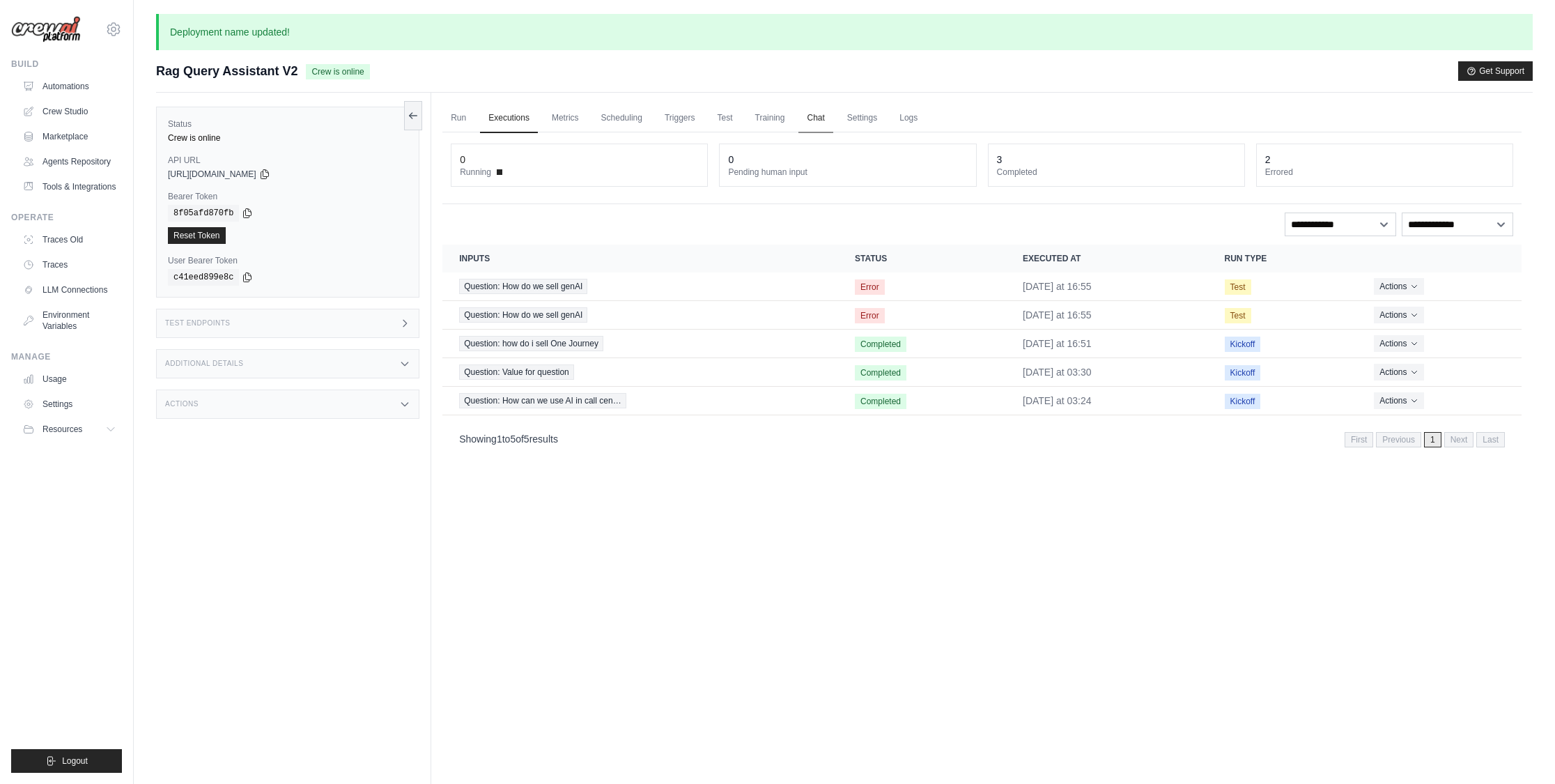
click at [807, 116] on link "Chat" at bounding box center [815, 118] width 34 height 29
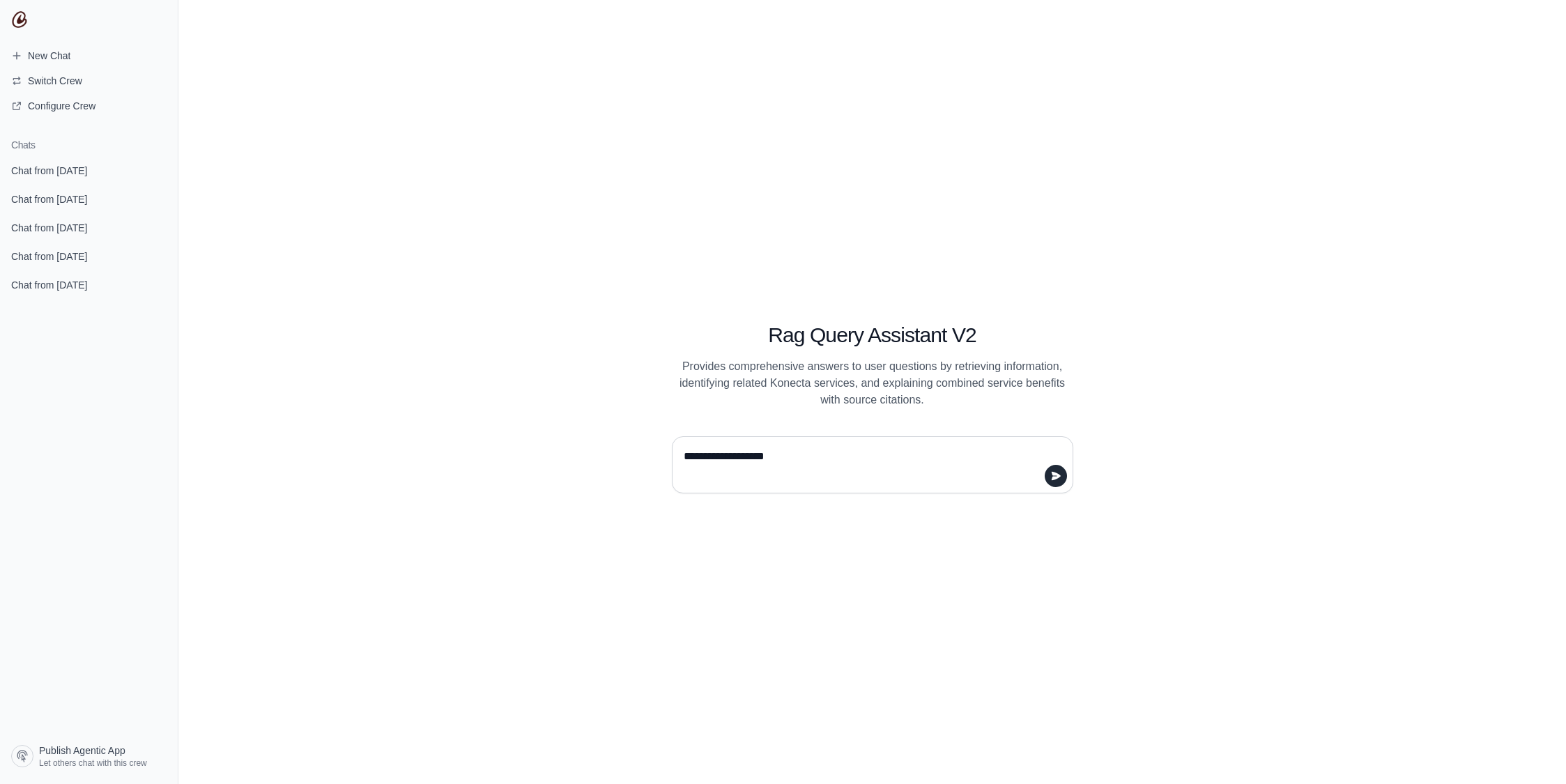
type textarea "**********"
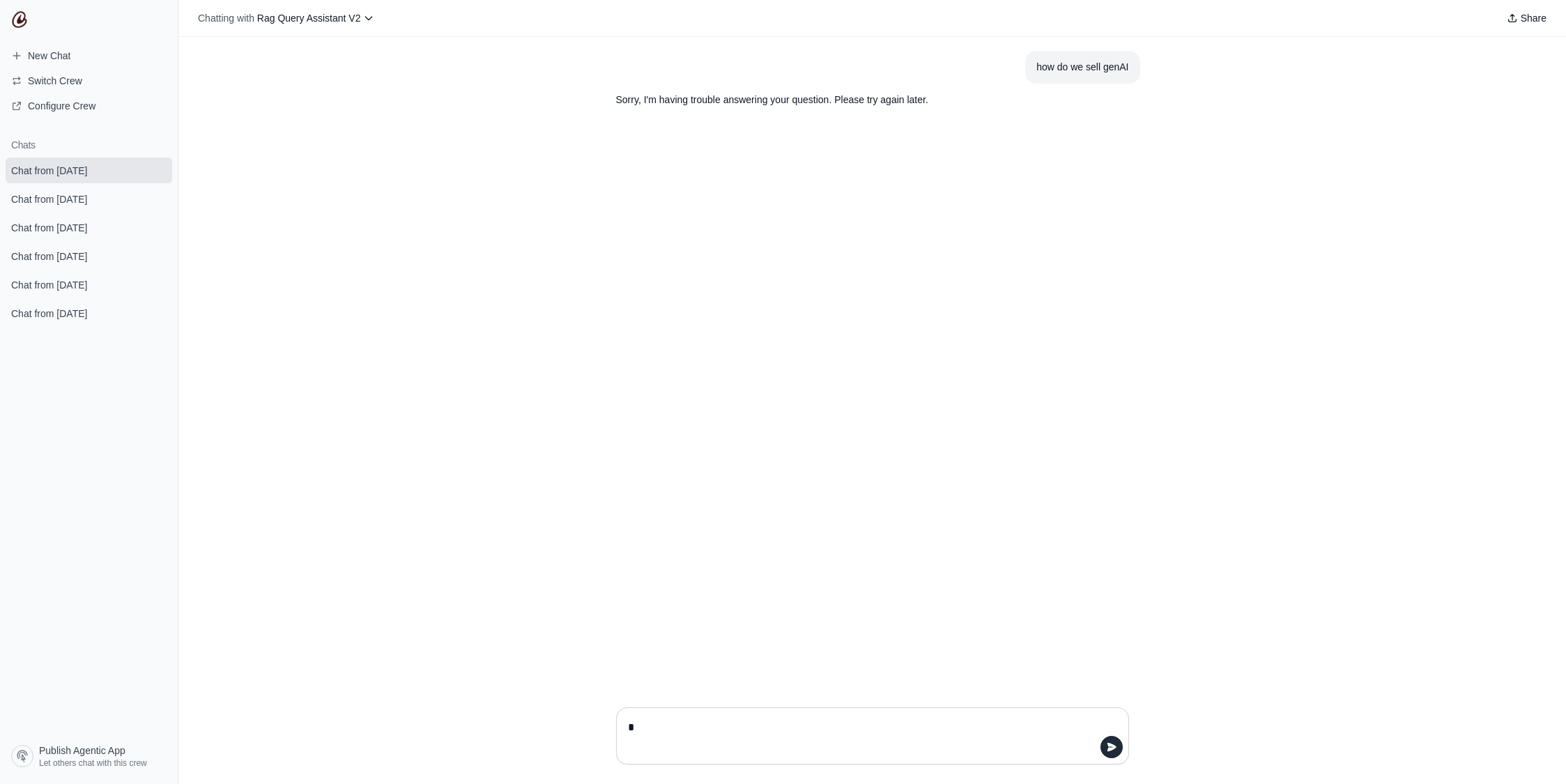
type textarea "**"
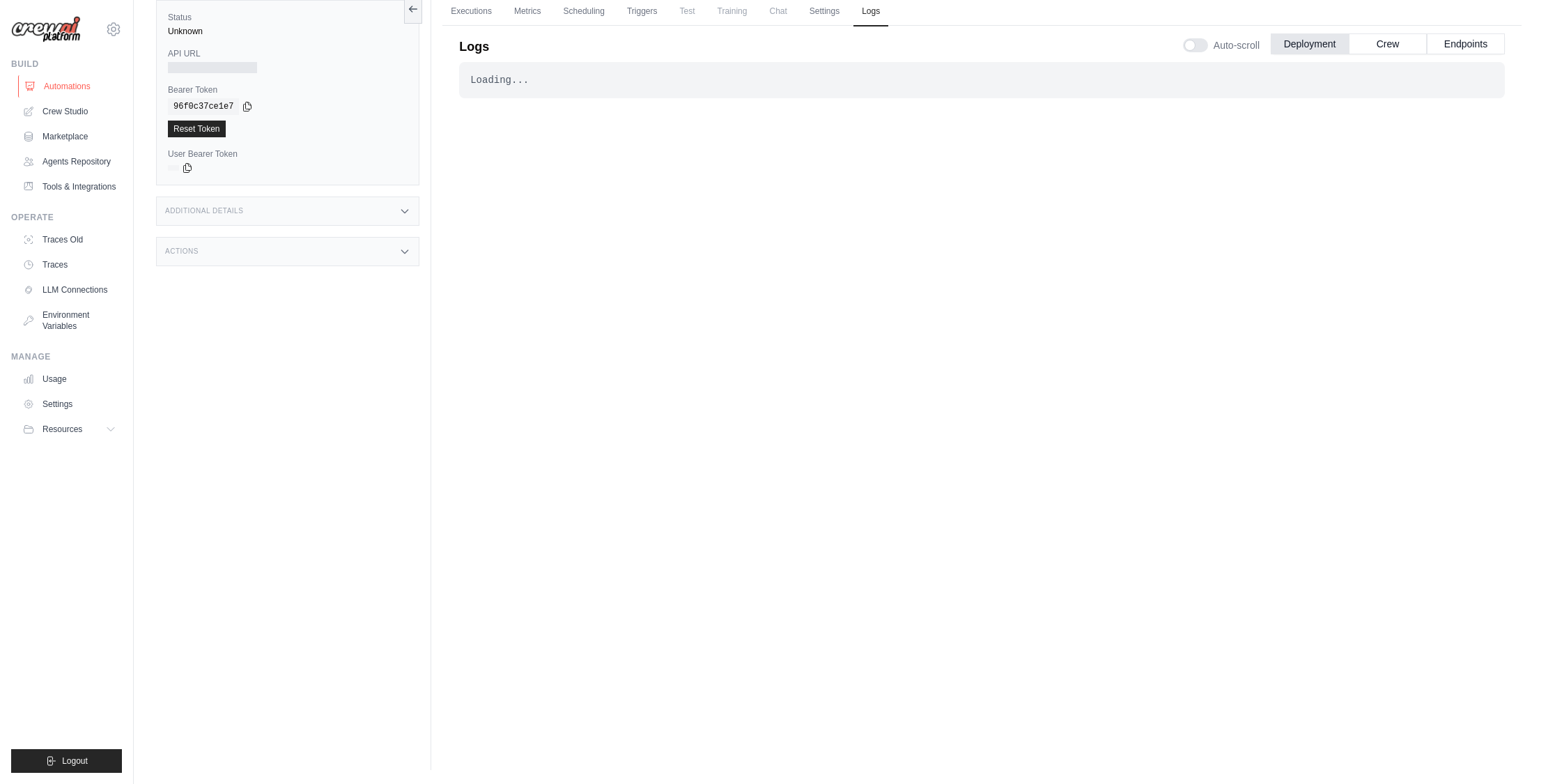
click at [58, 90] on link "Automations" at bounding box center [70, 85] width 105 height 22
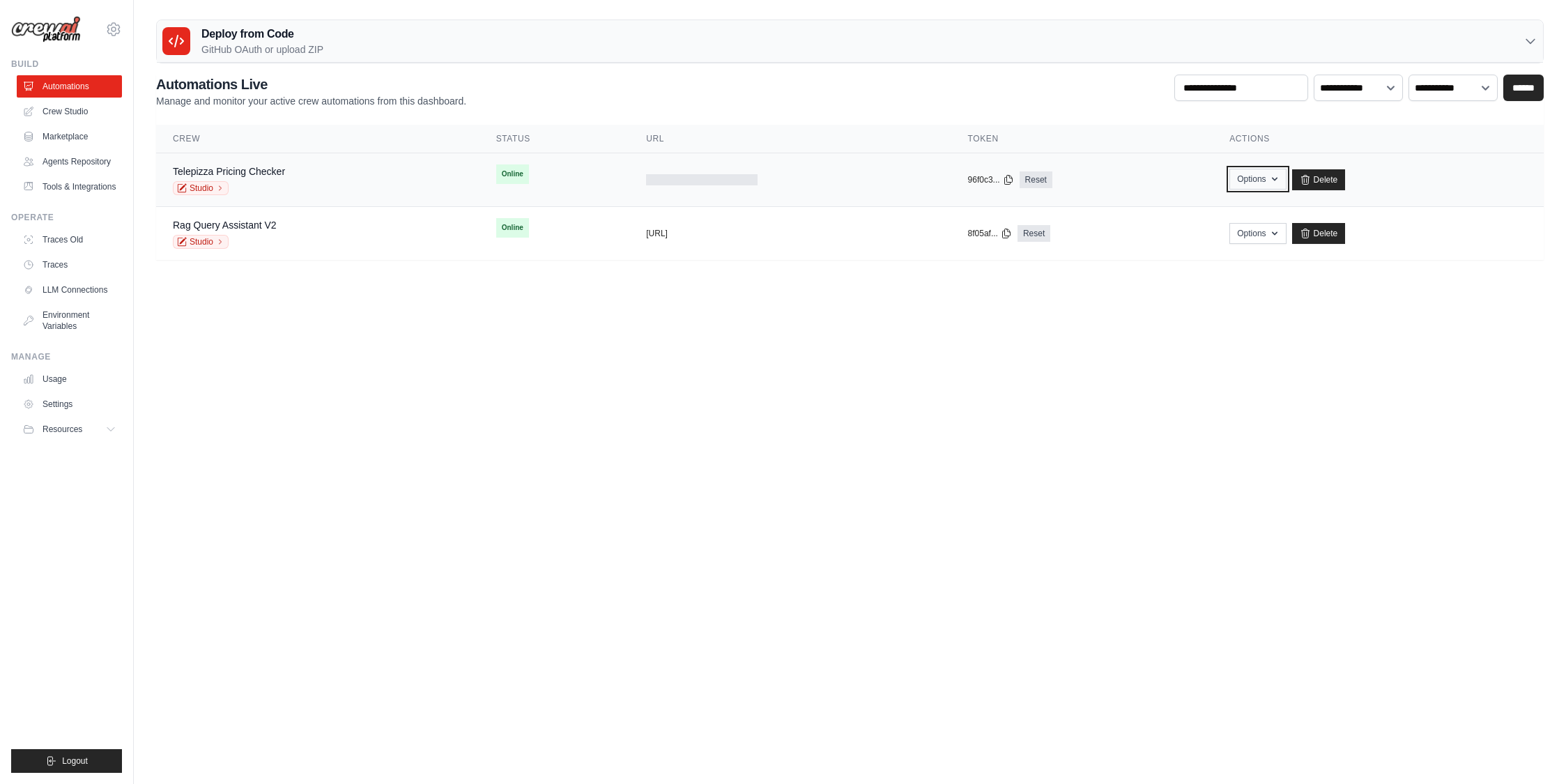
click at [1277, 178] on icon "button" at bounding box center [1274, 179] width 6 height 4
click at [1127, 392] on body "mischa.vanoijen@konecta.com Settings Build Automations Resources Blog" at bounding box center [783, 392] width 1566 height 784
click at [264, 171] on link "Telepizza Pricing Checker" at bounding box center [229, 172] width 112 height 11
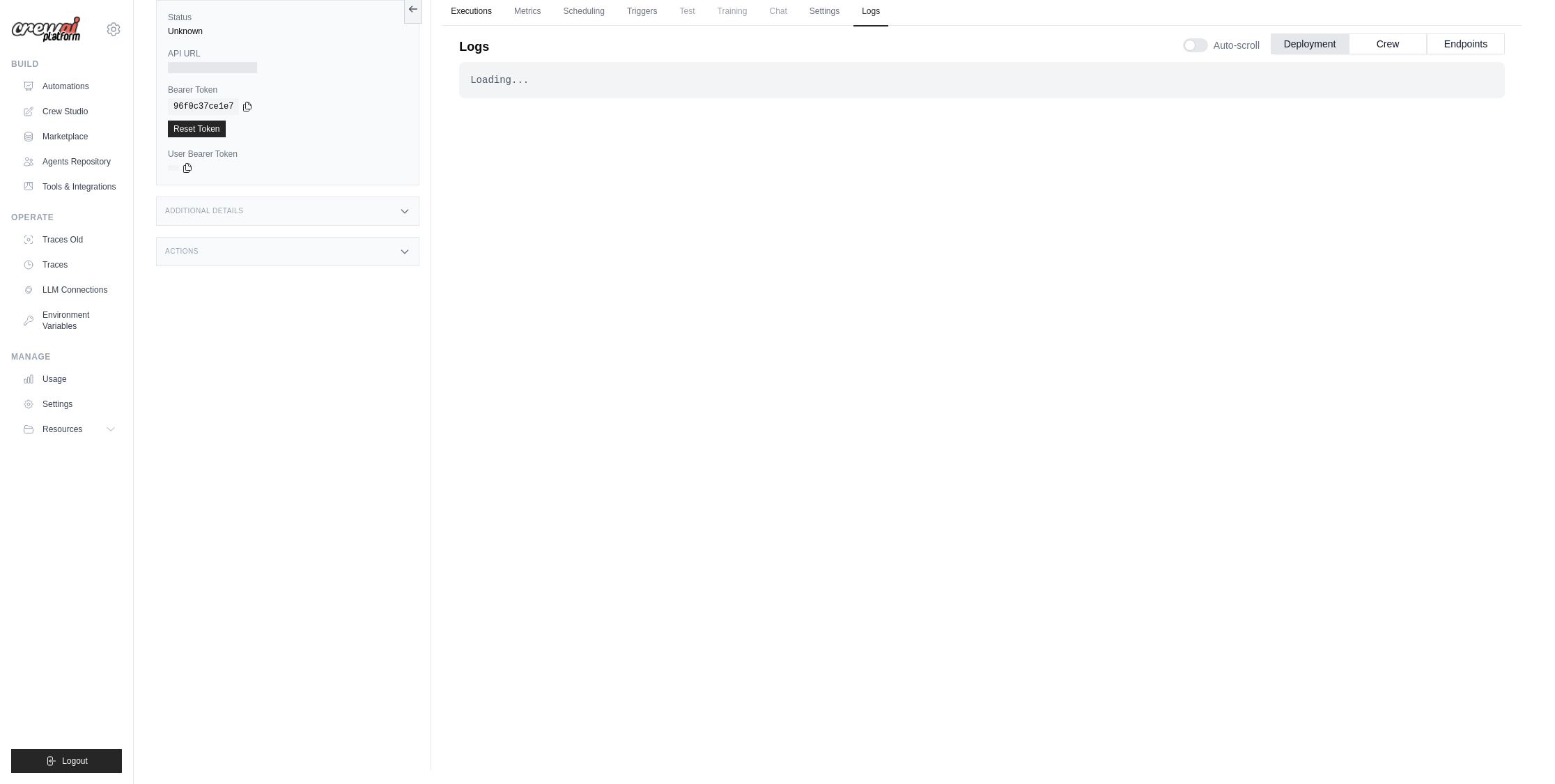
click at [474, 5] on link "Executions" at bounding box center [471, 11] width 58 height 29
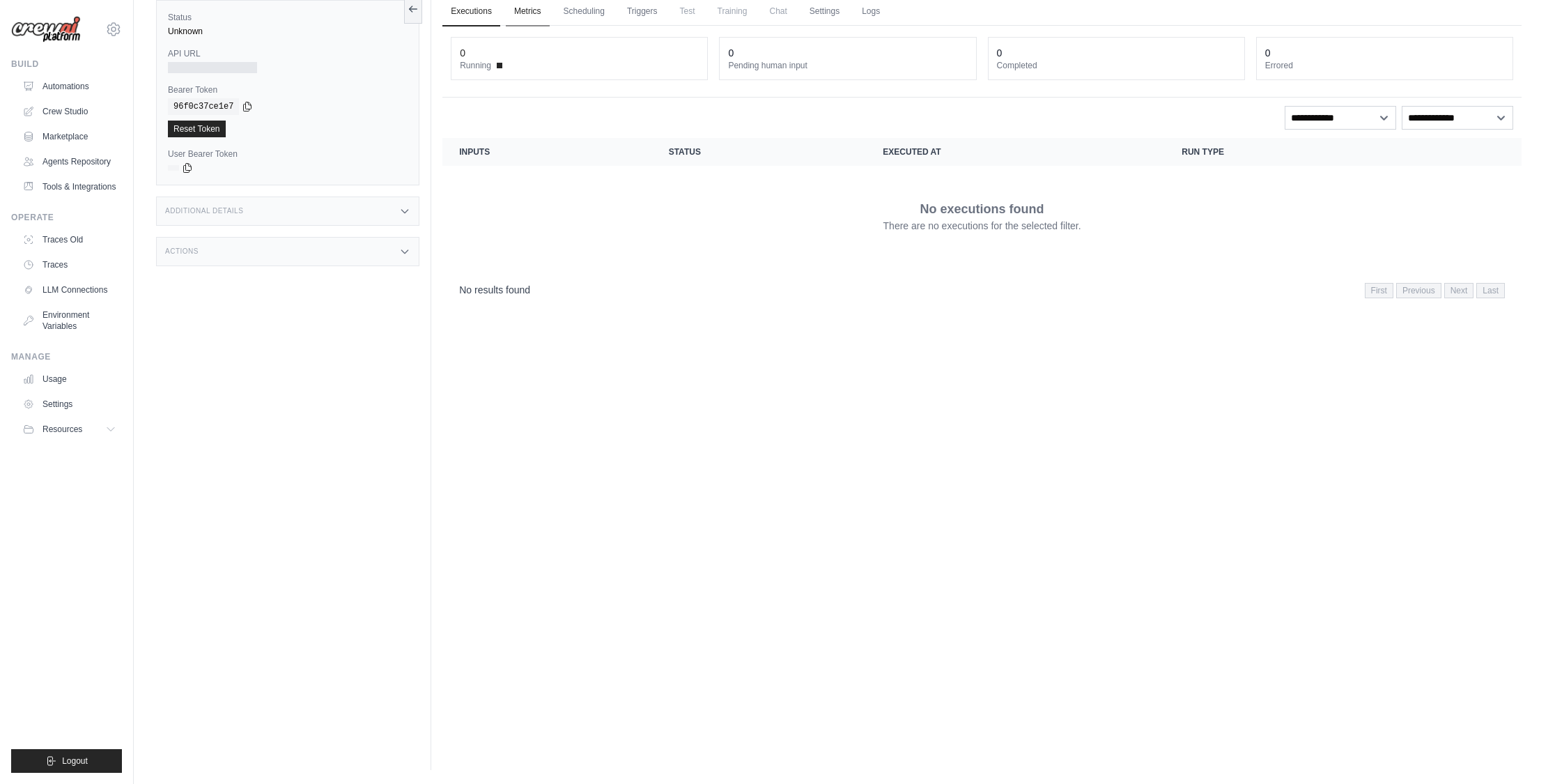
click at [537, 9] on link "Metrics" at bounding box center [528, 11] width 44 height 29
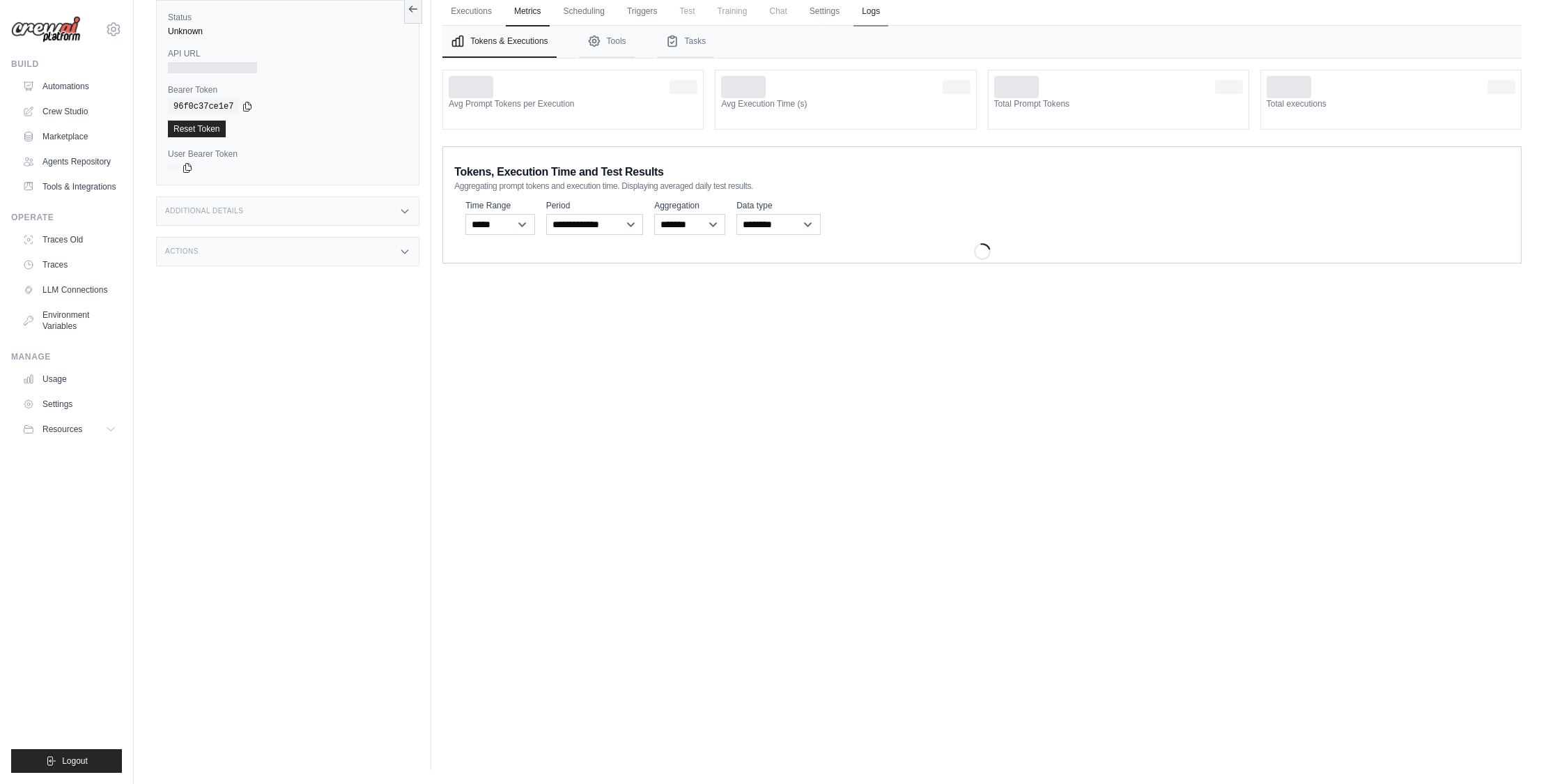
click at [868, 15] on link "Logs" at bounding box center [871, 11] width 35 height 29
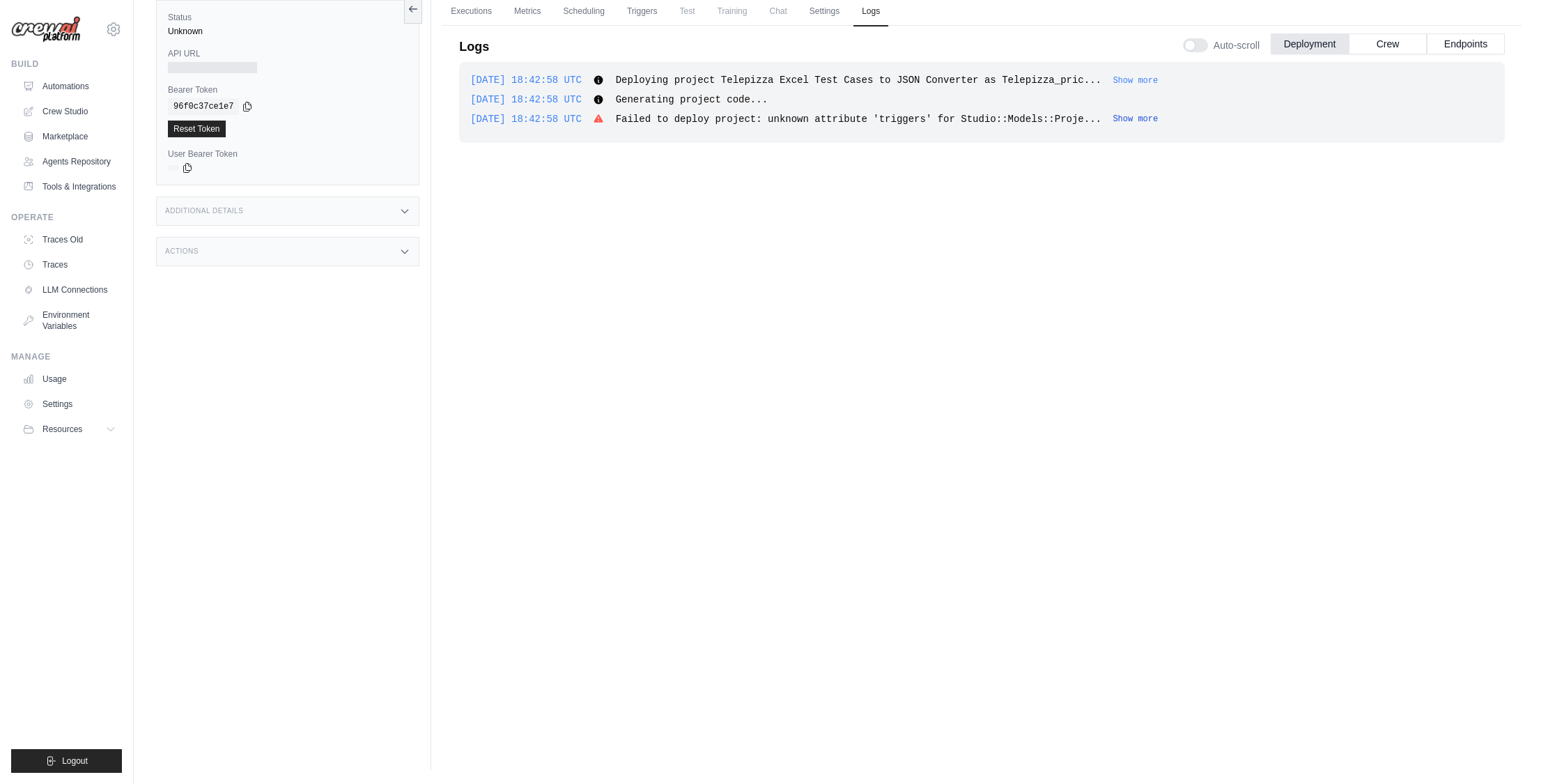
click at [1158, 120] on button "Show more" at bounding box center [1135, 120] width 46 height 11
click at [628, 7] on link "Triggers" at bounding box center [643, 11] width 47 height 29
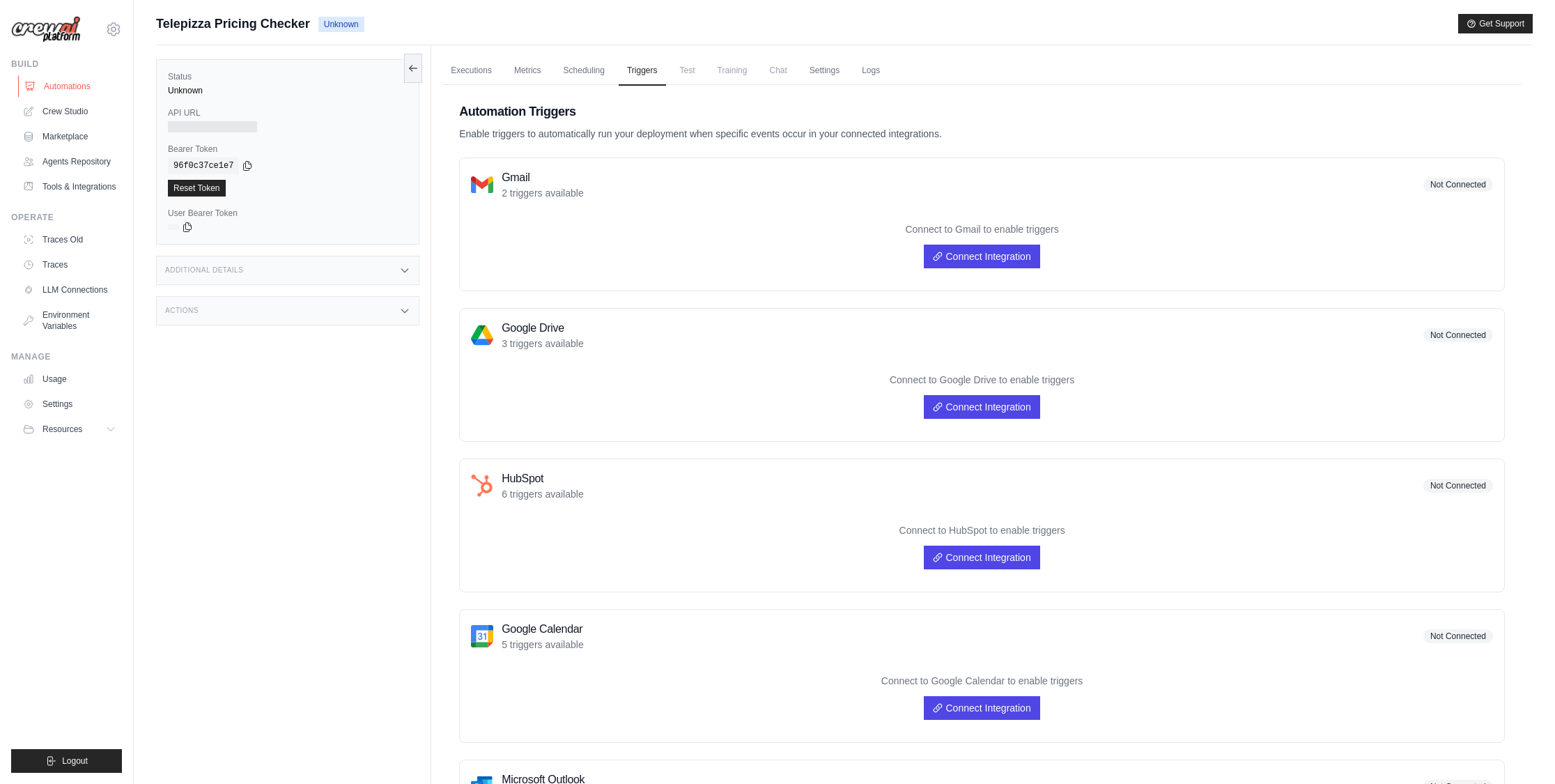
click at [78, 85] on link "Automations" at bounding box center [70, 85] width 105 height 22
